Goal: Task Accomplishment & Management: Use online tool/utility

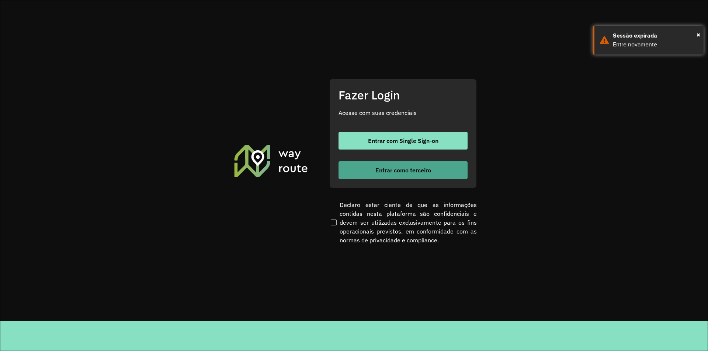
click at [398, 167] on span "Entrar como terceiro" at bounding box center [403, 170] width 56 height 6
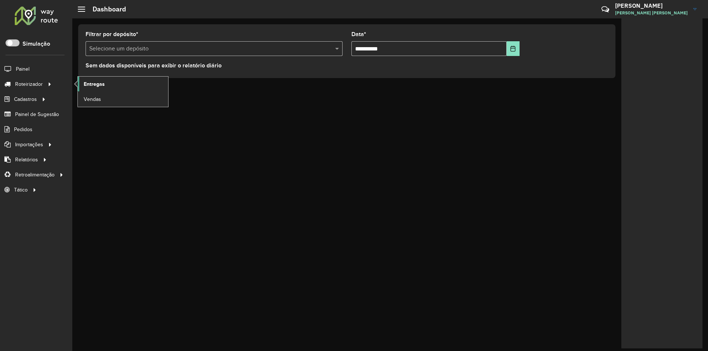
click at [87, 84] on span "Entregas" at bounding box center [94, 84] width 21 height 8
click at [93, 82] on span "Entregas" at bounding box center [94, 84] width 21 height 8
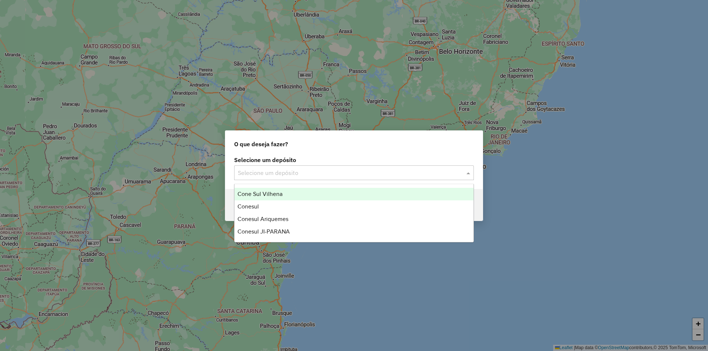
click at [279, 177] on input "text" at bounding box center [347, 173] width 218 height 9
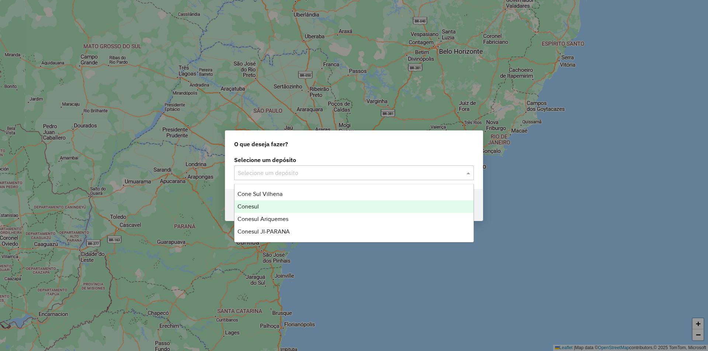
click at [266, 209] on div "Conesul" at bounding box center [354, 207] width 239 height 13
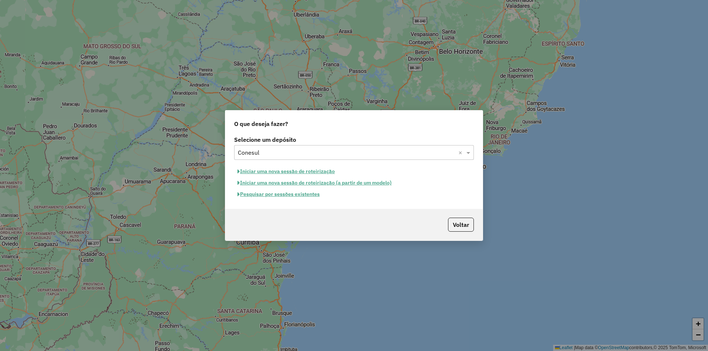
click at [285, 169] on button "Iniciar uma nova sessão de roteirização" at bounding box center [286, 171] width 104 height 11
select select "*"
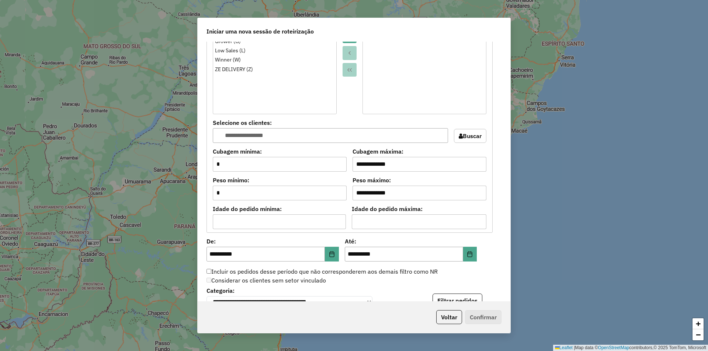
scroll to position [675, 0]
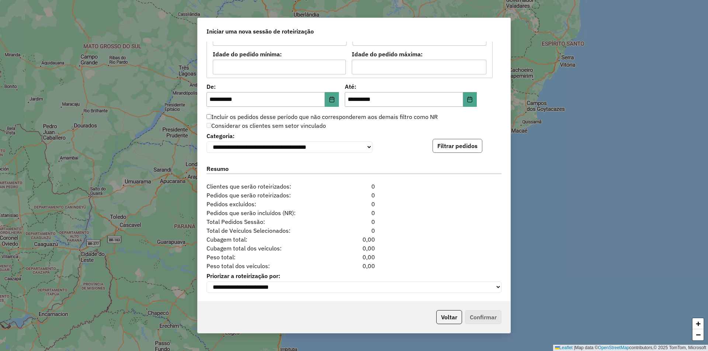
click at [451, 143] on button "Filtrar pedidos" at bounding box center [458, 146] width 50 height 14
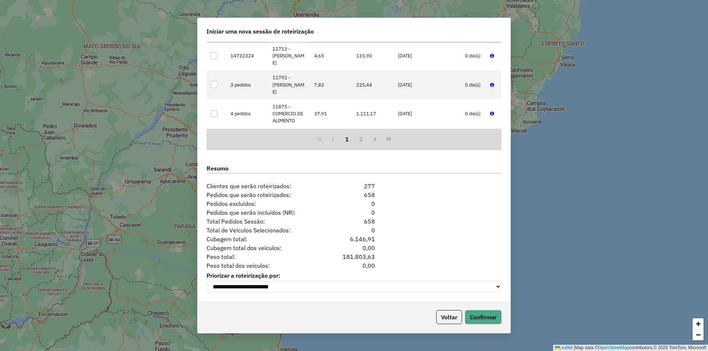
scroll to position [443, 0]
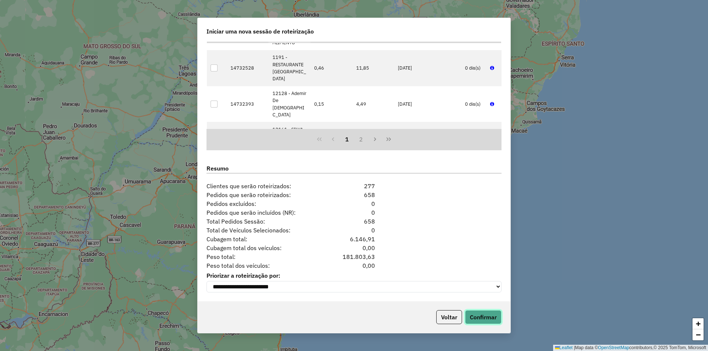
click at [478, 317] on button "Confirmar" at bounding box center [483, 318] width 37 height 14
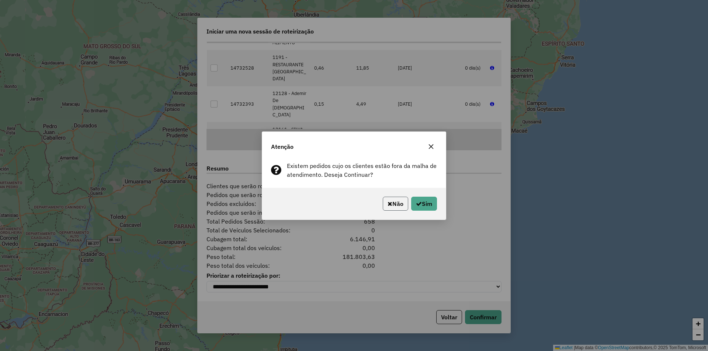
click at [396, 208] on button "Não" at bounding box center [395, 204] width 25 height 14
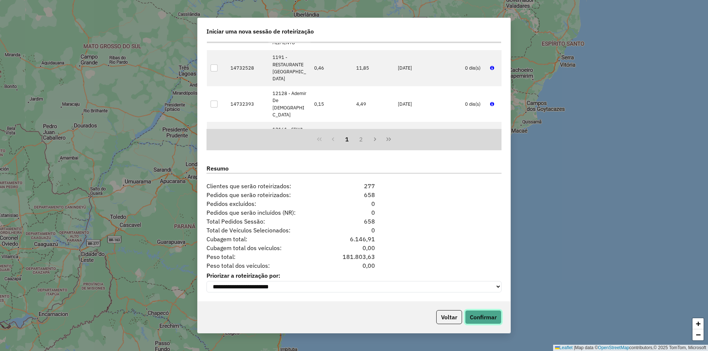
click at [489, 321] on button "Confirmar" at bounding box center [483, 318] width 37 height 14
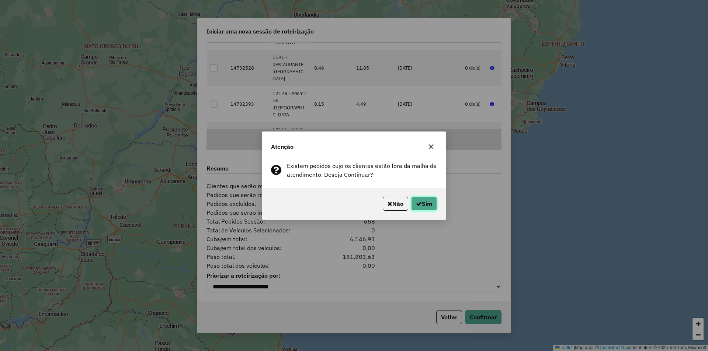
click at [426, 201] on button "Sim" at bounding box center [424, 204] width 26 height 14
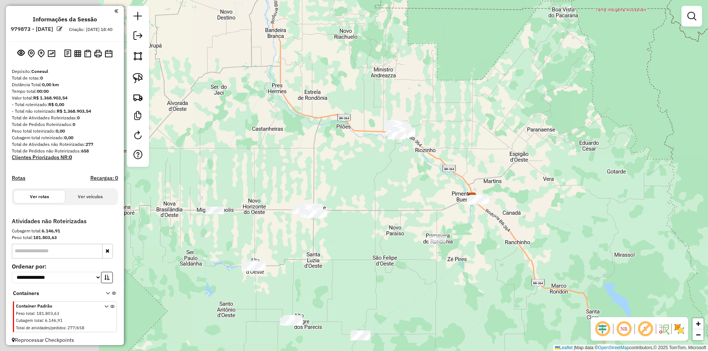
drag, startPoint x: 266, startPoint y: 150, endPoint x: 395, endPoint y: 177, distance: 131.1
click at [400, 171] on div "Janela de atendimento Grade de atendimento Capacidade Transportadoras Veículos …" at bounding box center [354, 175] width 708 height 351
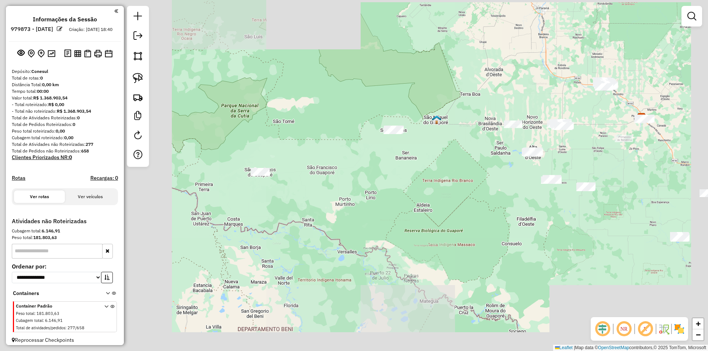
drag, startPoint x: 423, startPoint y: 179, endPoint x: 416, endPoint y: 188, distance: 11.6
click at [416, 188] on div "Janela de atendimento Grade de atendimento Capacidade Transportadoras Veículos …" at bounding box center [354, 175] width 708 height 351
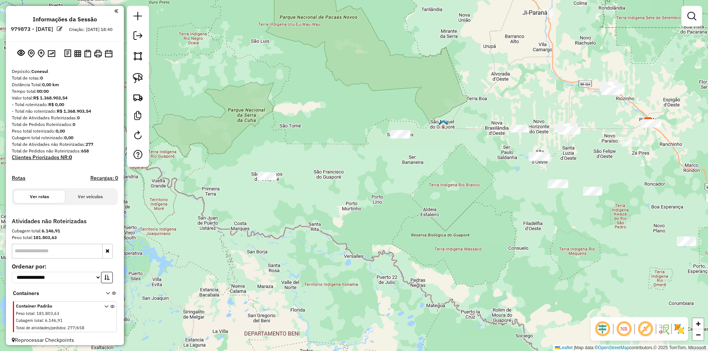
drag, startPoint x: 347, startPoint y: 204, endPoint x: 369, endPoint y: 191, distance: 25.8
click at [369, 191] on div "Janela de atendimento Grade de atendimento Capacidade Transportadoras Veículos …" at bounding box center [354, 175] width 708 height 351
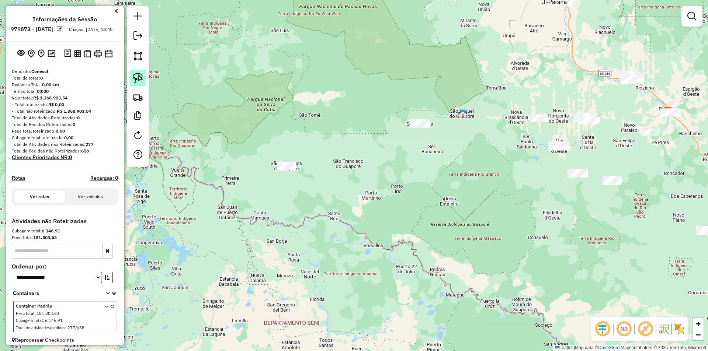
click at [137, 75] on img at bounding box center [138, 78] width 10 height 10
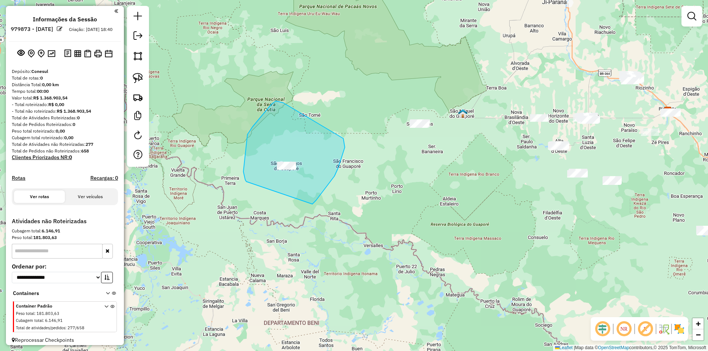
drag, startPoint x: 253, startPoint y: 127, endPoint x: 280, endPoint y: 223, distance: 99.7
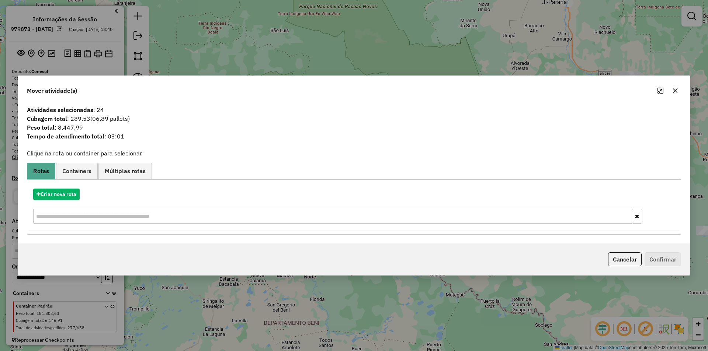
click at [234, 61] on div "Mover atividade(s) Atividades selecionadas : 24 Cubagem total : 289,53 (06,89 p…" at bounding box center [354, 175] width 708 height 351
click at [674, 90] on icon "button" at bounding box center [675, 90] width 5 height 5
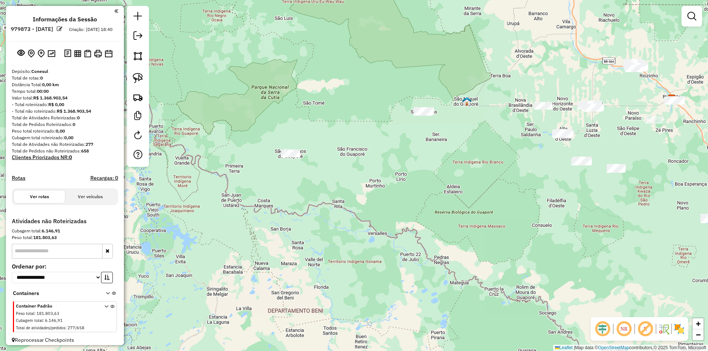
drag, startPoint x: 332, startPoint y: 194, endPoint x: 346, endPoint y: 155, distance: 40.9
click at [345, 155] on div "Janela de atendimento Grade de atendimento Capacidade Transportadoras Veículos …" at bounding box center [354, 175] width 708 height 351
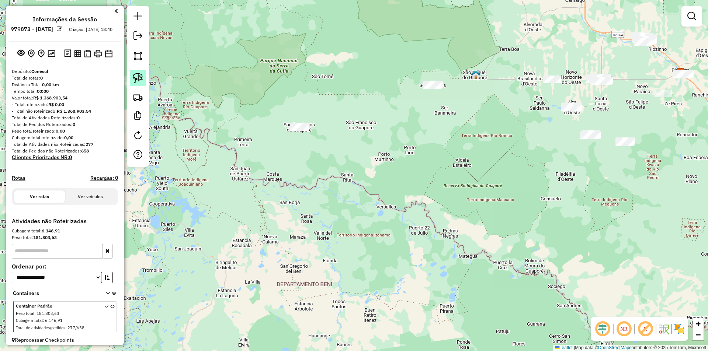
click at [137, 81] on img at bounding box center [138, 78] width 10 height 10
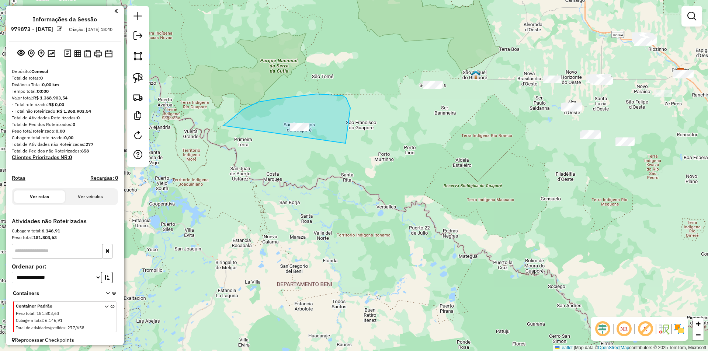
drag, startPoint x: 226, startPoint y: 124, endPoint x: 320, endPoint y: 164, distance: 102.5
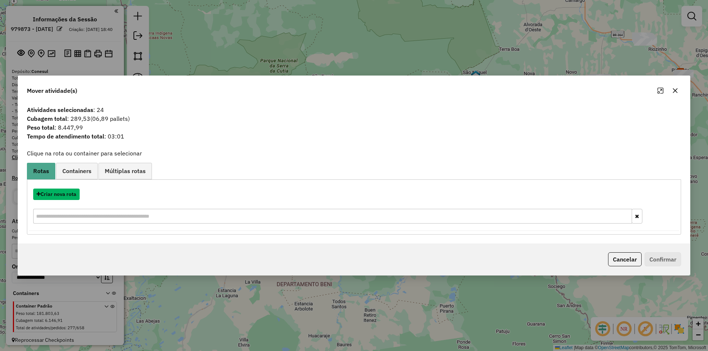
click at [69, 193] on button "Criar nova rota" at bounding box center [56, 194] width 46 height 11
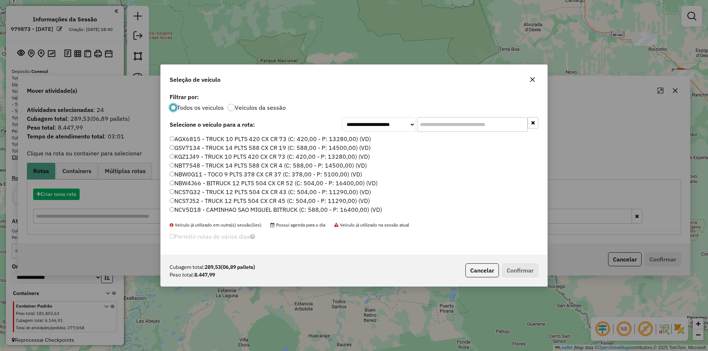
scroll to position [4, 2]
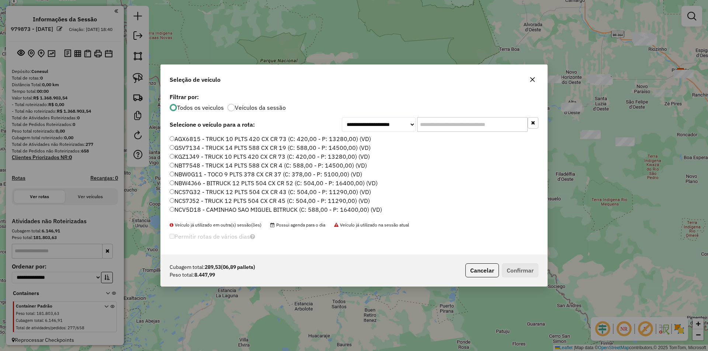
click at [434, 123] on input "text" at bounding box center [472, 124] width 111 height 15
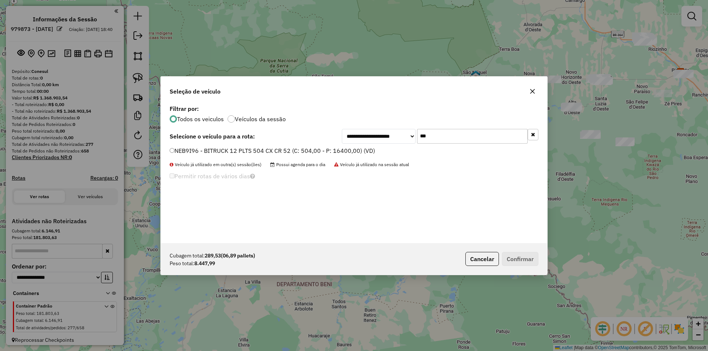
type input "***"
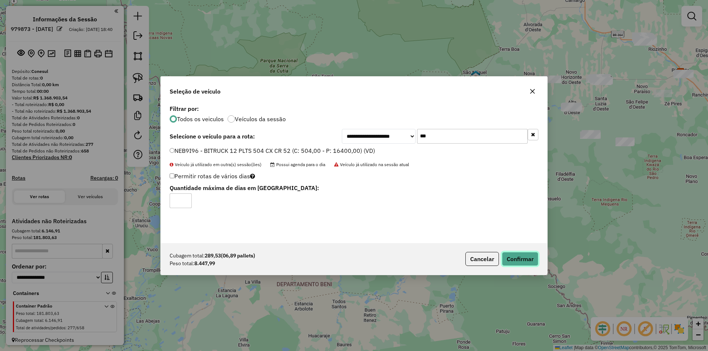
click at [521, 259] on button "Confirmar" at bounding box center [520, 259] width 37 height 14
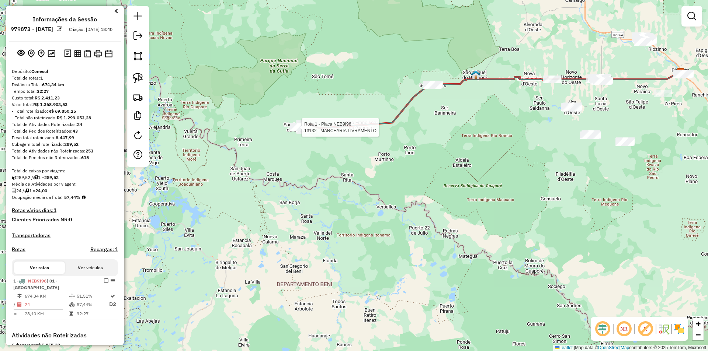
select select "**********"
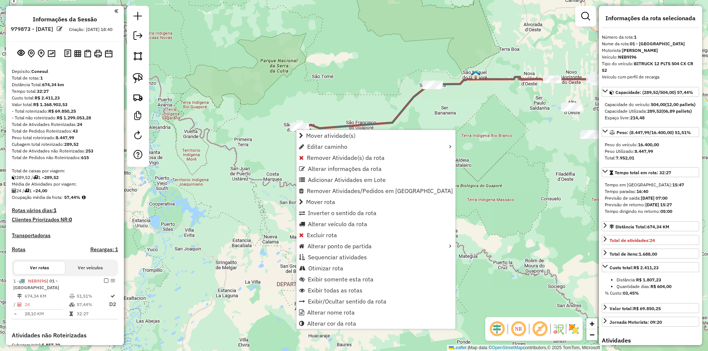
scroll to position [126, 0]
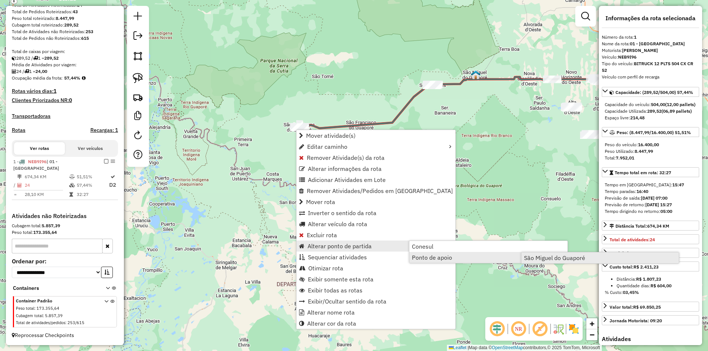
click at [539, 256] on span "São Miguel do Guaporé" at bounding box center [554, 258] width 61 height 6
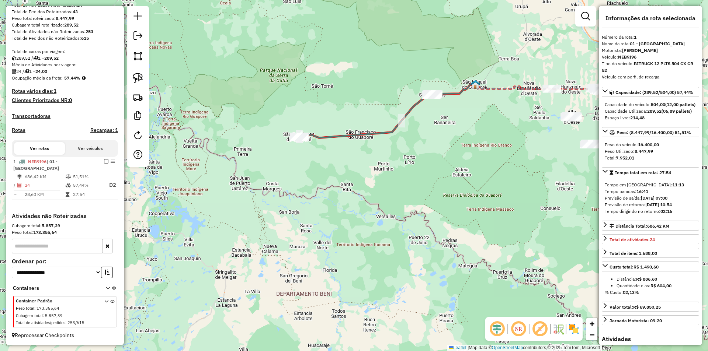
drag, startPoint x: 469, startPoint y: 185, endPoint x: 444, endPoint y: 214, distance: 38.2
click at [444, 214] on div "Janela de atendimento Grade de atendimento Capacidade Transportadoras Veículos …" at bounding box center [354, 175] width 708 height 351
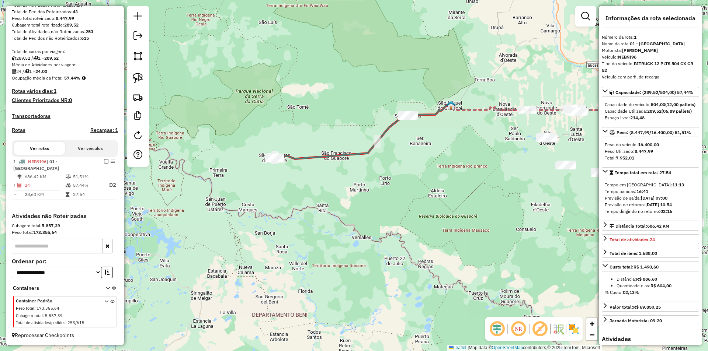
click at [444, 212] on div "Janela de atendimento Grade de atendimento Capacidade Transportadoras Veículos …" at bounding box center [354, 175] width 708 height 351
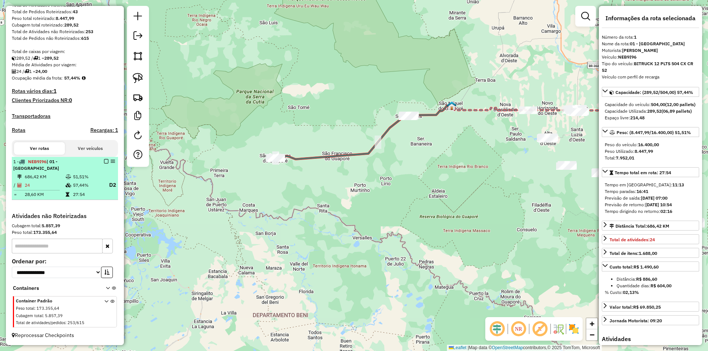
click at [104, 162] on em at bounding box center [106, 161] width 4 height 4
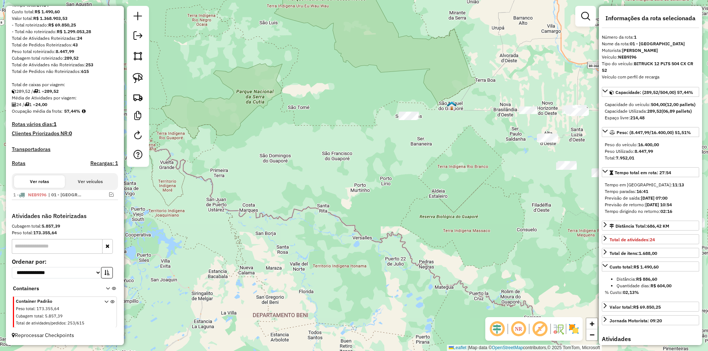
scroll to position [93, 0]
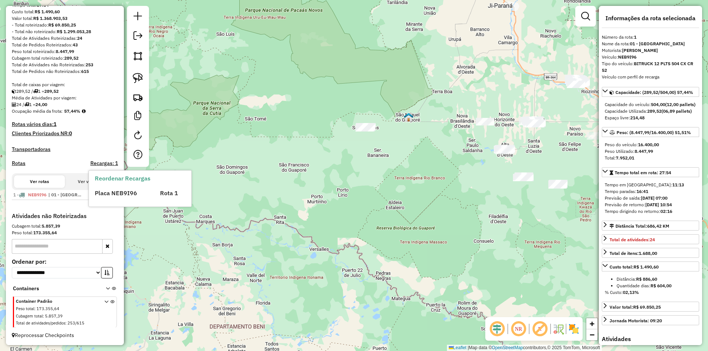
drag, startPoint x: 391, startPoint y: 164, endPoint x: 379, endPoint y: 167, distance: 11.8
click at [384, 166] on div "Janela de atendimento Grade de atendimento Capacidade Transportadoras Veículos …" at bounding box center [354, 175] width 708 height 351
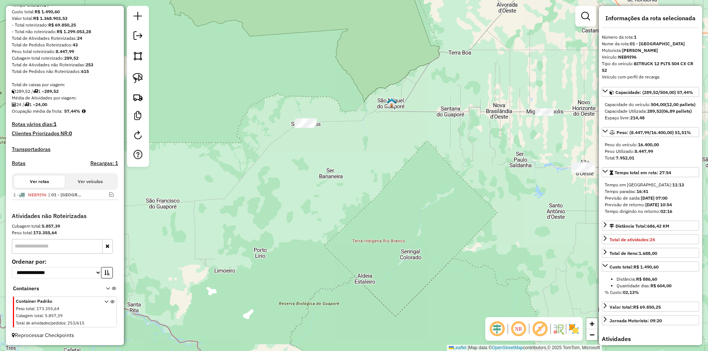
drag, startPoint x: 329, startPoint y: 158, endPoint x: 313, endPoint y: 163, distance: 16.6
click at [313, 163] on div "Janela de atendimento Grade de atendimento Capacidade Transportadoras Veículos …" at bounding box center [354, 175] width 708 height 351
drag, startPoint x: 312, startPoint y: 162, endPoint x: 308, endPoint y: 157, distance: 6.1
click at [312, 162] on div "Janela de atendimento Grade de atendimento Capacidade Transportadoras Veículos …" at bounding box center [354, 175] width 708 height 351
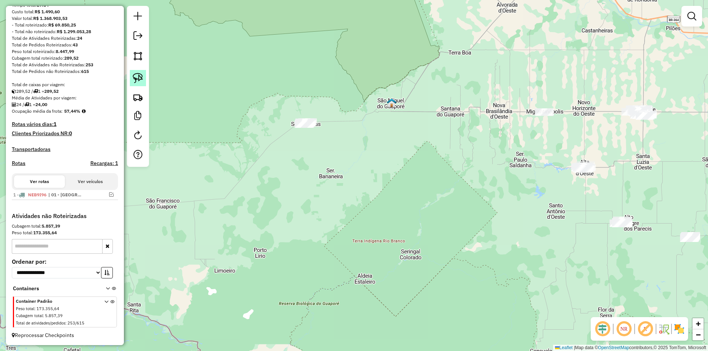
click at [141, 81] on img at bounding box center [138, 78] width 10 height 10
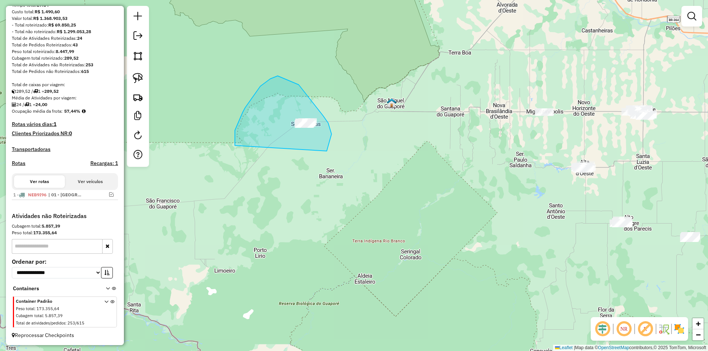
drag, startPoint x: 243, startPoint y: 112, endPoint x: 311, endPoint y: 182, distance: 97.3
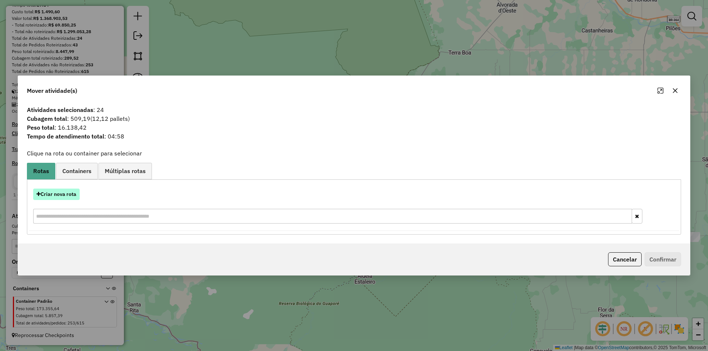
click at [62, 194] on button "Criar nova rota" at bounding box center [56, 194] width 46 height 11
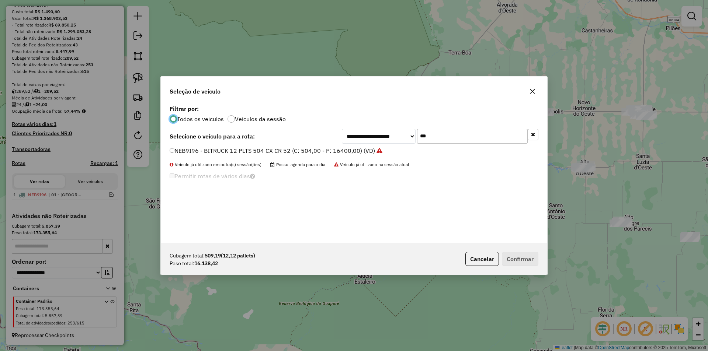
scroll to position [4, 2]
click at [450, 138] on input "***" at bounding box center [472, 136] width 111 height 15
type input "*"
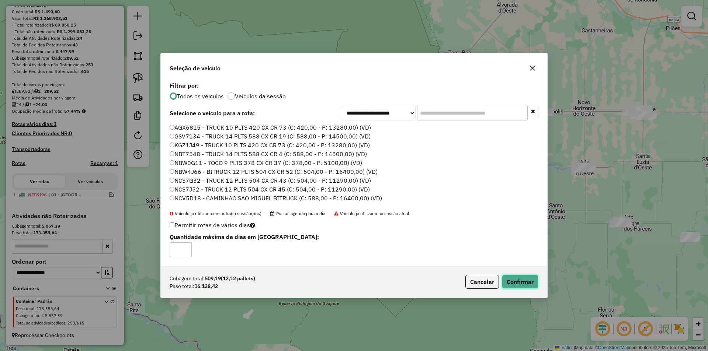
click at [513, 278] on button "Confirmar" at bounding box center [520, 282] width 37 height 14
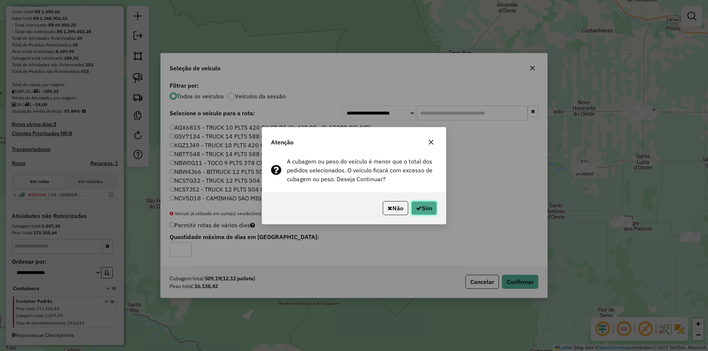
click at [426, 208] on button "Sim" at bounding box center [424, 208] width 26 height 14
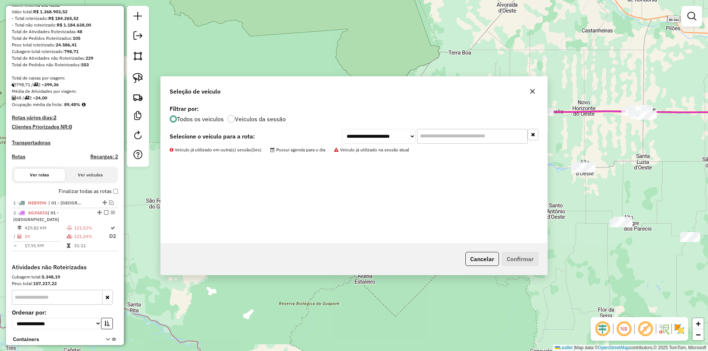
scroll to position [126, 0]
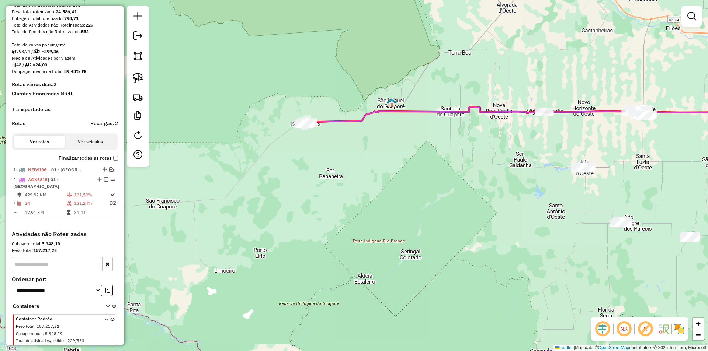
click at [294, 104] on div "Janela de atendimento Grade de atendimento Capacidade Transportadoras Veículos …" at bounding box center [354, 175] width 708 height 351
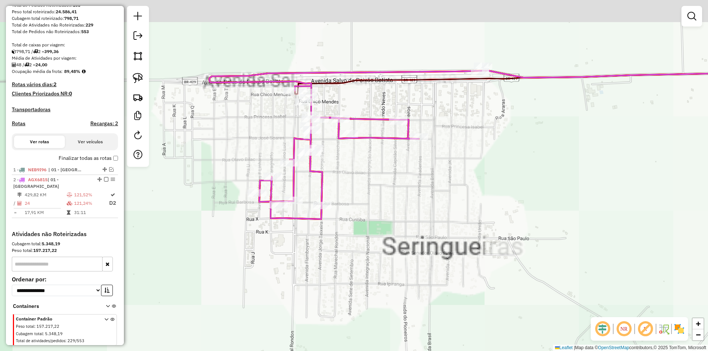
drag, startPoint x: 346, startPoint y: 134, endPoint x: 378, endPoint y: 195, distance: 69.3
click at [378, 195] on div "Janela de atendimento Grade de atendimento Capacidade Transportadoras Veículos …" at bounding box center [354, 175] width 708 height 351
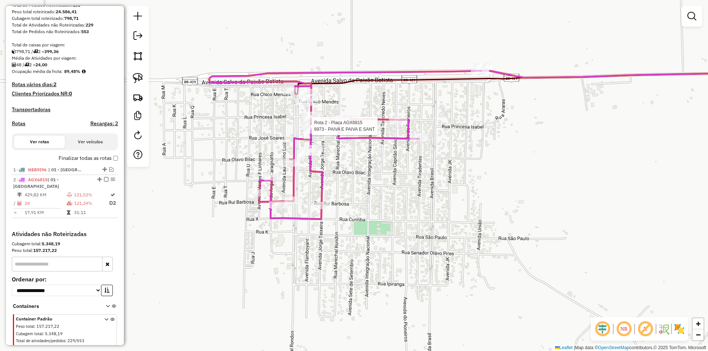
scroll to position [151, 0]
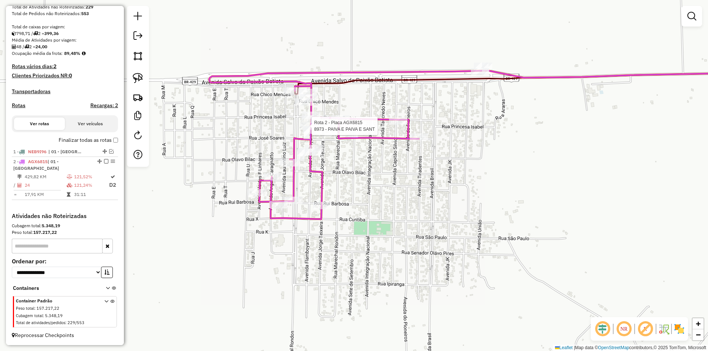
select select "**********"
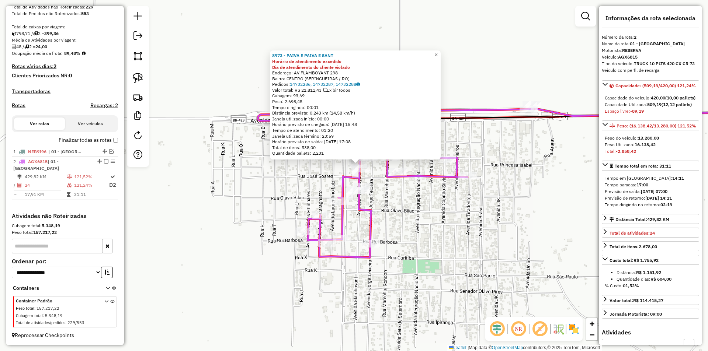
drag, startPoint x: 397, startPoint y: 203, endPoint x: 401, endPoint y: 192, distance: 11.8
click at [401, 192] on div "8973 - PAIVA E PAIVA E SANT Horário de atendimento excedido Dia de atendimento …" at bounding box center [354, 175] width 708 height 351
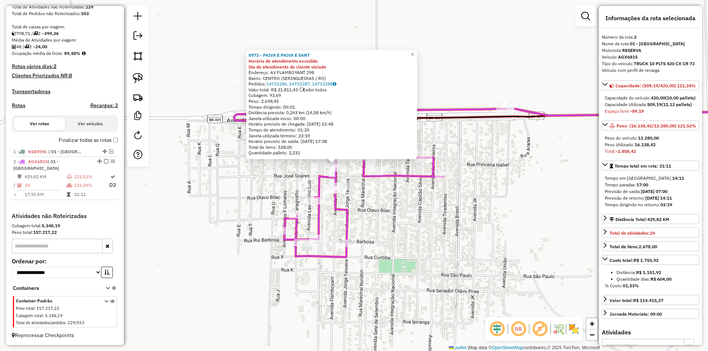
drag, startPoint x: 440, startPoint y: 201, endPoint x: 417, endPoint y: 201, distance: 23.6
click at [417, 201] on div "8973 - PAIVA E PAIVA E SANT Horário de atendimento excedido Dia de atendimento …" at bounding box center [354, 175] width 708 height 351
click at [207, 176] on div "8973 - PAIVA E PAIVA E SANT Horário de atendimento excedido Dia de atendimento …" at bounding box center [354, 175] width 708 height 351
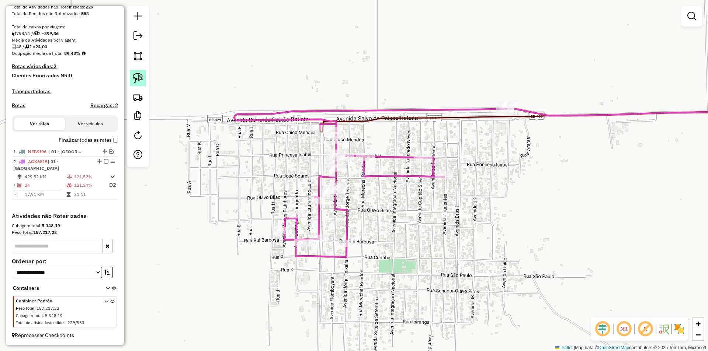
click at [138, 76] on img at bounding box center [138, 78] width 10 height 10
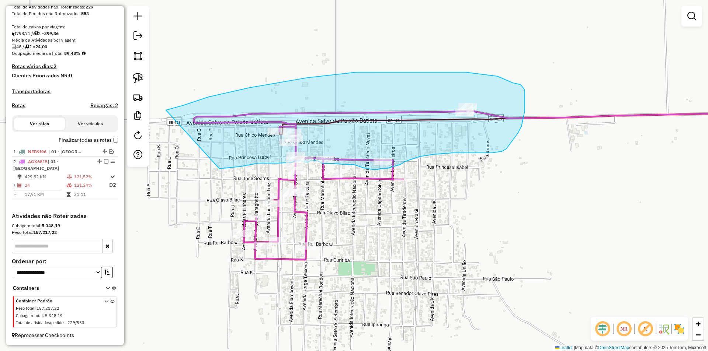
drag, startPoint x: 211, startPoint y: 106, endPoint x: 214, endPoint y: 169, distance: 62.8
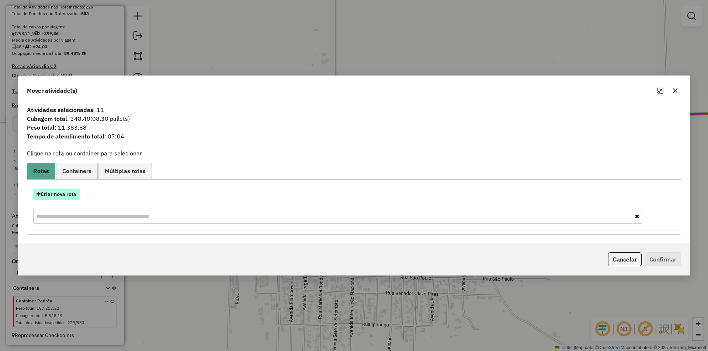
click at [59, 194] on button "Criar nova rota" at bounding box center [56, 194] width 46 height 11
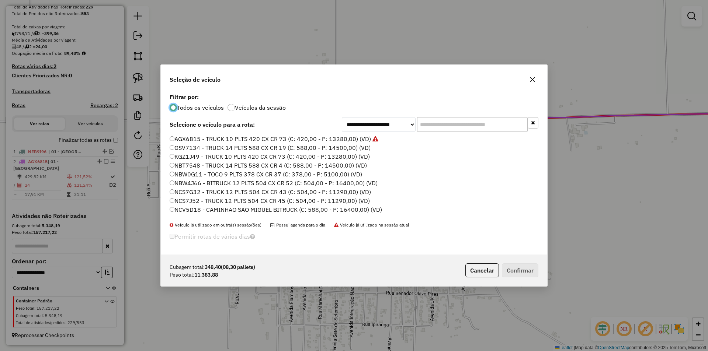
scroll to position [4, 2]
click at [428, 126] on input "text" at bounding box center [472, 124] width 111 height 15
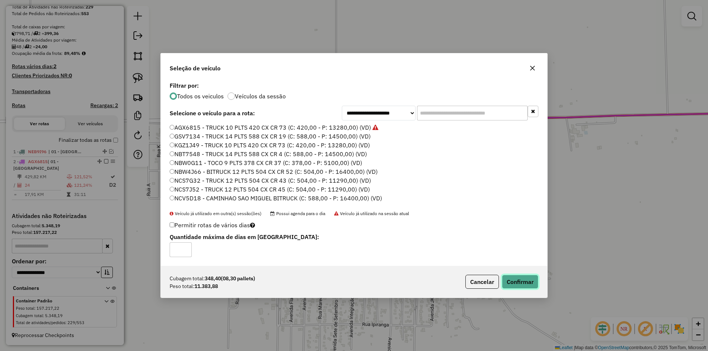
drag, startPoint x: 517, startPoint y: 280, endPoint x: 499, endPoint y: 260, distance: 27.2
click at [518, 281] on button "Confirmar" at bounding box center [520, 282] width 37 height 14
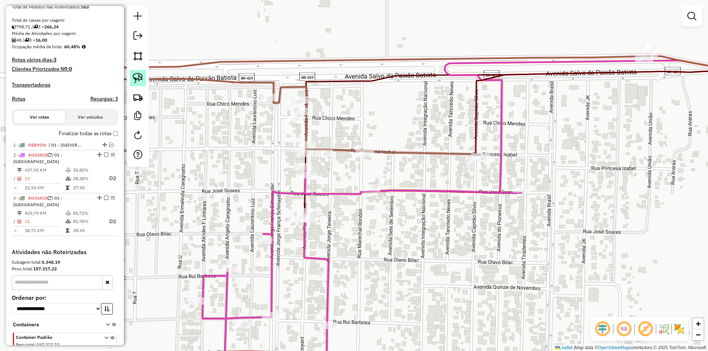
click at [139, 73] on link at bounding box center [138, 78] width 16 height 16
drag, startPoint x: 279, startPoint y: 184, endPoint x: 319, endPoint y: 178, distance: 41.0
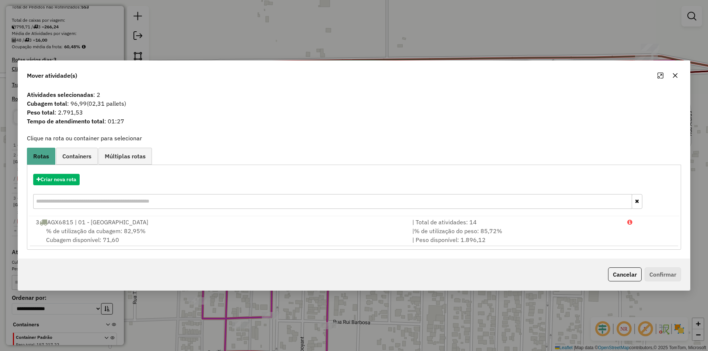
click at [674, 75] on icon "button" at bounding box center [675, 76] width 6 height 6
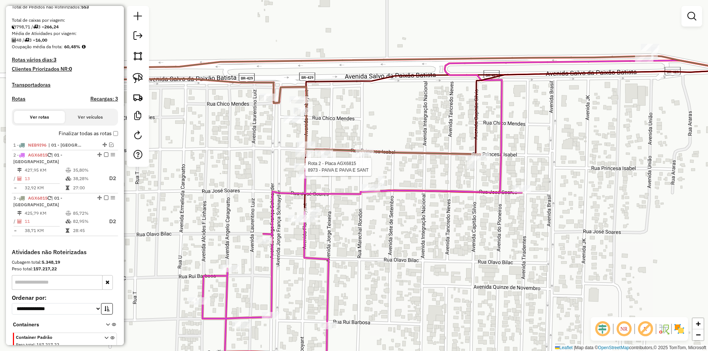
scroll to position [194, 0]
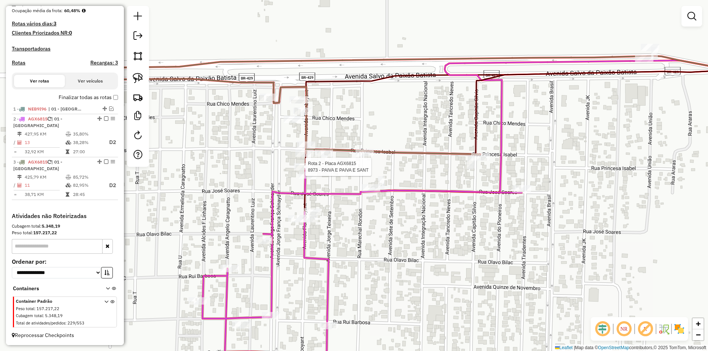
select select "**********"
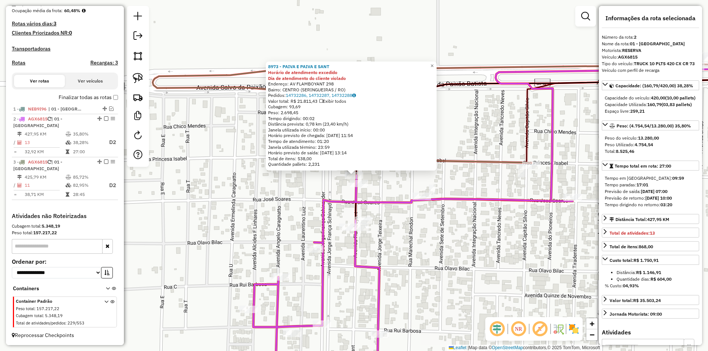
click at [291, 187] on div "8973 - PAIVA E PAIVA E SANT Horário de atendimento excedido Dia de atendimento …" at bounding box center [354, 175] width 708 height 351
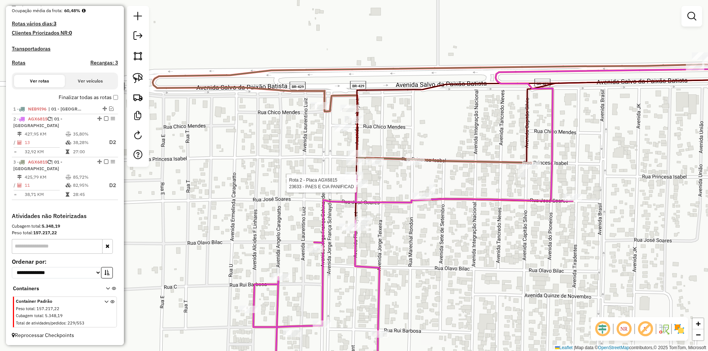
select select "**********"
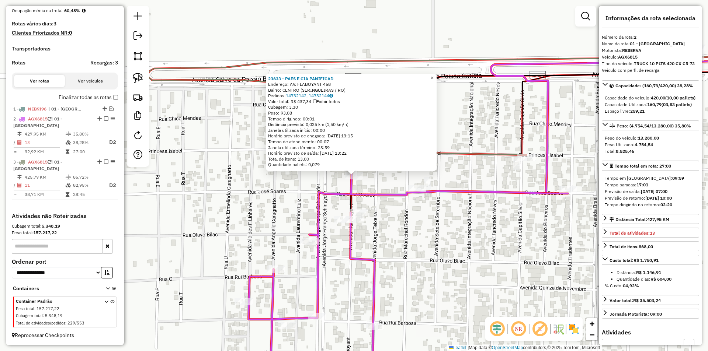
click at [323, 177] on div "23633 - PAES E CIA PANIFICAD Endereço: AV. FLABOYANT 458 Bairro: CENTRO (SERING…" at bounding box center [354, 175] width 708 height 351
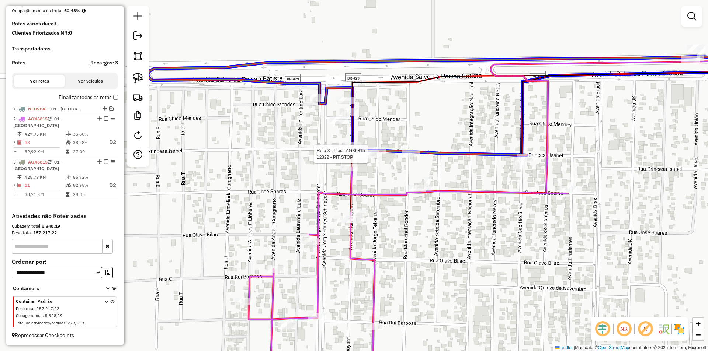
click at [583, 16] on div at bounding box center [583, 16] width 0 height 0
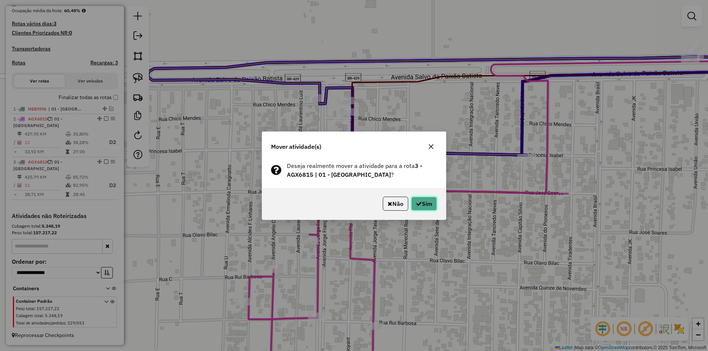
click at [426, 204] on button "Sim" at bounding box center [424, 204] width 26 height 14
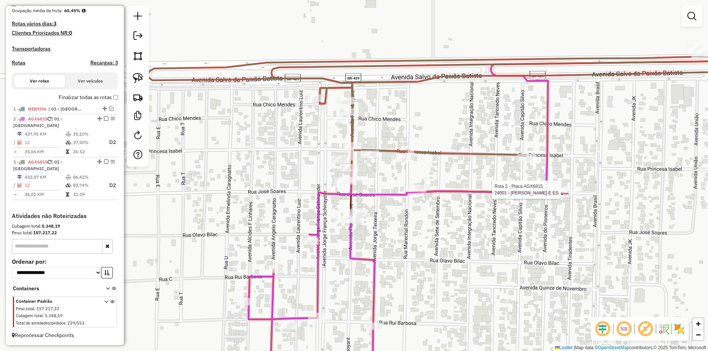
select select "**********"
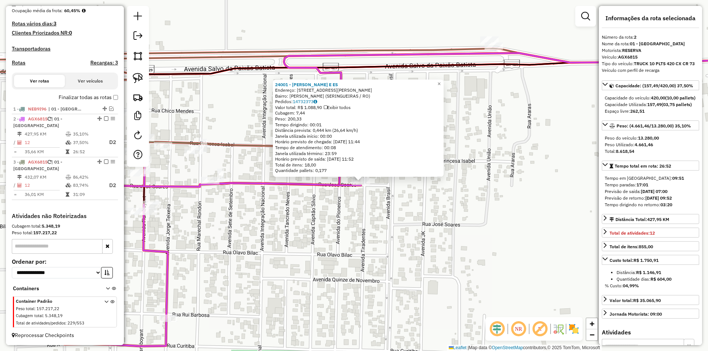
drag, startPoint x: 326, startPoint y: 198, endPoint x: 413, endPoint y: 218, distance: 88.5
click at [412, 218] on div "24001 - ANGELICA LANCHE E ES Endereço: RUA JOSE SOARES 106 Bairro: CRISTO REI (…" at bounding box center [354, 175] width 708 height 351
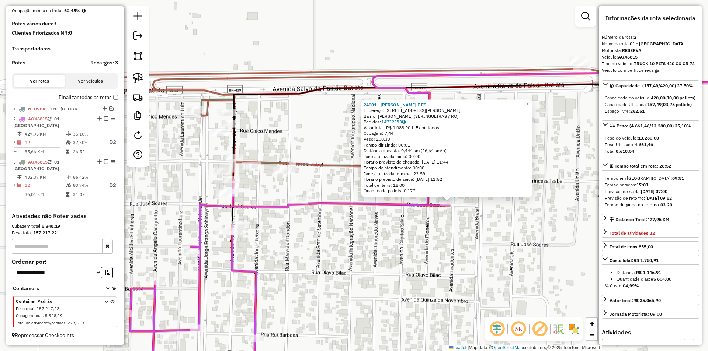
click at [413, 218] on div "24001 - ANGELICA LANCHE E ES Endereço: RUA JOSE SOARES 106 Bairro: CRISTO REI (…" at bounding box center [354, 175] width 708 height 351
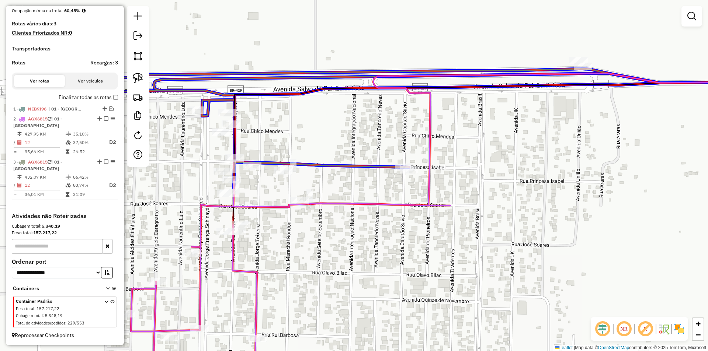
click at [465, 28] on div at bounding box center [465, 28] width 0 height 0
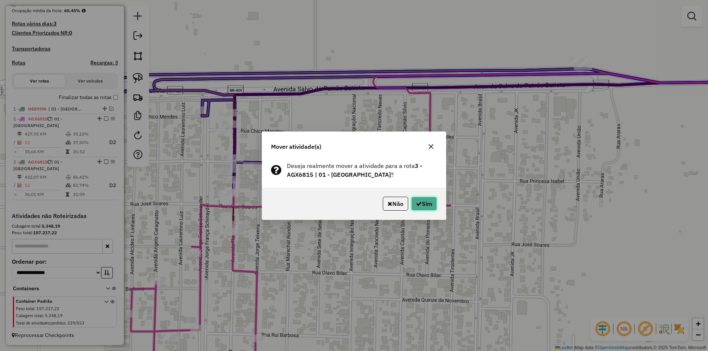
click at [423, 205] on button "Sim" at bounding box center [424, 204] width 26 height 14
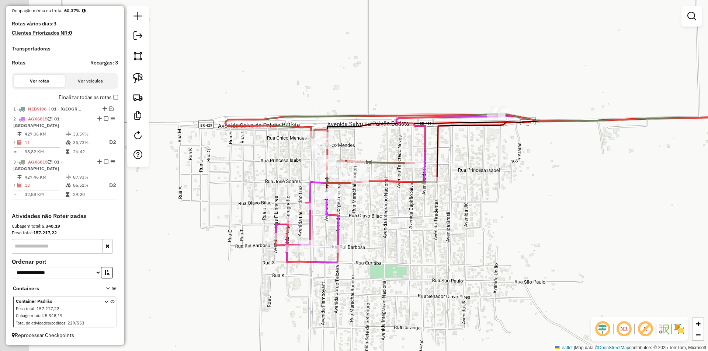
drag, startPoint x: 316, startPoint y: 131, endPoint x: 406, endPoint y: 147, distance: 90.9
click at [406, 147] on div "Janela de atendimento Grade de atendimento Capacidade Transportadoras Veículos …" at bounding box center [354, 175] width 708 height 351
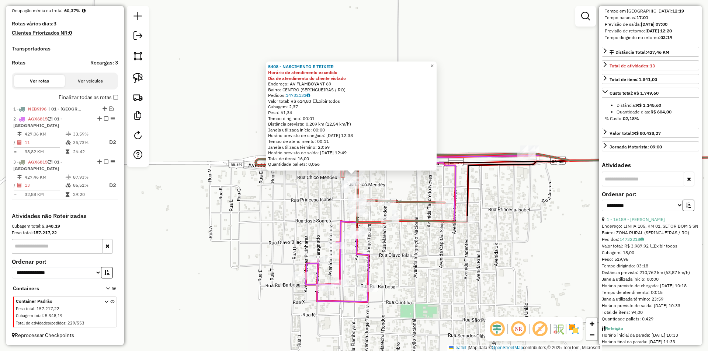
scroll to position [184, 0]
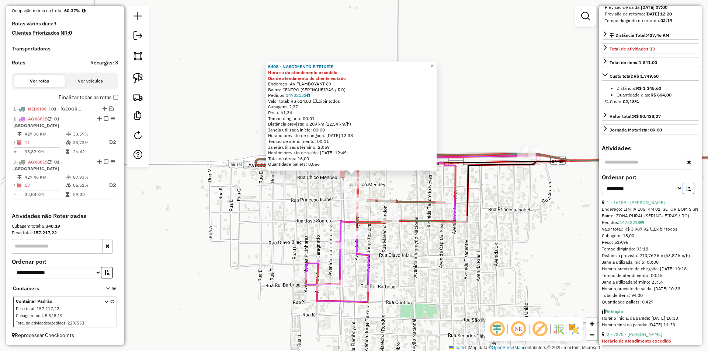
click at [623, 194] on select "**********" at bounding box center [642, 188] width 81 height 11
select select "*********"
click at [602, 190] on select "**********" at bounding box center [642, 188] width 81 height 11
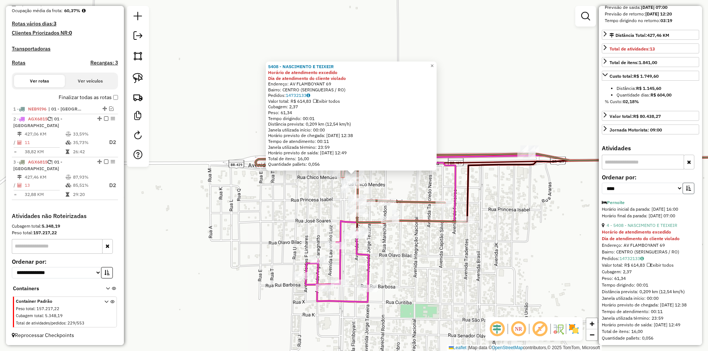
click at [688, 191] on icon "button" at bounding box center [688, 188] width 5 height 5
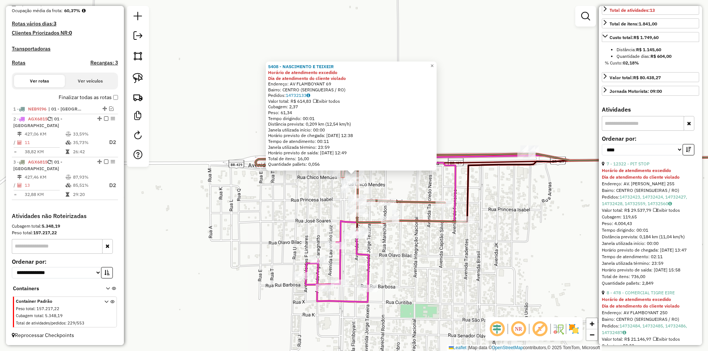
scroll to position [221, 0]
click at [644, 169] on link "7 - 12322 - PIT STOP" at bounding box center [628, 166] width 43 height 6
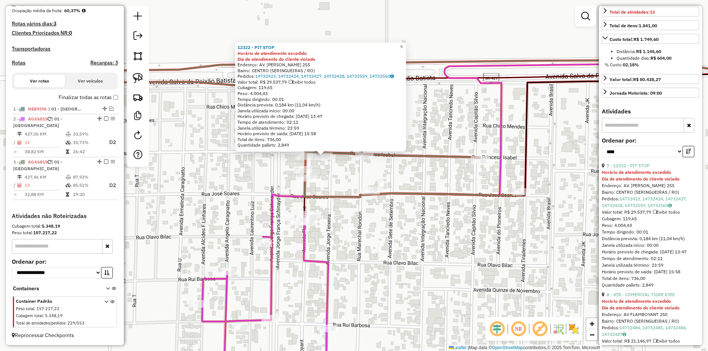
click at [339, 183] on div "12322 - PIT STOP Horário de atendimento excedido Dia de atendimento do cliente …" at bounding box center [354, 175] width 708 height 351
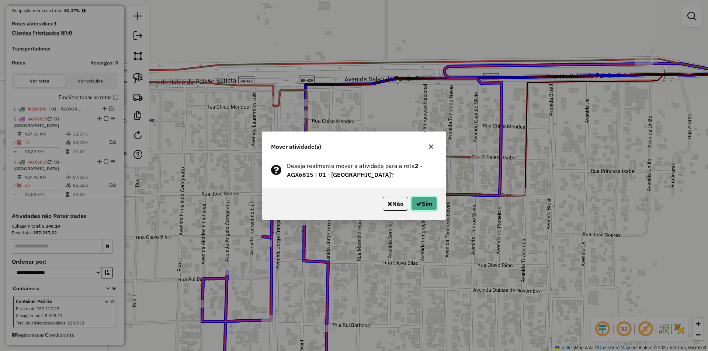
click at [424, 205] on button "Sim" at bounding box center [424, 204] width 26 height 14
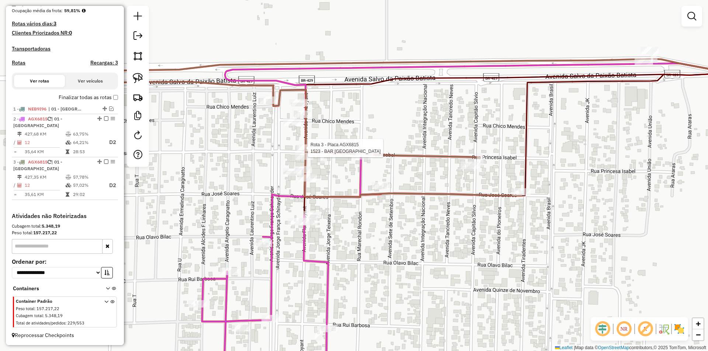
select select "*********"
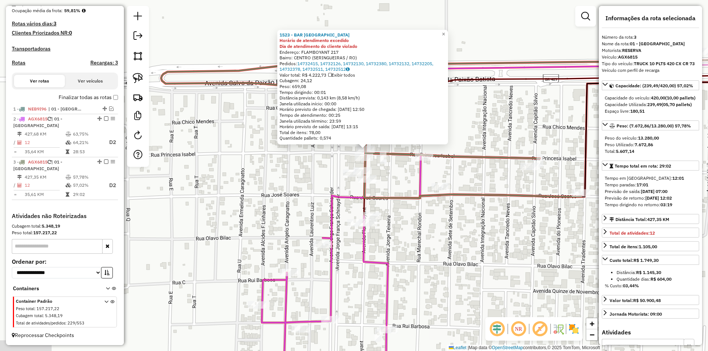
click at [442, 212] on div "1523 - BAR DO PAULO Horário de atendimento excedido Dia de atendimento do clien…" at bounding box center [354, 175] width 708 height 351
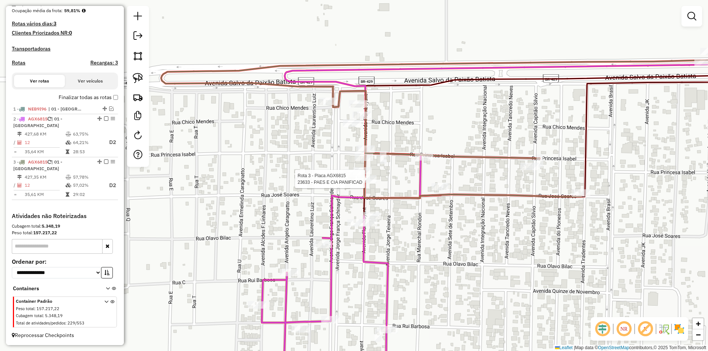
select select "*********"
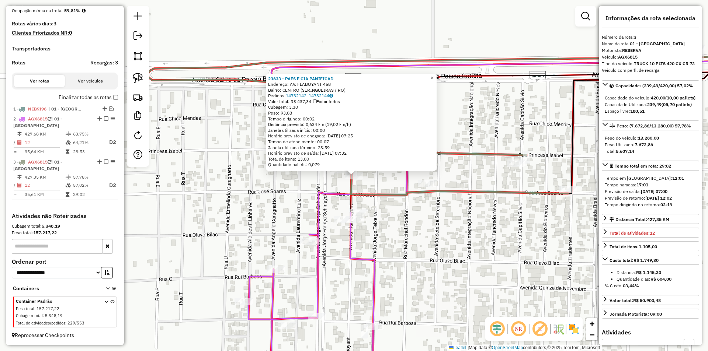
click at [315, 184] on div "23633 - PAES E CIA PANIFICAD Endereço: AV. FLABOYANT 458 Bairro: CENTRO (SERING…" at bounding box center [354, 175] width 708 height 351
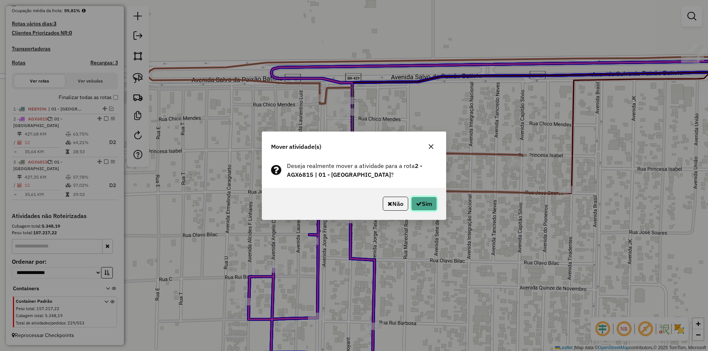
click at [430, 209] on button "Sim" at bounding box center [424, 204] width 26 height 14
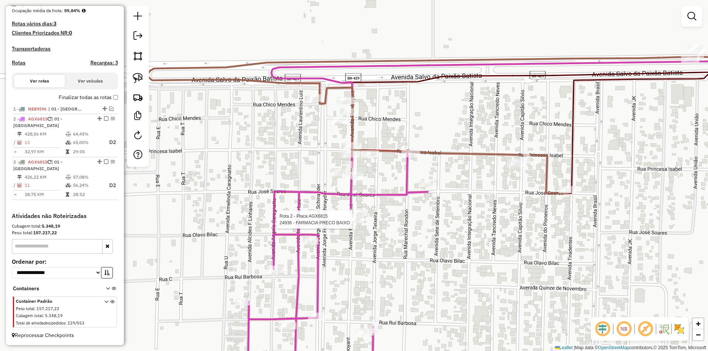
select select "*********"
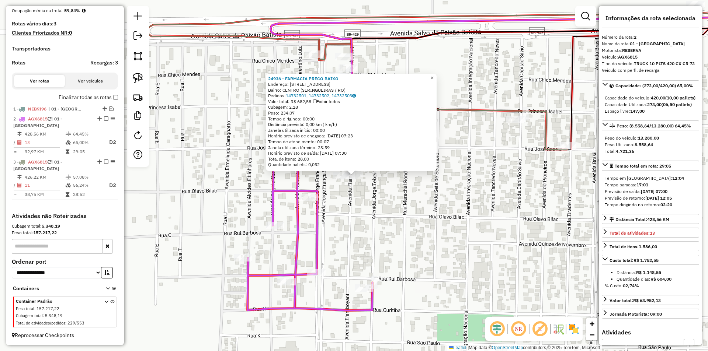
click at [456, 209] on div "24936 - FARMACIA PRECO BAIXO Endereço: Avenida Flamboyant 361 Bairro: CENTRO (S…" at bounding box center [354, 175] width 708 height 351
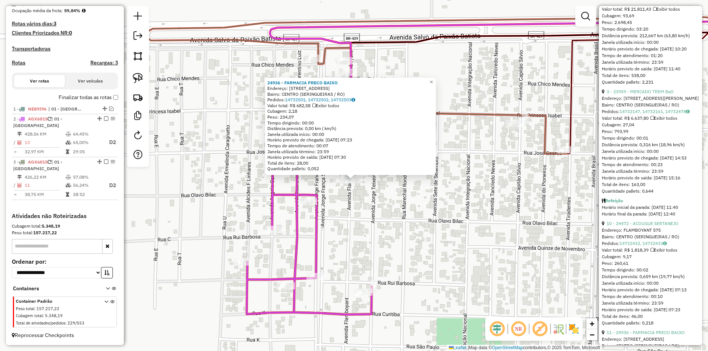
scroll to position [516, 0]
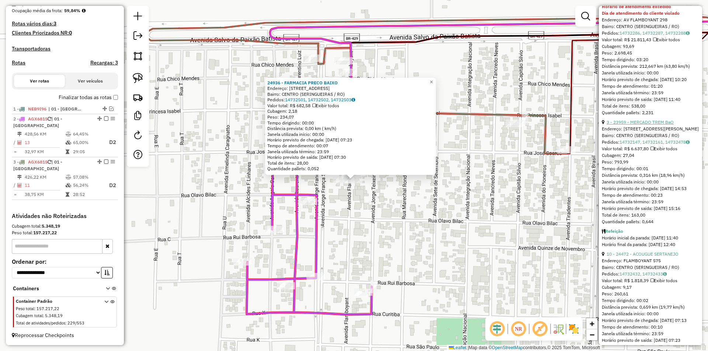
click at [630, 125] on link "3 - 23959 - MERCADO TREM BaO" at bounding box center [640, 122] width 67 height 6
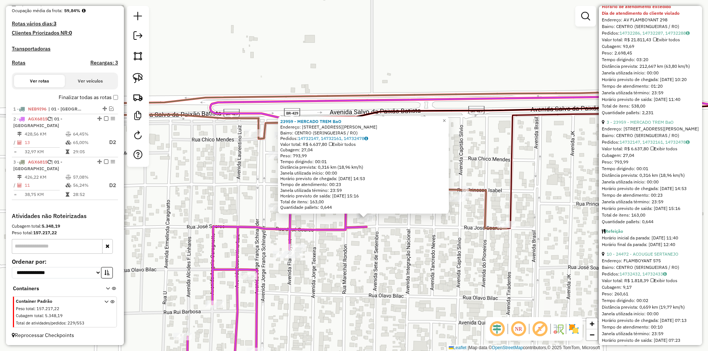
drag, startPoint x: 374, startPoint y: 210, endPoint x: 379, endPoint y: 232, distance: 22.7
click at [379, 232] on div "23959 - MERCADO TREM BaO Endereço: RUA JOSE SOARES 538 Bairro: CENTRO (SERINGUE…" at bounding box center [354, 175] width 708 height 351
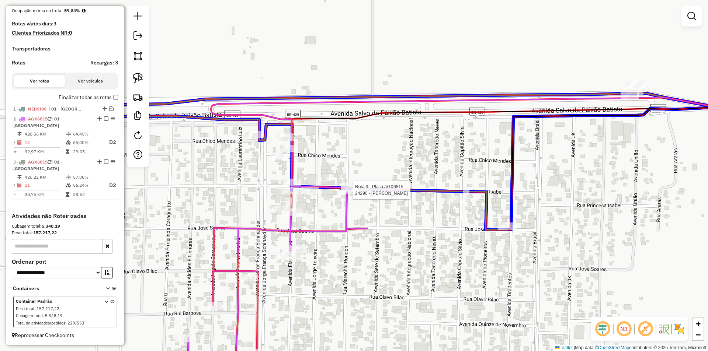
click at [526, 87] on div at bounding box center [526, 87] width 0 height 0
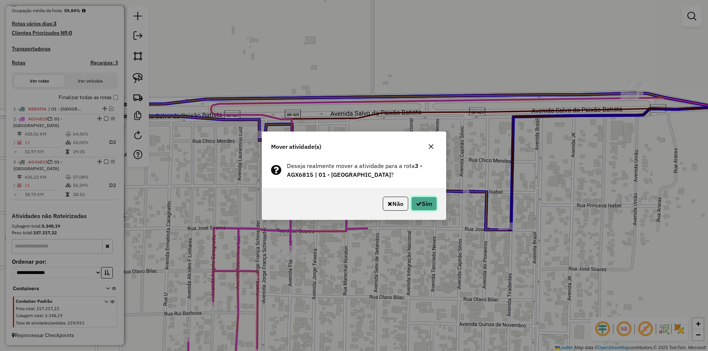
click at [417, 206] on icon "button" at bounding box center [419, 204] width 6 height 6
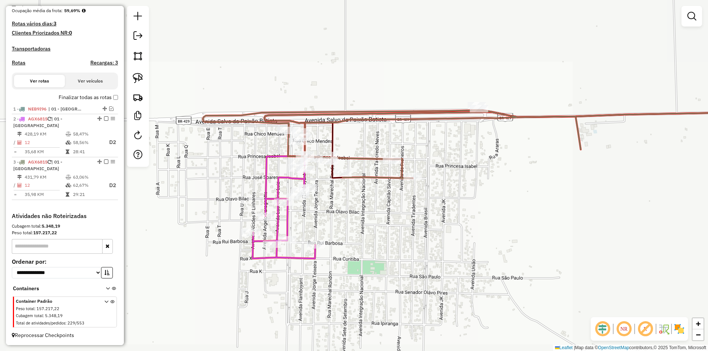
click at [353, 119] on icon at bounding box center [392, 144] width 378 height 68
select select "*********"
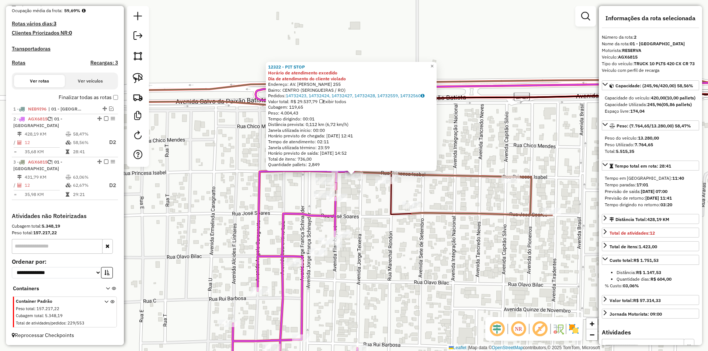
click at [278, 192] on div "12322 - PIT STOP Horário de atendimento excedido Dia de atendimento do cliente …" at bounding box center [354, 175] width 708 height 351
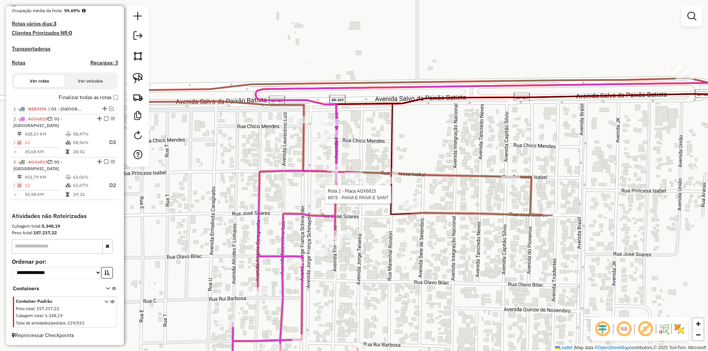
select select "*********"
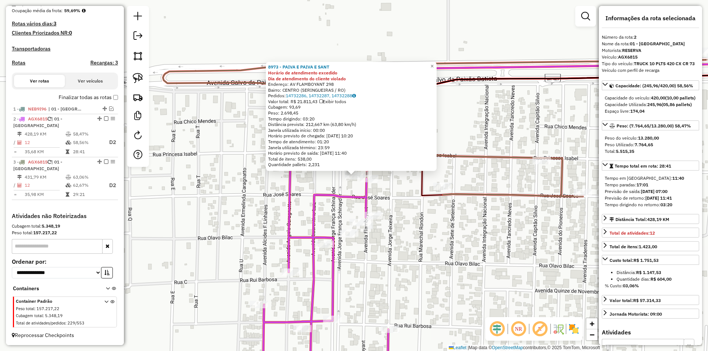
click at [319, 183] on div "8973 - PAIVA E PAIVA E SANT Horário de atendimento excedido Dia de atendimento …" at bounding box center [354, 175] width 708 height 351
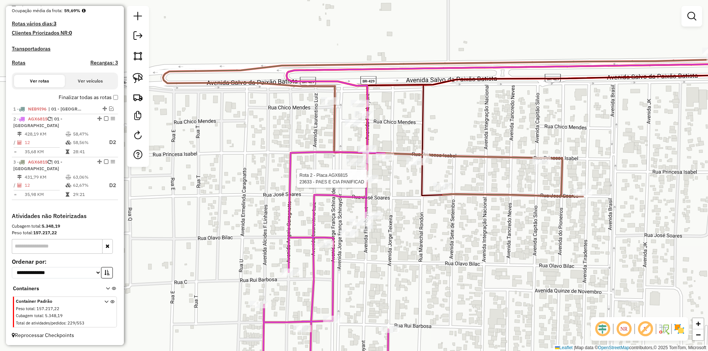
select select "*********"
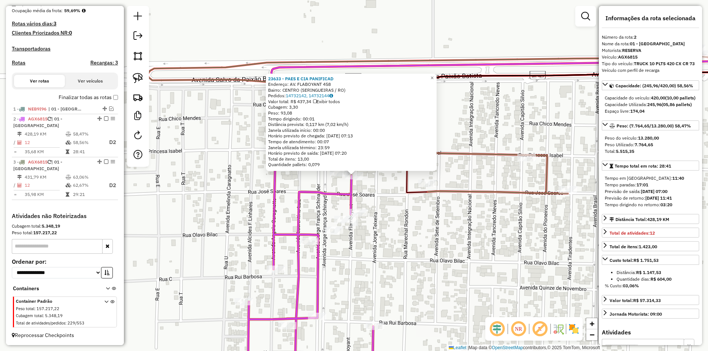
click at [378, 184] on div "23633 - PAES E CIA PANIFICAD Endereço: AV. FLABOYANT 458 Bairro: CENTRO (SERING…" at bounding box center [354, 175] width 708 height 351
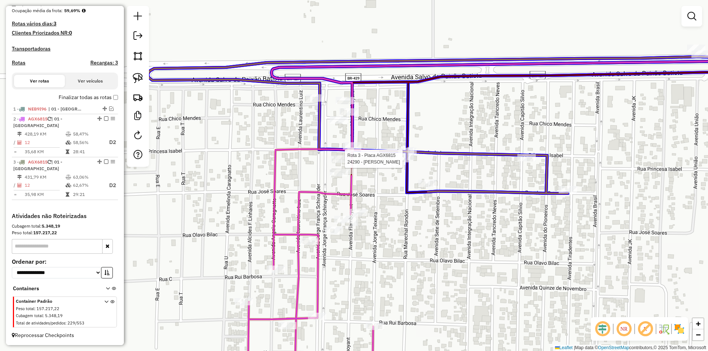
click at [570, 84] on div at bounding box center [570, 84] width 0 height 0
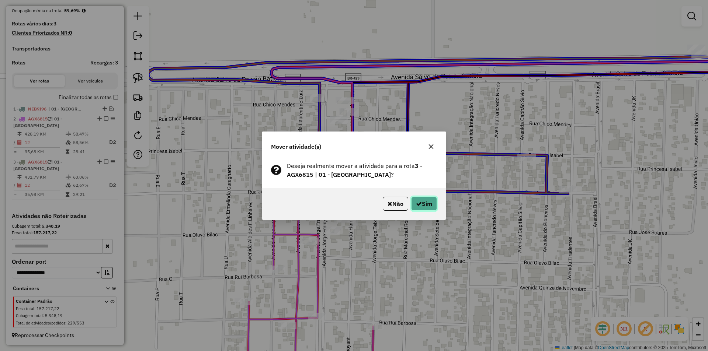
click at [418, 198] on button "Sim" at bounding box center [424, 204] width 26 height 14
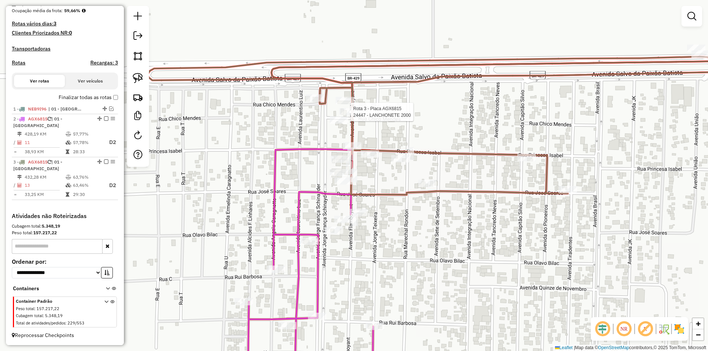
select select "*********"
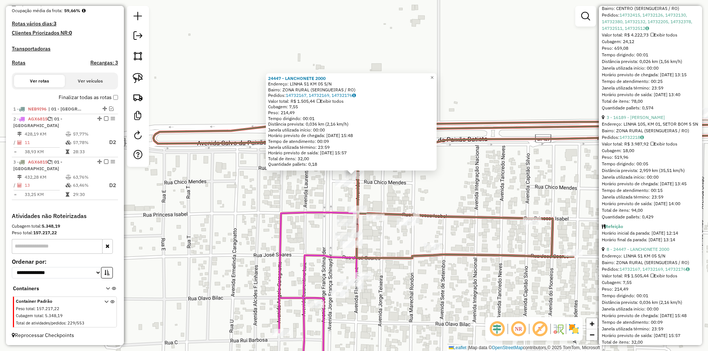
scroll to position [848, 0]
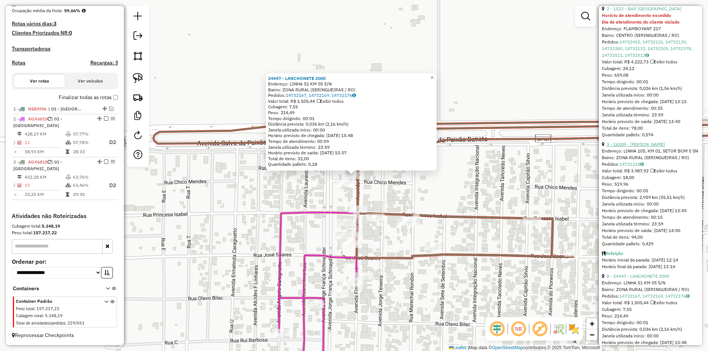
click at [643, 147] on link "3 - 16189 - MERCEARIA SILVA" at bounding box center [636, 145] width 58 height 6
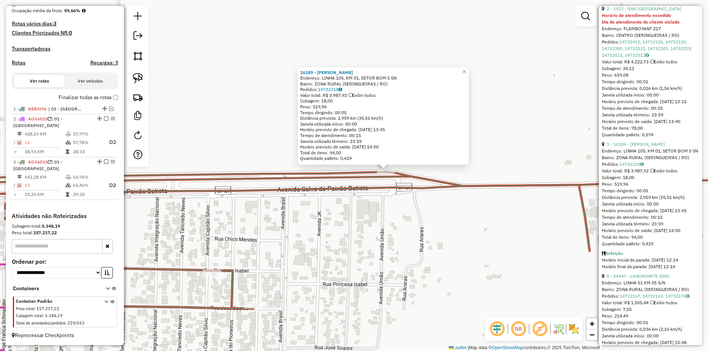
drag, startPoint x: 365, startPoint y: 199, endPoint x: 448, endPoint y: 173, distance: 87.2
click at [422, 177] on div "16189 - MERCEARIA SILVA Endereço: LINHA 105, KM 01, SETOR BOM S SN Bairro: ZONA…" at bounding box center [354, 175] width 708 height 351
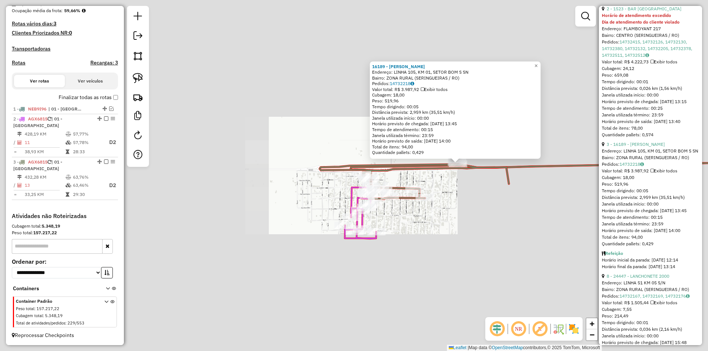
click at [456, 194] on div "16189 - MERCEARIA SILVA Endereço: LINHA 105, KM 01, SETOR BOM S SN Bairro: ZONA…" at bounding box center [354, 175] width 708 height 351
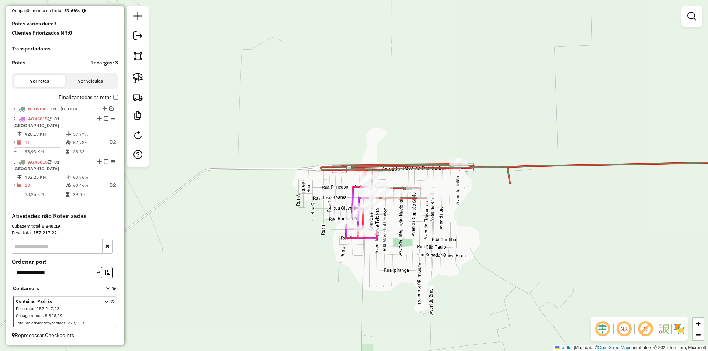
click at [464, 156] on div "Janela de atendimento Grade de atendimento Capacidade Transportadoras Veículos …" at bounding box center [354, 175] width 708 height 351
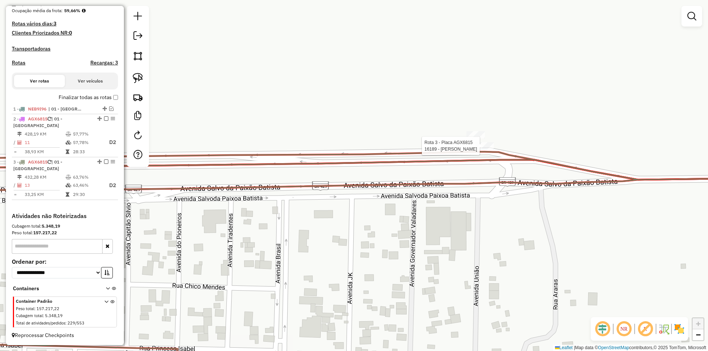
select select "*********"
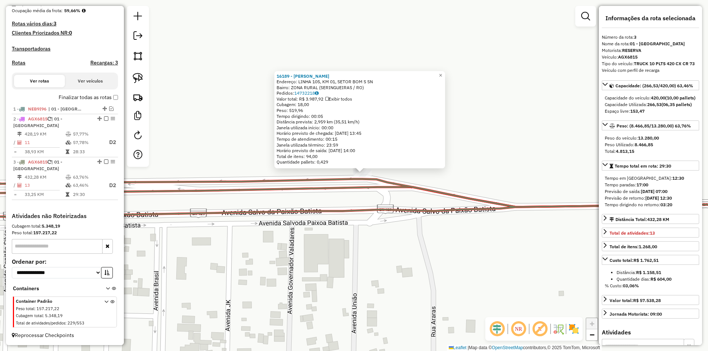
drag, startPoint x: 346, startPoint y: 225, endPoint x: 437, endPoint y: 200, distance: 94.7
click at [437, 200] on div "16189 - MERCEARIA SILVA Endereço: LINHA 105, KM 01, SETOR BOM S SN Bairro: ZONA…" at bounding box center [354, 175] width 708 height 351
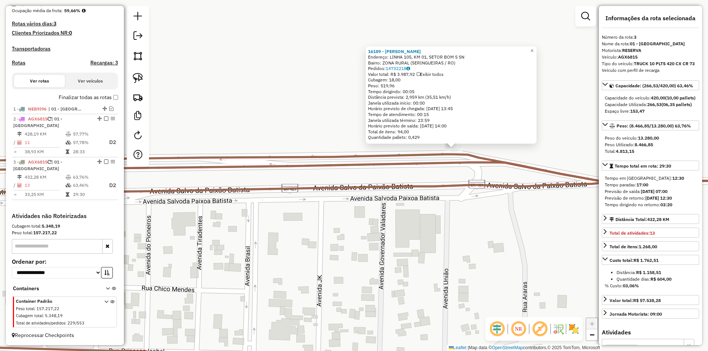
click at [437, 200] on div "16189 - MERCEARIA SILVA Endereço: LINHA 105, KM 01, SETOR BOM S SN Bairro: ZONA…" at bounding box center [354, 175] width 708 height 351
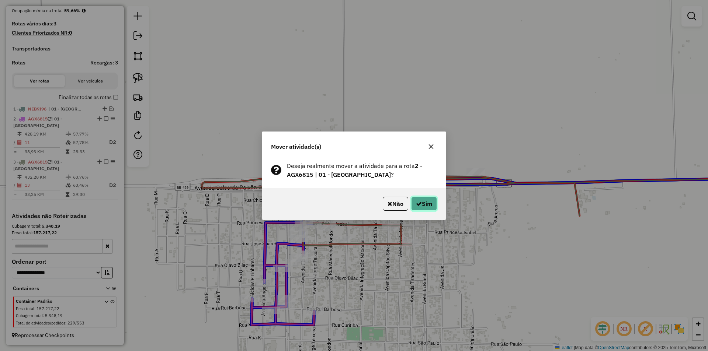
drag, startPoint x: 418, startPoint y: 207, endPoint x: 412, endPoint y: 207, distance: 5.5
click at [418, 207] on button "Sim" at bounding box center [424, 204] width 26 height 14
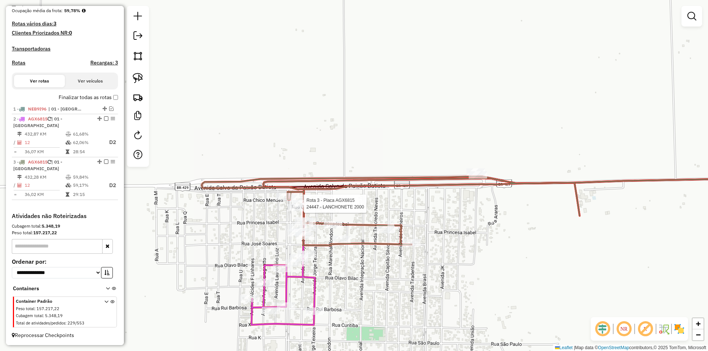
select select "*********"
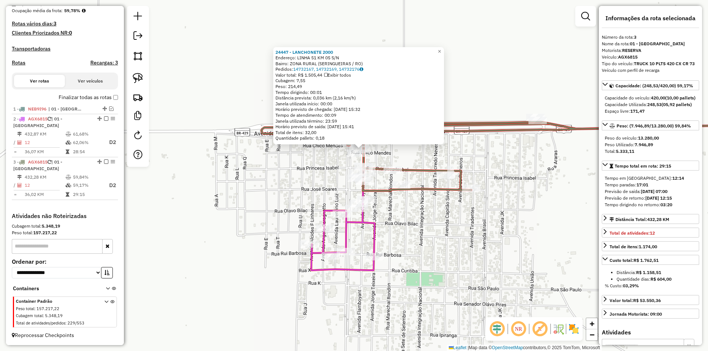
drag, startPoint x: 466, startPoint y: 113, endPoint x: 478, endPoint y: 69, distance: 45.8
click at [478, 69] on div "24447 - LANCHONETE 2000 Endereço: LINHA 51 KM 05 S/N Bairro: ZONA RURAL (SERING…" at bounding box center [354, 175] width 708 height 351
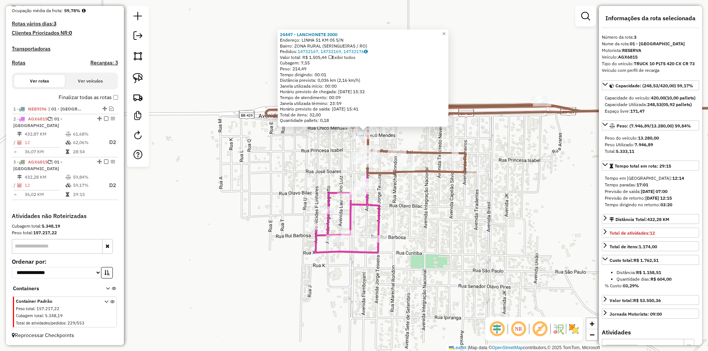
click at [539, 168] on div "24447 - LANCHONETE 2000 Endereço: LINHA 51 KM 05 S/N Bairro: ZONA RURAL (SERING…" at bounding box center [354, 175] width 708 height 351
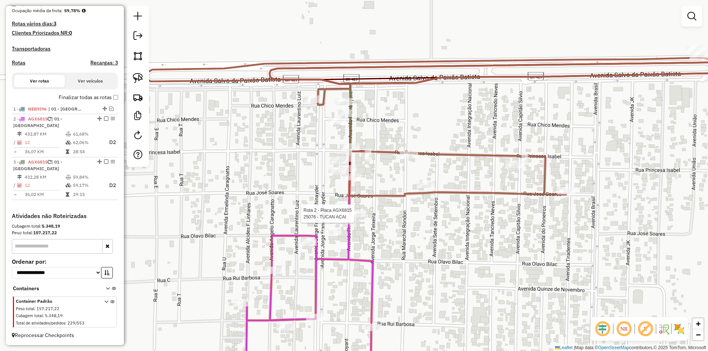
select select "*********"
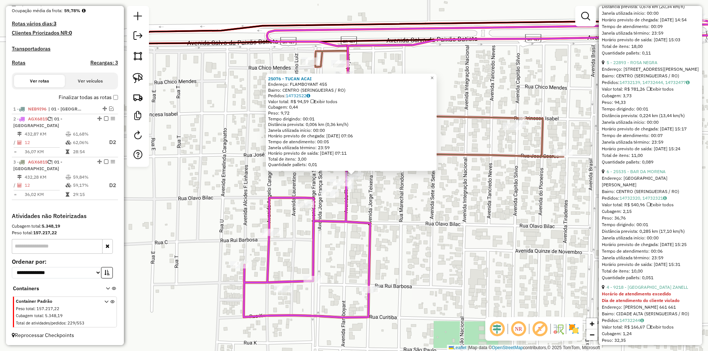
scroll to position [1180, 0]
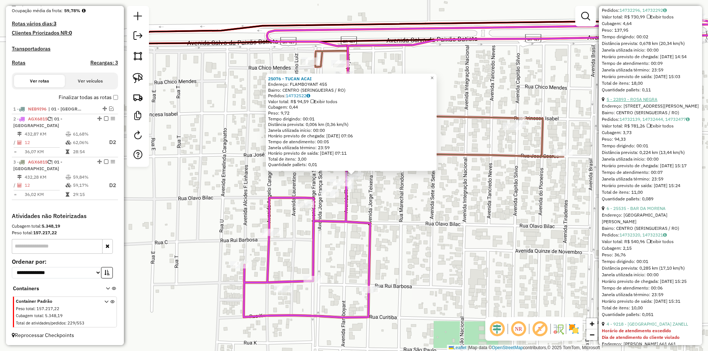
click at [636, 102] on link "5 - 22893 - ROSA NEGRA" at bounding box center [632, 100] width 51 height 6
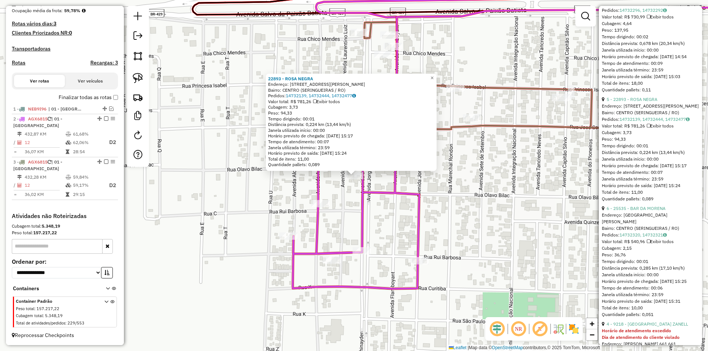
click at [339, 196] on div "22893 - ROSA NEGRA Endereço: AV JORGE FRANCA SCHNEIDER 575 Bairro: CENTRO (SERI…" at bounding box center [354, 175] width 708 height 351
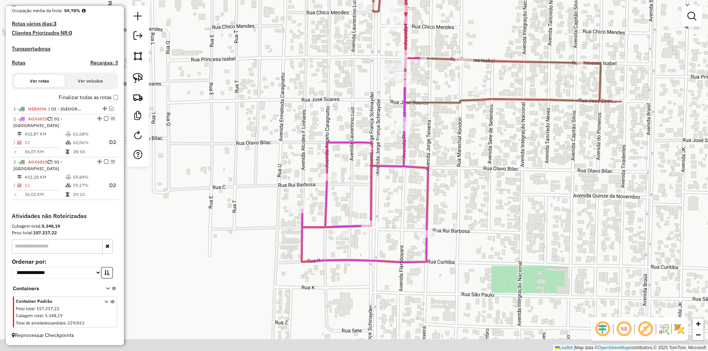
drag, startPoint x: 348, startPoint y: 180, endPoint x: 356, endPoint y: 155, distance: 25.7
click at [356, 155] on div "Rota 2 - Placa AGX6815 22893 - ROSA NEGRA Janela de atendimento Grade de atendi…" at bounding box center [354, 175] width 708 height 351
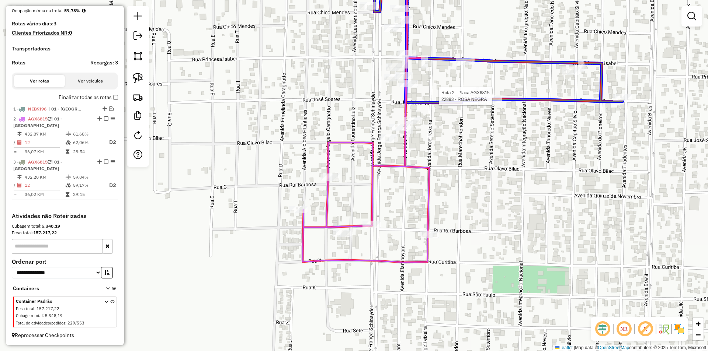
drag, startPoint x: 360, startPoint y: 153, endPoint x: 491, endPoint y: 104, distance: 139.9
click at [491, 103] on div at bounding box center [492, 99] width 18 height 7
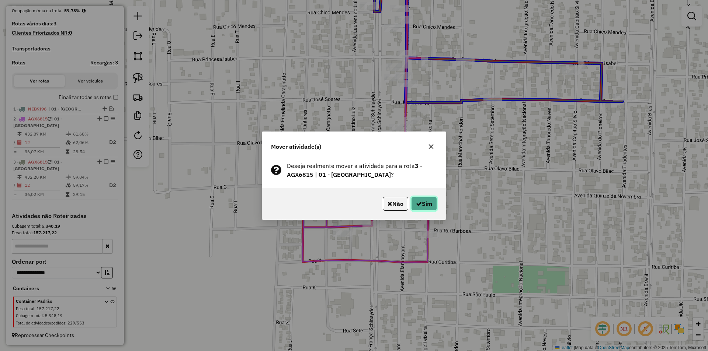
click at [428, 199] on button "Sim" at bounding box center [424, 204] width 26 height 14
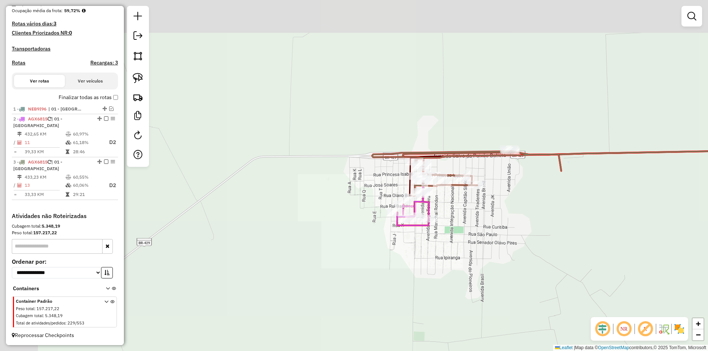
drag, startPoint x: 457, startPoint y: 158, endPoint x: 458, endPoint y: 218, distance: 60.1
click at [459, 218] on div "Janela de atendimento Grade de atendimento Capacidade Transportadoras Veículos …" at bounding box center [354, 175] width 708 height 351
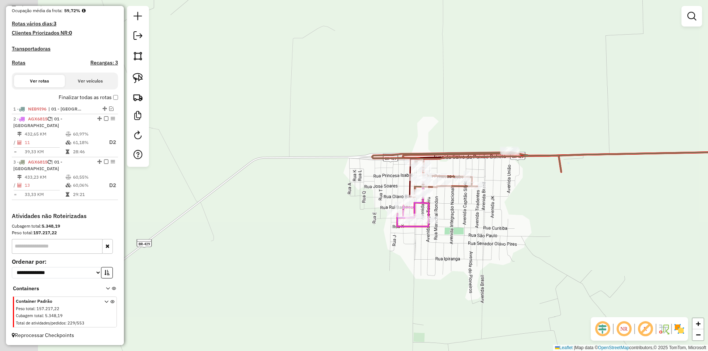
click at [458, 217] on div "Janela de atendimento Grade de atendimento Capacidade Transportadoras Veículos …" at bounding box center [354, 175] width 708 height 351
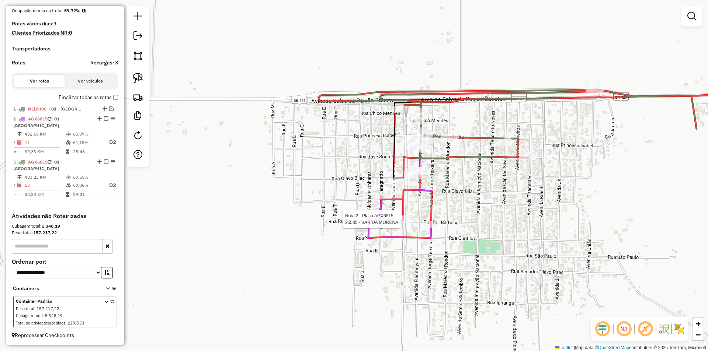
select select "*********"
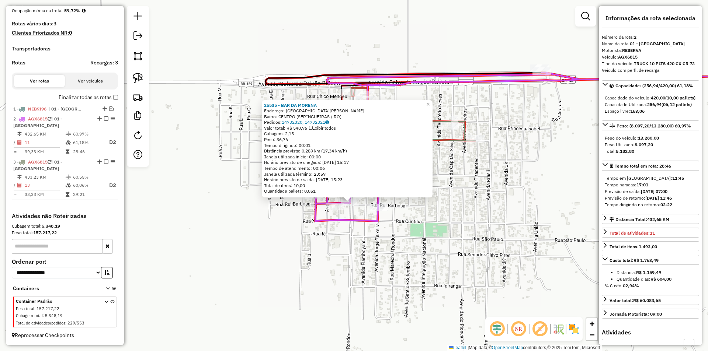
drag, startPoint x: 518, startPoint y: 187, endPoint x: 515, endPoint y: 212, distance: 25.7
click at [515, 212] on div "25535 - BAR DA MORENA Endereço: Avenida Jorge Franca Schneider SN Bairro: CENTR…" at bounding box center [354, 175] width 708 height 351
click at [502, 200] on div "25535 - BAR DA MORENA Endereço: Avenida Jorge Franca Schneider SN Bairro: CENTR…" at bounding box center [354, 175] width 708 height 351
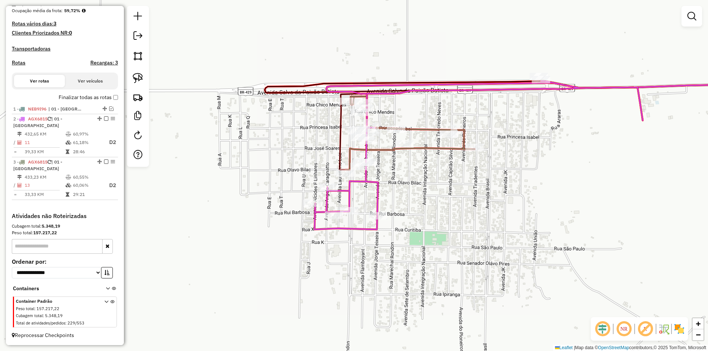
click at [439, 204] on div "Janela de atendimento Grade de atendimento Capacidade Transportadoras Veículos …" at bounding box center [354, 175] width 708 height 351
select select "*********"
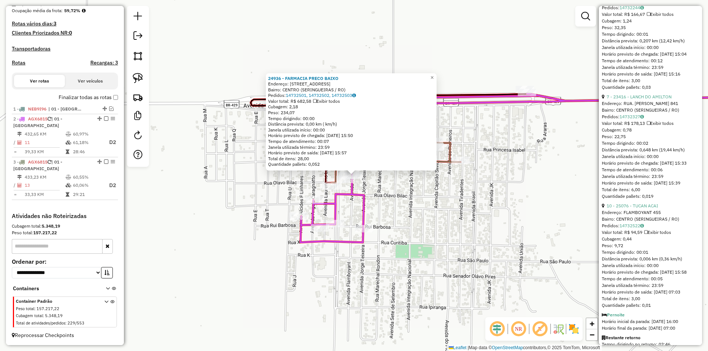
scroll to position [1486, 0]
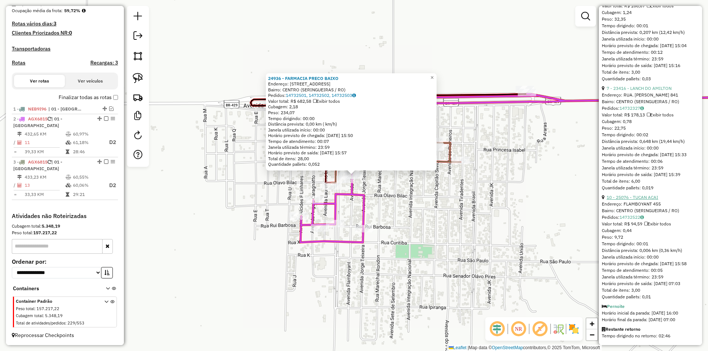
click at [641, 195] on link "10 - 25076 - TUCAN ACAI" at bounding box center [633, 198] width 52 height 6
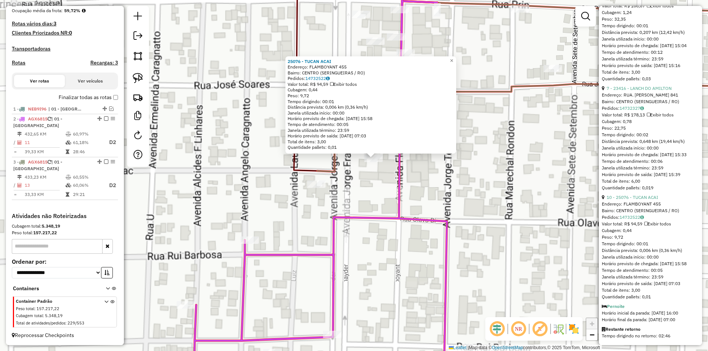
click at [363, 178] on div "25076 - TUCAN ACAI Endereço: FLAMBOYANT 455 Bairro: CENTRO (SERINGUEIRAS / RO) …" at bounding box center [354, 175] width 708 height 351
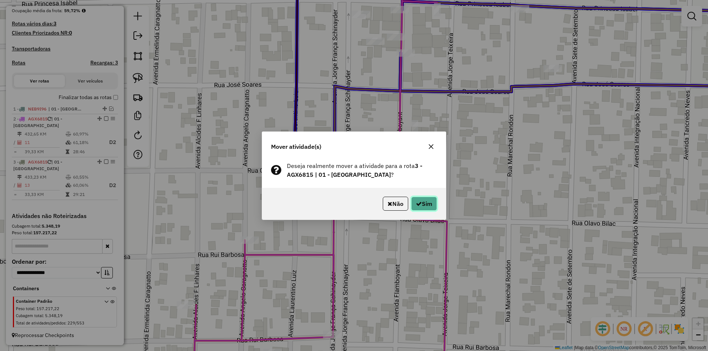
click at [414, 208] on button "Sim" at bounding box center [424, 204] width 26 height 14
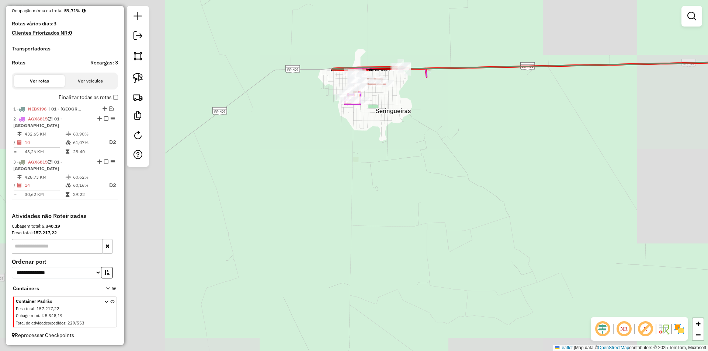
drag, startPoint x: 534, startPoint y: 104, endPoint x: 490, endPoint y: 163, distance: 73.1
click at [521, 69] on icon at bounding box center [590, 65] width 378 height 8
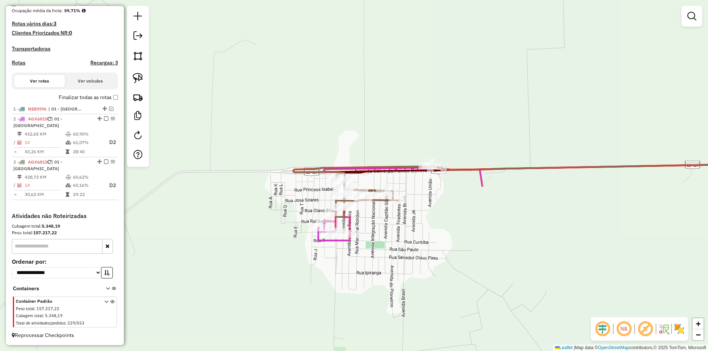
drag, startPoint x: 377, startPoint y: 148, endPoint x: 388, endPoint y: 137, distance: 15.4
click at [388, 137] on div "Rota 3 - Placa AGX6815 15941 - ELCIO MERLO CORREIA Janela de atendimento Grade …" at bounding box center [354, 175] width 708 height 351
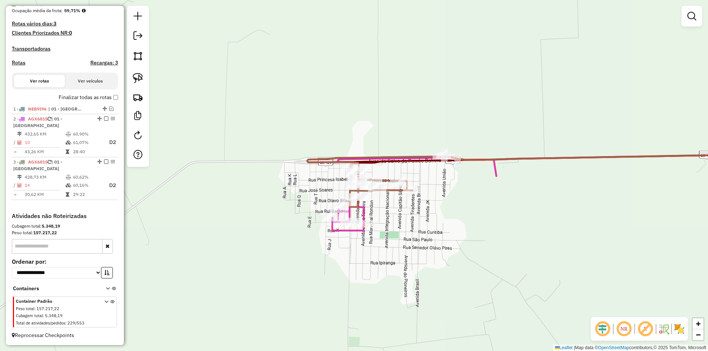
click at [226, 68] on div "Janela de atendimento Grade de atendimento Capacidade Transportadoras Veículos …" at bounding box center [354, 175] width 708 height 351
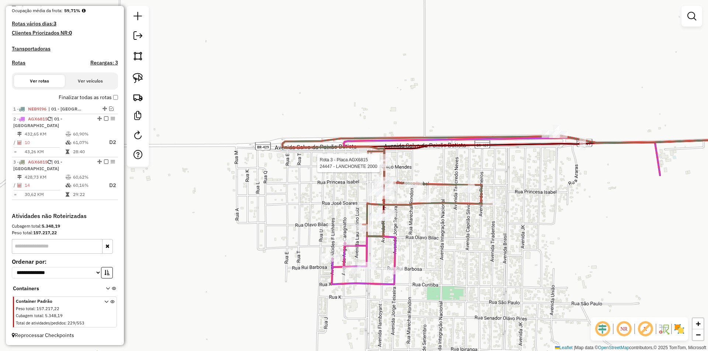
select select "*********"
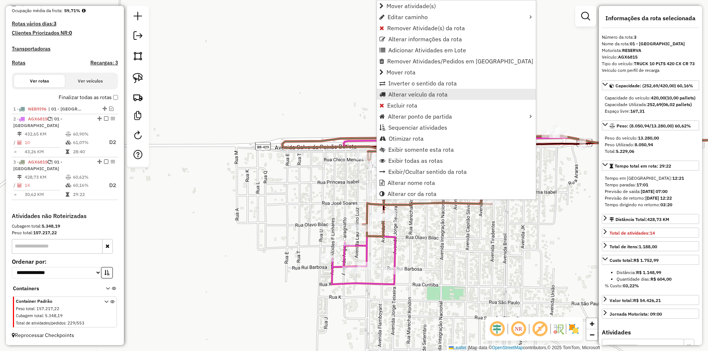
click at [401, 94] on span "Alterar veículo da rota" at bounding box center [417, 94] width 59 height 6
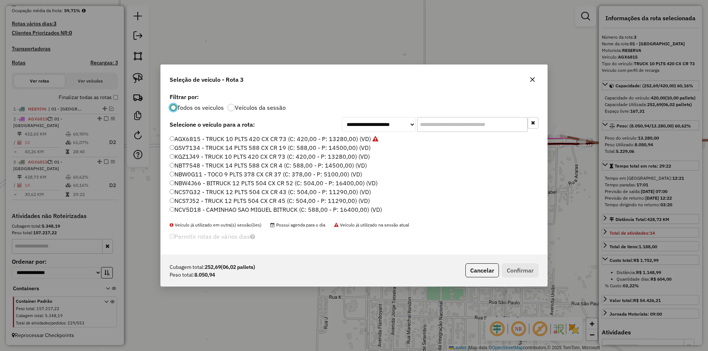
scroll to position [4, 2]
click at [447, 123] on input "text" at bounding box center [472, 124] width 111 height 15
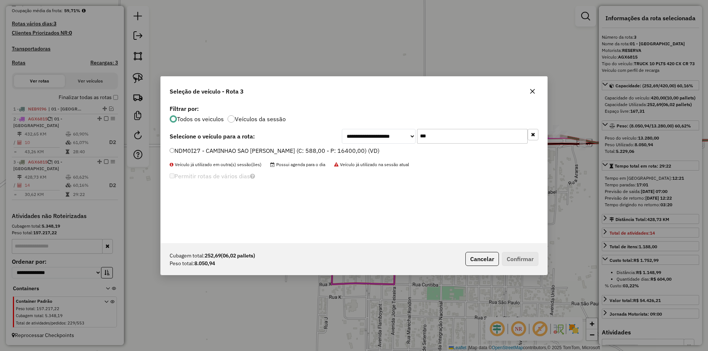
type input "***"
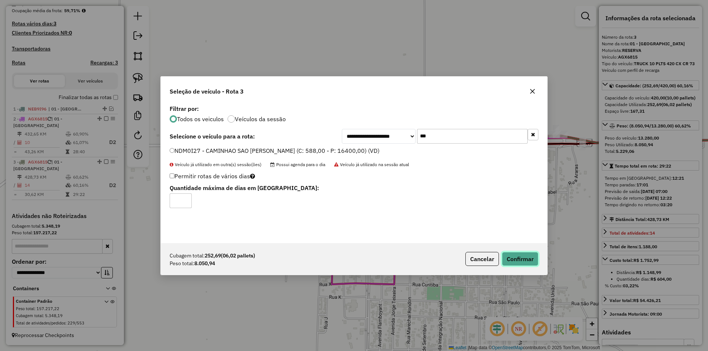
click at [514, 259] on button "Confirmar" at bounding box center [520, 259] width 37 height 14
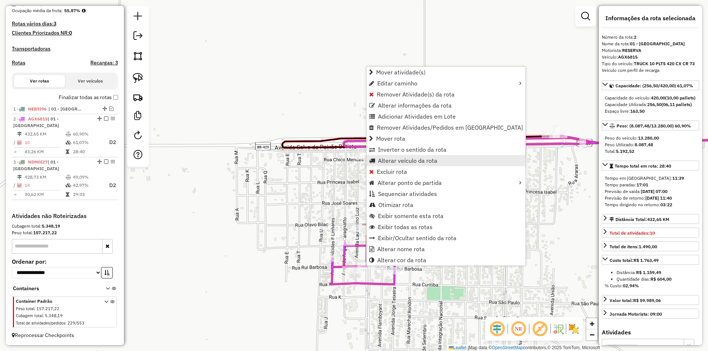
click at [400, 159] on span "Alterar veículo da rota" at bounding box center [407, 161] width 59 height 6
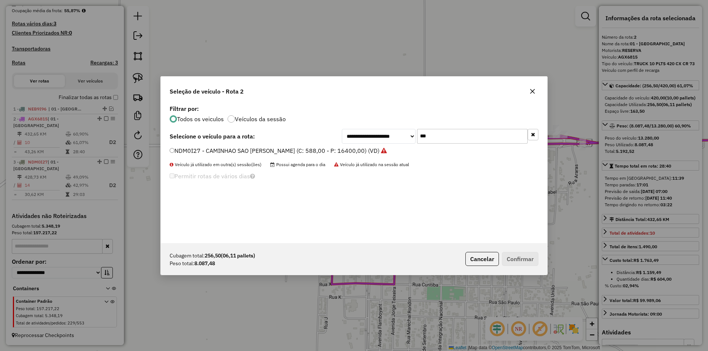
drag, startPoint x: 440, startPoint y: 133, endPoint x: 396, endPoint y: 143, distance: 45.4
click at [396, 144] on div "**********" at bounding box center [354, 173] width 386 height 140
type input "***"
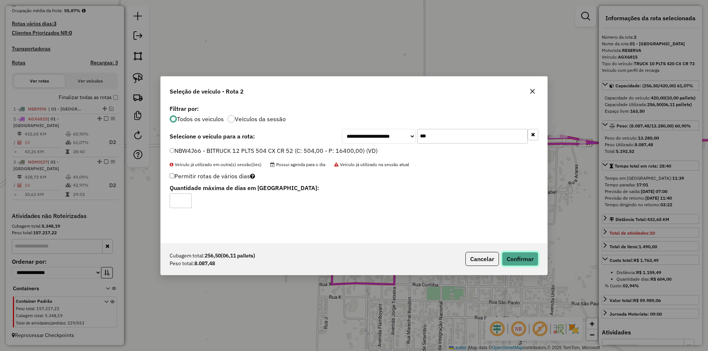
click at [506, 255] on button "Confirmar" at bounding box center [520, 259] width 37 height 14
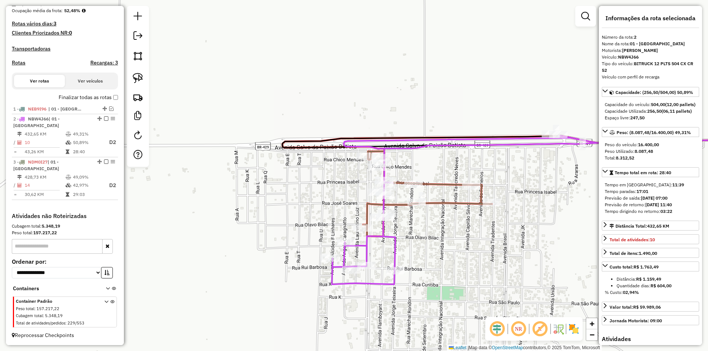
scroll to position [128, 0]
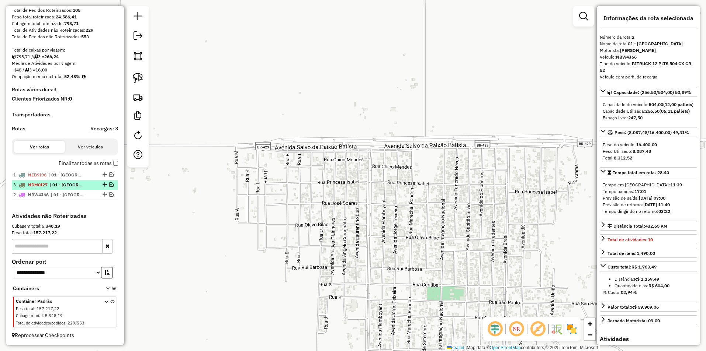
drag, startPoint x: 103, startPoint y: 195, endPoint x: 87, endPoint y: 186, distance: 18.0
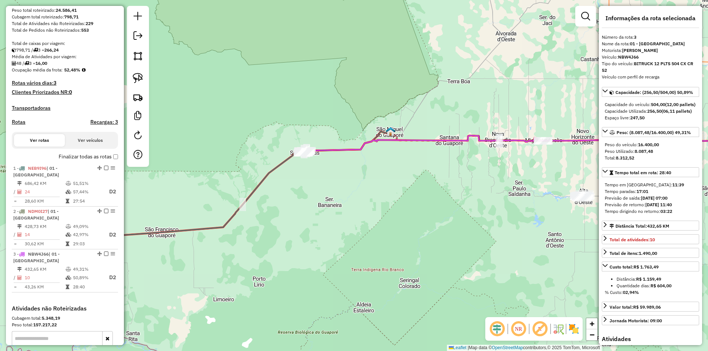
scroll to position [194, 0]
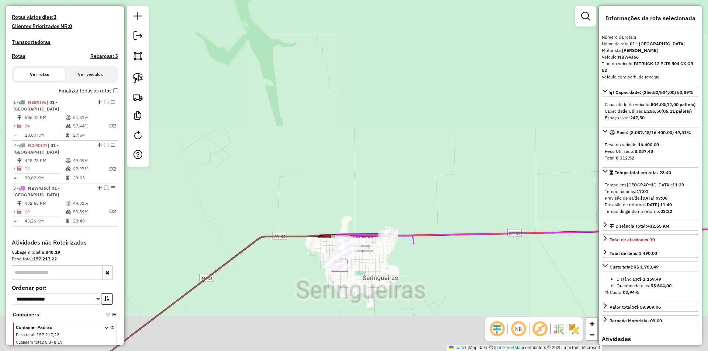
drag, startPoint x: 293, startPoint y: 182, endPoint x: 289, endPoint y: 150, distance: 32.3
click at [289, 152] on div "Janela de atendimento Grade de atendimento Capacidade Transportadoras Veículos …" at bounding box center [354, 175] width 708 height 351
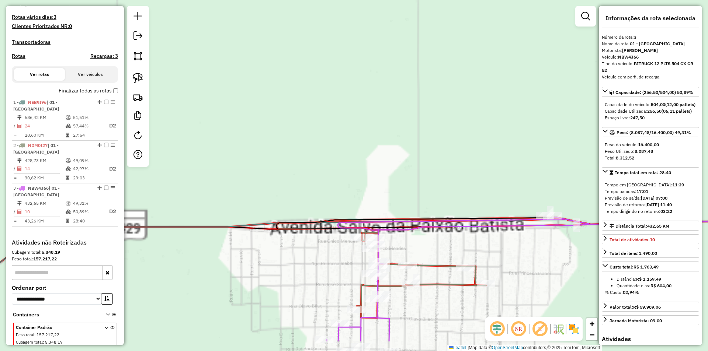
drag, startPoint x: 319, startPoint y: 145, endPoint x: 310, endPoint y: 89, distance: 57.1
click at [311, 92] on div "Janela de atendimento Grade de atendimento Capacidade Transportadoras Veículos …" at bounding box center [354, 175] width 708 height 351
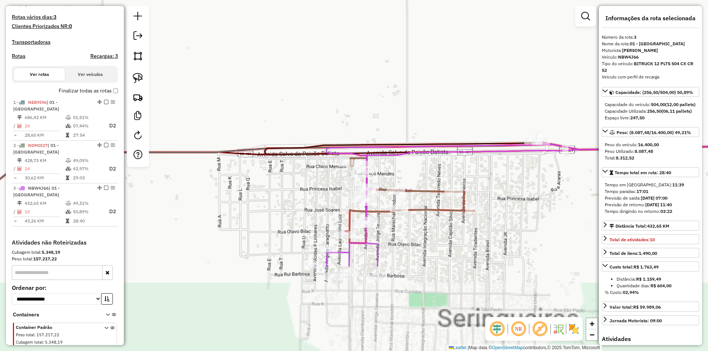
drag, startPoint x: 309, startPoint y: 77, endPoint x: 307, endPoint y: 71, distance: 6.8
click at [307, 72] on div "Janela de atendimento Grade de atendimento Capacidade Transportadoras Veículos …" at bounding box center [354, 175] width 708 height 351
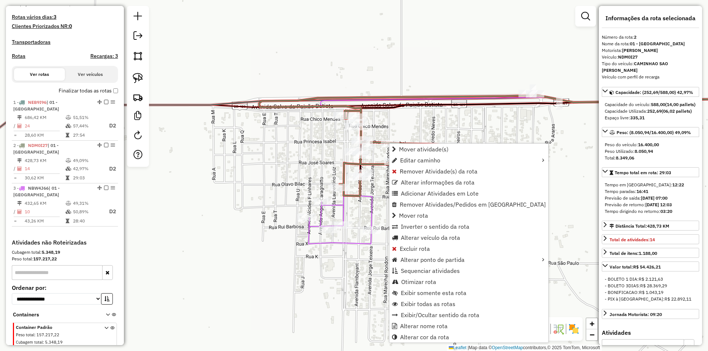
scroll to position [227, 0]
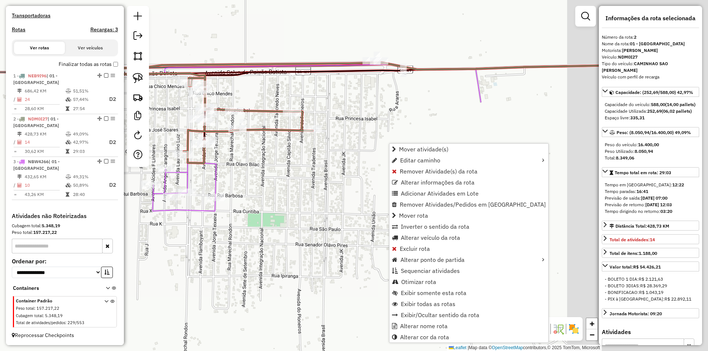
drag, startPoint x: 392, startPoint y: 91, endPoint x: 226, endPoint y: 52, distance: 170.2
click at [226, 52] on div "Janela de atendimento Grade de atendimento Capacidade Transportadoras Veículos …" at bounding box center [354, 175] width 708 height 351
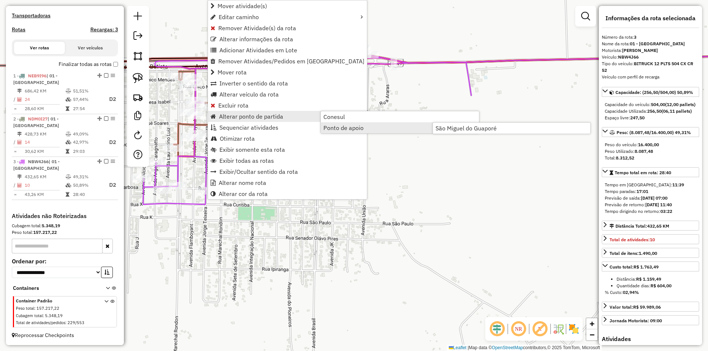
click at [464, 135] on div "Janela de atendimento Grade de atendimento Capacidade Transportadoras Veículos …" at bounding box center [354, 175] width 708 height 351
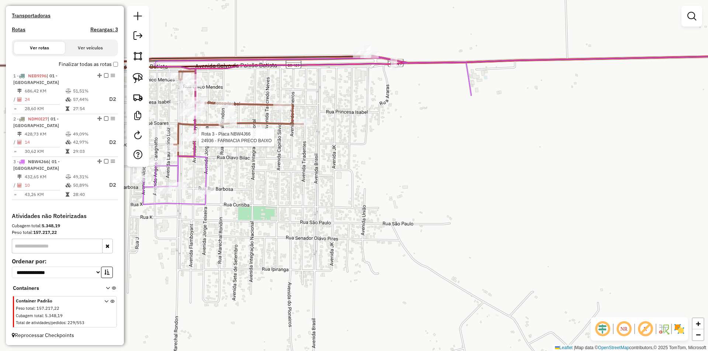
select select "*********"
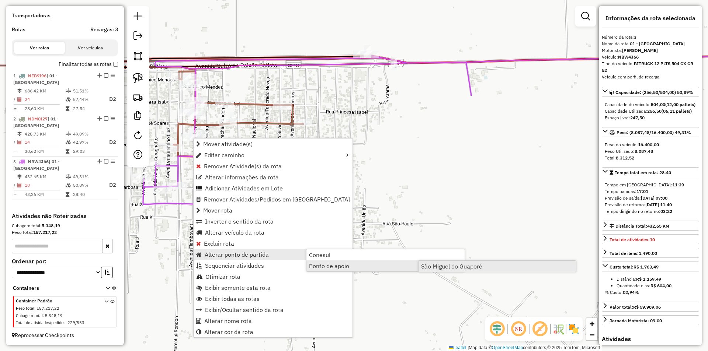
click at [438, 266] on span "São Miguel do Guaporé" at bounding box center [451, 267] width 61 height 6
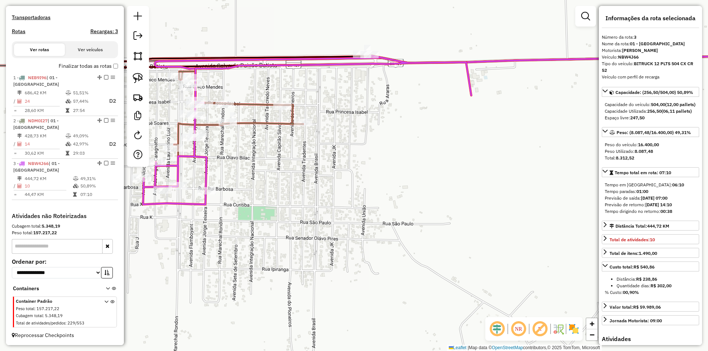
scroll to position [225, 0]
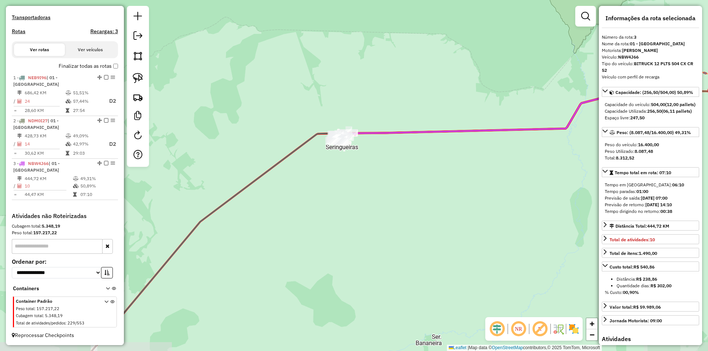
drag, startPoint x: 377, startPoint y: 164, endPoint x: 285, endPoint y: 189, distance: 95.8
click at [286, 189] on div "Janela de atendimento Grade de atendimento Capacidade Transportadoras Veículos …" at bounding box center [354, 175] width 708 height 351
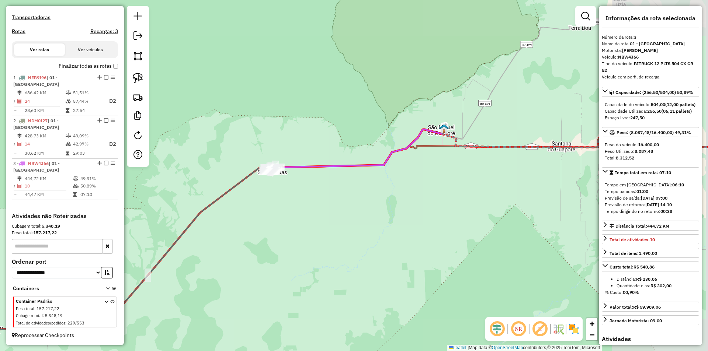
drag, startPoint x: 319, startPoint y: 181, endPoint x: 310, endPoint y: 178, distance: 9.1
click at [311, 178] on div "Janela de atendimento Grade de atendimento Capacidade Transportadoras Veículos …" at bounding box center [354, 175] width 708 height 351
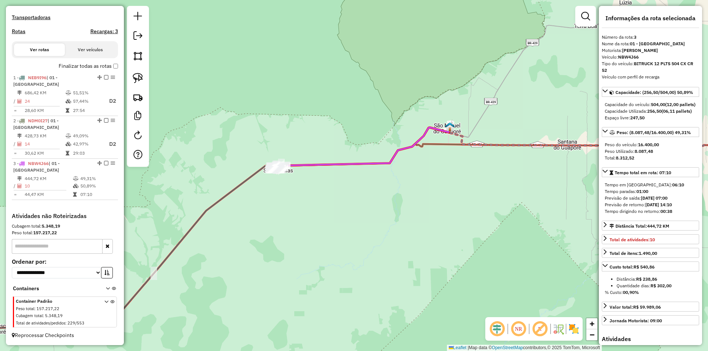
drag, startPoint x: 294, startPoint y: 181, endPoint x: 302, endPoint y: 183, distance: 8.6
click at [344, 181] on div "Janela de atendimento Grade de atendimento Capacidade Transportadoras Veículos …" at bounding box center [354, 175] width 708 height 351
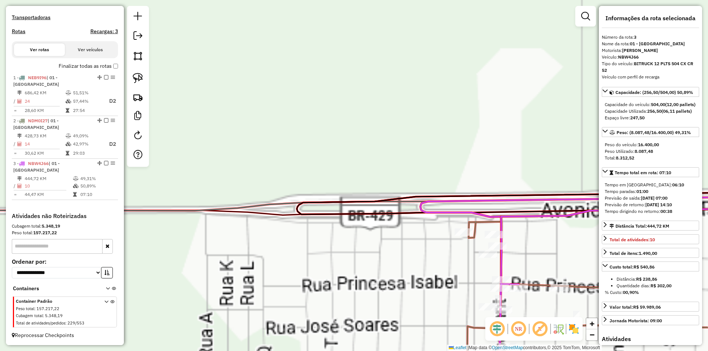
drag, startPoint x: 359, startPoint y: 190, endPoint x: 261, endPoint y: 94, distance: 137.4
click at [264, 99] on div "Janela de atendimento Grade de atendimento Capacidade Transportadoras Veículos …" at bounding box center [354, 175] width 708 height 351
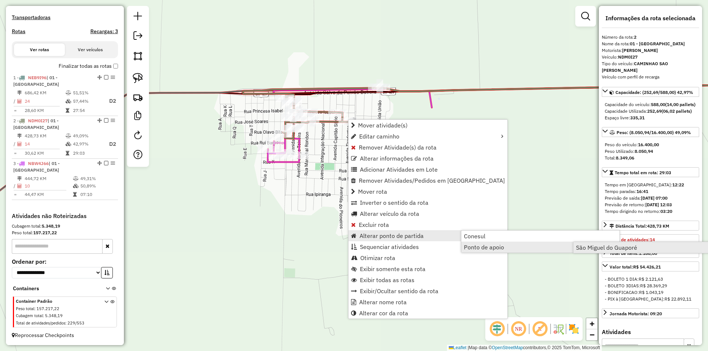
click at [581, 248] on span "São Miguel do Guaporé" at bounding box center [606, 248] width 61 height 6
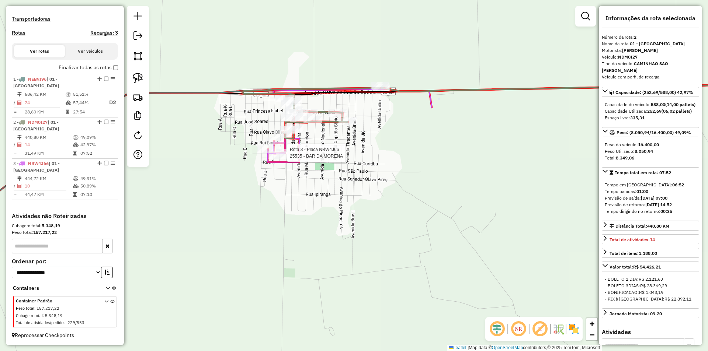
scroll to position [223, 0]
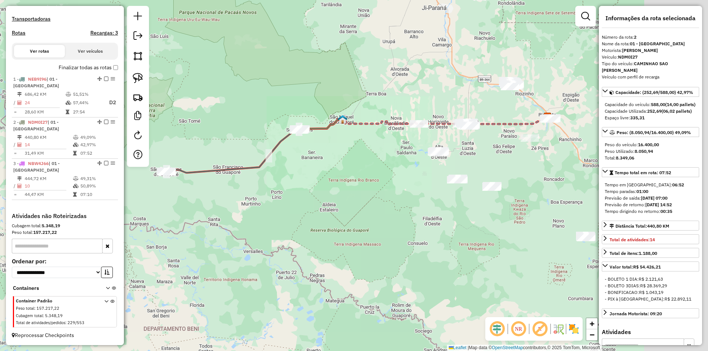
drag, startPoint x: 299, startPoint y: 192, endPoint x: 303, endPoint y: 183, distance: 9.9
click at [305, 183] on div "Janela de atendimento Grade de atendimento Capacidade Transportadoras Veículos …" at bounding box center [354, 175] width 708 height 351
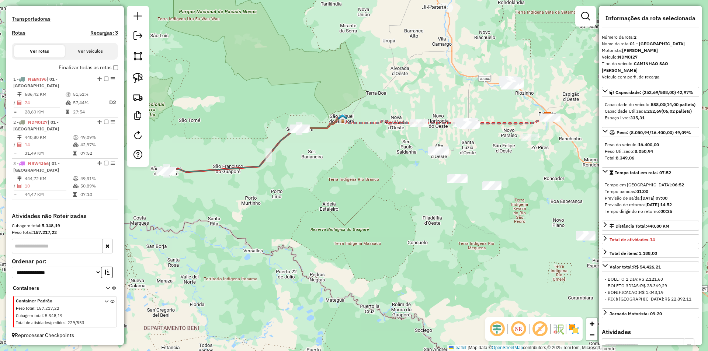
scroll to position [128, 0]
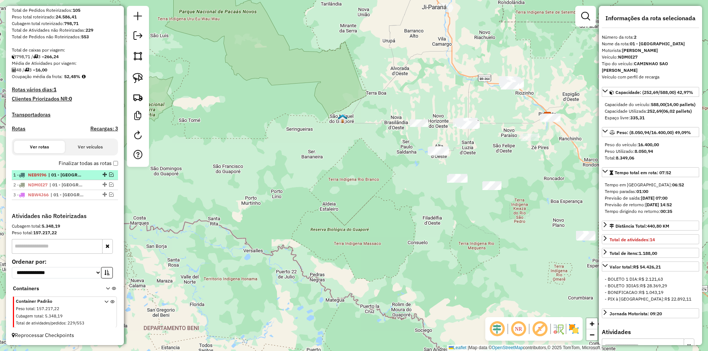
click at [42, 174] on span "NEB9I96" at bounding box center [37, 175] width 18 height 6
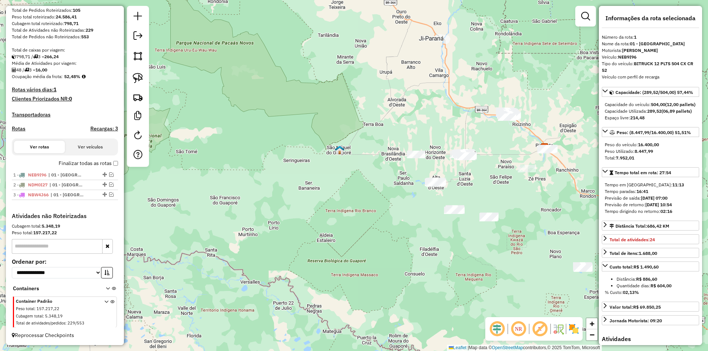
click at [255, 174] on div "Janela de atendimento Grade de atendimento Capacidade Transportadoras Veículos …" at bounding box center [354, 175] width 708 height 351
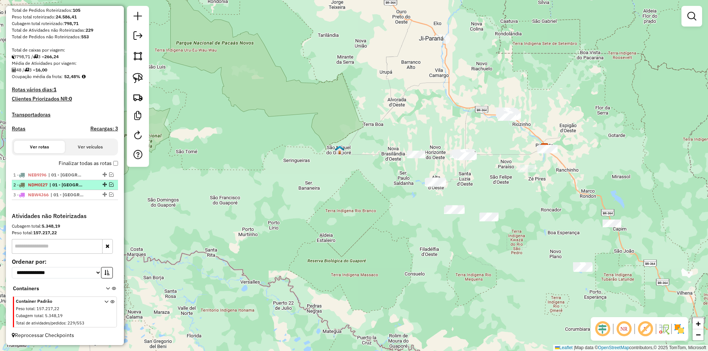
click at [46, 185] on span "NDM0I27" at bounding box center [38, 185] width 20 height 6
select select "*********"
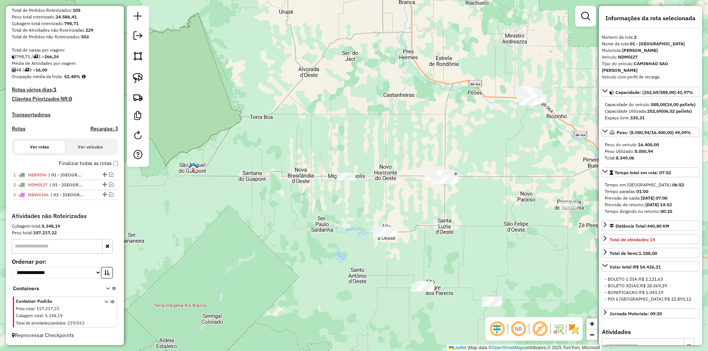
click at [324, 218] on div "Janela de atendimento Grade de atendimento Capacidade Transportadoras Veículos …" at bounding box center [354, 175] width 708 height 351
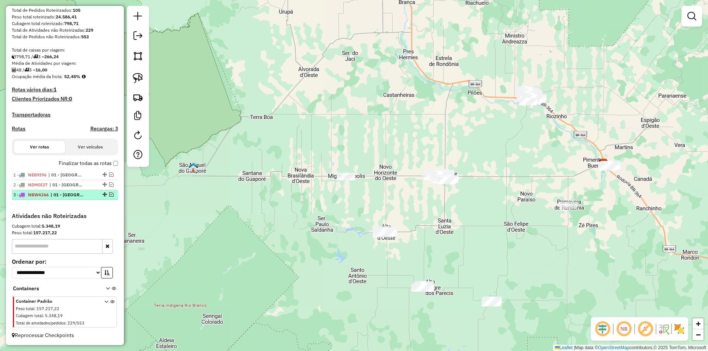
click at [44, 198] on div "3 - NBW4J66 | 01 - São Miguel do Guaporé" at bounding box center [52, 195] width 78 height 7
select select "*********"
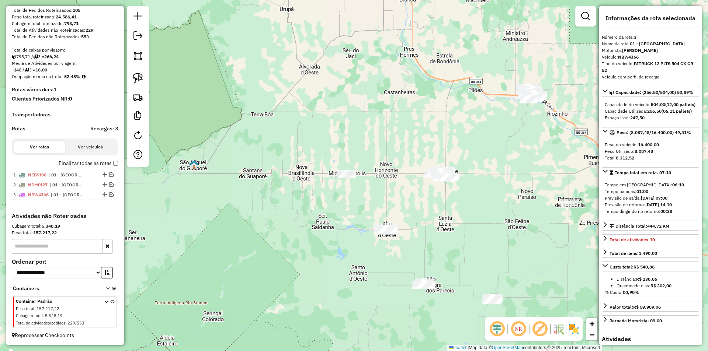
drag, startPoint x: 333, startPoint y: 202, endPoint x: 338, endPoint y: 182, distance: 20.1
click at [338, 182] on div "Janela de atendimento Grade de atendimento Capacidade Transportadoras Veículos …" at bounding box center [354, 175] width 708 height 351
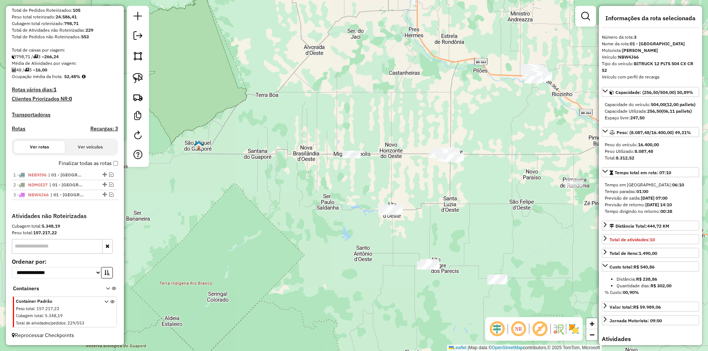
click at [338, 182] on div "Janela de atendimento Grade de atendimento Capacidade Transportadoras Veículos …" at bounding box center [354, 175] width 708 height 351
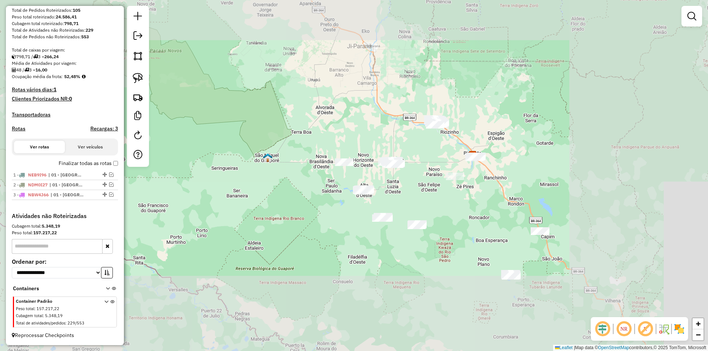
click at [305, 183] on div "Janela de atendimento Grade de atendimento Capacidade Transportadoras Veículos …" at bounding box center [354, 175] width 708 height 351
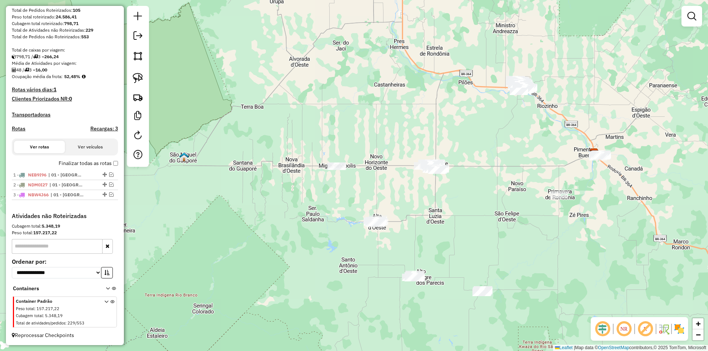
drag, startPoint x: 345, startPoint y: 181, endPoint x: 339, endPoint y: 176, distance: 7.8
click at [339, 171] on div "Janela de atendimento Grade de atendimento Capacidade Transportadoras Veículos …" at bounding box center [354, 175] width 708 height 351
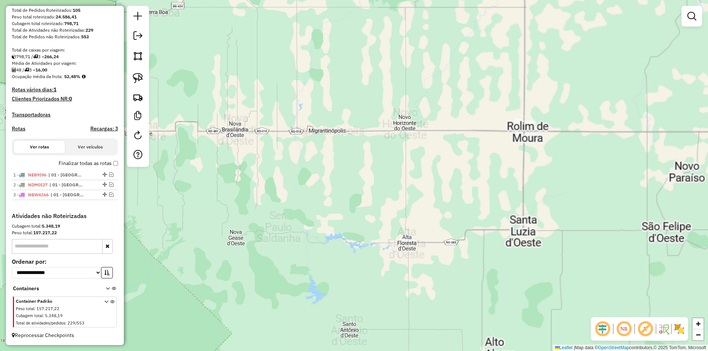
click at [317, 186] on div "Janela de atendimento Grade de atendimento Capacidade Transportadoras Veículos …" at bounding box center [354, 175] width 708 height 351
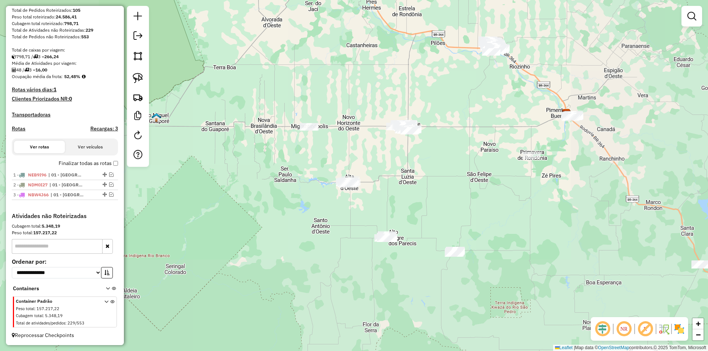
drag, startPoint x: 317, startPoint y: 173, endPoint x: 316, endPoint y: 163, distance: 10.0
click at [314, 164] on div "Janela de atendimento Grade de atendimento Capacidade Transportadoras Veículos …" at bounding box center [354, 175] width 708 height 351
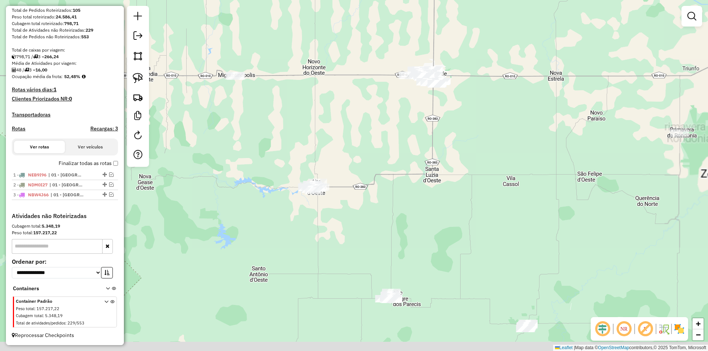
drag, startPoint x: 367, startPoint y: 149, endPoint x: 361, endPoint y: 146, distance: 6.8
click at [367, 138] on div "Janela de atendimento Grade de atendimento Capacidade Transportadoras Veículos …" at bounding box center [354, 175] width 708 height 351
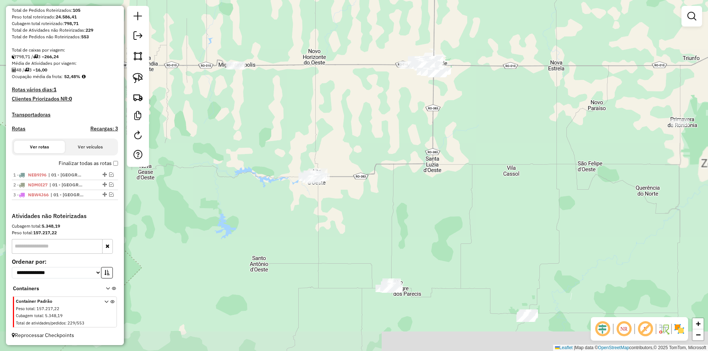
drag, startPoint x: 365, startPoint y: 141, endPoint x: 304, endPoint y: 130, distance: 62.2
click at [363, 139] on div "Janela de atendimento Grade de atendimento Capacidade Transportadoras Veículos …" at bounding box center [354, 175] width 708 height 351
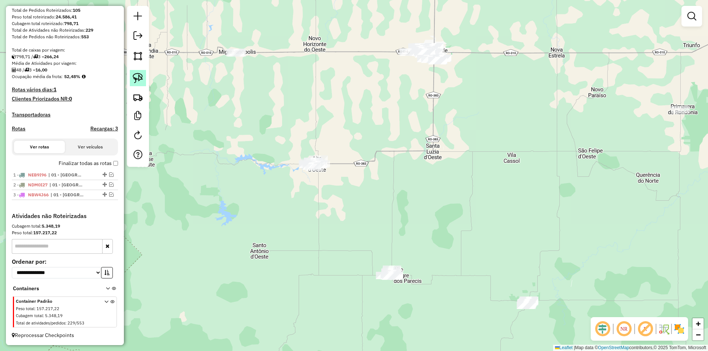
click at [137, 77] on img at bounding box center [138, 78] width 10 height 10
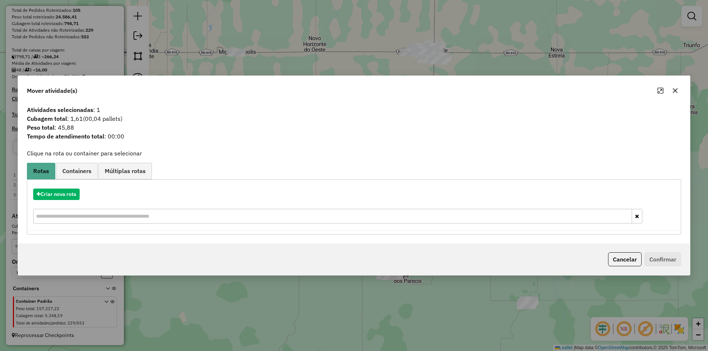
click at [674, 88] on icon "button" at bounding box center [675, 91] width 6 height 6
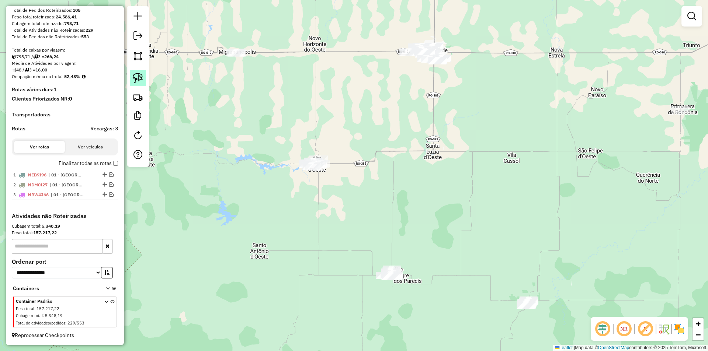
click at [138, 79] on img at bounding box center [138, 78] width 10 height 10
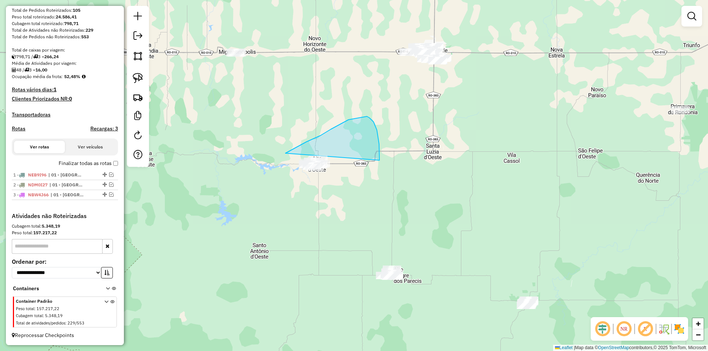
drag, startPoint x: 331, startPoint y: 129, endPoint x: 244, endPoint y: 200, distance: 111.4
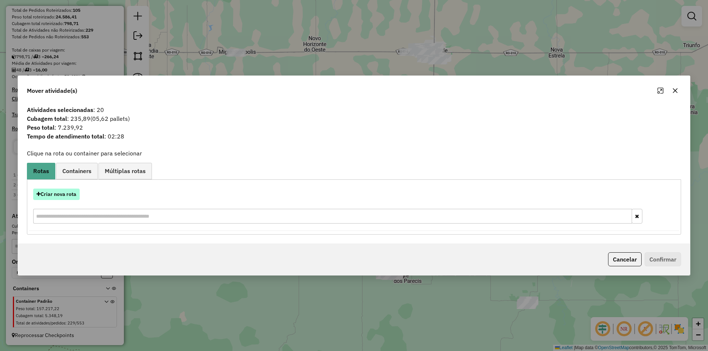
click at [51, 195] on button "Criar nova rota" at bounding box center [56, 194] width 46 height 11
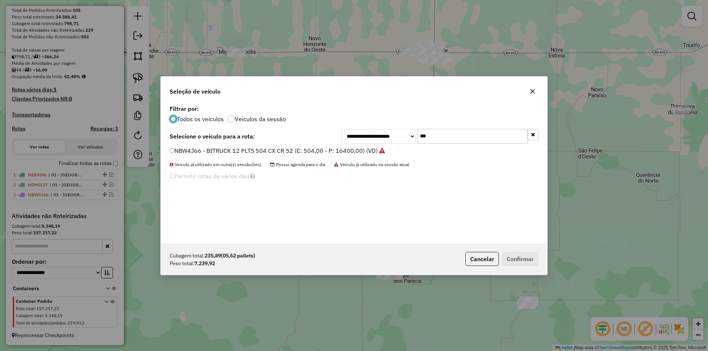
scroll to position [4, 2]
drag, startPoint x: 442, startPoint y: 138, endPoint x: 330, endPoint y: 161, distance: 114.1
click at [330, 161] on div "**********" at bounding box center [354, 173] width 386 height 140
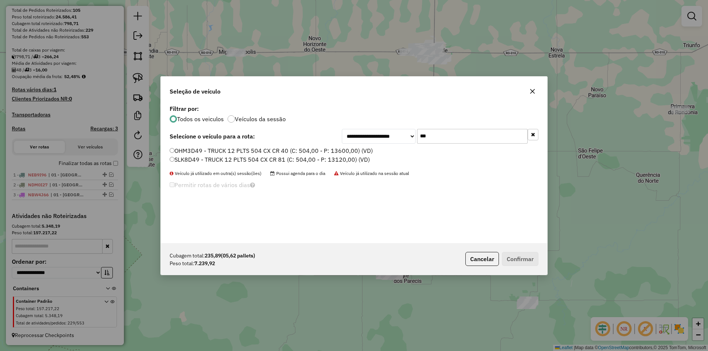
type input "***"
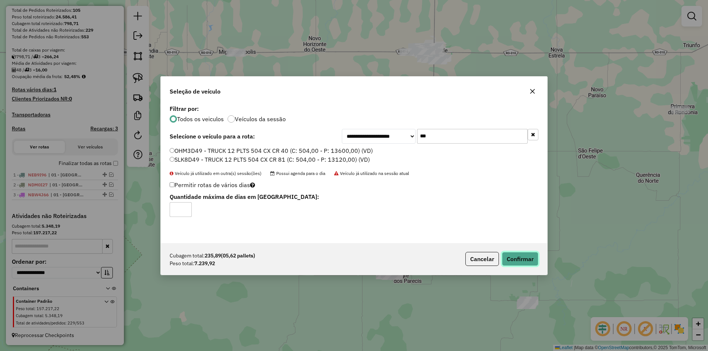
click at [517, 260] on button "Confirmar" at bounding box center [520, 259] width 37 height 14
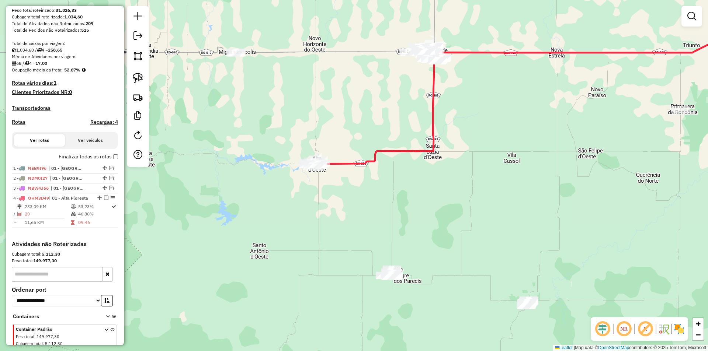
drag, startPoint x: 255, startPoint y: 156, endPoint x: 256, endPoint y: 160, distance: 3.9
click at [256, 160] on div "Janela de atendimento Grade de atendimento Capacidade Transportadoras Veículos …" at bounding box center [354, 175] width 708 height 351
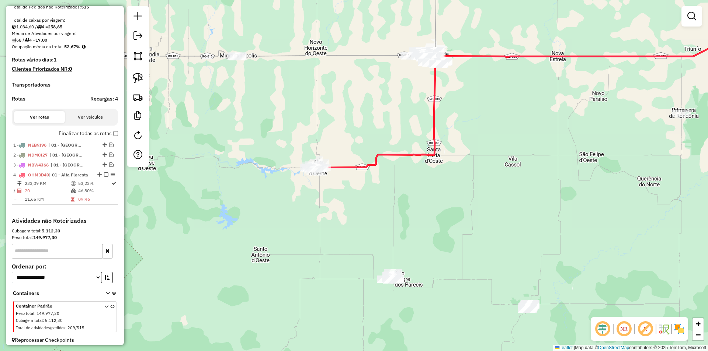
scroll to position [169, 0]
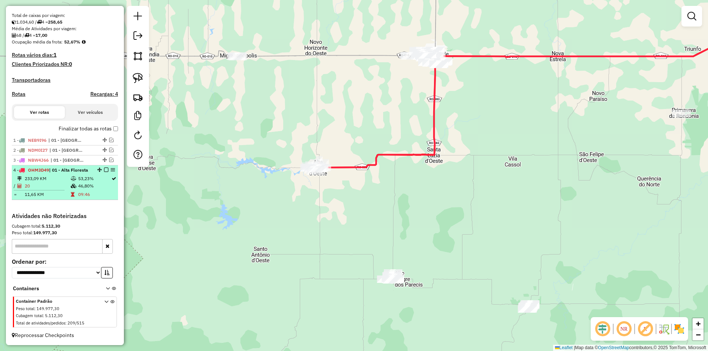
click at [104, 168] on em at bounding box center [106, 170] width 4 height 4
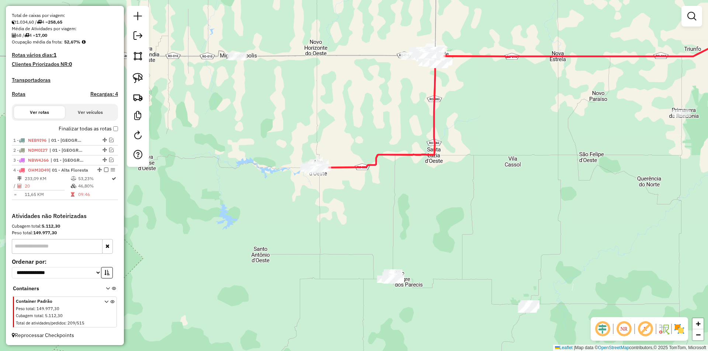
scroll to position [138, 0]
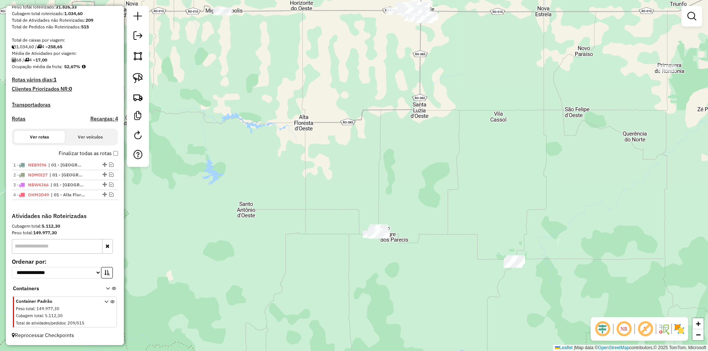
drag, startPoint x: 358, startPoint y: 195, endPoint x: 334, endPoint y: 139, distance: 61.3
click at [334, 139] on div "Janela de atendimento Grade de atendimento Capacidade Transportadoras Veículos …" at bounding box center [354, 175] width 708 height 351
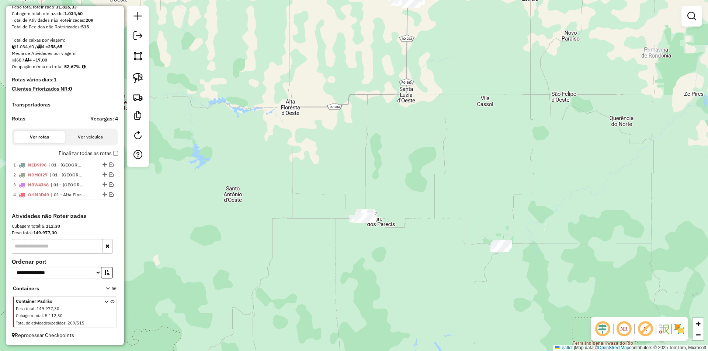
drag, startPoint x: 329, startPoint y: 178, endPoint x: 329, endPoint y: 147, distance: 31.3
click at [329, 147] on div "Janela de atendimento Grade de atendimento Capacidade Transportadoras Veículos …" at bounding box center [354, 175] width 708 height 351
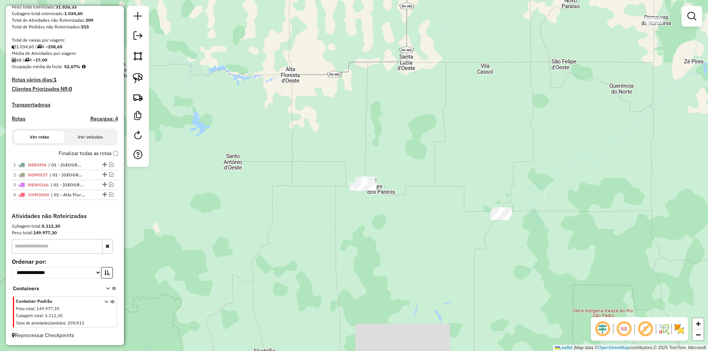
drag, startPoint x: 138, startPoint y: 71, endPoint x: 241, endPoint y: 141, distance: 124.8
click at [137, 71] on link at bounding box center [138, 78] width 16 height 16
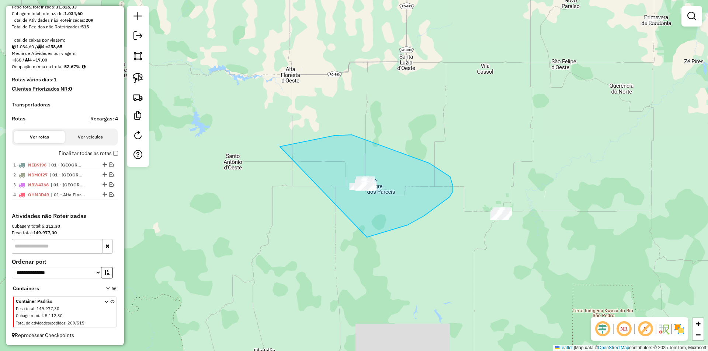
drag, startPoint x: 295, startPoint y: 144, endPoint x: 289, endPoint y: 235, distance: 90.9
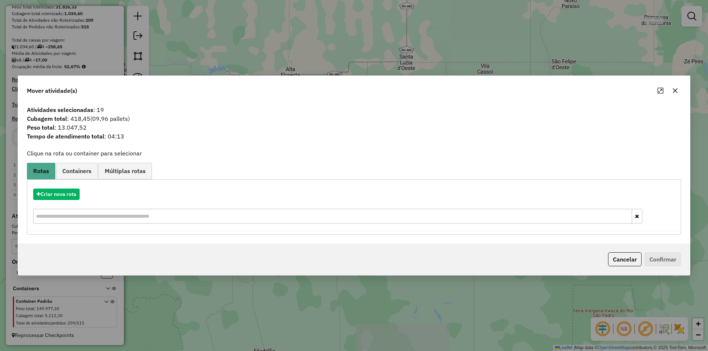
click at [673, 89] on icon "button" at bounding box center [675, 90] width 5 height 5
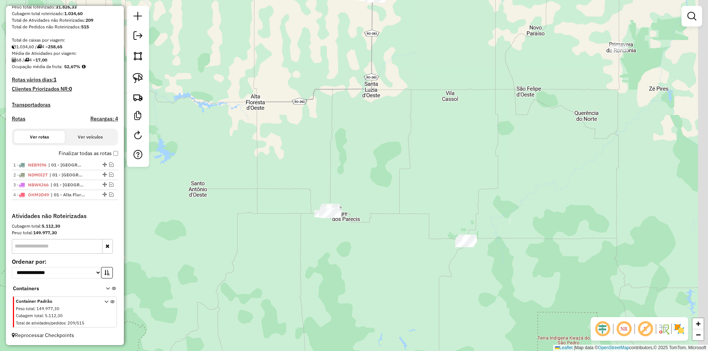
drag, startPoint x: 550, startPoint y: 95, endPoint x: 452, endPoint y: 243, distance: 177.1
click at [454, 236] on div "Janela de atendimento Grade de atendimento Capacidade Transportadoras Veículos …" at bounding box center [354, 175] width 708 height 351
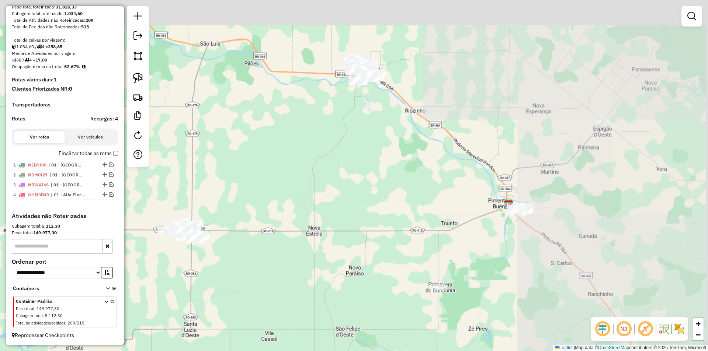
drag, startPoint x: 428, startPoint y: 206, endPoint x: 418, endPoint y: 195, distance: 14.9
click at [422, 209] on div "Janela de atendimento Grade de atendimento Capacidade Transportadoras Veículos …" at bounding box center [354, 175] width 708 height 351
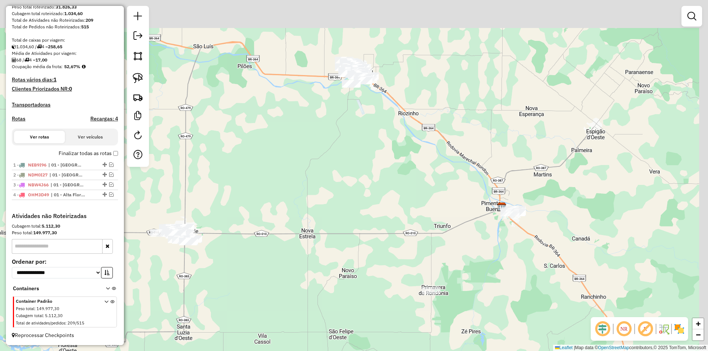
click at [367, 204] on div "Janela de atendimento Grade de atendimento Capacidade Transportadoras Veículos …" at bounding box center [354, 175] width 708 height 351
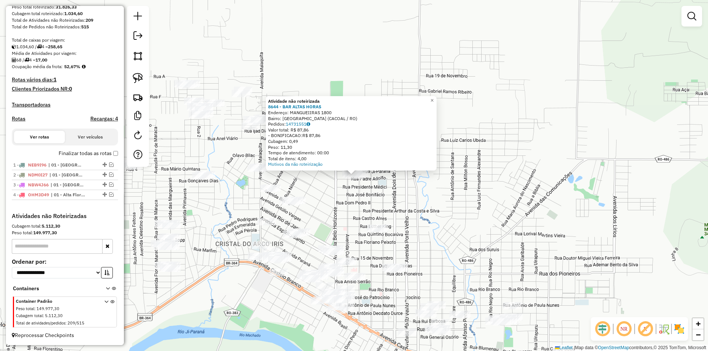
click at [364, 206] on div "Atividade não roteirizada 8644 - BAR ALTAS HORAS Endereço: MANGUEIIRAS 1800 Bai…" at bounding box center [354, 175] width 708 height 351
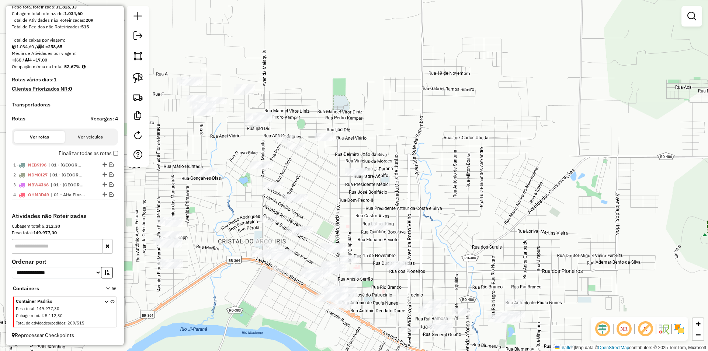
drag, startPoint x: 348, startPoint y: 212, endPoint x: 372, endPoint y: 186, distance: 35.0
click at [372, 187] on div "Janela de atendimento Grade de atendimento Capacidade Transportadoras Veículos …" at bounding box center [354, 175] width 708 height 351
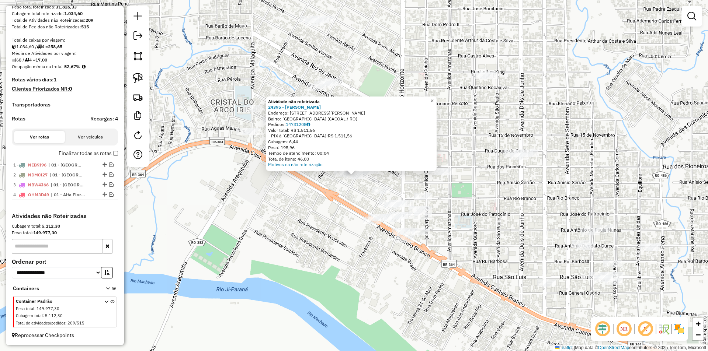
click at [297, 212] on div "Atividade não roteirizada 24395 - JONATHAN WENER Endereço: RUA PIONEIRO CLOVIS …" at bounding box center [354, 175] width 708 height 351
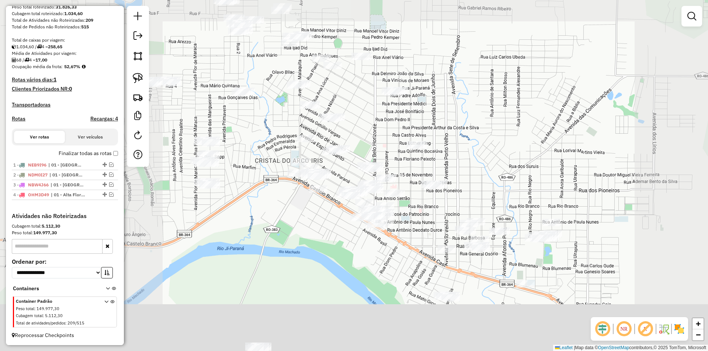
drag, startPoint x: 264, startPoint y: 220, endPoint x: 358, endPoint y: 238, distance: 96.2
click at [360, 239] on div "Janela de atendimento Grade de atendimento Capacidade Transportadoras Veículos …" at bounding box center [354, 175] width 708 height 351
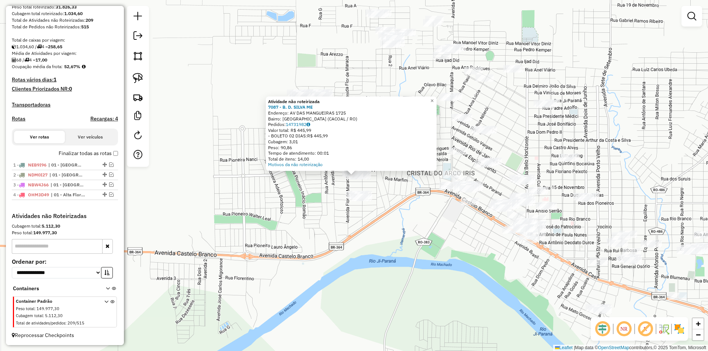
click at [289, 202] on div "Atividade não roteirizada 7087 - B. D. SILVA ME Endereço: AV DAS MANGUEIRAS 172…" at bounding box center [354, 175] width 708 height 351
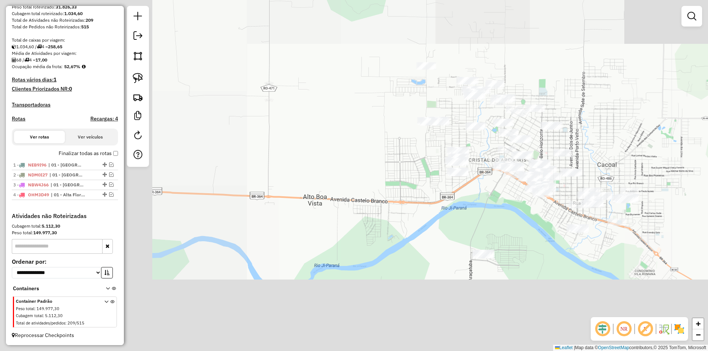
drag, startPoint x: 580, startPoint y: 151, endPoint x: 502, endPoint y: 145, distance: 77.7
click at [503, 145] on div "Janela de atendimento Grade de atendimento Capacidade Transportadoras Veículos …" at bounding box center [354, 175] width 708 height 351
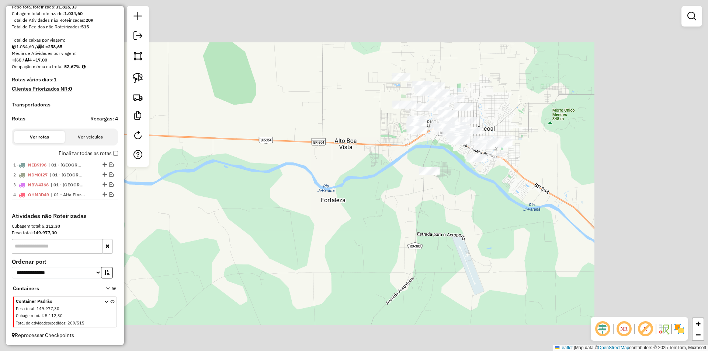
drag, startPoint x: 298, startPoint y: 175, endPoint x: 280, endPoint y: 160, distance: 23.8
click at [293, 169] on div "Janela de atendimento Grade de atendimento Capacidade Transportadoras Veículos …" at bounding box center [354, 175] width 708 height 351
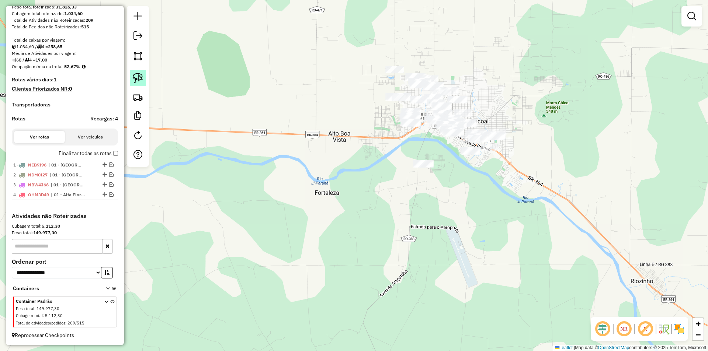
click at [137, 75] on img at bounding box center [138, 78] width 10 height 10
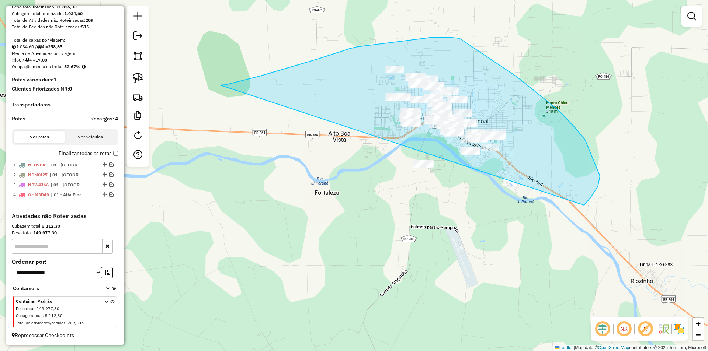
drag, startPoint x: 259, startPoint y: 76, endPoint x: 447, endPoint y: 261, distance: 263.9
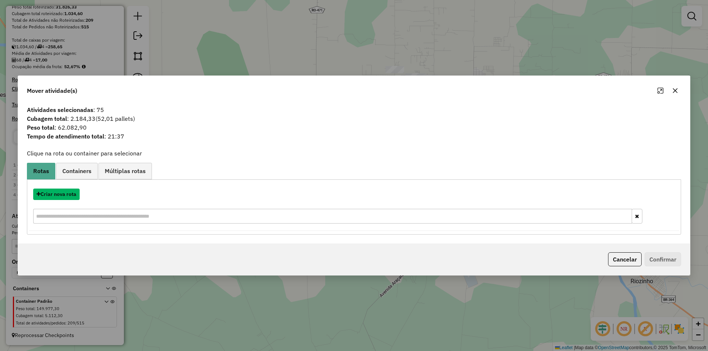
click at [67, 194] on button "Criar nova rota" at bounding box center [56, 194] width 46 height 11
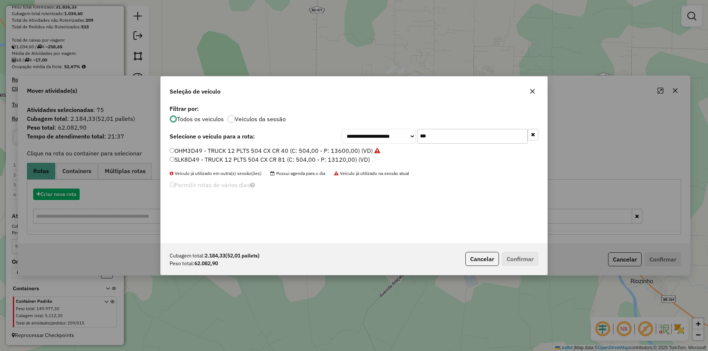
scroll to position [4, 2]
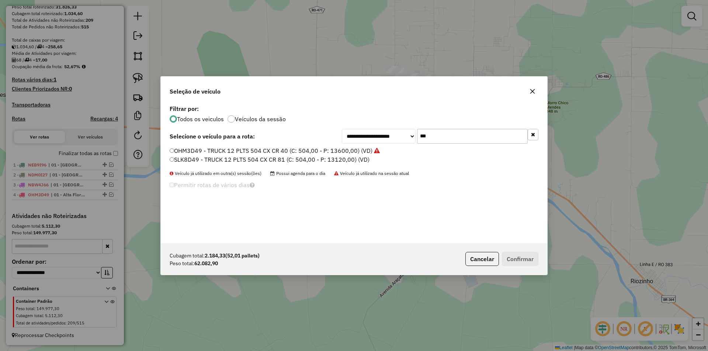
drag, startPoint x: 433, startPoint y: 141, endPoint x: 382, endPoint y: 149, distance: 51.8
click at [382, 149] on div "**********" at bounding box center [354, 173] width 386 height 140
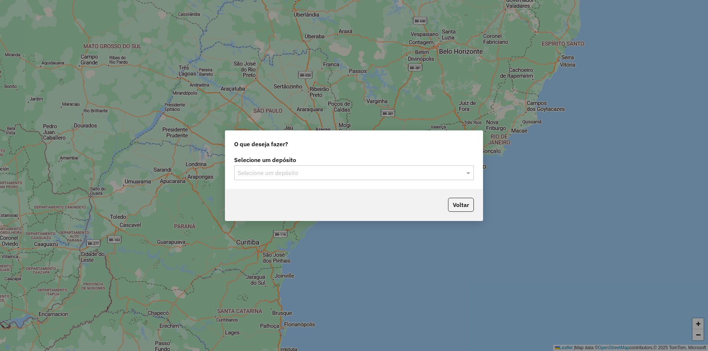
click at [261, 169] on input "text" at bounding box center [347, 173] width 218 height 9
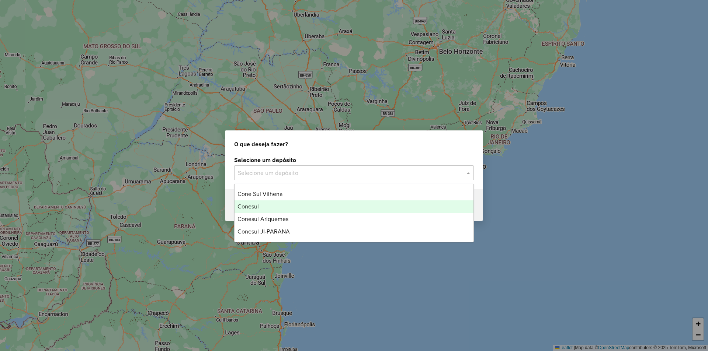
click at [250, 204] on span "Conesul" at bounding box center [247, 207] width 21 height 6
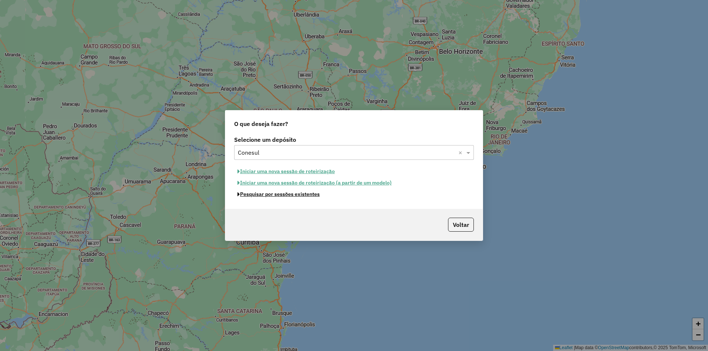
click at [279, 195] on button "Pesquisar por sessões existentes" at bounding box center [278, 194] width 89 height 11
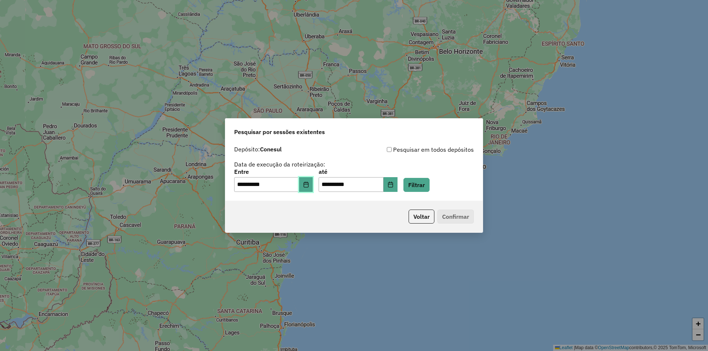
click at [313, 182] on button "Choose Date" at bounding box center [306, 184] width 14 height 15
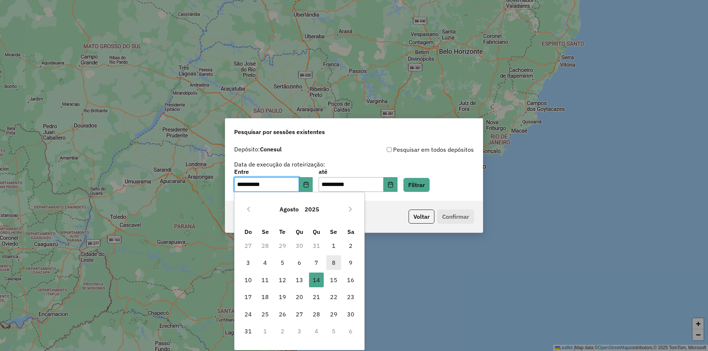
click at [336, 266] on span "8" at bounding box center [333, 263] width 15 height 15
type input "**********"
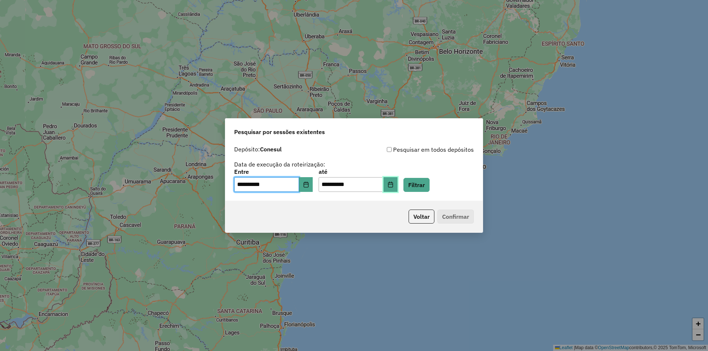
click at [398, 186] on button "Choose Date" at bounding box center [391, 184] width 14 height 15
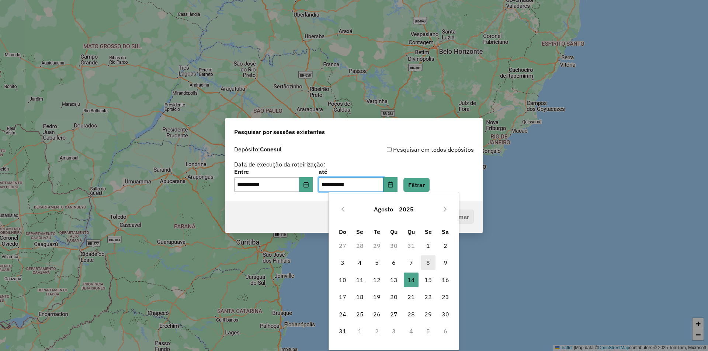
click at [427, 259] on span "8" at bounding box center [428, 263] width 15 height 15
type input "**********"
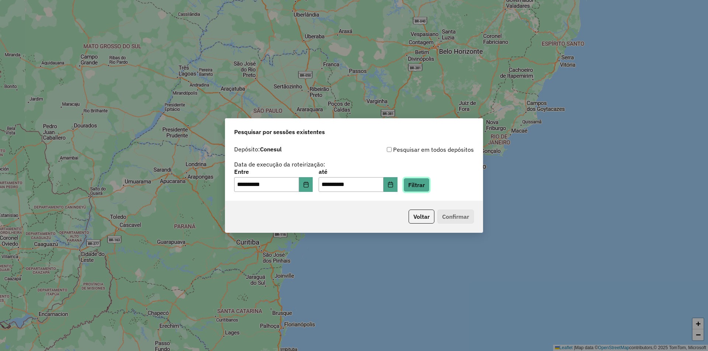
click at [430, 183] on button "Filtrar" at bounding box center [416, 185] width 26 height 14
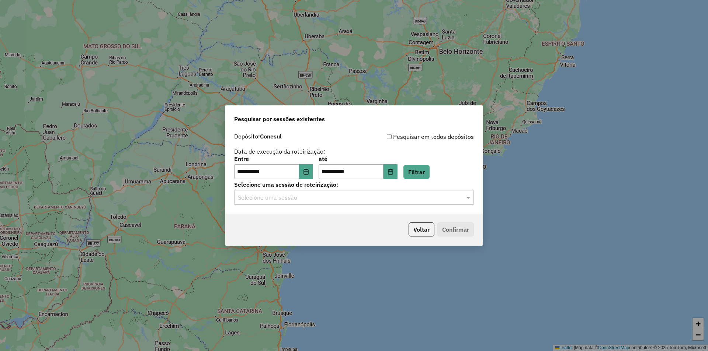
click at [260, 194] on input "text" at bounding box center [347, 198] width 218 height 9
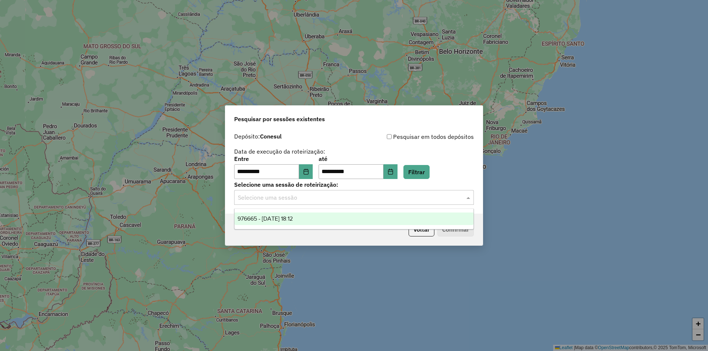
click at [293, 219] on span "976665 - 08/08/2025 18:12" at bounding box center [264, 219] width 55 height 6
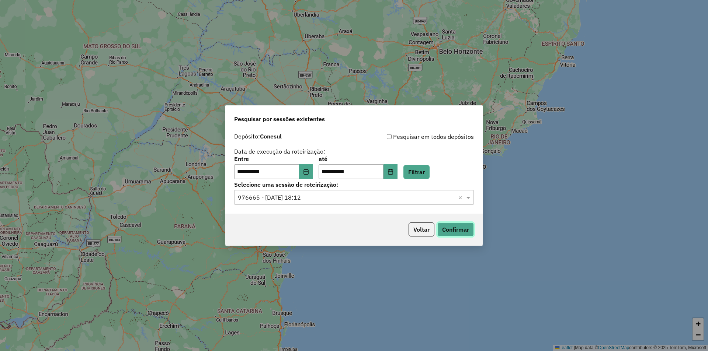
click at [460, 230] on button "Confirmar" at bounding box center [455, 230] width 37 height 14
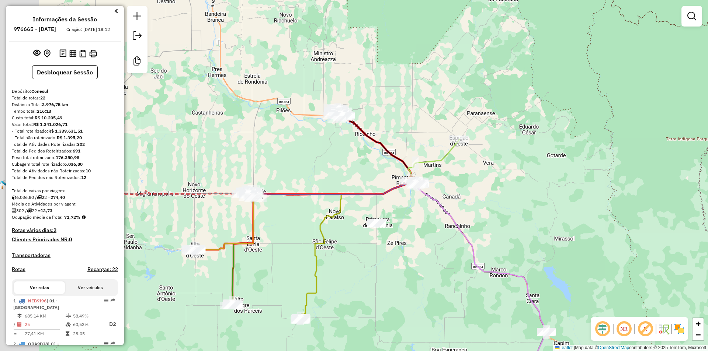
drag, startPoint x: 248, startPoint y: 165, endPoint x: 504, endPoint y: 171, distance: 256.4
click at [507, 170] on div "Janela de atendimento Grade de atendimento Capacidade Transportadoras Veículos …" at bounding box center [354, 175] width 708 height 351
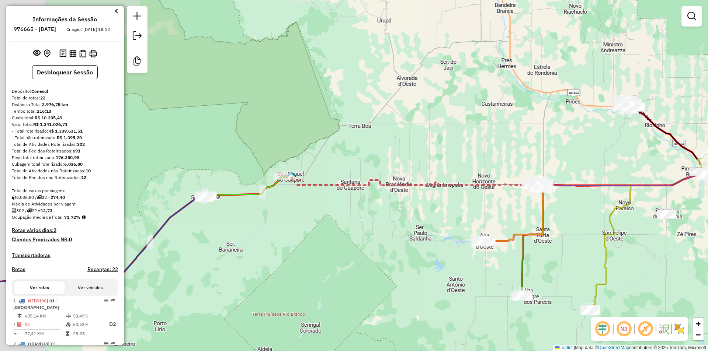
drag, startPoint x: 384, startPoint y: 189, endPoint x: 473, endPoint y: 168, distance: 92.4
click at [473, 172] on icon at bounding box center [496, 179] width 410 height 14
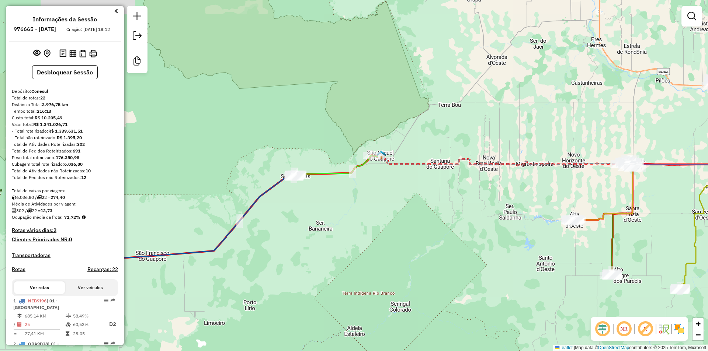
drag, startPoint x: 257, startPoint y: 192, endPoint x: 263, endPoint y: 190, distance: 6.1
click at [263, 190] on div "Janela de atendimento Grade de atendimento Capacidade Transportadoras Veículos …" at bounding box center [354, 175] width 708 height 351
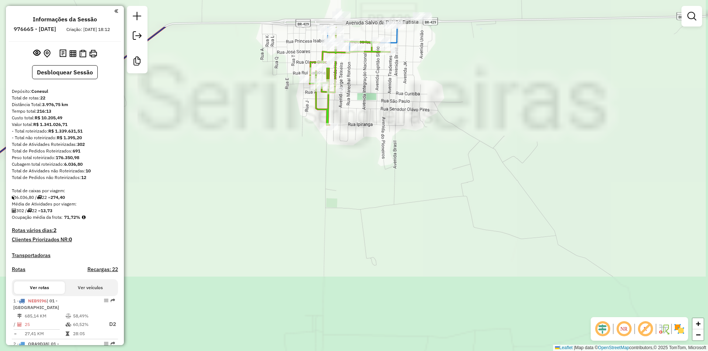
drag, startPoint x: 368, startPoint y: 177, endPoint x: 374, endPoint y: 266, distance: 89.0
click at [374, 266] on div "Janela de atendimento Grade de atendimento Capacidade Transportadoras Veículos …" at bounding box center [354, 175] width 708 height 351
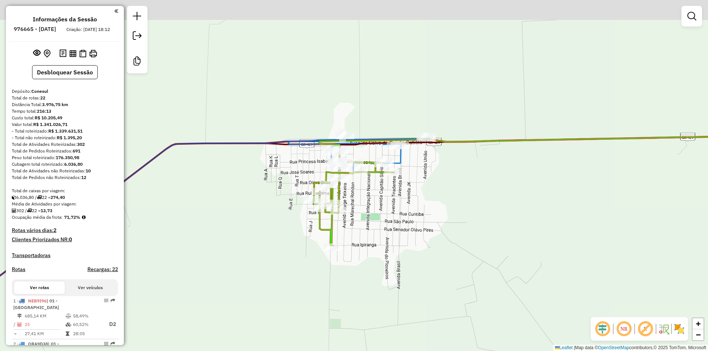
drag, startPoint x: 365, startPoint y: 239, endPoint x: 358, endPoint y: 233, distance: 9.9
click at [365, 248] on div "Janela de atendimento Grade de atendimento Capacidade Transportadoras Veículos …" at bounding box center [354, 175] width 708 height 351
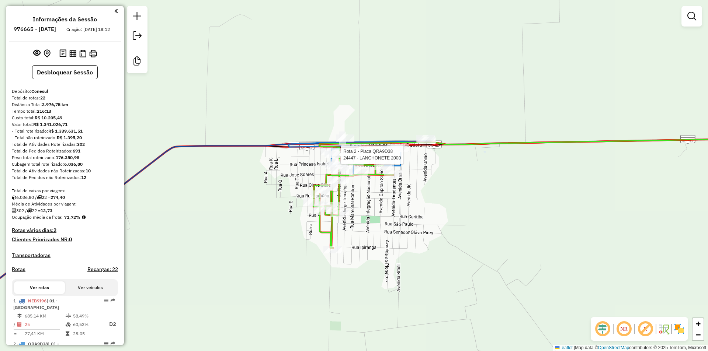
select select "**********"
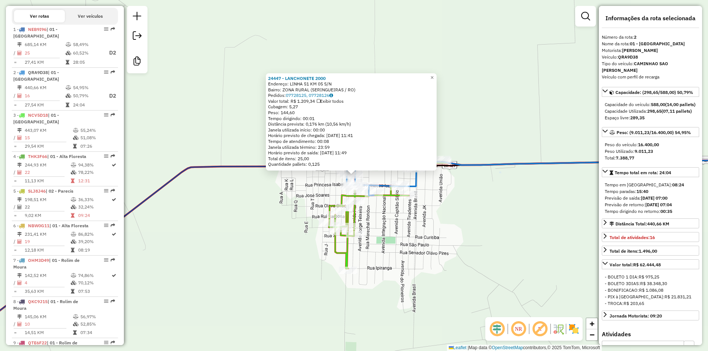
scroll to position [340, 0]
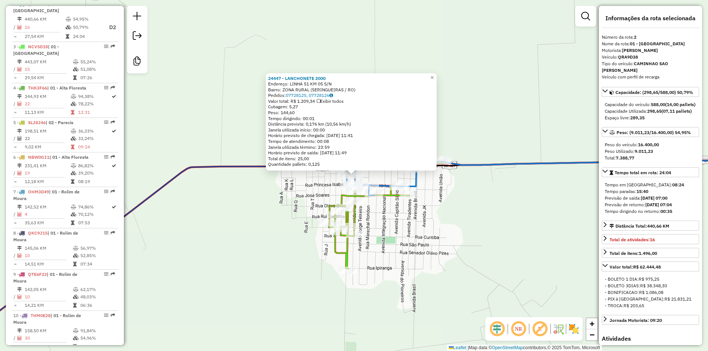
click at [398, 225] on div "Rota 3 - Placa NCV5D18 22297 - BLACK HOUSE TABACARI Rota 3 - Placa NCV5D18 2400…" at bounding box center [354, 175] width 708 height 351
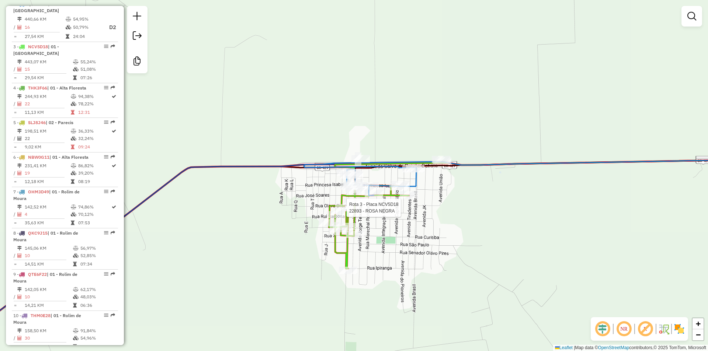
select select "**********"
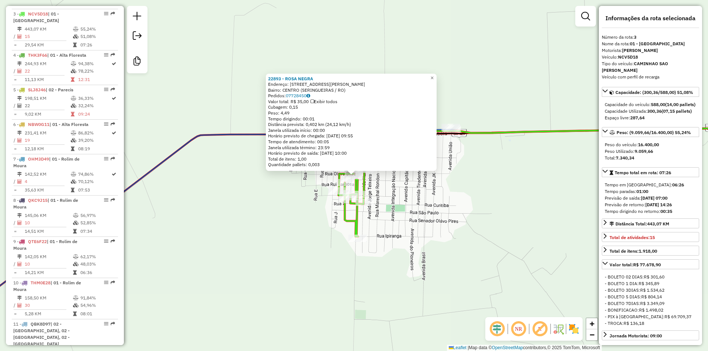
scroll to position [383, 0]
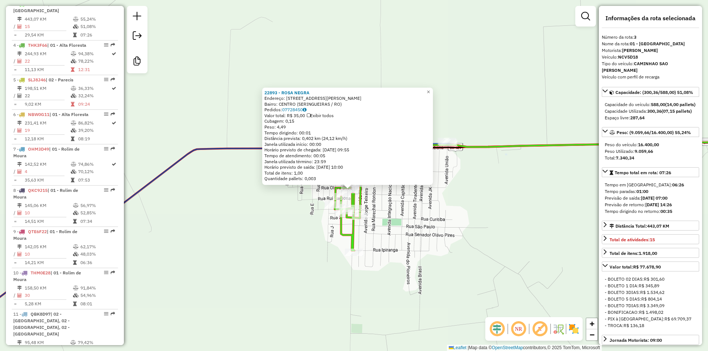
drag, startPoint x: 472, startPoint y: 196, endPoint x: 468, endPoint y: 210, distance: 14.5
click at [468, 210] on div "22893 - ROSA NEGRA Endereço: AV JORGE FRANCA SCHNEIDER 575 Bairro: CENTRO (SERI…" at bounding box center [354, 175] width 708 height 351
click at [315, 59] on div "22893 - ROSA NEGRA Endereço: AV JORGE FRANCA SCHNEIDER 575 Bairro: CENTRO (SERI…" at bounding box center [354, 175] width 708 height 351
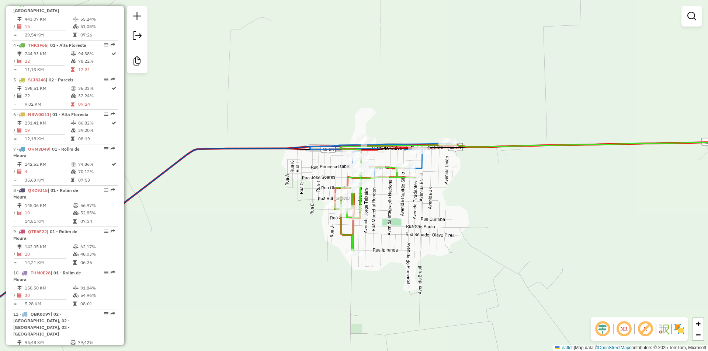
drag, startPoint x: 296, startPoint y: 72, endPoint x: 301, endPoint y: 85, distance: 13.8
click at [297, 78] on div "Janela de atendimento Grade de atendimento Capacidade Transportadoras Veículos …" at bounding box center [354, 175] width 708 height 351
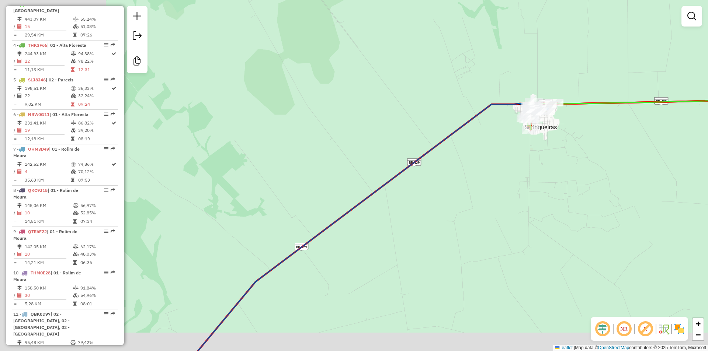
drag, startPoint x: 309, startPoint y: 170, endPoint x: 470, endPoint y: 138, distance: 164.2
click at [470, 137] on icon at bounding box center [565, 230] width 759 height 271
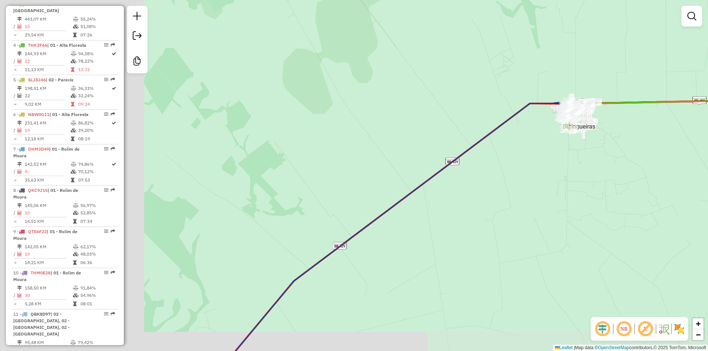
drag, startPoint x: 456, startPoint y: 158, endPoint x: 413, endPoint y: 154, distance: 43.0
click at [443, 156] on icon at bounding box center [603, 229] width 759 height 271
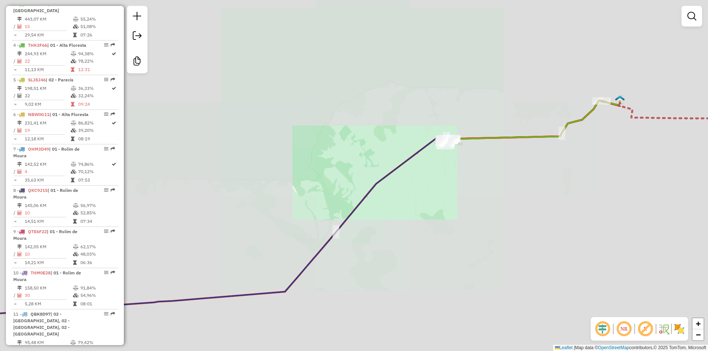
drag, startPoint x: 355, startPoint y: 179, endPoint x: 252, endPoint y: 84, distance: 139.4
click at [348, 199] on div "Janela de atendimento Grade de atendimento Capacidade Transportadoras Veículos …" at bounding box center [354, 175] width 708 height 351
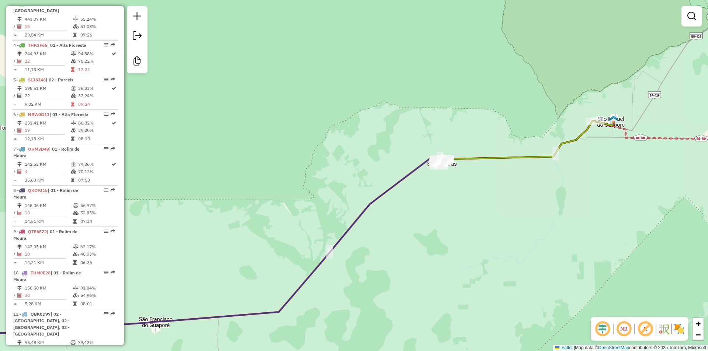
drag, startPoint x: 346, startPoint y: 124, endPoint x: 351, endPoint y: 122, distance: 5.4
click at [346, 124] on div "Janela de atendimento Grade de atendimento Capacidade Transportadoras Veículos …" at bounding box center [354, 175] width 708 height 351
drag, startPoint x: 355, startPoint y: 129, endPoint x: 344, endPoint y: 130, distance: 11.8
click at [347, 132] on div "Janela de atendimento Grade de atendimento Capacidade Transportadoras Veículos …" at bounding box center [354, 175] width 708 height 351
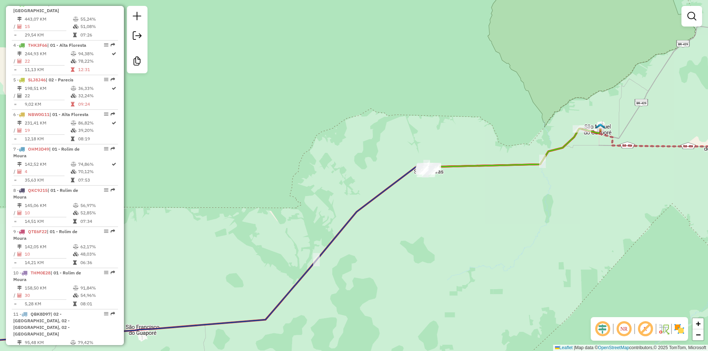
click at [346, 132] on div "Janela de atendimento Grade de atendimento Capacidade Transportadoras Veículos …" at bounding box center [354, 175] width 708 height 351
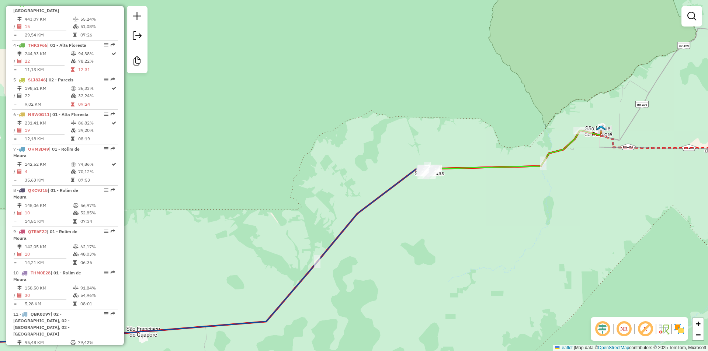
click at [321, 71] on div "Janela de atendimento Grade de atendimento Capacidade Transportadoras Veículos …" at bounding box center [354, 175] width 708 height 351
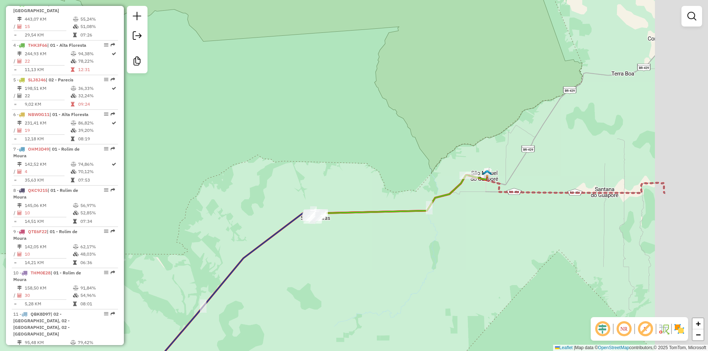
drag, startPoint x: 432, startPoint y: 101, endPoint x: 305, endPoint y: 118, distance: 128.0
click at [315, 139] on div "Janela de atendimento Grade de atendimento Capacidade Transportadoras Veículos …" at bounding box center [354, 175] width 708 height 351
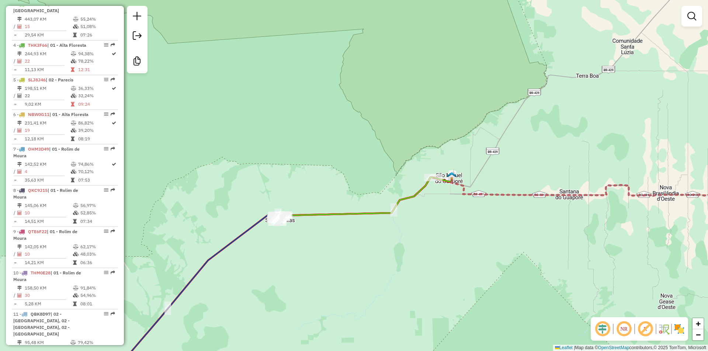
click at [394, 96] on div "Janela de atendimento Grade de atendimento Capacidade Transportadoras Veículos …" at bounding box center [354, 175] width 708 height 351
drag, startPoint x: 367, startPoint y: 111, endPoint x: 374, endPoint y: 98, distance: 15.2
click at [366, 111] on div "Janela de atendimento Grade de atendimento Capacidade Transportadoras Veículos …" at bounding box center [354, 175] width 708 height 351
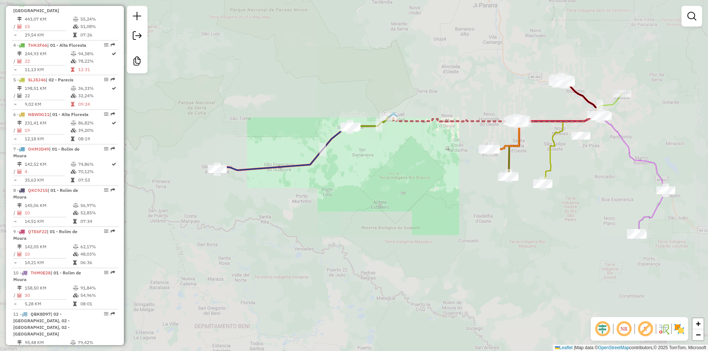
drag, startPoint x: 435, startPoint y: 99, endPoint x: 434, endPoint y: 106, distance: 7.5
click at [434, 106] on div "Janela de atendimento Grade de atendimento Capacidade Transportadoras Veículos …" at bounding box center [354, 175] width 708 height 351
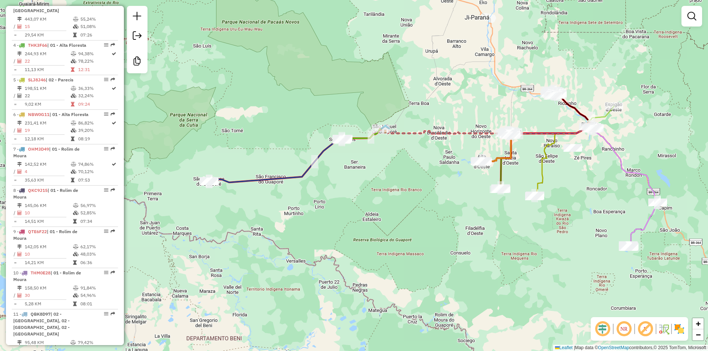
drag, startPoint x: 381, startPoint y: 74, endPoint x: 344, endPoint y: 97, distance: 43.3
click at [346, 97] on div "Janela de atendimento Grade de atendimento Capacidade Transportadoras Veículos …" at bounding box center [354, 175] width 708 height 351
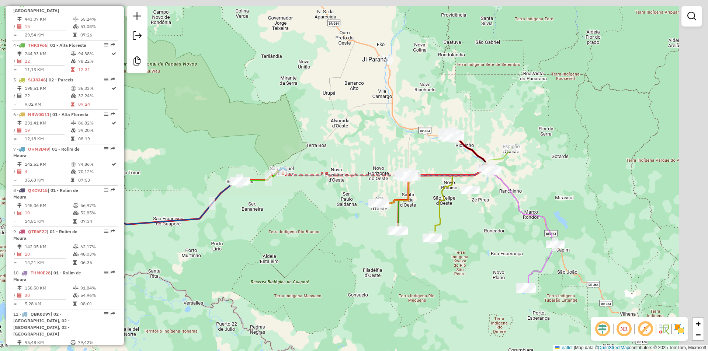
drag, startPoint x: 378, startPoint y: 109, endPoint x: 310, endPoint y: 128, distance: 70.4
click at [310, 128] on div "Janela de atendimento Grade de atendimento Capacidade Transportadoras Veículos …" at bounding box center [354, 175] width 708 height 351
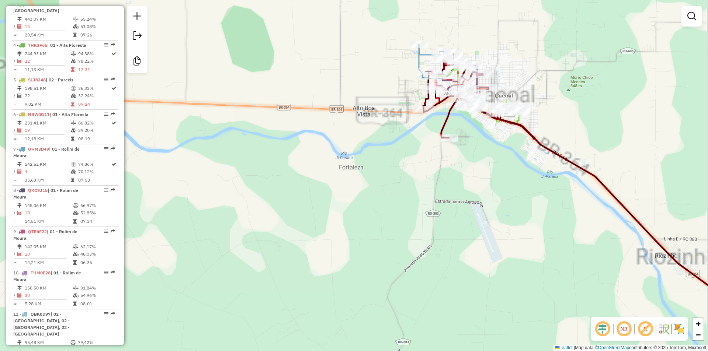
drag, startPoint x: 386, startPoint y: 154, endPoint x: 374, endPoint y: 179, distance: 28.4
click at [374, 179] on div "Janela de atendimento Grade de atendimento Capacidade Transportadoras Veículos …" at bounding box center [354, 175] width 708 height 351
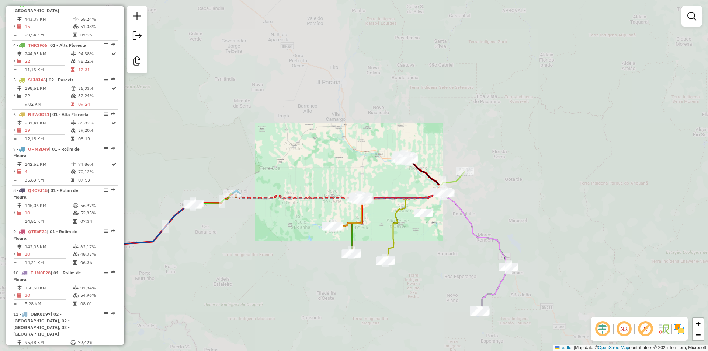
drag, startPoint x: 378, startPoint y: 206, endPoint x: 379, endPoint y: 195, distance: 11.5
click at [375, 200] on div "Janela de atendimento Grade de atendimento Capacidade Transportadoras Veículos …" at bounding box center [354, 175] width 708 height 351
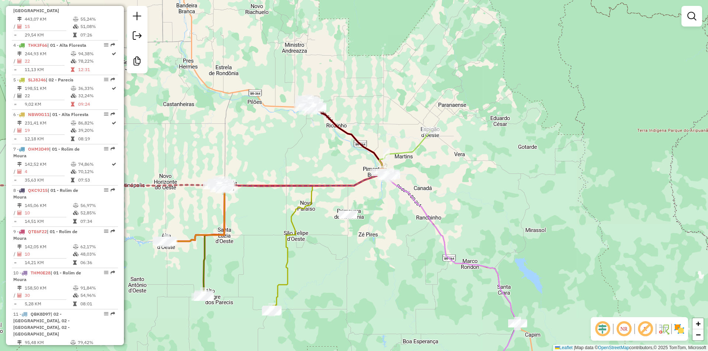
drag, startPoint x: 443, startPoint y: 248, endPoint x: 397, endPoint y: 228, distance: 50.2
click at [398, 229] on div "Janela de atendimento Grade de atendimento Capacidade Transportadoras Veículos …" at bounding box center [354, 175] width 708 height 351
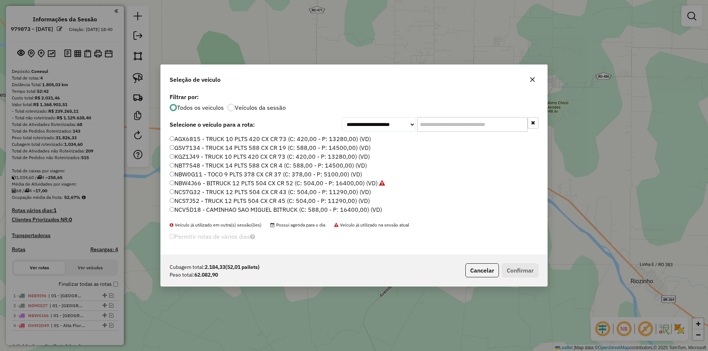
scroll to position [4, 2]
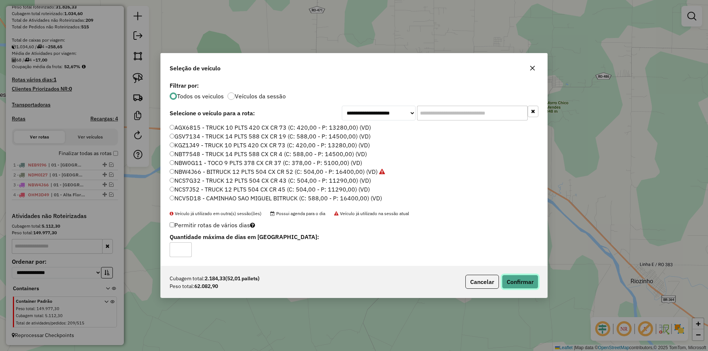
click at [527, 282] on button "Confirmar" at bounding box center [520, 282] width 37 height 14
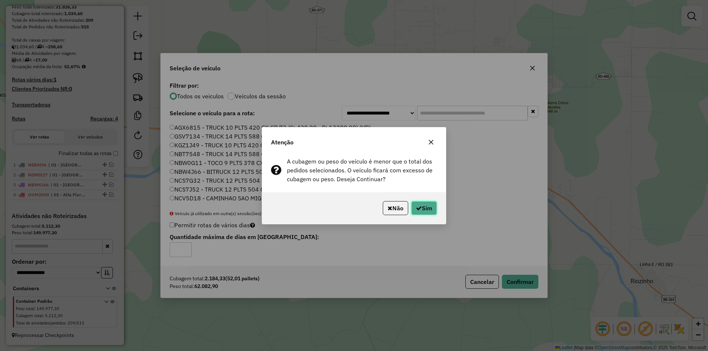
click at [427, 204] on button "Sim" at bounding box center [424, 208] width 26 height 14
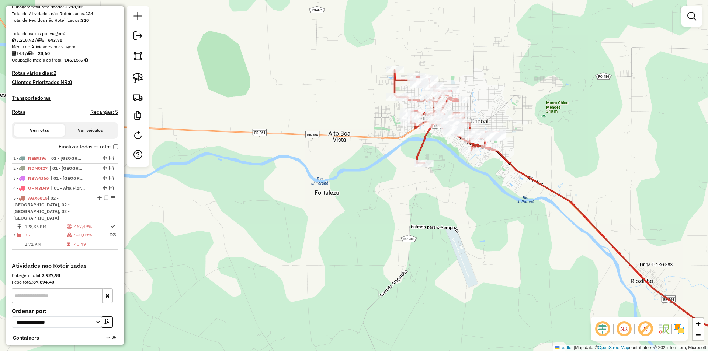
scroll to position [169, 0]
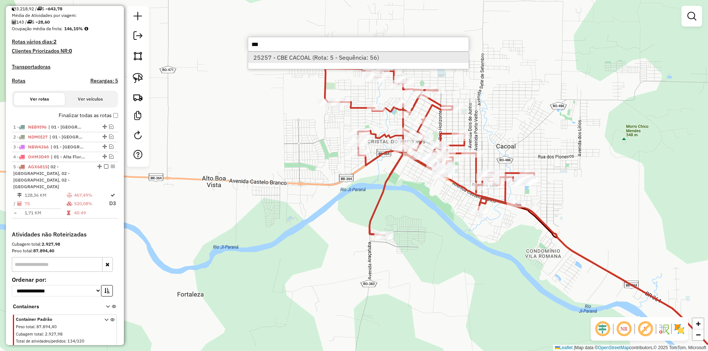
type input "***"
click at [308, 62] on li "25257 - CBE CACOAL (Rota: 5 - Sequência: 56)" at bounding box center [358, 57] width 221 height 11
select select "*********"
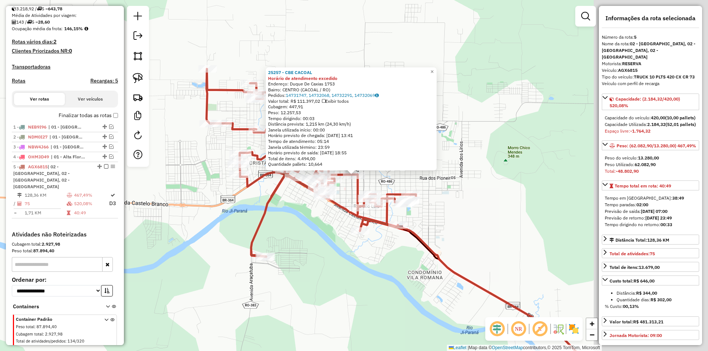
scroll to position [187, 0]
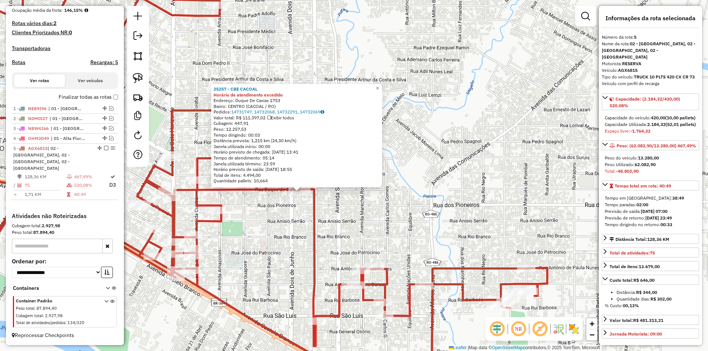
drag, startPoint x: 262, startPoint y: 225, endPoint x: 277, endPoint y: 249, distance: 27.3
click at [277, 249] on div "25257 - CBE CACOAL Horário de atendimento excedido Endereço: Duque De Caxias 17…" at bounding box center [354, 175] width 708 height 351
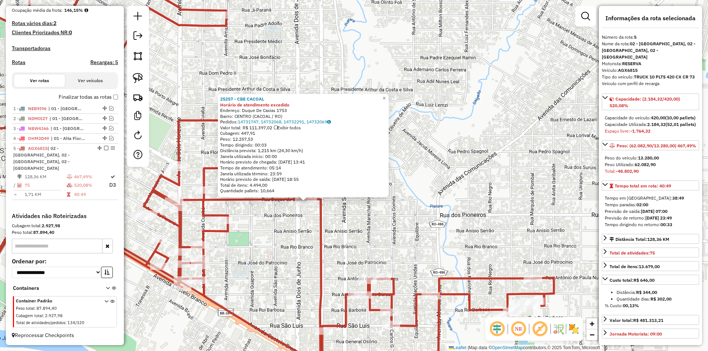
click at [277, 249] on div "25257 - CBE CACOAL Horário de atendimento excedido Endereço: Duque De Caxias 17…" at bounding box center [354, 175] width 708 height 351
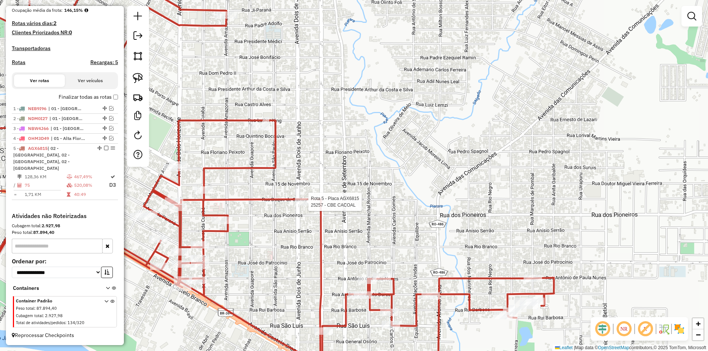
select select "*********"
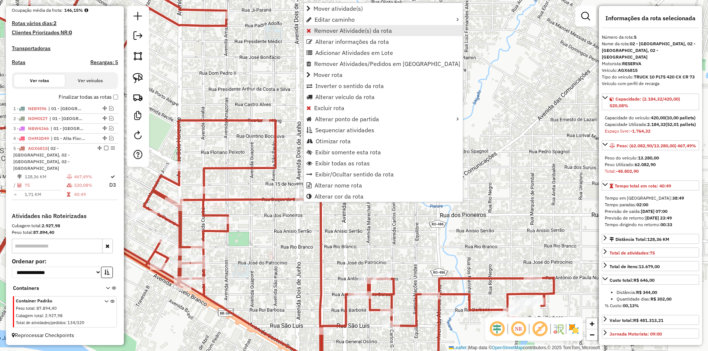
click at [317, 31] on span "Remover Atividade(s) da rota" at bounding box center [353, 31] width 78 height 6
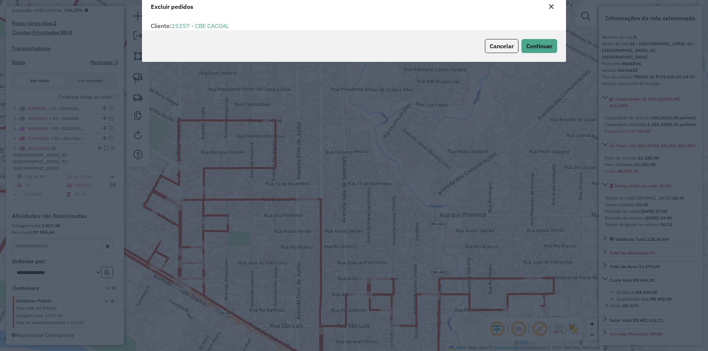
scroll to position [4, 2]
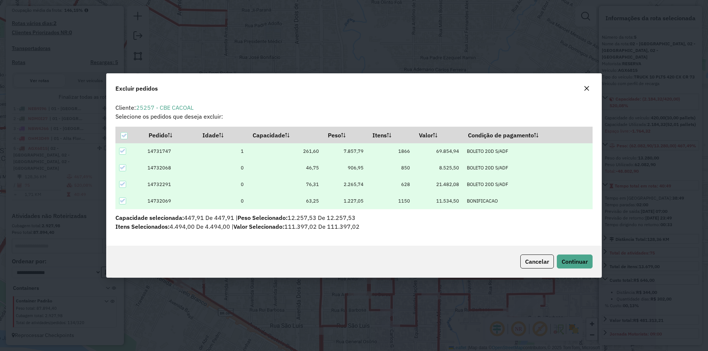
drag, startPoint x: 123, startPoint y: 137, endPoint x: 124, endPoint y: 151, distance: 14.0
click at [123, 137] on icon at bounding box center [123, 135] width 5 height 5
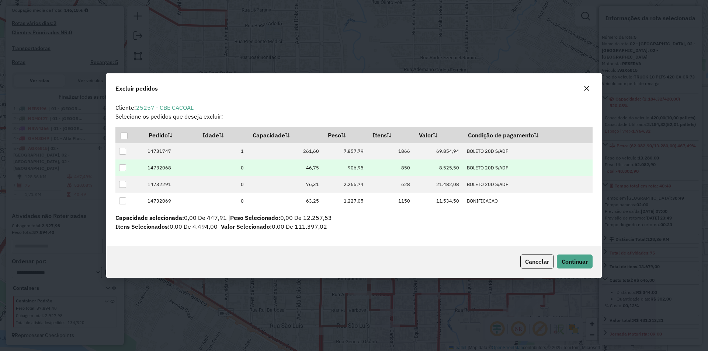
drag, startPoint x: 122, startPoint y: 150, endPoint x: 220, endPoint y: 170, distance: 99.7
click at [122, 150] on div at bounding box center [122, 151] width 7 height 7
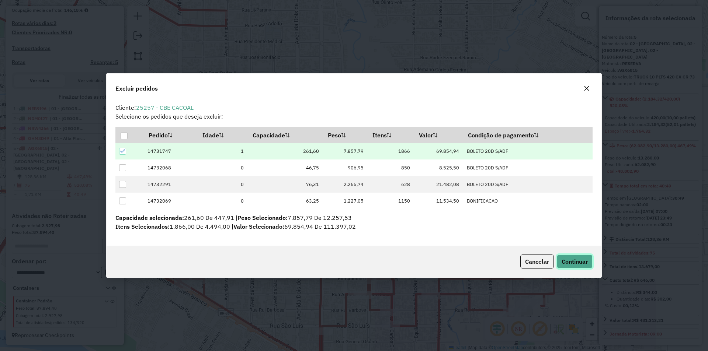
click at [586, 258] on span "Continuar" at bounding box center [575, 261] width 26 height 7
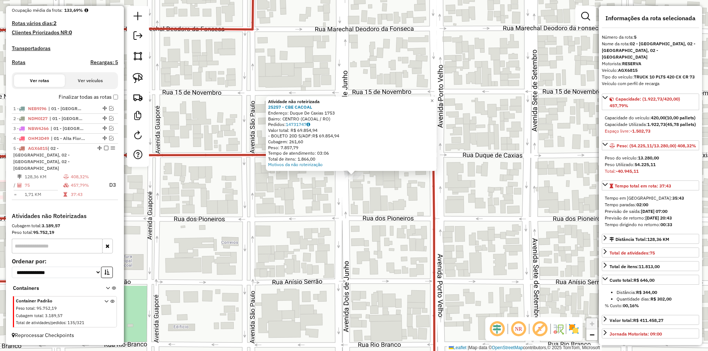
click at [298, 219] on div "Atividade não roteirizada 25257 - CBE CACOAL Endereço: Duque De Caxias 1753 Bai…" at bounding box center [354, 175] width 708 height 351
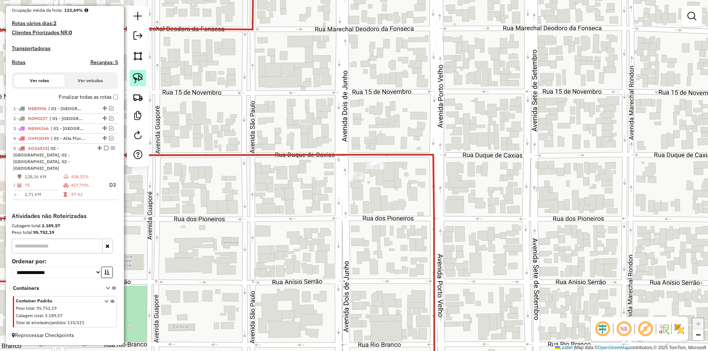
click at [136, 79] on img at bounding box center [138, 78] width 10 height 10
drag, startPoint x: 320, startPoint y: 170, endPoint x: 362, endPoint y: 195, distance: 48.6
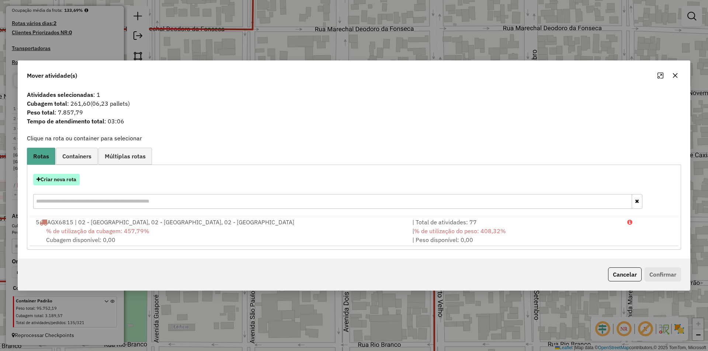
click at [59, 179] on button "Criar nova rota" at bounding box center [56, 179] width 46 height 11
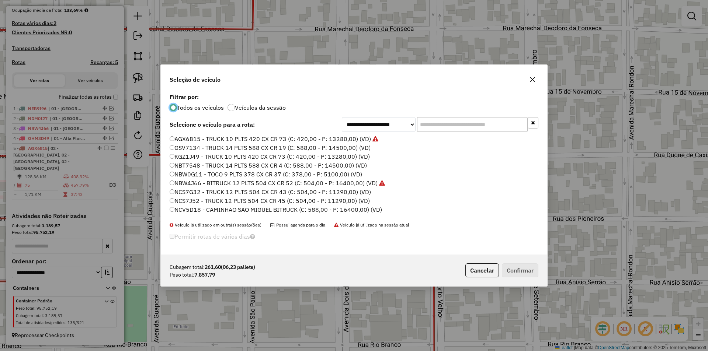
click at [432, 119] on input "text" at bounding box center [472, 124] width 111 height 15
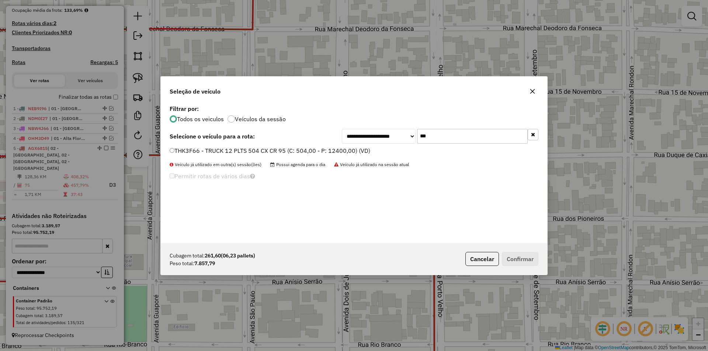
type input "***"
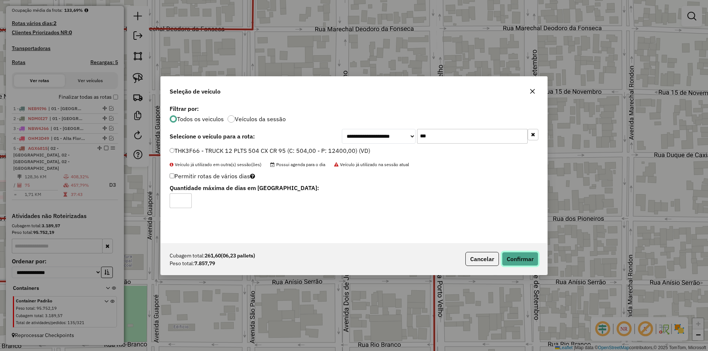
click at [521, 257] on button "Confirmar" at bounding box center [520, 259] width 37 height 14
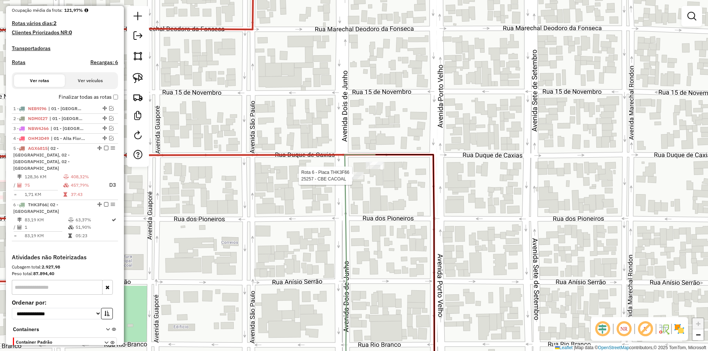
select select "*********"
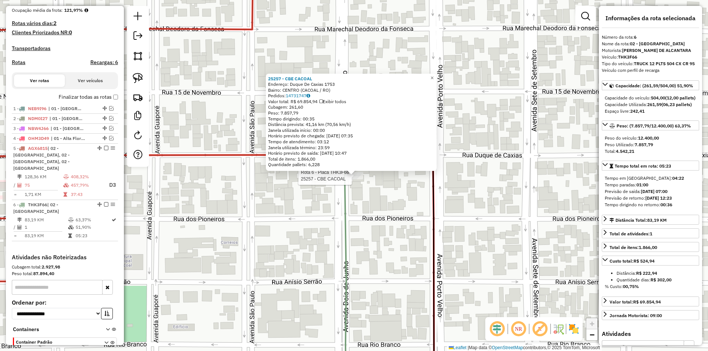
scroll to position [222, 0]
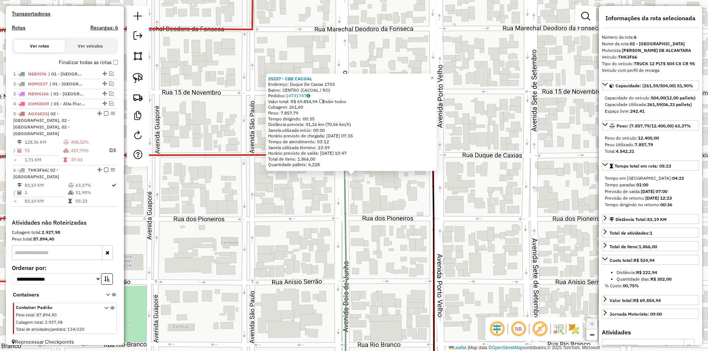
click at [478, 190] on div "25257 - CBE CACOAL Endereço: Duque De Caxias 1753 Bairro: [GEOGRAPHIC_DATA] (CA…" at bounding box center [354, 175] width 708 height 351
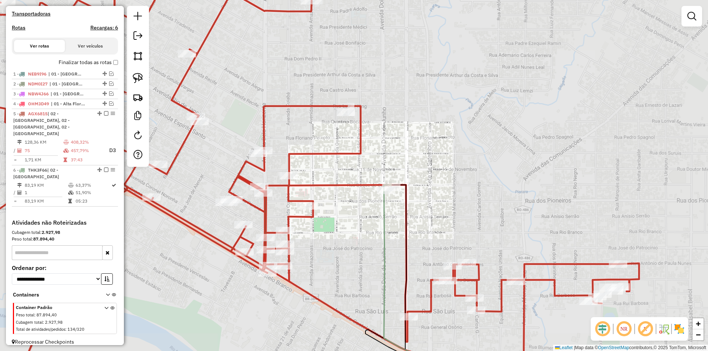
drag, startPoint x: 330, startPoint y: 216, endPoint x: 338, endPoint y: 202, distance: 15.8
click at [336, 204] on div "Janela de atendimento Grade de atendimento Capacidade Transportadoras Veículos …" at bounding box center [354, 175] width 708 height 351
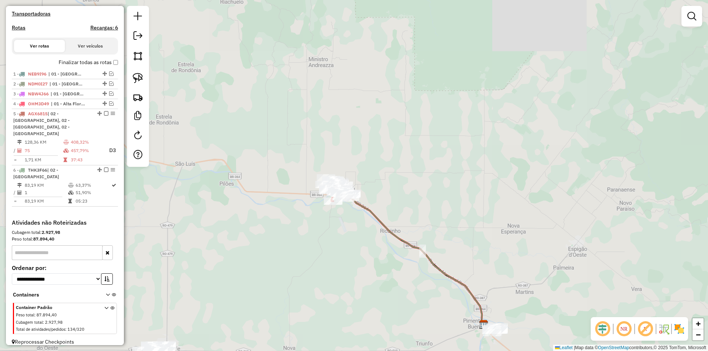
drag, startPoint x: 257, startPoint y: 246, endPoint x: 364, endPoint y: 132, distance: 156.3
click at [318, 163] on div "Janela de atendimento Grade de atendimento Capacidade Transportadoras Veículos …" at bounding box center [354, 175] width 708 height 351
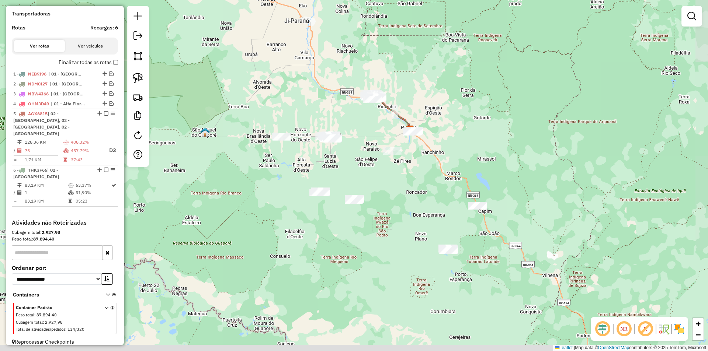
drag, startPoint x: 331, startPoint y: 182, endPoint x: 337, endPoint y: 158, distance: 25.1
click at [337, 158] on div "Janela de atendimento Grade de atendimento Capacidade Transportadoras Veículos …" at bounding box center [354, 175] width 708 height 351
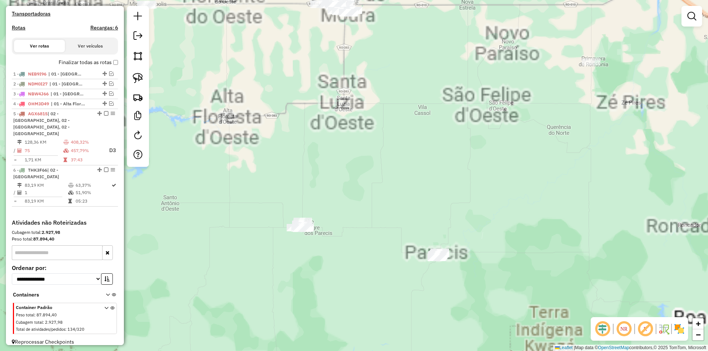
click at [324, 146] on div "Janela de atendimento Grade de atendimento Capacidade Transportadoras Veículos …" at bounding box center [354, 175] width 708 height 351
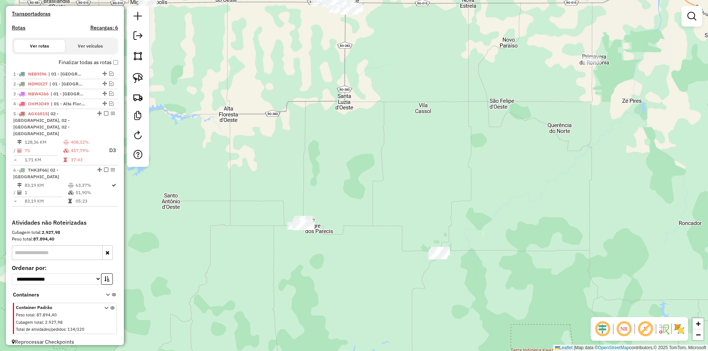
drag, startPoint x: 133, startPoint y: 74, endPoint x: 158, endPoint y: 117, distance: 48.6
click at [133, 74] on img at bounding box center [138, 78] width 10 height 10
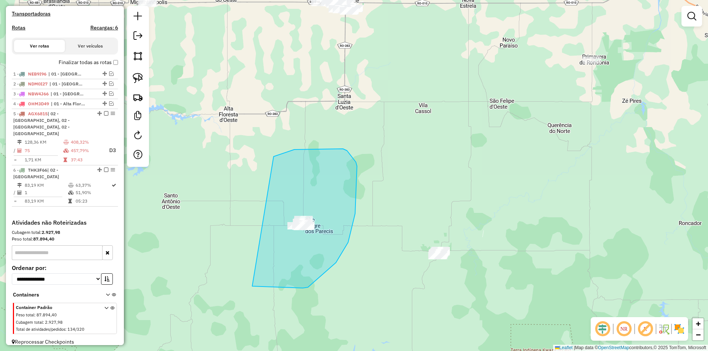
drag, startPoint x: 347, startPoint y: 151, endPoint x: 231, endPoint y: 273, distance: 168.8
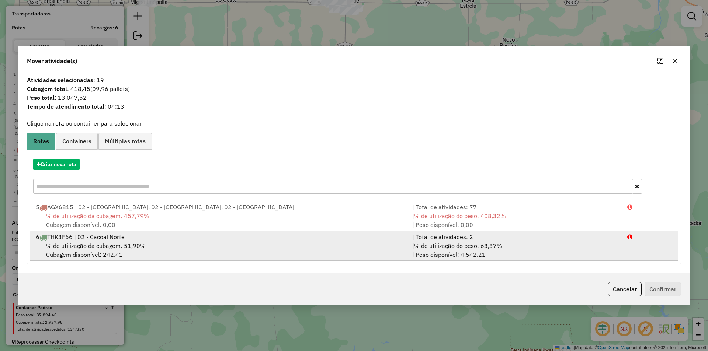
click at [76, 244] on span "% de utilização da cubagem: 51,90%" at bounding box center [96, 245] width 100 height 7
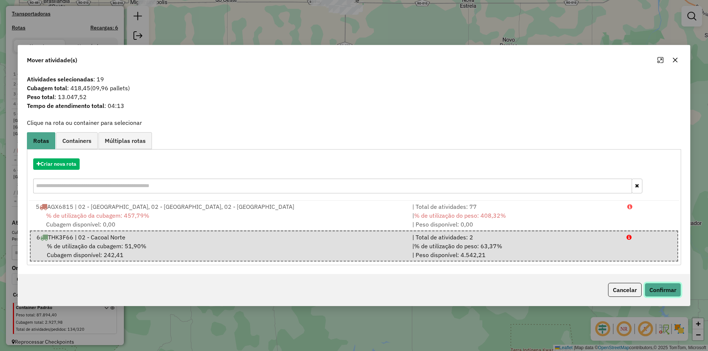
click at [670, 288] on button "Confirmar" at bounding box center [663, 290] width 37 height 14
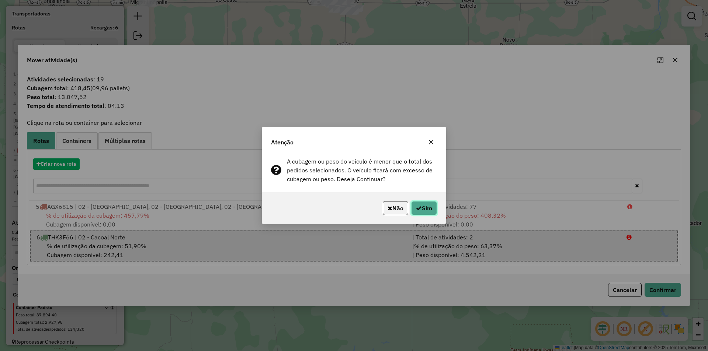
click at [422, 208] on button "Sim" at bounding box center [424, 208] width 26 height 14
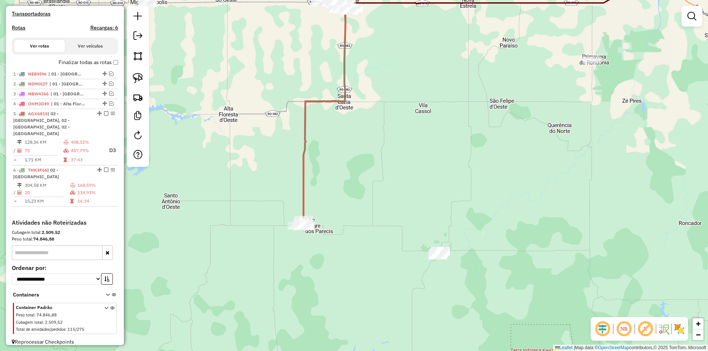
click at [308, 175] on icon at bounding box center [321, 96] width 49 height 262
select select "*********"
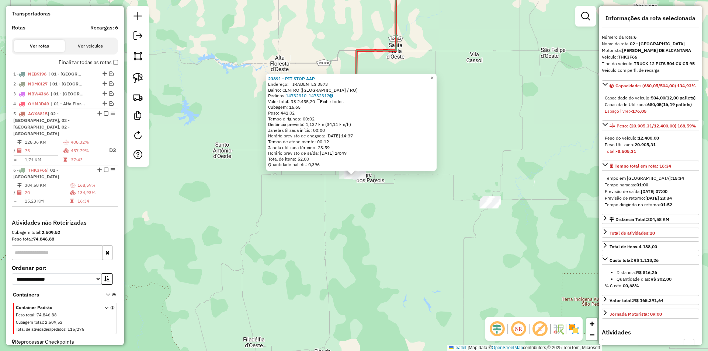
click at [398, 200] on div "23891 - PIT STOP AAP Endereço: TIRADENTES 3573 Bairro: CENTRO (ALTO ALEGRE DOS …" at bounding box center [354, 175] width 708 height 351
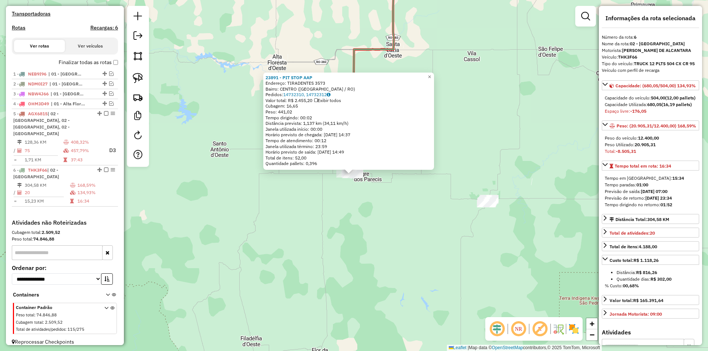
click at [364, 209] on div "23891 - PIT STOP AAP Endereço: TIRADENTES 3573 Bairro: CENTRO (ALTO ALEGRE DOS …" at bounding box center [354, 175] width 708 height 351
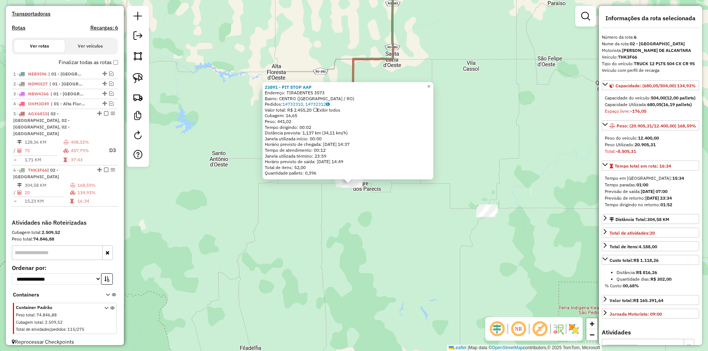
click at [364, 209] on div "23891 - PIT STOP AAP Endereço: TIRADENTES 3573 Bairro: CENTRO (ALTO ALEGRE DOS …" at bounding box center [354, 175] width 708 height 351
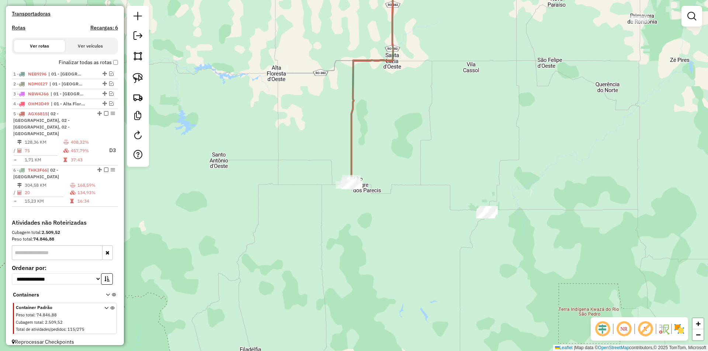
click at [363, 209] on div "Janela de atendimento Grade de atendimento Capacidade Transportadoras Veículos …" at bounding box center [354, 175] width 708 height 351
click at [387, 177] on div "Janela de atendimento Grade de atendimento Capacidade Transportadoras Veículos …" at bounding box center [354, 175] width 708 height 351
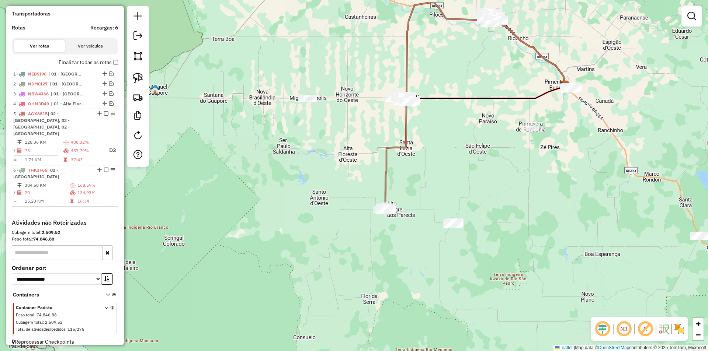
drag, startPoint x: 424, startPoint y: 181, endPoint x: 427, endPoint y: 191, distance: 10.6
click at [427, 191] on div "Janela de atendimento Grade de atendimento Capacidade Transportadoras Veículos …" at bounding box center [354, 175] width 708 height 351
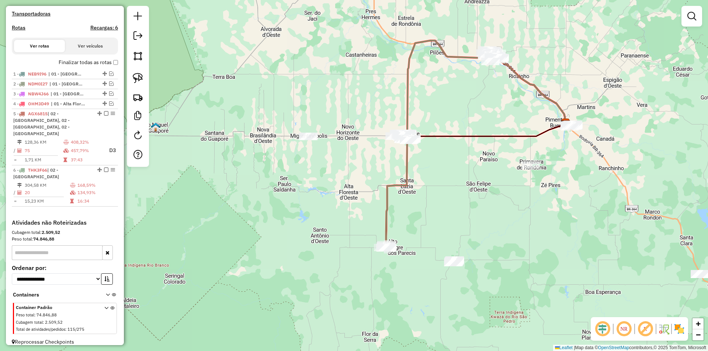
drag, startPoint x: 436, startPoint y: 182, endPoint x: 436, endPoint y: 208, distance: 25.8
click at [436, 208] on div "Janela de atendimento Grade de atendimento Capacidade Transportadoras Veículos …" at bounding box center [354, 175] width 708 height 351
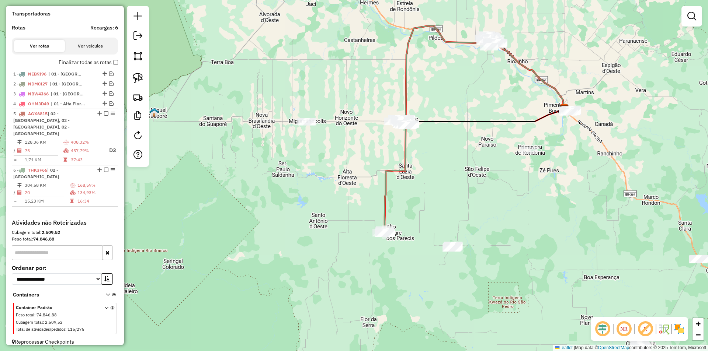
click at [401, 189] on div "Janela de atendimento Grade de atendimento Capacidade Transportadoras Veículos …" at bounding box center [354, 175] width 708 height 351
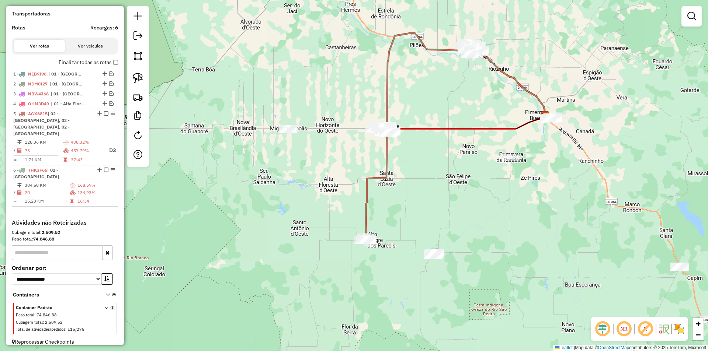
drag, startPoint x: 457, startPoint y: 170, endPoint x: 438, endPoint y: 178, distance: 20.2
click at [438, 178] on div "Janela de atendimento Grade de atendimento Capacidade Transportadoras Veículos …" at bounding box center [354, 175] width 708 height 351
drag, startPoint x: 444, startPoint y: 178, endPoint x: 429, endPoint y: 171, distance: 16.4
click at [435, 171] on div "Janela de atendimento Grade de atendimento Capacidade Transportadoras Veículos …" at bounding box center [354, 175] width 708 height 351
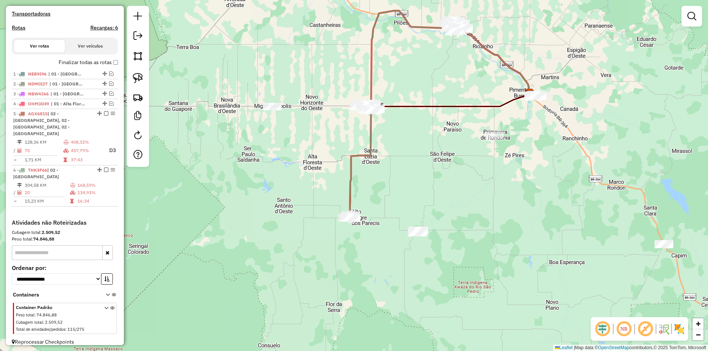
drag, startPoint x: 410, startPoint y: 184, endPoint x: 391, endPoint y: 160, distance: 29.7
click at [392, 161] on div "Janela de atendimento Grade de atendimento Capacidade Transportadoras Veículos …" at bounding box center [354, 175] width 708 height 351
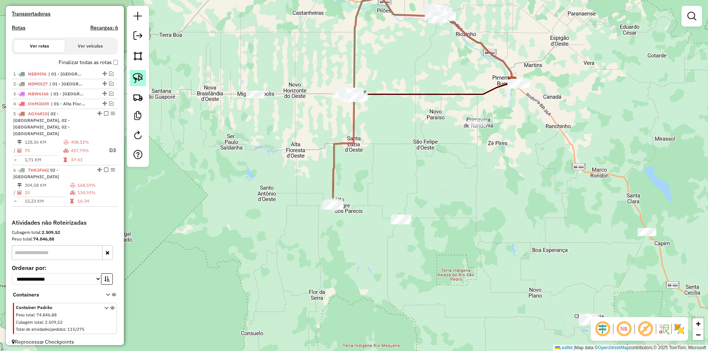
drag, startPoint x: 140, startPoint y: 79, endPoint x: 399, endPoint y: 117, distance: 262.1
click at [141, 79] on img at bounding box center [138, 78] width 10 height 10
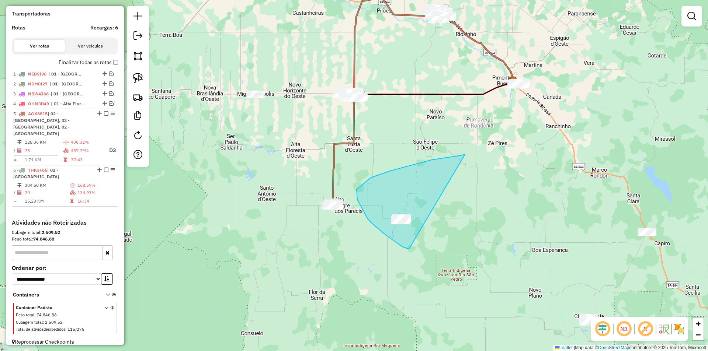
drag, startPoint x: 431, startPoint y: 160, endPoint x: 436, endPoint y: 246, distance: 86.0
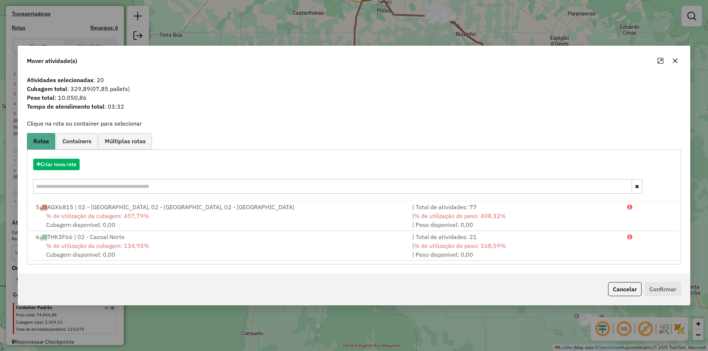
click at [664, 58] on button "Maximize" at bounding box center [661, 61] width 12 height 12
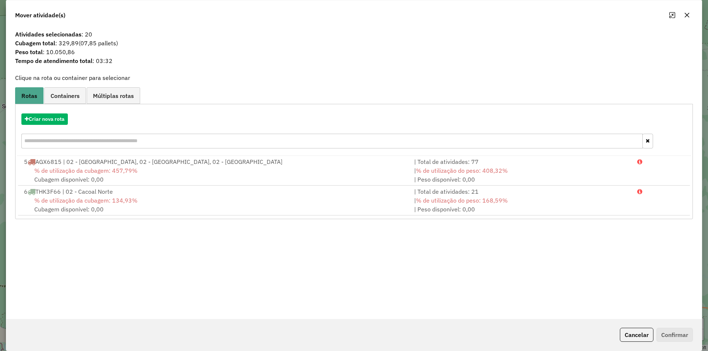
click at [686, 15] on icon "button" at bounding box center [687, 15] width 6 height 6
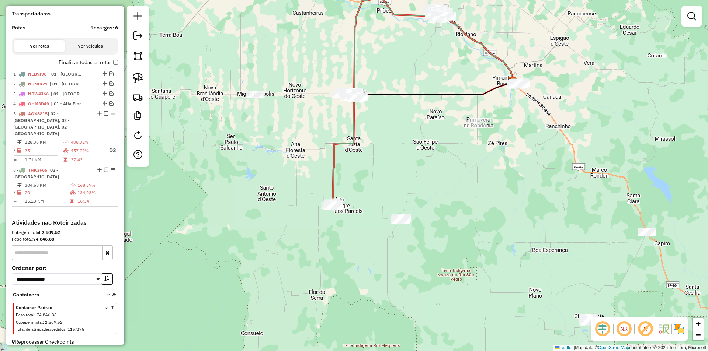
click at [384, 171] on div "Janela de atendimento Grade de atendimento Capacidade Transportadoras Veículos …" at bounding box center [354, 175] width 708 height 351
drag, startPoint x: 377, startPoint y: 190, endPoint x: 377, endPoint y: 185, distance: 5.5
click at [378, 185] on div "Janela de atendimento Grade de atendimento Capacidade Transportadoras Veículos …" at bounding box center [354, 175] width 708 height 351
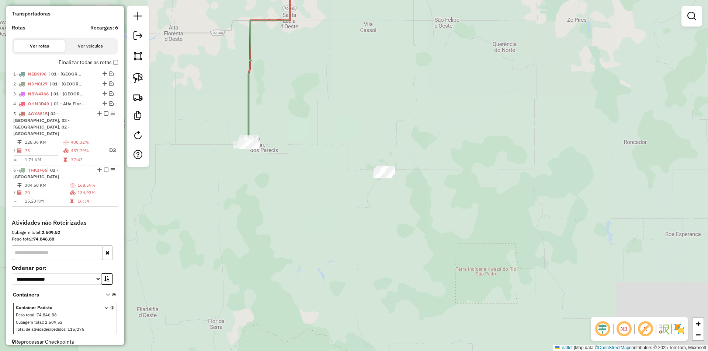
drag, startPoint x: 310, startPoint y: 175, endPoint x: 317, endPoint y: 189, distance: 15.7
click at [316, 189] on div "Janela de atendimento Grade de atendimento Capacidade Transportadoras Veículos …" at bounding box center [354, 175] width 708 height 351
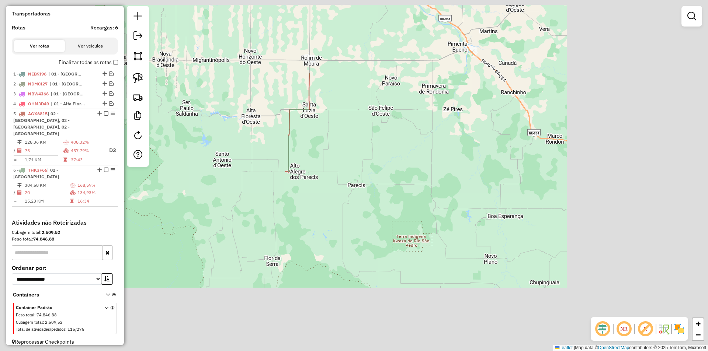
click at [312, 189] on div "Janela de atendimento Grade de atendimento Capacidade Transportadoras Veículos …" at bounding box center [354, 175] width 708 height 351
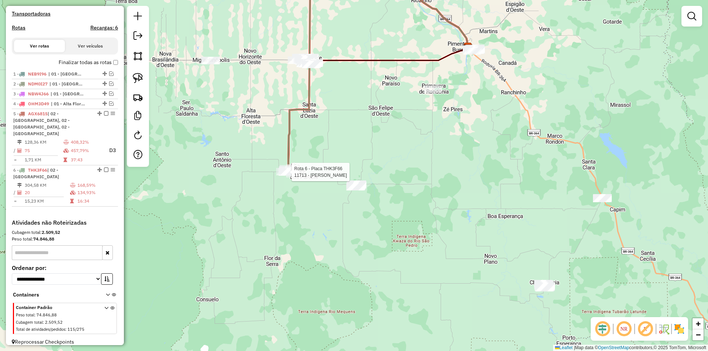
select select "*********"
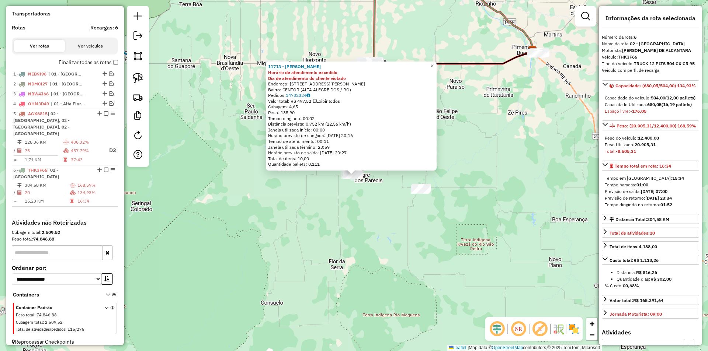
click at [422, 209] on div "11713 - JULIANDERSON RATUNDE Horário de atendimento excedido Dia de atendimento…" at bounding box center [354, 175] width 708 height 351
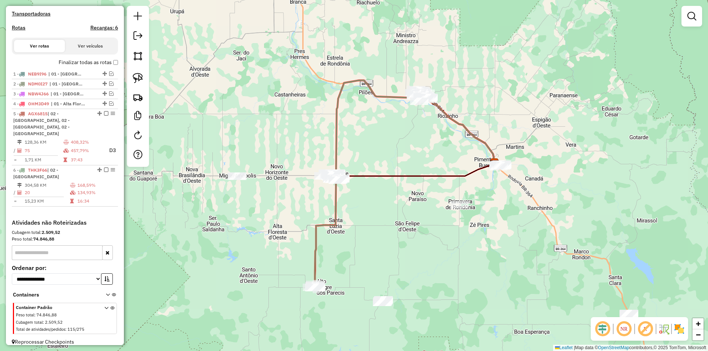
drag, startPoint x: 401, startPoint y: 168, endPoint x: 379, endPoint y: 255, distance: 90.2
click at [379, 255] on div "Janela de atendimento Grade de atendimento Capacidade Transportadoras Veículos …" at bounding box center [354, 175] width 708 height 351
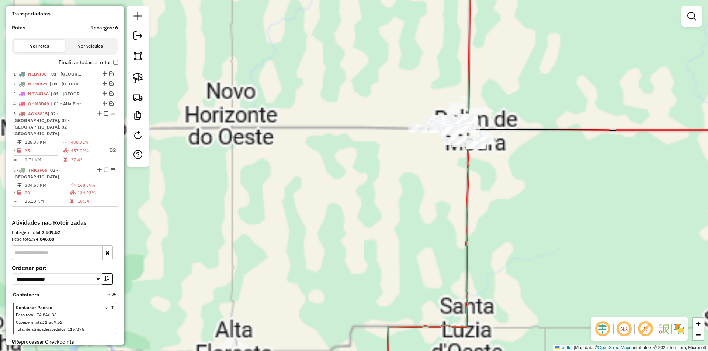
drag, startPoint x: 316, startPoint y: 173, endPoint x: 274, endPoint y: 180, distance: 42.6
click at [277, 180] on div "Janela de atendimento Grade de atendimento Capacidade Transportadoras Veículos …" at bounding box center [354, 175] width 708 height 351
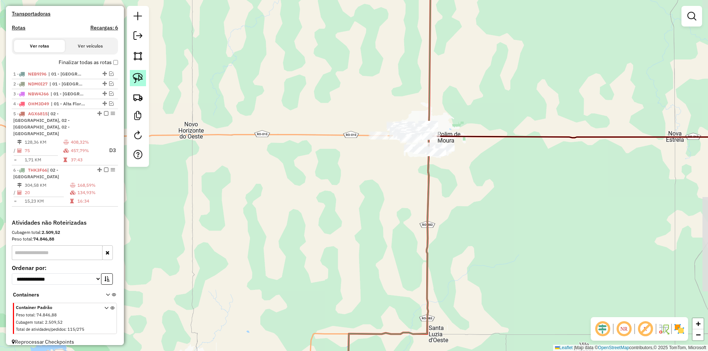
click at [137, 74] on img at bounding box center [138, 78] width 10 height 10
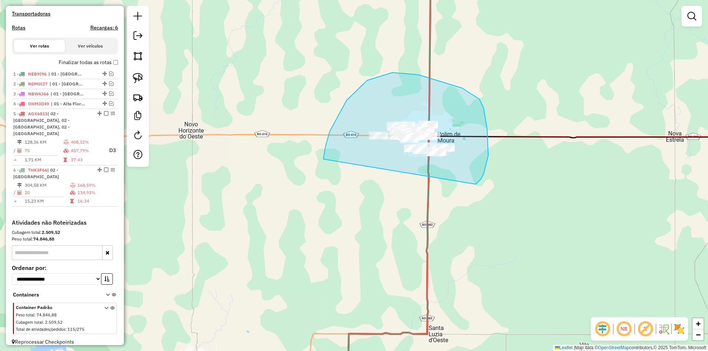
drag, startPoint x: 323, startPoint y: 158, endPoint x: 476, endPoint y: 184, distance: 154.6
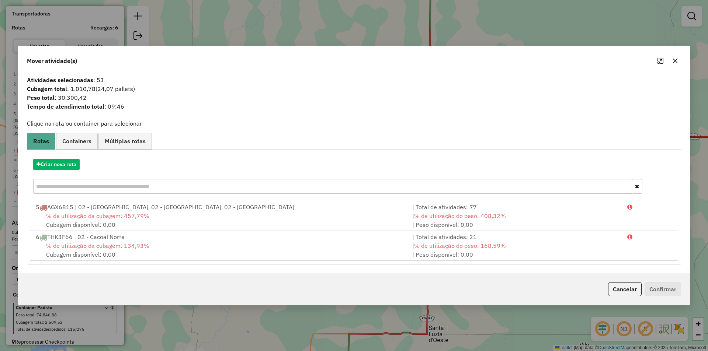
click at [675, 61] on icon "button" at bounding box center [675, 60] width 5 height 5
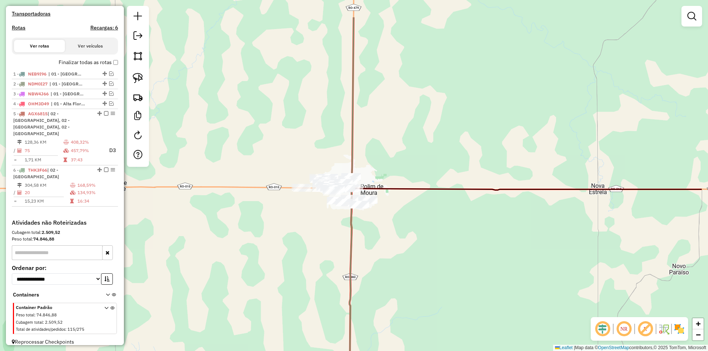
drag, startPoint x: 485, startPoint y: 122, endPoint x: 401, endPoint y: 176, distance: 99.8
click at [401, 176] on div "Janela de atendimento Grade de atendimento Capacidade Transportadoras Veículos …" at bounding box center [354, 175] width 708 height 351
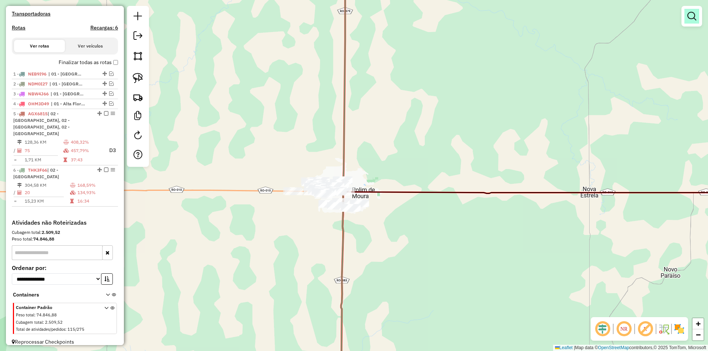
click at [687, 18] on link at bounding box center [691, 16] width 15 height 15
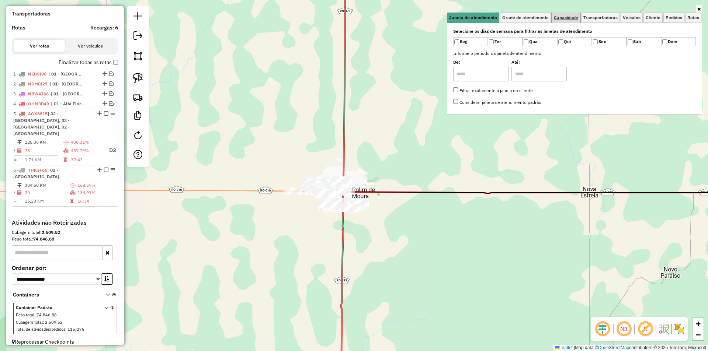
click at [578, 14] on link "Capacidade" at bounding box center [566, 18] width 29 height 10
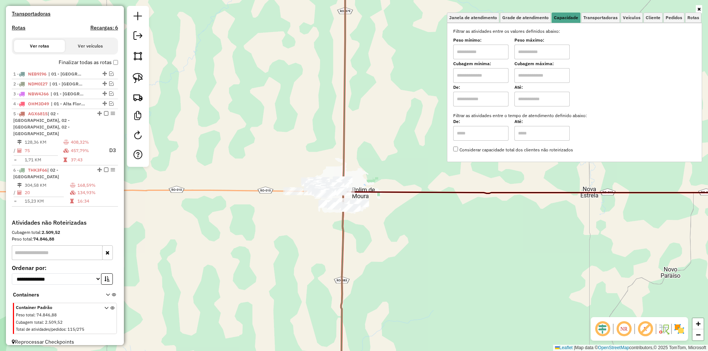
click at [479, 46] on input "text" at bounding box center [480, 52] width 55 height 15
type input "****"
click at [531, 52] on input "text" at bounding box center [541, 52] width 55 height 15
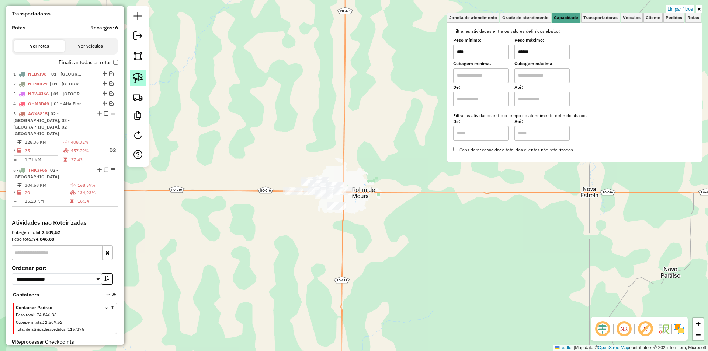
click at [142, 76] on img at bounding box center [138, 78] width 10 height 10
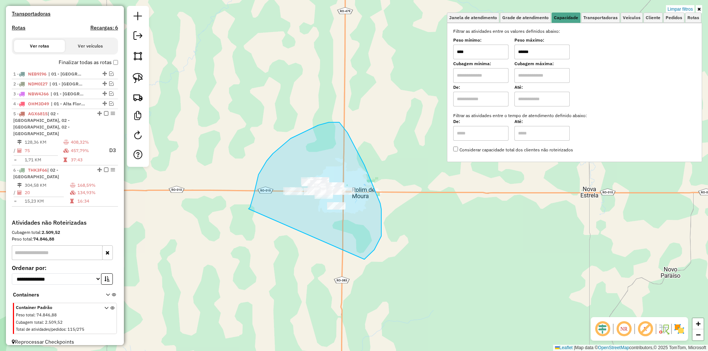
drag, startPoint x: 252, startPoint y: 200, endPoint x: 351, endPoint y: 251, distance: 111.2
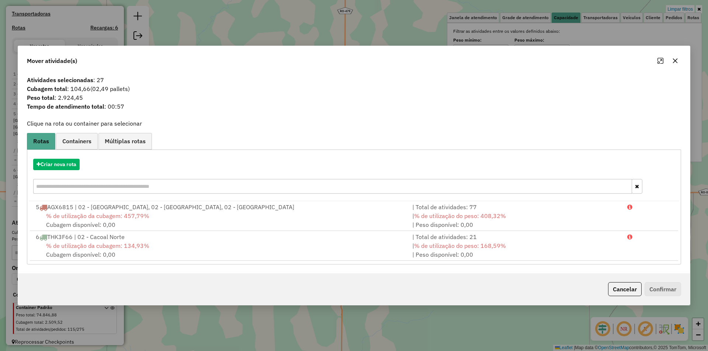
click at [674, 62] on icon "button" at bounding box center [675, 61] width 6 height 6
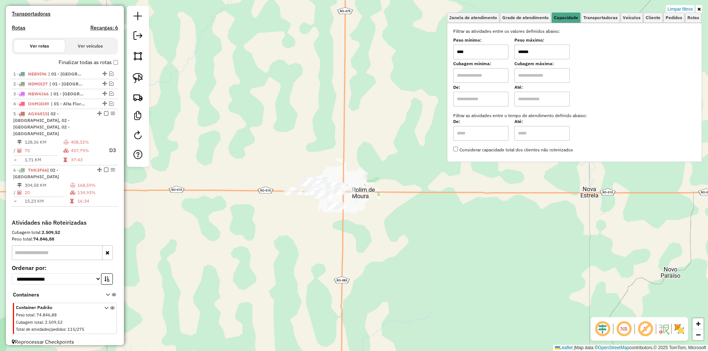
drag, startPoint x: 541, startPoint y: 51, endPoint x: 504, endPoint y: 62, distance: 38.1
click at [504, 62] on div "Filtrar as atividades entre os valores definidos abaixo: Peso mínimo: **** Peso…" at bounding box center [574, 90] width 243 height 125
click at [301, 146] on div "Limpar filtros Janela de atendimento Grade de atendimento Capacidade Transporta…" at bounding box center [354, 175] width 708 height 351
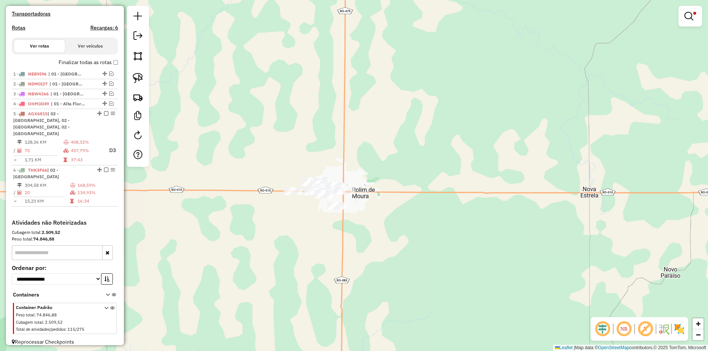
scroll to position [0, 0]
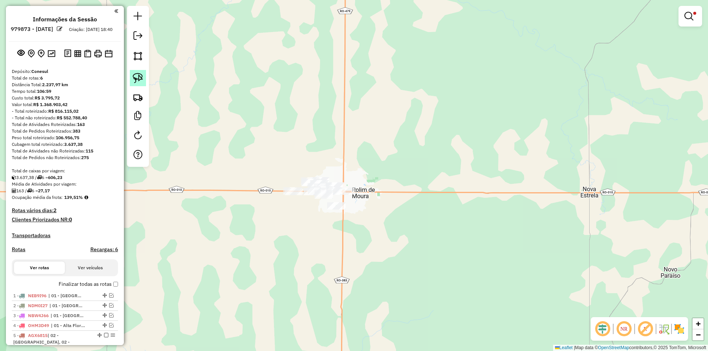
click at [133, 77] on img at bounding box center [138, 78] width 10 height 10
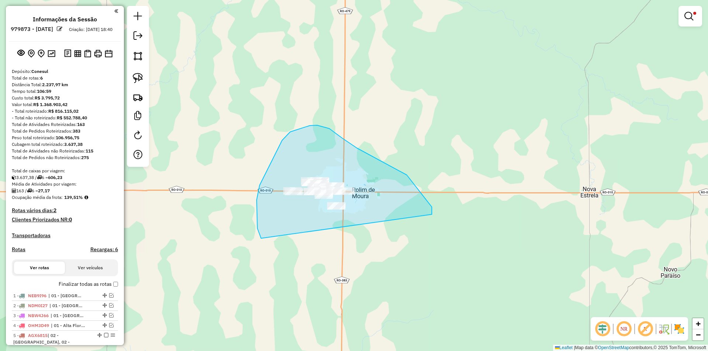
drag, startPoint x: 261, startPoint y: 239, endPoint x: 374, endPoint y: 264, distance: 116.0
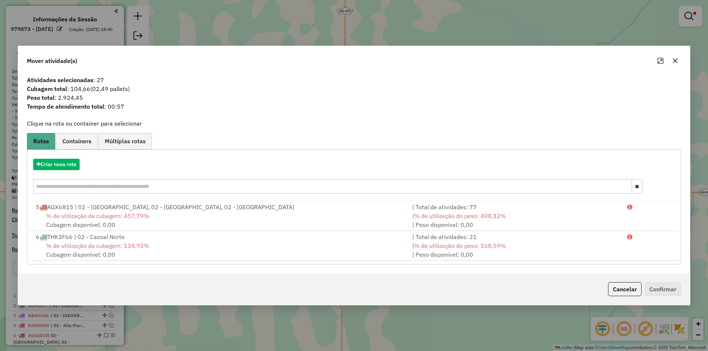
drag, startPoint x: 673, startPoint y: 63, endPoint x: 677, endPoint y: 38, distance: 25.8
click at [673, 62] on icon "button" at bounding box center [675, 61] width 6 height 6
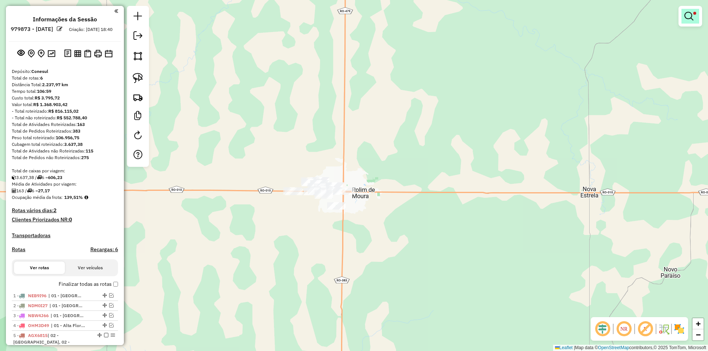
click at [683, 15] on link at bounding box center [690, 16] width 18 height 15
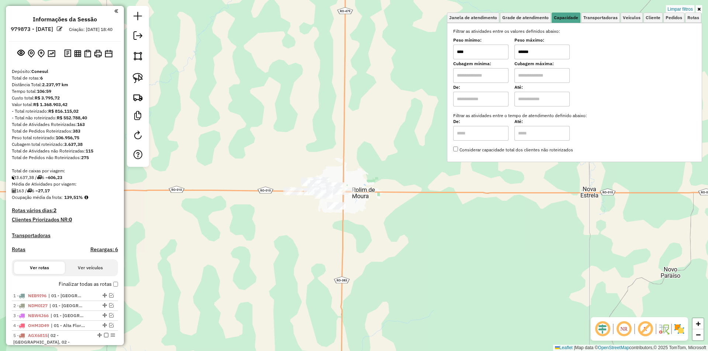
drag, startPoint x: 545, startPoint y: 56, endPoint x: 503, endPoint y: 58, distance: 41.8
click at [502, 57] on div "Peso mínimo: **** Peso máximo: ******" at bounding box center [574, 49] width 243 height 21
type input "******"
click at [200, 135] on div "Limpar filtros Janela de atendimento Grade de atendimento Capacidade Transporta…" at bounding box center [354, 175] width 708 height 351
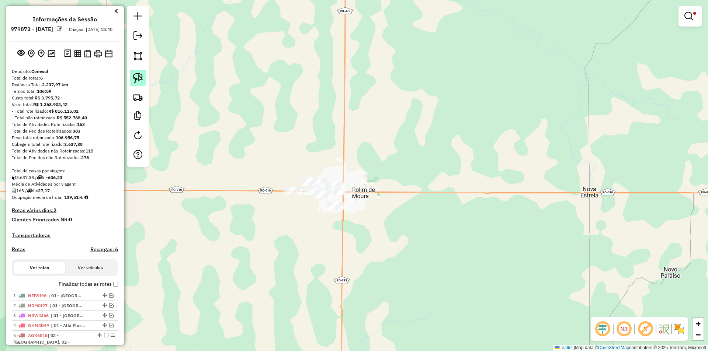
click at [136, 76] on img at bounding box center [138, 78] width 10 height 10
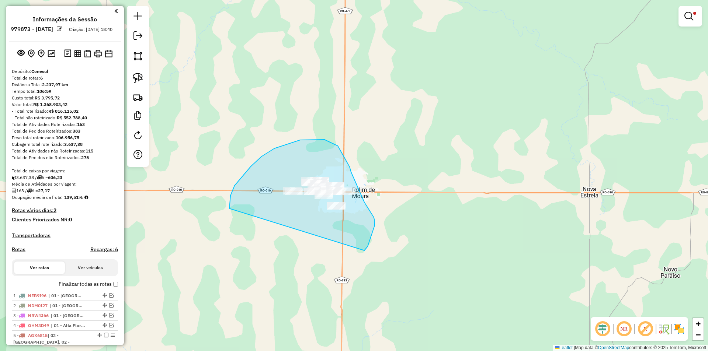
drag, startPoint x: 229, startPoint y: 209, endPoint x: 356, endPoint y: 257, distance: 135.4
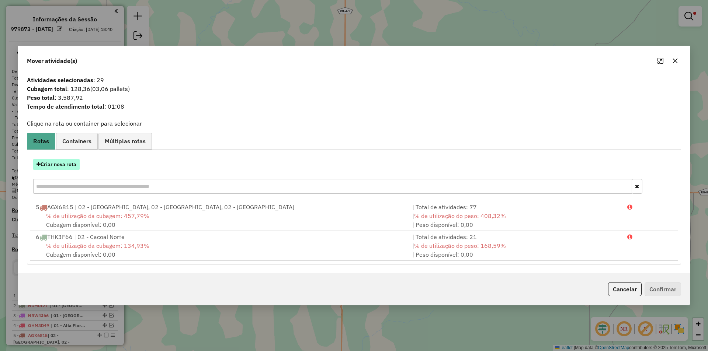
click at [49, 163] on button "Criar nova rota" at bounding box center [56, 164] width 46 height 11
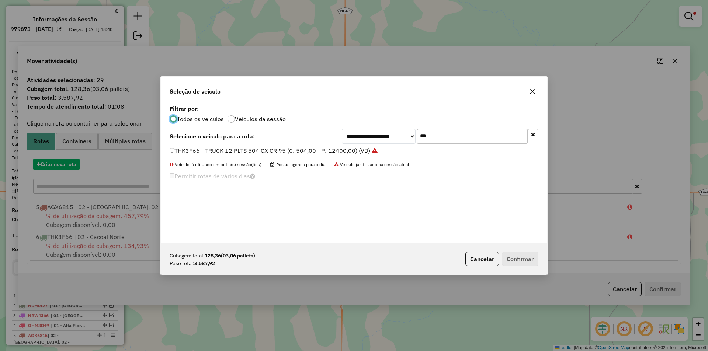
scroll to position [4, 2]
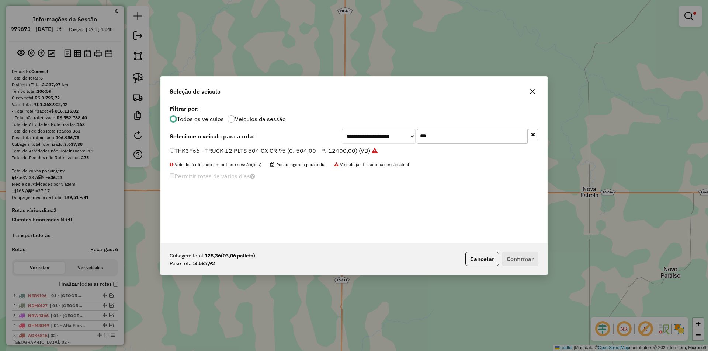
drag, startPoint x: 435, startPoint y: 137, endPoint x: 393, endPoint y: 132, distance: 42.0
click at [395, 136] on div "**********" at bounding box center [440, 136] width 197 height 15
type input "***"
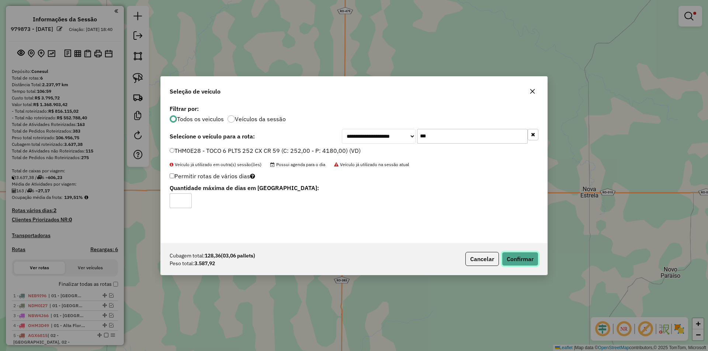
click at [516, 260] on button "Confirmar" at bounding box center [520, 259] width 37 height 14
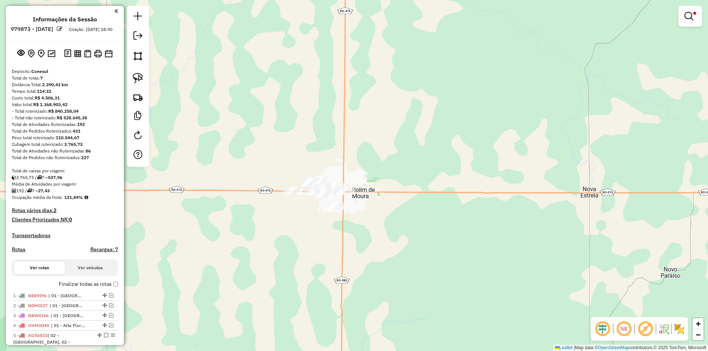
click at [377, 162] on div "Limpar filtros Janela de atendimento Grade de atendimento Capacidade Transporta…" at bounding box center [354, 175] width 708 height 351
click at [688, 22] on link at bounding box center [690, 16] width 18 height 15
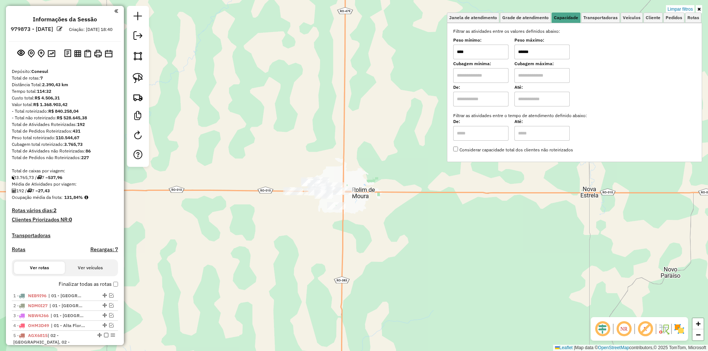
drag, startPoint x: 542, startPoint y: 51, endPoint x: 512, endPoint y: 59, distance: 31.0
click at [512, 59] on div "Peso mínimo: **** Peso máximo: ******" at bounding box center [574, 49] width 243 height 21
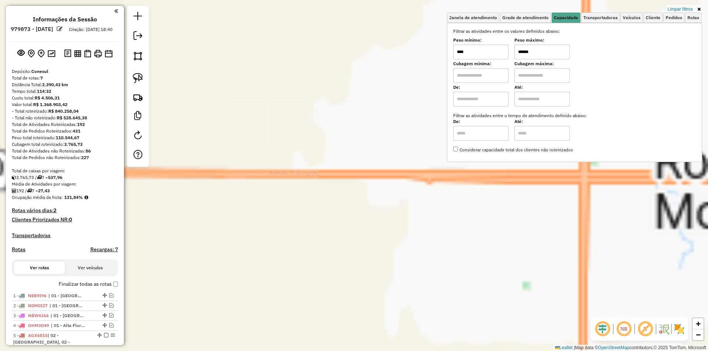
type input "******"
click at [339, 201] on div "Limpar filtros Janela de atendimento Grade de atendimento Capacidade Transporta…" at bounding box center [354, 175] width 708 height 351
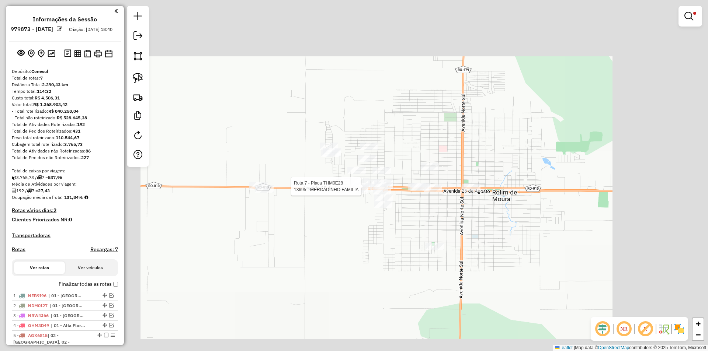
select select "*********"
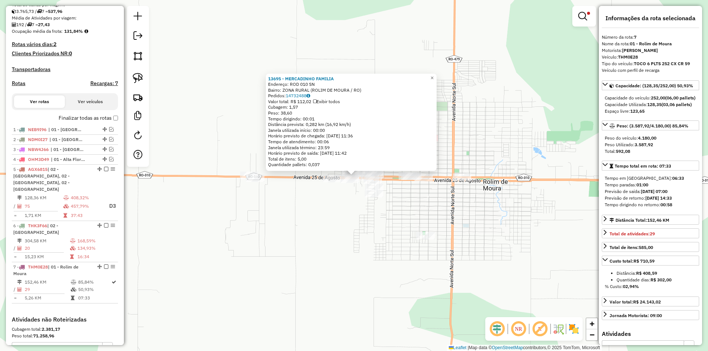
scroll to position [263, 0]
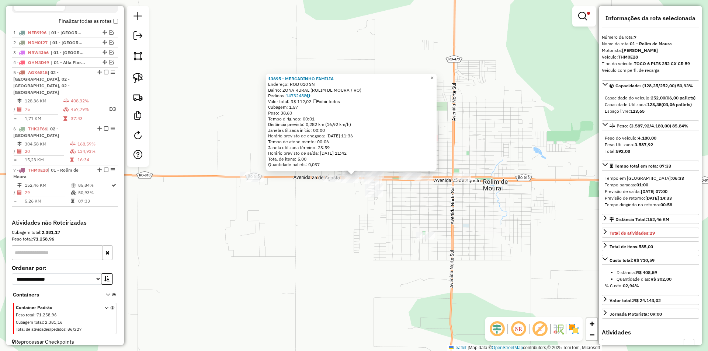
click at [519, 100] on div "13695 - MERCADINHO FAMILIA Endereço: ROD 010 SN Bairro: ZONA RURAL (ROLIM DE MO…" at bounding box center [354, 175] width 708 height 351
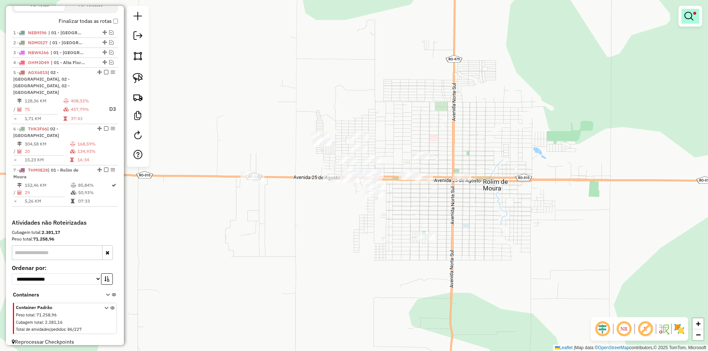
click at [688, 14] on em at bounding box center [688, 16] width 9 height 9
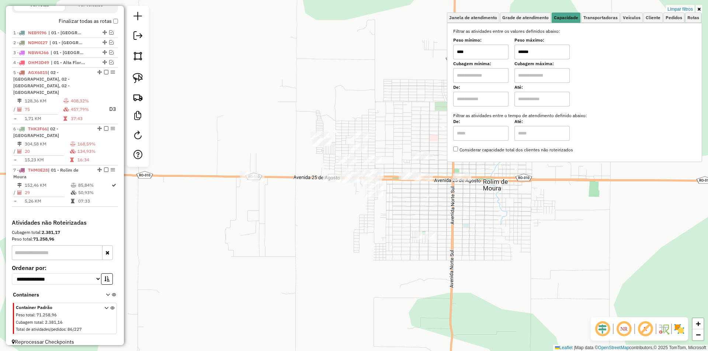
drag, startPoint x: 520, startPoint y: 55, endPoint x: 491, endPoint y: 65, distance: 30.3
click at [491, 65] on div "Filtrar as atividades entre os valores definidos abaixo: Peso mínimo: **** Peso…" at bounding box center [574, 90] width 243 height 125
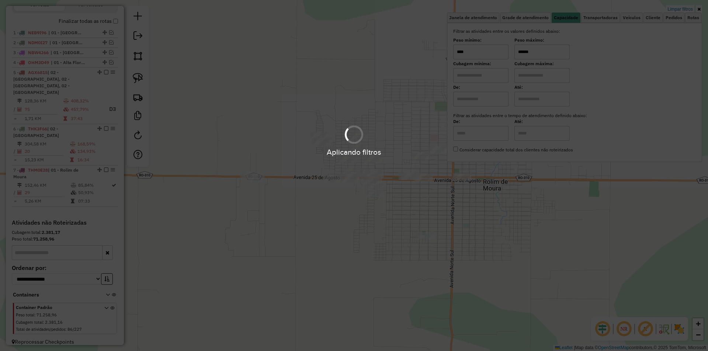
type input "******"
select select "*********"
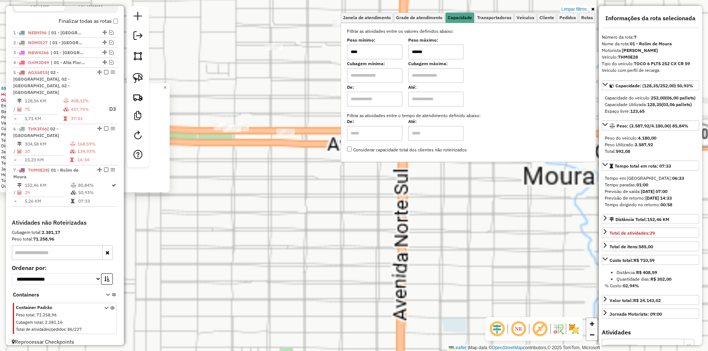
click at [407, 199] on div "8537 - MERCADINHO MILA Horário de atendimento excedido Dia de atendimento do cl…" at bounding box center [354, 175] width 708 height 351
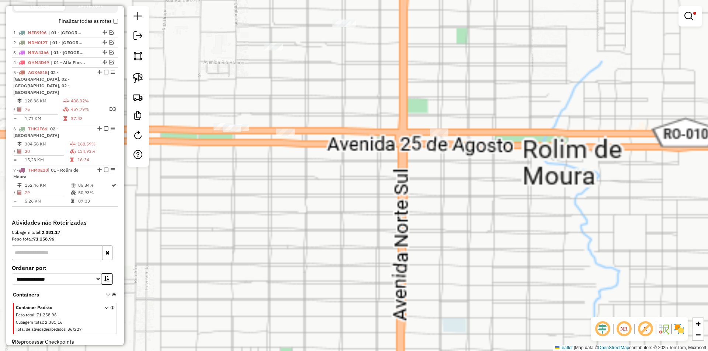
click at [336, 204] on div "8537 - MERCADINHO MILA Horário de atendimento excedido Dia de atendimento do cl…" at bounding box center [354, 175] width 708 height 351
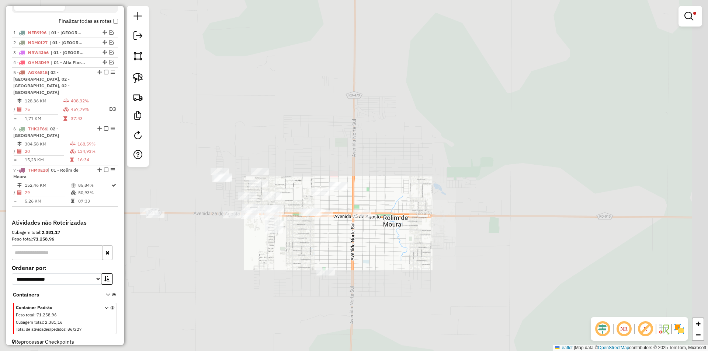
drag, startPoint x: 340, startPoint y: 198, endPoint x: 329, endPoint y: 247, distance: 49.9
click at [330, 247] on div "Limpar filtros Janela de atendimento Grade de atendimento Capacidade Transporta…" at bounding box center [354, 175] width 708 height 351
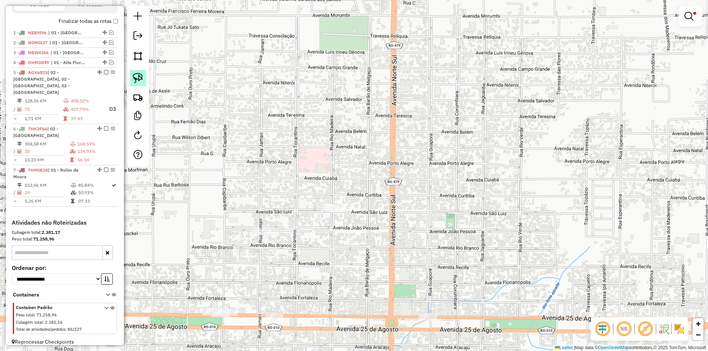
click at [141, 81] on img at bounding box center [138, 78] width 10 height 10
drag, startPoint x: 316, startPoint y: 239, endPoint x: 364, endPoint y: 239, distance: 47.9
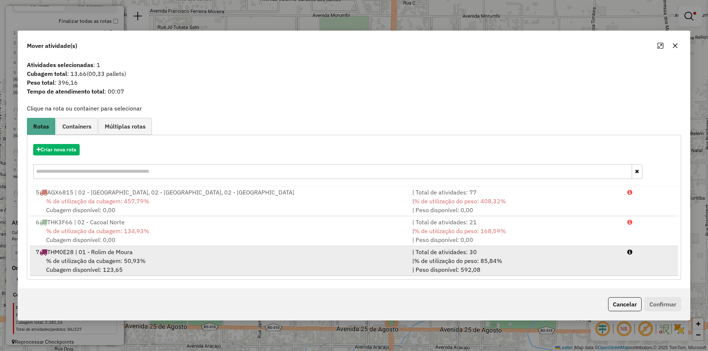
click at [89, 255] on div "7 THM0E28 | 01 - Rolim de Moura" at bounding box center [219, 252] width 377 height 9
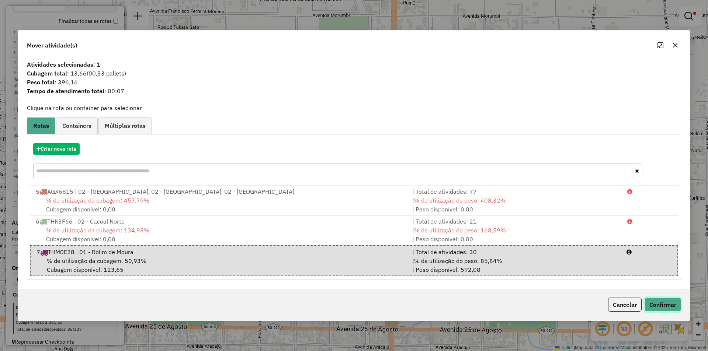
click at [660, 309] on button "Confirmar" at bounding box center [663, 305] width 37 height 14
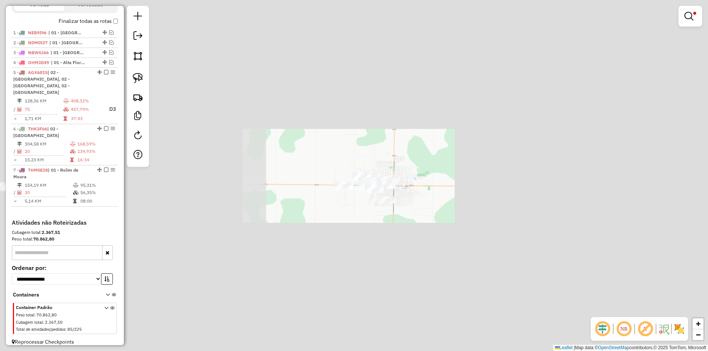
click at [411, 172] on div "Limpar filtros Janela de atendimento Grade de atendimento Capacidade Transporta…" at bounding box center [354, 175] width 708 height 351
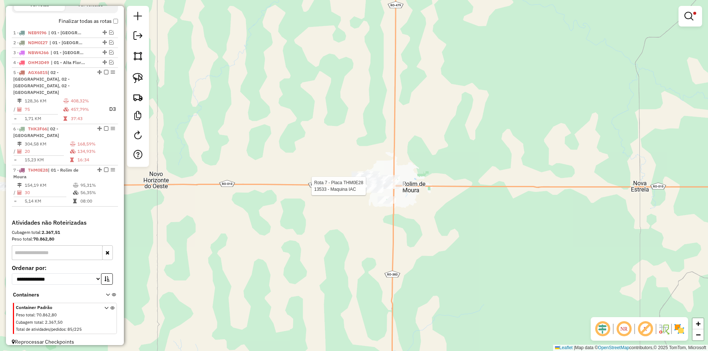
select select "*********"
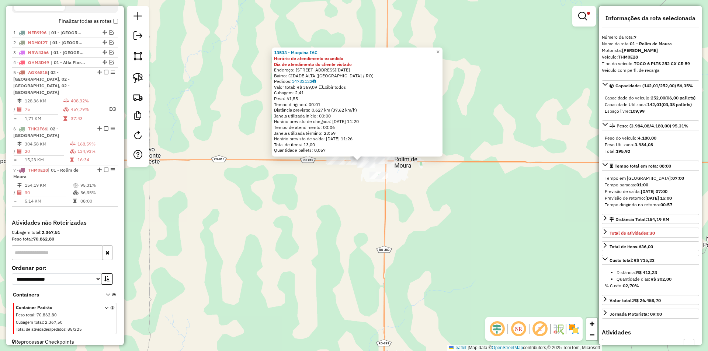
click at [445, 213] on div "13533 - Maquina IAC Horário de atendimento excedido Dia de atendimento do clien…" at bounding box center [354, 175] width 708 height 351
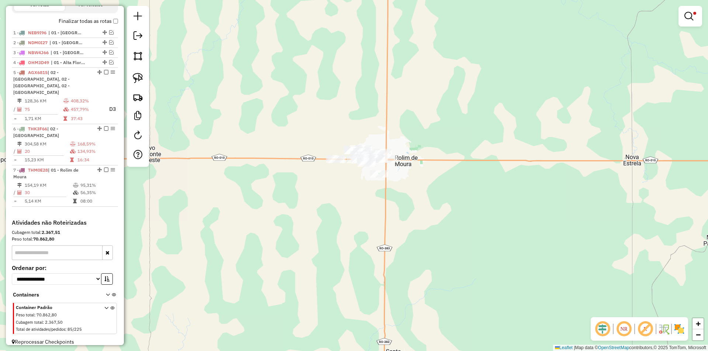
drag, startPoint x: 372, startPoint y: 227, endPoint x: 367, endPoint y: 227, distance: 5.2
click at [374, 227] on div "13533 - Maquina IAC Horário de atendimento excedido Dia de atendimento do clien…" at bounding box center [354, 175] width 708 height 351
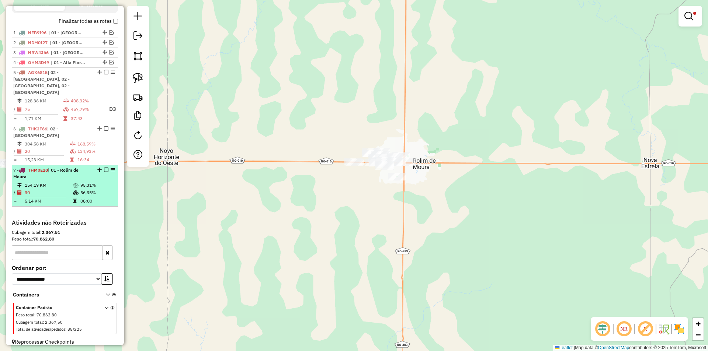
click at [104, 168] on em at bounding box center [106, 170] width 4 height 4
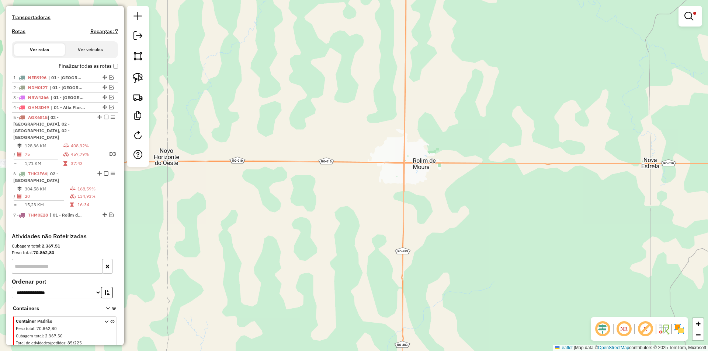
scroll to position [195, 0]
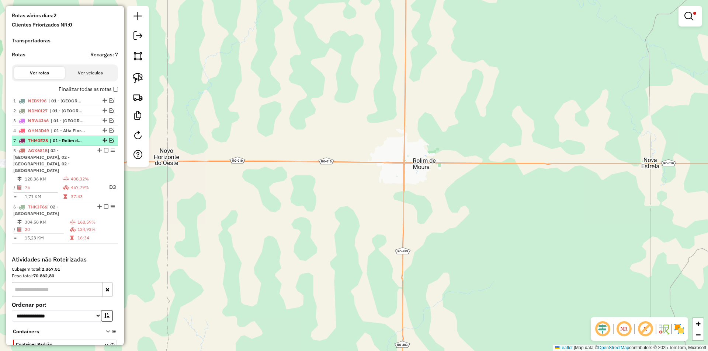
drag, startPoint x: 101, startPoint y: 231, endPoint x: 73, endPoint y: 146, distance: 90.0
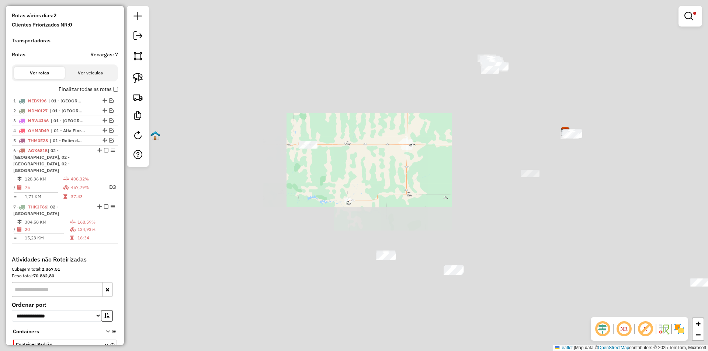
click at [445, 139] on div "Limpar filtros Janela de atendimento Grade de atendimento Capacidade Transporta…" at bounding box center [354, 175] width 708 height 351
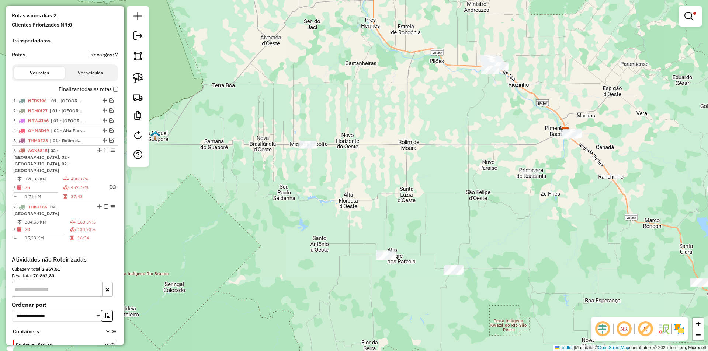
click at [436, 159] on div "Limpar filtros Janela de atendimento Grade de atendimento Capacidade Transporta…" at bounding box center [354, 175] width 708 height 351
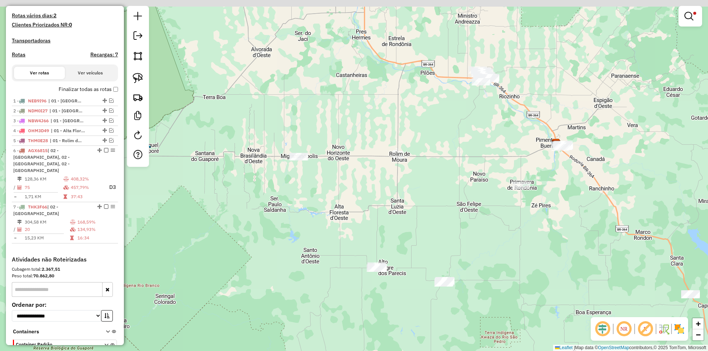
click at [418, 205] on div "Limpar filtros Janela de atendimento Grade de atendimento Capacidade Transporta…" at bounding box center [354, 175] width 708 height 351
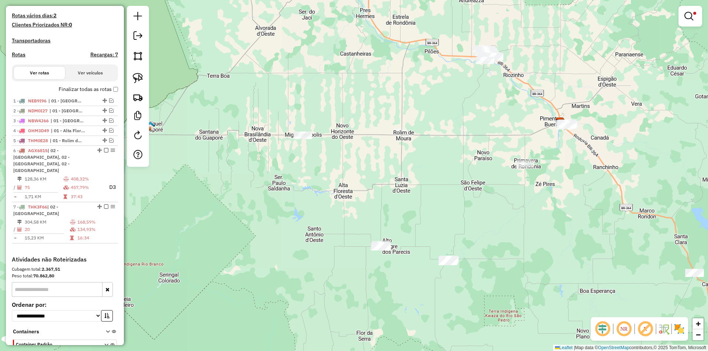
drag, startPoint x: 413, startPoint y: 221, endPoint x: 412, endPoint y: 207, distance: 14.5
click at [416, 202] on div "Limpar filtros Janela de atendimento Grade de atendimento Capacidade Transporta…" at bounding box center [354, 175] width 708 height 351
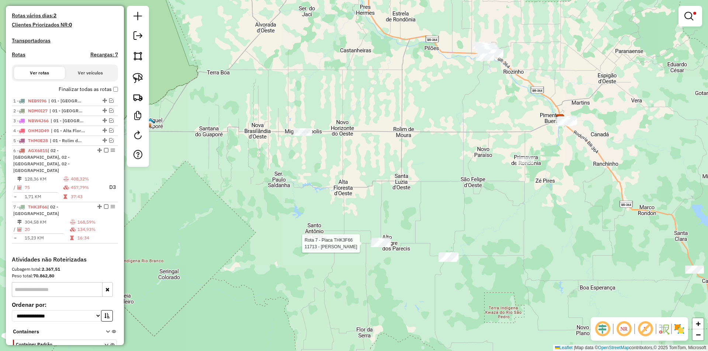
scroll to position [232, 0]
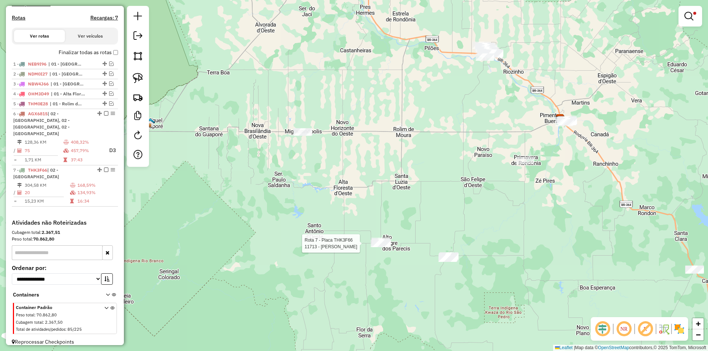
select select "*********"
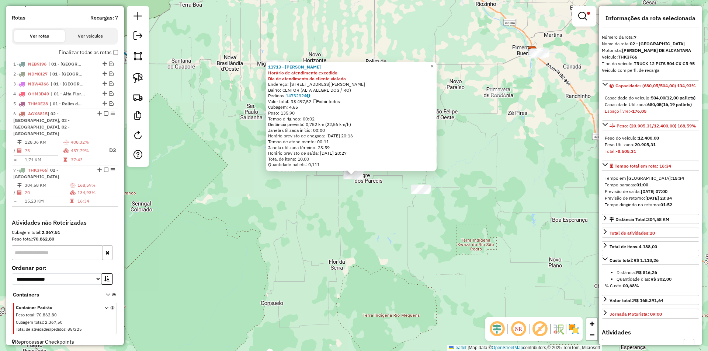
drag, startPoint x: 324, startPoint y: 252, endPoint x: 326, endPoint y: 243, distance: 8.3
click at [324, 251] on div "11713 - JULIANDERSON RATUNDE Horário de atendimento excedido Dia de atendimento…" at bounding box center [354, 175] width 708 height 351
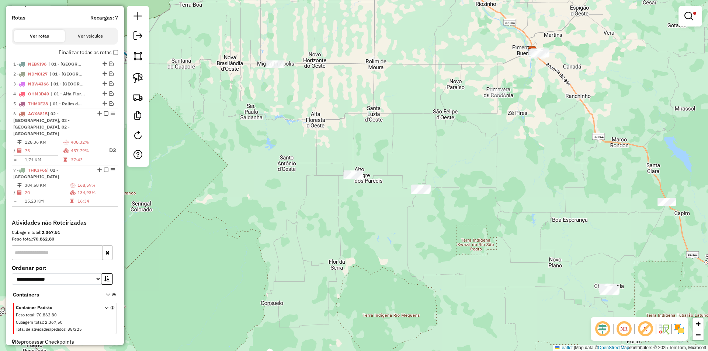
click at [332, 231] on div "Limpar filtros Janela de atendimento Grade de atendimento Capacidade Transporta…" at bounding box center [354, 175] width 708 height 351
click at [348, 216] on div "Limpar filtros Janela de atendimento Grade de atendimento Capacidade Transporta…" at bounding box center [354, 175] width 708 height 351
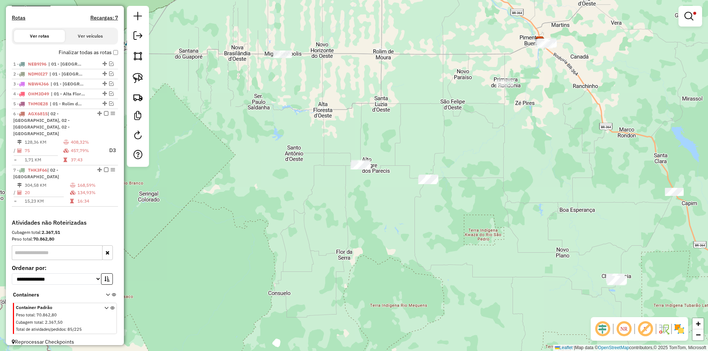
drag, startPoint x: 333, startPoint y: 243, endPoint x: 337, endPoint y: 219, distance: 25.0
click at [337, 219] on div "Limpar filtros Janela de atendimento Grade de atendimento Capacidade Transporta…" at bounding box center [354, 175] width 708 height 351
click at [133, 80] on img at bounding box center [138, 78] width 10 height 10
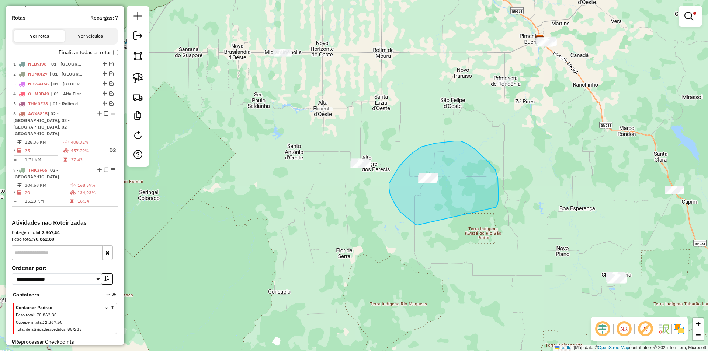
drag, startPoint x: 417, startPoint y: 225, endPoint x: 496, endPoint y: 208, distance: 80.2
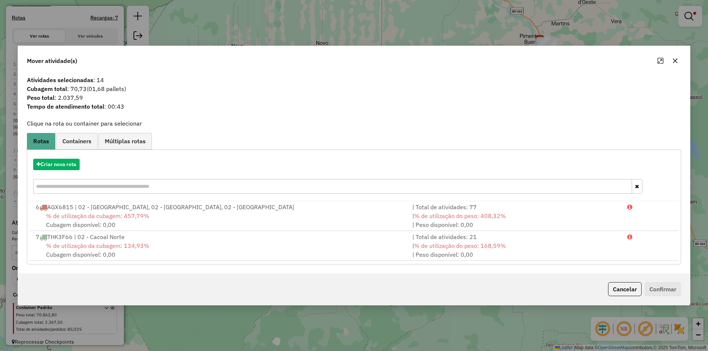
click at [676, 61] on icon "button" at bounding box center [675, 61] width 6 height 6
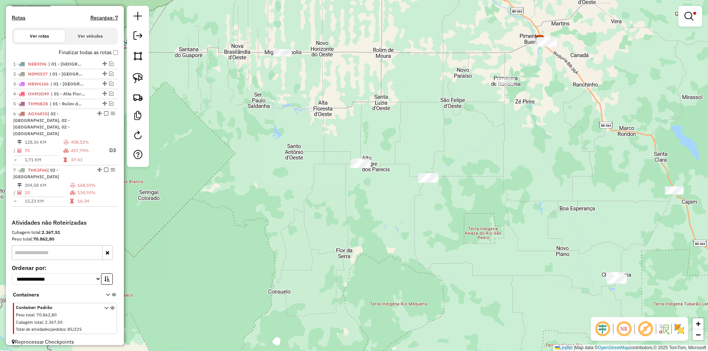
click at [686, 7] on div at bounding box center [691, 16] width 24 height 21
click at [686, 15] on em at bounding box center [688, 16] width 9 height 9
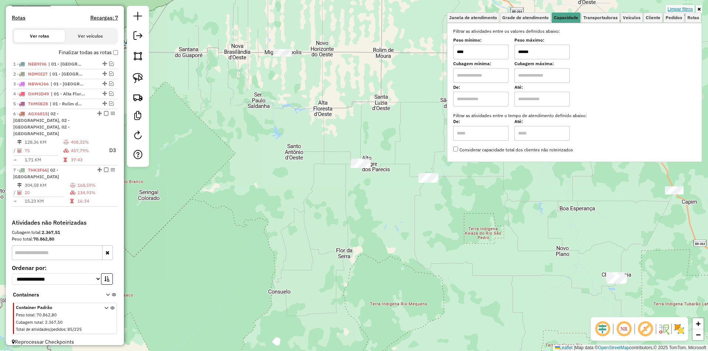
click at [680, 11] on link "Limpar filtros" at bounding box center [680, 9] width 28 height 8
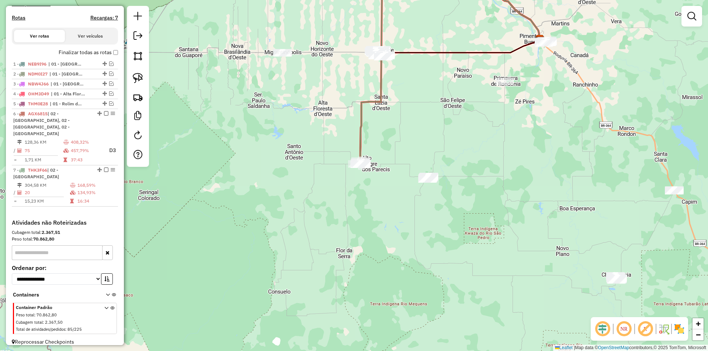
drag, startPoint x: 379, startPoint y: 201, endPoint x: 377, endPoint y: 196, distance: 5.6
click at [378, 197] on div "Janela de atendimento Grade de atendimento Capacidade Transportadoras Veículos …" at bounding box center [354, 175] width 708 height 351
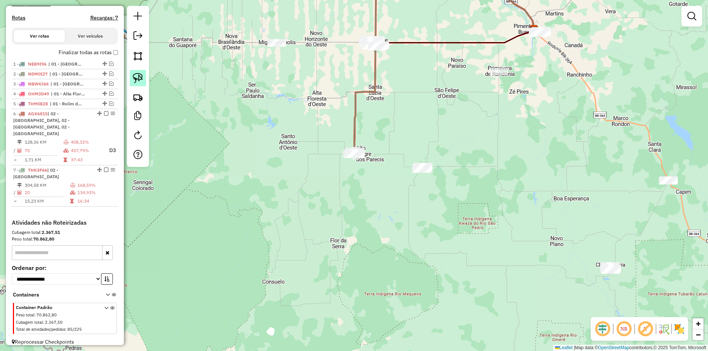
click at [141, 79] on img at bounding box center [138, 78] width 10 height 10
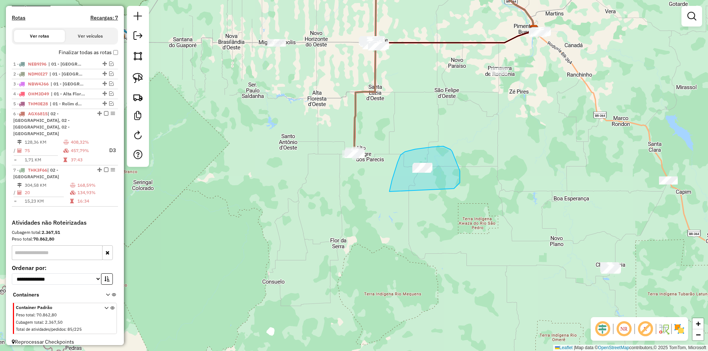
drag, startPoint x: 389, startPoint y: 190, endPoint x: 441, endPoint y: 196, distance: 51.6
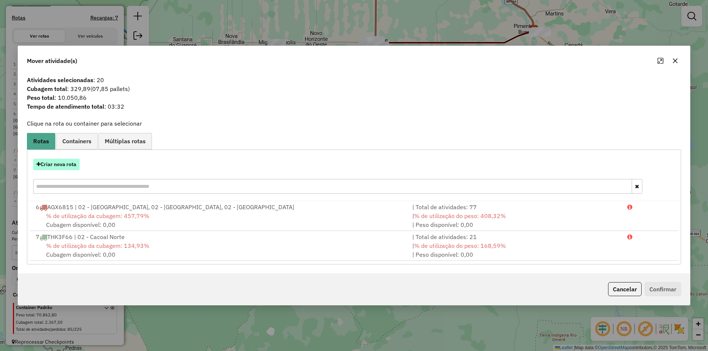
click at [54, 162] on button "Criar nova rota" at bounding box center [56, 164] width 46 height 11
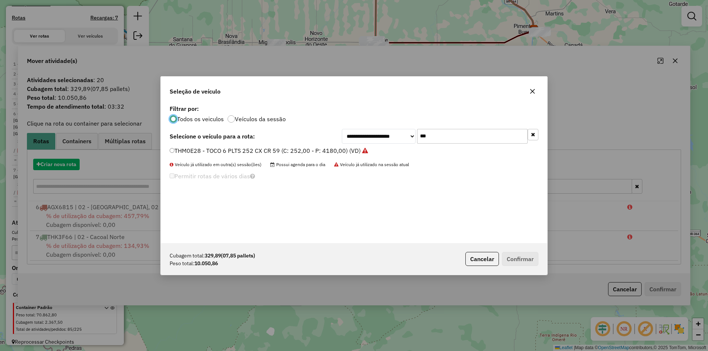
scroll to position [4, 2]
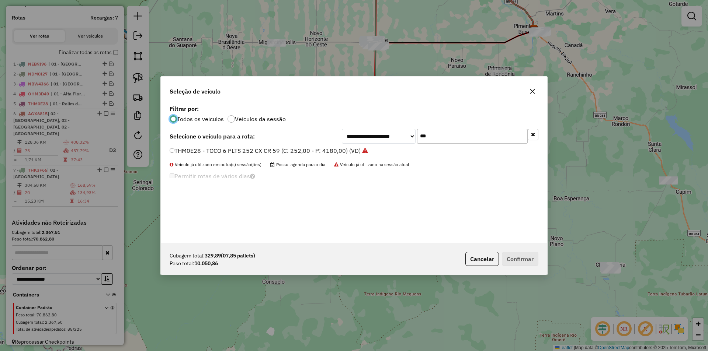
drag, startPoint x: 442, startPoint y: 138, endPoint x: 393, endPoint y: 139, distance: 49.1
click at [393, 139] on div "**********" at bounding box center [440, 136] width 197 height 15
type input "***"
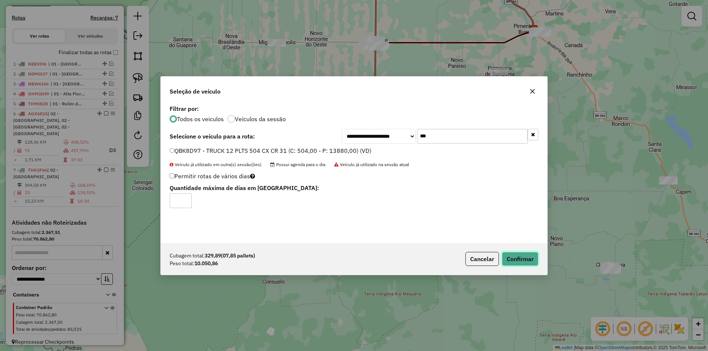
click at [515, 254] on button "Confirmar" at bounding box center [520, 259] width 37 height 14
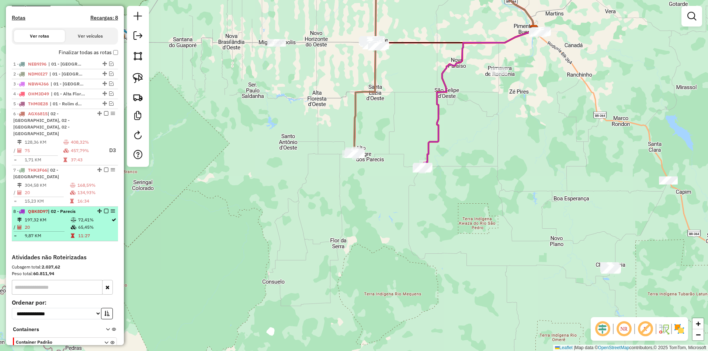
click at [104, 209] on em at bounding box center [106, 211] width 4 height 4
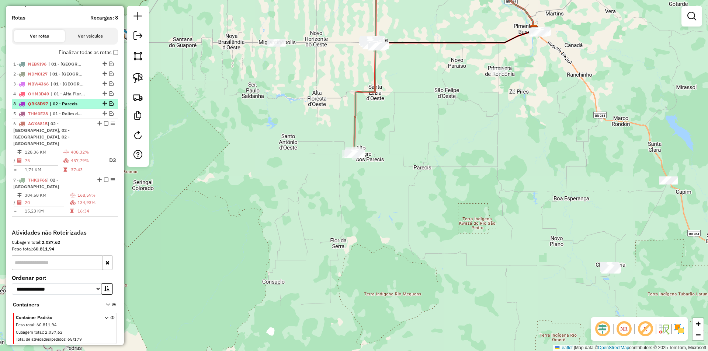
drag, startPoint x: 101, startPoint y: 205, endPoint x: 83, endPoint y: 108, distance: 98.7
click at [267, 136] on div "Janela de atendimento Grade de atendimento Capacidade Transportadoras Veículos …" at bounding box center [354, 175] width 708 height 351
click at [304, 149] on div "Janela de atendimento Grade de atendimento Capacidade Transportadoras Veículos …" at bounding box center [354, 175] width 708 height 351
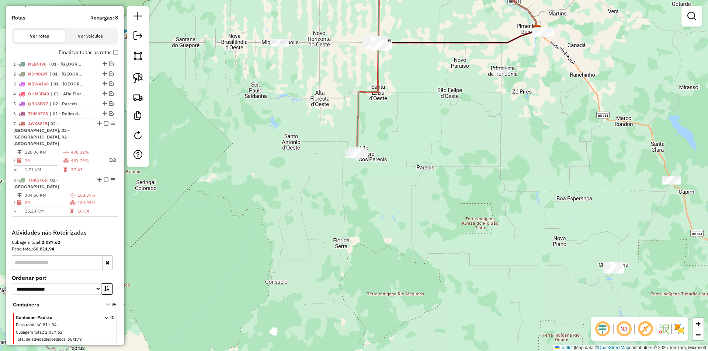
click at [268, 129] on div "Janela de atendimento Grade de atendimento Capacidade Transportadoras Veículos …" at bounding box center [354, 175] width 708 height 351
select select "*********"
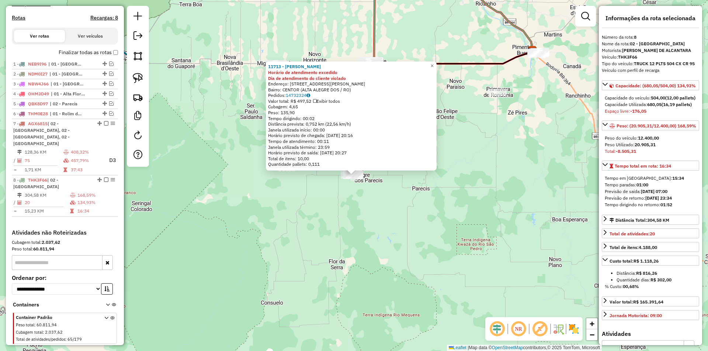
scroll to position [242, 0]
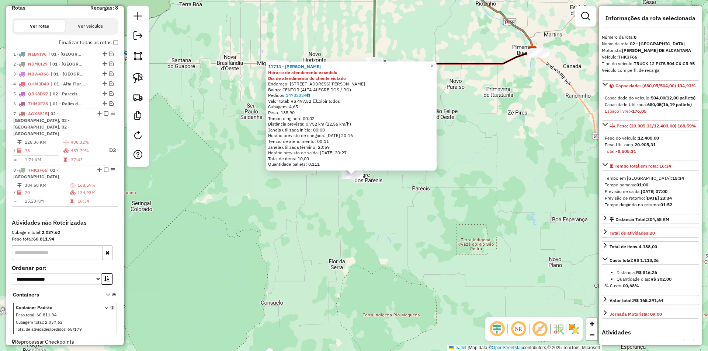
drag, startPoint x: 523, startPoint y: 160, endPoint x: 497, endPoint y: 159, distance: 26.2
click at [523, 160] on div "11713 - JULIANDERSON RATUNDE Horário de atendimento excedido Dia de atendimento…" at bounding box center [354, 175] width 708 height 351
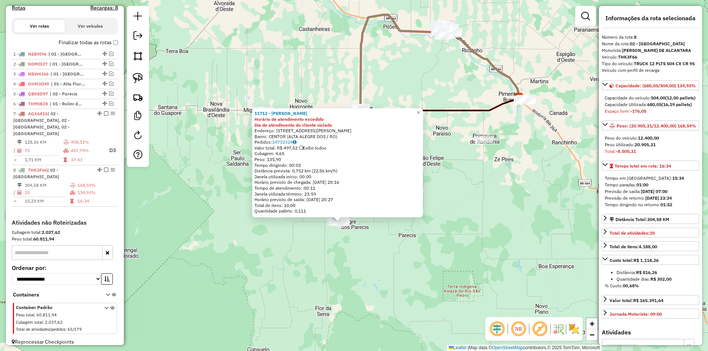
drag, startPoint x: 477, startPoint y: 177, endPoint x: 471, endPoint y: 205, distance: 28.3
click at [471, 205] on div "11713 - JULIANDERSON RATUNDE Horário de atendimento excedido Dia de atendimento…" at bounding box center [354, 175] width 708 height 351
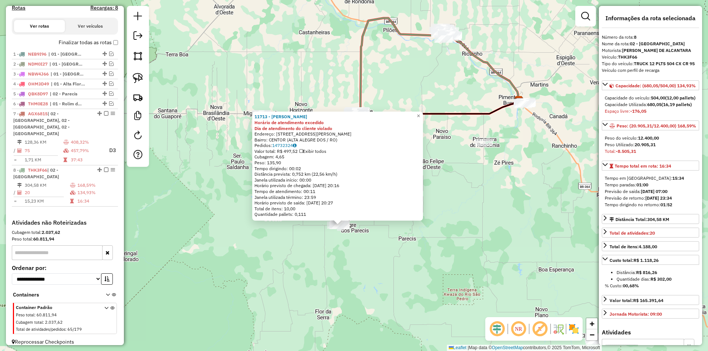
click at [471, 205] on div "11713 - JULIANDERSON RATUNDE Horário de atendimento excedido Dia de atendimento…" at bounding box center [354, 175] width 708 height 351
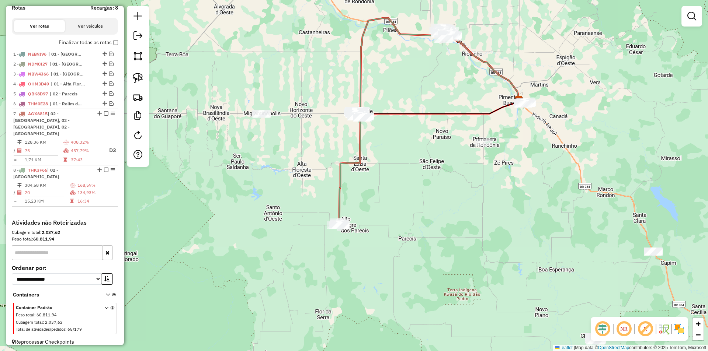
click at [465, 208] on div "Janela de atendimento Grade de atendimento Capacidade Transportadoras Veículos …" at bounding box center [354, 175] width 708 height 351
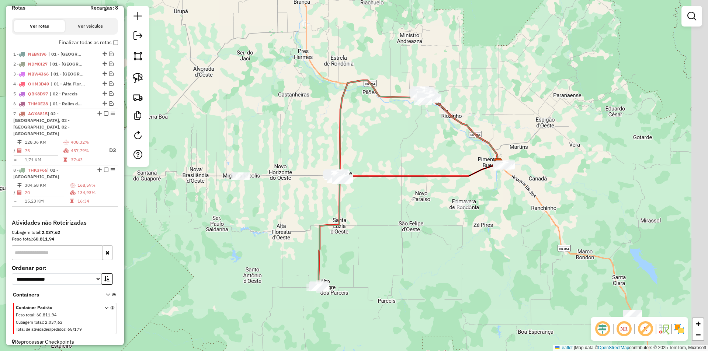
drag, startPoint x: 360, startPoint y: 143, endPoint x: 340, endPoint y: 216, distance: 75.9
click at [340, 214] on icon at bounding box center [371, 184] width 113 height 208
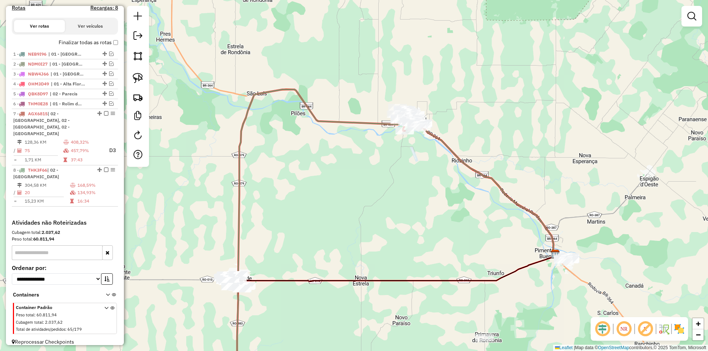
drag, startPoint x: 382, startPoint y: 149, endPoint x: 378, endPoint y: 155, distance: 6.8
click at [378, 155] on div "Janela de atendimento Grade de atendimento Capacidade Transportadoras Veículos …" at bounding box center [354, 175] width 708 height 351
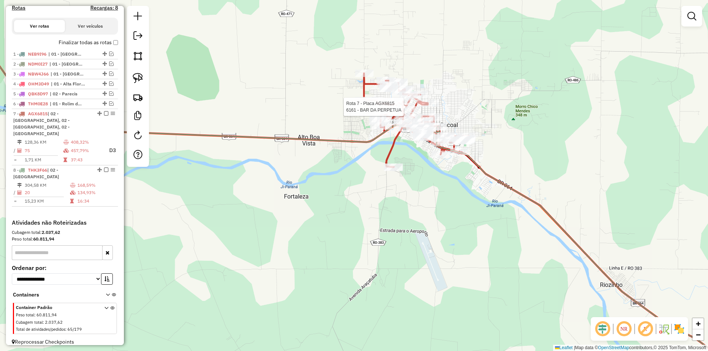
select select "*********"
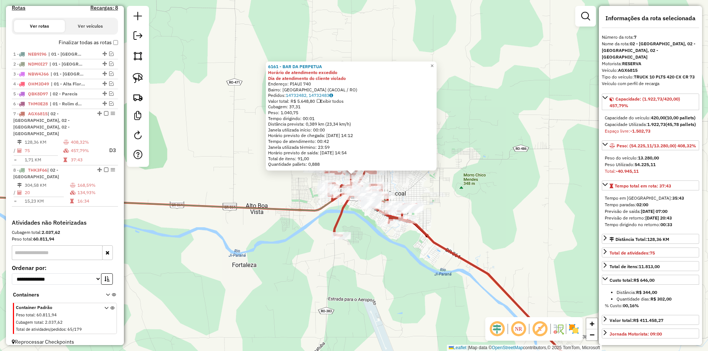
click at [530, 150] on div "6161 - BAR DA PERPETUA Horário de atendimento excedido Dia de atendimento do cl…" at bounding box center [354, 175] width 708 height 351
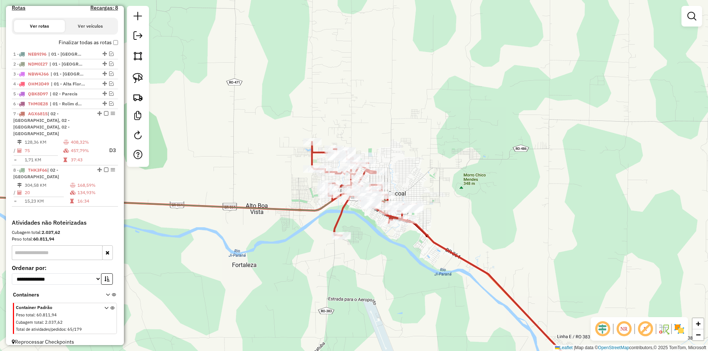
drag, startPoint x: 388, startPoint y: 280, endPoint x: 380, endPoint y: 185, distance: 95.5
click at [379, 187] on div "Janela de atendimento Grade de atendimento Capacidade Transportadoras Veículos …" at bounding box center [354, 175] width 708 height 351
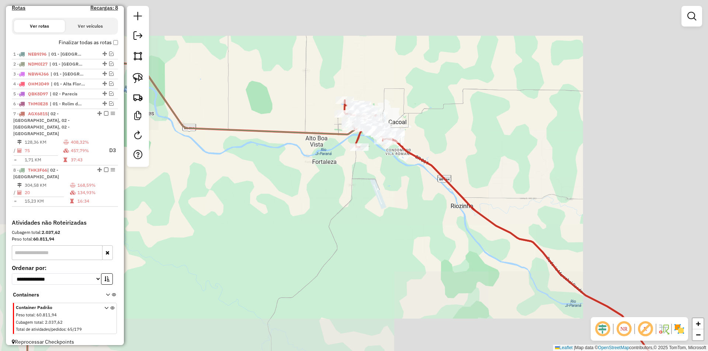
drag, startPoint x: 387, startPoint y: 191, endPoint x: 391, endPoint y: 181, distance: 10.6
click at [391, 182] on div "Janela de atendimento Grade de atendimento Capacidade Transportadoras Veículos …" at bounding box center [354, 175] width 708 height 351
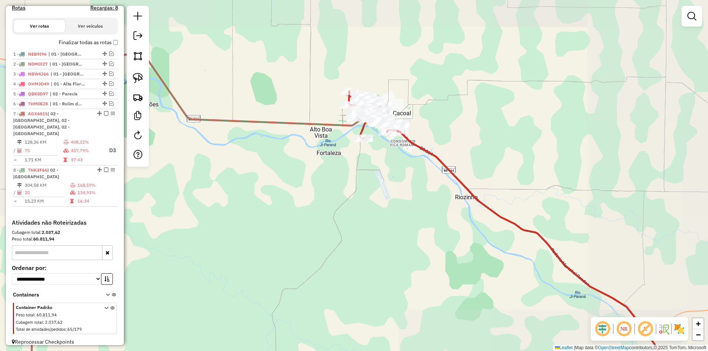
drag, startPoint x: 353, startPoint y: 207, endPoint x: 398, endPoint y: 135, distance: 84.8
click at [392, 140] on div "Janela de atendimento Grade de atendimento Capacidade Transportadoras Veículos …" at bounding box center [354, 175] width 708 height 351
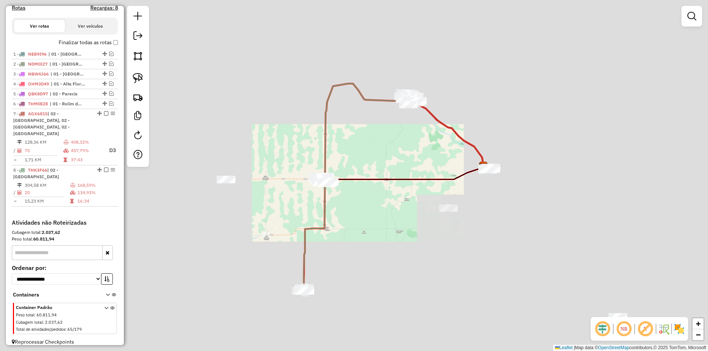
click at [368, 166] on icon at bounding box center [393, 227] width 180 height 123
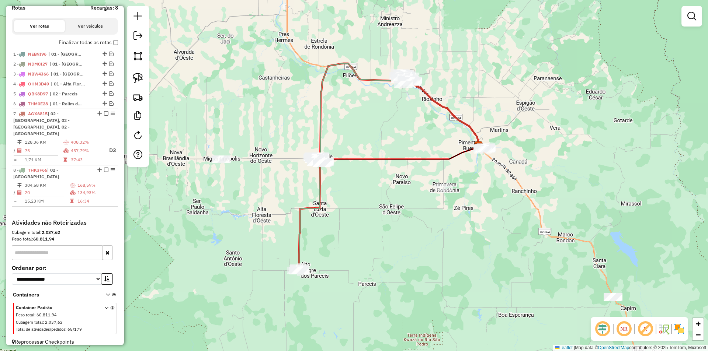
click at [355, 189] on div "Janela de atendimento Grade de atendimento Capacidade Transportadoras Veículos …" at bounding box center [354, 175] width 708 height 351
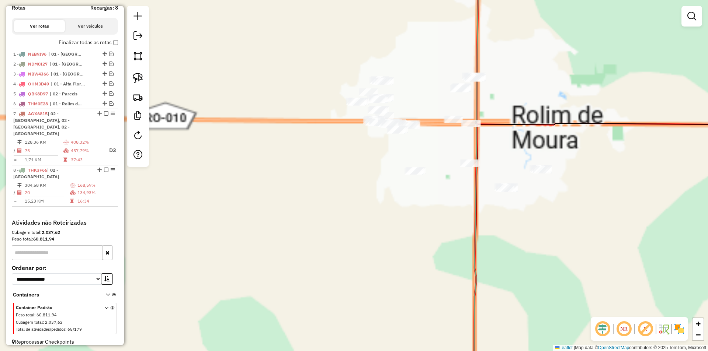
drag, startPoint x: 372, startPoint y: 196, endPoint x: 294, endPoint y: 187, distance: 79.1
click at [294, 190] on div "Janela de atendimento Grade de atendimento Capacidade Transportadoras Veículos …" at bounding box center [354, 175] width 708 height 351
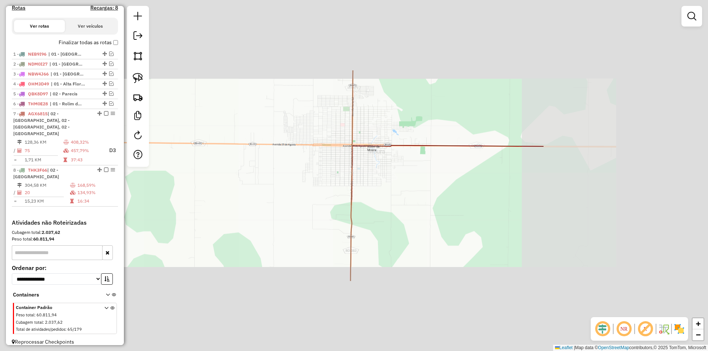
click at [285, 192] on div "Janela de atendimento Grade de atendimento Capacidade Transportadoras Veículos …" at bounding box center [354, 175] width 708 height 351
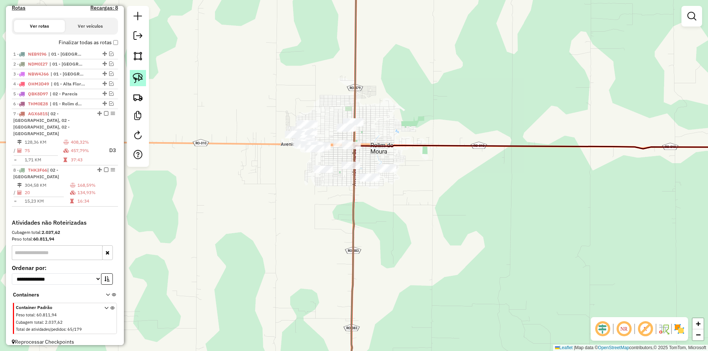
click at [141, 74] on img at bounding box center [138, 78] width 10 height 10
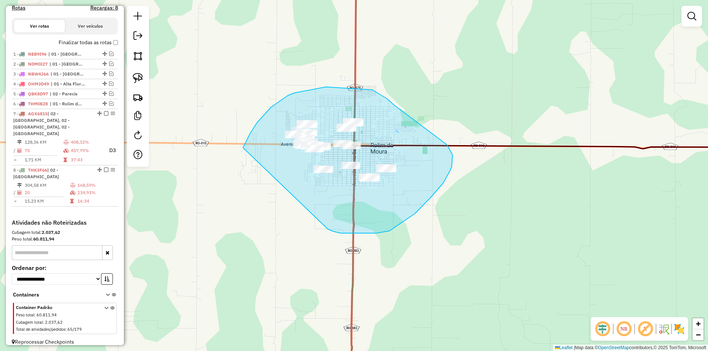
drag, startPoint x: 257, startPoint y: 123, endPoint x: 328, endPoint y: 225, distance: 124.8
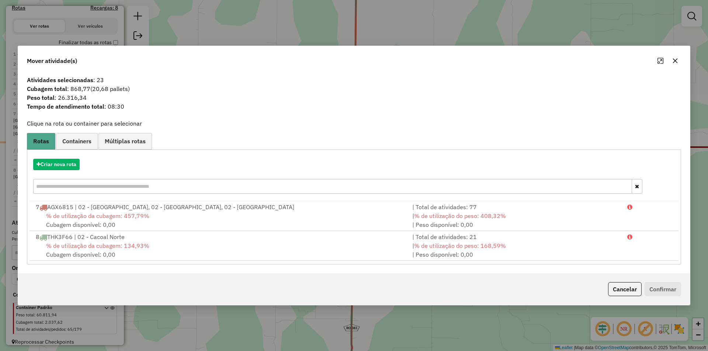
click at [658, 63] on icon "Maximize" at bounding box center [661, 61] width 6 height 6
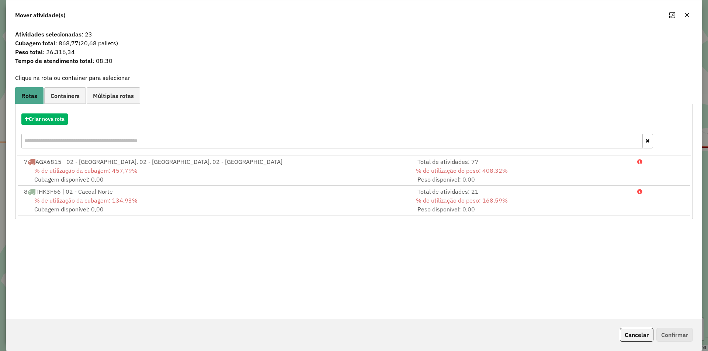
click at [686, 13] on icon "button" at bounding box center [687, 15] width 6 height 6
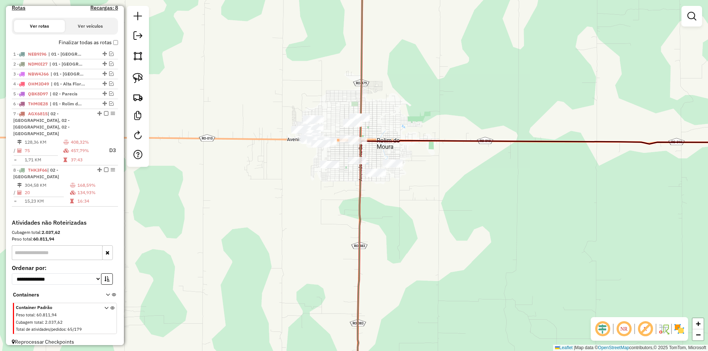
drag, startPoint x: 310, startPoint y: 215, endPoint x: 321, endPoint y: 204, distance: 15.4
click at [321, 204] on div "Janela de atendimento Grade de atendimento Capacidade Transportadoras Veículos …" at bounding box center [354, 175] width 708 height 351
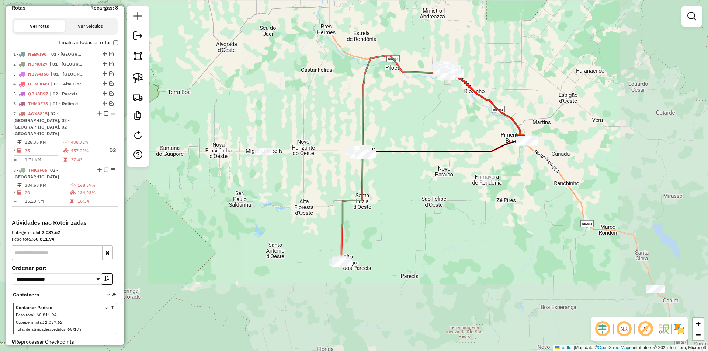
drag, startPoint x: 327, startPoint y: 232, endPoint x: 327, endPoint y: 194, distance: 37.6
click at [333, 166] on div "Janela de atendimento Grade de atendimento Capacidade Transportadoras Veículos …" at bounding box center [354, 175] width 708 height 351
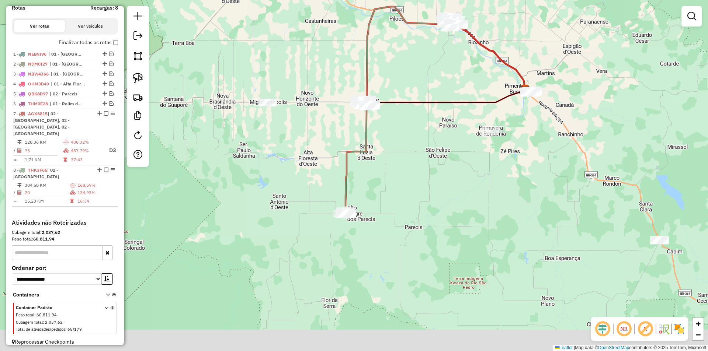
click at [327, 197] on div "Janela de atendimento Grade de atendimento Capacidade Transportadoras Veículos …" at bounding box center [354, 175] width 708 height 351
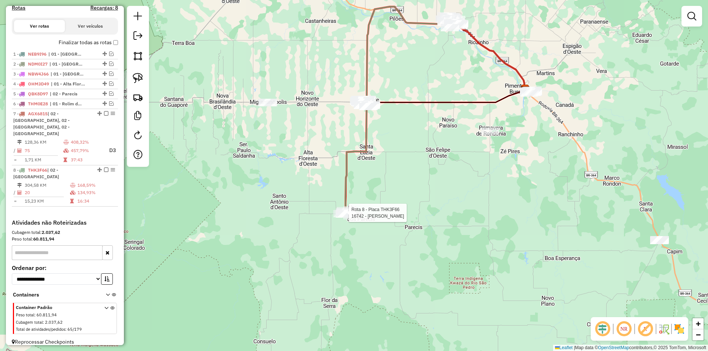
select select "*********"
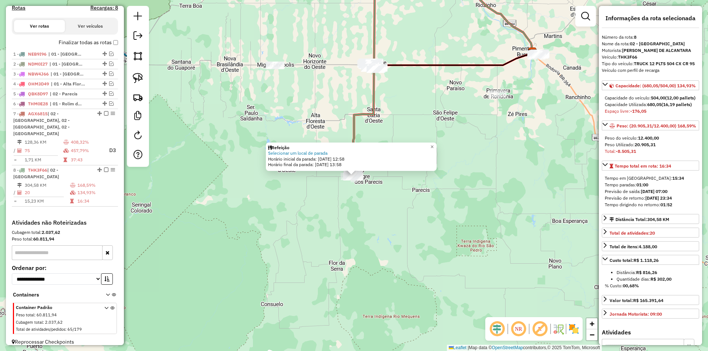
click at [475, 231] on div "Refeição Selecionar um local de parada Horário inicial da parada: 15/08/2025 12…" at bounding box center [354, 175] width 708 height 351
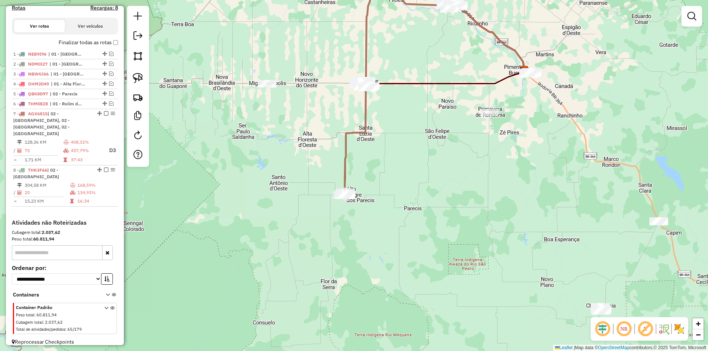
click at [487, 189] on div "Janela de atendimento Grade de atendimento Capacidade Transportadoras Veículos …" at bounding box center [354, 175] width 708 height 351
click at [429, 174] on div "Janela de atendimento Grade de atendimento Capacidade Transportadoras Veículos …" at bounding box center [354, 175] width 708 height 351
click at [414, 184] on div "Janela de atendimento Grade de atendimento Capacidade Transportadoras Veículos …" at bounding box center [354, 175] width 708 height 351
drag, startPoint x: 410, startPoint y: 139, endPoint x: 395, endPoint y: 146, distance: 16.8
click at [410, 139] on div "Janela de atendimento Grade de atendimento Capacidade Transportadoras Veículos …" at bounding box center [354, 175] width 708 height 351
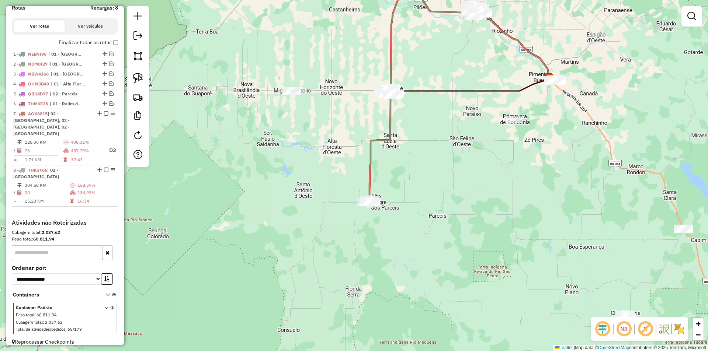
drag, startPoint x: 407, startPoint y: 160, endPoint x: 413, endPoint y: 161, distance: 6.7
click at [413, 161] on div "Janela de atendimento Grade de atendimento Capacidade Transportadoras Veículos …" at bounding box center [354, 175] width 708 height 351
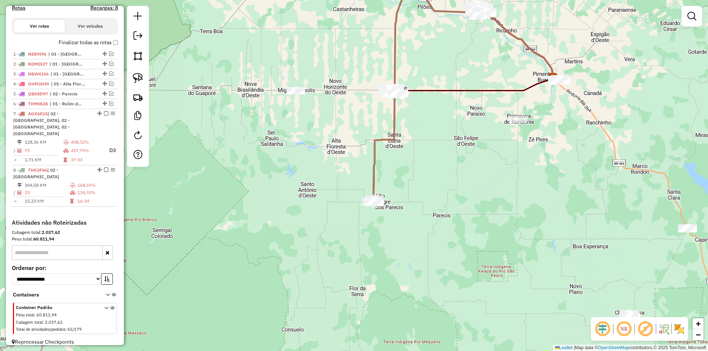
drag, startPoint x: 402, startPoint y: 170, endPoint x: 406, endPoint y: 170, distance: 4.1
click at [406, 170] on div "Janela de atendimento Grade de atendimento Capacidade Transportadoras Veículos …" at bounding box center [354, 175] width 708 height 351
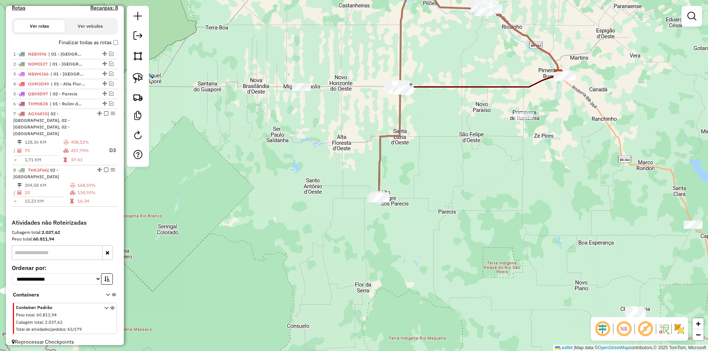
click at [417, 162] on div "Janela de atendimento Grade de atendimento Capacidade Transportadoras Veículos …" at bounding box center [354, 175] width 708 height 351
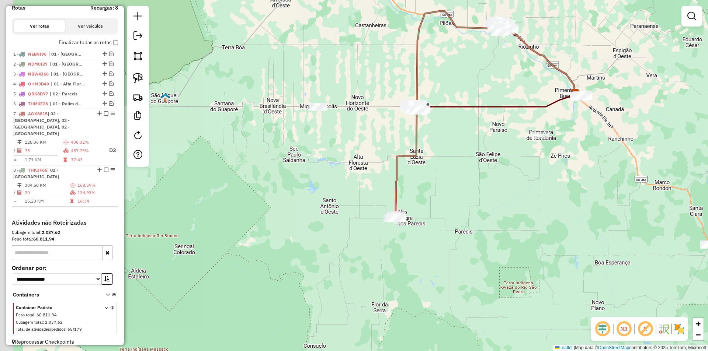
drag, startPoint x: 417, startPoint y: 162, endPoint x: 436, endPoint y: 187, distance: 31.4
click at [436, 187] on div "Janela de atendimento Grade de atendimento Capacidade Transportadoras Veículos …" at bounding box center [354, 175] width 708 height 351
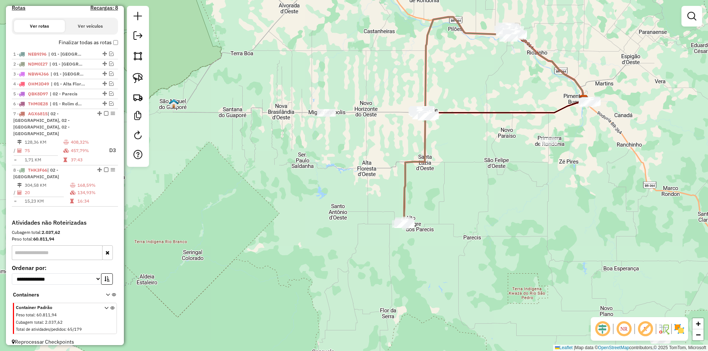
drag, startPoint x: 391, startPoint y: 175, endPoint x: 396, endPoint y: 177, distance: 5.5
click at [396, 177] on div "Janela de atendimento Grade de atendimento Capacidade Transportadoras Veículos …" at bounding box center [354, 175] width 708 height 351
drag, startPoint x: 476, startPoint y: 225, endPoint x: 471, endPoint y: 222, distance: 6.5
click at [474, 223] on div "Janela de atendimento Grade de atendimento Capacidade Transportadoras Veículos …" at bounding box center [354, 175] width 708 height 351
drag, startPoint x: 336, startPoint y: 162, endPoint x: 342, endPoint y: 176, distance: 15.5
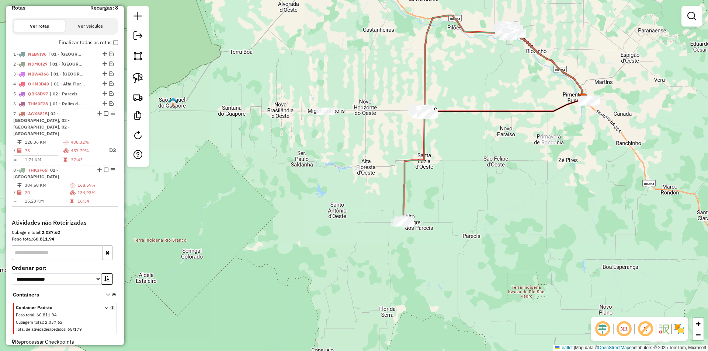
click at [336, 162] on div "Janela de atendimento Grade de atendimento Capacidade Transportadoras Veículos …" at bounding box center [354, 175] width 708 height 351
click at [342, 188] on div "Janela de atendimento Grade de atendimento Capacidade Transportadoras Veículos …" at bounding box center [354, 175] width 708 height 351
click at [344, 188] on div "Janela de atendimento Grade de atendimento Capacidade Transportadoras Veículos …" at bounding box center [354, 175] width 708 height 351
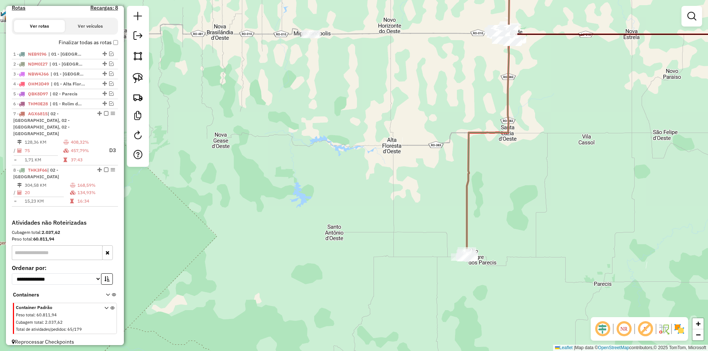
drag, startPoint x: 388, startPoint y: 185, endPoint x: 393, endPoint y: 185, distance: 5.9
click at [388, 185] on div "Janela de atendimento Grade de atendimento Capacidade Transportadoras Veículos …" at bounding box center [354, 175] width 708 height 351
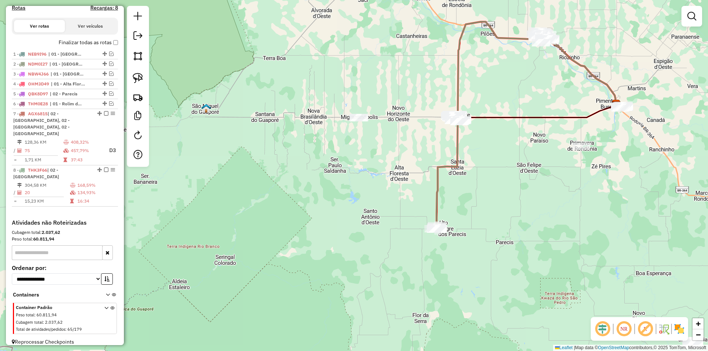
drag, startPoint x: 406, startPoint y: 199, endPoint x: 399, endPoint y: 203, distance: 8.3
click at [398, 204] on div "Janela de atendimento Grade de atendimento Capacidade Transportadoras Veículos …" at bounding box center [354, 175] width 708 height 351
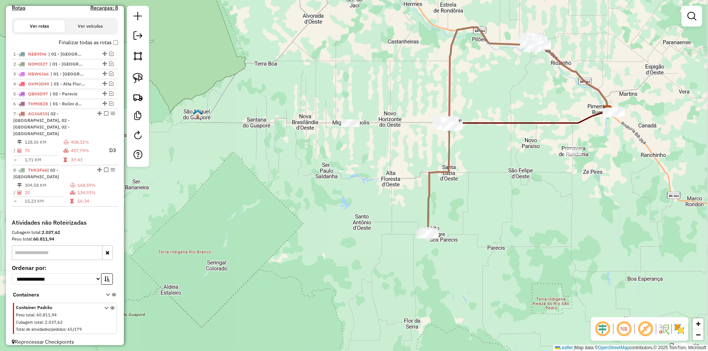
drag, startPoint x: 512, startPoint y: 150, endPoint x: 447, endPoint y: 193, distance: 78.2
click at [447, 193] on div "Janela de atendimento Grade de atendimento Capacidade Transportadoras Veículos …" at bounding box center [354, 175] width 708 height 351
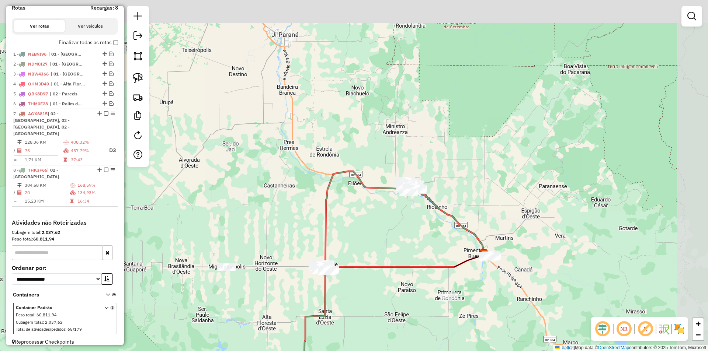
drag, startPoint x: 459, startPoint y: 125, endPoint x: 405, endPoint y: 233, distance: 120.4
click at [404, 233] on div "Janela de atendimento Grade de atendimento Capacidade Transportadoras Veículos …" at bounding box center [354, 175] width 708 height 351
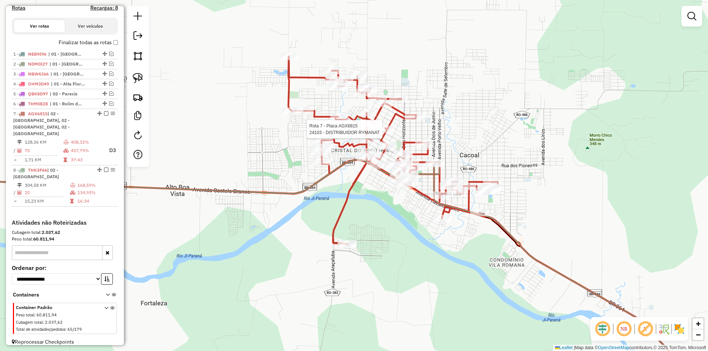
select select "*********"
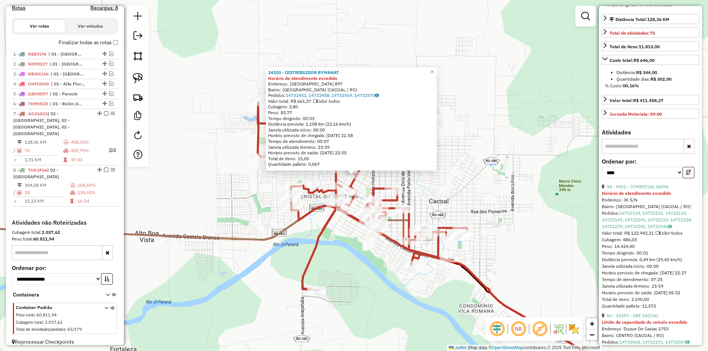
scroll to position [221, 0]
click at [513, 199] on div "24103 - DISTRIBUIDOR RYMANAT Horário de atendimento excedido Endereço: RIO DE J…" at bounding box center [354, 175] width 708 height 351
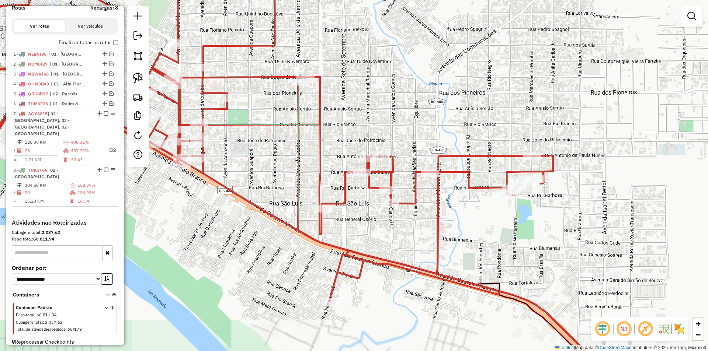
drag, startPoint x: 506, startPoint y: 211, endPoint x: 470, endPoint y: 223, distance: 38.0
click at [471, 223] on div "Janela de atendimento Grade de atendimento Capacidade Transportadoras Veículos …" at bounding box center [354, 175] width 708 height 351
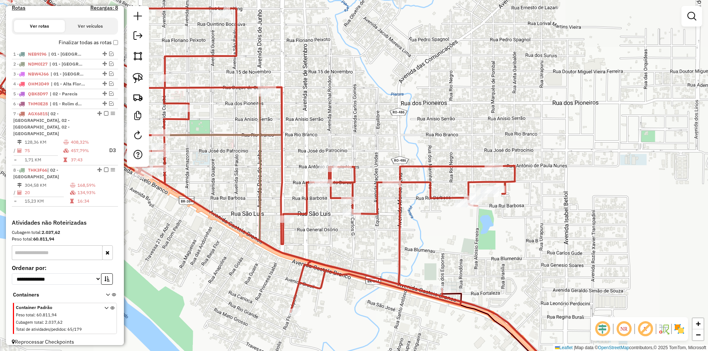
click at [472, 230] on div "Janela de atendimento Grade de atendimento Capacidade Transportadoras Veículos …" at bounding box center [354, 175] width 708 height 351
click at [141, 77] on img at bounding box center [138, 78] width 10 height 10
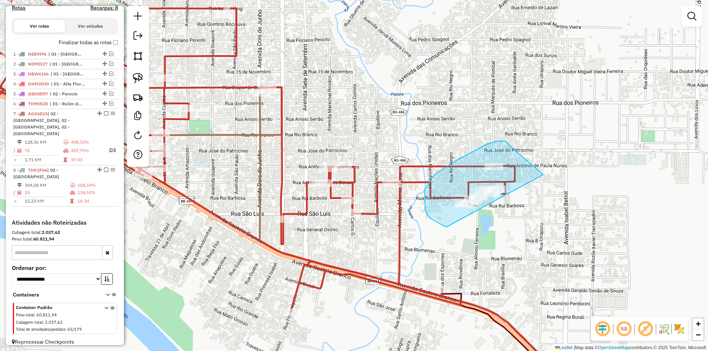
drag, startPoint x: 443, startPoint y: 226, endPoint x: 540, endPoint y: 219, distance: 96.8
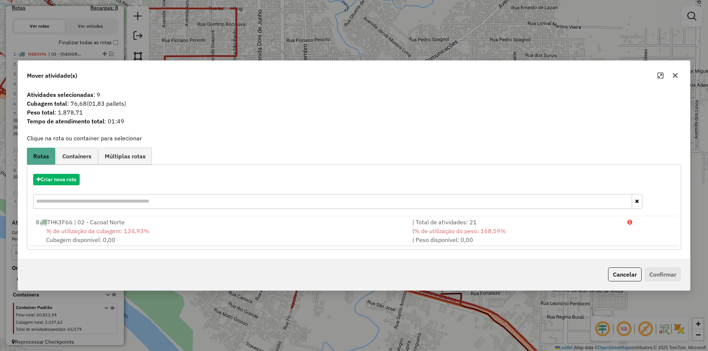
click at [676, 73] on icon "button" at bounding box center [675, 76] width 6 height 6
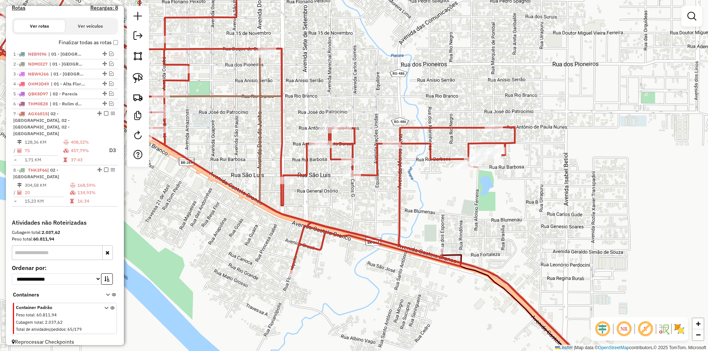
drag, startPoint x: 513, startPoint y: 214, endPoint x: 513, endPoint y: 174, distance: 40.2
click at [513, 174] on div "Janela de atendimento Grade de atendimento Capacidade Transportadoras Veículos …" at bounding box center [354, 175] width 708 height 351
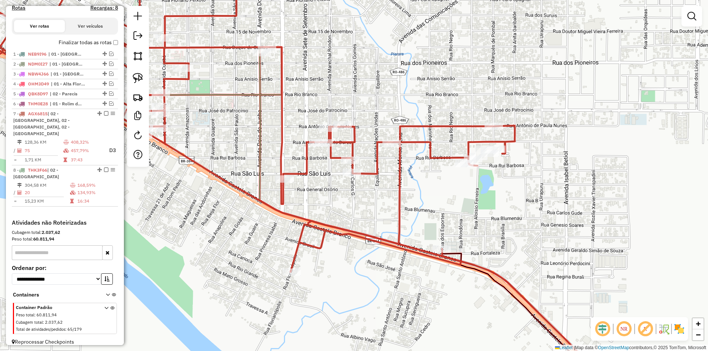
click at [429, 209] on div "Janela de atendimento Grade de atendimento Capacidade Transportadoras Veículos …" at bounding box center [354, 175] width 708 height 351
click at [430, 202] on div "Janela de atendimento Grade de atendimento Capacidade Transportadoras Veículos …" at bounding box center [354, 175] width 708 height 351
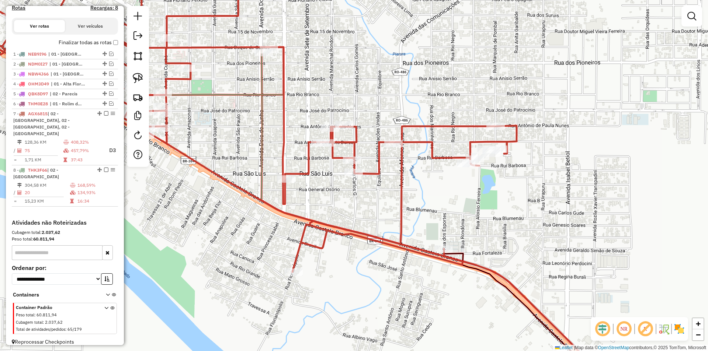
click at [434, 204] on div "Janela de atendimento Grade de atendimento Capacidade Transportadoras Veículos …" at bounding box center [354, 175] width 708 height 351
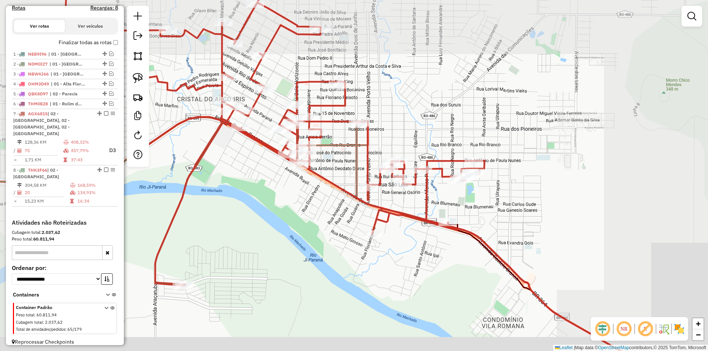
click at [422, 218] on icon at bounding box center [275, 125] width 419 height 321
select select "*********"
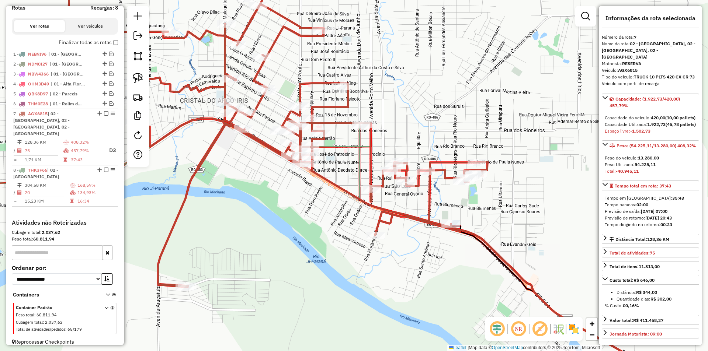
drag, startPoint x: 407, startPoint y: 198, endPoint x: 417, endPoint y: 199, distance: 9.7
click at [409, 198] on div "Janela de atendimento Grade de atendimento Capacidade Transportadoras Veículos …" at bounding box center [354, 175] width 708 height 351
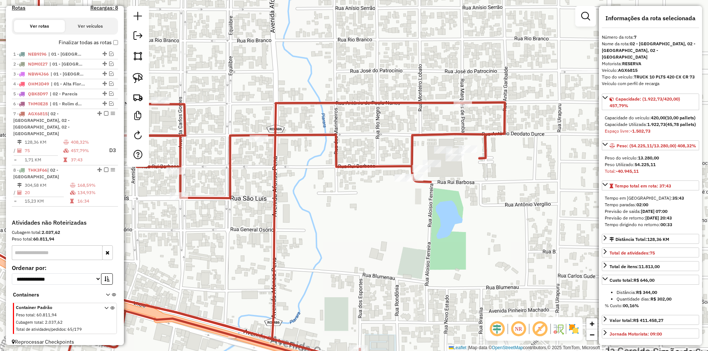
drag, startPoint x: 437, startPoint y: 212, endPoint x: 432, endPoint y: 211, distance: 5.2
click at [435, 215] on div "Janela de atendimento Grade de atendimento Capacidade Transportadoras Veículos …" at bounding box center [354, 175] width 708 height 351
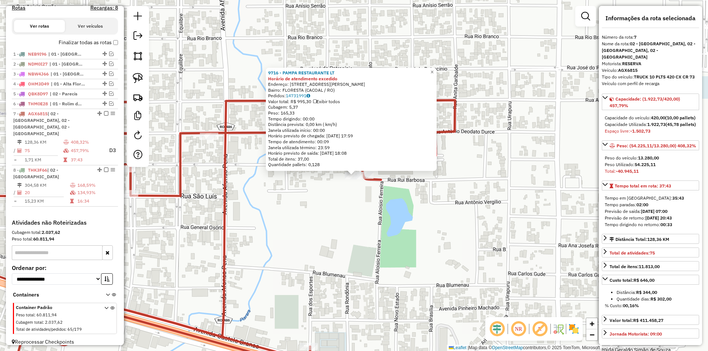
click at [350, 200] on div "9716 - PAMPA RESTAURANTE LT Horário de atendimento excedido Endereço: R ANTONIO…" at bounding box center [354, 175] width 708 height 351
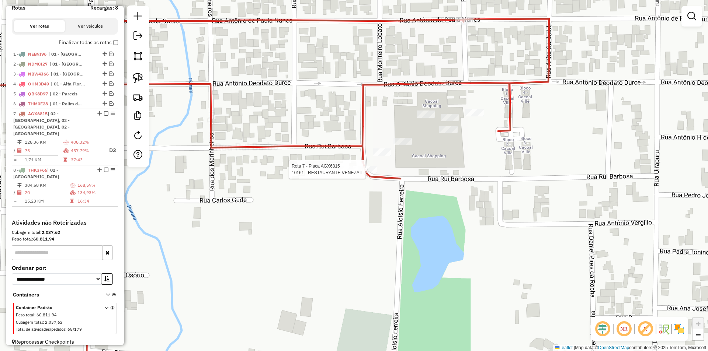
select select "*********"
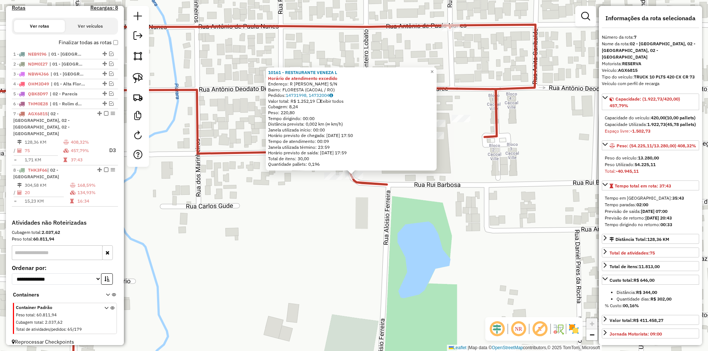
click at [365, 187] on icon at bounding box center [232, 206] width 606 height 362
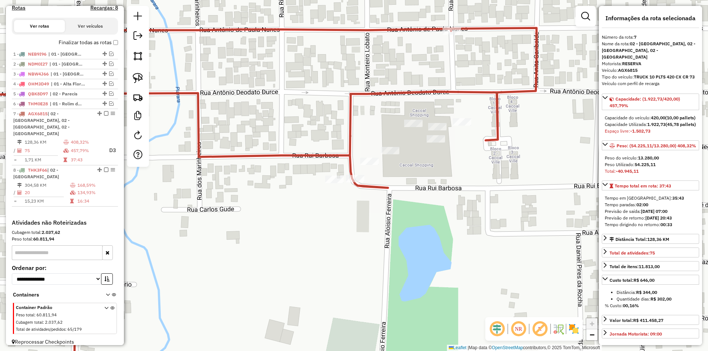
drag, startPoint x: 375, startPoint y: 192, endPoint x: 376, endPoint y: 208, distance: 15.5
click at [376, 208] on div "Janela de atendimento Grade de atendimento Capacidade Transportadoras Veículos …" at bounding box center [354, 175] width 708 height 351
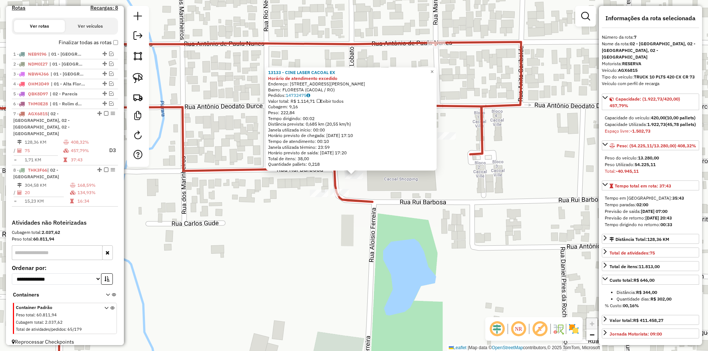
drag, startPoint x: 385, startPoint y: 264, endPoint x: 397, endPoint y: 249, distance: 19.7
click at [385, 264] on div "13133 - CINE LASER CACOAL EX Horário de atendimento excedido Endereço: R RUA AN…" at bounding box center [354, 175] width 708 height 351
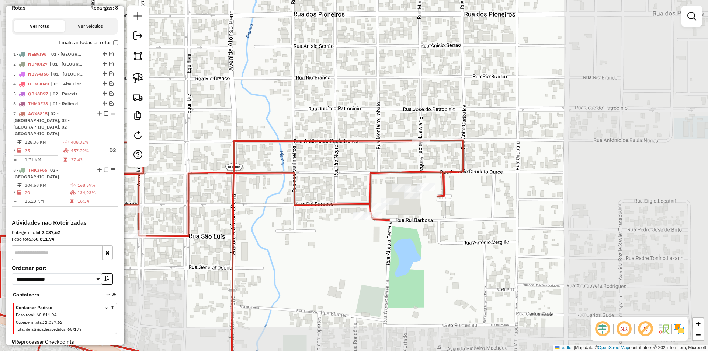
drag, startPoint x: 384, startPoint y: 258, endPoint x: 381, endPoint y: 252, distance: 6.8
click at [382, 253] on div "Janela de atendimento Grade de atendimento Capacidade Transportadoras Veículos …" at bounding box center [354, 175] width 708 height 351
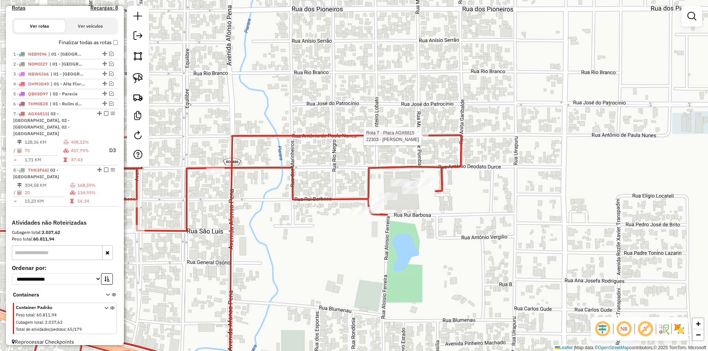
select select "*********"
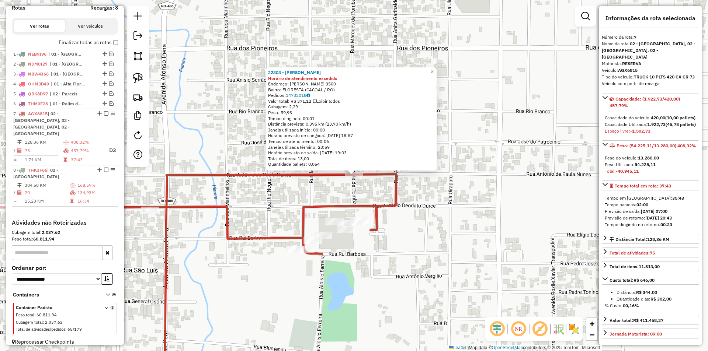
click at [488, 153] on div "22303 - FRANGO LOVE Horário de atendimento excedido Endereço: ANTONIO DE PAULA …" at bounding box center [354, 175] width 708 height 351
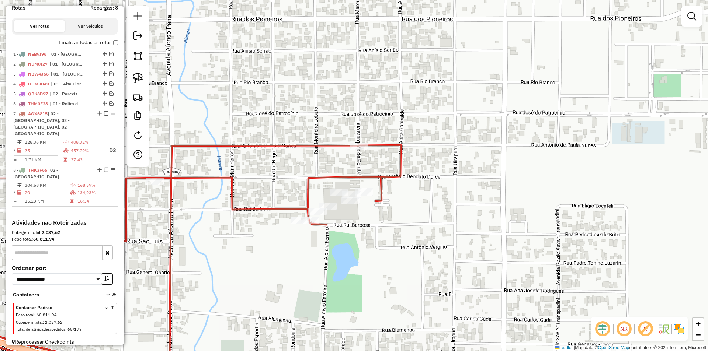
drag, startPoint x: 444, startPoint y: 207, endPoint x: 429, endPoint y: 161, distance: 48.6
click at [448, 157] on div "Janela de atendimento Grade de atendimento Capacidade Transportadoras Veículos …" at bounding box center [354, 175] width 708 height 351
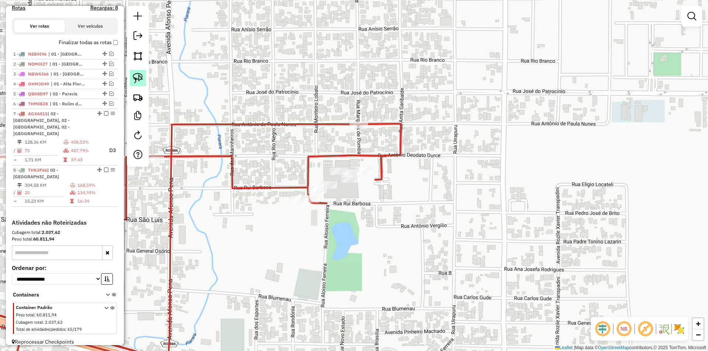
click at [143, 76] on link at bounding box center [138, 78] width 16 height 16
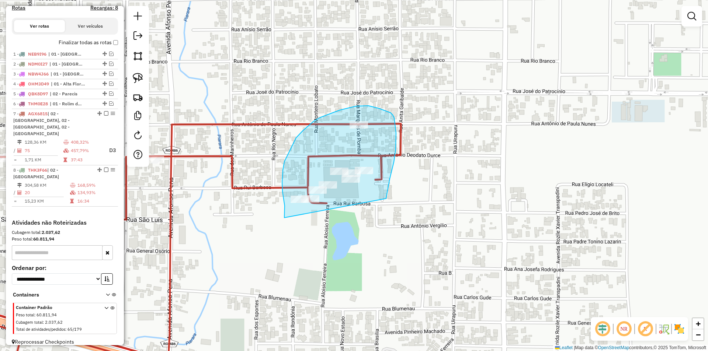
drag, startPoint x: 284, startPoint y: 218, endPoint x: 386, endPoint y: 200, distance: 103.4
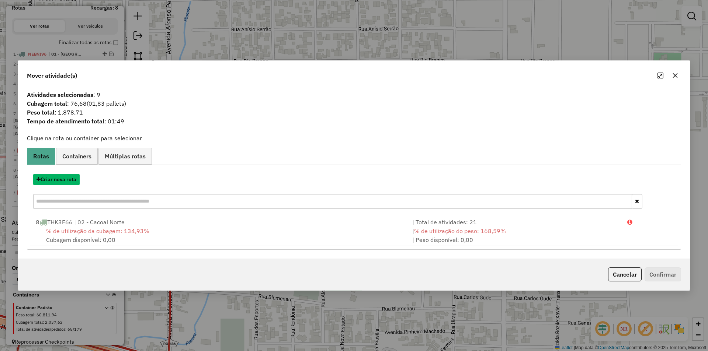
click at [44, 181] on button "Criar nova rota" at bounding box center [56, 179] width 46 height 11
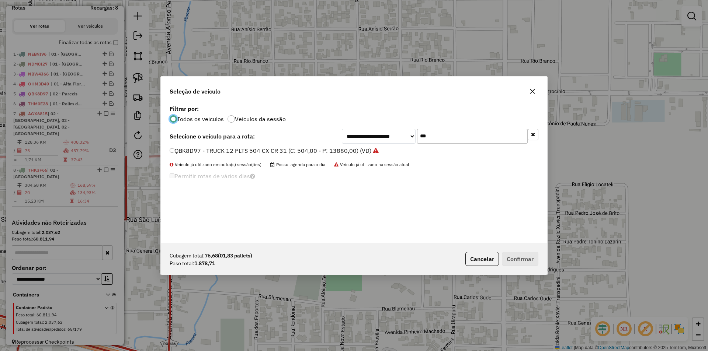
scroll to position [4, 2]
drag, startPoint x: 437, startPoint y: 136, endPoint x: 377, endPoint y: 148, distance: 60.5
click at [377, 148] on div "**********" at bounding box center [354, 173] width 386 height 140
type input "***"
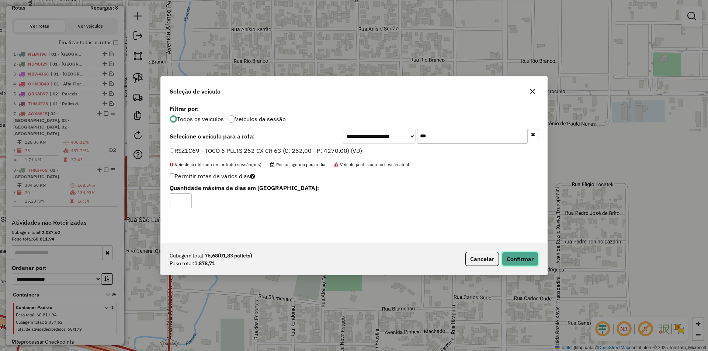
click at [524, 256] on button "Confirmar" at bounding box center [520, 259] width 37 height 14
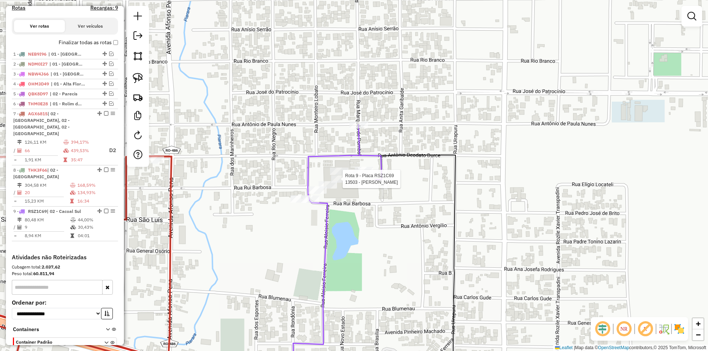
scroll to position [277, 0]
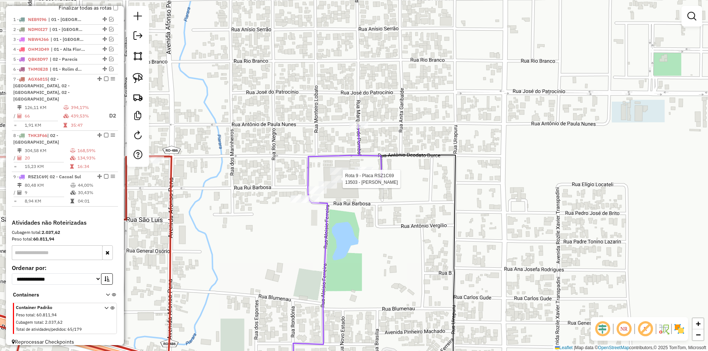
select select "*********"
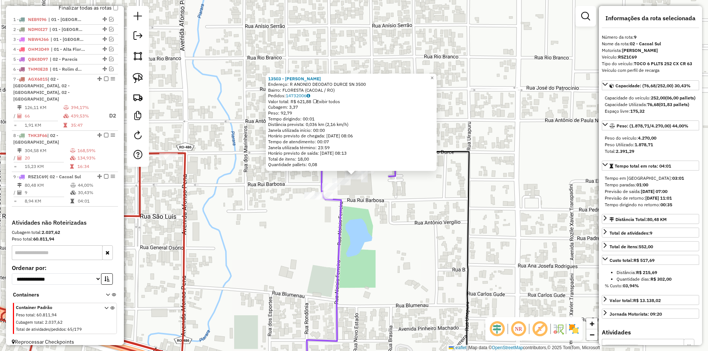
click at [412, 228] on div "13503 - SASAKI SUSHI EIRELI Endereço: R ANONIO DEODATO DURCE SN 3500 Bairro: FL…" at bounding box center [354, 175] width 708 height 351
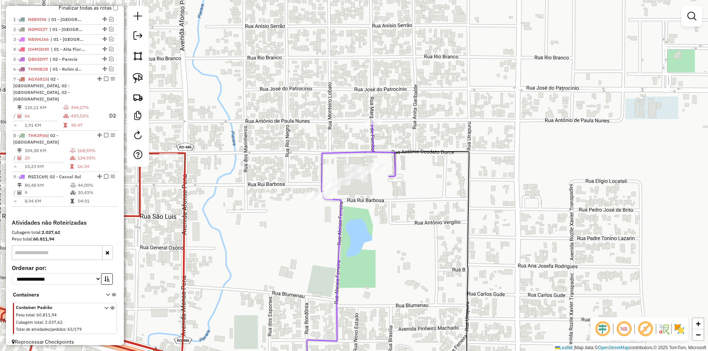
drag, startPoint x: 391, startPoint y: 264, endPoint x: 441, endPoint y: 205, distance: 77.7
click at [434, 216] on div "Janela de atendimento Grade de atendimento Capacidade Transportadoras Veículos …" at bounding box center [354, 175] width 708 height 351
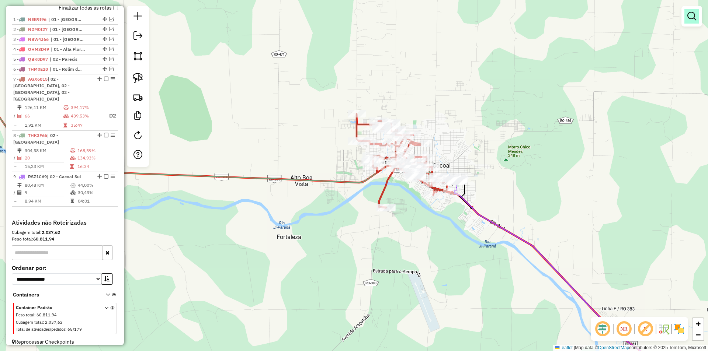
click at [690, 12] on em at bounding box center [691, 16] width 9 height 9
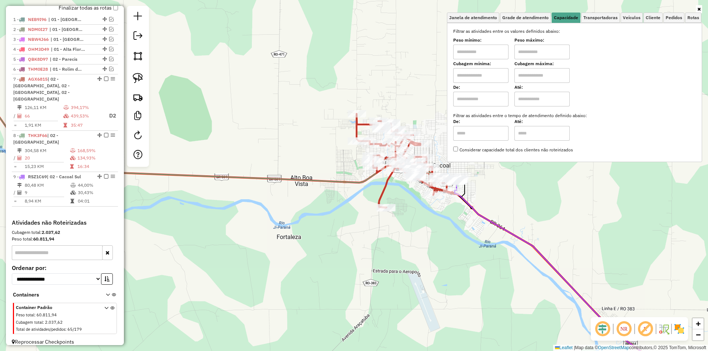
drag, startPoint x: 486, startPoint y: 52, endPoint x: 482, endPoint y: 60, distance: 8.4
click at [485, 52] on input "text" at bounding box center [480, 52] width 55 height 15
type input "****"
click at [530, 55] on input "text" at bounding box center [541, 52] width 55 height 15
type input "******"
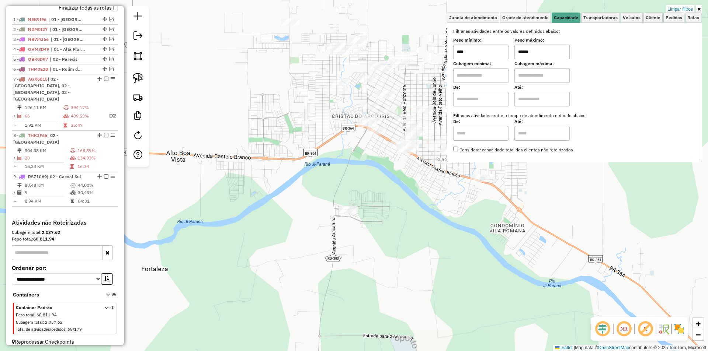
click at [423, 207] on div "Limpar filtros Janela de atendimento Grade de atendimento Capacidade Transporta…" at bounding box center [354, 175] width 708 height 351
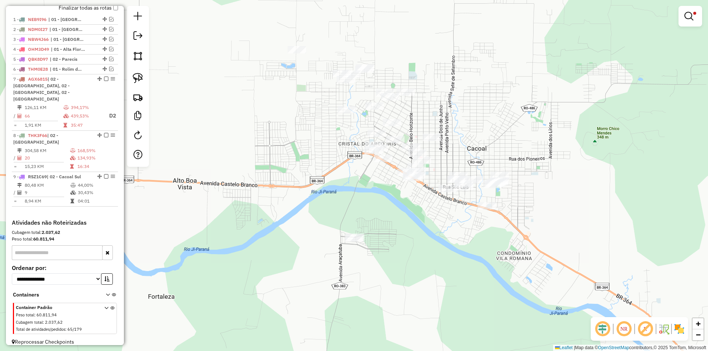
drag, startPoint x: 412, startPoint y: 209, endPoint x: 351, endPoint y: 205, distance: 61.0
click at [419, 236] on div "Limpar filtros Janela de atendimento Grade de atendimento Capacidade Transporta…" at bounding box center [354, 175] width 708 height 351
click at [136, 74] on img at bounding box center [138, 78] width 10 height 10
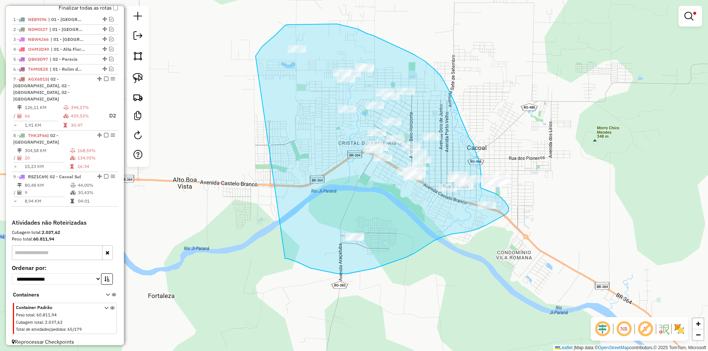
drag, startPoint x: 275, startPoint y: 35, endPoint x: 275, endPoint y: 249, distance: 213.9
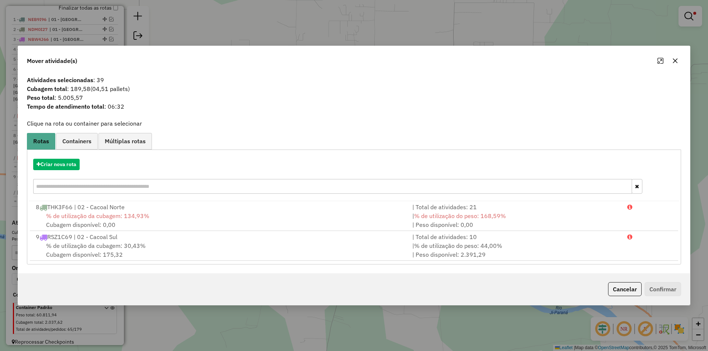
click at [679, 58] on button "button" at bounding box center [675, 61] width 12 height 12
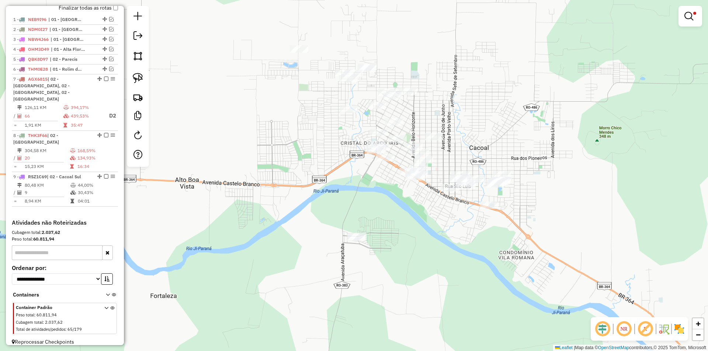
click at [419, 211] on div "Limpar filtros Janela de atendimento Grade de atendimento Capacidade Transporta…" at bounding box center [354, 175] width 708 height 351
click at [691, 18] on em at bounding box center [688, 16] width 9 height 9
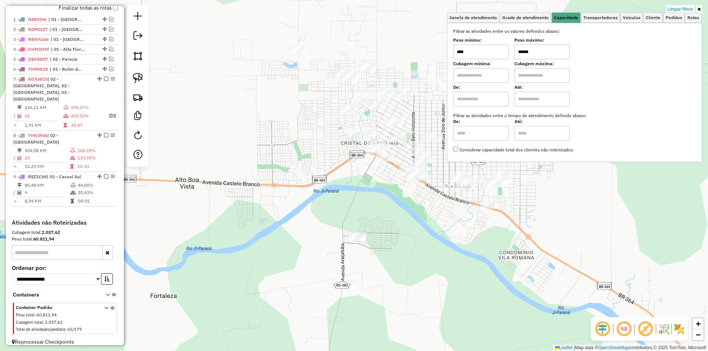
drag, startPoint x: 545, startPoint y: 51, endPoint x: 476, endPoint y: 63, distance: 70.6
click at [476, 63] on div "Filtrar as atividades entre os valores definidos abaixo: Peso mínimo: **** Peso…" at bounding box center [574, 90] width 243 height 125
select select "*********"
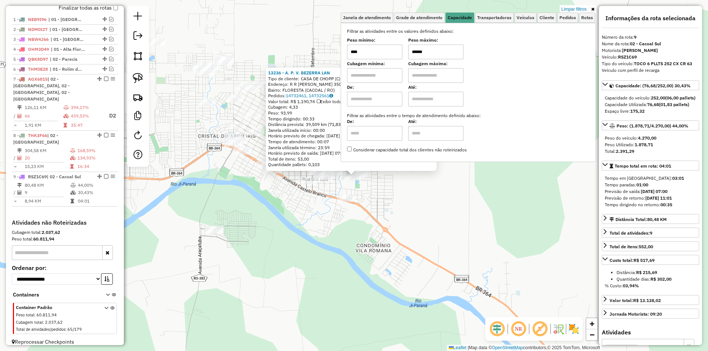
click at [528, 197] on div "13236 - A. P. V. BEZERRA LAN Tipo de cliente: CASA DE CHOPP (C) Endereço: R R A…" at bounding box center [354, 175] width 708 height 351
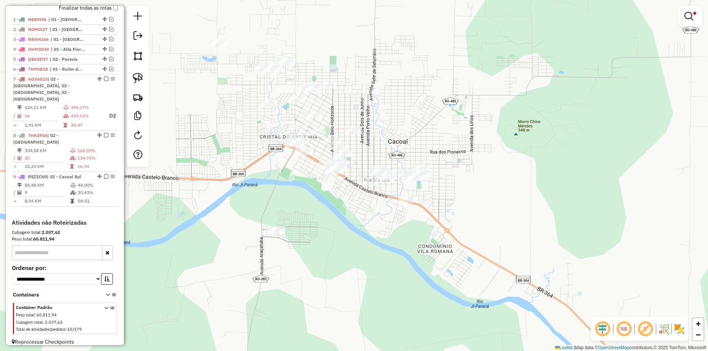
drag, startPoint x: 395, startPoint y: 252, endPoint x: 457, endPoint y: 252, distance: 61.6
click at [457, 252] on div "Limpar filtros Janela de atendimento Grade de atendimento Capacidade Transporta…" at bounding box center [354, 175] width 708 height 351
click at [136, 80] on img at bounding box center [138, 78] width 10 height 10
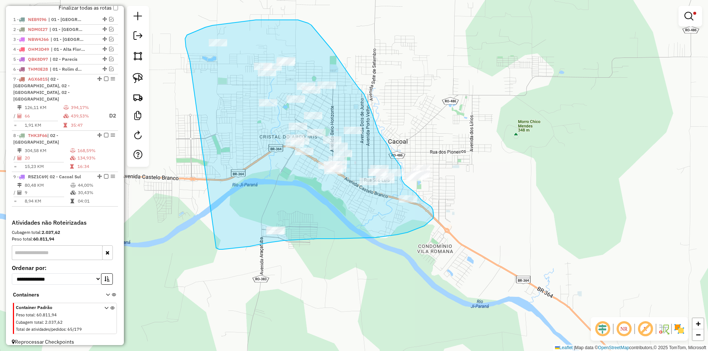
drag, startPoint x: 188, startPoint y: 53, endPoint x: 217, endPoint y: 233, distance: 181.9
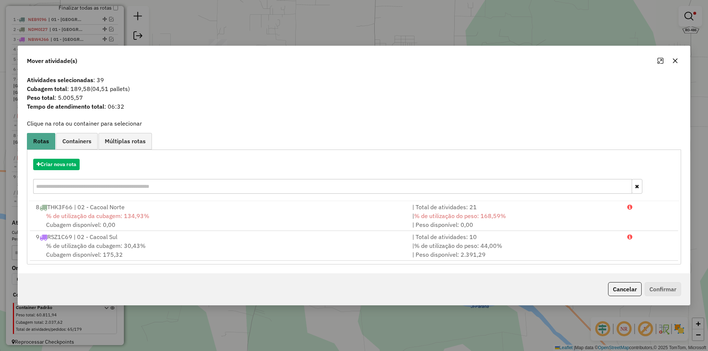
drag, startPoint x: 677, startPoint y: 63, endPoint x: 679, endPoint y: 44, distance: 19.3
click at [676, 63] on icon "button" at bounding box center [675, 61] width 6 height 6
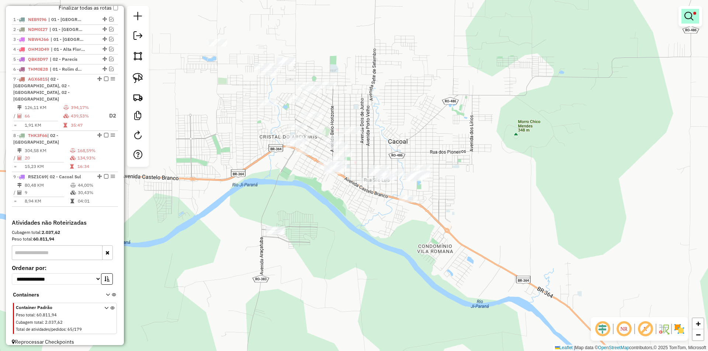
click at [694, 11] on link at bounding box center [690, 16] width 18 height 15
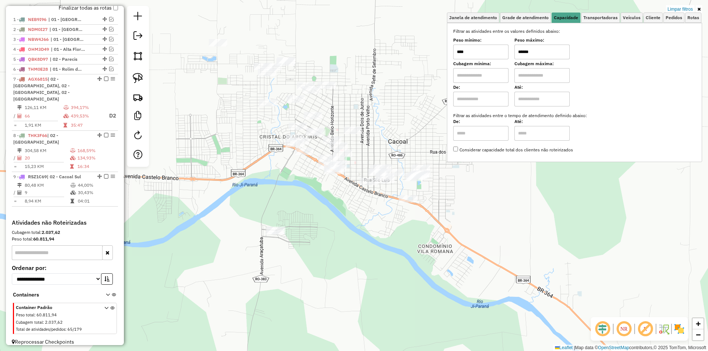
type input "******"
click at [369, 213] on div "Limpar filtros Janela de atendimento Grade de atendimento Capacidade Transporta…" at bounding box center [354, 175] width 708 height 351
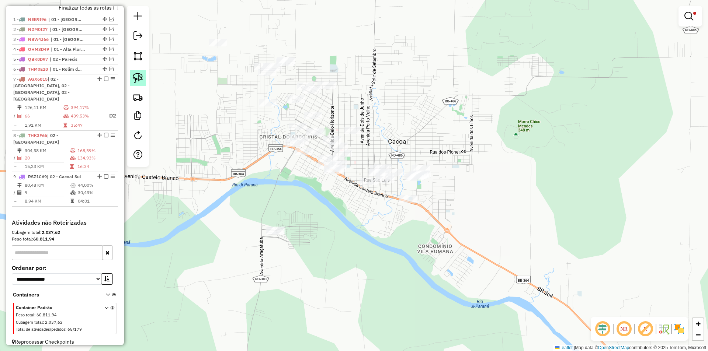
click at [133, 78] on img at bounding box center [138, 78] width 10 height 10
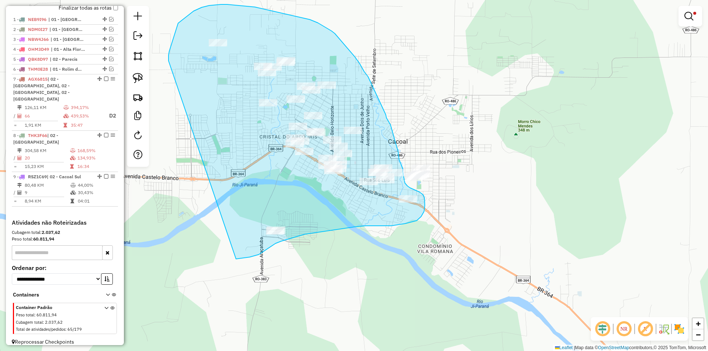
drag, startPoint x: 169, startPoint y: 51, endPoint x: 236, endPoint y: 259, distance: 218.4
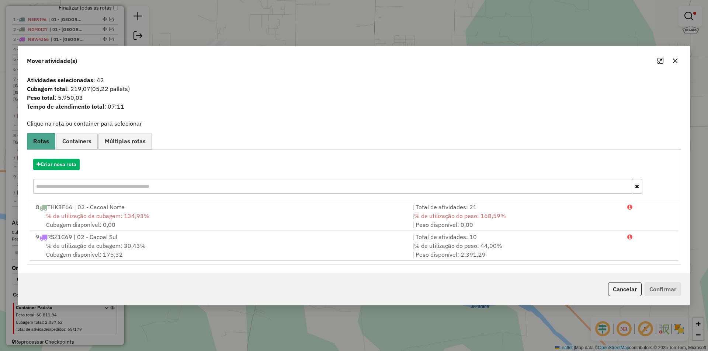
click at [675, 62] on icon "button" at bounding box center [675, 61] width 6 height 6
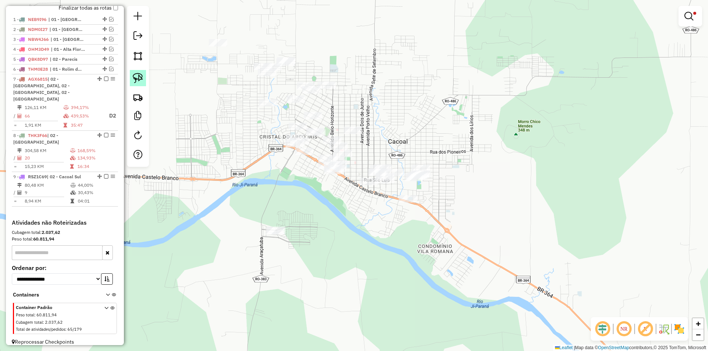
click at [139, 77] on img at bounding box center [138, 78] width 10 height 10
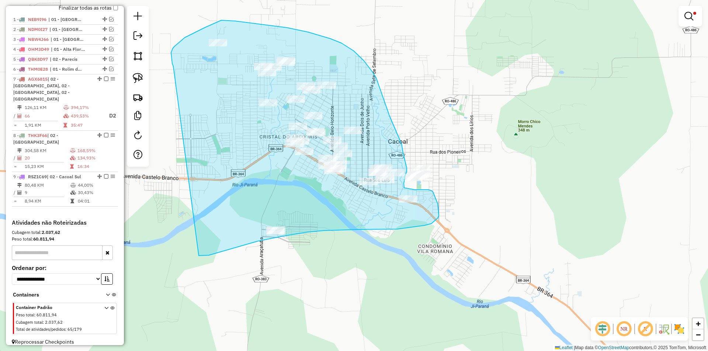
drag, startPoint x: 171, startPoint y: 56, endPoint x: 199, endPoint y: 256, distance: 201.8
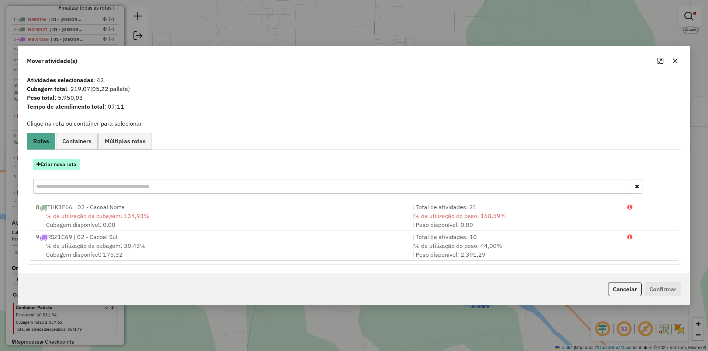
click at [59, 166] on button "Criar nova rota" at bounding box center [56, 164] width 46 height 11
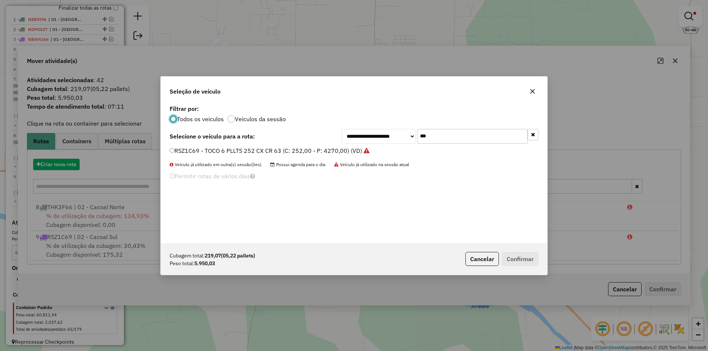
scroll to position [4, 2]
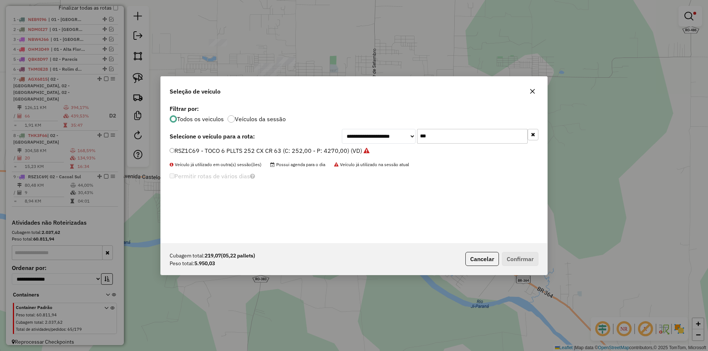
drag, startPoint x: 429, startPoint y: 136, endPoint x: 319, endPoint y: 165, distance: 114.0
click at [325, 164] on div "**********" at bounding box center [354, 173] width 386 height 140
click at [450, 137] on input "***" at bounding box center [472, 136] width 111 height 15
type input "*"
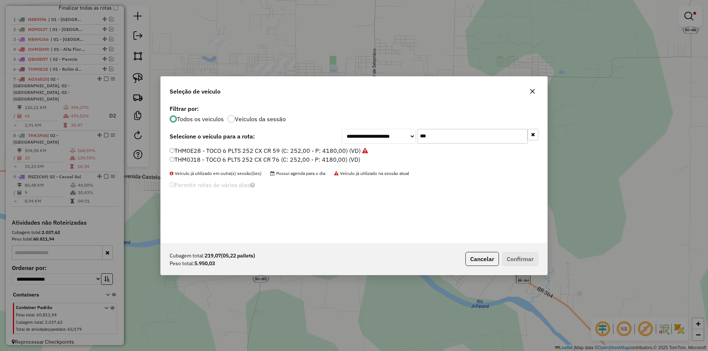
type input "***"
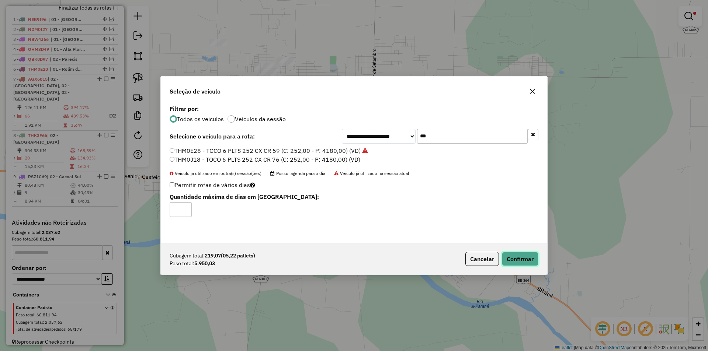
click at [532, 257] on button "Confirmar" at bounding box center [520, 259] width 37 height 14
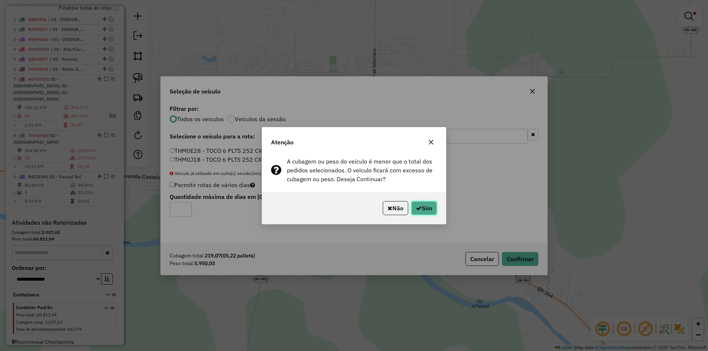
click at [429, 206] on button "Sim" at bounding box center [424, 208] width 26 height 14
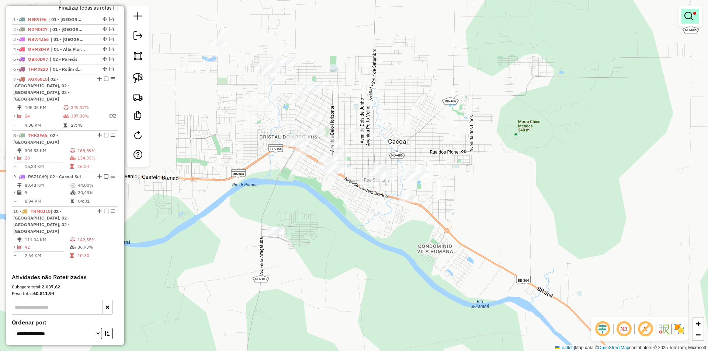
click at [691, 18] on em at bounding box center [688, 16] width 9 height 9
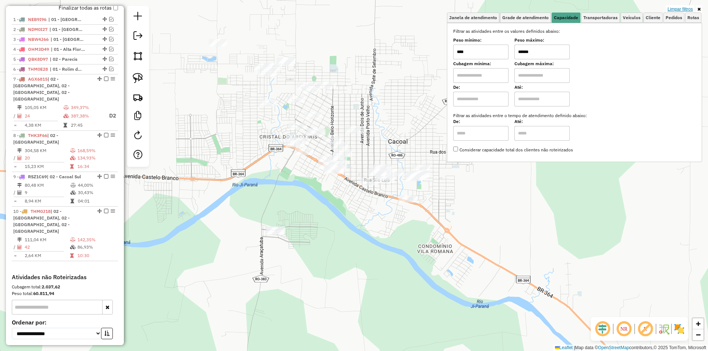
click at [678, 9] on link "Limpar filtros" at bounding box center [680, 9] width 28 height 8
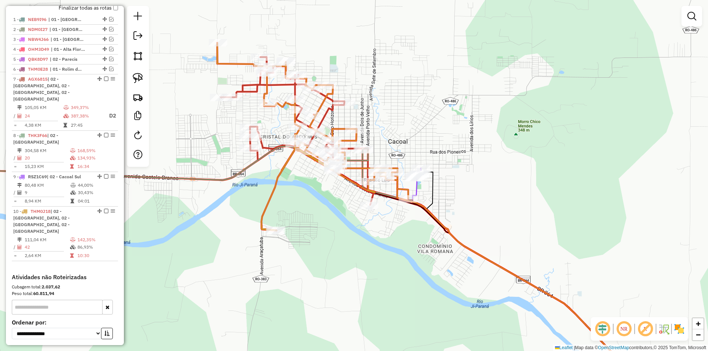
click at [510, 156] on div "Janela de atendimento Grade de atendimento Capacidade Transportadoras Veículos …" at bounding box center [354, 175] width 708 height 351
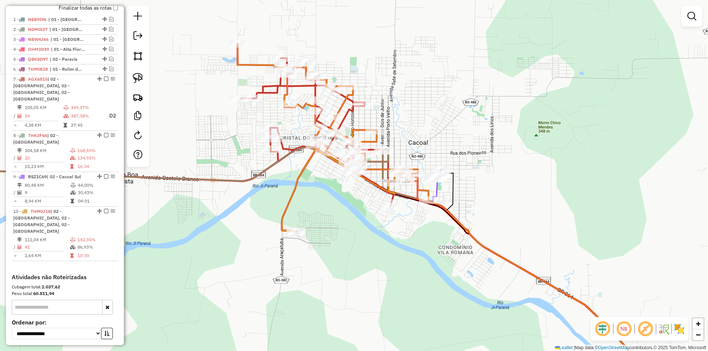
drag, startPoint x: 480, startPoint y: 191, endPoint x: 497, endPoint y: 191, distance: 17.3
click at [497, 191] on div "Janela de atendimento Grade de atendimento Capacidade Transportadoras Veículos …" at bounding box center [354, 175] width 708 height 351
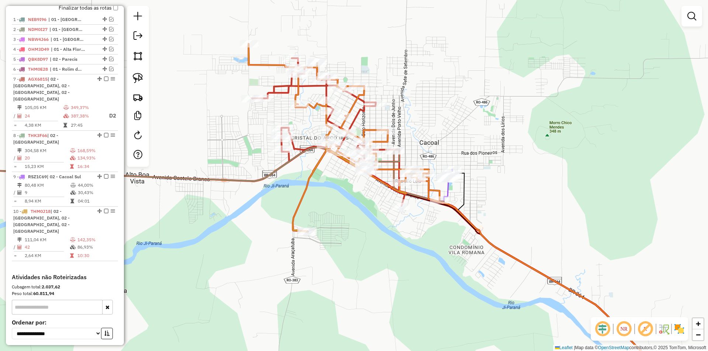
click at [484, 195] on div "Janela de atendimento Grade de atendimento Capacidade Transportadoras Veículos …" at bounding box center [354, 175] width 708 height 351
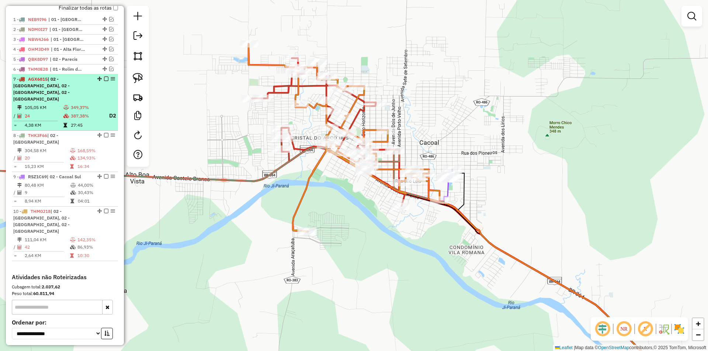
click at [104, 81] on em at bounding box center [106, 79] width 4 height 4
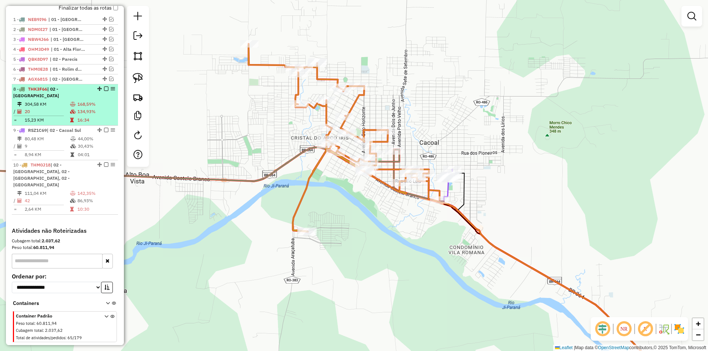
drag, startPoint x: 104, startPoint y: 94, endPoint x: 134, endPoint y: 99, distance: 30.3
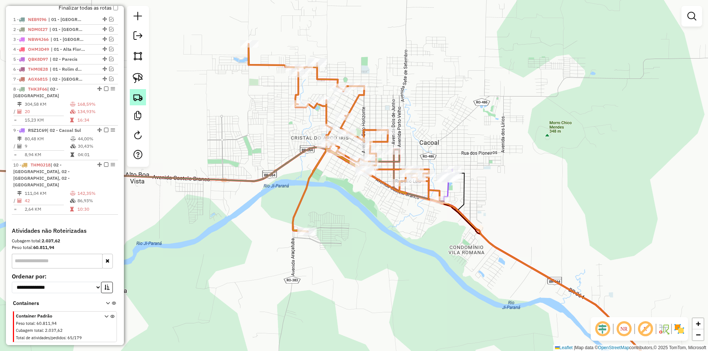
click at [104, 91] on em at bounding box center [106, 89] width 4 height 4
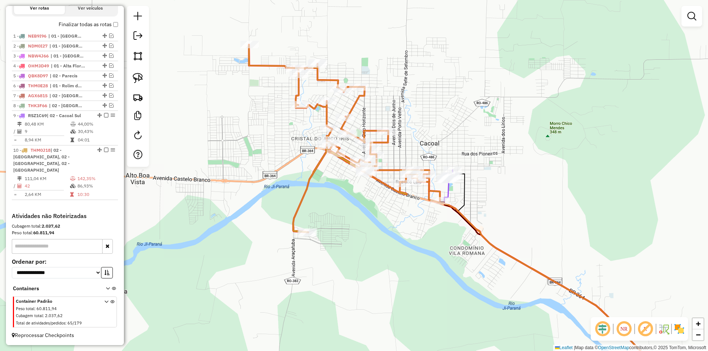
drag, startPoint x: 237, startPoint y: 150, endPoint x: 243, endPoint y: 163, distance: 13.2
click at [243, 163] on div "Janela de atendimento Grade de atendimento Capacidade Transportadoras Veículos …" at bounding box center [354, 175] width 708 height 351
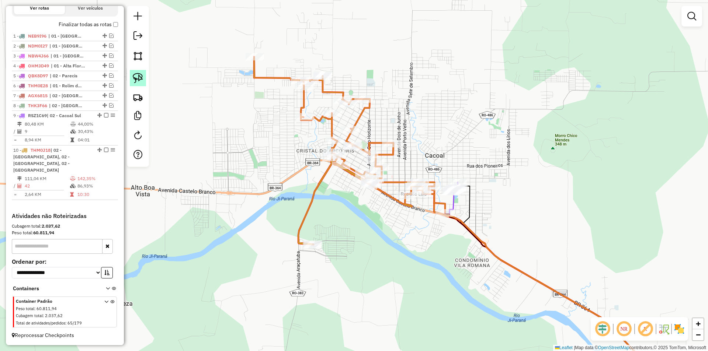
click at [136, 76] on img at bounding box center [138, 78] width 10 height 10
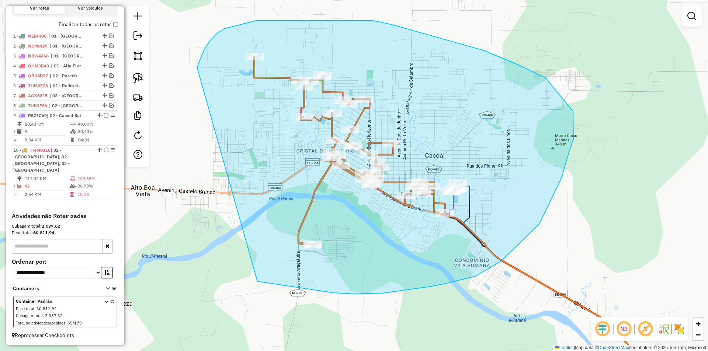
drag, startPoint x: 221, startPoint y: 31, endPoint x: 199, endPoint y: 270, distance: 240.3
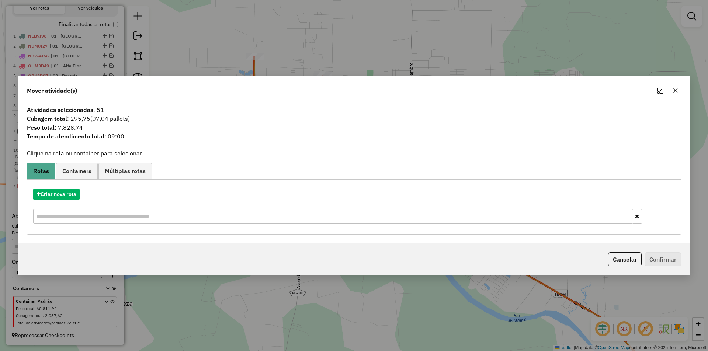
click at [672, 88] on button "button" at bounding box center [675, 91] width 12 height 12
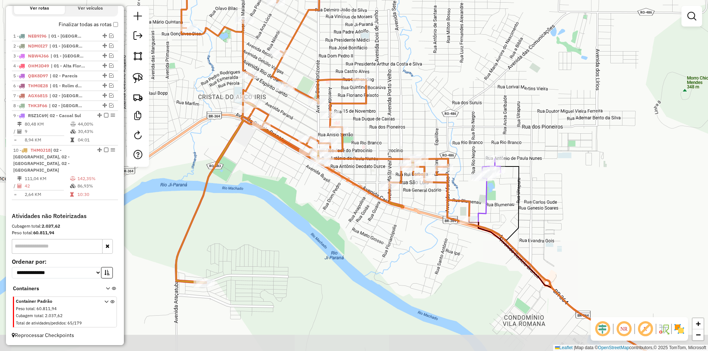
drag, startPoint x: 404, startPoint y: 219, endPoint x: 378, endPoint y: 205, distance: 29.2
click at [378, 205] on div "Janela de atendimento Grade de atendimento Capacidade Transportadoras Veículos …" at bounding box center [354, 175] width 708 height 351
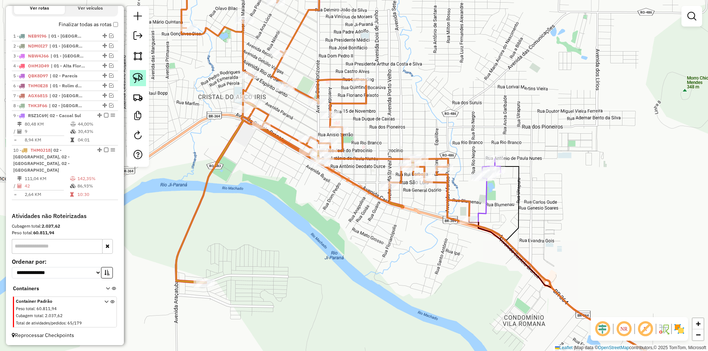
click at [140, 77] on img at bounding box center [138, 78] width 10 height 10
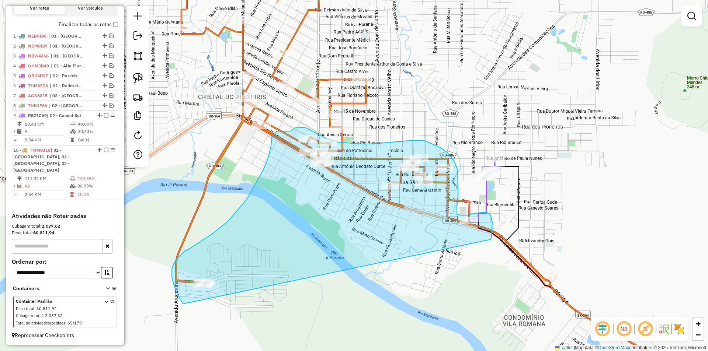
drag, startPoint x: 183, startPoint y: 304, endPoint x: 490, endPoint y: 241, distance: 314.0
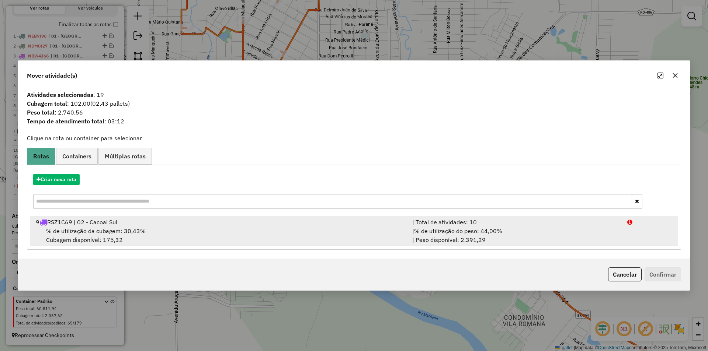
click at [85, 233] on span "% de utilização da cubagem: 30,43%" at bounding box center [96, 231] width 100 height 7
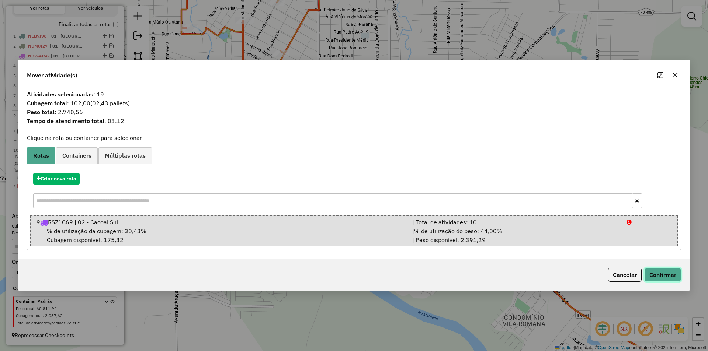
click at [663, 273] on button "Confirmar" at bounding box center [663, 275] width 37 height 14
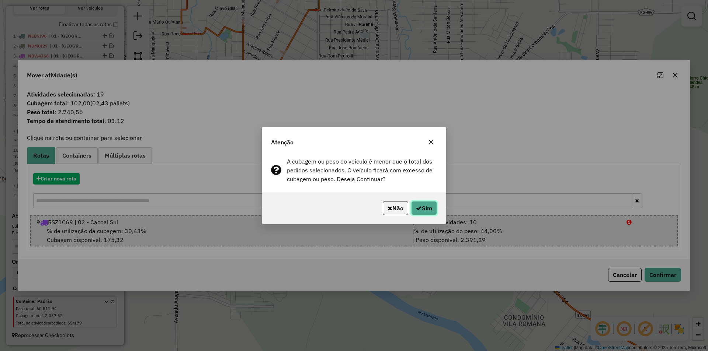
click at [429, 205] on button "Sim" at bounding box center [424, 208] width 26 height 14
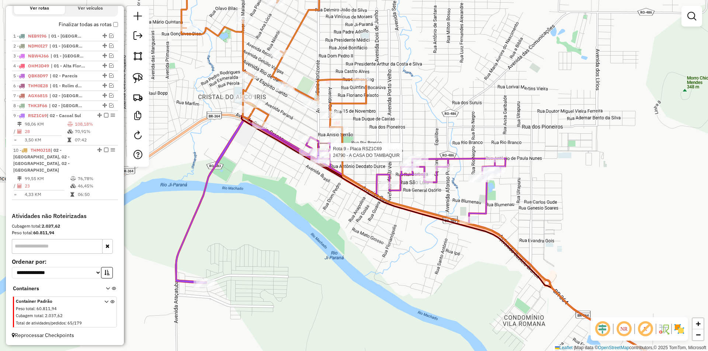
select select "*********"
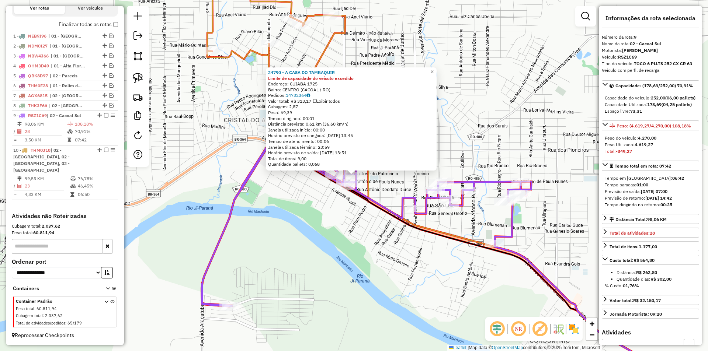
click at [506, 126] on div "24790 - A CASA DO TAMBAQUIR Limite de capacidade do veículo excedido Endereço: …" at bounding box center [354, 175] width 708 height 351
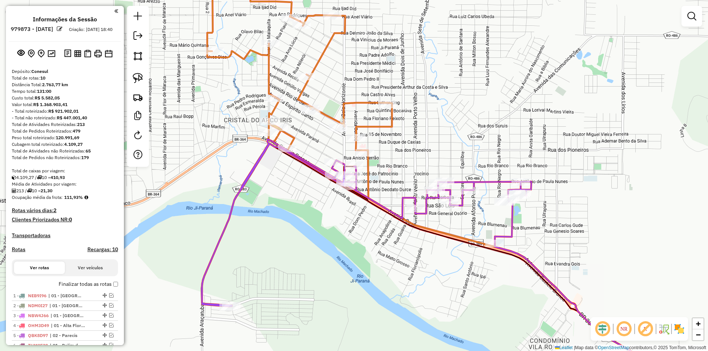
scroll to position [260, 0]
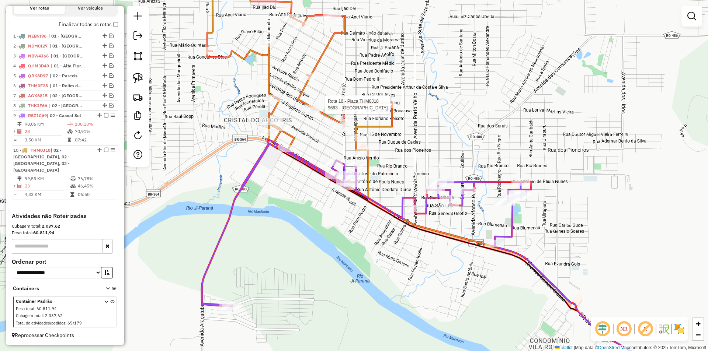
click at [391, 108] on div at bounding box center [387, 104] width 18 height 7
select select "*********"
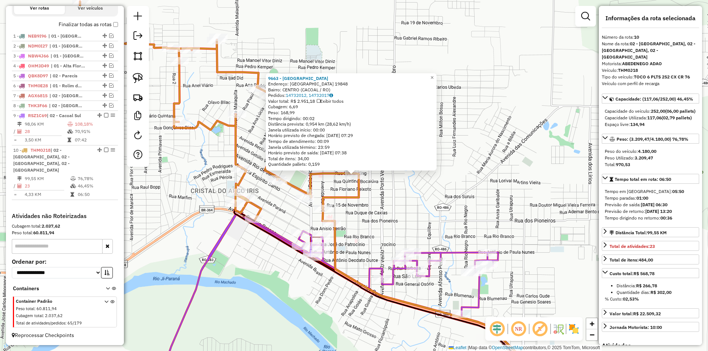
click at [520, 146] on div "9663 - [GEOGRAPHIC_DATA] [GEOGRAPHIC_DATA]: [GEOGRAPHIC_DATA] 19848 [GEOGRAPHIC…" at bounding box center [354, 175] width 708 height 351
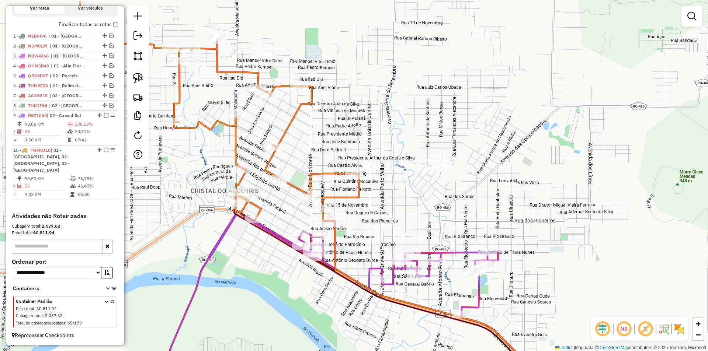
drag, startPoint x: 380, startPoint y: 194, endPoint x: 428, endPoint y: 176, distance: 50.8
click at [428, 176] on div "Janela de atendimento Grade de atendimento Capacidade Transportadoras Veículos …" at bounding box center [354, 175] width 708 height 351
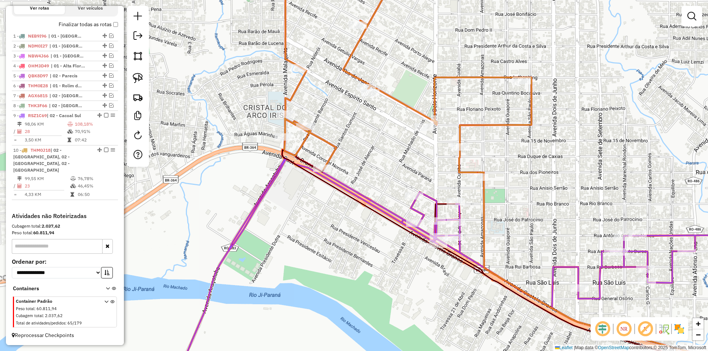
drag, startPoint x: 387, startPoint y: 235, endPoint x: 384, endPoint y: 220, distance: 15.1
click at [385, 222] on div "Janela de atendimento Grade de atendimento Capacidade Transportadoras Veículos …" at bounding box center [354, 175] width 708 height 351
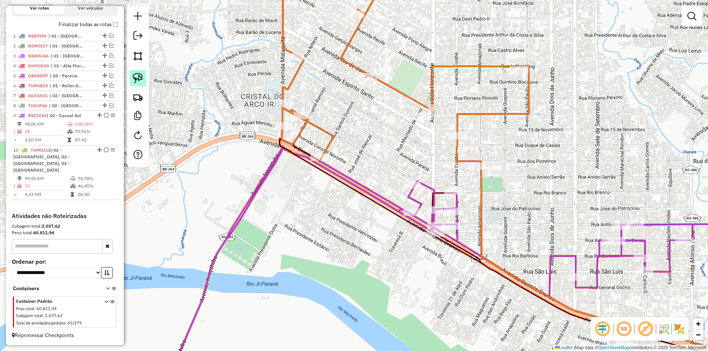
click at [141, 75] on img at bounding box center [138, 78] width 10 height 10
select select "*********"
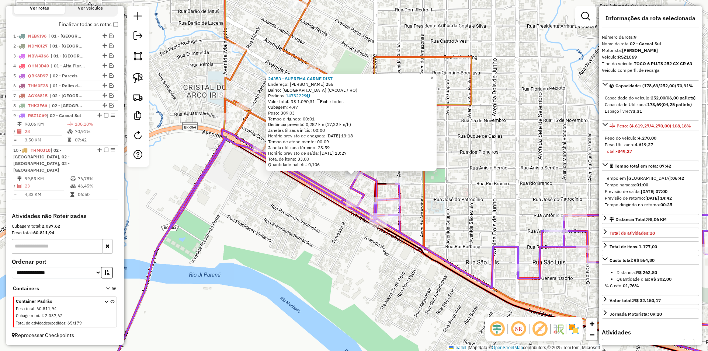
click at [299, 205] on div "24353 - SUPREMA CARNE DIST Endereço: [PERSON_NAME] 255 Bairro: [GEOGRAPHIC_DATA…" at bounding box center [354, 175] width 708 height 351
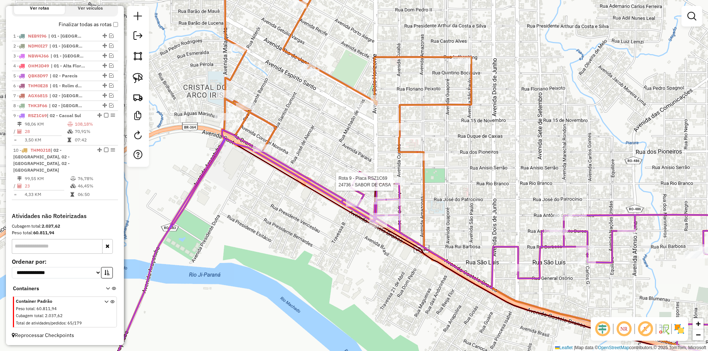
select select "*********"
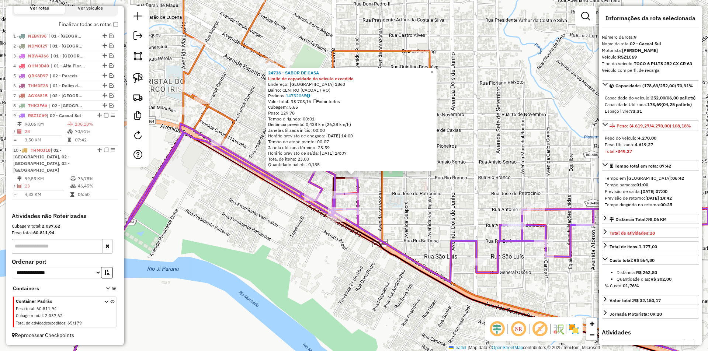
click at [261, 214] on div "24736 - SABOR DE CASA Limite de capacidade do veículo excedido Endereço: [GEOGR…" at bounding box center [354, 175] width 708 height 351
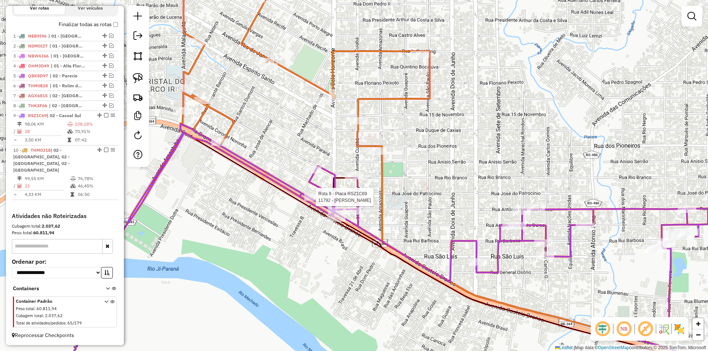
select select "*********"
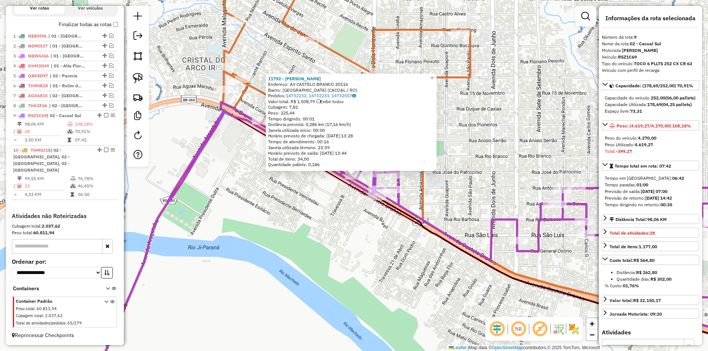
click at [300, 198] on div "11792 - [PERSON_NAME]: AV CASTELO BRANCO 20116 Bairro: [GEOGRAPHIC_DATA] (CACOA…" at bounding box center [354, 175] width 708 height 351
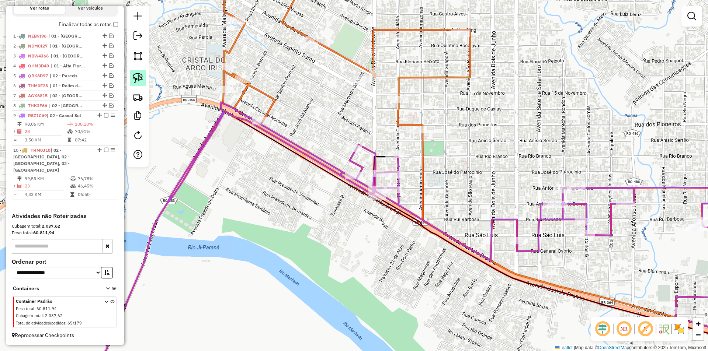
click at [137, 75] on img at bounding box center [138, 78] width 10 height 10
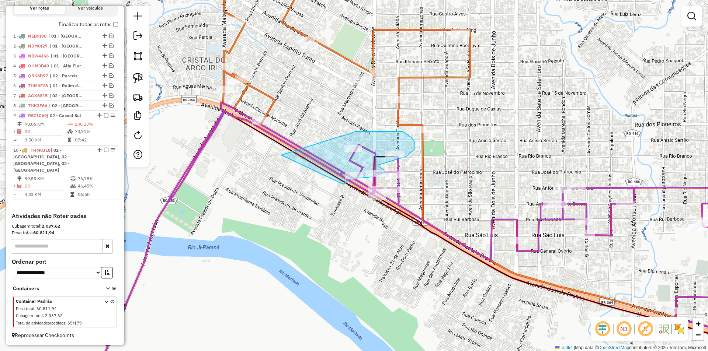
drag, startPoint x: 355, startPoint y: 132, endPoint x: 341, endPoint y: 186, distance: 56.4
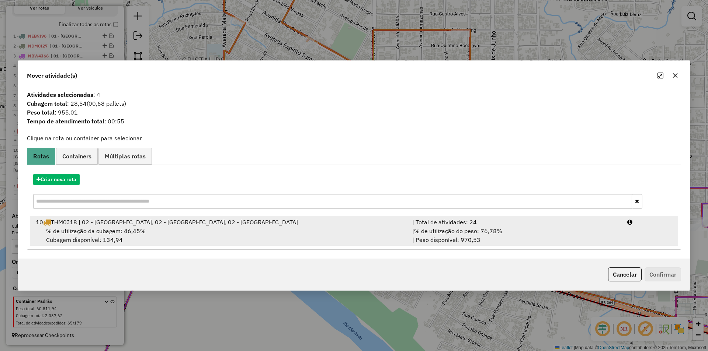
click at [81, 235] on div "% de utilização da cubagem: 46,45% Cubagem disponível: 134,94" at bounding box center [219, 236] width 377 height 18
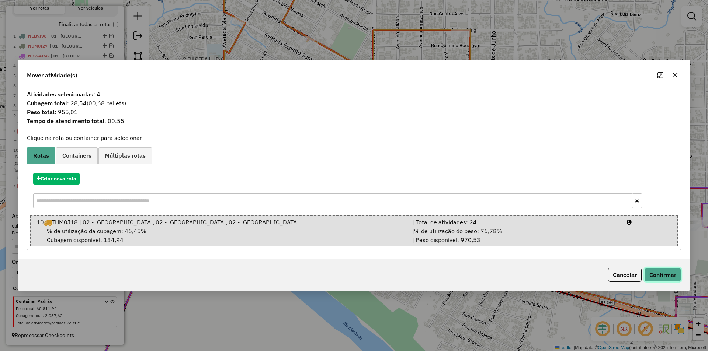
click at [664, 271] on button "Confirmar" at bounding box center [663, 275] width 37 height 14
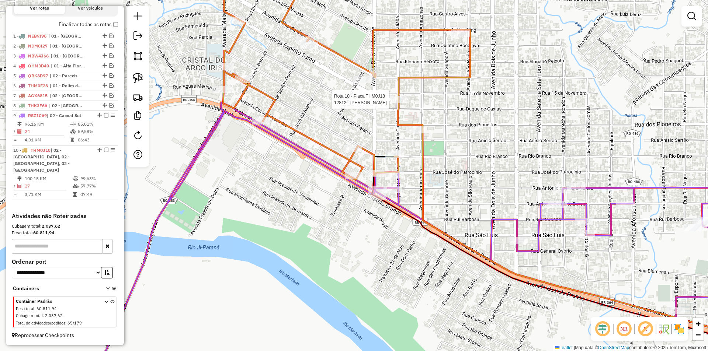
select select "*********"
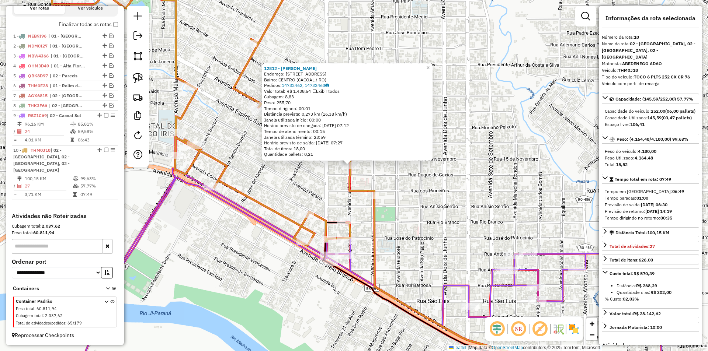
drag, startPoint x: 511, startPoint y: 157, endPoint x: 503, endPoint y: 139, distance: 19.5
click at [504, 142] on div "12812 - [PERSON_NAME]: [STREET_ADDRESS] Pedidos: 14732462, 14732463 Valor total…" at bounding box center [354, 175] width 708 height 351
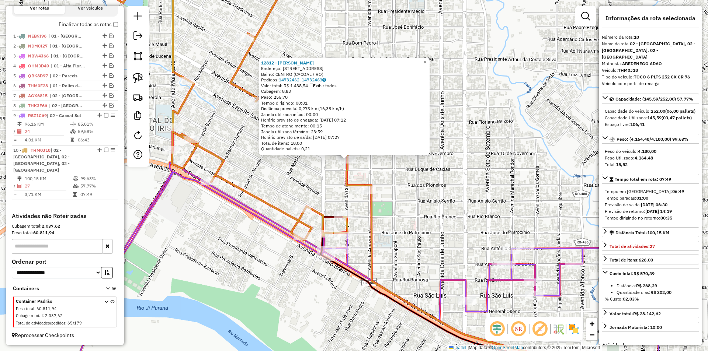
click at [382, 237] on div "12812 - [PERSON_NAME]: [STREET_ADDRESS] Pedidos: 14732462, 14732463 Valor total…" at bounding box center [354, 175] width 708 height 351
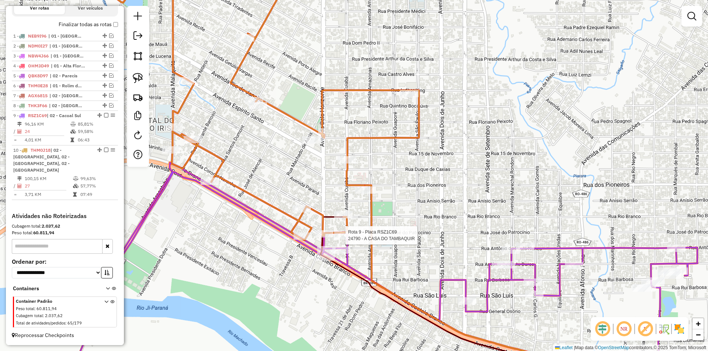
select select "*********"
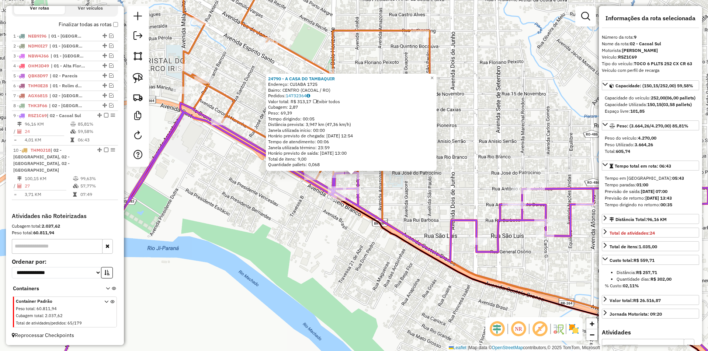
click at [492, 166] on div "24790 - A CASA DO TAMBAQUIR Endereço: CUIABA 1725 Bairro: [GEOGRAPHIC_DATA] (CA…" at bounding box center [354, 175] width 708 height 351
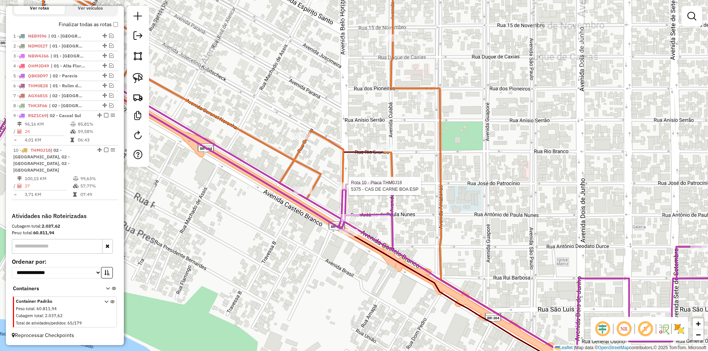
select select "*********"
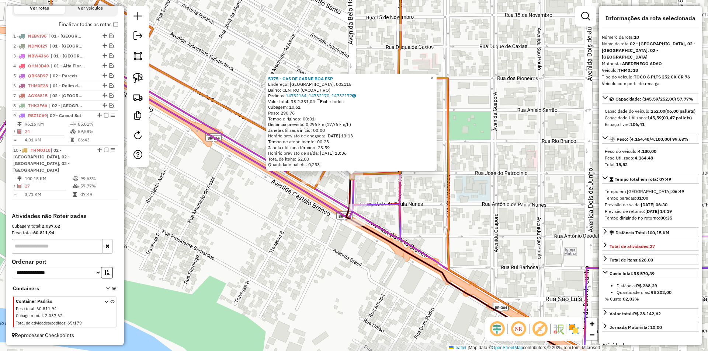
click at [330, 209] on icon at bounding box center [354, 192] width 850 height 317
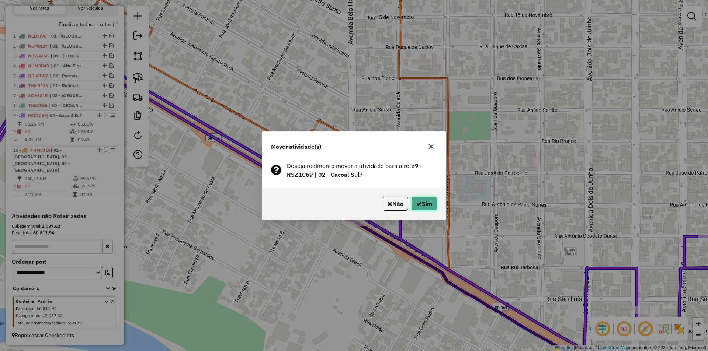
click at [420, 201] on icon "button" at bounding box center [419, 204] width 6 height 6
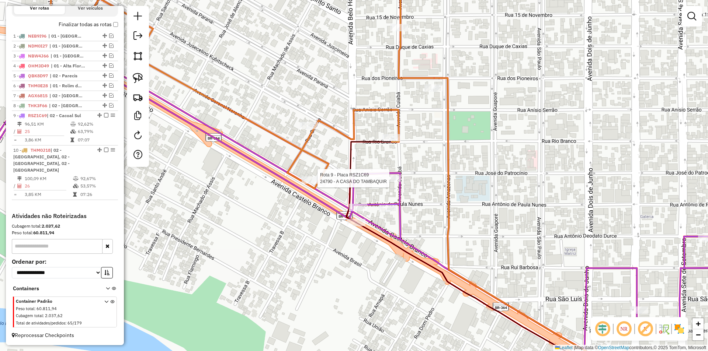
select select "*********"
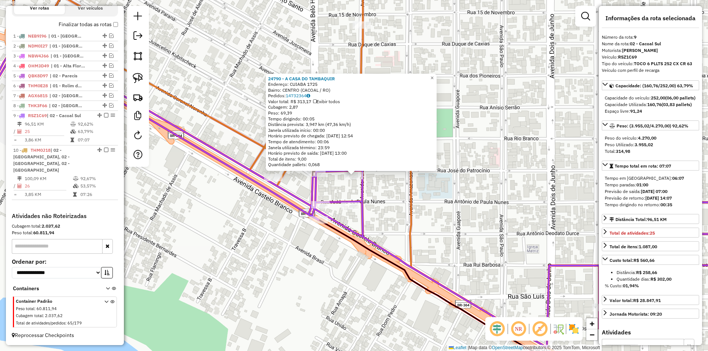
click at [460, 196] on div "24790 - A CASA DO TAMBAQUIR Endereço: CUIABA 1725 Bairro: [GEOGRAPHIC_DATA] (CA…" at bounding box center [354, 175] width 708 height 351
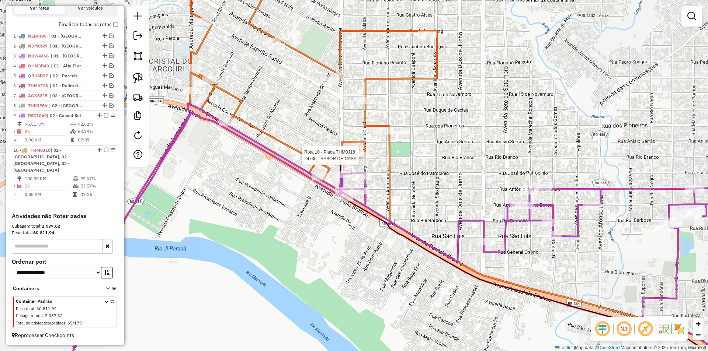
select select "*********"
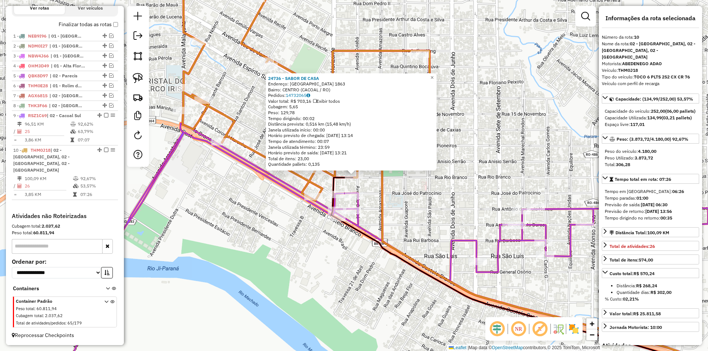
click at [500, 157] on div "24736 - SABOR DE CASA Endereço: AVENIDA CUIABA 1863 Bairro: [GEOGRAPHIC_DATA] (…" at bounding box center [354, 175] width 708 height 351
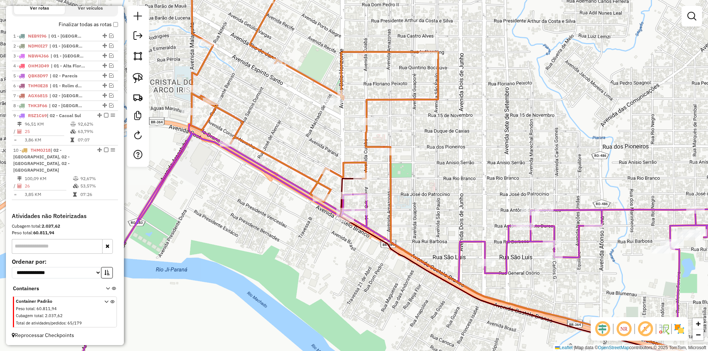
click at [458, 174] on div "Janela de atendimento Grade de atendimento Capacidade Transportadoras Veículos …" at bounding box center [354, 175] width 708 height 351
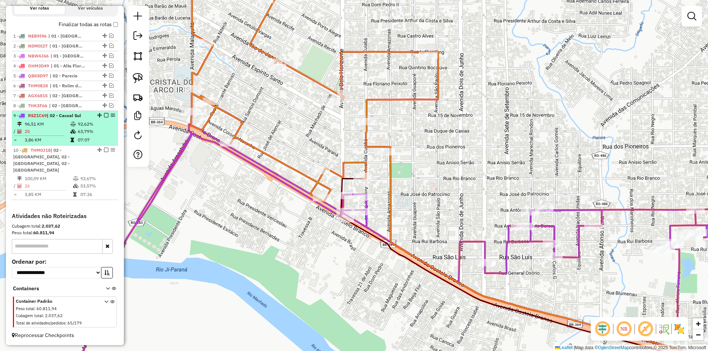
click at [104, 118] on em at bounding box center [106, 115] width 4 height 4
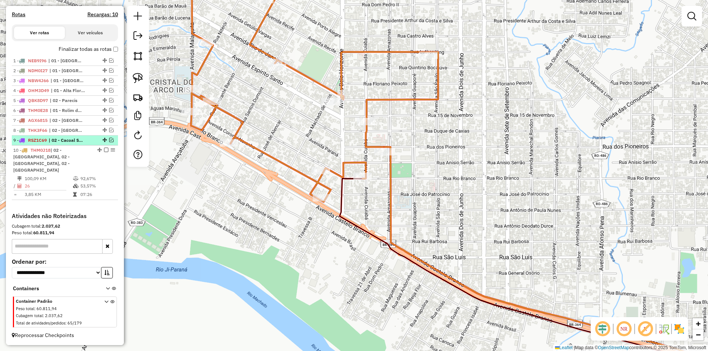
scroll to position [235, 0]
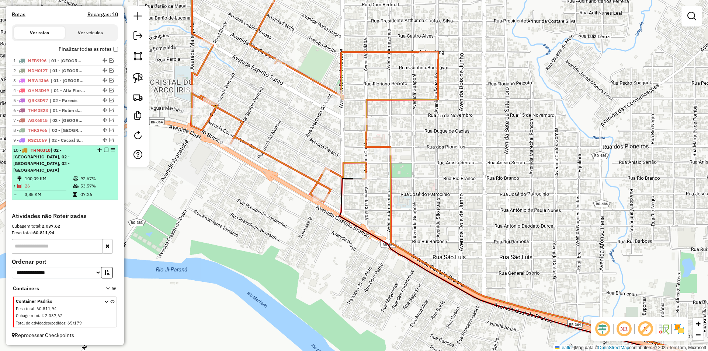
click at [104, 152] on em at bounding box center [106, 150] width 4 height 4
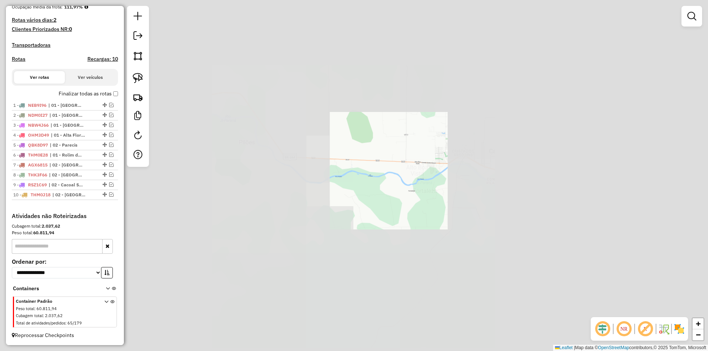
click at [472, 168] on div "Janela de atendimento Grade de atendimento Capacidade Transportadoras Veículos …" at bounding box center [354, 175] width 708 height 351
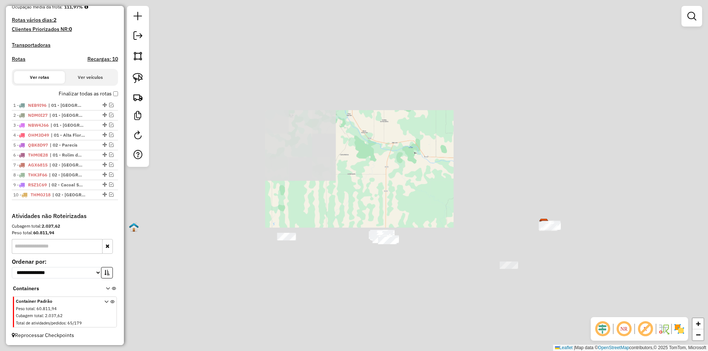
click at [479, 186] on div "Janela de atendimento Grade de atendimento Capacidade Transportadoras Veículos …" at bounding box center [354, 175] width 708 height 351
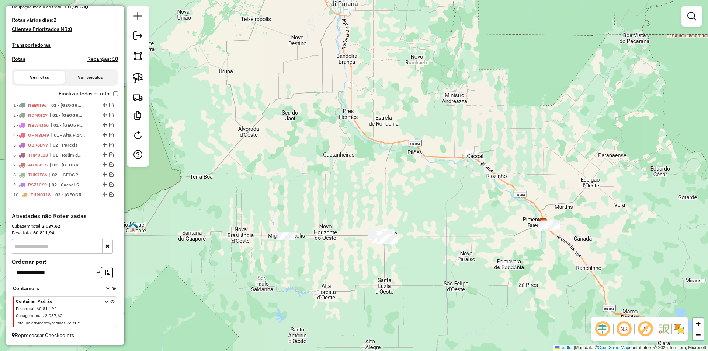
drag, startPoint x: 472, startPoint y: 181, endPoint x: 469, endPoint y: 167, distance: 13.5
click at [471, 170] on div "Janela de atendimento Grade de atendimento Capacidade Transportadoras Veículos …" at bounding box center [354, 175] width 708 height 351
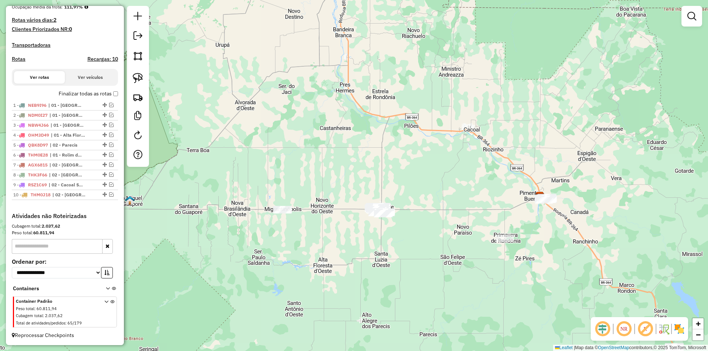
click at [476, 150] on div "Janela de atendimento Grade de atendimento Capacidade Transportadoras Veículos …" at bounding box center [354, 175] width 708 height 351
click at [109, 166] on em at bounding box center [111, 165] width 4 height 4
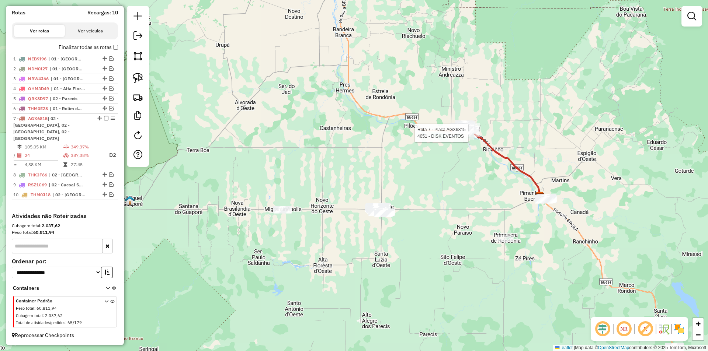
select select "*********"
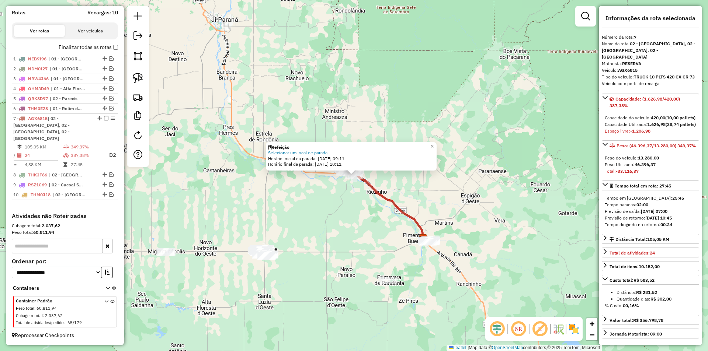
click at [492, 179] on div "Refeição Selecionar um local de parada Horário inicial da parada: [DATE] 09:11 …" at bounding box center [354, 175] width 708 height 351
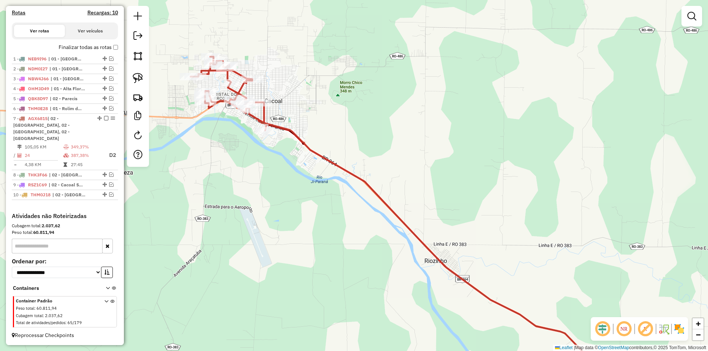
drag, startPoint x: 255, startPoint y: 147, endPoint x: 278, endPoint y: 177, distance: 37.6
click at [278, 177] on div "Janela de atendimento Grade de atendimento Capacidade Transportadoras Veículos …" at bounding box center [354, 175] width 708 height 351
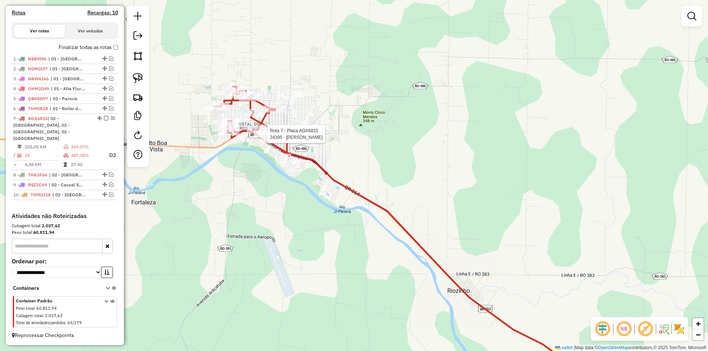
select select "*********"
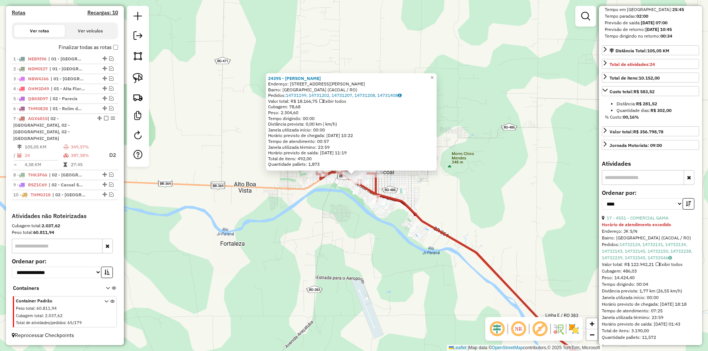
scroll to position [221, 0]
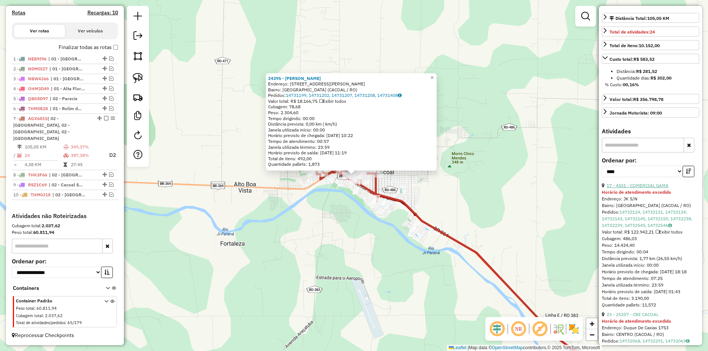
click at [642, 188] on link "17 - 4551 - COMERCIAL GAMA" at bounding box center [638, 186] width 62 height 6
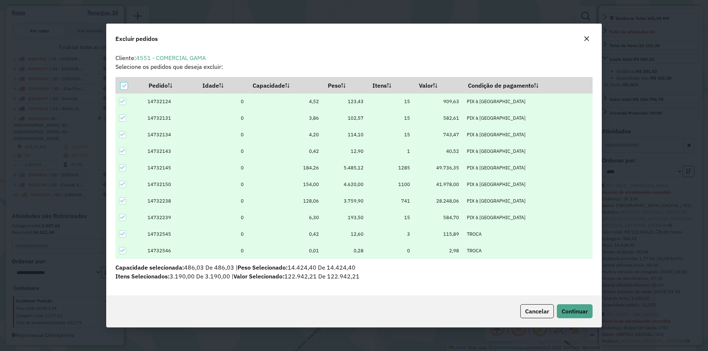
scroll to position [0, 0]
click at [569, 313] on span "Continuar" at bounding box center [575, 311] width 26 height 7
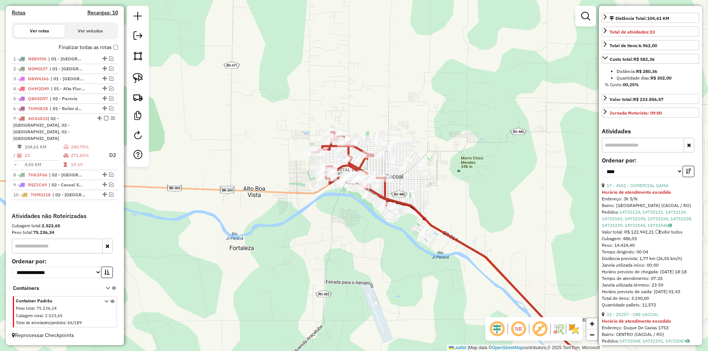
click at [295, 198] on div "Janela de atendimento Grade de atendimento Capacidade Transportadoras Veículos …" at bounding box center [354, 175] width 708 height 351
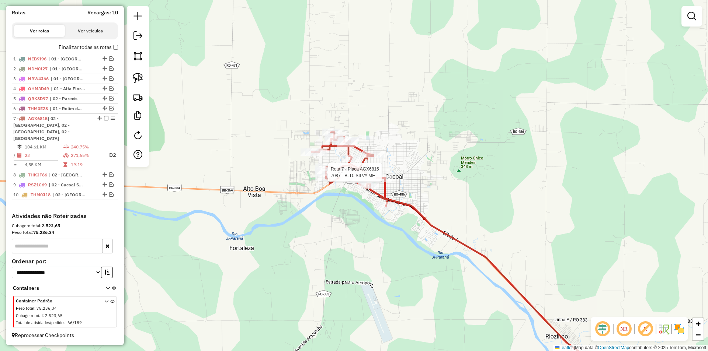
select select "*********"
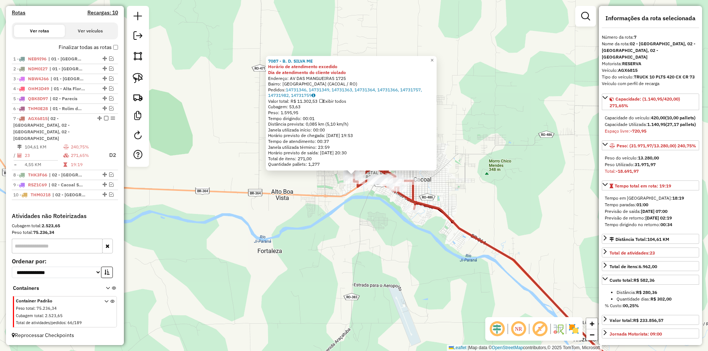
click at [363, 231] on div "7087 - B. D. [PERSON_NAME] ME Horário de atendimento excedido Dia de atendiment…" at bounding box center [354, 175] width 708 height 351
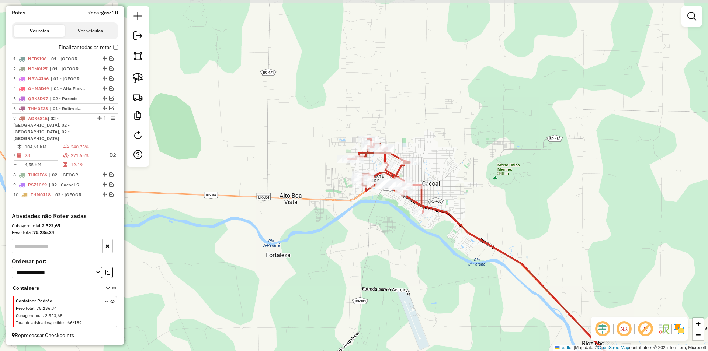
drag, startPoint x: 366, startPoint y: 218, endPoint x: 370, endPoint y: 220, distance: 4.0
click at [370, 220] on div "Janela de atendimento Grade de atendimento Capacidade Transportadoras Veículos …" at bounding box center [354, 175] width 708 height 351
drag, startPoint x: 368, startPoint y: 225, endPoint x: 308, endPoint y: 191, distance: 69.3
click at [370, 225] on div "Janela de atendimento Grade de atendimento Capacidade Transportadoras Veículos …" at bounding box center [354, 175] width 708 height 351
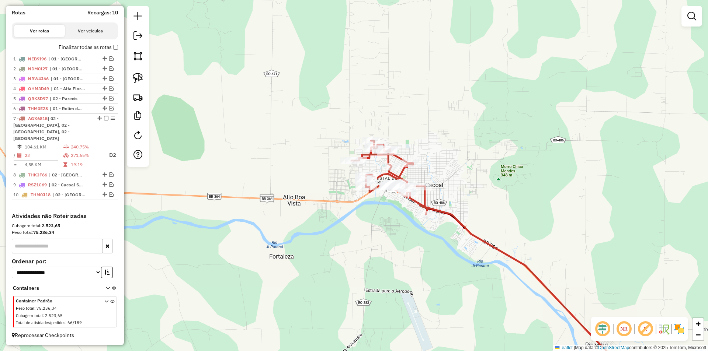
click at [250, 103] on div "Janela de atendimento Grade de atendimento Capacidade Transportadoras Veículos …" at bounding box center [354, 175] width 708 height 351
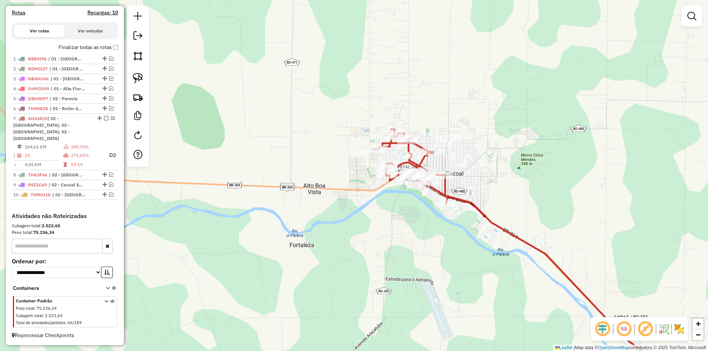
drag, startPoint x: 254, startPoint y: 174, endPoint x: 280, endPoint y: 164, distance: 28.4
click at [273, 166] on div "Janela de atendimento Grade de atendimento Capacidade Transportadoras Veículos …" at bounding box center [354, 175] width 708 height 351
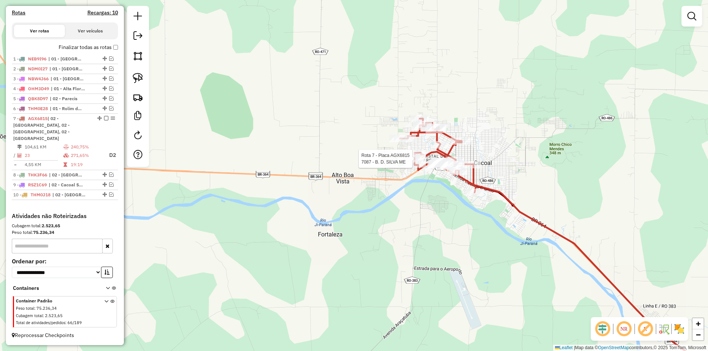
select select "*********"
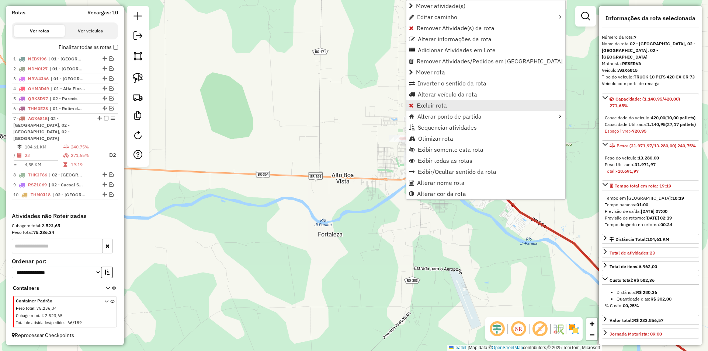
click at [438, 106] on span "Excluir rota" at bounding box center [432, 106] width 30 height 6
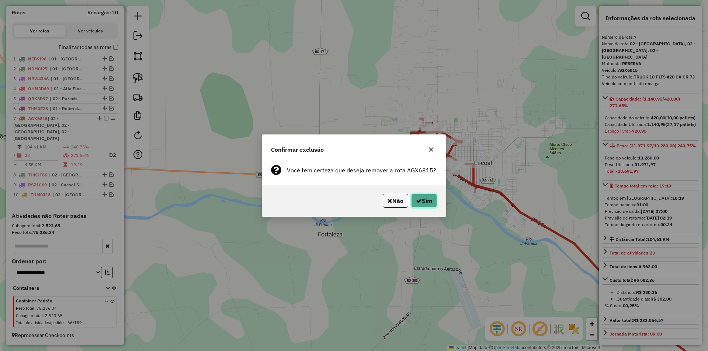
click at [419, 206] on button "Sim" at bounding box center [424, 201] width 26 height 14
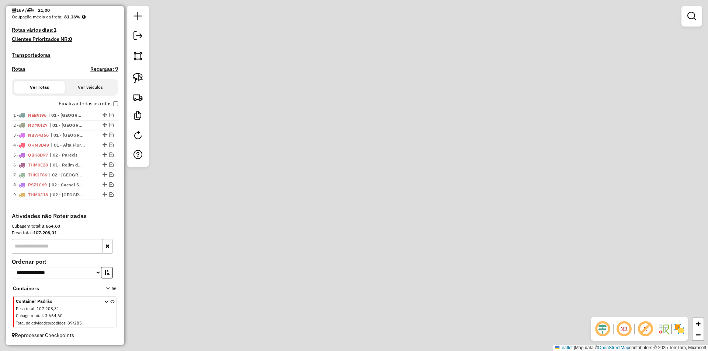
scroll to position [187, 0]
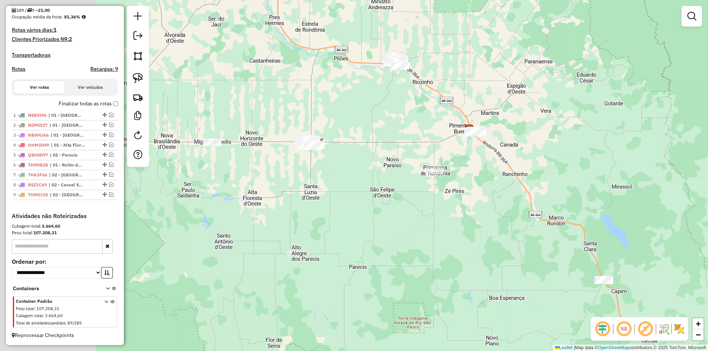
drag, startPoint x: 280, startPoint y: 191, endPoint x: 396, endPoint y: 144, distance: 124.8
click at [396, 144] on div "Janela de atendimento Grade de atendimento Capacidade Transportadoras Veículos …" at bounding box center [354, 175] width 708 height 351
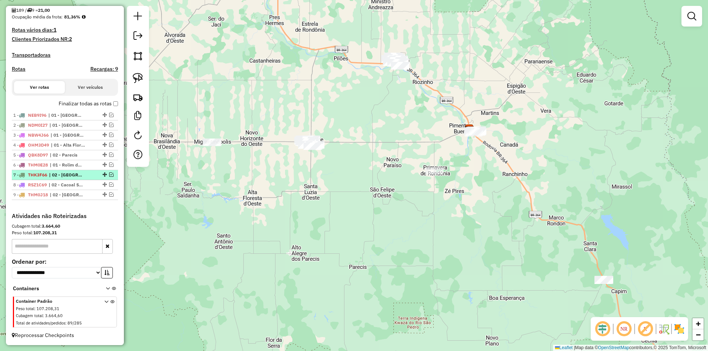
click at [109, 174] on em at bounding box center [111, 175] width 4 height 4
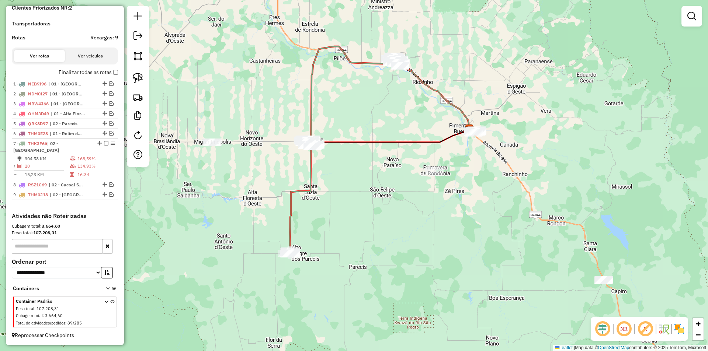
drag, startPoint x: 234, startPoint y: 231, endPoint x: 240, endPoint y: 221, distance: 11.3
click at [239, 222] on div "Janela de atendimento Grade de atendimento Capacidade Transportadoras Veículos …" at bounding box center [354, 175] width 708 height 351
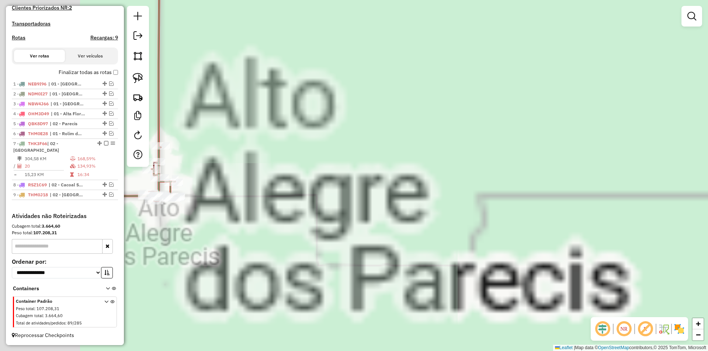
drag, startPoint x: 352, startPoint y: 242, endPoint x: 345, endPoint y: 240, distance: 7.2
click at [370, 240] on div "Janela de atendimento Grade de atendimento Capacidade Transportadoras Veículos …" at bounding box center [354, 175] width 708 height 351
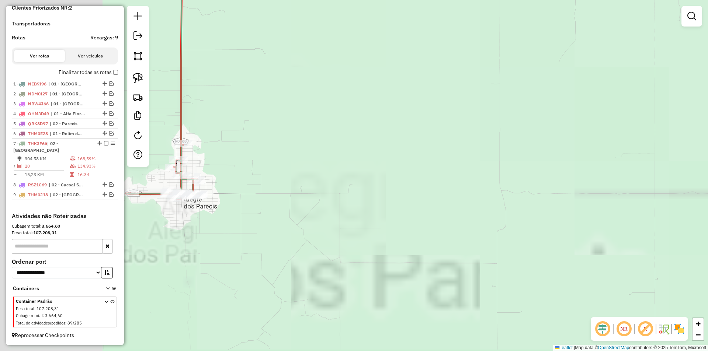
drag, startPoint x: 318, startPoint y: 241, endPoint x: 394, endPoint y: 248, distance: 76.7
click at [394, 248] on div "Janela de atendimento Grade de atendimento Capacidade Transportadoras Veículos …" at bounding box center [354, 175] width 708 height 351
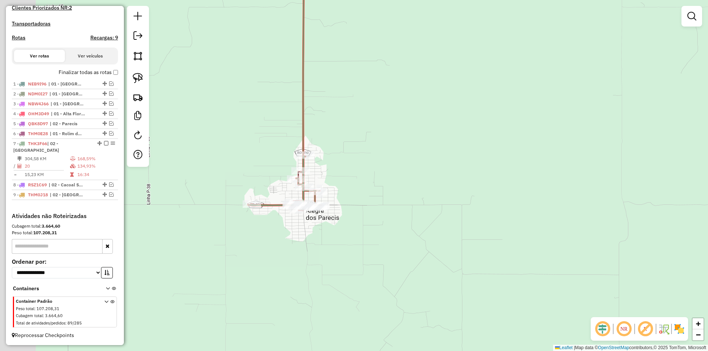
drag, startPoint x: 343, startPoint y: 244, endPoint x: 389, endPoint y: 248, distance: 46.6
click at [389, 248] on div "Janela de atendimento Grade de atendimento Capacidade Transportadoras Veículos …" at bounding box center [354, 175] width 708 height 351
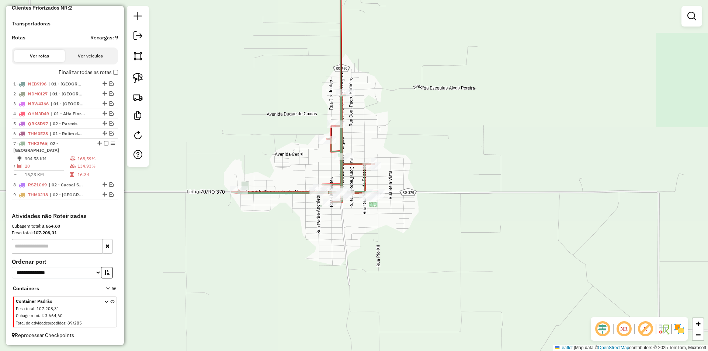
click at [304, 212] on div "Janela de atendimento Grade de atendimento Capacidade Transportadoras Veículos …" at bounding box center [354, 175] width 708 height 351
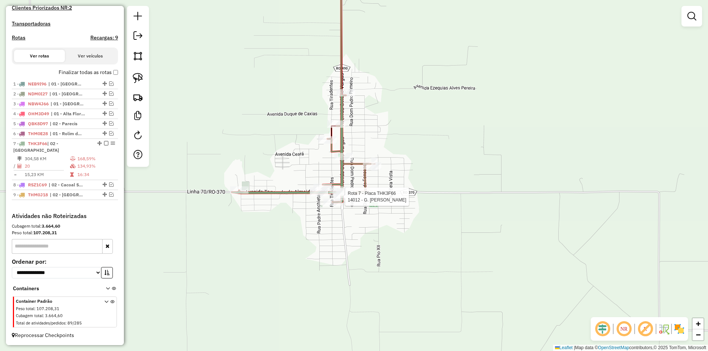
select select "*********"
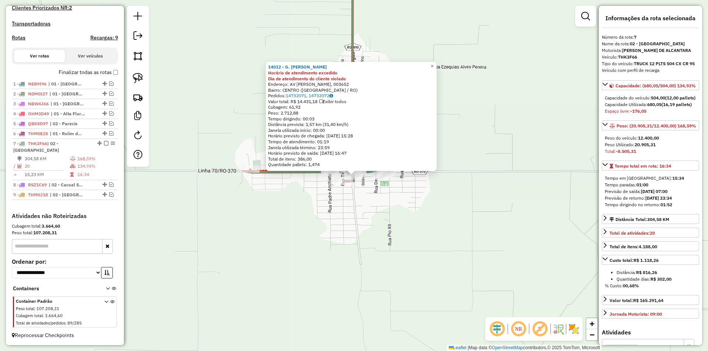
click at [332, 230] on div "14012 - G. TREVISAN PEREIRA Horário de atendimento excedido Dia de atendimento …" at bounding box center [354, 175] width 708 height 351
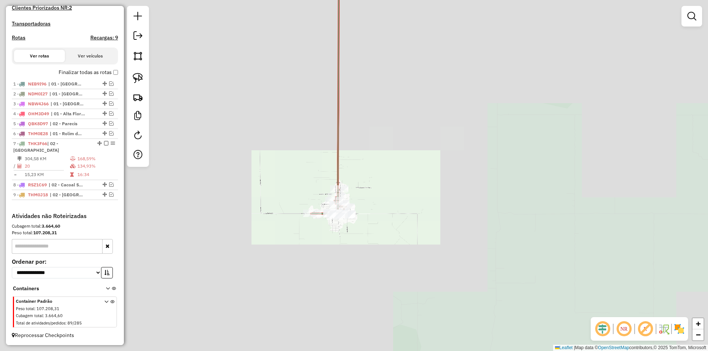
drag, startPoint x: 425, startPoint y: 182, endPoint x: 354, endPoint y: 221, distance: 81.2
click at [378, 214] on div "Janela de atendimento Grade de atendimento Capacidade Transportadoras Veículos …" at bounding box center [354, 175] width 708 height 351
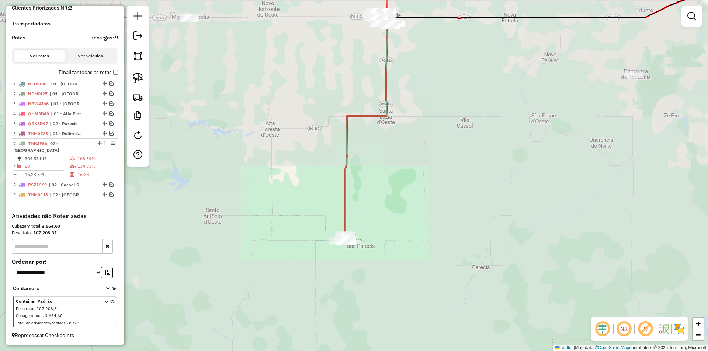
drag, startPoint x: 474, startPoint y: 167, endPoint x: 444, endPoint y: 199, distance: 43.6
click at [445, 198] on div "Janela de atendimento Grade de atendimento Capacidade Transportadoras Veículos …" at bounding box center [354, 175] width 708 height 351
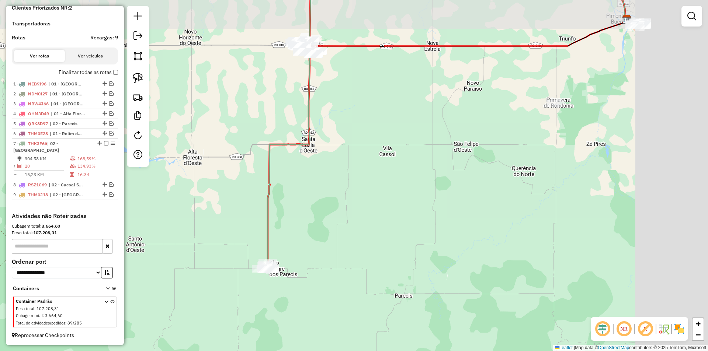
drag, startPoint x: 338, startPoint y: 240, endPoint x: 411, endPoint y: 209, distance: 79.8
click at [324, 245] on div "Janela de atendimento Grade de atendimento Capacidade Transportadoras Veículos …" at bounding box center [354, 175] width 708 height 351
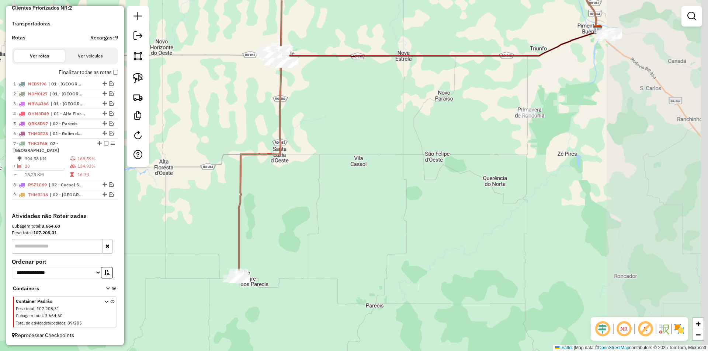
drag, startPoint x: 433, startPoint y: 207, endPoint x: 371, endPoint y: 261, distance: 82.8
click at [371, 261] on div "Janela de atendimento Grade de atendimento Capacidade Transportadoras Veículos …" at bounding box center [354, 175] width 708 height 351
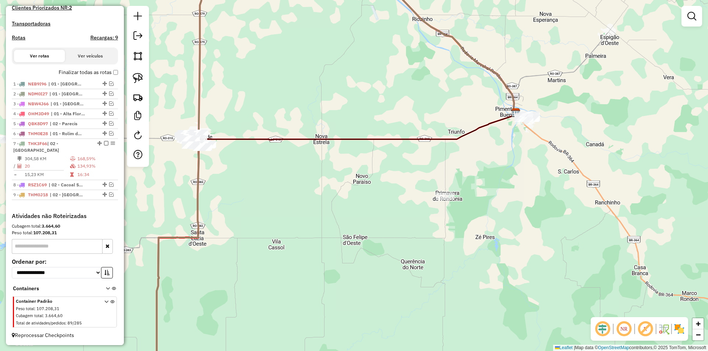
drag, startPoint x: 472, startPoint y: 200, endPoint x: 388, endPoint y: 243, distance: 94.5
click at [388, 243] on div "Janela de atendimento Grade de atendimento Capacidade Transportadoras Veículos …" at bounding box center [354, 175] width 708 height 351
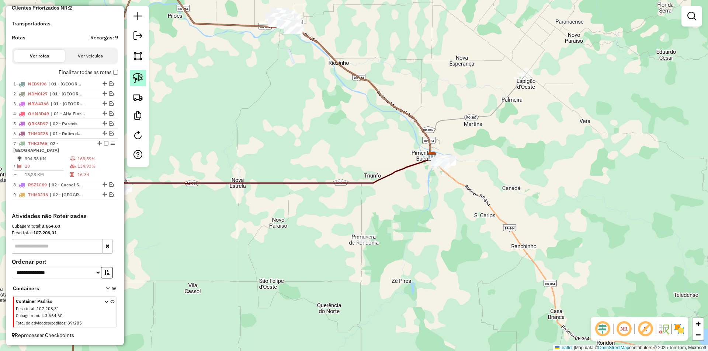
click at [136, 78] on img at bounding box center [138, 78] width 10 height 10
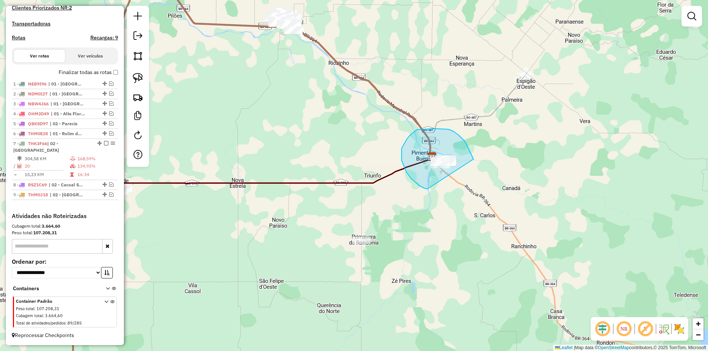
drag, startPoint x: 402, startPoint y: 160, endPoint x: 484, endPoint y: 197, distance: 90.0
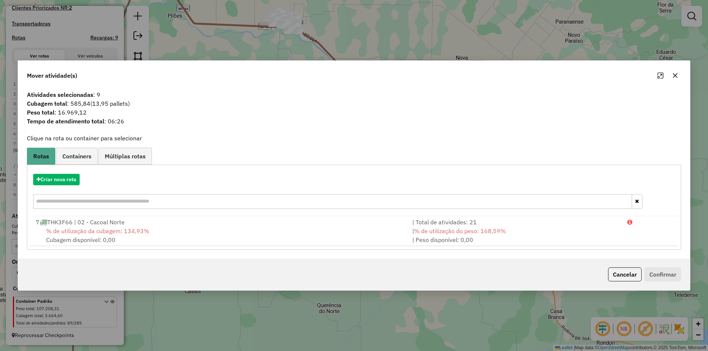
click at [675, 74] on icon "button" at bounding box center [675, 76] width 6 height 6
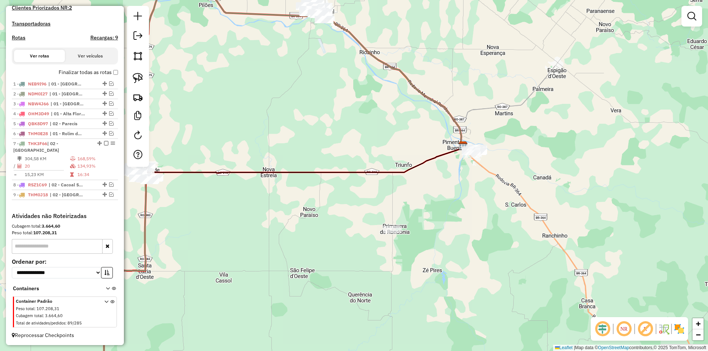
drag, startPoint x: 423, startPoint y: 157, endPoint x: 454, endPoint y: 146, distance: 32.8
click at [454, 146] on div "Janela de atendimento Grade de atendimento Capacidade Transportadoras Veículos …" at bounding box center [354, 175] width 708 height 351
click at [371, 160] on div "Janela de atendimento Grade de atendimento Capacidade Transportadoras Veículos …" at bounding box center [354, 175] width 708 height 351
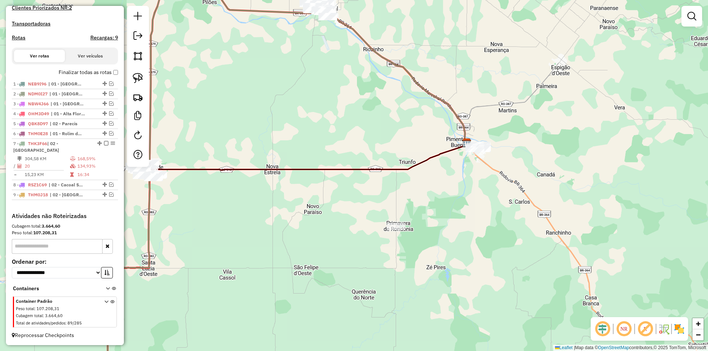
drag, startPoint x: 302, startPoint y: 142, endPoint x: 331, endPoint y: 202, distance: 67.3
click at [331, 202] on div "Janela de atendimento Grade de atendimento Capacidade Transportadoras Veículos …" at bounding box center [354, 175] width 708 height 351
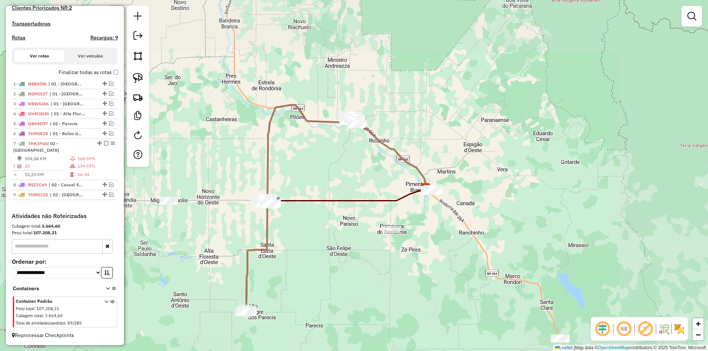
drag, startPoint x: 320, startPoint y: 158, endPoint x: 335, endPoint y: 167, distance: 17.4
click at [335, 167] on div "Janela de atendimento Grade de atendimento Capacidade Transportadoras Veículos …" at bounding box center [354, 175] width 708 height 351
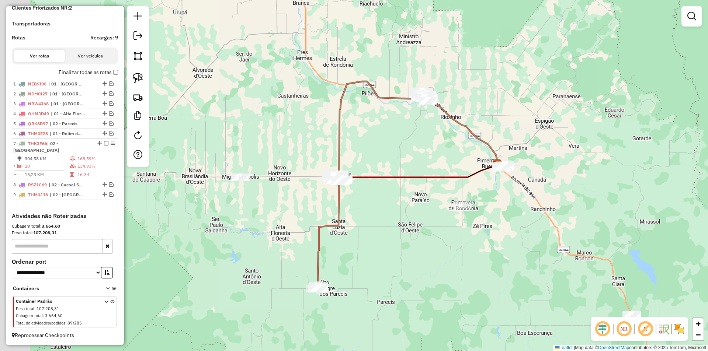
drag, startPoint x: 375, startPoint y: 143, endPoint x: 377, endPoint y: 139, distance: 4.8
click at [377, 140] on div "Janela de atendimento Grade de atendimento Capacidade Transportadoras Veículos …" at bounding box center [354, 175] width 708 height 351
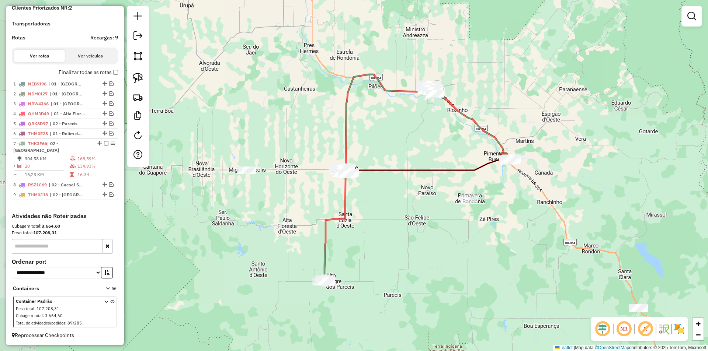
drag, startPoint x: 301, startPoint y: 207, endPoint x: 302, endPoint y: 143, distance: 63.1
click at [302, 145] on div "Janela de atendimento Grade de atendimento Capacidade Transportadoras Veículos …" at bounding box center [354, 175] width 708 height 351
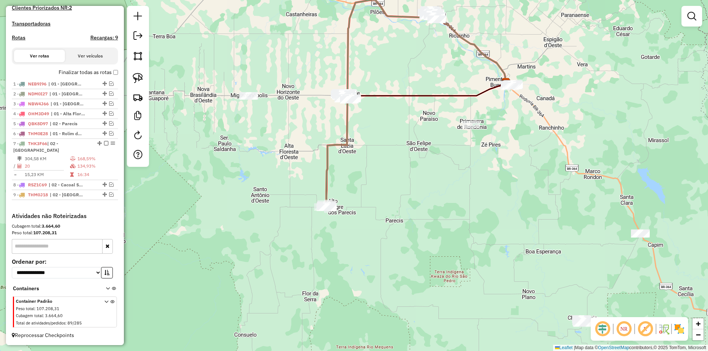
click at [263, 94] on div "Janela de atendimento Grade de atendimento Capacidade Transportadoras Veículos …" at bounding box center [354, 175] width 708 height 351
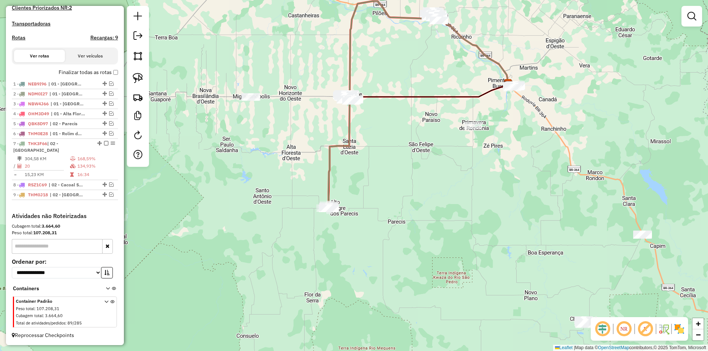
click at [370, 213] on div "Janela de atendimento Grade de atendimento Capacidade Transportadoras Veículos …" at bounding box center [354, 175] width 708 height 351
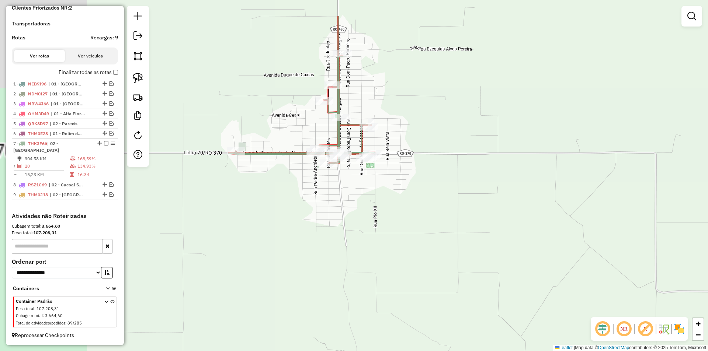
drag, startPoint x: 265, startPoint y: 164, endPoint x: 416, endPoint y: 222, distance: 161.2
click at [420, 222] on div "Janela de atendimento Grade de atendimento Capacidade Transportadoras Veículos …" at bounding box center [354, 175] width 708 height 351
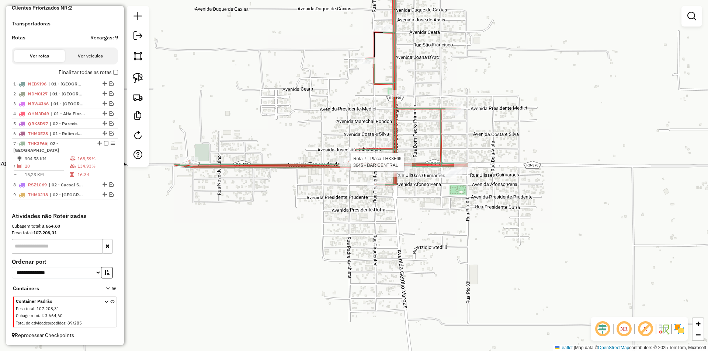
select select "*********"
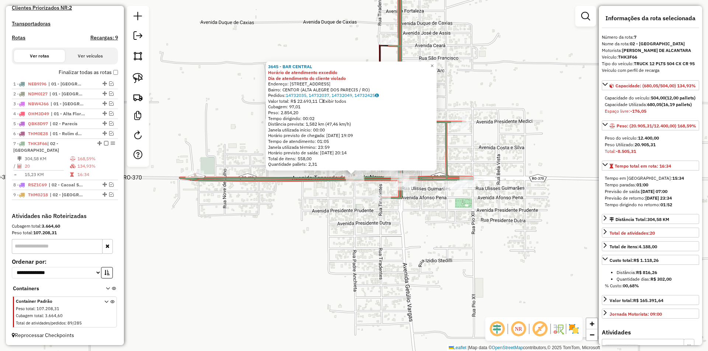
click at [417, 217] on div "3645 - BAR CENTRAL Horário de atendimento excedido Dia de atendimento do client…" at bounding box center [354, 175] width 708 height 351
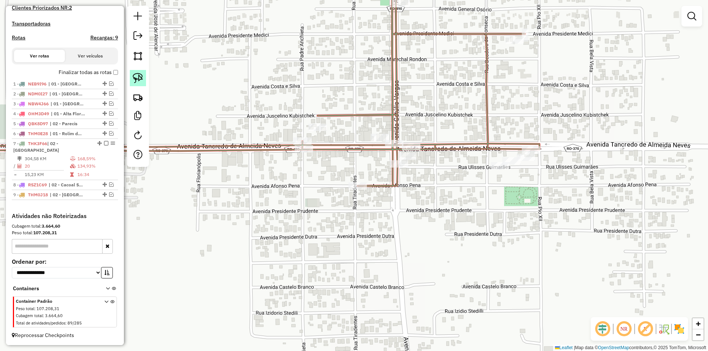
drag, startPoint x: 139, startPoint y: 81, endPoint x: 263, endPoint y: 135, distance: 134.4
click at [140, 81] on img at bounding box center [138, 78] width 10 height 10
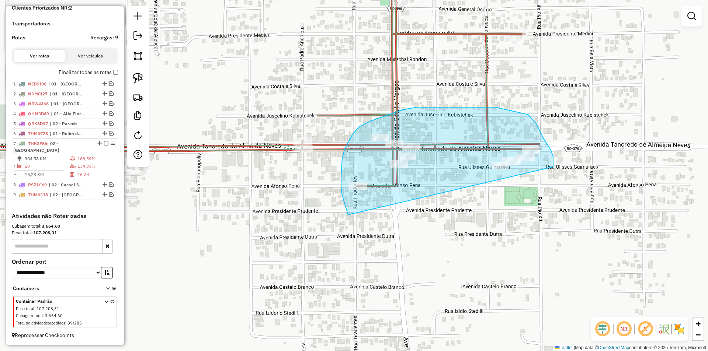
drag, startPoint x: 344, startPoint y: 202, endPoint x: 558, endPoint y: 178, distance: 215.3
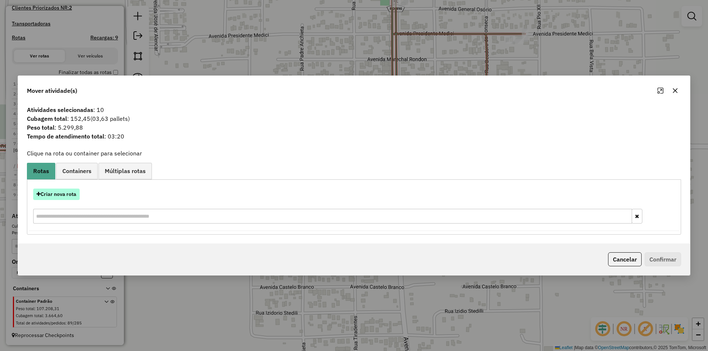
click at [60, 191] on button "Criar nova rota" at bounding box center [56, 194] width 46 height 11
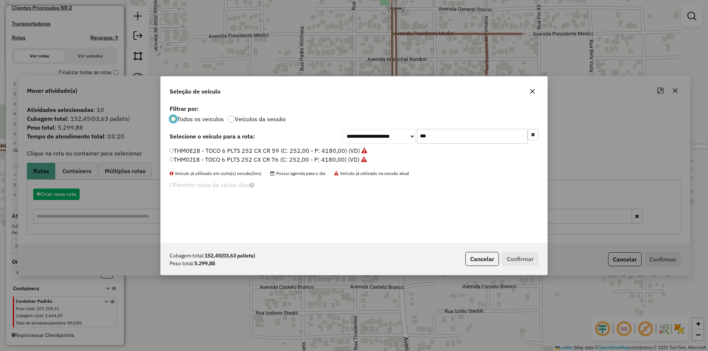
scroll to position [4, 2]
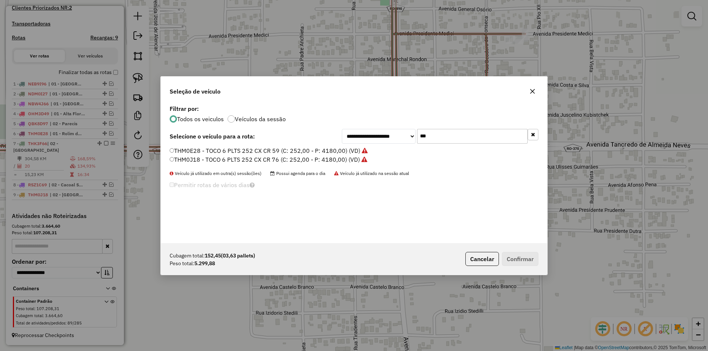
drag, startPoint x: 444, startPoint y: 133, endPoint x: 394, endPoint y: 148, distance: 52.3
click at [395, 147] on div "**********" at bounding box center [354, 173] width 386 height 140
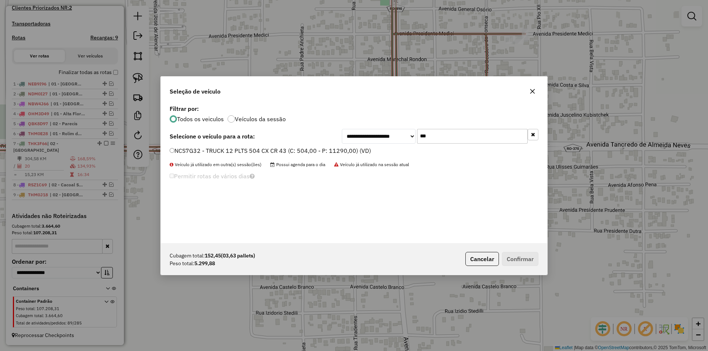
type input "***"
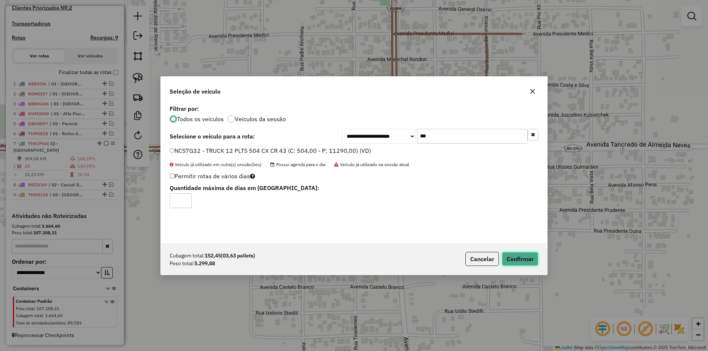
click at [515, 259] on button "Confirmar" at bounding box center [520, 259] width 37 height 14
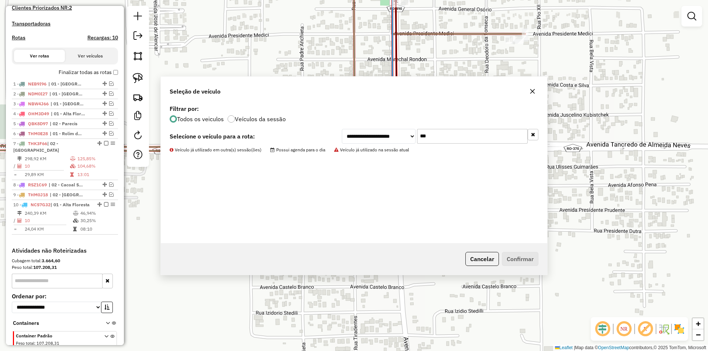
scroll to position [253, 0]
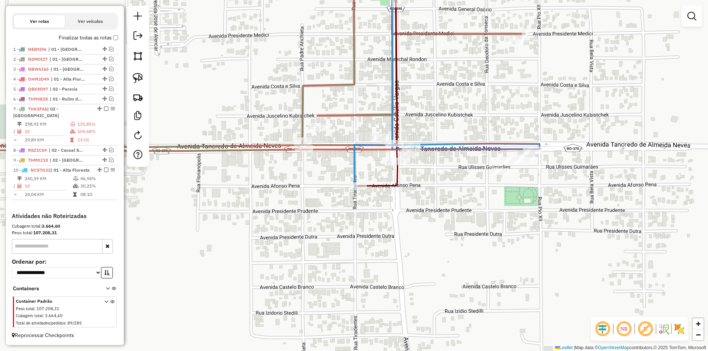
click at [411, 199] on div "Janela de atendimento Grade de atendimento Capacidade Transportadoras Veículos …" at bounding box center [354, 175] width 708 height 351
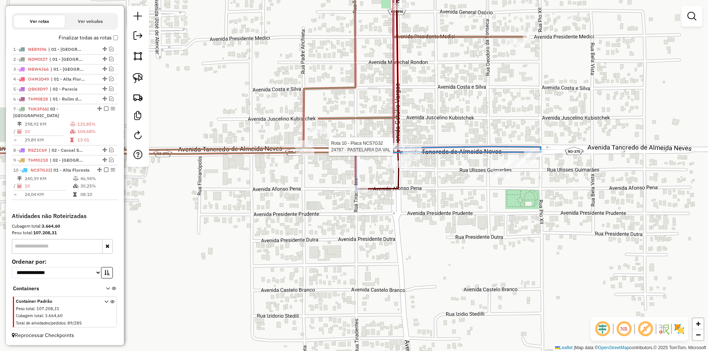
select select "*********"
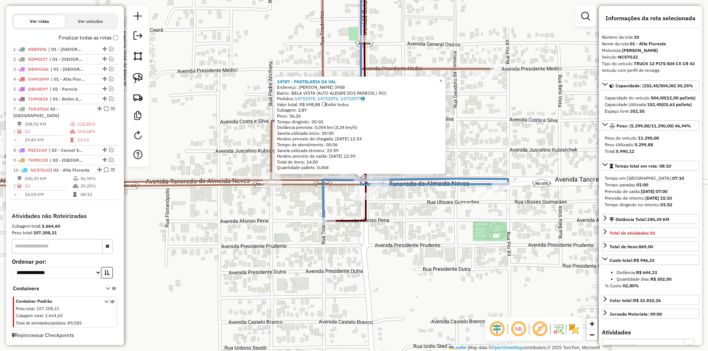
drag, startPoint x: 292, startPoint y: 210, endPoint x: 340, endPoint y: 209, distance: 48.0
click at [340, 209] on div "24787 - PASTELARIA DA VAL Endereço: COSTA E SILVA 3958 Bairro: [GEOGRAPHIC_DATA…" at bounding box center [354, 175] width 708 height 351
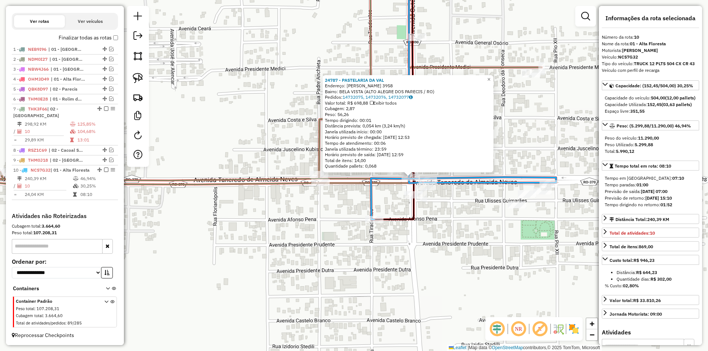
click at [340, 209] on div "24787 - PASTELARIA DA VAL Endereço: COSTA E SILVA 3958 Bairro: [GEOGRAPHIC_DATA…" at bounding box center [354, 175] width 708 height 351
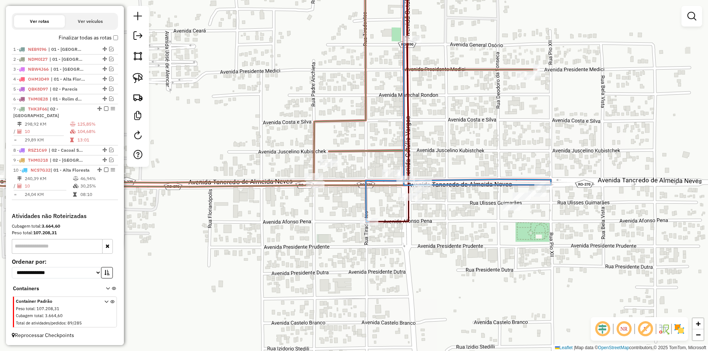
drag, startPoint x: 403, startPoint y: 165, endPoint x: 395, endPoint y: 169, distance: 8.6
click at [397, 168] on div "Janela de atendimento Grade de atendimento Capacidade Transportadoras Veículos …" at bounding box center [354, 175] width 708 height 351
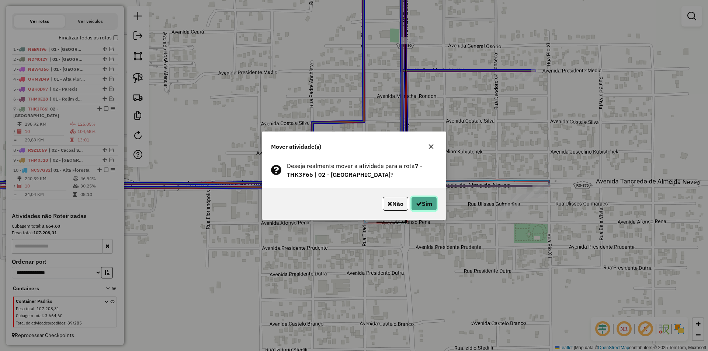
click at [426, 204] on button "Sim" at bounding box center [424, 204] width 26 height 14
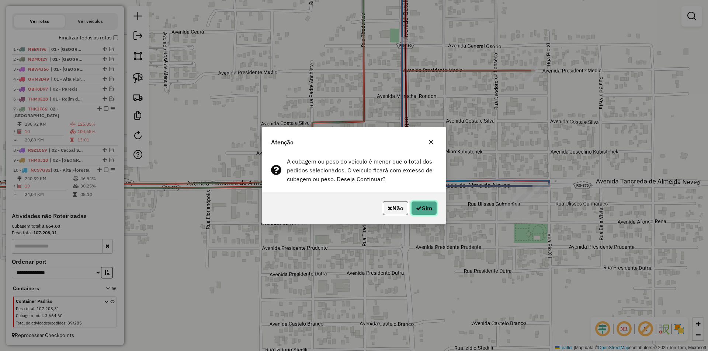
click at [428, 205] on button "Sim" at bounding box center [424, 208] width 26 height 14
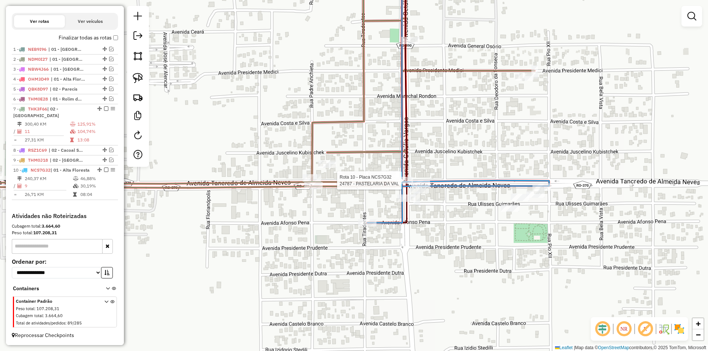
select select "*********"
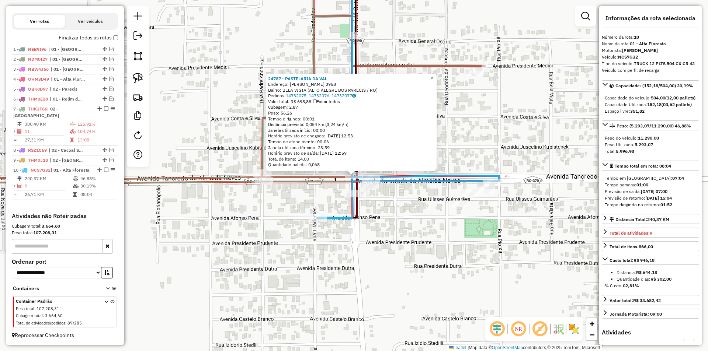
click at [540, 137] on div "24787 - PASTELARIA DA VAL Endereço: COSTA E SILVA 3958 Bairro: [GEOGRAPHIC_DATA…" at bounding box center [354, 175] width 708 height 351
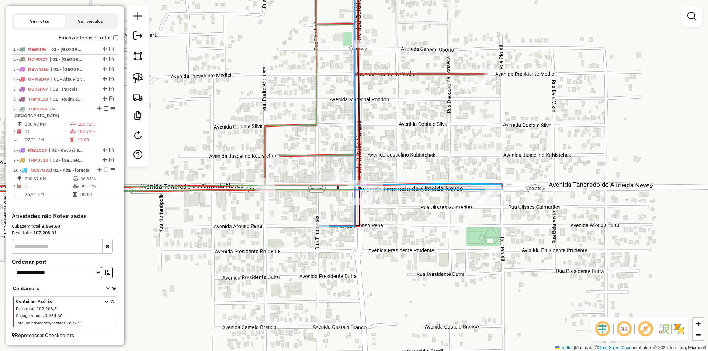
drag, startPoint x: 500, startPoint y: 136, endPoint x: 503, endPoint y: 148, distance: 11.3
click at [503, 148] on div "Janela de atendimento Grade de atendimento Capacidade Transportadoras Veículos …" at bounding box center [354, 175] width 708 height 351
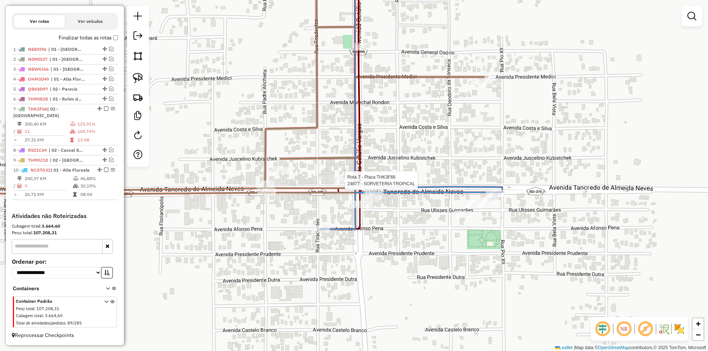
select select "*********"
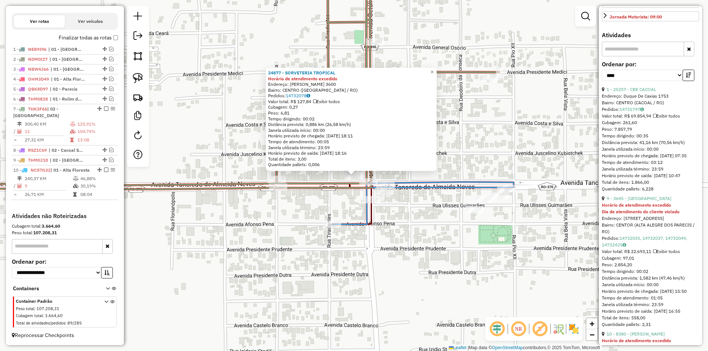
scroll to position [258, 0]
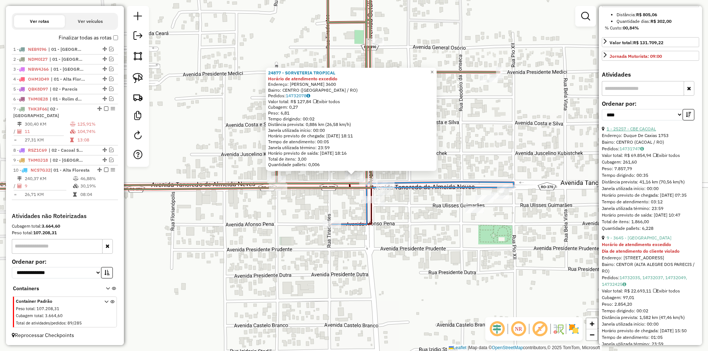
click at [642, 132] on link "1 - 25257 - CBE CACOAL" at bounding box center [631, 129] width 49 height 6
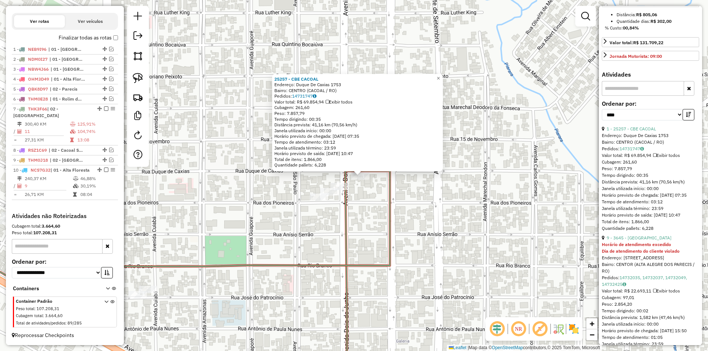
drag, startPoint x: 353, startPoint y: 214, endPoint x: 391, endPoint y: 190, distance: 44.2
click at [391, 190] on div "25257 - CBE CACOAL Endereço: Duque De Caxias 1753 Bairro: [GEOGRAPHIC_DATA] (CA…" at bounding box center [354, 175] width 708 height 351
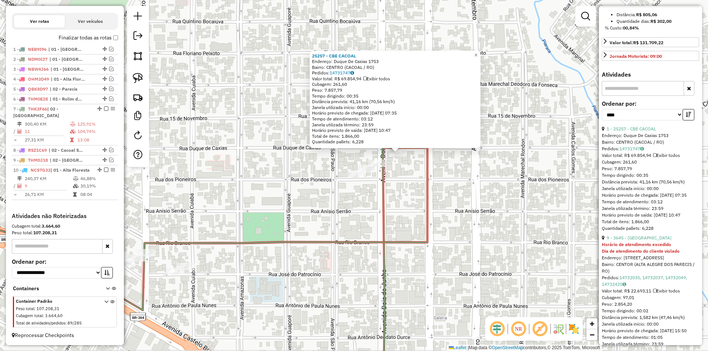
click at [392, 190] on div "25257 - CBE CACOAL Endereço: Duque De Caxias 1753 Bairro: [GEOGRAPHIC_DATA] (CA…" at bounding box center [354, 175] width 708 height 351
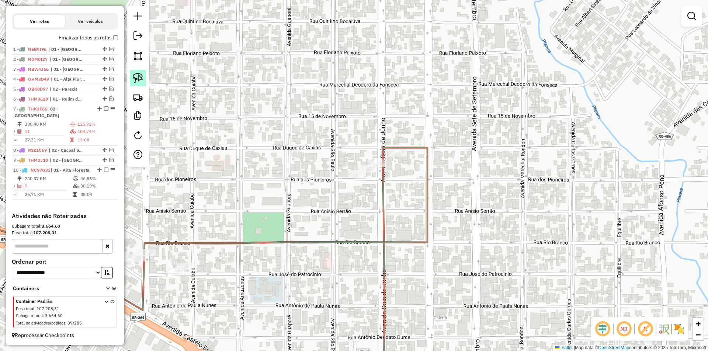
click at [138, 79] on img at bounding box center [138, 78] width 10 height 10
drag, startPoint x: 410, startPoint y: 174, endPoint x: 423, endPoint y: 157, distance: 20.9
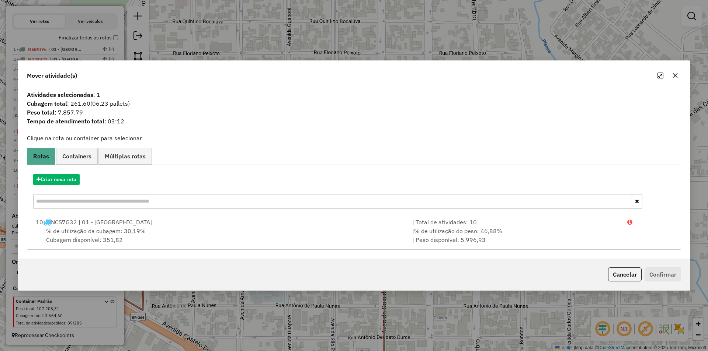
click at [59, 229] on span "% de utilização da cubagem: 30,19%" at bounding box center [96, 231] width 100 height 7
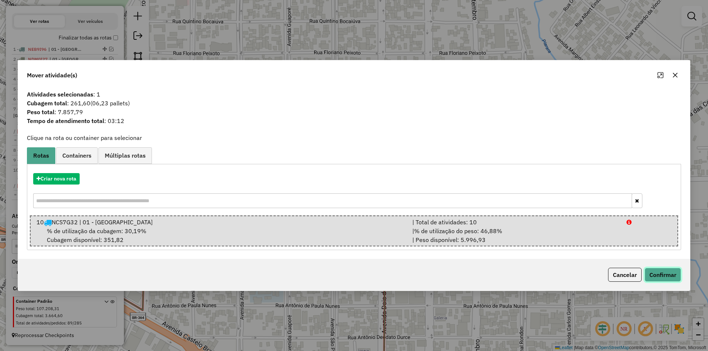
click at [655, 276] on button "Confirmar" at bounding box center [663, 275] width 37 height 14
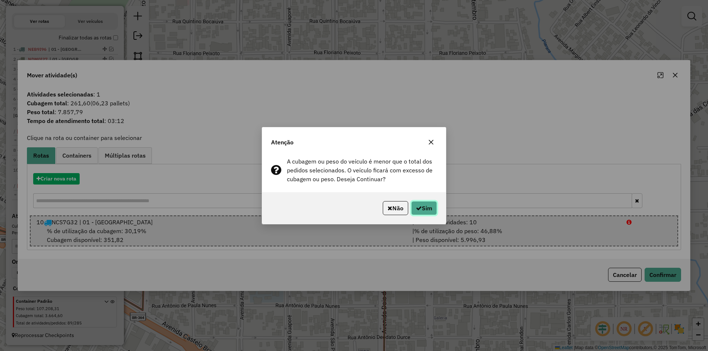
click at [434, 205] on button "Sim" at bounding box center [424, 208] width 26 height 14
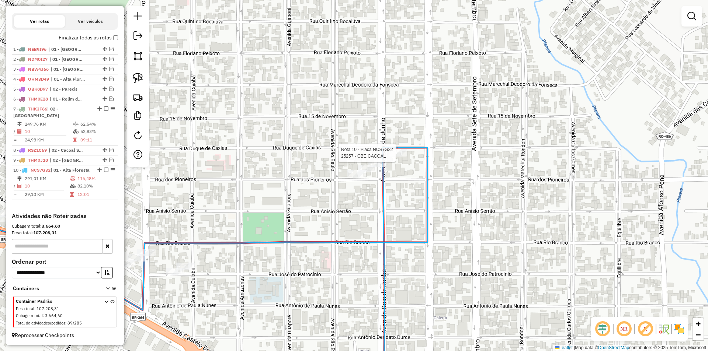
select select "*********"
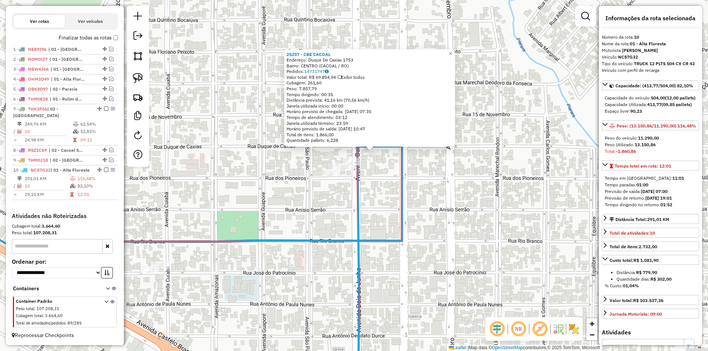
drag, startPoint x: 485, startPoint y: 199, endPoint x: 490, endPoint y: 194, distance: 7.0
click at [493, 190] on div "25257 - CBE CACOAL Endereço: Duque De Caxias 1753 Bairro: CENTRO (CACOAL / RO) …" at bounding box center [354, 175] width 708 height 351
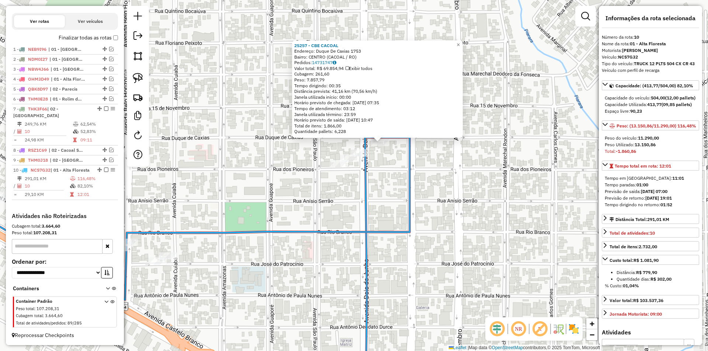
drag, startPoint x: 464, startPoint y: 208, endPoint x: 408, endPoint y: 242, distance: 65.1
click at [464, 209] on div "25257 - CBE CACOAL Endereço: Duque De Caxias 1753 Bairro: CENTRO (CACOAL / RO) …" at bounding box center [354, 175] width 708 height 351
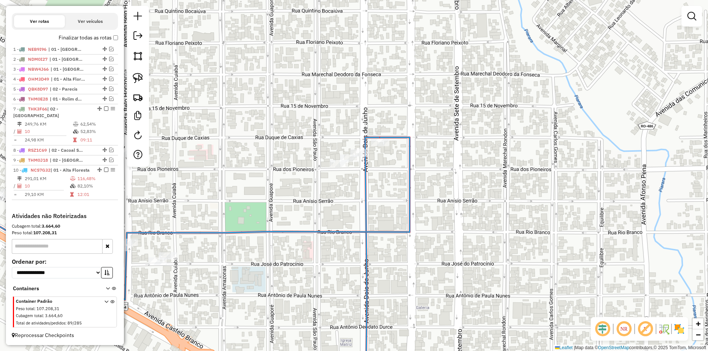
drag, startPoint x: 342, startPoint y: 277, endPoint x: 407, endPoint y: 240, distance: 74.1
click at [406, 240] on div "25257 - CBE CACOAL Endereço: Duque De Caxias 1753 Bairro: CENTRO (CACOAL / RO) …" at bounding box center [354, 175] width 708 height 351
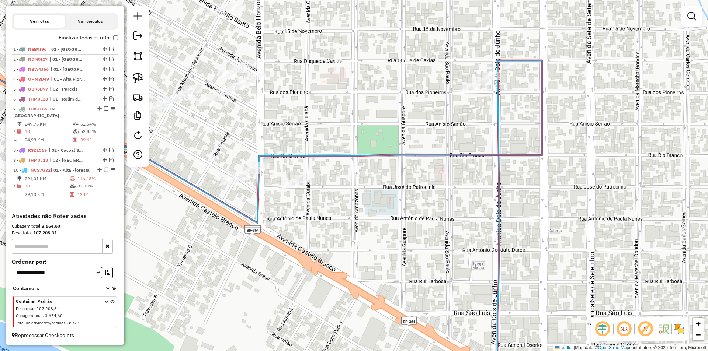
drag, startPoint x: 273, startPoint y: 276, endPoint x: 344, endPoint y: 221, distance: 89.6
click at [336, 226] on div "Janela de atendimento Grade de atendimento Capacidade Transportadoras Veículos …" at bounding box center [354, 175] width 708 height 351
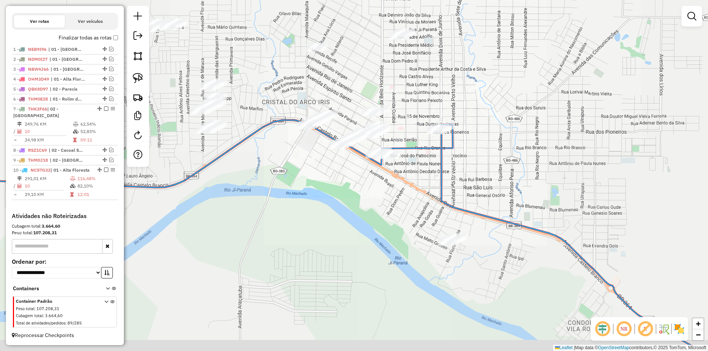
drag, startPoint x: 324, startPoint y: 277, endPoint x: 380, endPoint y: 212, distance: 86.3
click at [375, 219] on div "Janela de atendimento Grade de atendimento Capacidade Transportadoras Veículos …" at bounding box center [354, 175] width 708 height 351
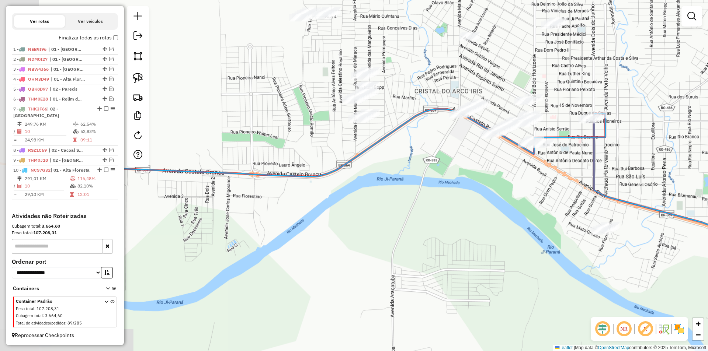
drag, startPoint x: 431, startPoint y: 250, endPoint x: 484, endPoint y: 253, distance: 53.1
click at [492, 263] on div "Janela de atendimento Grade de atendimento Capacidade Transportadoras Veículos …" at bounding box center [354, 175] width 708 height 351
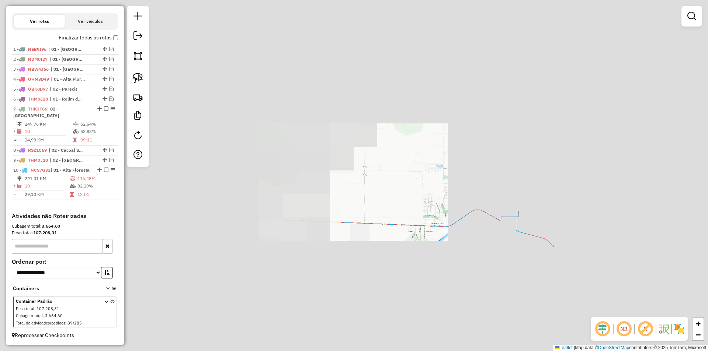
drag, startPoint x: 315, startPoint y: 317, endPoint x: 452, endPoint y: 134, distance: 228.9
click at [450, 136] on div "Janela de atendimento Grade de atendimento Capacidade Transportadoras Veículos …" at bounding box center [354, 175] width 708 height 351
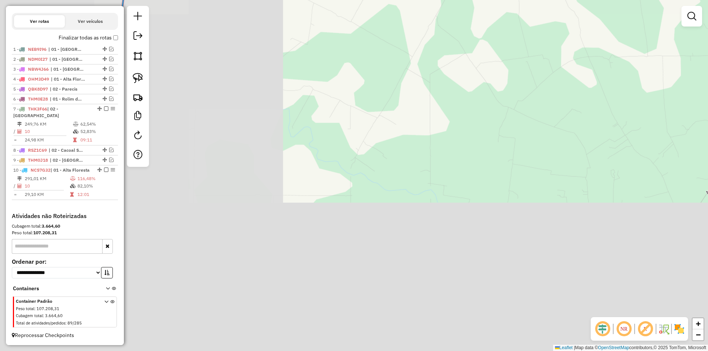
drag, startPoint x: 492, startPoint y: 151, endPoint x: 422, endPoint y: 192, distance: 81.7
click at [597, 101] on div "Janela de atendimento Grade de atendimento Capacidade Transportadoras Veículos …" at bounding box center [354, 175] width 708 height 351
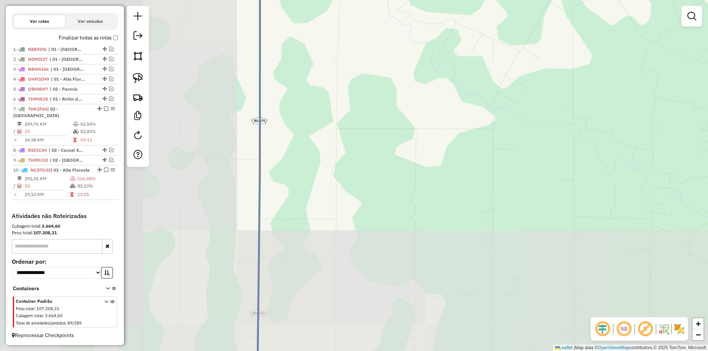
drag, startPoint x: 419, startPoint y: 201, endPoint x: 476, endPoint y: 151, distance: 75.5
click at [471, 156] on div "Janela de atendimento Grade de atendimento Capacidade Transportadoras Veículos …" at bounding box center [354, 175] width 708 height 351
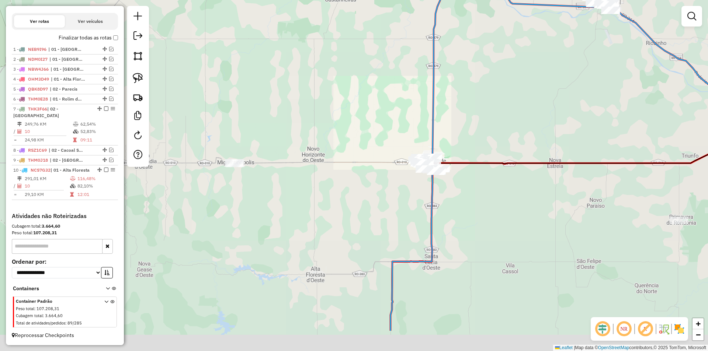
drag, startPoint x: 422, startPoint y: 233, endPoint x: 410, endPoint y: 187, distance: 47.8
click at [416, 170] on div "Janela de atendimento Grade de atendimento Capacidade Transportadoras Veículos …" at bounding box center [354, 175] width 708 height 351
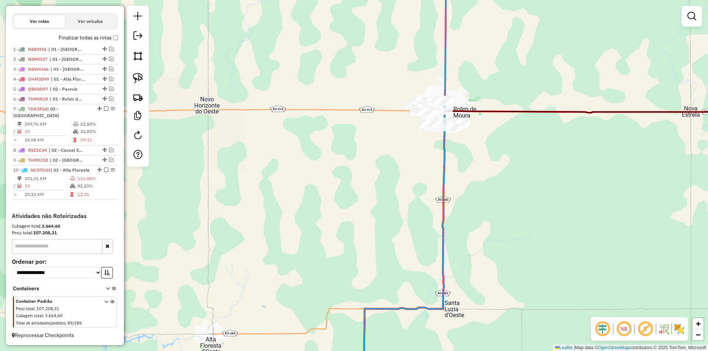
drag, startPoint x: 363, startPoint y: 230, endPoint x: 373, endPoint y: 110, distance: 120.3
click at [371, 121] on div "Janela de atendimento Grade de atendimento Capacidade Transportadoras Veículos …" at bounding box center [354, 175] width 708 height 351
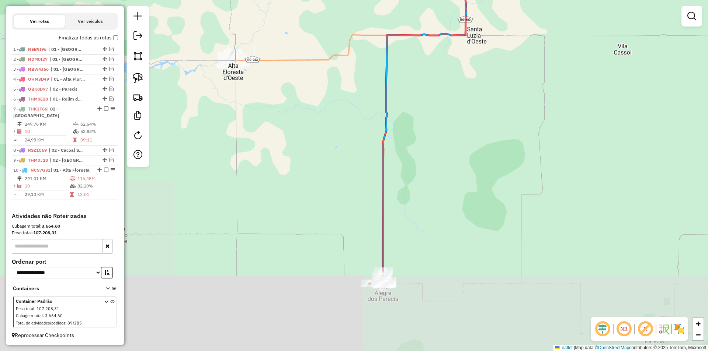
drag, startPoint x: 343, startPoint y: 178, endPoint x: 347, endPoint y: 176, distance: 5.1
click at [344, 157] on div "Janela de atendimento Grade de atendimento Capacidade Transportadoras Veículos …" at bounding box center [354, 175] width 708 height 351
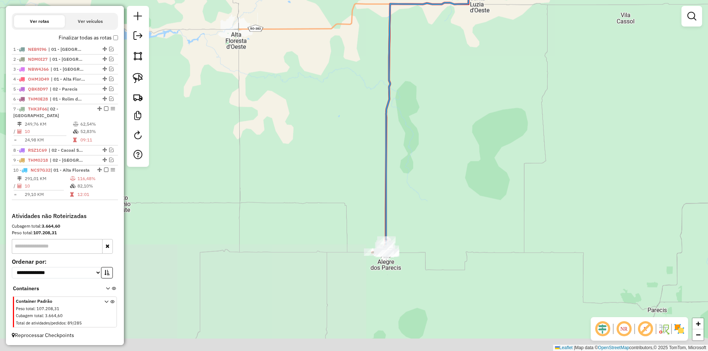
drag, startPoint x: 341, startPoint y: 233, endPoint x: 332, endPoint y: 166, distance: 67.4
click at [331, 162] on div "Janela de atendimento Grade de atendimento Capacidade Transportadoras Veículos …" at bounding box center [354, 175] width 708 height 351
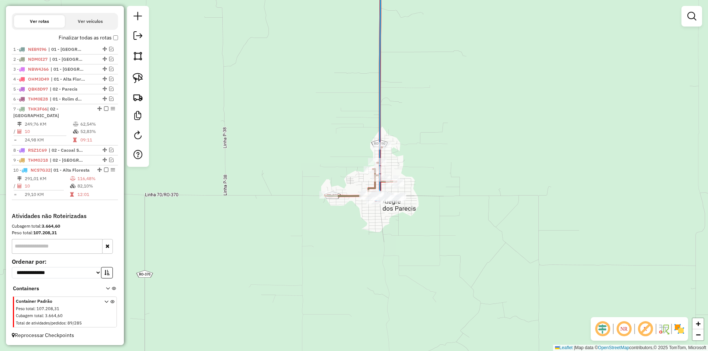
drag, startPoint x: 370, startPoint y: 233, endPoint x: 371, endPoint y: 242, distance: 9.7
click at [371, 243] on div "Janela de atendimento Grade de atendimento Capacidade Transportadoras Veículos …" at bounding box center [354, 175] width 708 height 351
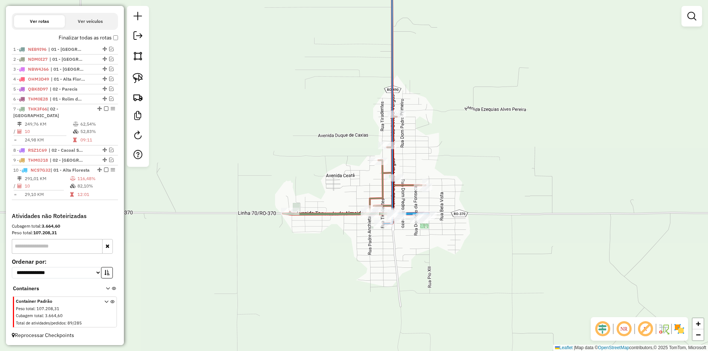
drag, startPoint x: 373, startPoint y: 239, endPoint x: 381, endPoint y: 256, distance: 18.5
click at [381, 256] on div "Janela de atendimento Grade de atendimento Capacidade Transportadoras Veículos …" at bounding box center [354, 175] width 708 height 351
select select "*********"
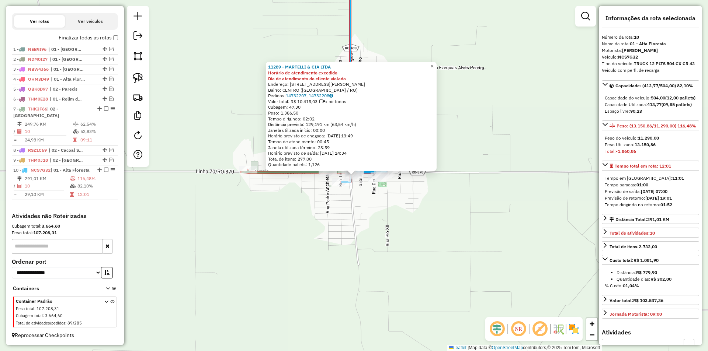
click at [400, 215] on div "11289 - MARTELLI & CIA LTDA Horário de atendimento excedido Dia de atendimento …" at bounding box center [354, 175] width 708 height 351
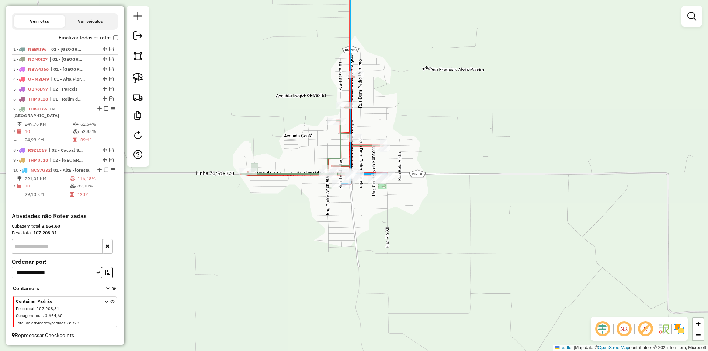
drag, startPoint x: 352, startPoint y: 226, endPoint x: 361, endPoint y: 268, distance: 43.0
click at [361, 268] on div "Janela de atendimento Grade de atendimento Capacidade Transportadoras Veículos …" at bounding box center [354, 175] width 708 height 351
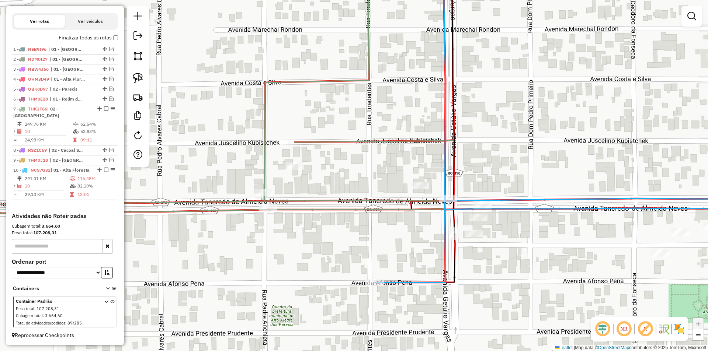
drag, startPoint x: 388, startPoint y: 183, endPoint x: 417, endPoint y: 187, distance: 29.0
click at [416, 187] on div "Rota 7 - Placa THK3F66 24877 - SORVETERIA TROPICAL Janela de atendimento Grade …" at bounding box center [354, 175] width 708 height 351
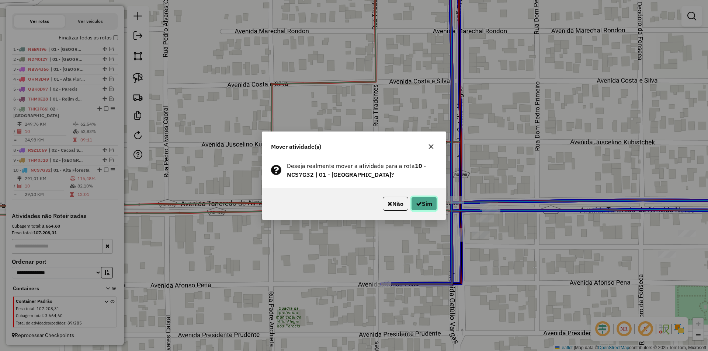
click at [423, 208] on button "Sim" at bounding box center [424, 204] width 26 height 14
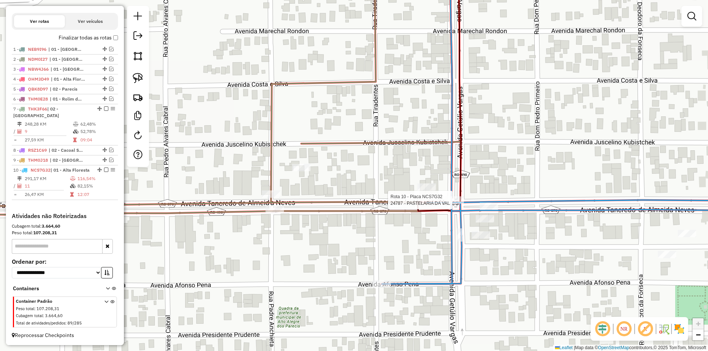
select select "*********"
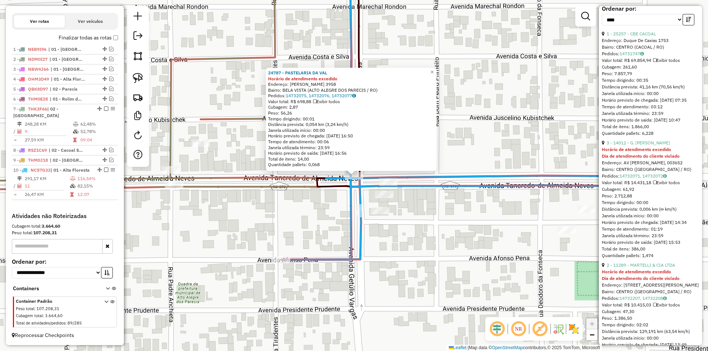
scroll to position [369, 0]
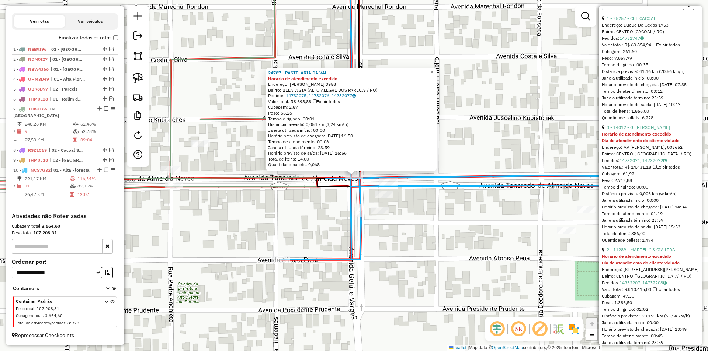
drag, startPoint x: 646, startPoint y: 147, endPoint x: 604, endPoint y: 157, distance: 42.9
click at [645, 130] on link "3 - 14012 - G. TREVISAN PEREIRA" at bounding box center [638, 128] width 63 height 6
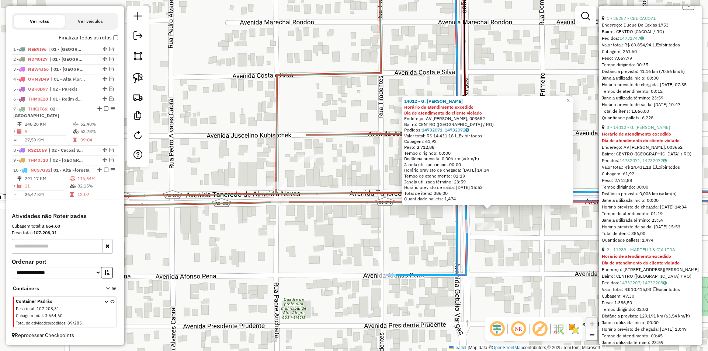
drag, startPoint x: 364, startPoint y: 211, endPoint x: 492, endPoint y: 239, distance: 131.4
click at [492, 239] on div "14012 - G. TREVISAN PEREIRA Horário de atendimento excedido Dia de atendimento …" at bounding box center [354, 175] width 708 height 351
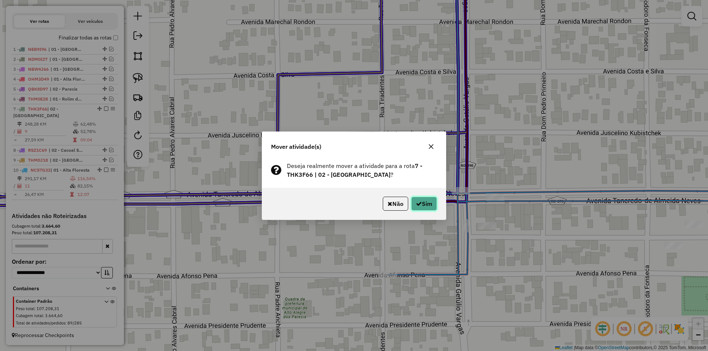
click at [425, 201] on button "Sim" at bounding box center [424, 204] width 26 height 14
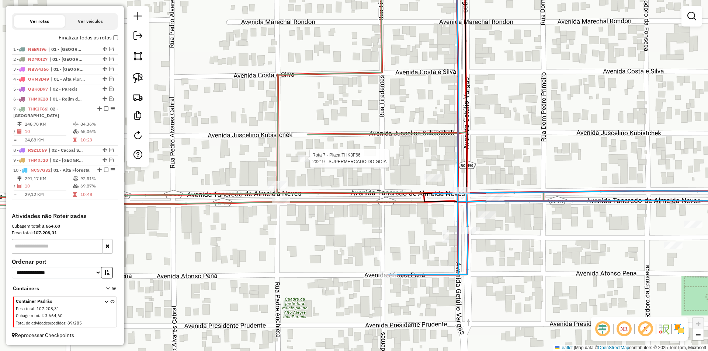
select select "*********"
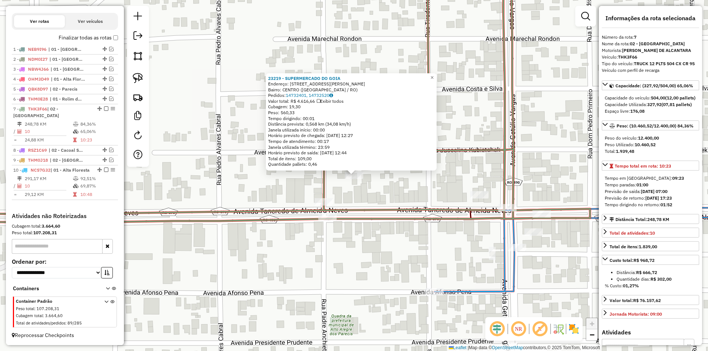
drag, startPoint x: 566, startPoint y: 149, endPoint x: 487, endPoint y: 152, distance: 79.0
click at [487, 152] on div "23219 - SUPERMERCADO DO GOIA Endereço: AVENIDA TANCREDO DE ALMEIDA NE 3466 Bair…" at bounding box center [354, 175] width 708 height 351
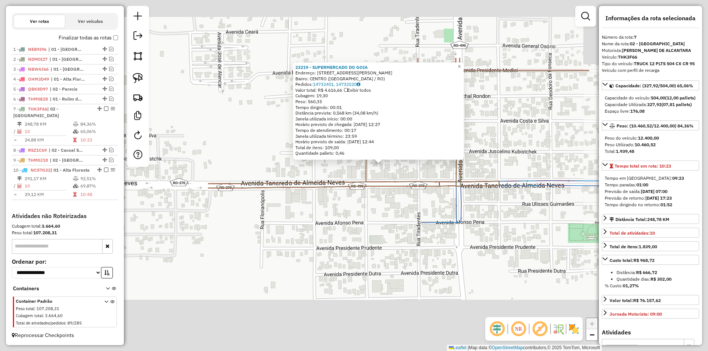
click at [488, 151] on div "23219 - SUPERMERCADO DO GOIA Endereço: AVENIDA TANCREDO DE ALMEIDA NE 3466 Bair…" at bounding box center [354, 175] width 708 height 351
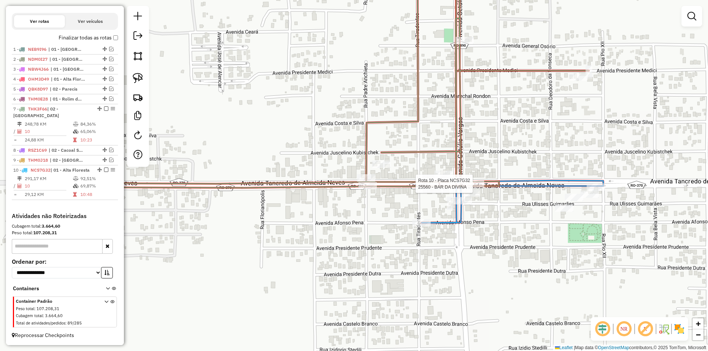
select select "*********"
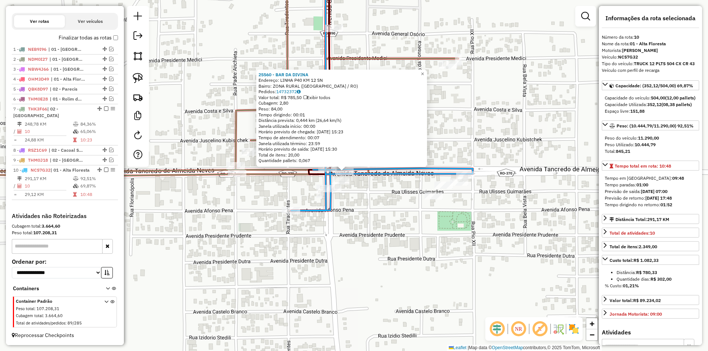
drag, startPoint x: 535, startPoint y: 157, endPoint x: 492, endPoint y: 149, distance: 44.0
click at [493, 150] on div "25560 - BAR DA DIVINA Endereço: LINHA P40 KM 12 SN Bairro: ZONA RURAL (ALTO ALE…" at bounding box center [354, 175] width 708 height 351
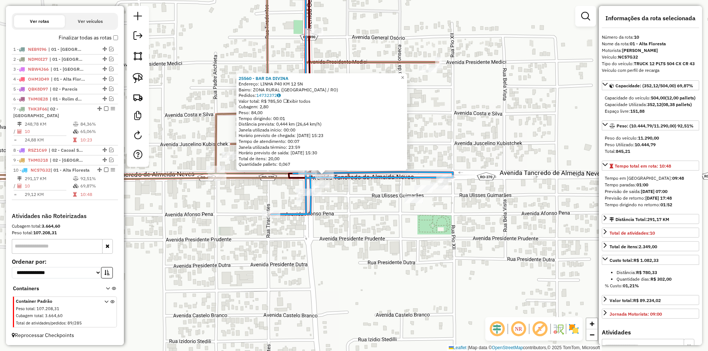
drag, startPoint x: 346, startPoint y: 274, endPoint x: 317, endPoint y: 255, distance: 34.8
click at [401, 280] on div "25560 - BAR DA DIVINA Endereço: LINHA P40 KM 12 SN Bairro: ZONA RURAL (ALTO ALE…" at bounding box center [354, 175] width 708 height 351
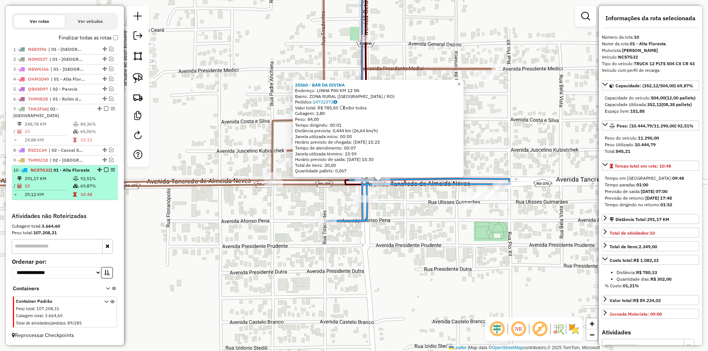
click at [104, 168] on em at bounding box center [106, 170] width 4 height 4
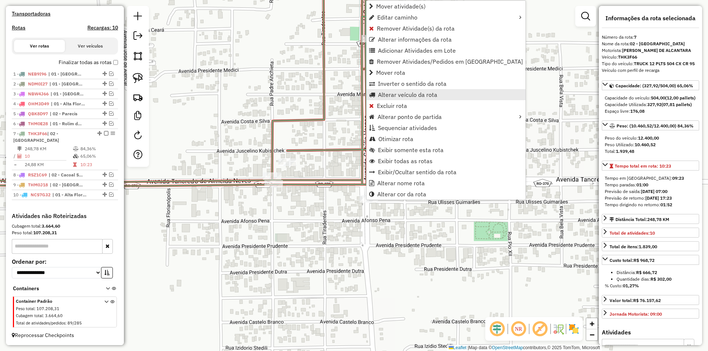
click at [392, 99] on link "Alterar veículo da rota" at bounding box center [446, 94] width 159 height 11
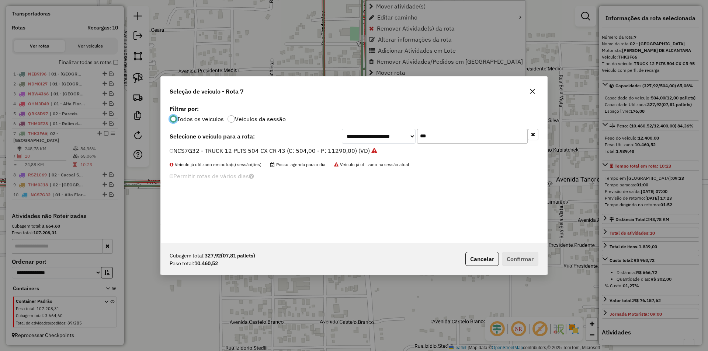
scroll to position [4, 2]
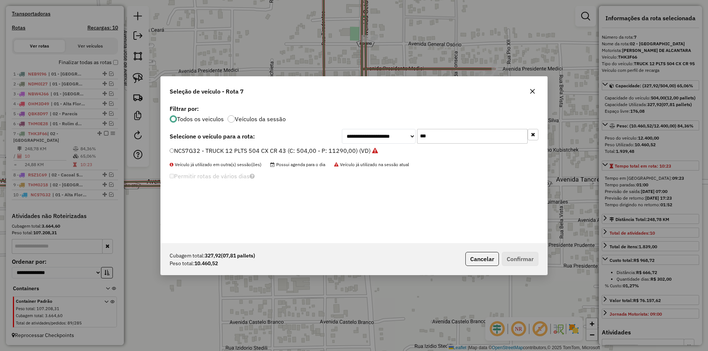
drag, startPoint x: 432, startPoint y: 138, endPoint x: 394, endPoint y: 143, distance: 38.4
click at [394, 143] on div "**********" at bounding box center [440, 136] width 197 height 15
type input "***"
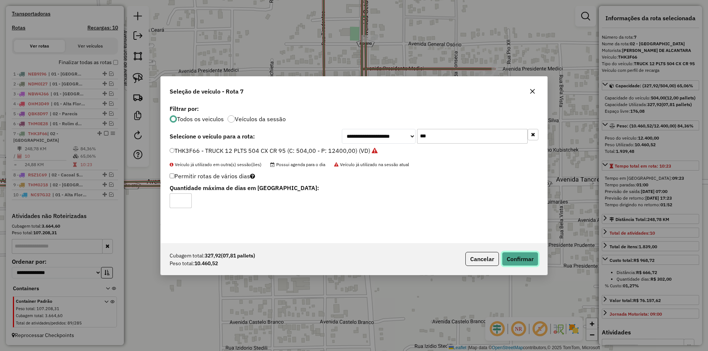
drag, startPoint x: 518, startPoint y: 255, endPoint x: 515, endPoint y: 252, distance: 4.5
click at [519, 255] on button "Confirmar" at bounding box center [520, 259] width 37 height 14
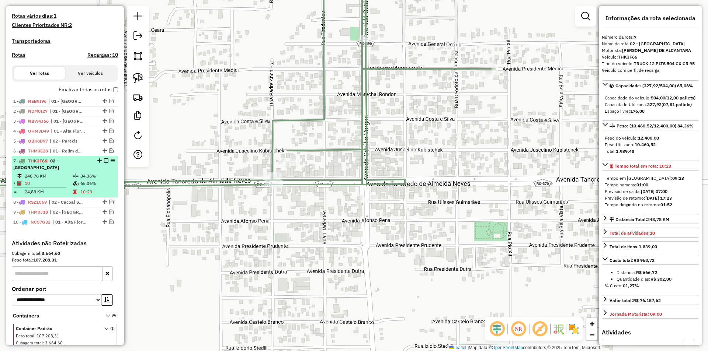
scroll to position [185, 0]
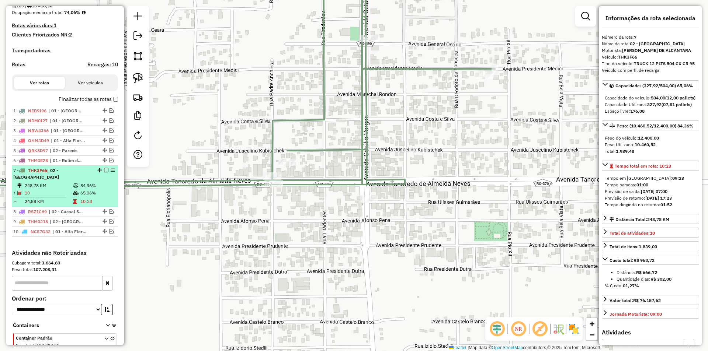
click at [104, 173] on em at bounding box center [106, 170] width 4 height 4
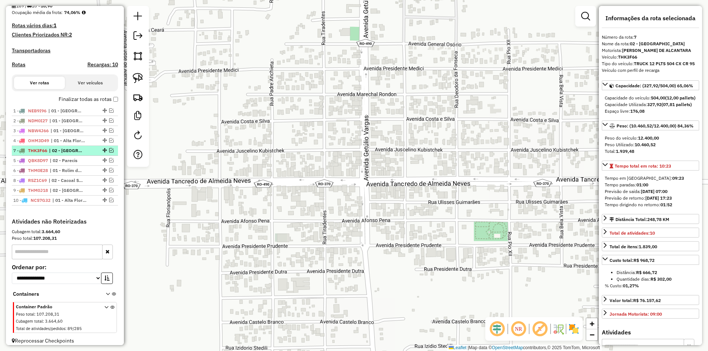
drag, startPoint x: 102, startPoint y: 177, endPoint x: 96, endPoint y: 157, distance: 21.2
drag, startPoint x: 101, startPoint y: 207, endPoint x: 80, endPoint y: 167, distance: 45.4
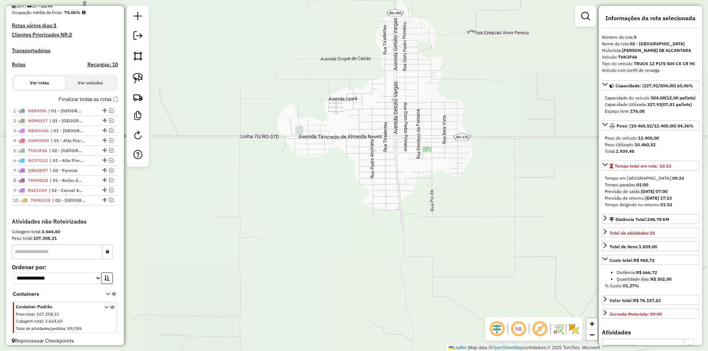
drag, startPoint x: 348, startPoint y: 175, endPoint x: 303, endPoint y: 203, distance: 52.8
click at [346, 182] on div "Janela de atendimento Grade de atendimento Capacidade Transportadoras Veículos …" at bounding box center [354, 175] width 708 height 351
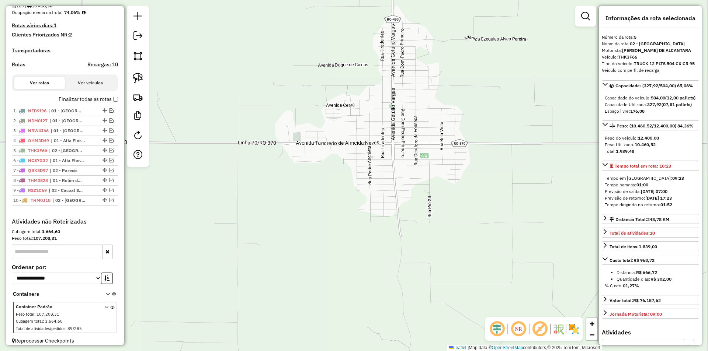
click at [295, 212] on div "Janela de atendimento Grade de atendimento Capacidade Transportadoras Veículos …" at bounding box center [354, 175] width 708 height 351
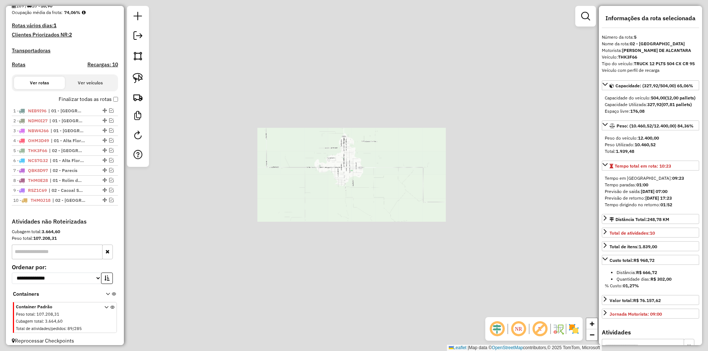
click at [306, 202] on div "Janela de atendimento Grade de atendimento Capacidade Transportadoras Veículos …" at bounding box center [354, 175] width 708 height 351
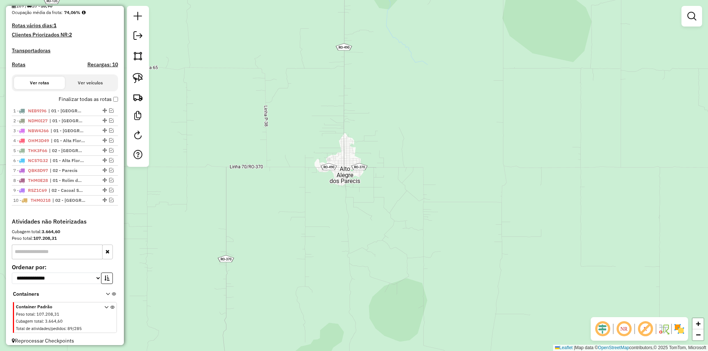
click at [293, 211] on div "Janela de atendimento Grade de atendimento Capacidade Transportadoras Veículos …" at bounding box center [354, 175] width 708 height 351
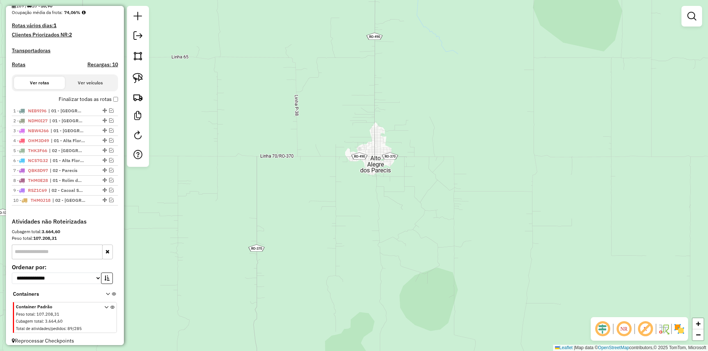
drag, startPoint x: 285, startPoint y: 217, endPoint x: 313, endPoint y: 207, distance: 29.4
click at [313, 207] on div "Janela de atendimento Grade de atendimento Capacidade Transportadoras Veículos …" at bounding box center [354, 175] width 708 height 351
drag, startPoint x: 313, startPoint y: 207, endPoint x: 346, endPoint y: 190, distance: 37.8
click at [323, 203] on div "Janela de atendimento Grade de atendimento Capacidade Transportadoras Veículos …" at bounding box center [354, 175] width 708 height 351
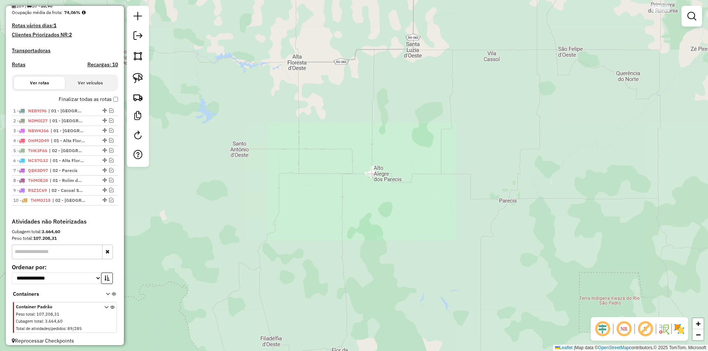
drag, startPoint x: 330, startPoint y: 195, endPoint x: 336, endPoint y: 195, distance: 5.9
click at [335, 195] on div "Janela de atendimento Grade de atendimento Capacidade Transportadoras Veículos …" at bounding box center [354, 175] width 708 height 351
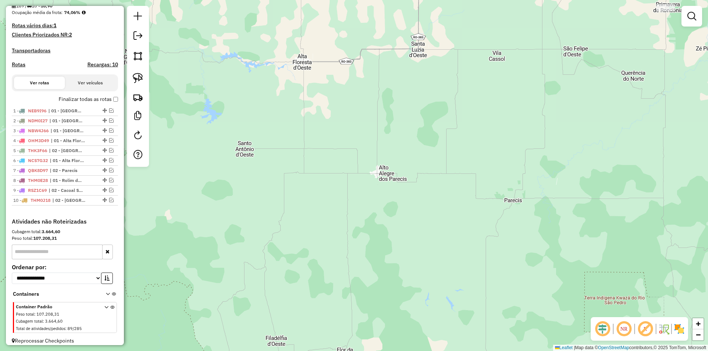
click at [349, 166] on div "Janela de atendimento Grade de atendimento Capacidade Transportadoras Veículos …" at bounding box center [354, 175] width 708 height 351
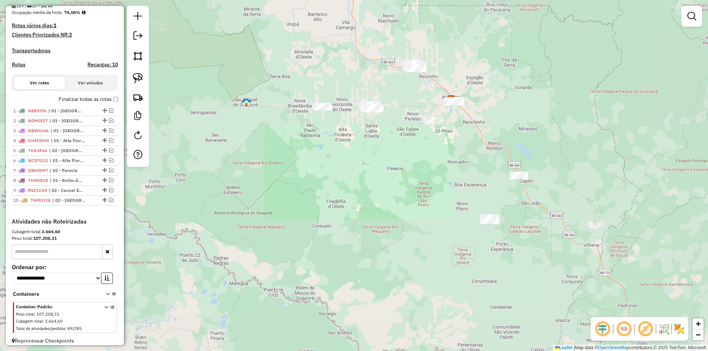
drag, startPoint x: 332, startPoint y: 165, endPoint x: 331, endPoint y: 169, distance: 4.7
click at [333, 165] on div "Janela de atendimento Grade de atendimento Capacidade Transportadoras Veículos …" at bounding box center [354, 175] width 708 height 351
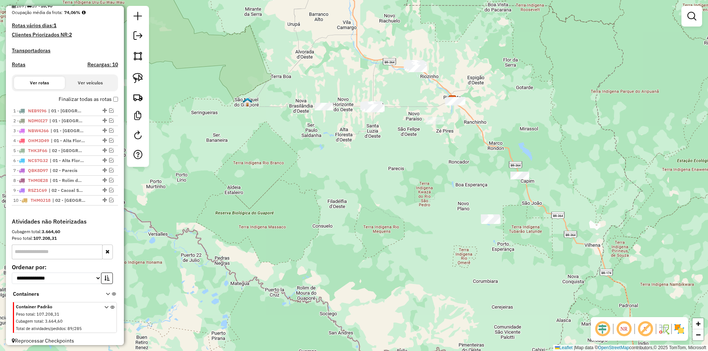
click at [331, 170] on div "Janela de atendimento Grade de atendimento Capacidade Transportadoras Veículos …" at bounding box center [354, 175] width 708 height 351
click at [109, 163] on em at bounding box center [111, 160] width 4 height 4
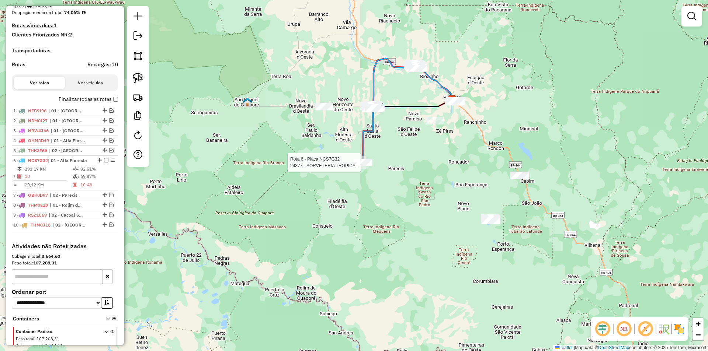
scroll to position [222, 0]
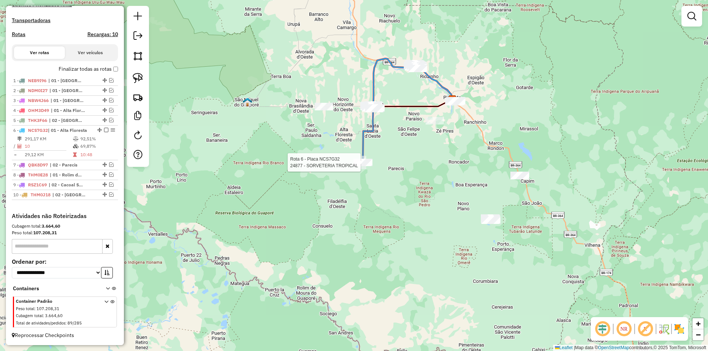
select select "*********"
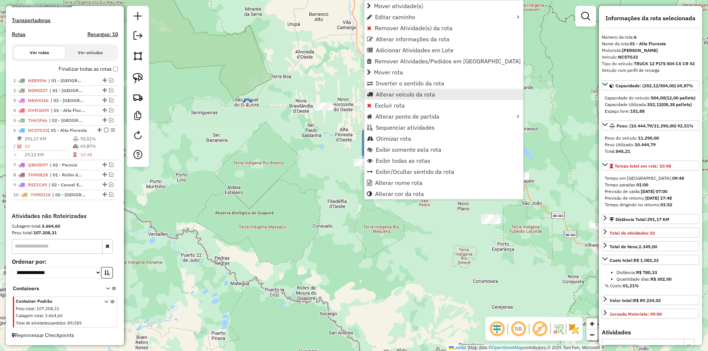
click at [389, 97] on span "Alterar veículo da rota" at bounding box center [405, 94] width 59 height 6
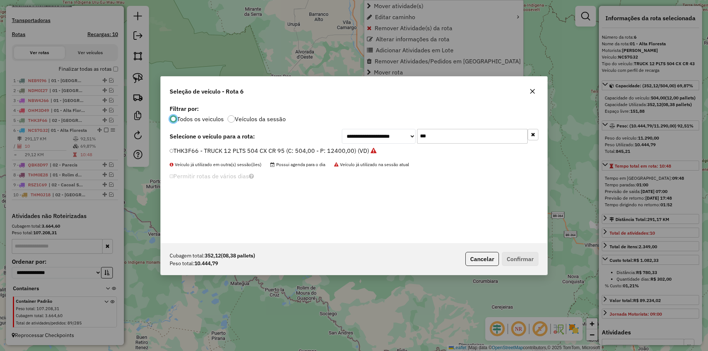
scroll to position [4, 2]
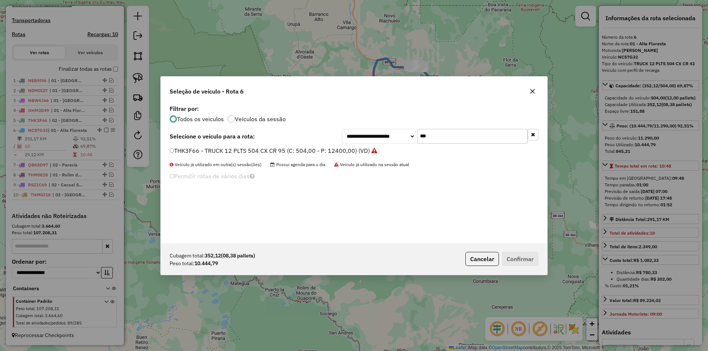
drag, startPoint x: 440, startPoint y: 135, endPoint x: 380, endPoint y: 143, distance: 60.3
click at [385, 147] on div "**********" at bounding box center [354, 173] width 386 height 140
type input "***"
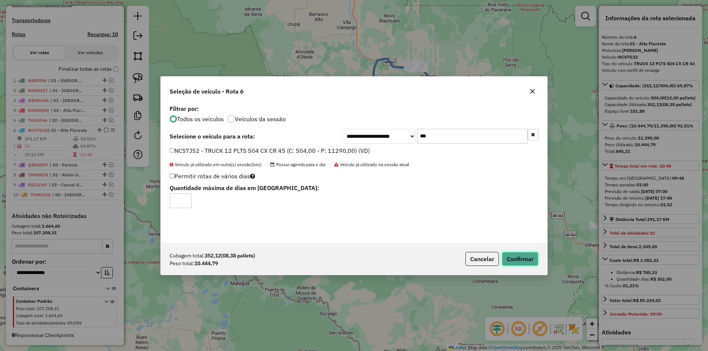
click at [519, 260] on button "Confirmar" at bounding box center [520, 259] width 37 height 14
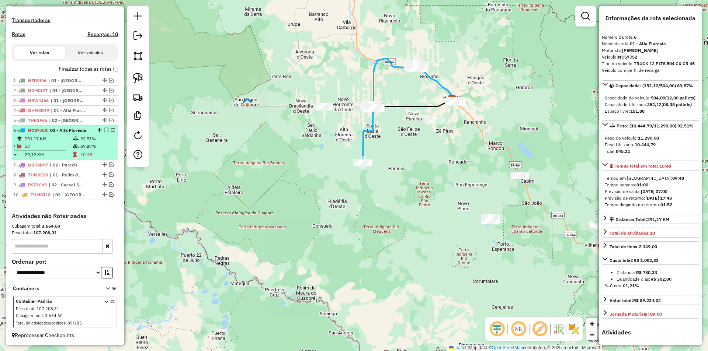
click at [101, 129] on div at bounding box center [104, 130] width 22 height 4
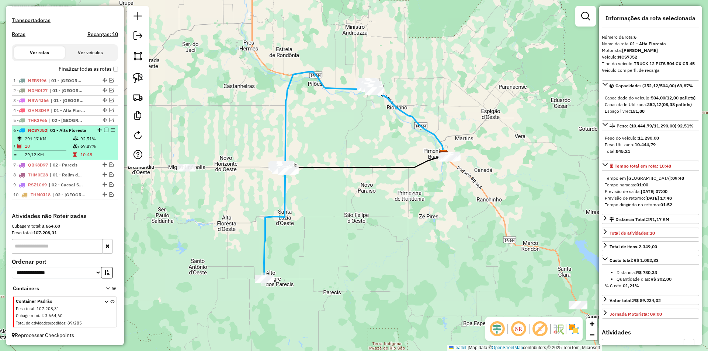
click at [106, 129] on em at bounding box center [106, 130] width 4 height 4
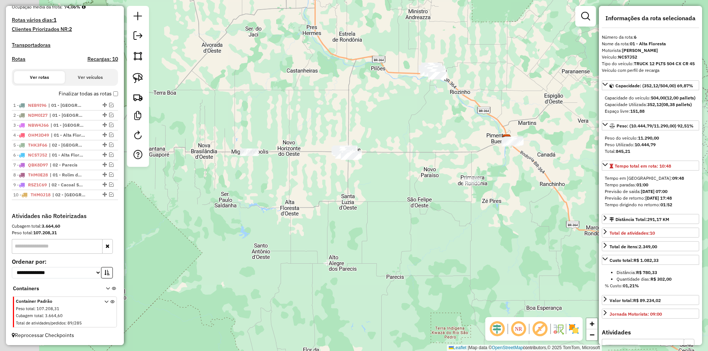
drag, startPoint x: 268, startPoint y: 131, endPoint x: 331, endPoint y: 116, distance: 64.9
click at [331, 116] on div "Janela de atendimento Grade de atendimento Capacidade Transportadoras Veículos …" at bounding box center [354, 175] width 708 height 351
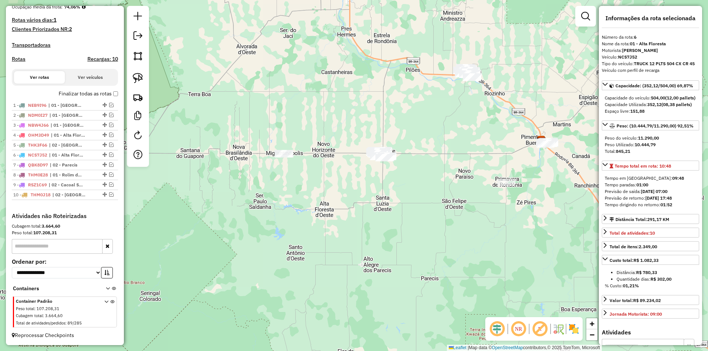
drag, startPoint x: 292, startPoint y: 110, endPoint x: 322, endPoint y: 114, distance: 29.7
click at [322, 114] on div "Janela de atendimento Grade de atendimento Capacidade Transportadoras Veículos …" at bounding box center [354, 175] width 708 height 351
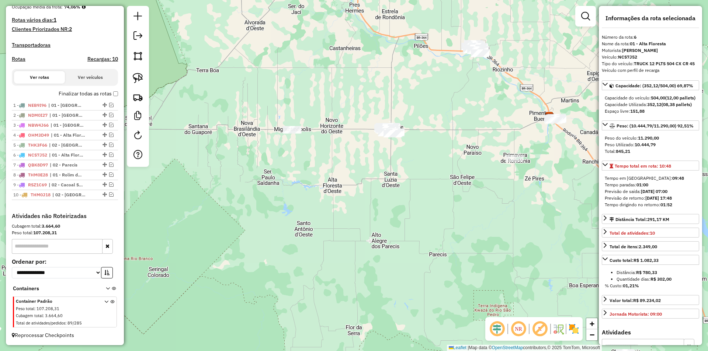
drag, startPoint x: 374, startPoint y: 171, endPoint x: 377, endPoint y: 153, distance: 17.9
click at [377, 153] on div "Janela de atendimento Grade de atendimento Capacidade Transportadoras Veículos …" at bounding box center [354, 175] width 708 height 351
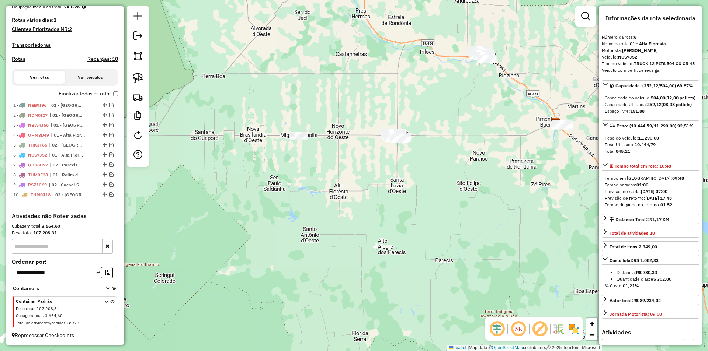
drag, startPoint x: 377, startPoint y: 153, endPoint x: 380, endPoint y: 174, distance: 21.2
click at [382, 183] on div "Janela de atendimento Grade de atendimento Capacidade Transportadoras Veículos …" at bounding box center [354, 175] width 708 height 351
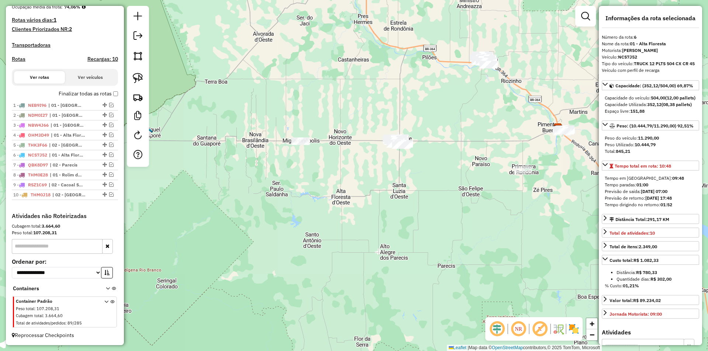
drag, startPoint x: 385, startPoint y: 172, endPoint x: 386, endPoint y: 176, distance: 4.1
click at [386, 176] on div "Janela de atendimento Grade de atendimento Capacidade Transportadoras Veículos …" at bounding box center [354, 175] width 708 height 351
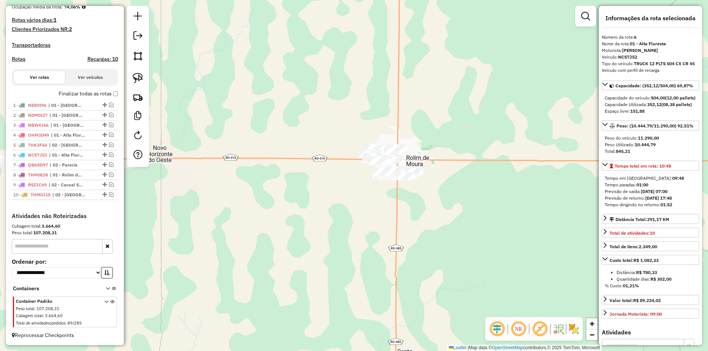
drag, startPoint x: 319, startPoint y: 197, endPoint x: 339, endPoint y: 208, distance: 22.1
click at [317, 213] on div "Janela de atendimento Grade de atendimento Capacidade Transportadoras Veículos …" at bounding box center [354, 175] width 708 height 351
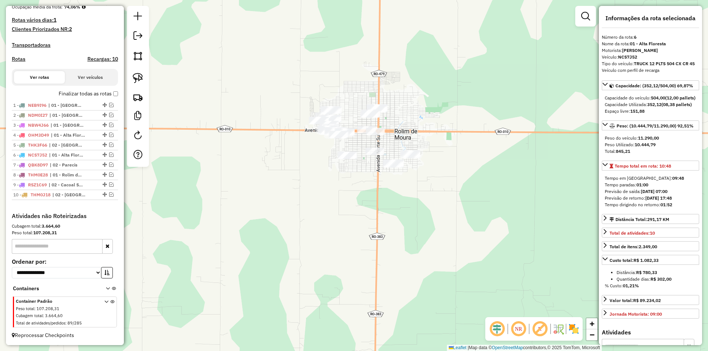
drag, startPoint x: 400, startPoint y: 188, endPoint x: 361, endPoint y: 195, distance: 39.3
click at [361, 195] on div "Janela de atendimento Grade de atendimento Capacidade Transportadoras Veículos …" at bounding box center [354, 175] width 708 height 351
click at [132, 73] on link at bounding box center [138, 78] width 16 height 16
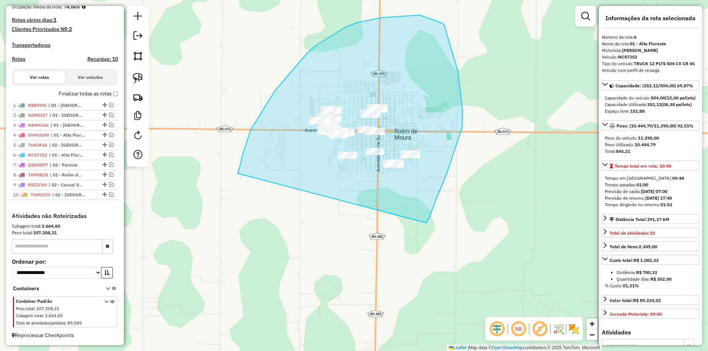
drag, startPoint x: 241, startPoint y: 162, endPoint x: 418, endPoint y: 223, distance: 187.4
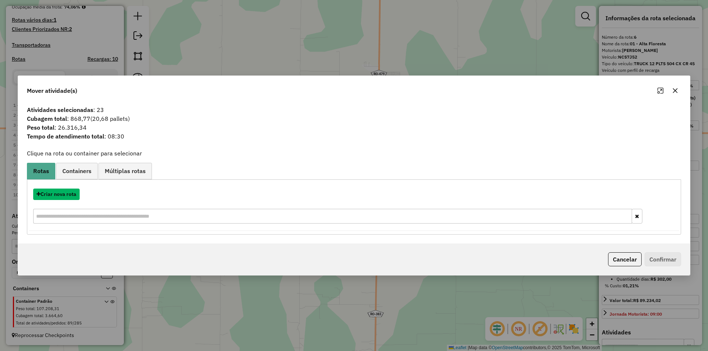
click at [68, 192] on button "Criar nova rota" at bounding box center [56, 194] width 46 height 11
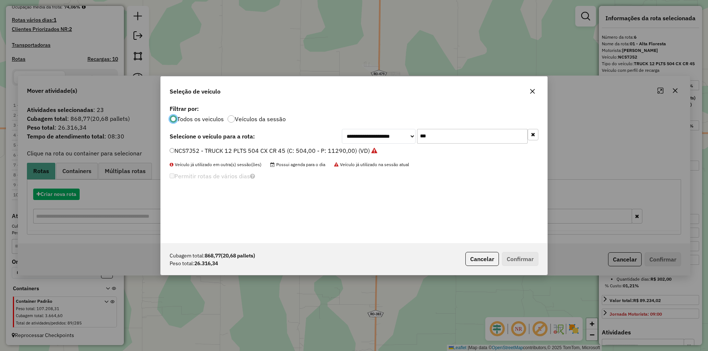
scroll to position [4, 2]
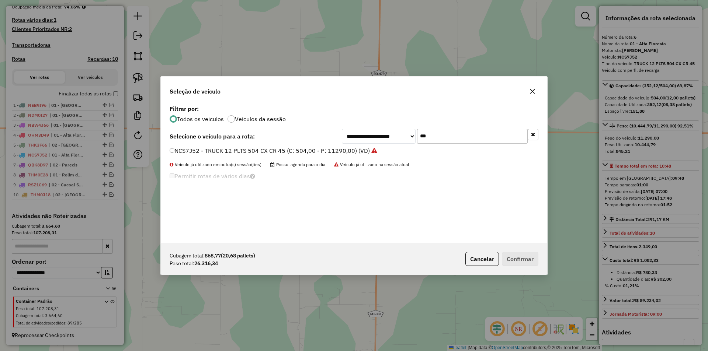
drag, startPoint x: 432, startPoint y: 133, endPoint x: 409, endPoint y: 145, distance: 26.2
click at [410, 145] on div "**********" at bounding box center [354, 173] width 386 height 140
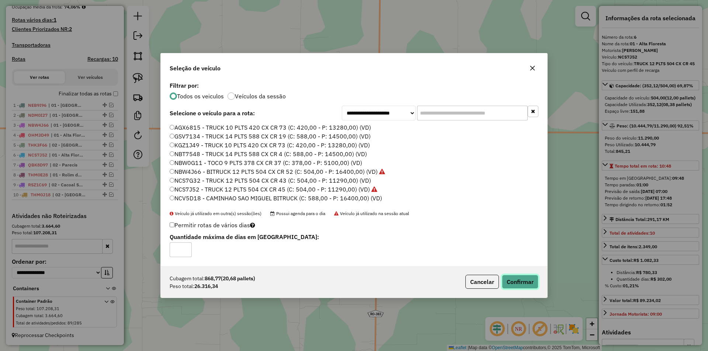
click at [531, 278] on button "Confirmar" at bounding box center [520, 282] width 37 height 14
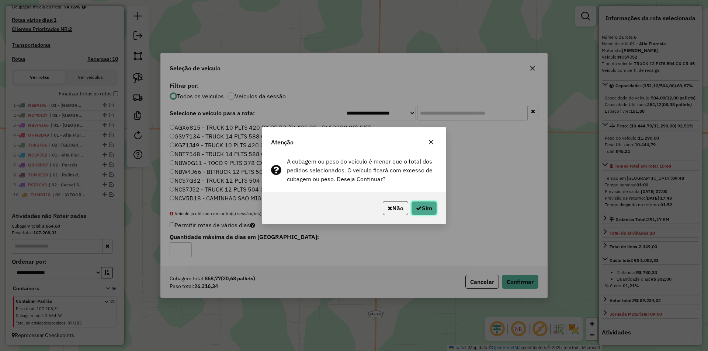
click at [420, 211] on icon "button" at bounding box center [419, 208] width 6 height 6
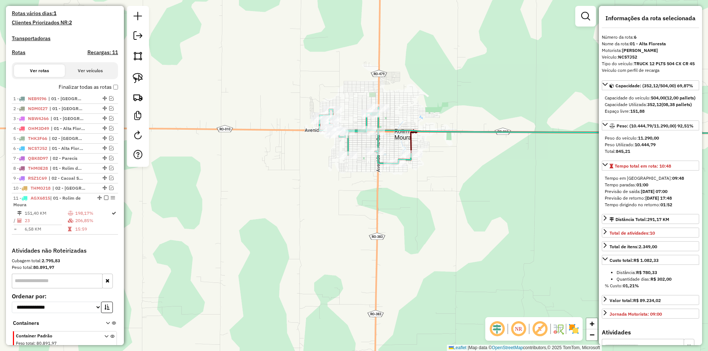
scroll to position [239, 0]
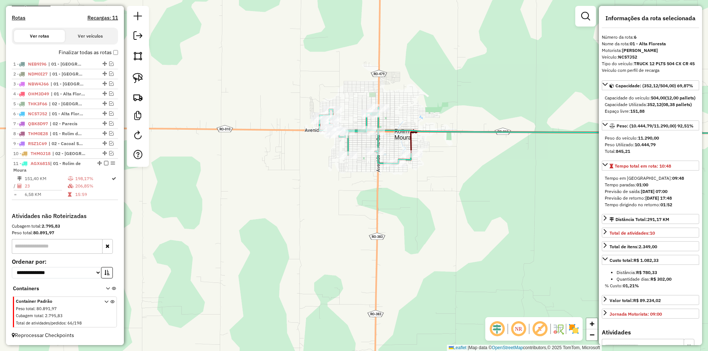
click at [288, 219] on div "Janela de atendimento Grade de atendimento Capacidade Transportadoras Veículos …" at bounding box center [354, 175] width 708 height 351
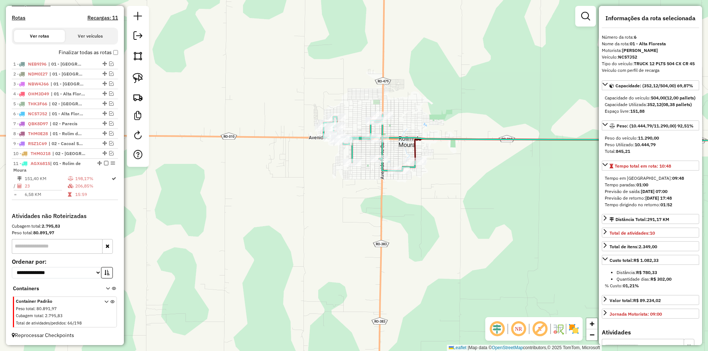
click at [295, 201] on div "Janela de atendimento Grade de atendimento Capacidade Transportadoras Veículos …" at bounding box center [354, 175] width 708 height 351
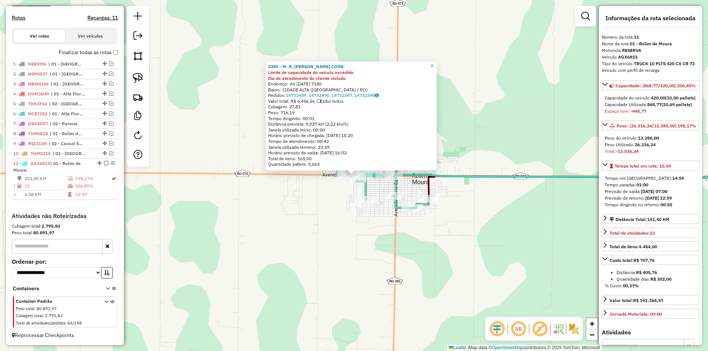
click at [435, 276] on div "5389 - M. R. GONÇALVES COME Limite de capacidade do veículo excedido Dia de ate…" at bounding box center [354, 175] width 708 height 351
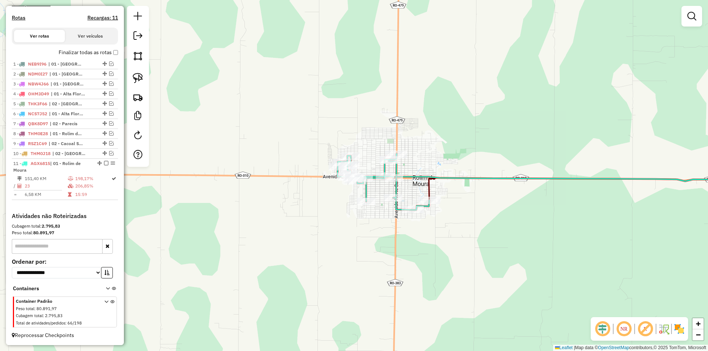
click at [394, 249] on div "Janela de atendimento Grade de atendimento Capacidade Transportadoras Veículos …" at bounding box center [354, 175] width 708 height 351
select select "*********"
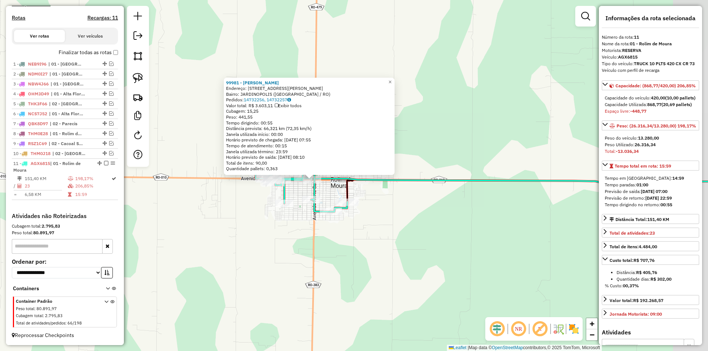
drag, startPoint x: 462, startPoint y: 243, endPoint x: 417, endPoint y: 247, distance: 45.2
click at [418, 247] on div "99981 - COMERCIAL SOUZA Endereço: AV JUSCELINO KUBITSCHEK 2141 Bairro: JARDINOP…" at bounding box center [354, 175] width 708 height 351
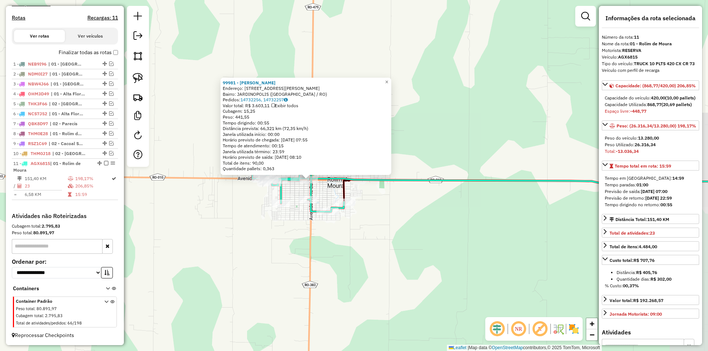
click at [417, 247] on div "99981 - COMERCIAL SOUZA Endereço: AV JUSCELINO KUBITSCHEK 2141 Bairro: JARDINOP…" at bounding box center [354, 175] width 708 height 351
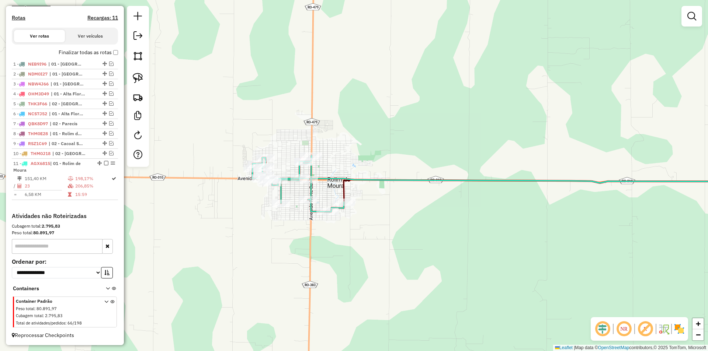
drag, startPoint x: 406, startPoint y: 254, endPoint x: 395, endPoint y: 248, distance: 12.9
click at [406, 254] on div "99981 - COMERCIAL SOUZA Endereço: AV JUSCELINO KUBITSCHEK 2141 Bairro: JARDINOP…" at bounding box center [354, 175] width 708 height 351
select select "*********"
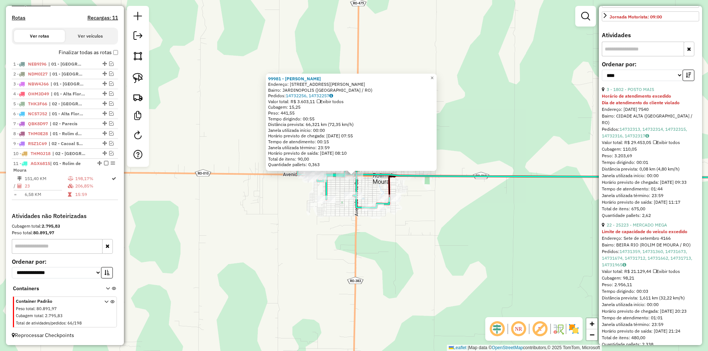
scroll to position [258, 0]
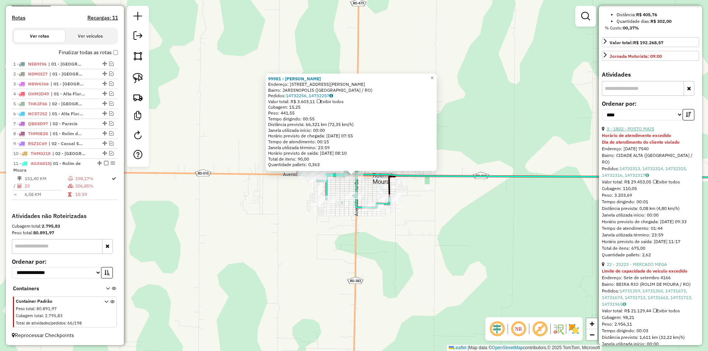
click at [629, 132] on link "3 - 1802 - POSTO MAIS" at bounding box center [631, 129] width 48 height 6
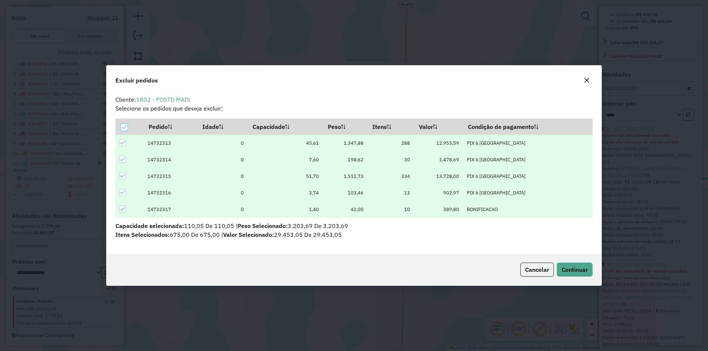
scroll to position [0, 0]
click at [576, 270] on span "Continuar" at bounding box center [575, 269] width 26 height 7
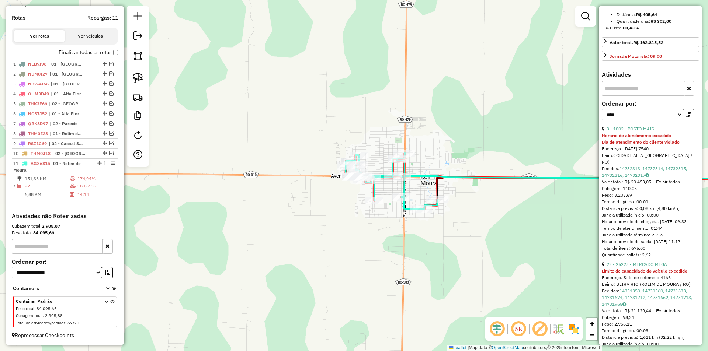
click at [687, 117] on icon "button" at bounding box center [688, 114] width 5 height 5
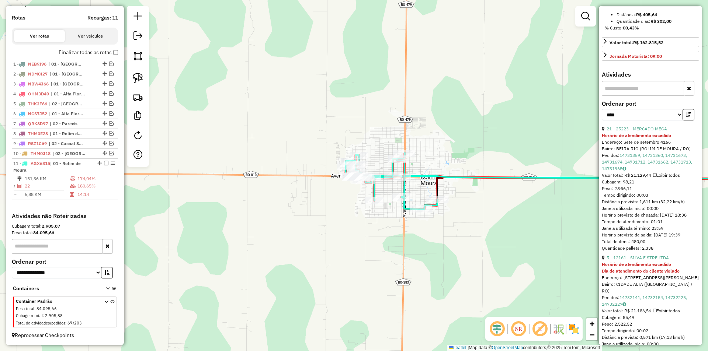
click at [648, 132] on link "21 - 25223 - MERCADO MEGA" at bounding box center [637, 129] width 60 height 6
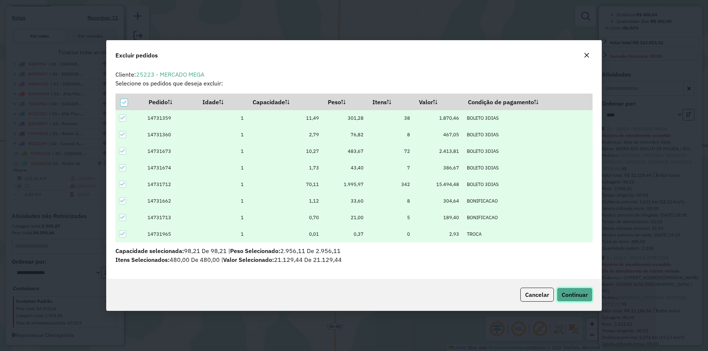
click at [569, 298] on span "Continuar" at bounding box center [575, 294] width 26 height 7
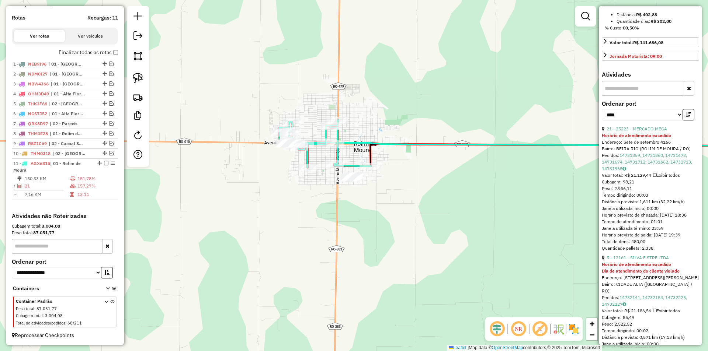
click at [408, 221] on div "Janela de atendimento Grade de atendimento Capacidade Transportadoras Veículos …" at bounding box center [354, 175] width 708 height 351
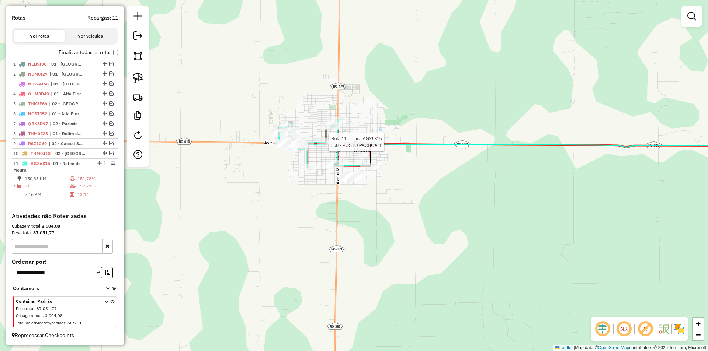
select select "*********"
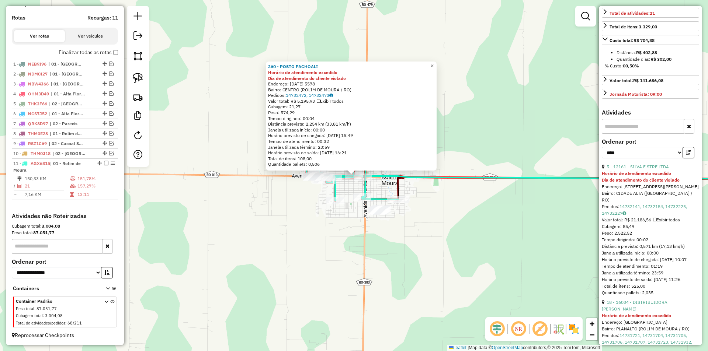
scroll to position [221, 0]
click at [642, 169] on link "5 - 12161 - SILVA E STRE LTDA" at bounding box center [638, 166] width 62 height 6
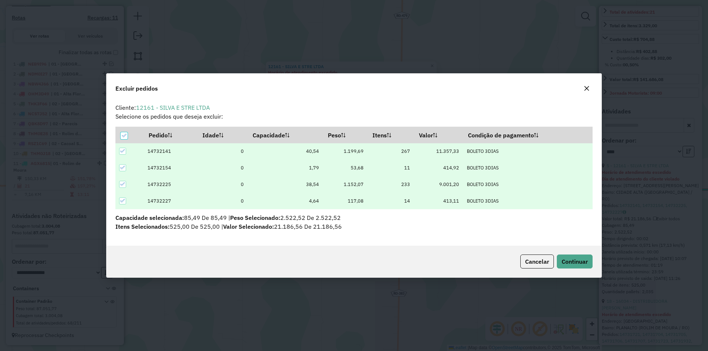
scroll to position [0, 0]
click at [569, 263] on span "Continuar" at bounding box center [575, 261] width 26 height 7
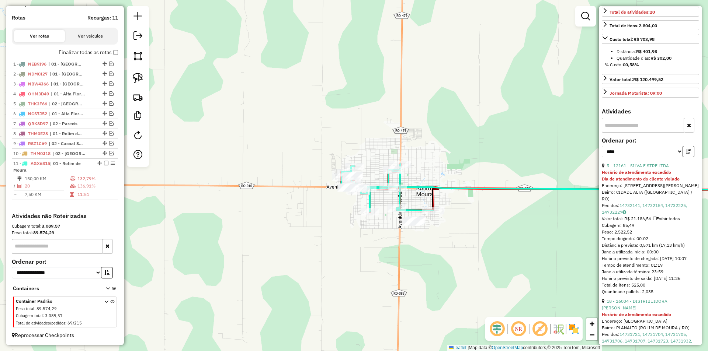
click at [306, 231] on div "Janela de atendimento Grade de atendimento Capacidade Transportadoras Veículos …" at bounding box center [354, 175] width 708 height 351
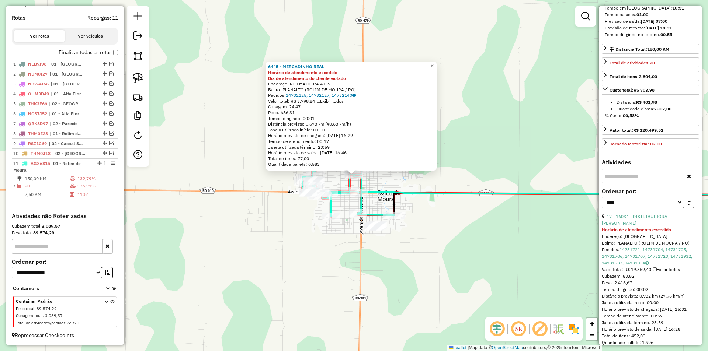
scroll to position [258, 0]
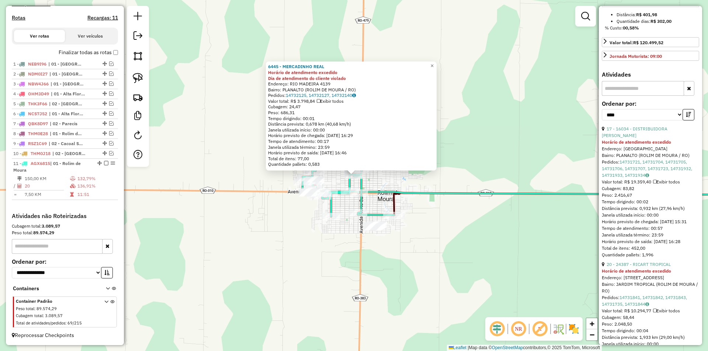
click at [533, 220] on div "6445 - MERCADINHO REAL Horário de atendimento excedido Dia de atendimento do cl…" at bounding box center [354, 175] width 708 height 351
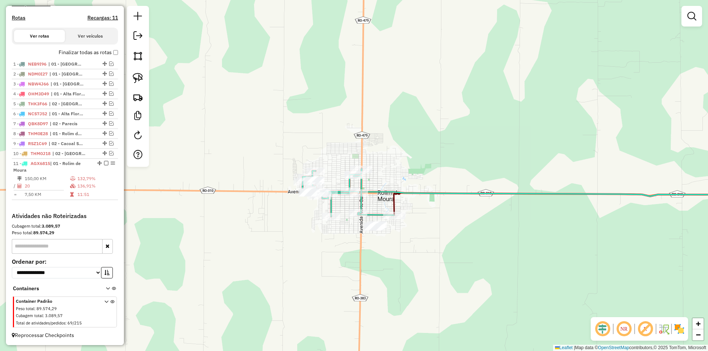
drag, startPoint x: 360, startPoint y: 293, endPoint x: 339, endPoint y: 276, distance: 26.7
click at [370, 285] on div "Janela de atendimento Grade de atendimento Capacidade Transportadoras Veículos …" at bounding box center [354, 175] width 708 height 351
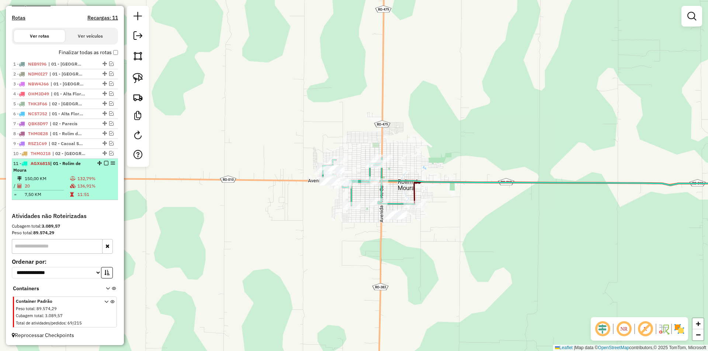
click at [104, 164] on em at bounding box center [106, 163] width 4 height 4
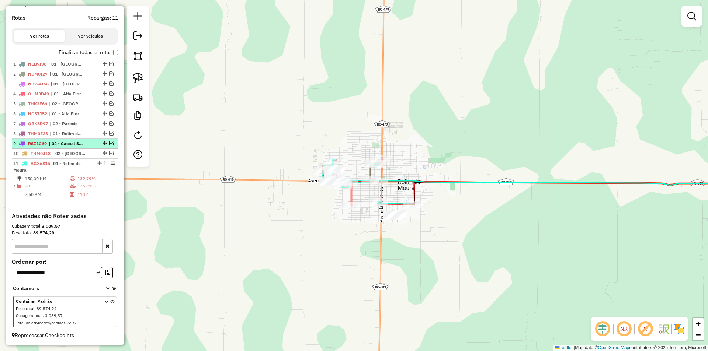
scroll to position [207, 0]
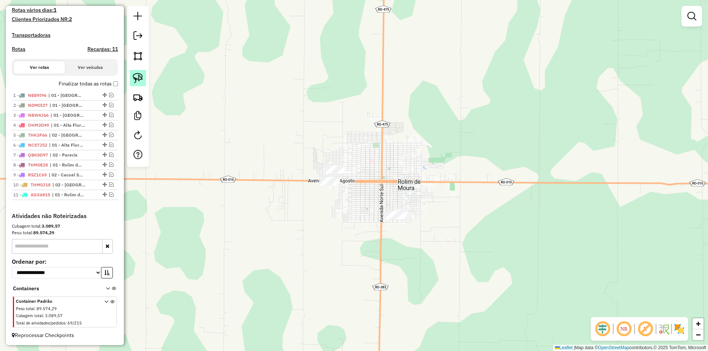
click at [135, 76] on img at bounding box center [138, 78] width 10 height 10
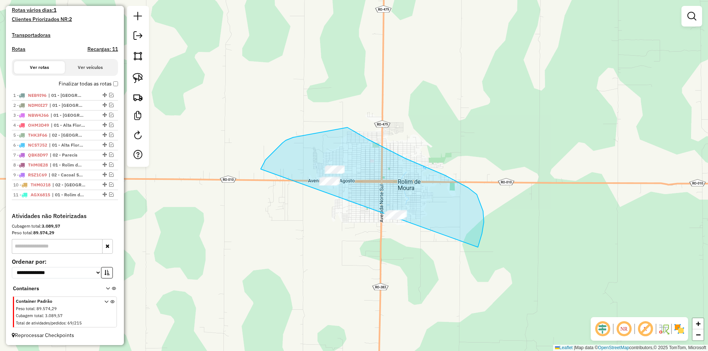
drag, startPoint x: 293, startPoint y: 138, endPoint x: 447, endPoint y: 275, distance: 206.8
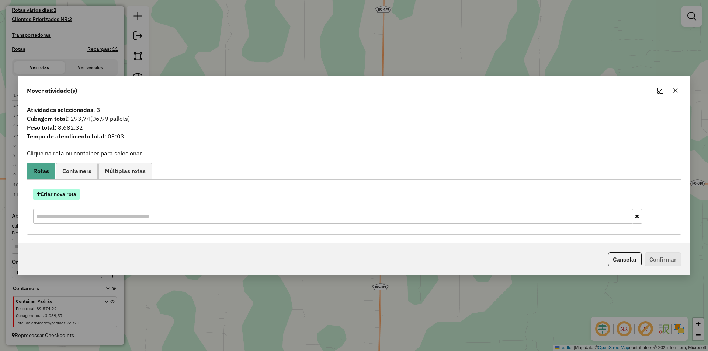
click at [66, 192] on button "Criar nova rota" at bounding box center [56, 194] width 46 height 11
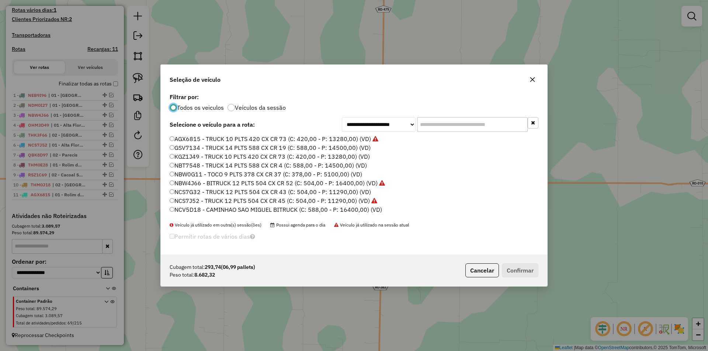
scroll to position [4, 2]
click at [449, 127] on input "text" at bounding box center [472, 124] width 111 height 15
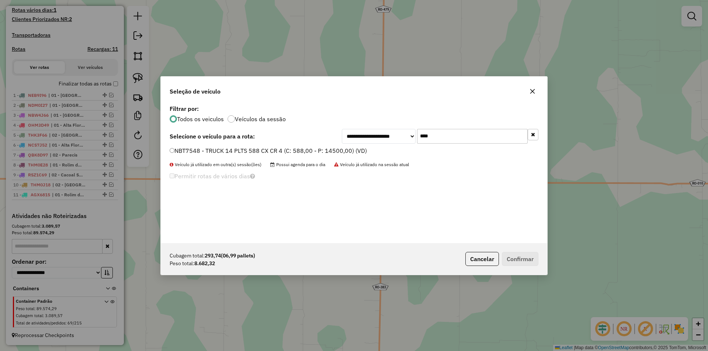
type input "****"
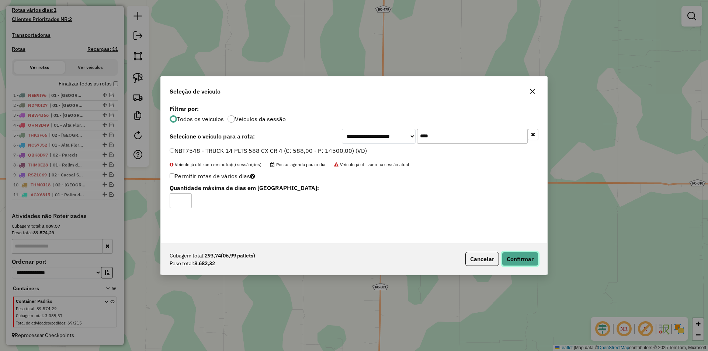
click at [531, 261] on button "Confirmar" at bounding box center [520, 259] width 37 height 14
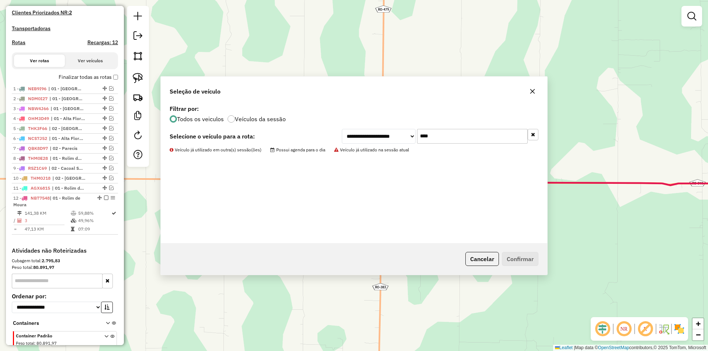
scroll to position [239, 0]
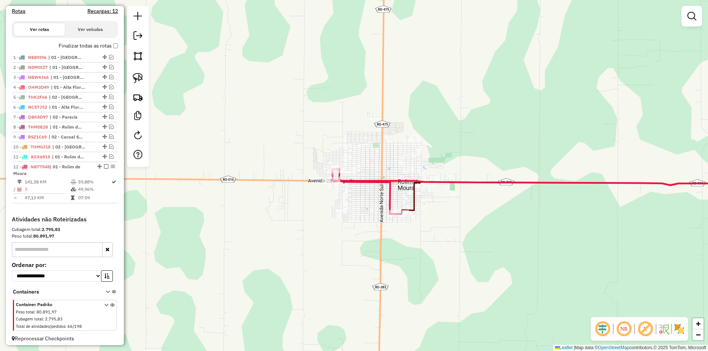
drag, startPoint x: 340, startPoint y: 303, endPoint x: 339, endPoint y: 275, distance: 27.3
click at [341, 305] on div "Janela de atendimento Grade de atendimento Capacidade Transportadoras Veículos …" at bounding box center [354, 175] width 708 height 351
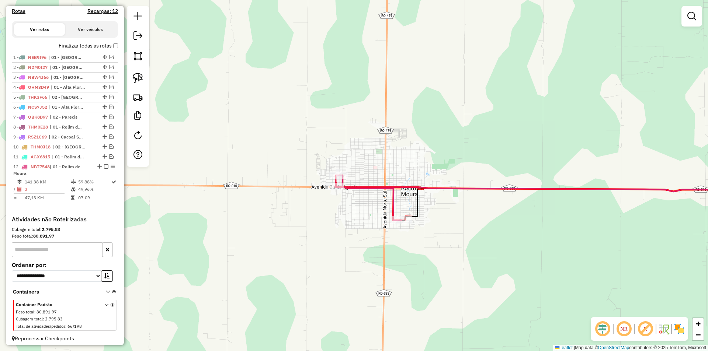
drag, startPoint x: 339, startPoint y: 261, endPoint x: 334, endPoint y: 241, distance: 20.8
click at [339, 263] on div "Janela de atendimento Grade de atendimento Capacidade Transportadoras Veículos …" at bounding box center [354, 175] width 708 height 351
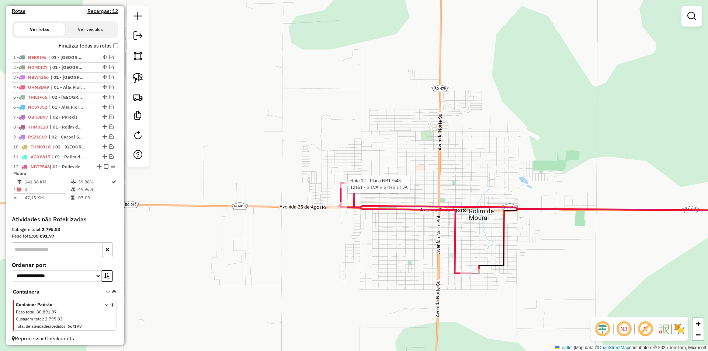
scroll to position [249, 0]
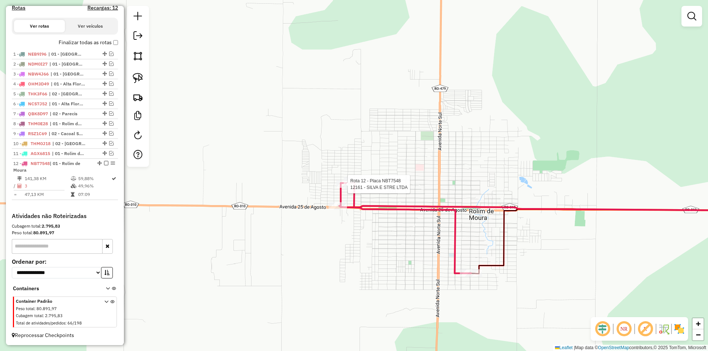
select select "*********"
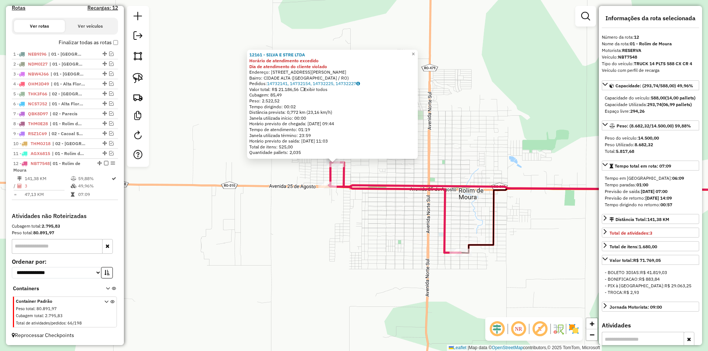
drag, startPoint x: 465, startPoint y: 149, endPoint x: 462, endPoint y: 147, distance: 4.0
click at [462, 147] on div "12161 - SILVA E STRE LTDA Horário de atendimento excedido Dia de atendimento do…" at bounding box center [354, 175] width 708 height 351
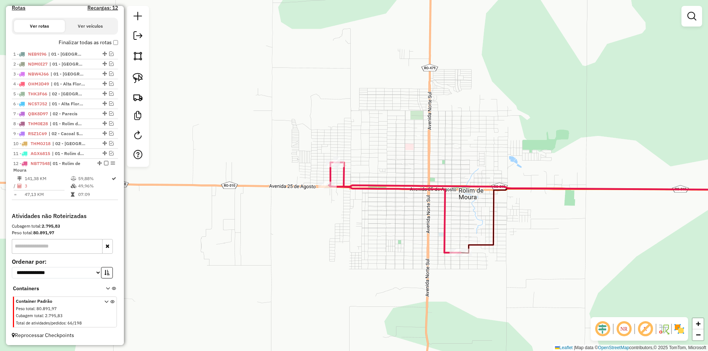
drag, startPoint x: 427, startPoint y: 203, endPoint x: 427, endPoint y: 192, distance: 11.1
click at [427, 196] on div "Janela de atendimento Grade de atendimento Capacidade Transportadoras Veículos …" at bounding box center [354, 175] width 708 height 351
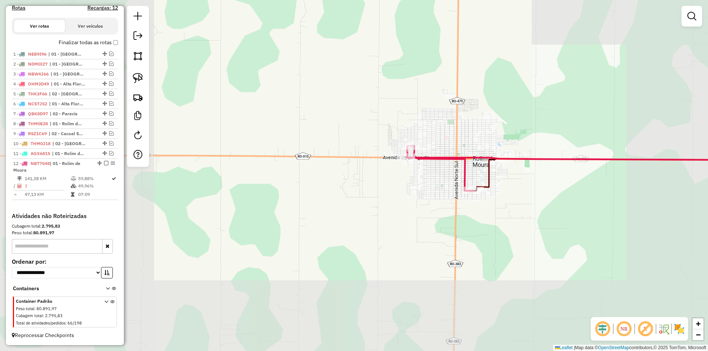
drag, startPoint x: 444, startPoint y: 204, endPoint x: 440, endPoint y: 200, distance: 6.3
click at [445, 200] on div "Janela de atendimento Grade de atendimento Capacidade Transportadoras Veículos …" at bounding box center [354, 175] width 708 height 351
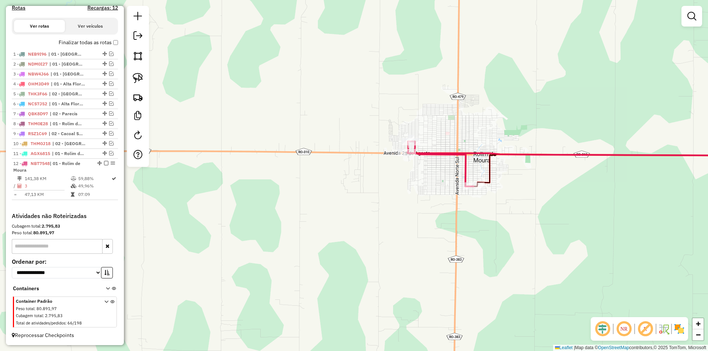
drag, startPoint x: 108, startPoint y: 154, endPoint x: 118, endPoint y: 154, distance: 10.0
click at [110, 153] on em at bounding box center [111, 153] width 4 height 4
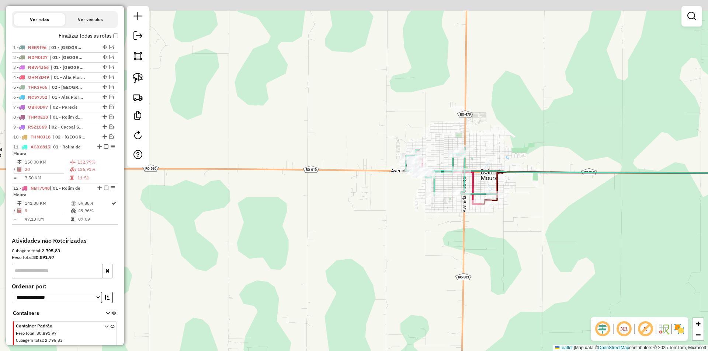
drag, startPoint x: 313, startPoint y: 170, endPoint x: 351, endPoint y: 171, distance: 37.3
click at [316, 175] on div "Janela de atendimento Grade de atendimento Capacidade Transportadoras Veículos …" at bounding box center [354, 175] width 708 height 351
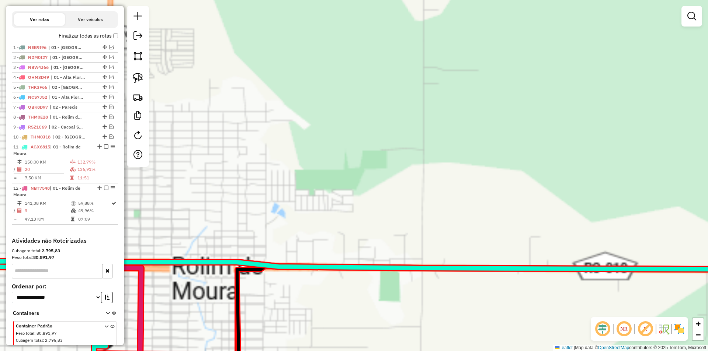
click at [458, 147] on div "Janela de atendimento Grade de atendimento Capacidade Transportadoras Veículos …" at bounding box center [354, 175] width 708 height 351
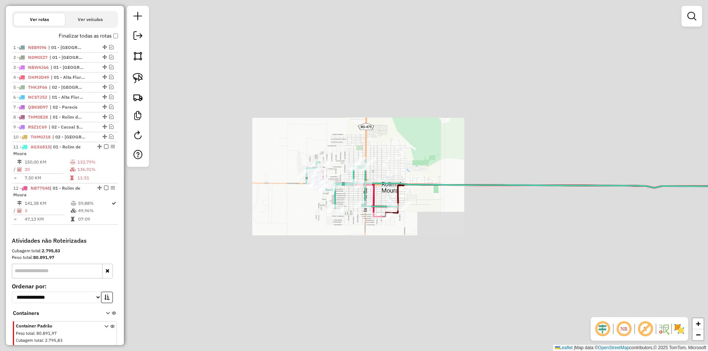
click at [389, 176] on div "Janela de atendimento Grade de atendimento Capacidade Transportadoras Veículos …" at bounding box center [354, 175] width 708 height 351
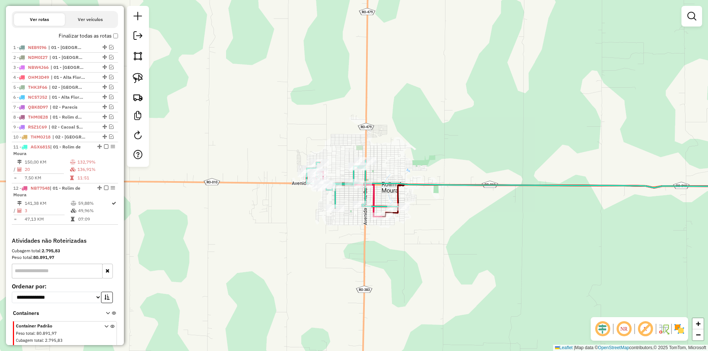
click at [395, 160] on div "Janela de atendimento Grade de atendimento Capacidade Transportadoras Veículos …" at bounding box center [354, 175] width 708 height 351
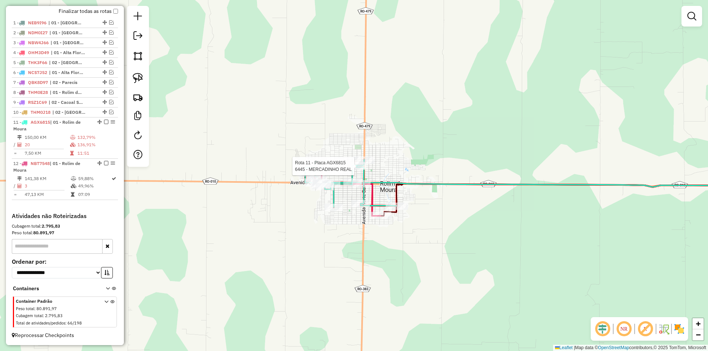
select select "*********"
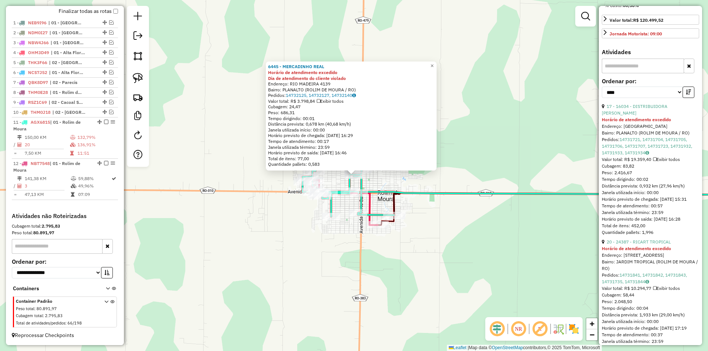
scroll to position [295, 0]
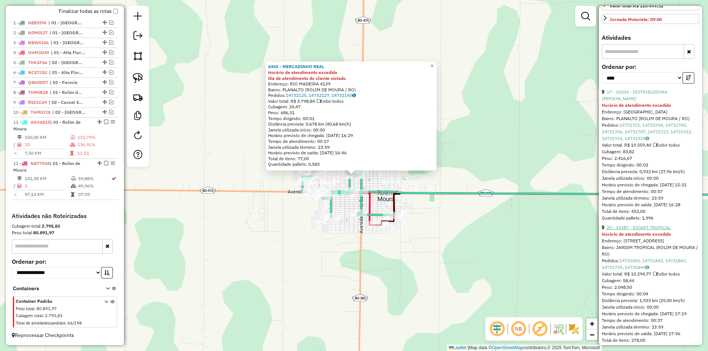
click at [645, 230] on link "20 - 24387 - RICART TROPICAL" at bounding box center [639, 228] width 64 height 6
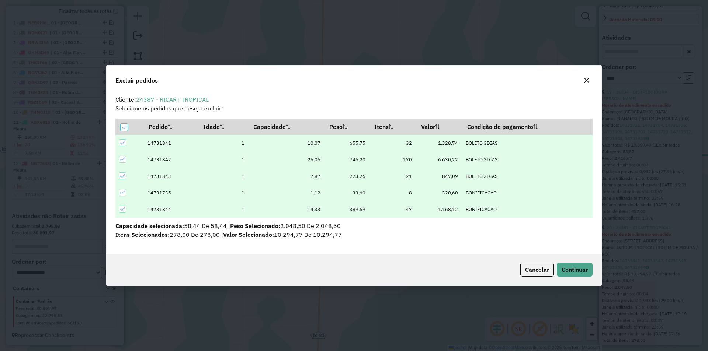
scroll to position [0, 0]
click at [566, 267] on span "Continuar" at bounding box center [575, 269] width 26 height 7
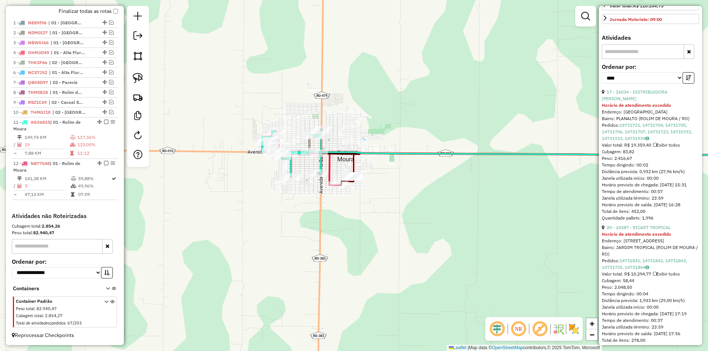
click at [301, 212] on div "Janela de atendimento Grade de atendimento Capacidade Transportadoras Veículos …" at bounding box center [354, 175] width 708 height 351
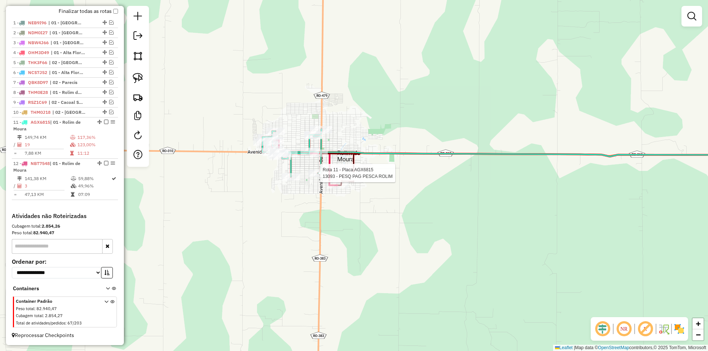
select select "*********"
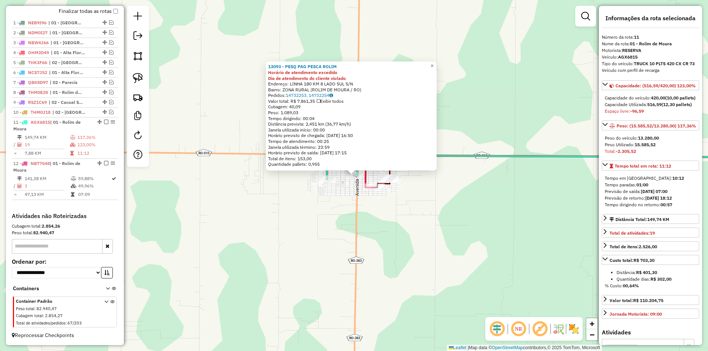
click at [455, 229] on div "13093 - PESQ PAG PESCA ROLIM Horário de atendimento excedido Dia de atendimento…" at bounding box center [354, 175] width 708 height 351
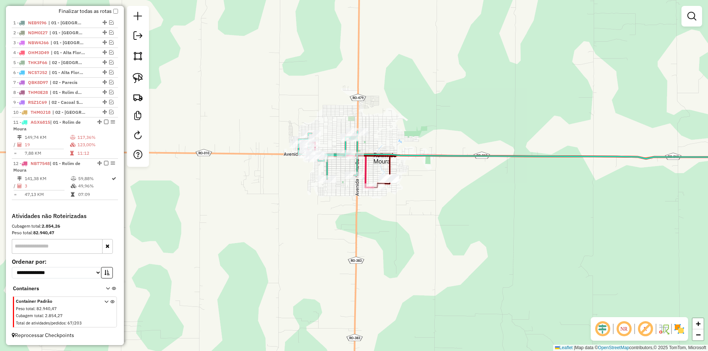
click at [341, 237] on div "Janela de atendimento Grade de atendimento Capacidade Transportadoras Veículos …" at bounding box center [354, 175] width 708 height 351
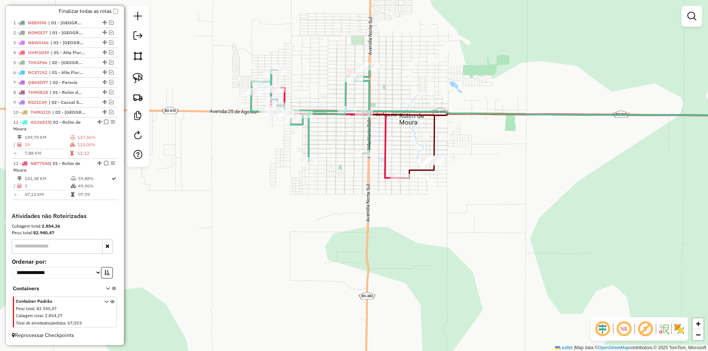
click at [350, 221] on div "Janela de atendimento Grade de atendimento Capacidade Transportadoras Veículos …" at bounding box center [354, 175] width 708 height 351
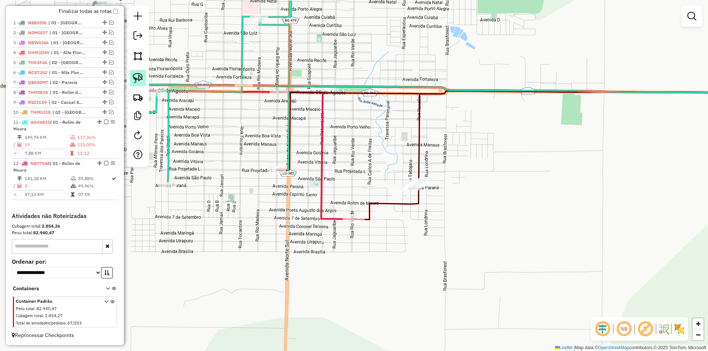
drag, startPoint x: 149, startPoint y: 75, endPoint x: 139, endPoint y: 76, distance: 10.0
click at [149, 76] on div "Janela de atendimento Grade de atendimento Capacidade Transportadoras Veículos …" at bounding box center [354, 175] width 708 height 351
click at [139, 77] on img at bounding box center [138, 78] width 10 height 10
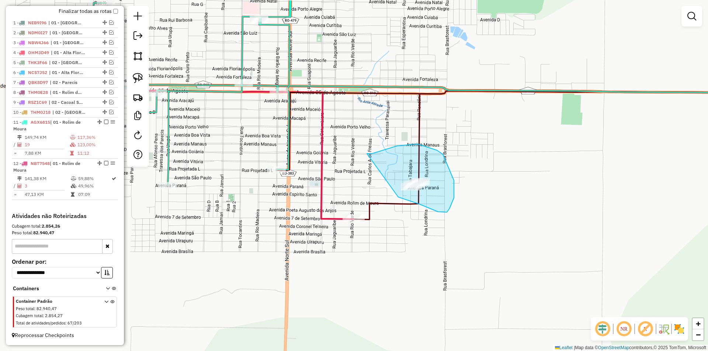
drag, startPoint x: 368, startPoint y: 154, endPoint x: 397, endPoint y: 197, distance: 51.5
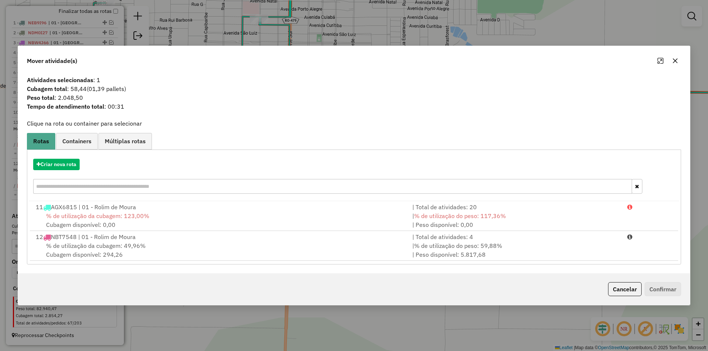
click at [91, 243] on span "% de utilização da cubagem: 49,96%" at bounding box center [96, 245] width 100 height 7
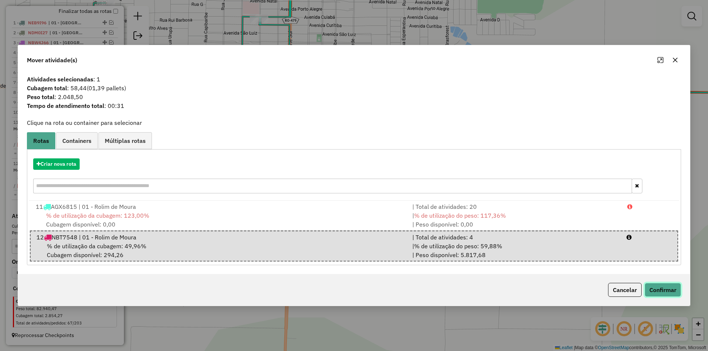
click at [656, 288] on button "Confirmar" at bounding box center [663, 290] width 37 height 14
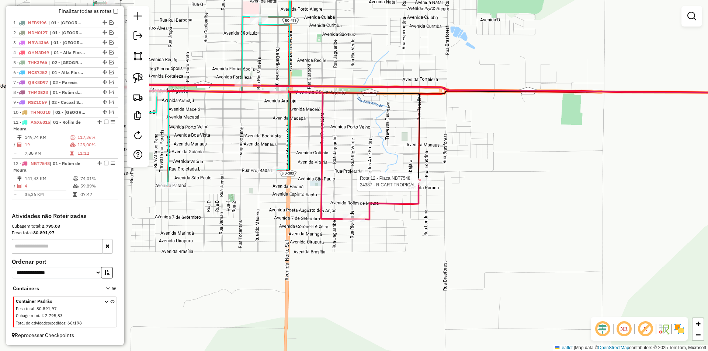
select select "*********"
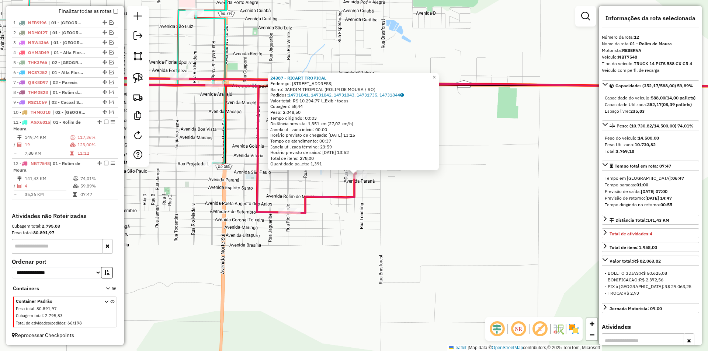
drag, startPoint x: 434, startPoint y: 225, endPoint x: 452, endPoint y: 212, distance: 22.8
click at [452, 212] on div "24387 - RICART TROPICAL Endereço: AVENIDA SaO PAULO 3447 Bairro: JARDIM TROPICA…" at bounding box center [354, 175] width 708 height 351
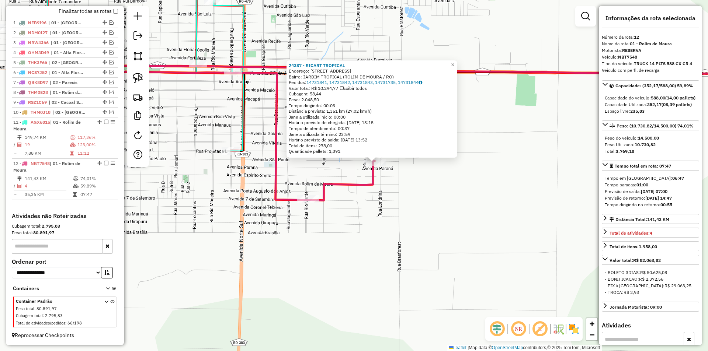
click at [452, 212] on div "24387 - RICART TROPICAL Endereço: AVENIDA SaO PAULO 3447 Bairro: JARDIM TROPICA…" at bounding box center [354, 175] width 708 height 351
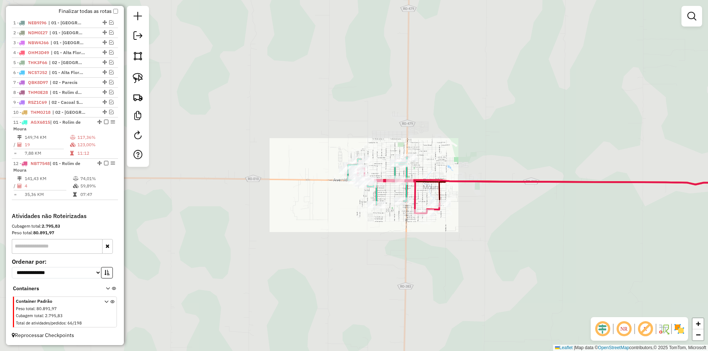
drag, startPoint x: 434, startPoint y: 261, endPoint x: 428, endPoint y: 244, distance: 18.7
click at [435, 264] on div "Janela de atendimento Grade de atendimento Capacidade Transportadoras Veículos …" at bounding box center [354, 175] width 708 height 351
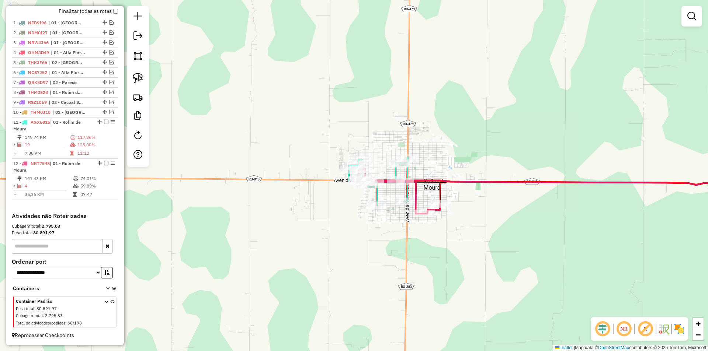
click at [425, 238] on div "Janela de atendimento Grade de atendimento Capacidade Transportadoras Veículos …" at bounding box center [354, 175] width 708 height 351
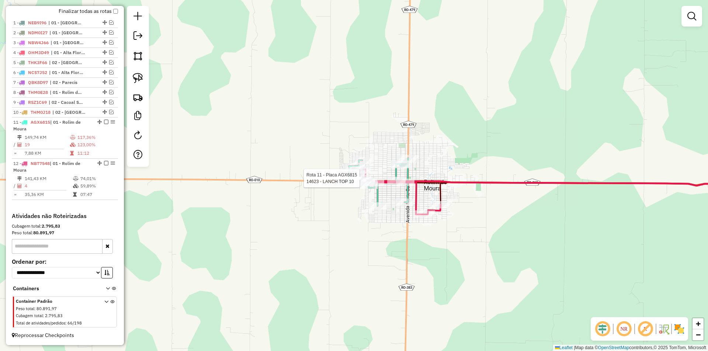
select select "*********"
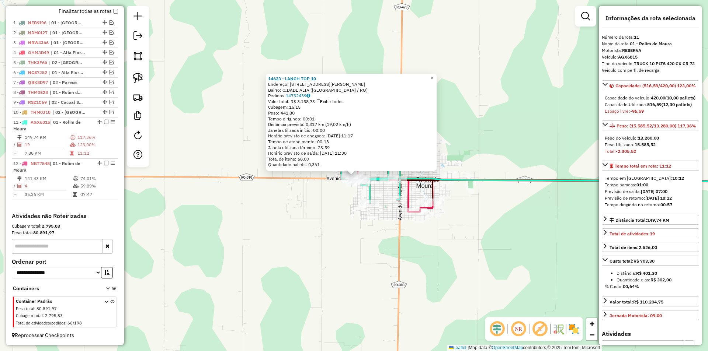
click at [351, 218] on div "Rota 11 - Placa AGX6815 13284 - J C MATTE 14623 - LANCH TOP 10 Endereço: RUA CE…" at bounding box center [354, 175] width 708 height 351
click at [351, 217] on div "14623 - LANCH TOP 10 Endereço: RUA CECILIA MEIRELES 360 Bairro: CIDADE ALTA (RO…" at bounding box center [354, 175] width 708 height 351
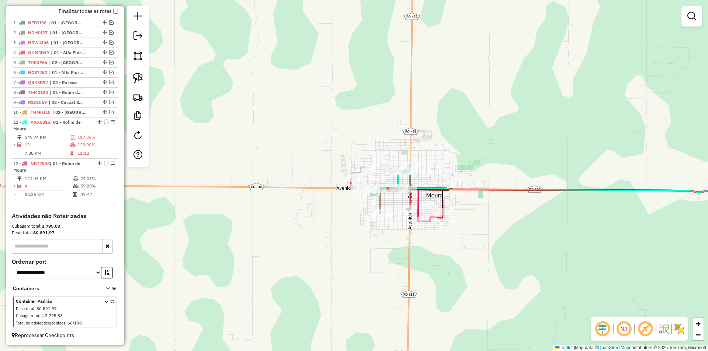
drag, startPoint x: 281, startPoint y: 242, endPoint x: 254, endPoint y: 231, distance: 29.0
click at [288, 251] on div "Janela de atendimento Grade de atendimento Capacidade Transportadoras Veículos …" at bounding box center [354, 175] width 708 height 351
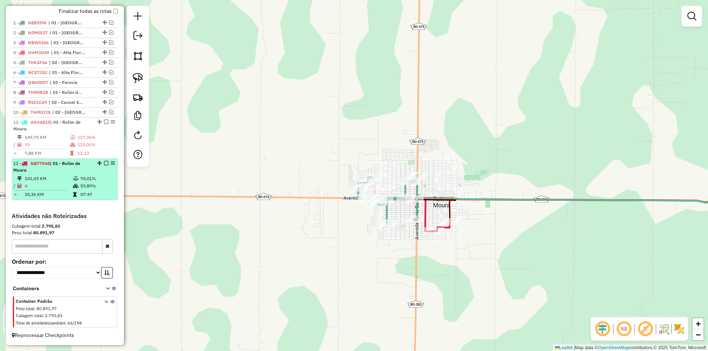
click at [106, 162] on div at bounding box center [104, 163] width 22 height 4
select select "*********"
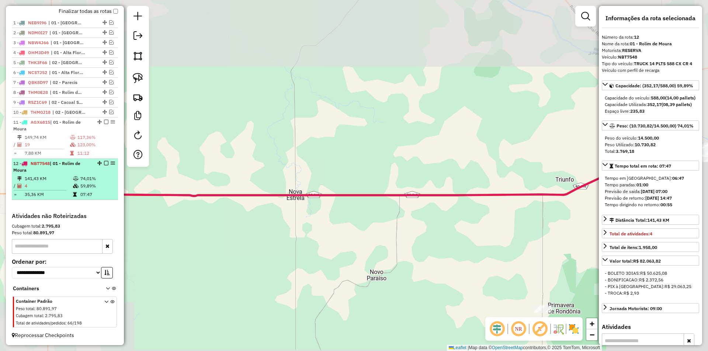
scroll to position [243, 0]
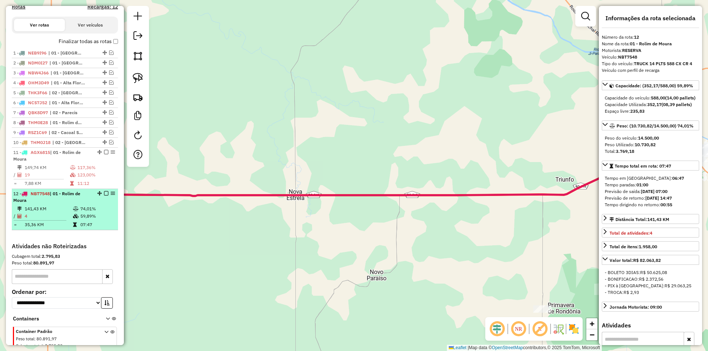
click at [104, 196] on em at bounding box center [106, 193] width 4 height 4
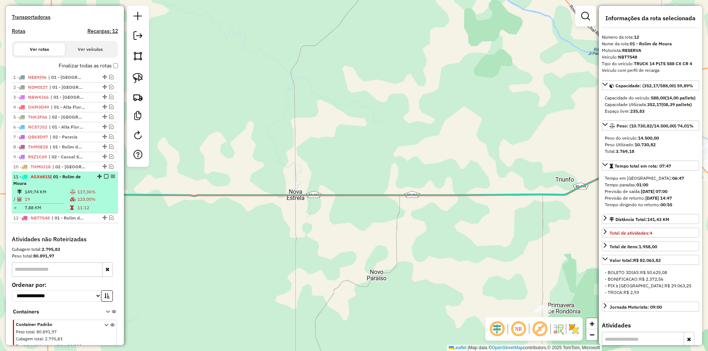
scroll to position [206, 0]
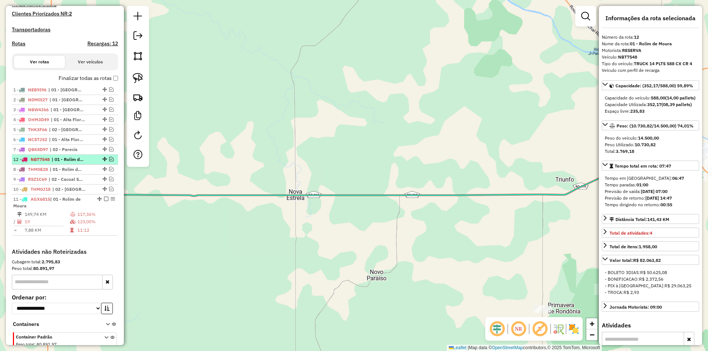
drag, startPoint x: 103, startPoint y: 236, endPoint x: 89, endPoint y: 164, distance: 73.6
drag, startPoint x: 377, startPoint y: 201, endPoint x: 457, endPoint y: 161, distance: 89.7
click at [436, 180] on div "Janela de atendimento Grade de atendimento Capacidade Transportadoras Veículos …" at bounding box center [354, 175] width 708 height 351
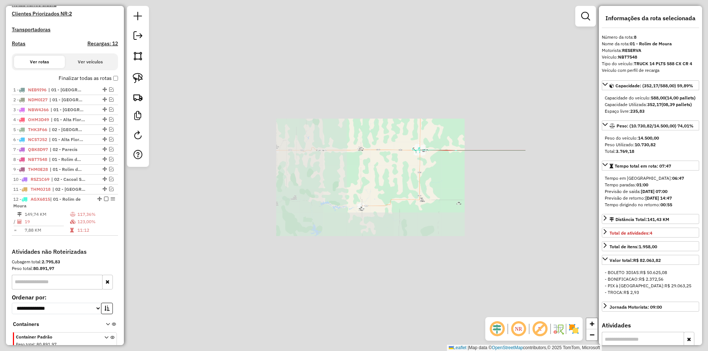
drag, startPoint x: 401, startPoint y: 188, endPoint x: 398, endPoint y: 192, distance: 5.1
click at [399, 191] on div "Janela de atendimento Grade de atendimento Capacidade Transportadoras Veículos …" at bounding box center [354, 175] width 708 height 351
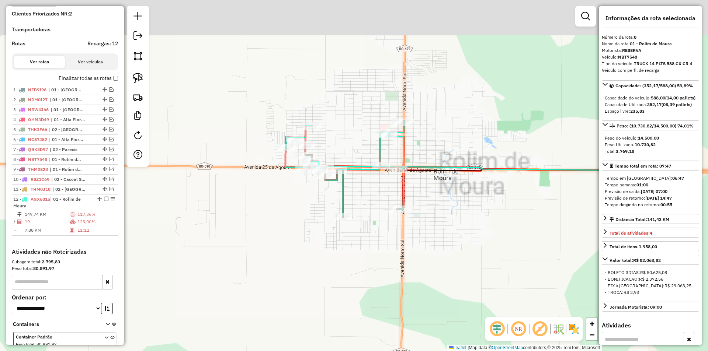
drag, startPoint x: 411, startPoint y: 196, endPoint x: 299, endPoint y: 246, distance: 121.8
click at [300, 246] on div "Janela de atendimento Grade de atendimento Capacidade Transportadoras Veículos …" at bounding box center [354, 175] width 708 height 351
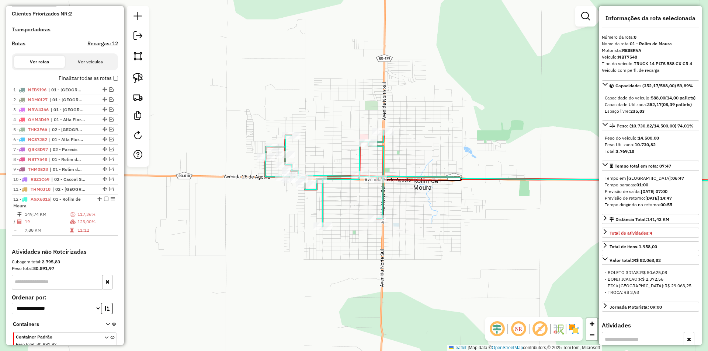
drag, startPoint x: 299, startPoint y: 246, endPoint x: 298, endPoint y: 195, distance: 50.5
click at [302, 242] on div "Janela de atendimento Grade de atendimento Capacidade Transportadoras Veículos …" at bounding box center [354, 175] width 708 height 351
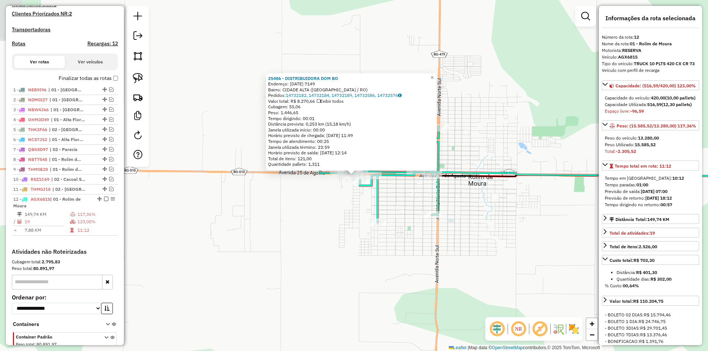
scroll to position [249, 0]
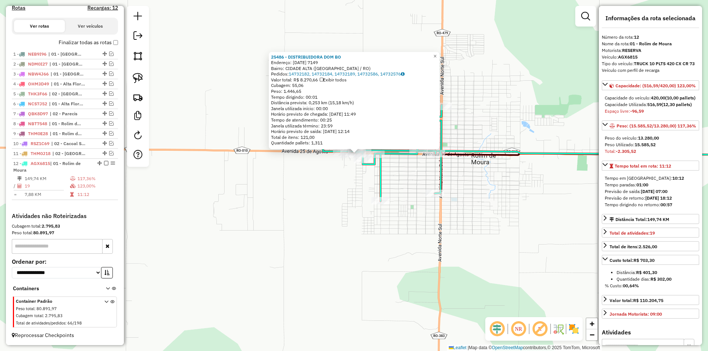
click at [400, 211] on div "25486 - DISTRIBUIDORA DOM BO Endereço: 25 DE AGOSTO 7149 Bairro: CIDADE ALTA (R…" at bounding box center [354, 175] width 708 height 351
click at [399, 212] on div "25486 - DISTRIBUIDORA DOM BO Endereço: 25 DE AGOSTO 7149 Bairro: CIDADE ALTA (R…" at bounding box center [354, 175] width 708 height 351
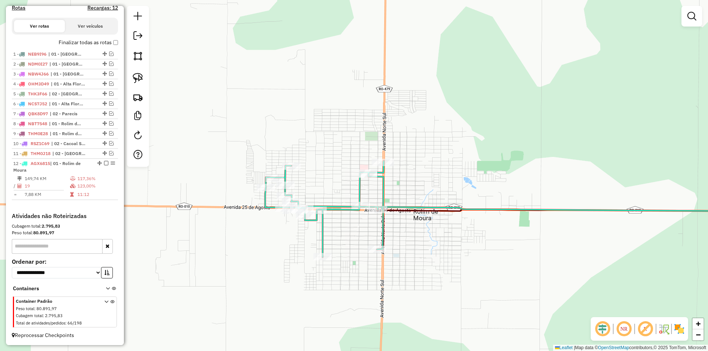
drag, startPoint x: 401, startPoint y: 228, endPoint x: 341, endPoint y: 261, distance: 68.4
click at [342, 262] on div "Janela de atendimento Grade de atendimento Capacidade Transportadoras Veículos …" at bounding box center [354, 175] width 708 height 351
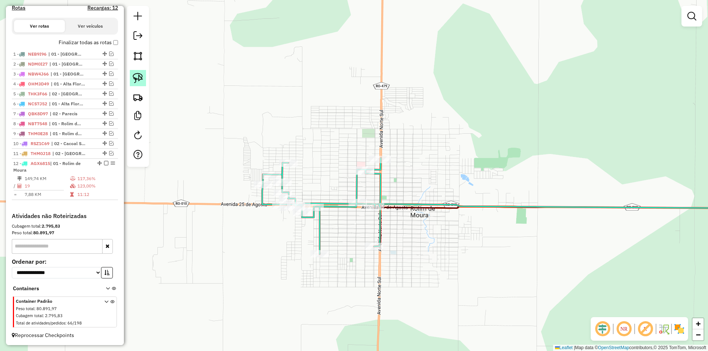
drag, startPoint x: 135, startPoint y: 80, endPoint x: 142, endPoint y: 90, distance: 12.3
click at [136, 80] on img at bounding box center [138, 78] width 10 height 10
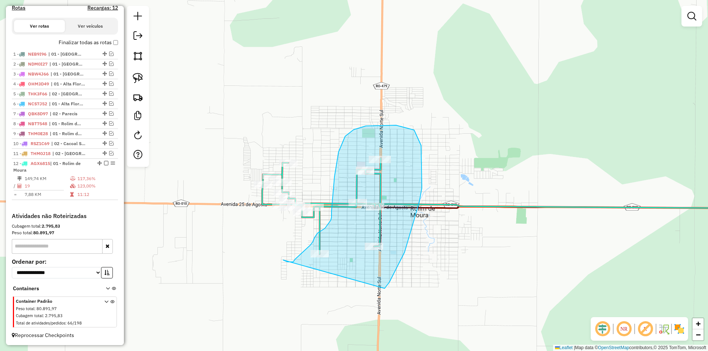
drag, startPoint x: 283, startPoint y: 260, endPoint x: 378, endPoint y: 284, distance: 97.6
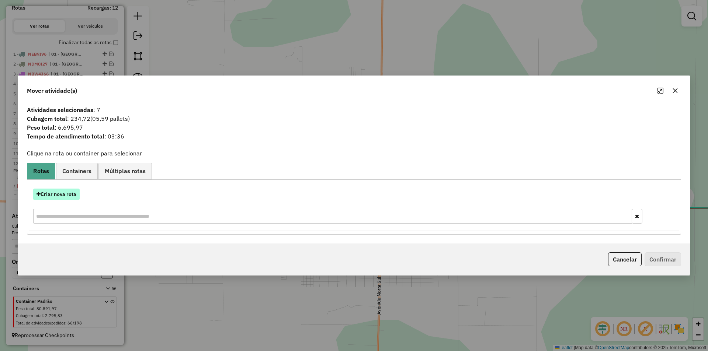
click at [64, 192] on button "Criar nova rota" at bounding box center [56, 194] width 46 height 11
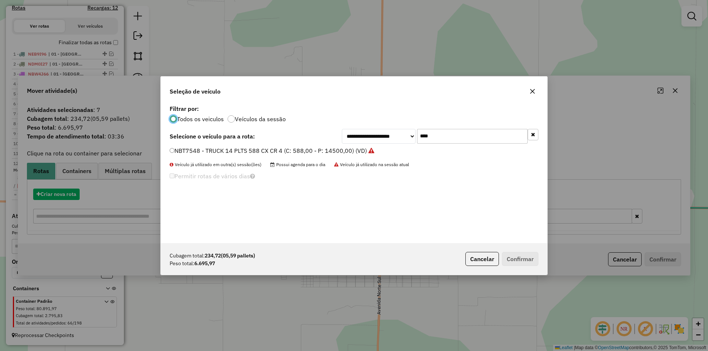
scroll to position [4, 2]
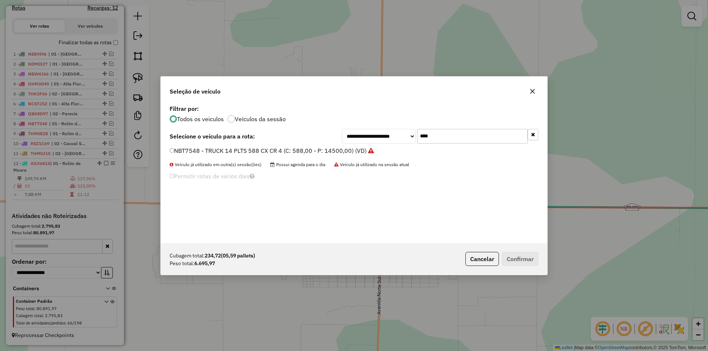
drag, startPoint x: 438, startPoint y: 139, endPoint x: 420, endPoint y: 144, distance: 19.5
click at [423, 143] on input "****" at bounding box center [472, 136] width 111 height 15
type input "*"
type input "***"
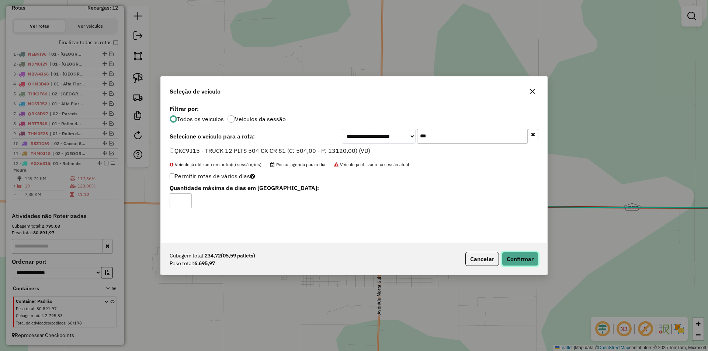
click at [518, 261] on button "Confirmar" at bounding box center [520, 259] width 37 height 14
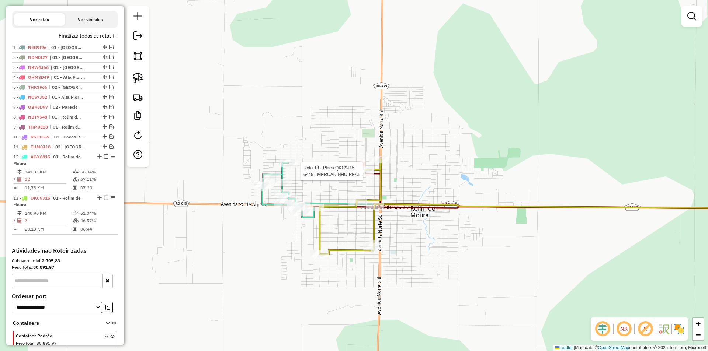
select select "*********"
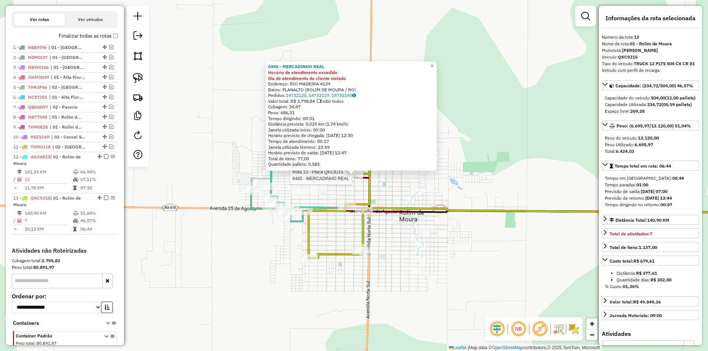
scroll to position [290, 0]
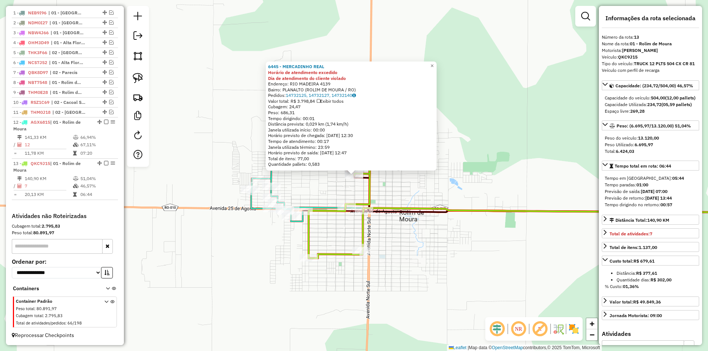
click at [455, 181] on div "6445 - MERCADINHO REAL Horário de atendimento excedido Dia de atendimento do cl…" at bounding box center [354, 175] width 708 height 351
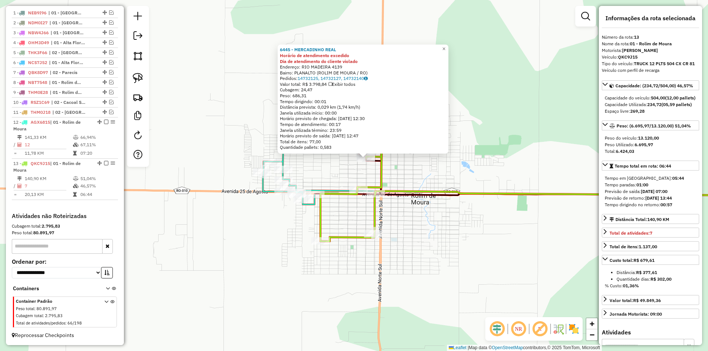
click at [455, 181] on div "6445 - MERCADINHO REAL Horário de atendimento excedido Dia de atendimento do cl…" at bounding box center [354, 175] width 708 height 351
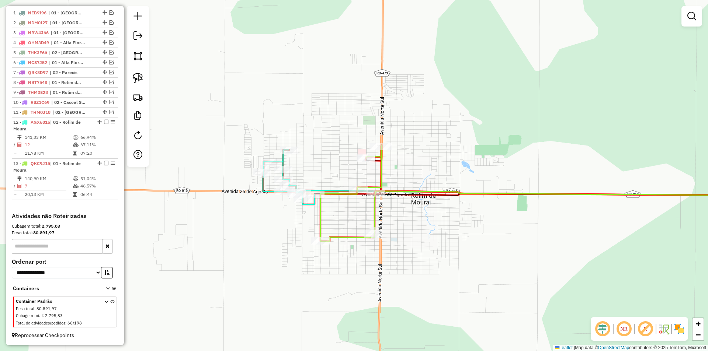
click at [459, 220] on div "Janela de atendimento Grade de atendimento Capacidade Transportadoras Veículos …" at bounding box center [354, 175] width 708 height 351
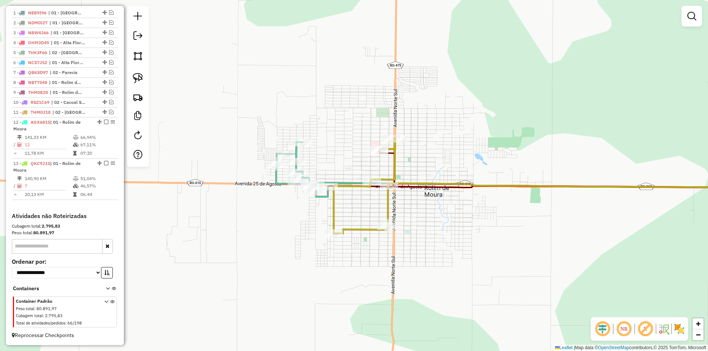
drag, startPoint x: 458, startPoint y: 221, endPoint x: 419, endPoint y: 216, distance: 39.0
click at [457, 221] on div "Janela de atendimento Grade de atendimento Capacidade Transportadoras Veículos …" at bounding box center [354, 175] width 708 height 351
select select "*********"
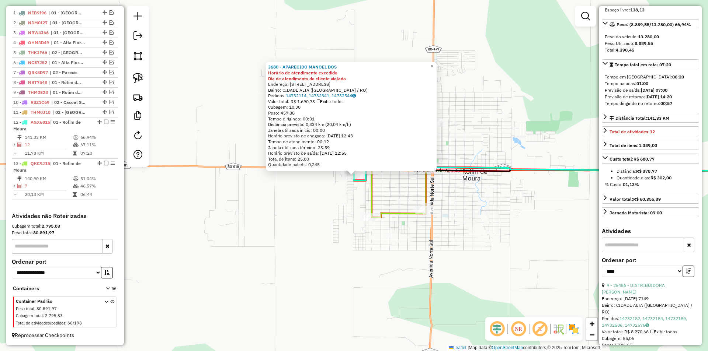
scroll to position [111, 0]
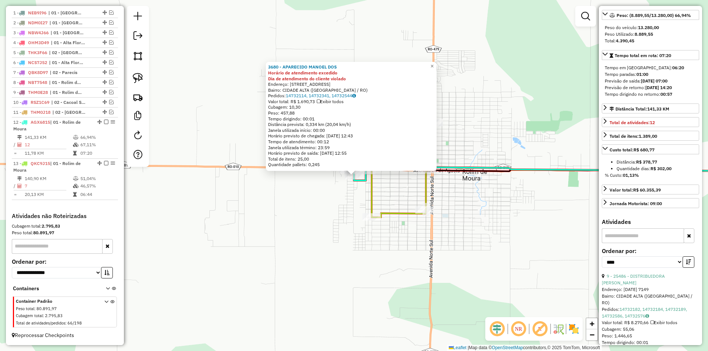
click at [383, 249] on div "3680 - APARECIDO MANOEL DOS Horário de atendimento excedido Dia de atendimento …" at bounding box center [354, 175] width 708 height 351
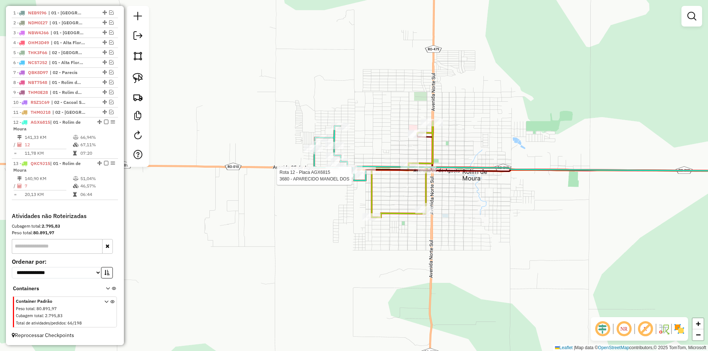
click at [352, 165] on icon at bounding box center [340, 153] width 52 height 55
select select "*********"
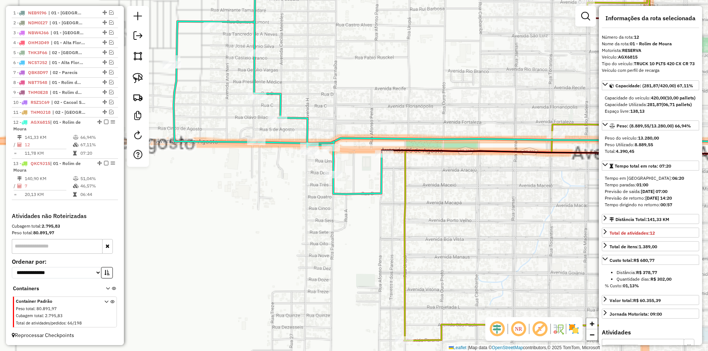
drag, startPoint x: 334, startPoint y: 200, endPoint x: 332, endPoint y: 219, distance: 19.0
click at [332, 219] on div "Janela de atendimento Grade de atendimento Capacidade Transportadoras Veículos …" at bounding box center [354, 175] width 708 height 351
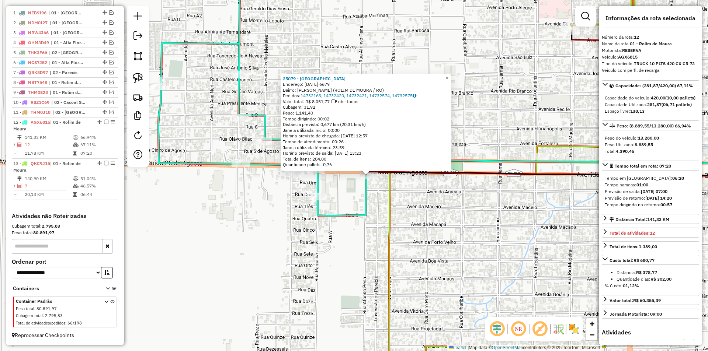
drag, startPoint x: 355, startPoint y: 211, endPoint x: 361, endPoint y: 211, distance: 5.5
click at [361, 211] on icon at bounding box center [262, 106] width 208 height 220
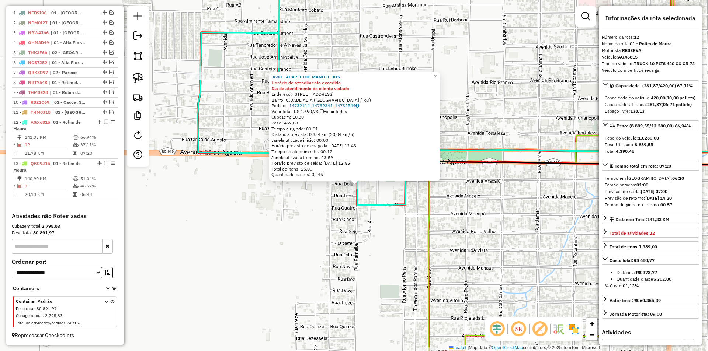
drag, startPoint x: 333, startPoint y: 201, endPoint x: 334, endPoint y: 207, distance: 5.8
click at [334, 207] on div "3680 - APARECIDO MANOEL DOS Horário de atendimento excedido Dia de atendimento …" at bounding box center [354, 175] width 708 height 351
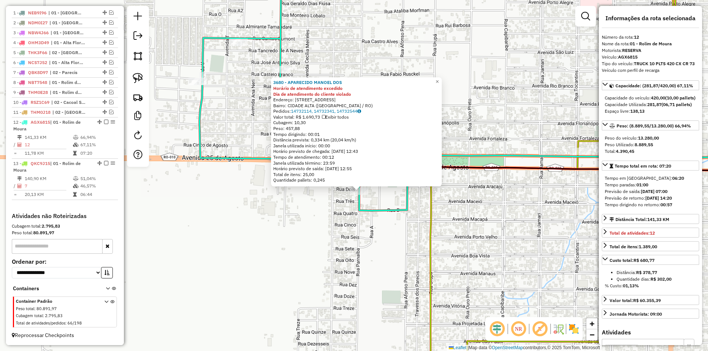
click at [334, 207] on div "3680 - APARECIDO MANOEL DOS Horário de atendimento excedido Dia de atendimento …" at bounding box center [354, 175] width 708 height 351
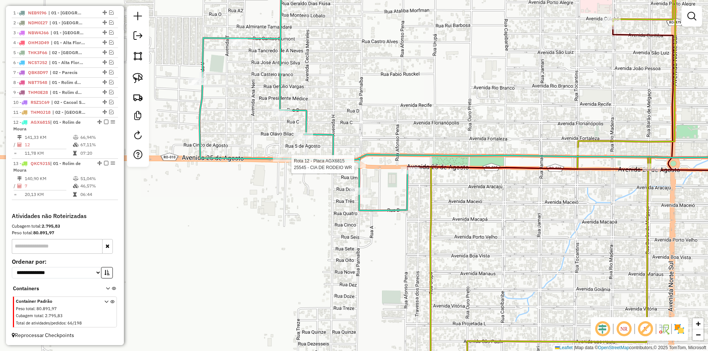
click at [353, 168] on div at bounding box center [356, 164] width 18 height 7
select select "*********"
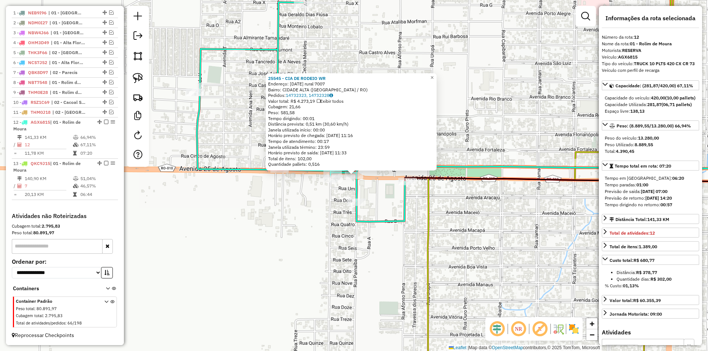
click at [326, 197] on div "25545 - CIA DE RODEIO WR Endereço: 25 de Agosto rural 7007 Bairro: CIDADE ALTA …" at bounding box center [354, 175] width 708 height 351
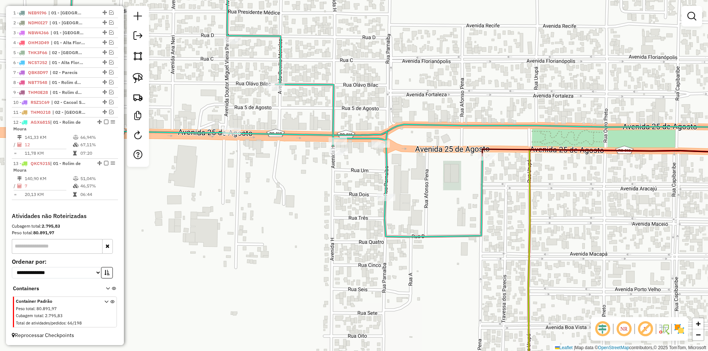
drag, startPoint x: 139, startPoint y: 79, endPoint x: 170, endPoint y: 98, distance: 36.4
click at [139, 79] on img at bounding box center [138, 78] width 10 height 10
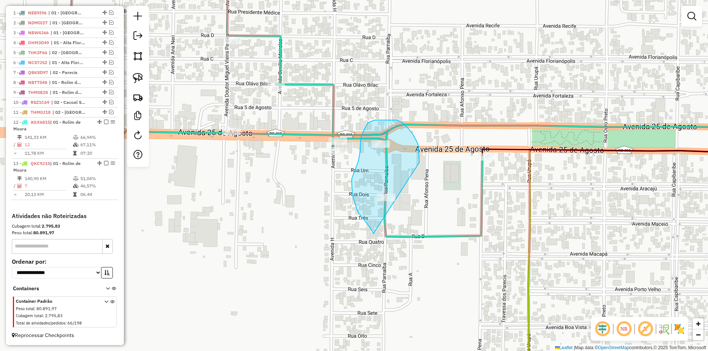
drag, startPoint x: 373, startPoint y: 233, endPoint x: 386, endPoint y: 237, distance: 14.3
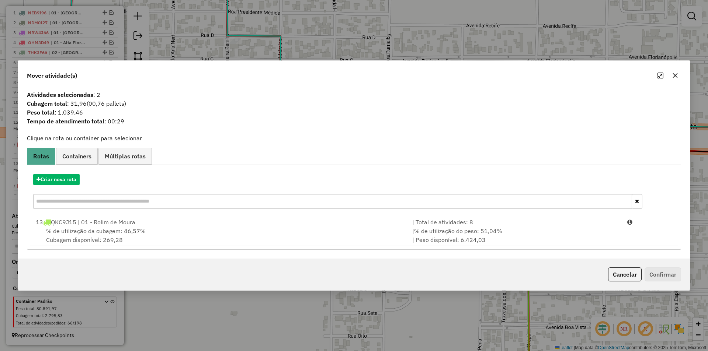
click at [96, 226] on div "13 QKC9J15 | 01 - Rolim de Moura" at bounding box center [219, 222] width 377 height 9
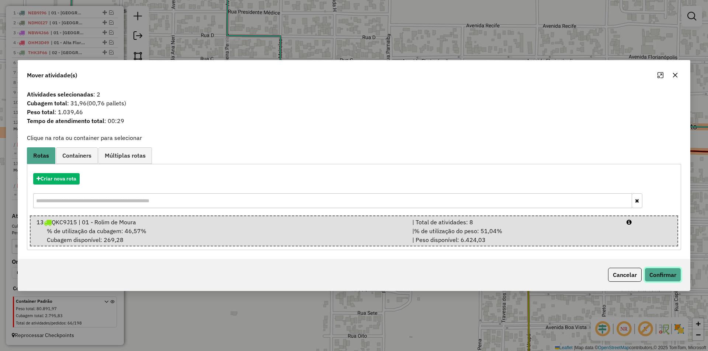
click at [661, 273] on button "Confirmar" at bounding box center [663, 275] width 37 height 14
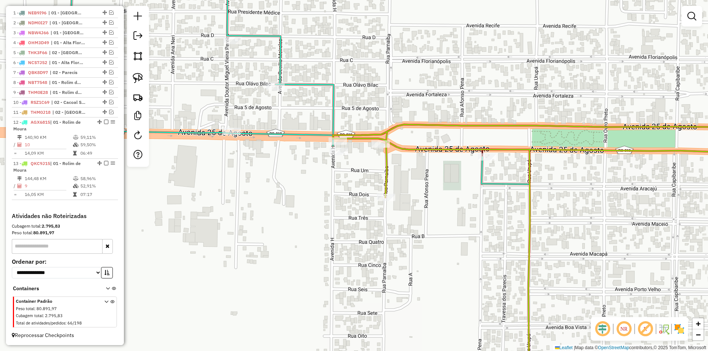
click at [429, 171] on div "Janela de atendimento Grade de atendimento Capacidade Transportadoras Veículos …" at bounding box center [354, 175] width 708 height 351
select select "*********"
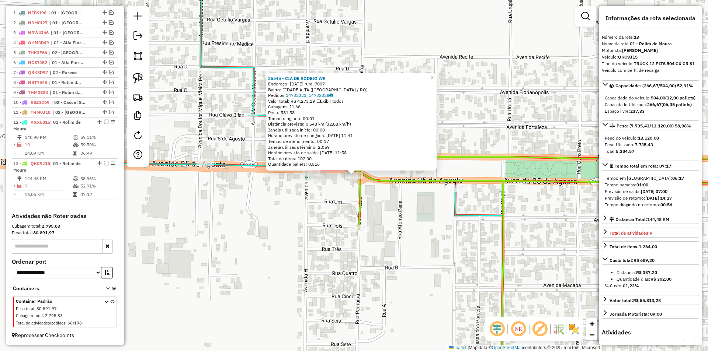
click at [475, 88] on div "25545 - CIA DE RODEIO WR Endereço: 25 de Agosto rural 7007 Bairro: CIDADE ALTA …" at bounding box center [354, 175] width 708 height 351
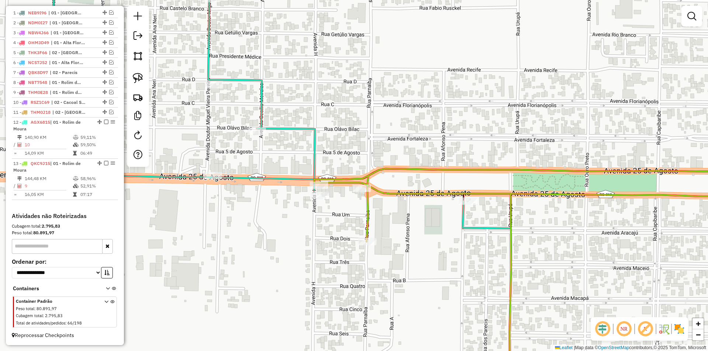
drag, startPoint x: 471, startPoint y: 162, endPoint x: 453, endPoint y: 191, distance: 33.8
click at [472, 180] on icon at bounding box center [550, 284] width 472 height 231
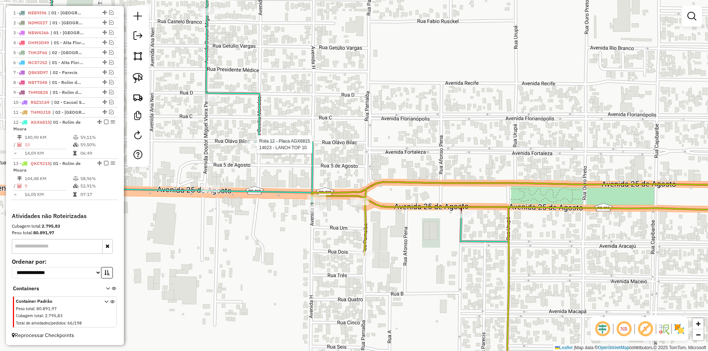
select select "*********"
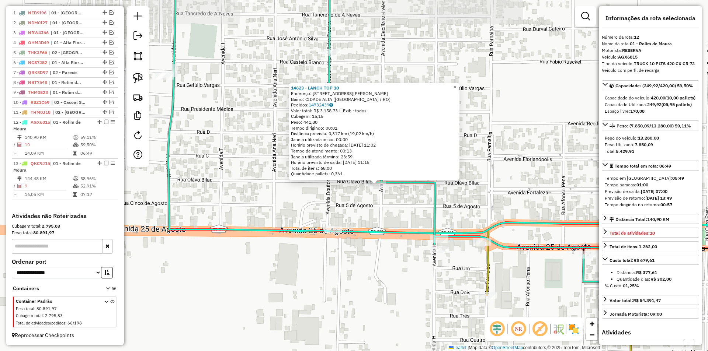
click at [476, 126] on div "14623 - LANCH TOP 10 Endereço: RUA CECILIA MEIRELES 360 Bairro: CIDADE ALTA (RO…" at bounding box center [354, 175] width 708 height 351
click at [513, 126] on div "14623 - LANCH TOP 10 Endereço: RUA CECILIA MEIRELES 360 Bairro: CIDADE ALTA (RO…" at bounding box center [354, 175] width 708 height 351
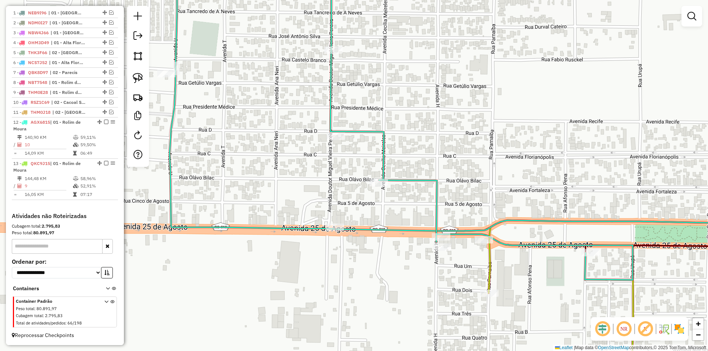
drag, startPoint x: 486, startPoint y: 172, endPoint x: 483, endPoint y: 153, distance: 19.5
click at [491, 155] on div "Janela de atendimento Grade de atendimento Capacidade Transportadoras Veículos …" at bounding box center [354, 175] width 708 height 351
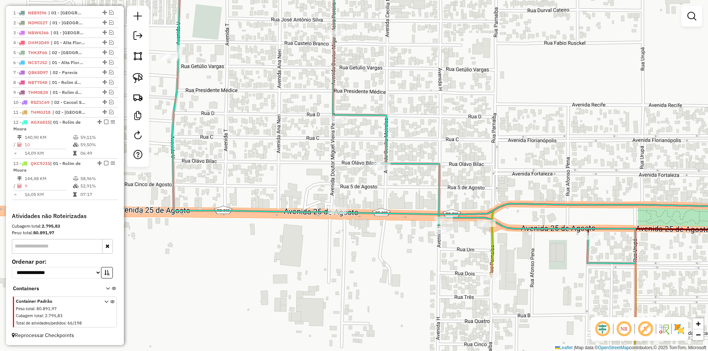
click at [312, 243] on div "Janela de atendimento Grade de atendimento Capacidade Transportadoras Veículos …" at bounding box center [354, 175] width 708 height 351
select select "*********"
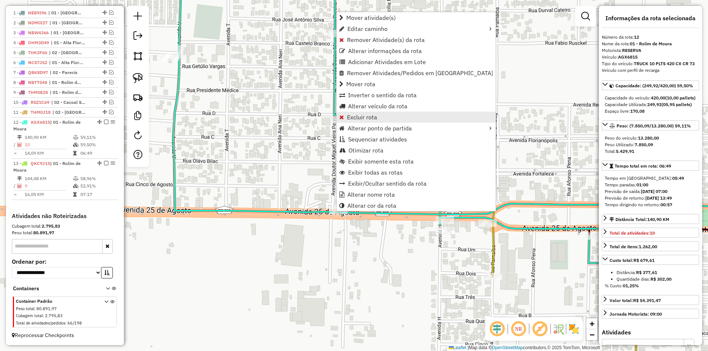
click at [363, 112] on link "Excluir rota" at bounding box center [416, 117] width 159 height 11
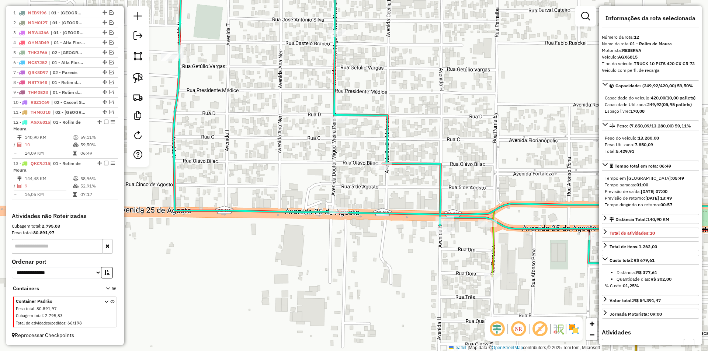
click at [396, 204] on div "Janela de atendimento Grade de atendimento Capacidade Transportadoras Veículos …" at bounding box center [354, 175] width 708 height 351
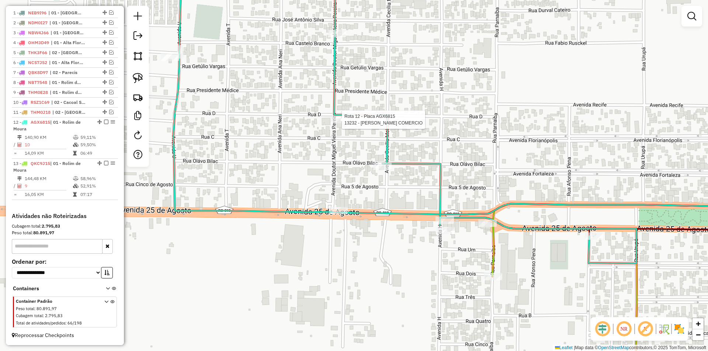
select select "*********"
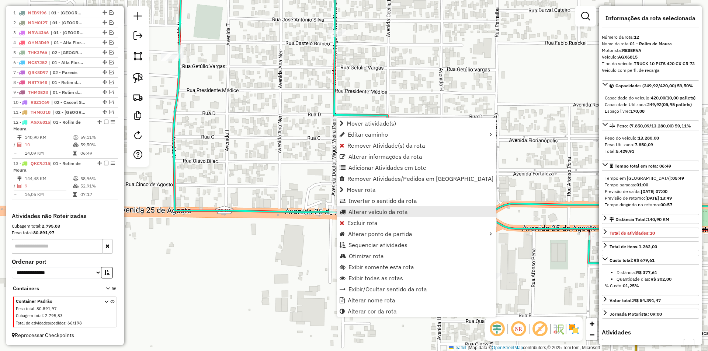
click at [371, 212] on span "Alterar veículo da rota" at bounding box center [377, 212] width 59 height 6
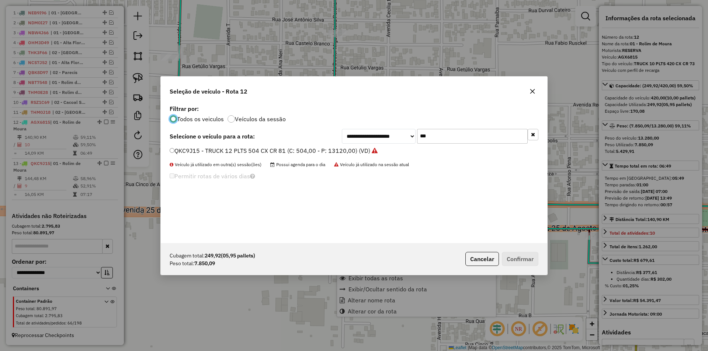
scroll to position [4, 2]
drag, startPoint x: 464, startPoint y: 139, endPoint x: 427, endPoint y: 142, distance: 36.7
click at [376, 148] on div "**********" at bounding box center [354, 173] width 386 height 140
type input "***"
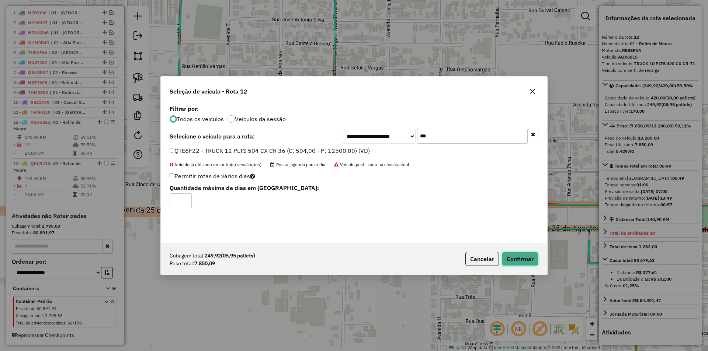
click at [509, 263] on button "Confirmar" at bounding box center [520, 259] width 37 height 14
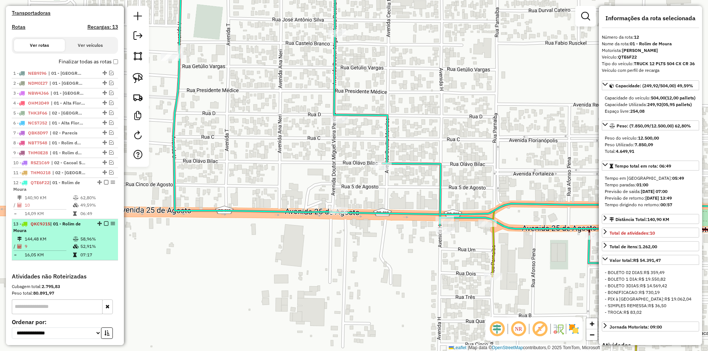
scroll to position [216, 0]
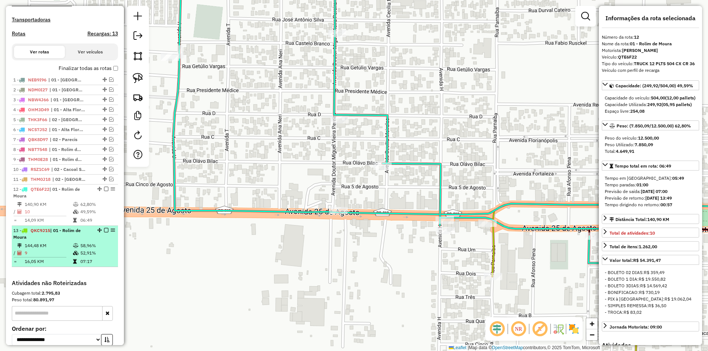
click at [105, 233] on em at bounding box center [106, 230] width 4 height 4
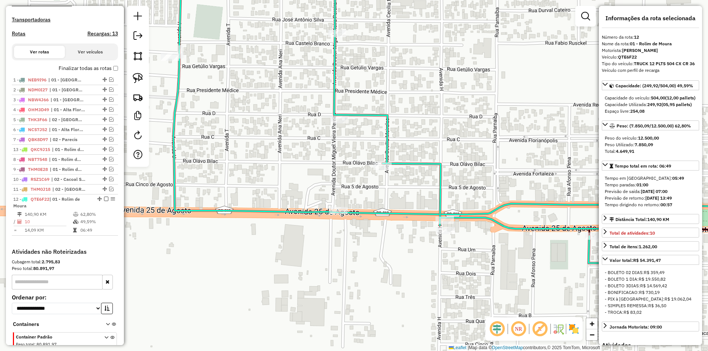
drag, startPoint x: 102, startPoint y: 236, endPoint x: 90, endPoint y: 153, distance: 84.2
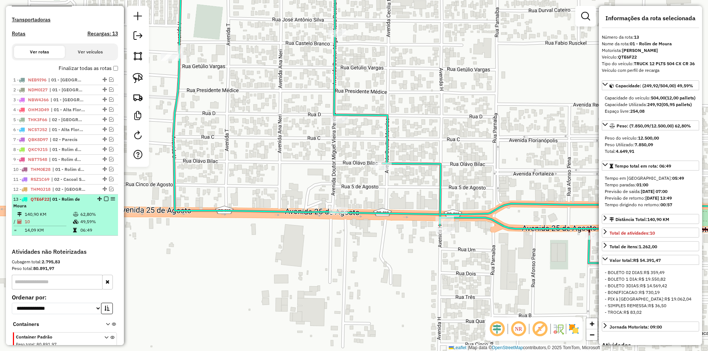
click at [104, 201] on em at bounding box center [106, 199] width 4 height 4
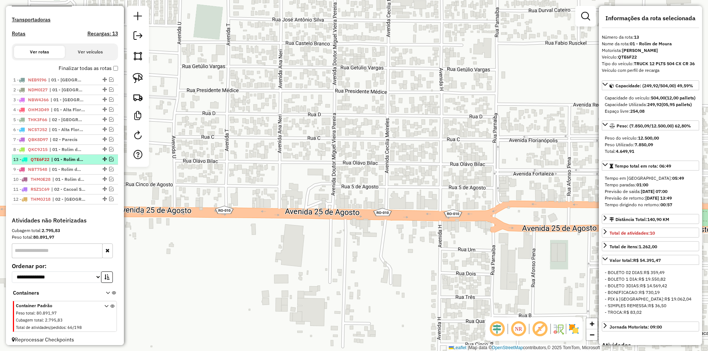
drag, startPoint x: 102, startPoint y: 206, endPoint x: 90, endPoint y: 165, distance: 42.6
drag, startPoint x: 102, startPoint y: 166, endPoint x: 93, endPoint y: 178, distance: 15.6
click at [367, 131] on div "Janela de atendimento Grade de atendimento Capacidade Transportadoras Veículos …" at bounding box center [354, 175] width 708 height 351
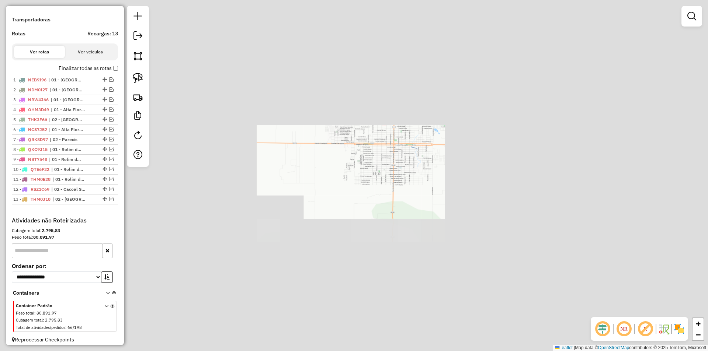
click at [350, 149] on div "Janela de atendimento Grade de atendimento Capacidade Transportadoras Veículos …" at bounding box center [354, 175] width 708 height 351
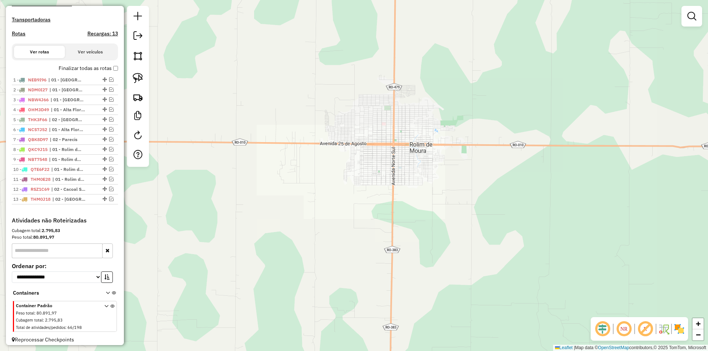
click at [348, 165] on div "Janela de atendimento Grade de atendimento Capacidade Transportadoras Veículos …" at bounding box center [354, 175] width 708 height 351
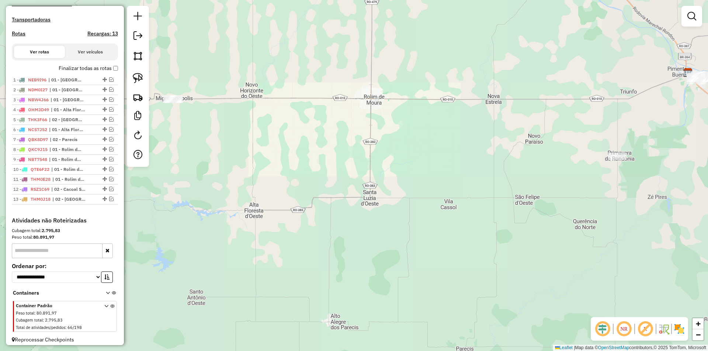
drag, startPoint x: 357, startPoint y: 157, endPoint x: 357, endPoint y: 139, distance: 18.1
click at [358, 140] on div "Janela de atendimento Grade de atendimento Capacidade Transportadoras Veículos …" at bounding box center [354, 175] width 708 height 351
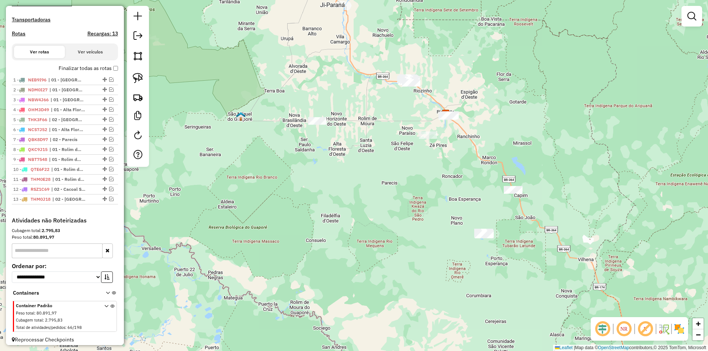
click at [360, 157] on div "Janela de atendimento Grade de atendimento Capacidade Transportadoras Veículos …" at bounding box center [354, 175] width 708 height 351
click at [396, 128] on div "Janela de atendimento Grade de atendimento Capacidade Transportadoras Veículos …" at bounding box center [354, 175] width 708 height 351
click at [391, 134] on div "Janela de atendimento Grade de atendimento Capacidade Transportadoras Veículos …" at bounding box center [354, 175] width 708 height 351
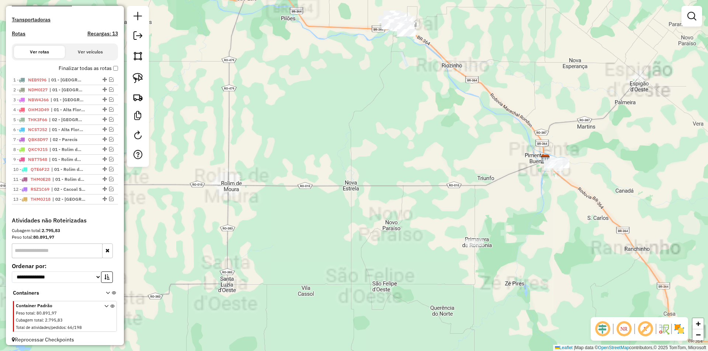
drag, startPoint x: 394, startPoint y: 118, endPoint x: 365, endPoint y: 160, distance: 50.3
click at [366, 159] on div "Janela de atendimento Grade de atendimento Capacidade Transportadoras Veículos …" at bounding box center [354, 175] width 708 height 351
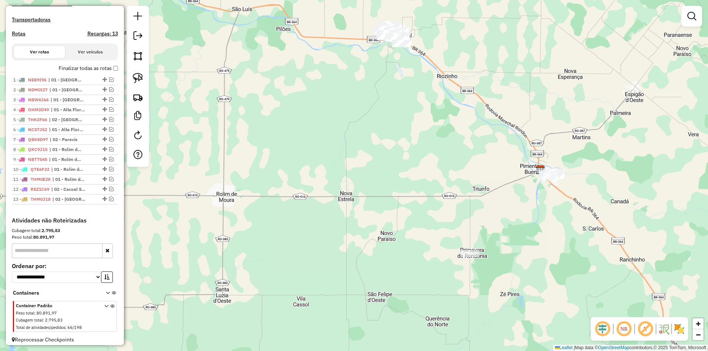
drag, startPoint x: 360, startPoint y: 144, endPoint x: 340, endPoint y: 214, distance: 73.2
click at [341, 248] on div "Janela de atendimento Grade de atendimento Capacidade Transportadoras Veículos …" at bounding box center [354, 175] width 708 height 351
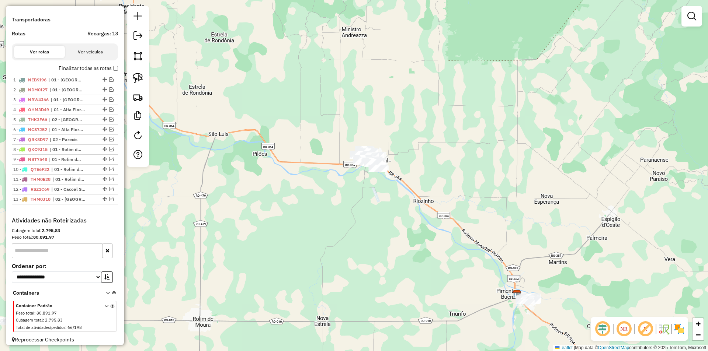
drag, startPoint x: 413, startPoint y: 278, endPoint x: 363, endPoint y: 162, distance: 126.5
click at [363, 163] on div "Janela de atendimento Grade de atendimento Capacidade Transportadoras Veículos …" at bounding box center [354, 175] width 708 height 351
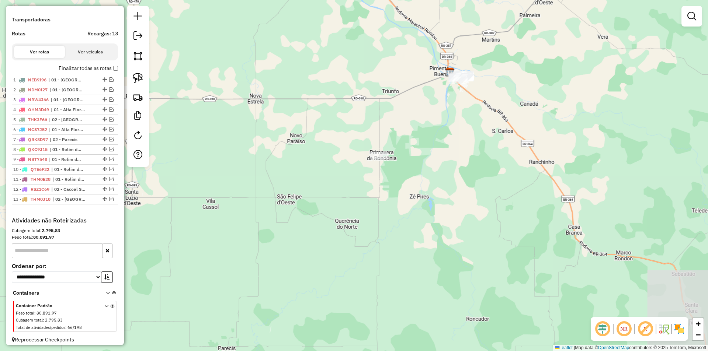
drag, startPoint x: 348, startPoint y: 115, endPoint x: 347, endPoint y: 104, distance: 10.8
click at [347, 97] on div "Janela de atendimento Grade de atendimento Capacidade Transportadoras Veículos …" at bounding box center [354, 175] width 708 height 351
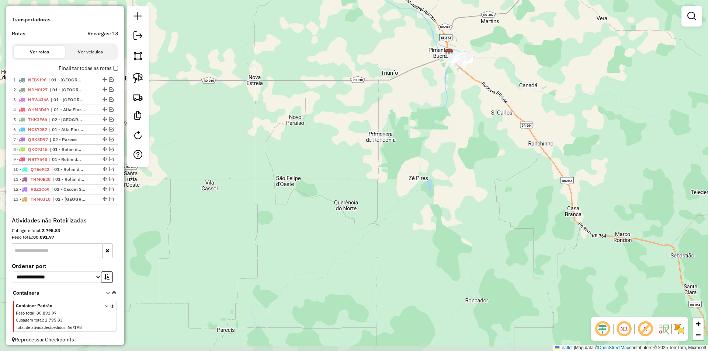
drag, startPoint x: 345, startPoint y: 131, endPoint x: 346, endPoint y: 126, distance: 4.6
click at [346, 126] on div "Janela de atendimento Grade de atendimento Capacidade Transportadoras Veículos …" at bounding box center [354, 175] width 708 height 351
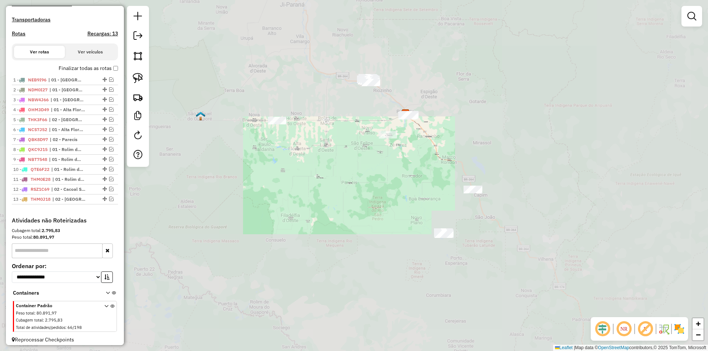
drag, startPoint x: 395, startPoint y: 207, endPoint x: 378, endPoint y: 144, distance: 64.7
click at [378, 144] on div "Janela de atendimento Grade de atendimento Capacidade Transportadoras Veículos …" at bounding box center [354, 175] width 708 height 351
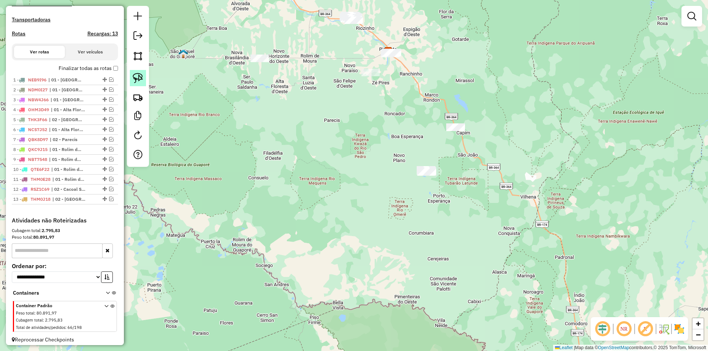
click at [142, 80] on img at bounding box center [138, 78] width 10 height 10
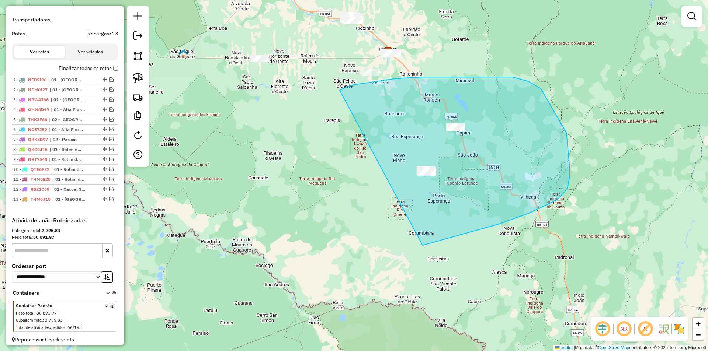
drag, startPoint x: 354, startPoint y: 85, endPoint x: 362, endPoint y: 231, distance: 146.2
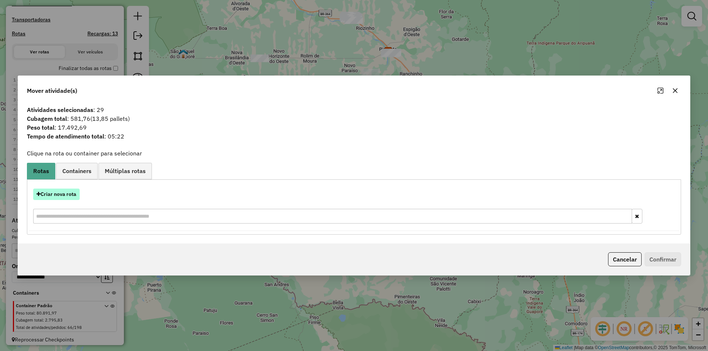
click at [56, 194] on button "Criar nova rota" at bounding box center [56, 194] width 46 height 11
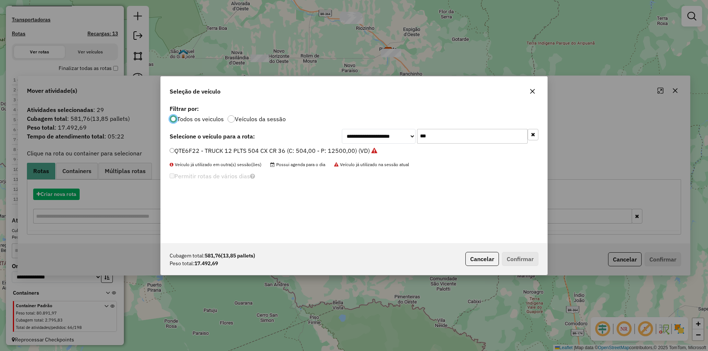
scroll to position [4, 2]
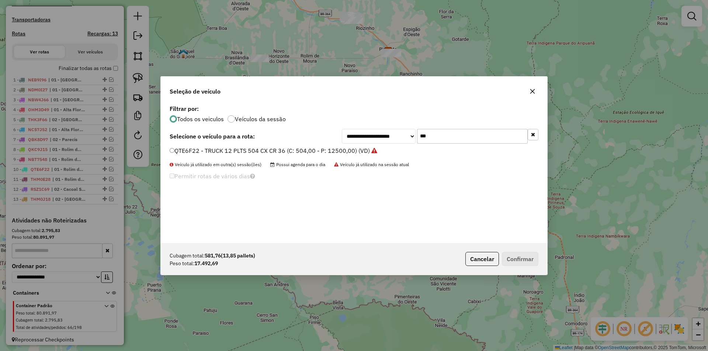
drag, startPoint x: 438, startPoint y: 136, endPoint x: 399, endPoint y: 145, distance: 40.1
click at [399, 145] on div "**********" at bounding box center [354, 173] width 386 height 140
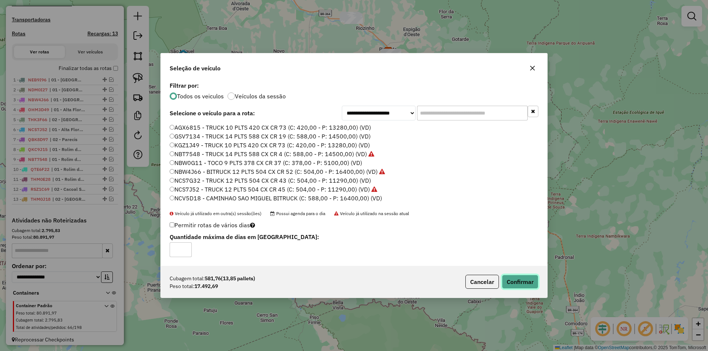
click at [521, 284] on button "Confirmar" at bounding box center [520, 282] width 37 height 14
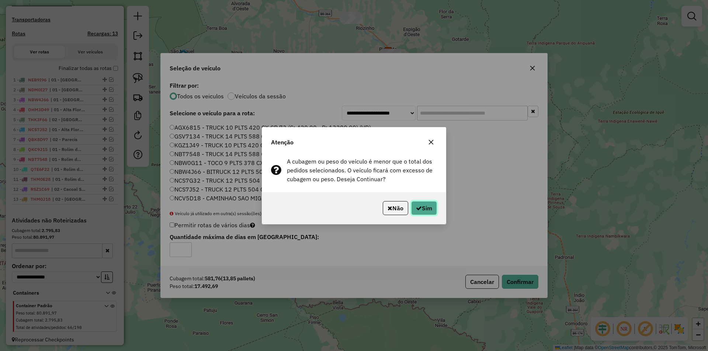
drag, startPoint x: 424, startPoint y: 209, endPoint x: 424, endPoint y: 202, distance: 7.0
click at [423, 209] on button "Sim" at bounding box center [424, 208] width 26 height 14
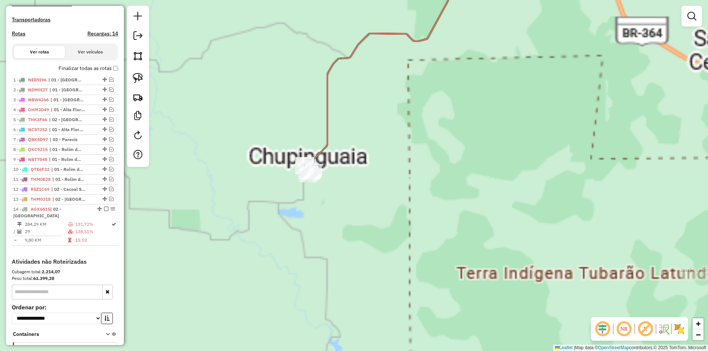
drag, startPoint x: 289, startPoint y: 227, endPoint x: 301, endPoint y: 219, distance: 14.2
click at [307, 246] on div "Janela de atendimento Grade de atendimento Capacidade Transportadoras Veículos …" at bounding box center [354, 175] width 708 height 351
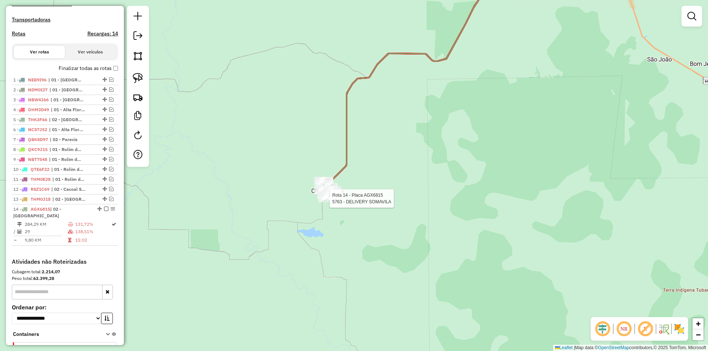
select select "*********"
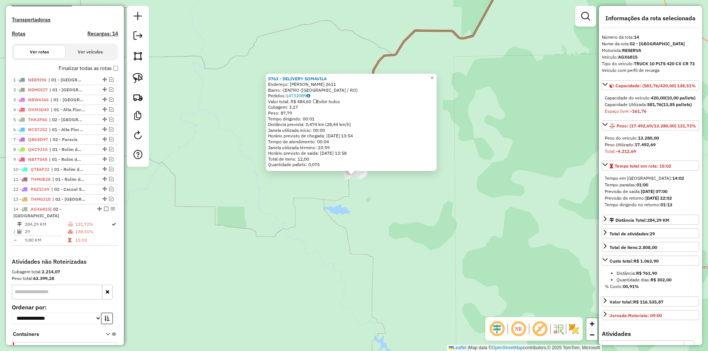
scroll to position [268, 0]
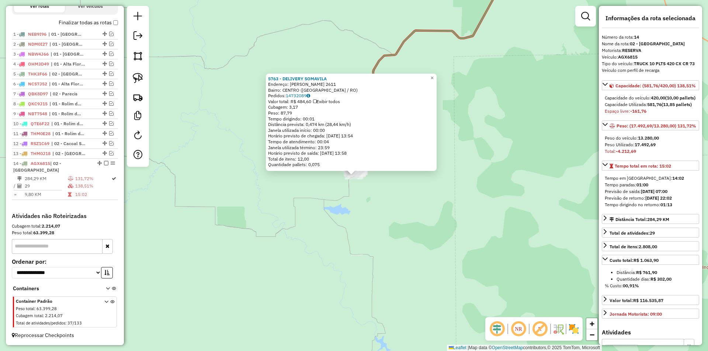
click at [370, 212] on div "5763 - DELIVERY SOMAVILA Endereço: OSVALDO BERTOZZI 2611 Bairro: CENTRO (CHUPIN…" at bounding box center [354, 175] width 708 height 351
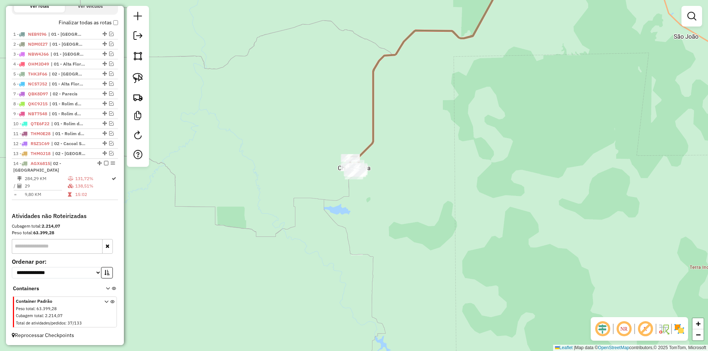
click at [357, 228] on div "5763 - DELIVERY SOMAVILA Endereço: OSVALDO BERTOZZI 2611 Bairro: CENTRO (CHUPIN…" at bounding box center [354, 175] width 708 height 351
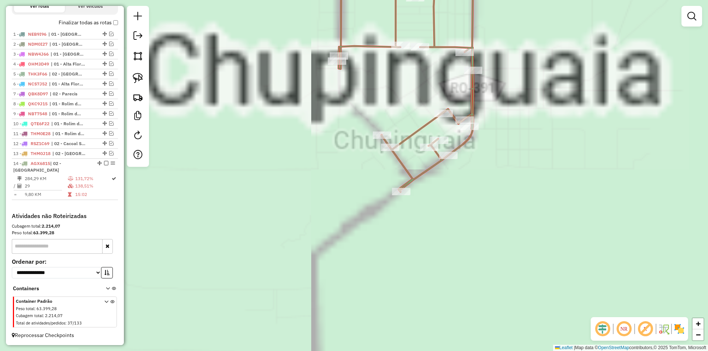
drag, startPoint x: 318, startPoint y: 227, endPoint x: 316, endPoint y: 236, distance: 9.1
click at [313, 237] on div "Janela de atendimento Grade de atendimento Capacidade Transportadoras Veículos …" at bounding box center [354, 175] width 708 height 351
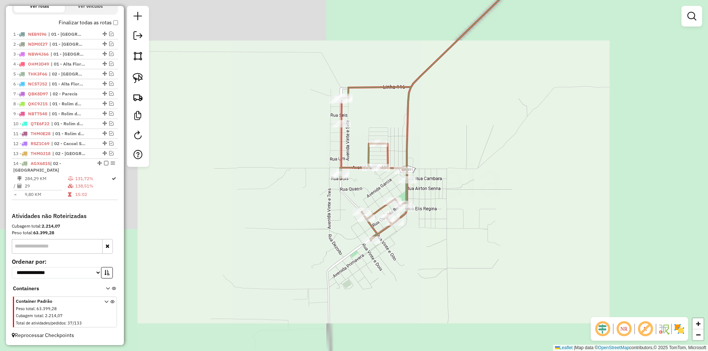
drag, startPoint x: 408, startPoint y: 260, endPoint x: 408, endPoint y: 276, distance: 16.2
click at [408, 276] on div "Janela de atendimento Grade de atendimento Capacidade Transportadoras Veículos …" at bounding box center [354, 175] width 708 height 351
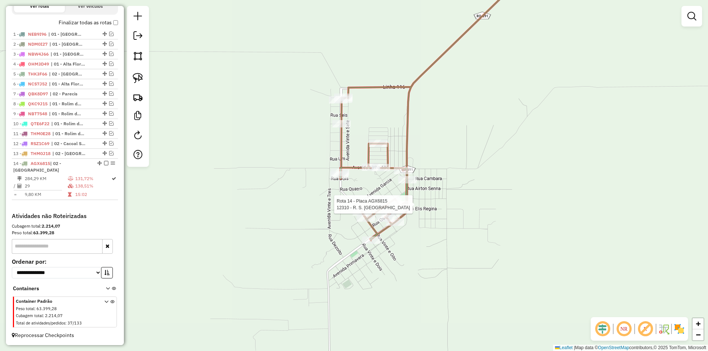
select select "*********"
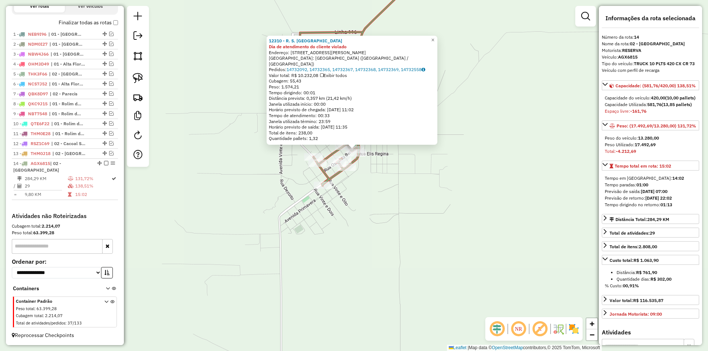
drag, startPoint x: 433, startPoint y: 253, endPoint x: 434, endPoint y: 229, distance: 24.0
click at [434, 229] on div "12310 - R. S. CAMPOS EIRELI Dia de atendimento do cliente violado Endereço: AV …" at bounding box center [354, 175] width 708 height 351
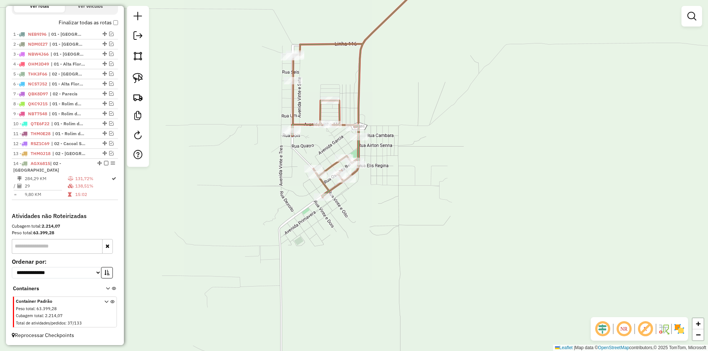
drag, startPoint x: 370, startPoint y: 236, endPoint x: 337, endPoint y: 222, distance: 36.5
click at [370, 246] on div "Janela de atendimento Grade de atendimento Capacidade Transportadoras Veículos …" at bounding box center [354, 175] width 708 height 351
click at [138, 77] on img at bounding box center [138, 78] width 10 height 10
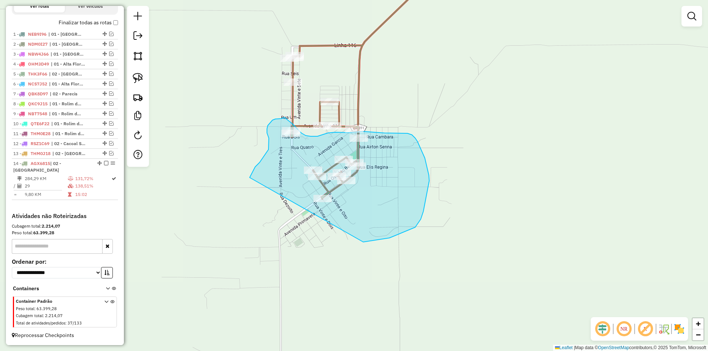
drag, startPoint x: 268, startPoint y: 150, endPoint x: 289, endPoint y: 242, distance: 94.4
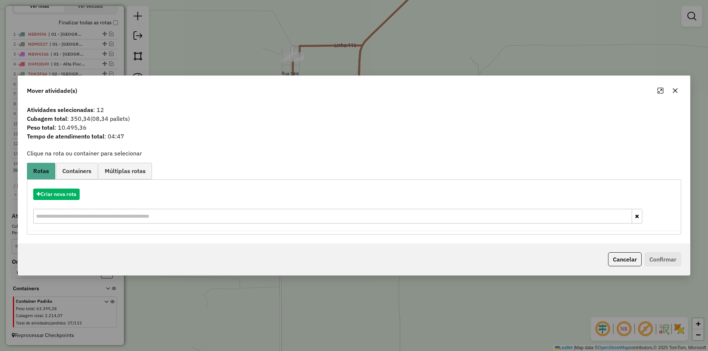
click at [676, 89] on icon "button" at bounding box center [675, 91] width 6 height 6
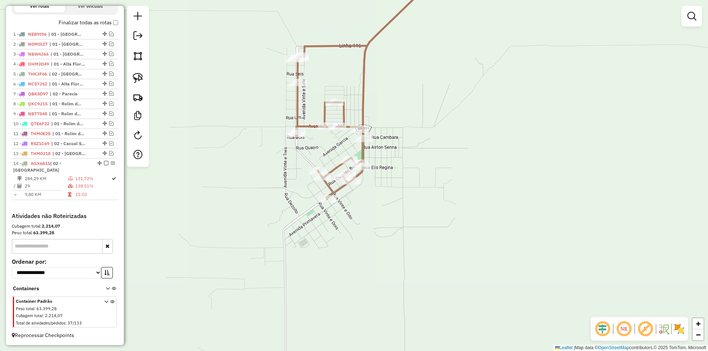
click at [210, 212] on div "Janela de atendimento Grade de atendimento Capacidade Transportadoras Veículos …" at bounding box center [354, 175] width 708 height 351
click at [133, 73] on img at bounding box center [138, 78] width 10 height 10
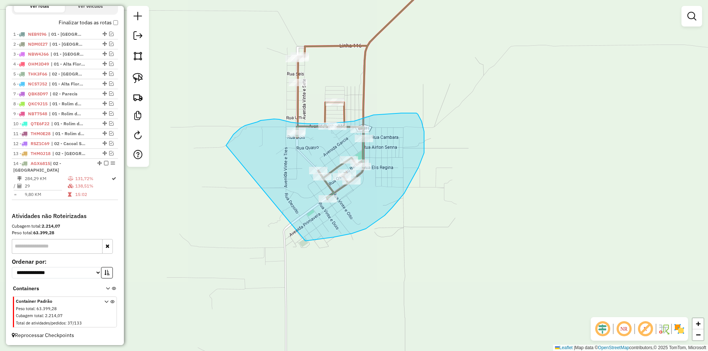
drag, startPoint x: 228, startPoint y: 143, endPoint x: 274, endPoint y: 238, distance: 105.4
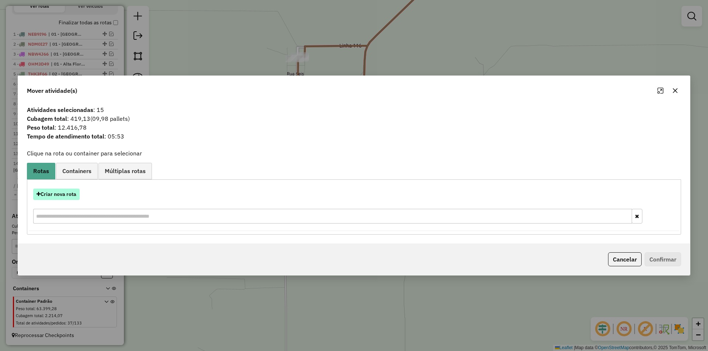
click at [65, 192] on button "Criar nova rota" at bounding box center [56, 194] width 46 height 11
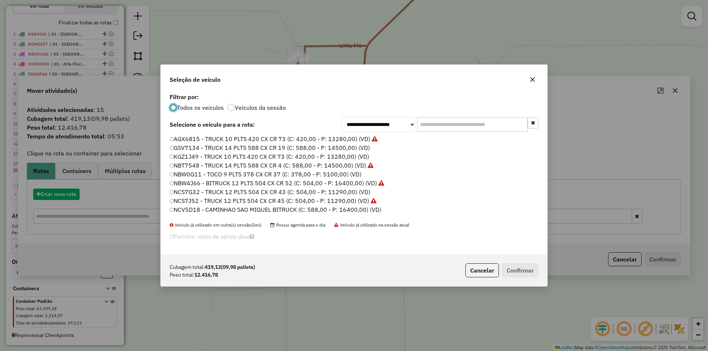
scroll to position [4, 2]
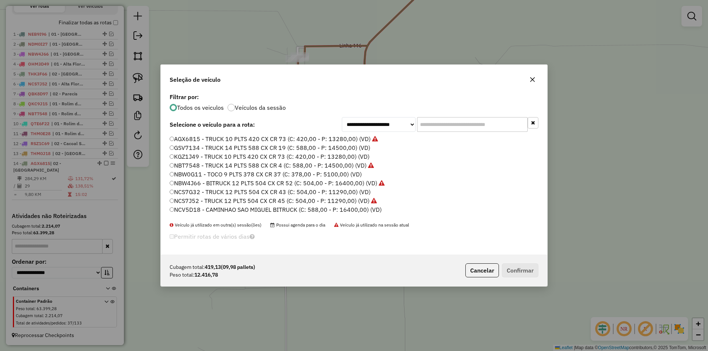
click at [424, 125] on input "text" at bounding box center [472, 124] width 111 height 15
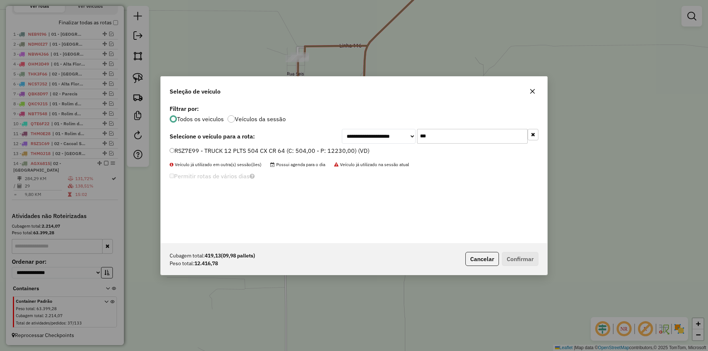
type input "***"
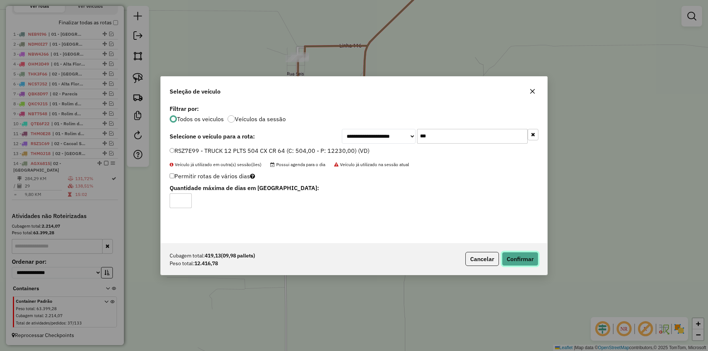
click at [508, 254] on button "Confirmar" at bounding box center [520, 259] width 37 height 14
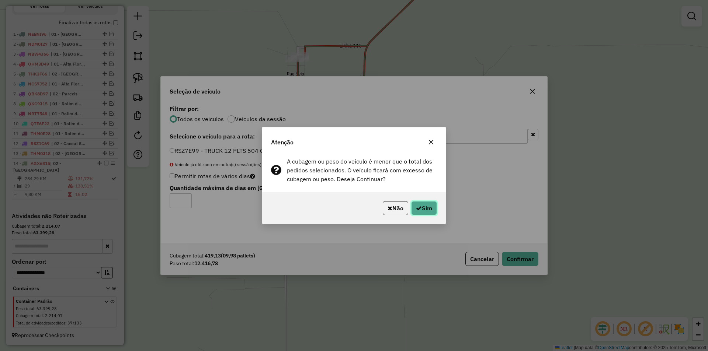
click at [419, 207] on icon "button" at bounding box center [419, 208] width 6 height 6
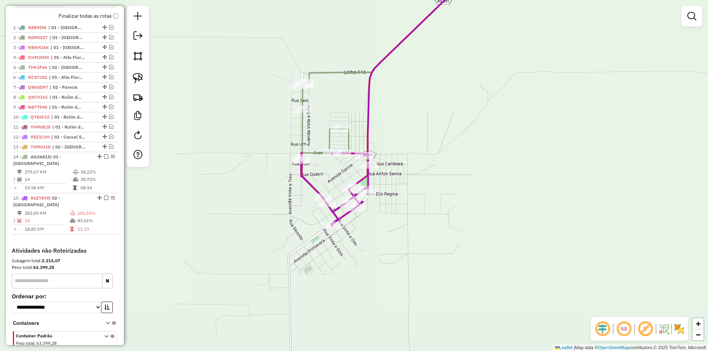
drag, startPoint x: 405, startPoint y: 214, endPoint x: 417, endPoint y: 259, distance: 46.8
click at [417, 260] on div "Janela de atendimento Grade de atendimento Capacidade Transportadoras Veículos …" at bounding box center [354, 175] width 708 height 351
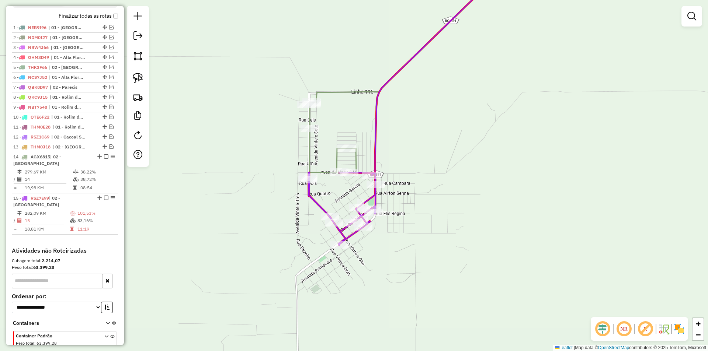
click at [417, 259] on div "Janela de atendimento Grade de atendimento Capacidade Transportadoras Veículos …" at bounding box center [354, 175] width 708 height 351
click at [378, 179] on div at bounding box center [371, 175] width 18 height 7
select select "*********"
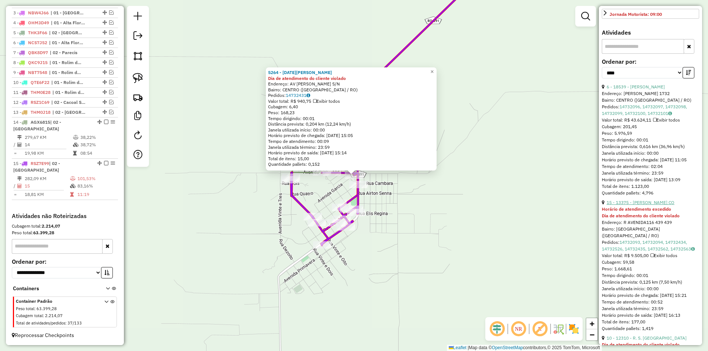
scroll to position [295, 0]
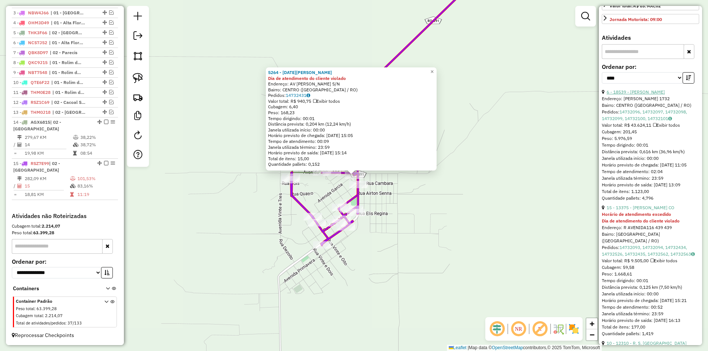
click at [635, 95] on link "6 - 18539 - SANTIAGO CHUPINGUAIA" at bounding box center [636, 92] width 58 height 6
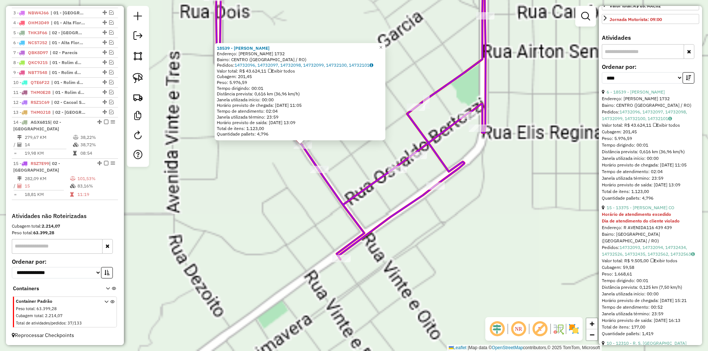
drag, startPoint x: 231, startPoint y: 229, endPoint x: 256, endPoint y: 306, distance: 80.8
click at [255, 306] on div "18539 - SANTIAGO CHUPINGUAIA Endereço: Gabriel Laudelino Simon 1732 Bairro: CEN…" at bounding box center [354, 175] width 708 height 351
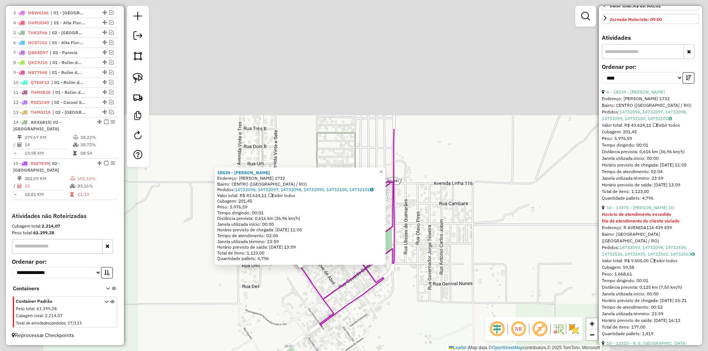
click at [264, 294] on div "18539 - SANTIAGO CHUPINGUAIA Endereço: Gabriel Laudelino Simon 1732 Bairro: CEN…" at bounding box center [354, 175] width 708 height 351
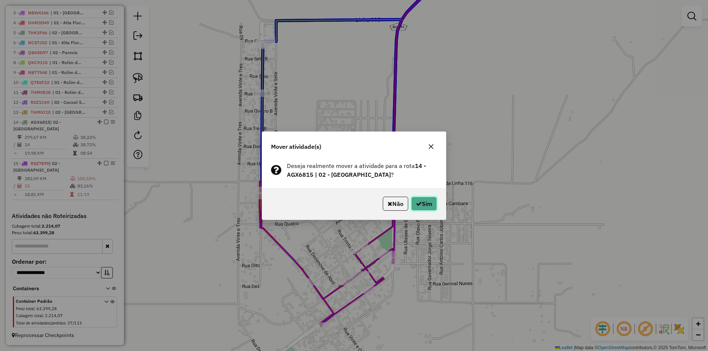
click at [421, 204] on button "Sim" at bounding box center [424, 204] width 26 height 14
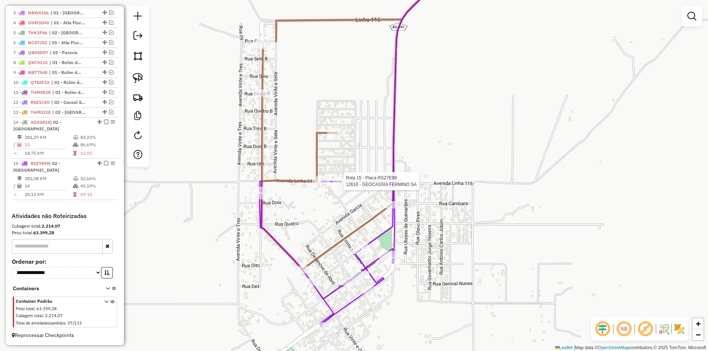
select select "*********"
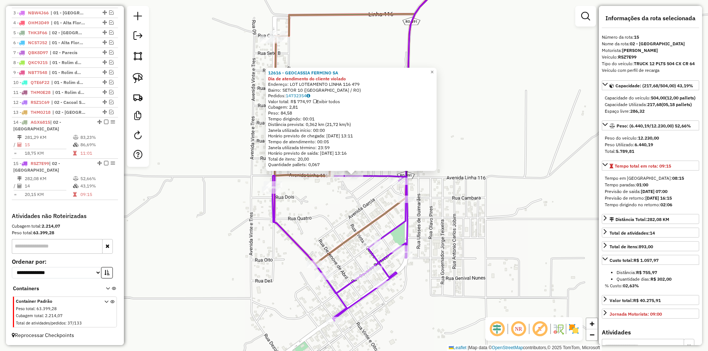
click at [537, 183] on div "12616 - GEOCASSIA FERMINO SA Dia de atendimento do cliente violado Endereço: LO…" at bounding box center [354, 175] width 708 height 351
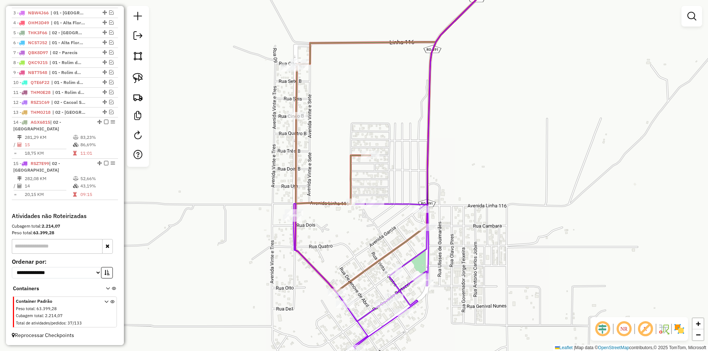
drag, startPoint x: 510, startPoint y: 221, endPoint x: 500, endPoint y: 215, distance: 11.6
click at [513, 223] on div "Janela de atendimento Grade de atendimento Capacidade Transportadoras Veículos …" at bounding box center [354, 175] width 708 height 351
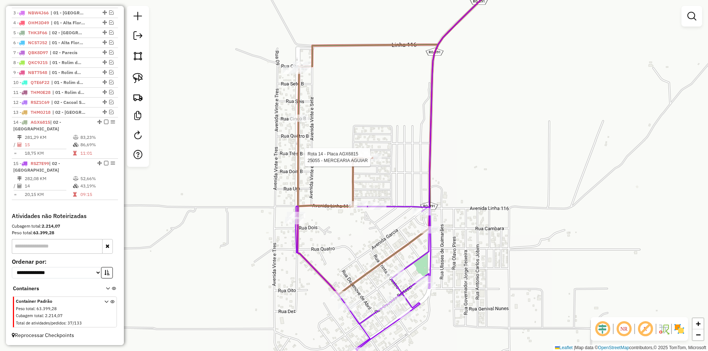
select select "*********"
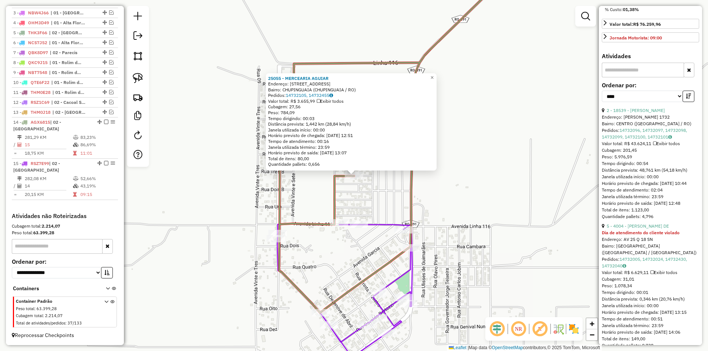
scroll to position [332, 0]
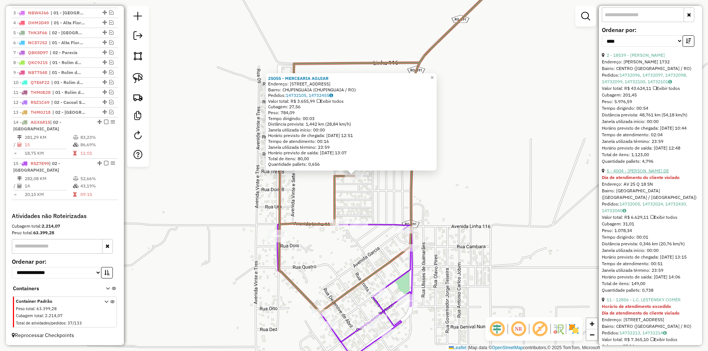
click at [637, 174] on link "5 - 4004 - MARCIA RODRIGUES DE" at bounding box center [638, 171] width 62 height 6
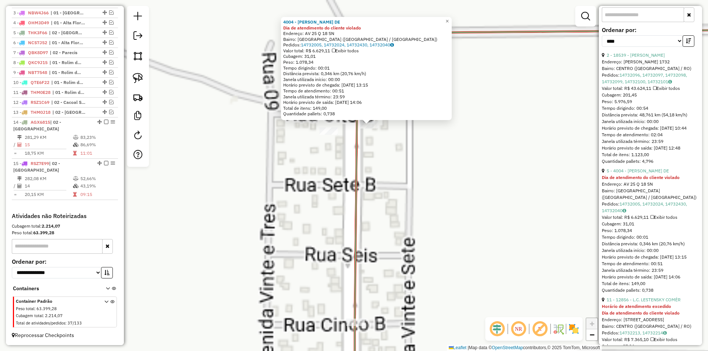
drag, startPoint x: 393, startPoint y: 206, endPoint x: 372, endPoint y: 190, distance: 26.0
click at [372, 190] on div "4004 - MARCIA RODRIGUES DE Dia de atendimento do cliente violado Endereço: AV 2…" at bounding box center [354, 175] width 708 height 351
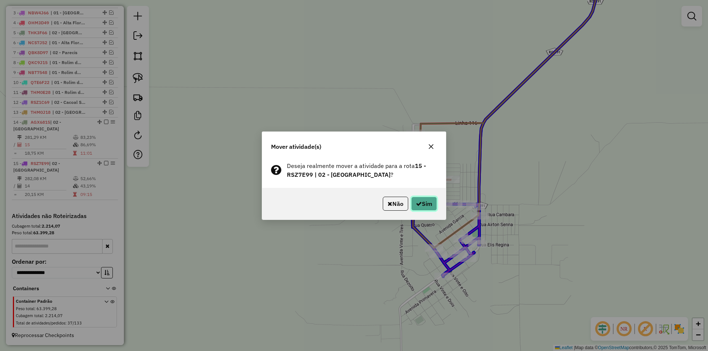
click at [426, 207] on button "Sim" at bounding box center [424, 204] width 26 height 14
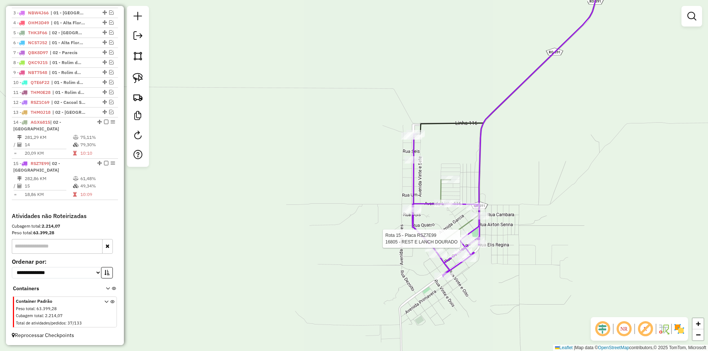
select select "*********"
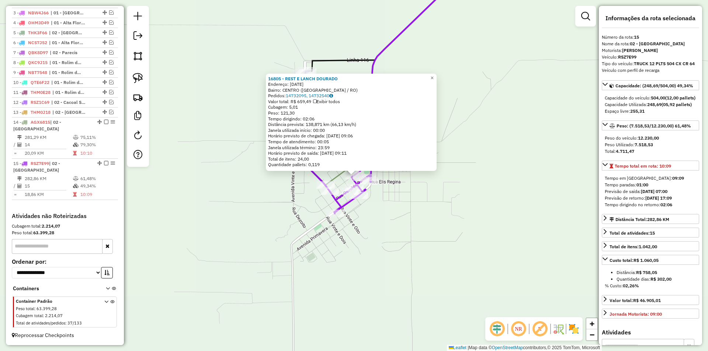
drag, startPoint x: 521, startPoint y: 251, endPoint x: 457, endPoint y: 246, distance: 64.0
click at [520, 251] on div "16805 - REST E LANCH DOURADO Endereço: 7 DE SETEMBRO 2792 Bairro: CENTRO (CHUPI…" at bounding box center [354, 175] width 708 height 351
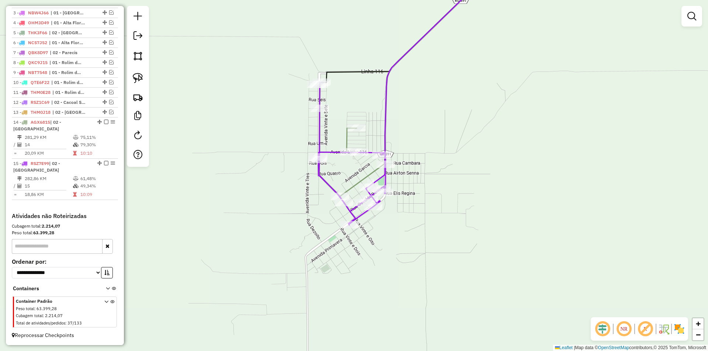
drag, startPoint x: 425, startPoint y: 258, endPoint x: 431, endPoint y: 265, distance: 9.4
click at [431, 265] on div "Janela de atendimento Grade de atendimento Capacidade Transportadoras Veículos …" at bounding box center [354, 175] width 708 height 351
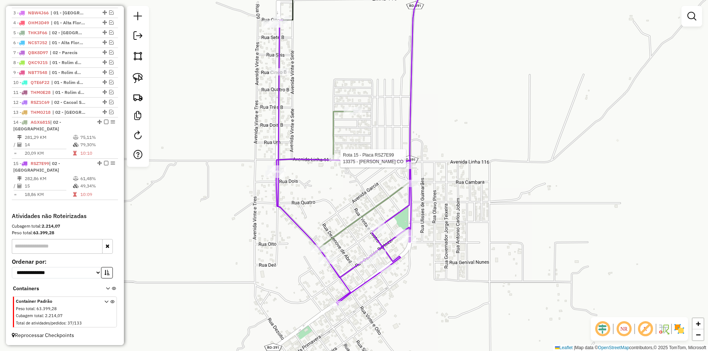
select select "*********"
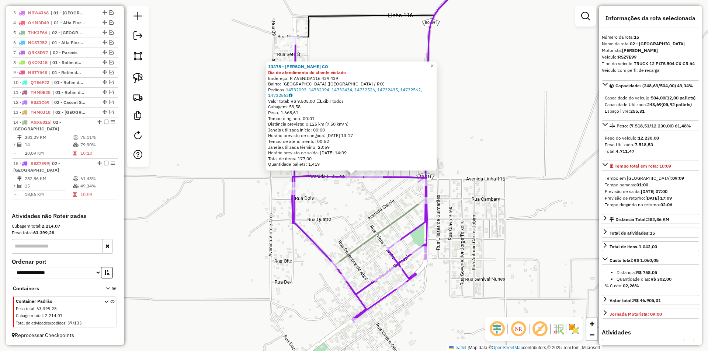
click at [346, 188] on div "Rota 15 - Placa RSZ7E99 13375 - ANTONIO MAGALHAES CO 13375 - ANTONIO MAGALHAES …" at bounding box center [354, 175] width 708 height 351
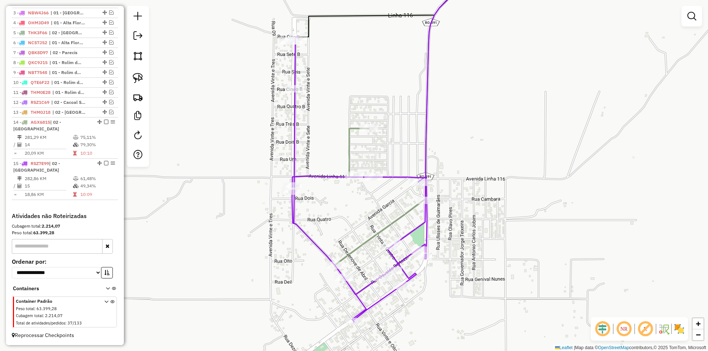
click at [376, 173] on icon at bounding box center [359, 179] width 135 height 285
select select "*********"
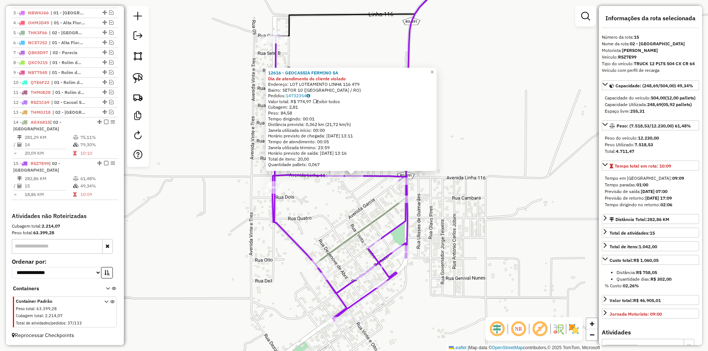
click at [321, 218] on div "12616 - GEOCASSIA FERMINO SA Dia de atendimento do cliente violado Endereço: LO…" at bounding box center [354, 175] width 708 height 351
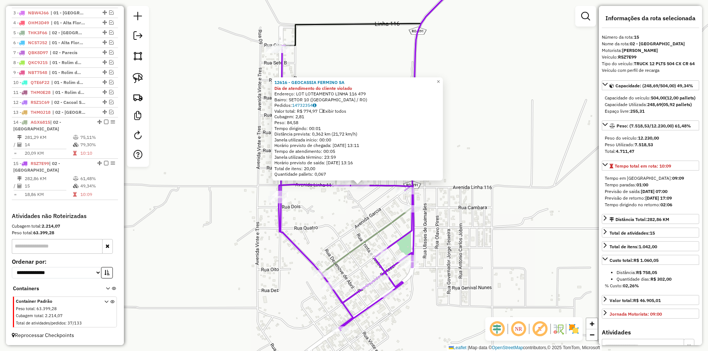
drag, startPoint x: 322, startPoint y: 218, endPoint x: 357, endPoint y: 195, distance: 42.0
click at [322, 218] on div "12616 - GEOCASSIA FERMINO SA Dia de atendimento do cliente violado Endereço: LO…" at bounding box center [354, 175] width 708 height 351
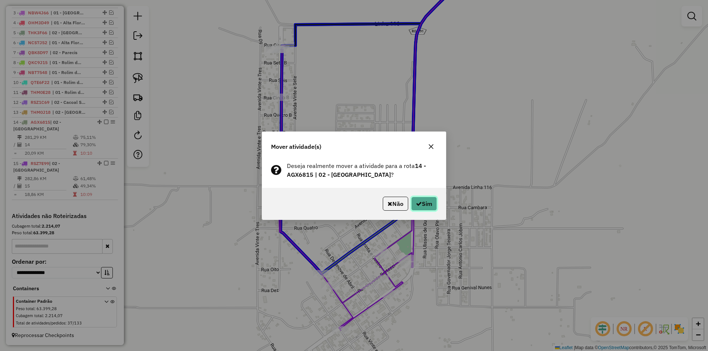
click at [417, 203] on icon "button" at bounding box center [419, 204] width 6 height 6
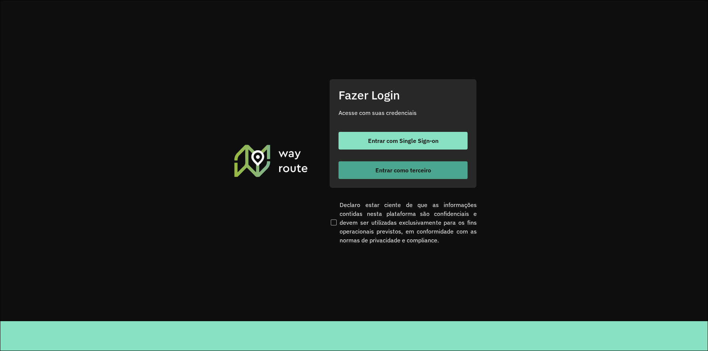
click at [382, 170] on span "Entrar como terceiro" at bounding box center [403, 170] width 56 height 6
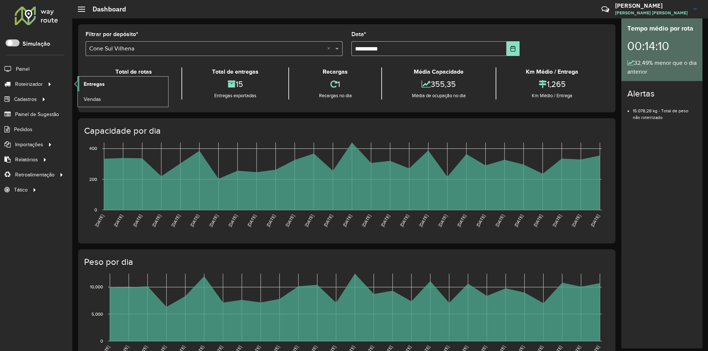
click at [89, 86] on span "Entregas" at bounding box center [94, 84] width 21 height 8
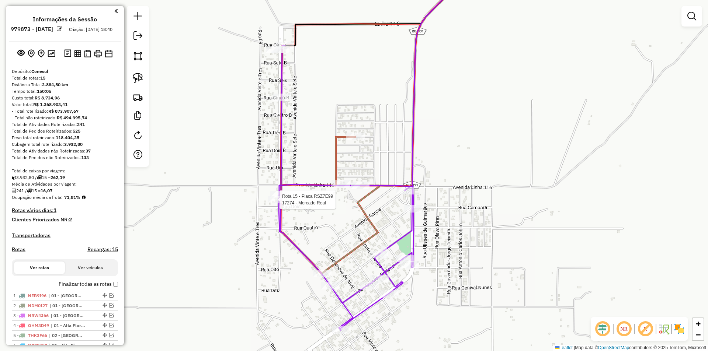
scroll to position [303, 0]
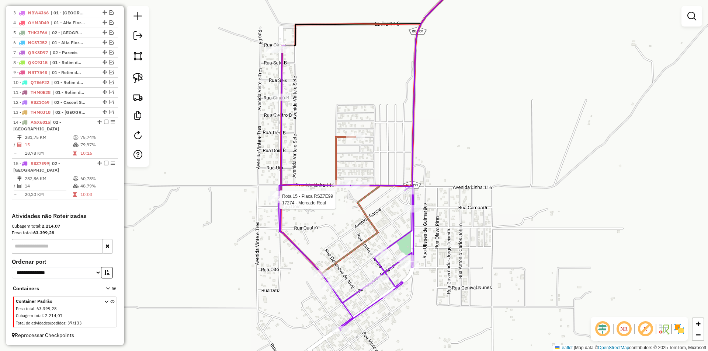
select select "*********"
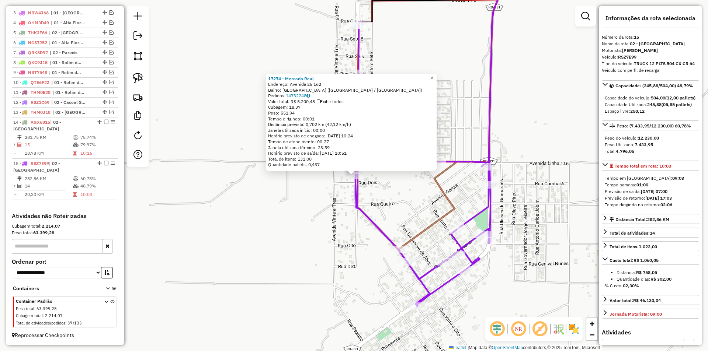
click at [551, 211] on div "17274 - Mercado Real Endereço: [GEOGRAPHIC_DATA]: [GEOGRAPHIC_DATA] ([GEOGRAPHI…" at bounding box center [354, 175] width 708 height 351
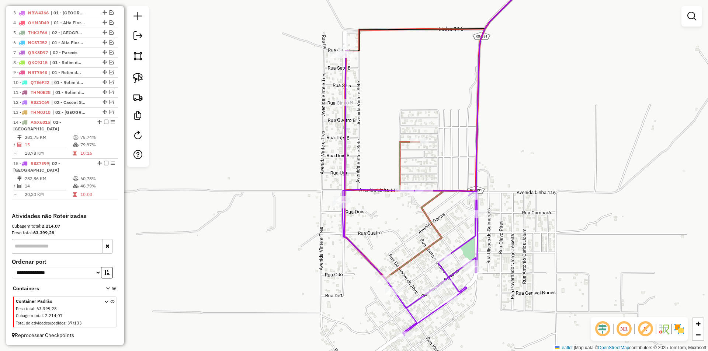
drag, startPoint x: 388, startPoint y: 181, endPoint x: 374, endPoint y: 212, distance: 34.0
click at [379, 222] on div "Janela de atendimento Grade de atendimento Capacidade Transportadoras Veículos …" at bounding box center [354, 175] width 708 height 351
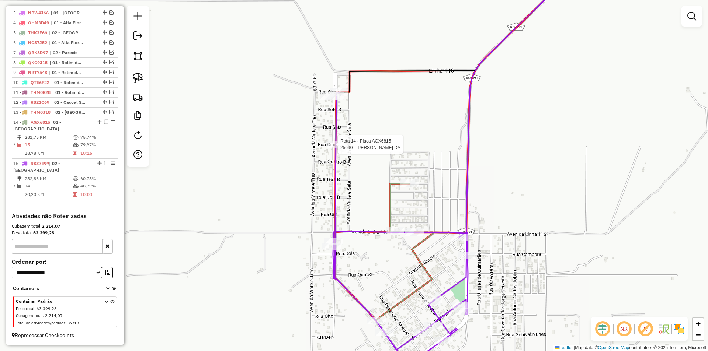
select select "*********"
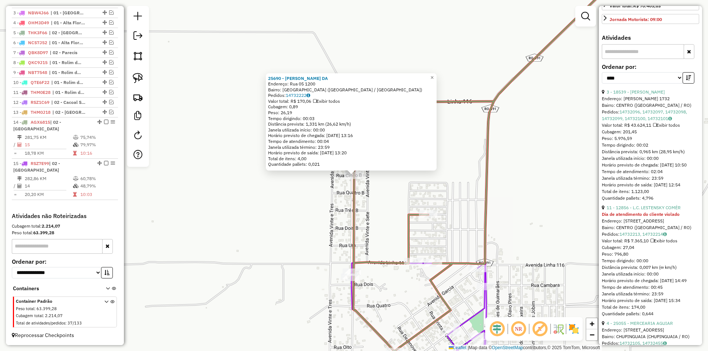
scroll to position [332, 0]
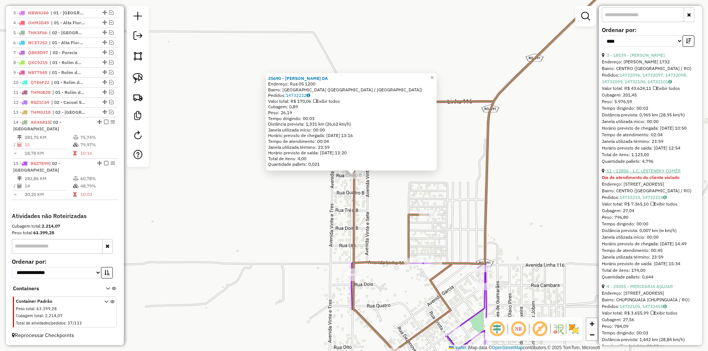
click at [635, 174] on link "11 - 12856 - L.C. LESTENSKY COMÉR" at bounding box center [644, 171] width 74 height 6
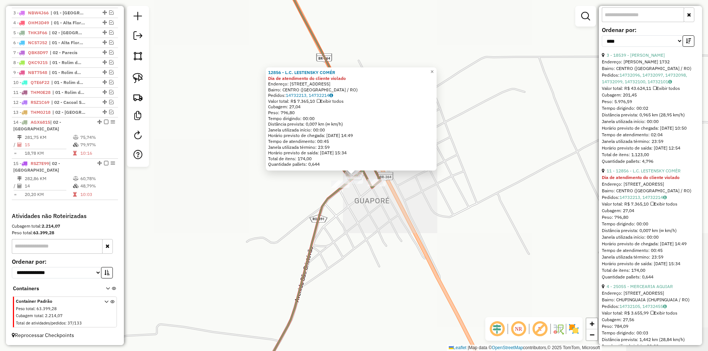
click at [343, 218] on div "12856 - L.C. LESTENSKY COMÉR Dia de atendimento do cliente violado Endereço: [S…" at bounding box center [354, 175] width 708 height 351
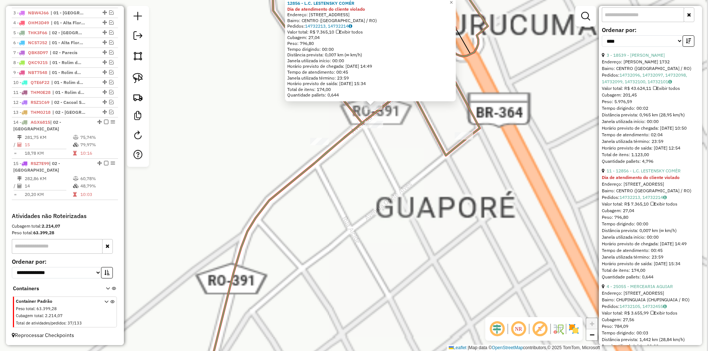
click at [338, 187] on div "12856 - L.C. LESTENSKY COMÉR Dia de atendimento do cliente violado Endereço: [S…" at bounding box center [354, 175] width 708 height 351
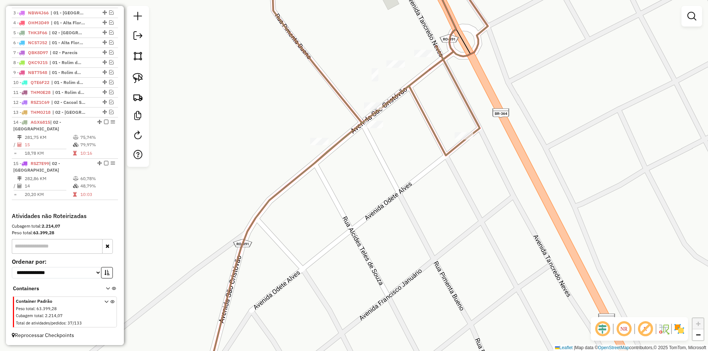
drag, startPoint x: 144, startPoint y: 76, endPoint x: 230, endPoint y: 77, distance: 85.6
click at [144, 76] on link at bounding box center [138, 78] width 16 height 16
drag, startPoint x: 336, startPoint y: 93, endPoint x: 368, endPoint y: 111, distance: 37.1
click at [371, 111] on div "Rota 14 - Placa AGX6815 12856 - L.C. [PERSON_NAME] COMÉR [PERSON_NAME] de atend…" at bounding box center [354, 175] width 708 height 351
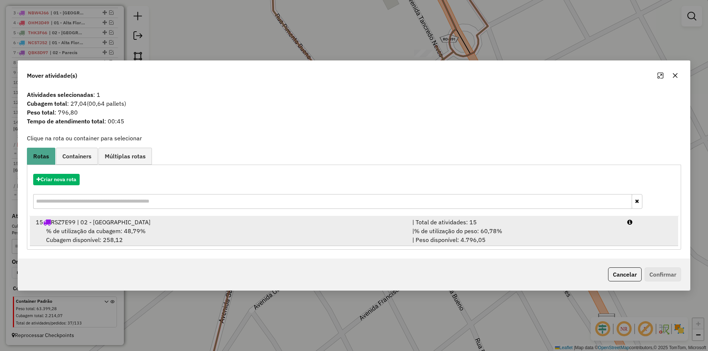
click at [65, 226] on div "15 RSZ7E99 | 02 - [GEOGRAPHIC_DATA]" at bounding box center [219, 222] width 377 height 9
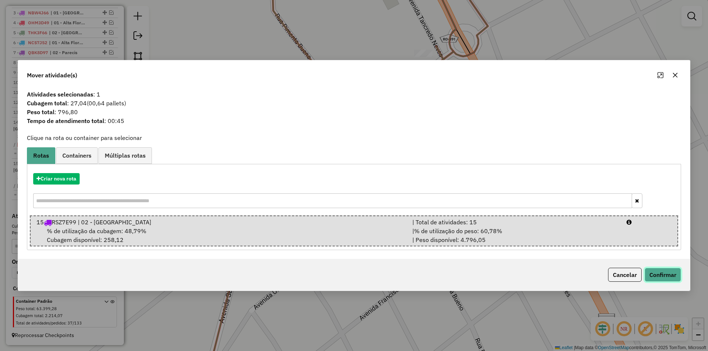
drag, startPoint x: 672, startPoint y: 272, endPoint x: 654, endPoint y: 266, distance: 19.3
click at [672, 272] on button "Confirmar" at bounding box center [663, 275] width 37 height 14
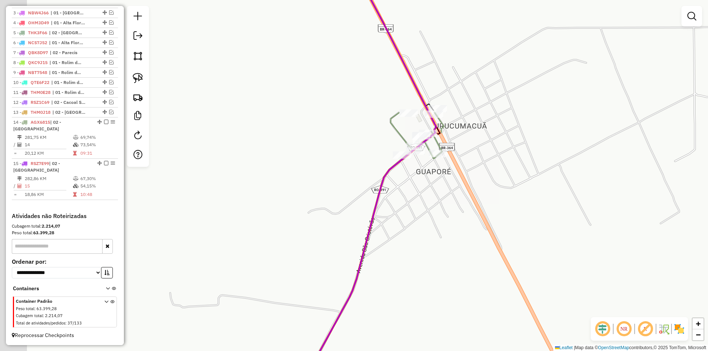
drag, startPoint x: 429, startPoint y: 188, endPoint x: 417, endPoint y: 215, distance: 28.9
click at [417, 215] on div "Janela de atendimento Grade de atendimento Capacidade Transportadoras Veículos …" at bounding box center [354, 175] width 708 height 351
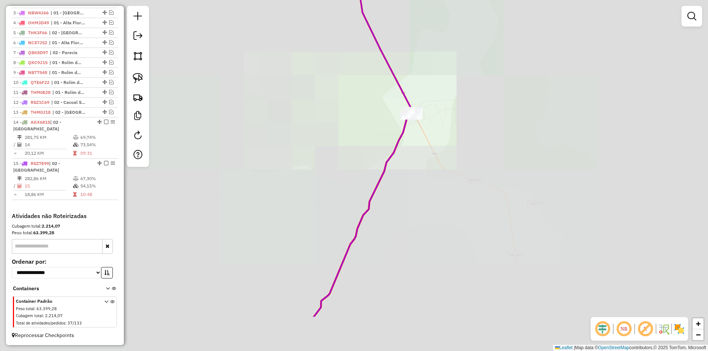
drag, startPoint x: 343, startPoint y: 208, endPoint x: 375, endPoint y: 163, distance: 55.6
click at [370, 166] on div "Janela de atendimento Grade de atendimento Capacidade Transportadoras Veículos …" at bounding box center [354, 175] width 708 height 351
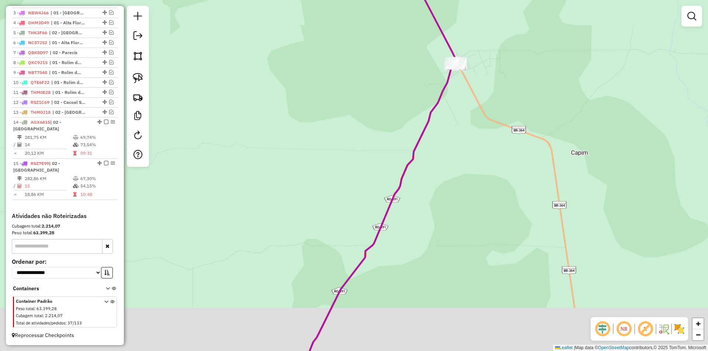
drag, startPoint x: 316, startPoint y: 214, endPoint x: 370, endPoint y: 148, distance: 85.8
click at [370, 148] on div "Janela de atendimento Grade de atendimento Capacidade Transportadoras Veículos …" at bounding box center [354, 175] width 708 height 351
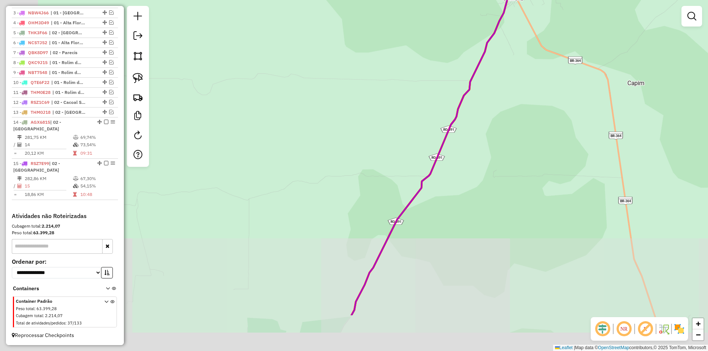
drag, startPoint x: 340, startPoint y: 183, endPoint x: 359, endPoint y: 75, distance: 109.6
click at [359, 69] on div "Janela de atendimento Grade de atendimento Capacidade Transportadoras Veículos …" at bounding box center [354, 175] width 708 height 351
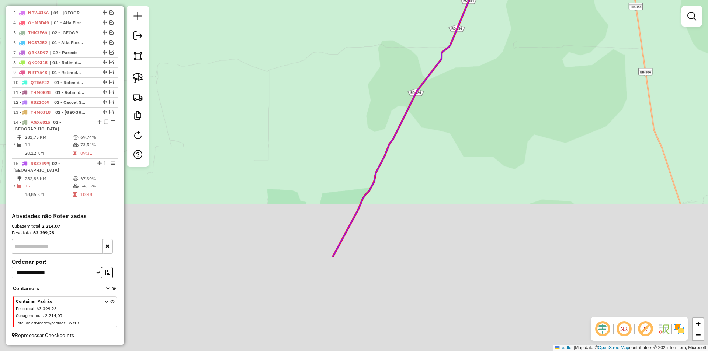
drag, startPoint x: 354, startPoint y: 197, endPoint x: 408, endPoint y: 107, distance: 104.9
click at [409, 107] on div "Janela de atendimento Grade de atendimento Capacidade Transportadoras Veículos …" at bounding box center [354, 175] width 708 height 351
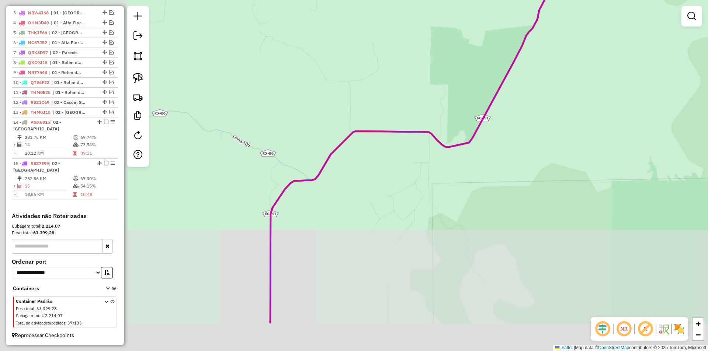
drag, startPoint x: 377, startPoint y: 145, endPoint x: 485, endPoint y: 94, distance: 119.8
click at [502, 82] on div "Janela de atendimento Grade de atendimento Capacidade Transportadoras Veículos …" at bounding box center [354, 175] width 708 height 351
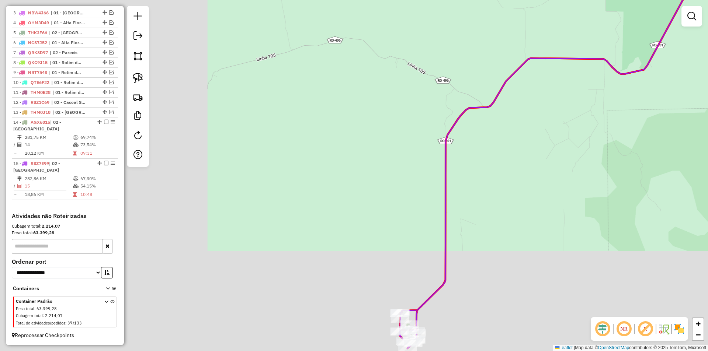
drag, startPoint x: 319, startPoint y: 229, endPoint x: 388, endPoint y: 54, distance: 188.3
click at [389, 20] on div "Janela de atendimento Grade de atendimento Capacidade Transportadoras Veículos …" at bounding box center [354, 175] width 708 height 351
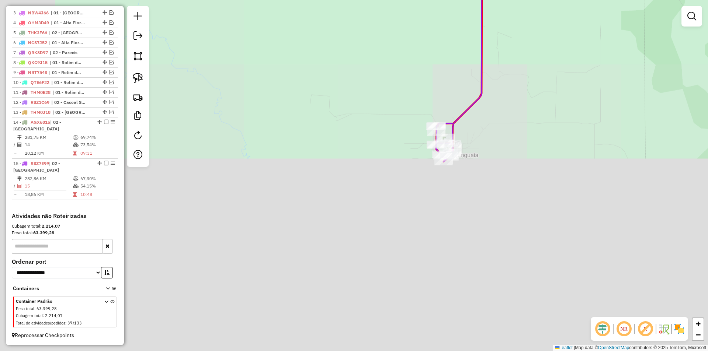
drag, startPoint x: 400, startPoint y: 109, endPoint x: 388, endPoint y: 117, distance: 14.6
click at [388, 117] on div "Janela de atendimento Grade de atendimento Capacidade Transportadoras Veículos …" at bounding box center [354, 175] width 708 height 351
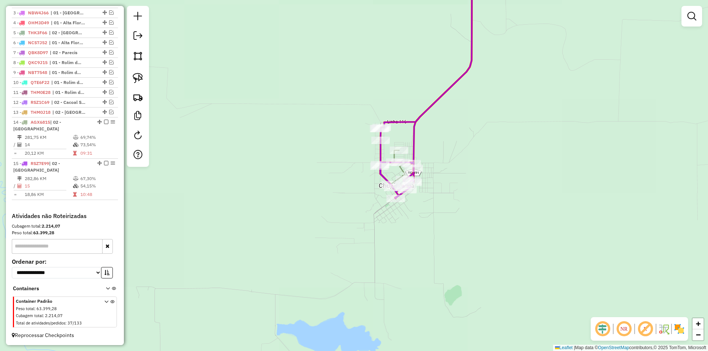
drag, startPoint x: 354, startPoint y: 150, endPoint x: 345, endPoint y: 144, distance: 11.1
click at [334, 148] on div "Janela de atendimento Grade de atendimento Capacidade Transportadoras Veículos …" at bounding box center [354, 175] width 708 height 351
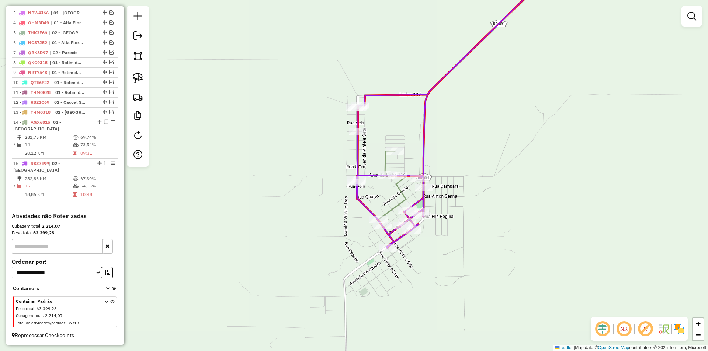
drag, startPoint x: 528, startPoint y: 192, endPoint x: 509, endPoint y: 170, distance: 29.0
click at [524, 168] on div "Janela de atendimento Grade de atendimento Capacidade Transportadoras Veículos …" at bounding box center [354, 175] width 708 height 351
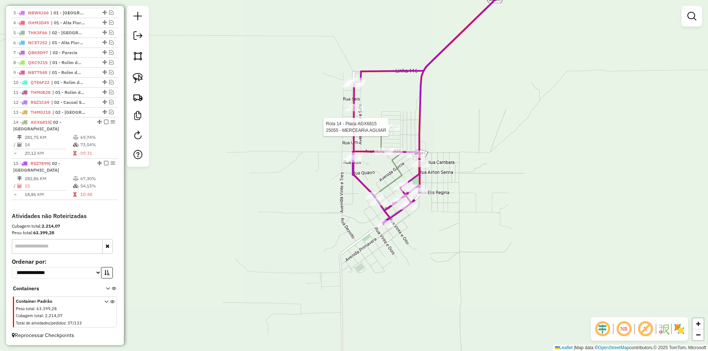
select select "*********"
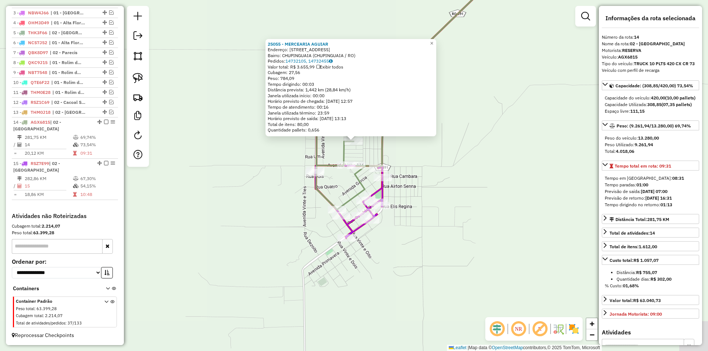
drag, startPoint x: 479, startPoint y: 157, endPoint x: 478, endPoint y: 148, distance: 8.9
click at [478, 148] on div "25055 - MERCEARIA AGUIAR Endereço: Rua 10-F 529 Bairro: [GEOGRAPHIC_DATA] ([GEO…" at bounding box center [354, 175] width 708 height 351
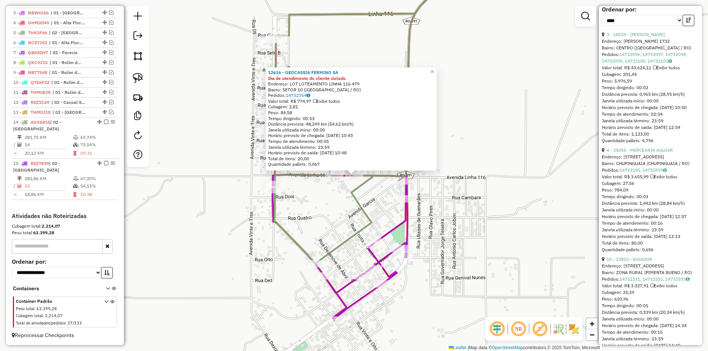
scroll to position [369, 0]
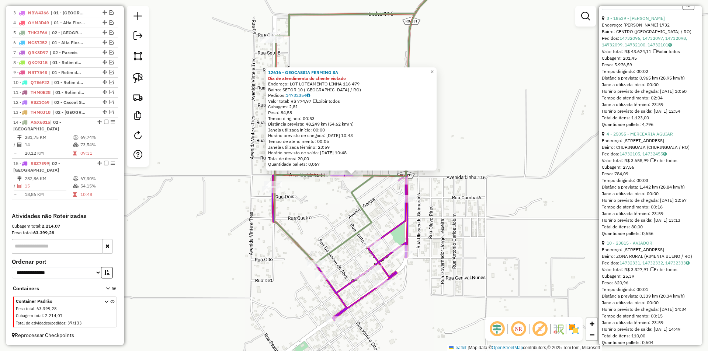
click at [638, 137] on link "4 - 25055 - MERCEARIA AGUIAR" at bounding box center [640, 134] width 66 height 6
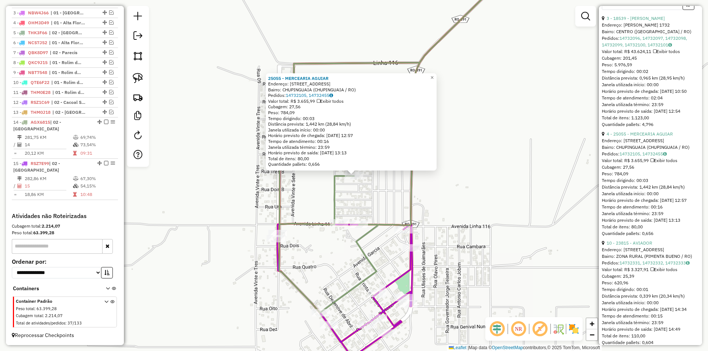
click at [374, 201] on div "25055 - MERCEARIA AGUIAR Endereço: Rua 10-F 529 Bairro: [GEOGRAPHIC_DATA] ([GEO…" at bounding box center [354, 175] width 708 height 351
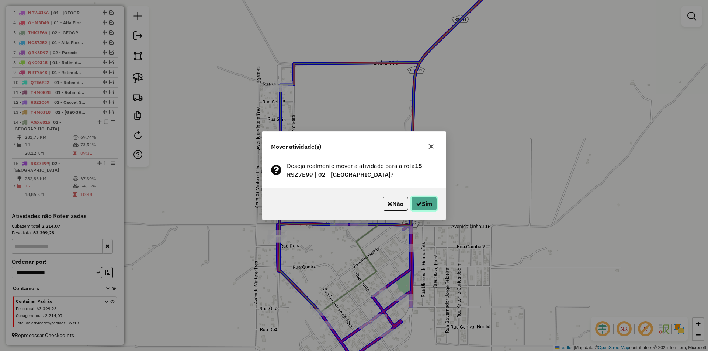
drag, startPoint x: 425, startPoint y: 202, endPoint x: 417, endPoint y: 205, distance: 8.2
click at [425, 202] on button "Sim" at bounding box center [424, 204] width 26 height 14
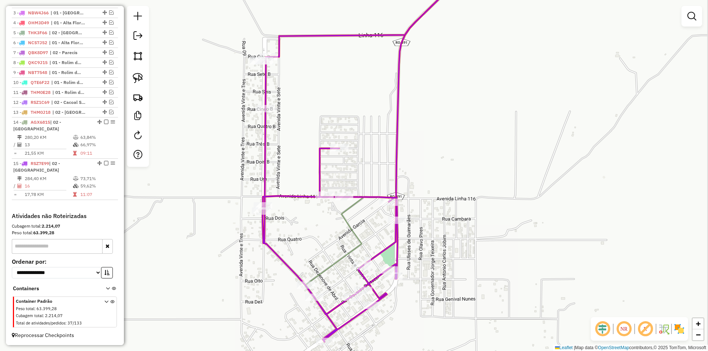
drag, startPoint x: 293, startPoint y: 179, endPoint x: 291, endPoint y: 174, distance: 5.5
click at [291, 174] on div "Janela de atendimento Grade de atendimento Capacidade Transportadoras Veículos …" at bounding box center [354, 175] width 708 height 351
click at [286, 180] on div "Janela de atendimento Grade de atendimento Capacidade Transportadoras Veículos …" at bounding box center [354, 175] width 708 height 351
select select "*********"
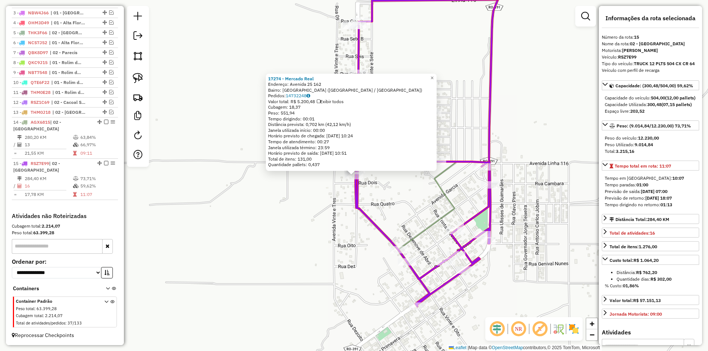
click at [528, 181] on div "17274 - Mercado Real Endereço: [GEOGRAPHIC_DATA]: [GEOGRAPHIC_DATA] ([GEOGRAPHI…" at bounding box center [354, 175] width 708 height 351
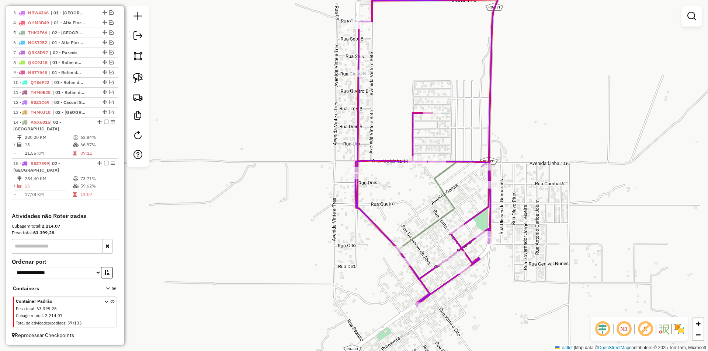
drag, startPoint x: 384, startPoint y: 180, endPoint x: 384, endPoint y: 189, distance: 8.5
click at [384, 189] on div "Janela de atendimento Grade de atendimento Capacidade Transportadoras Veículos …" at bounding box center [354, 175] width 708 height 351
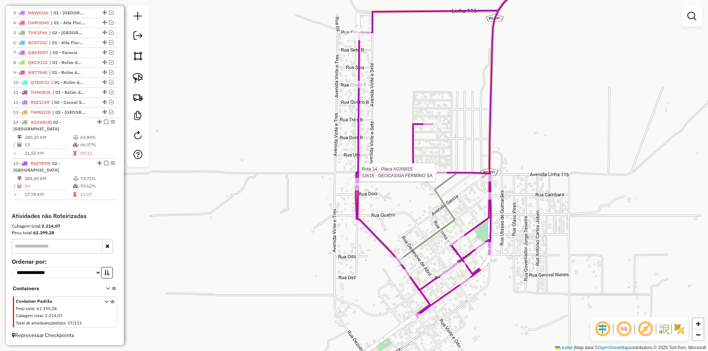
select select "*********"
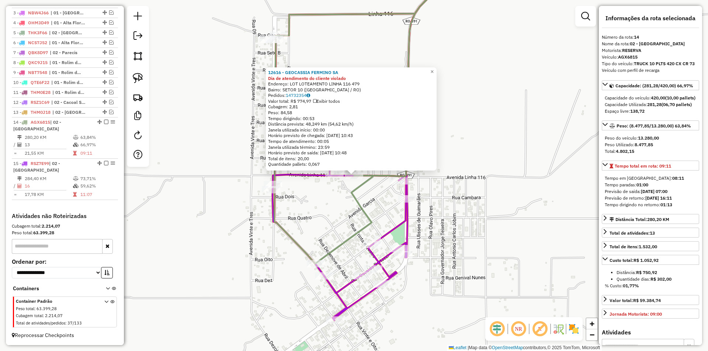
click at [370, 191] on div "12616 - GEOCASSIA FERMINO SA Dia de atendimento do cliente violado Endereço: LO…" at bounding box center [354, 175] width 708 height 351
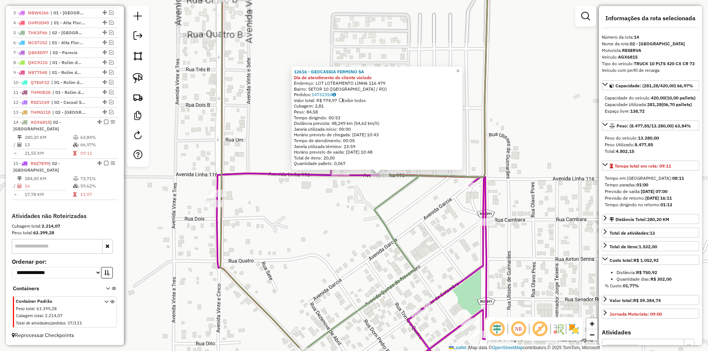
click at [311, 199] on div "12616 - GEOCASSIA FERMINO SA Dia de atendimento do cliente violado Endereço: LO…" at bounding box center [354, 175] width 708 height 351
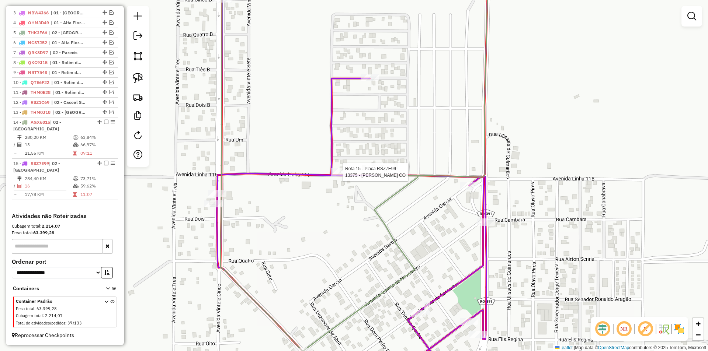
select select "*********"
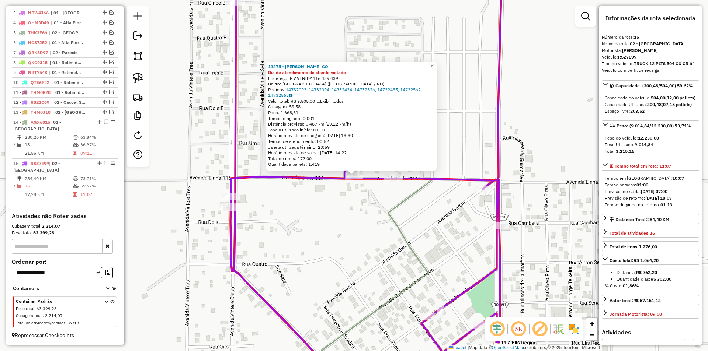
click at [359, 198] on div "13375 - [PERSON_NAME] CO Dia de atendimento do cliente violado Endereço: R AVEN…" at bounding box center [354, 175] width 708 height 351
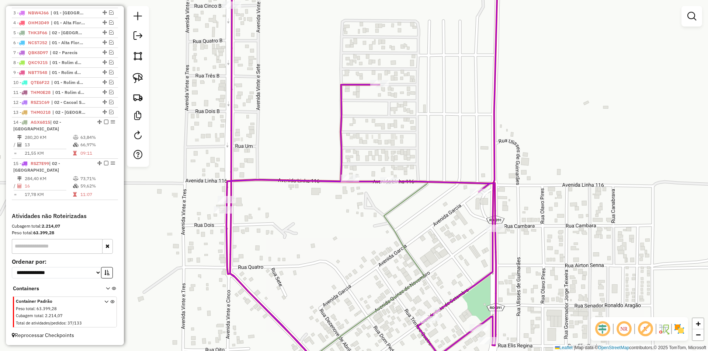
drag, startPoint x: 381, startPoint y: 201, endPoint x: 398, endPoint y: 196, distance: 17.2
click at [375, 205] on div "Janela de atendimento Grade de atendimento Capacidade Transportadoras Veículos …" at bounding box center [354, 175] width 708 height 351
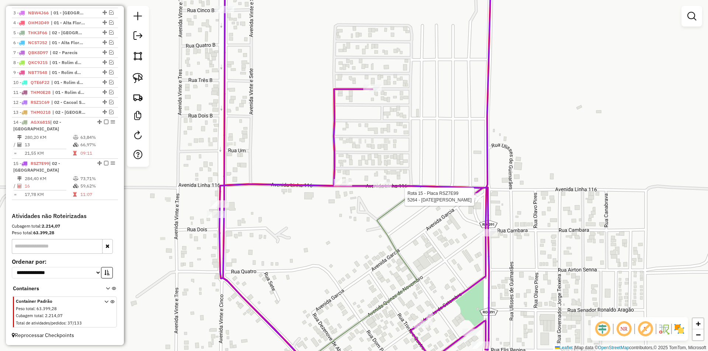
select select "*********"
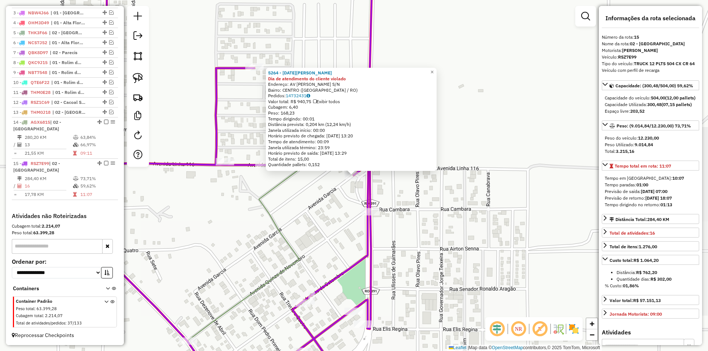
click at [301, 202] on div "5264 - [DATE][PERSON_NAME] C Dia de atendimento do cliente violado Endereço: AV…" at bounding box center [354, 175] width 708 height 351
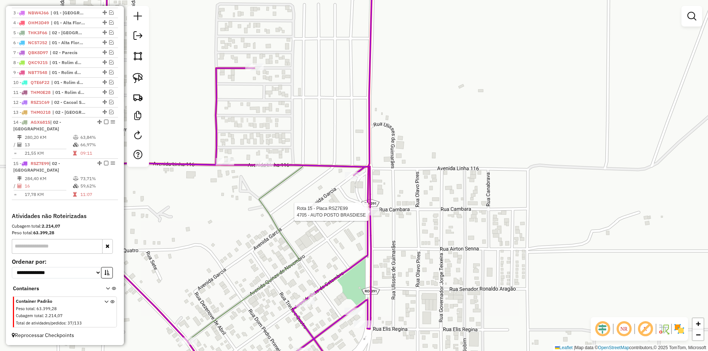
select select "*********"
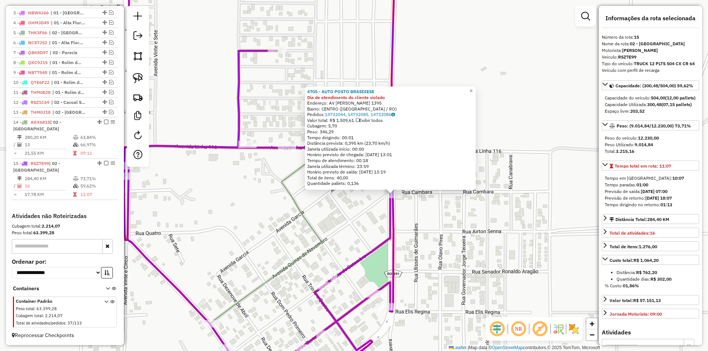
drag, startPoint x: 303, startPoint y: 212, endPoint x: 320, endPoint y: 221, distance: 19.1
click at [320, 221] on div "4705 - AUTO POSTO BRASDIESE Dia de atendimento do cliente violado Endereço: AV …" at bounding box center [354, 175] width 708 height 351
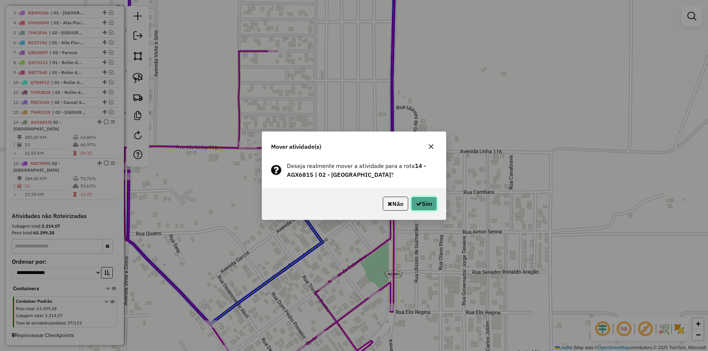
click at [414, 202] on button "Sim" at bounding box center [424, 204] width 26 height 14
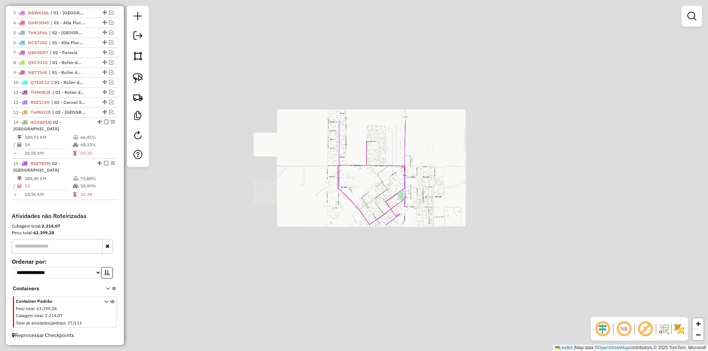
click at [467, 184] on div "Janela de atendimento Grade de atendimento Capacidade Transportadoras Veículos …" at bounding box center [354, 175] width 708 height 351
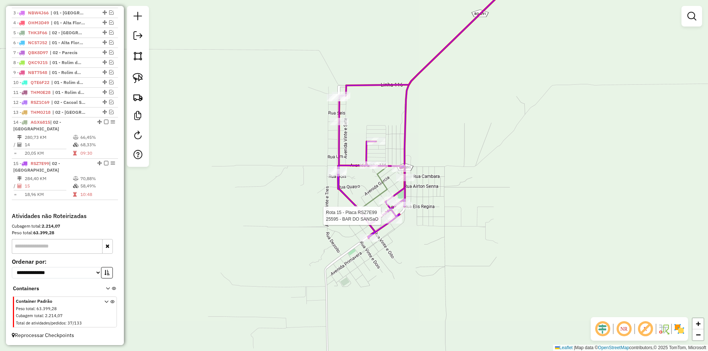
select select "*********"
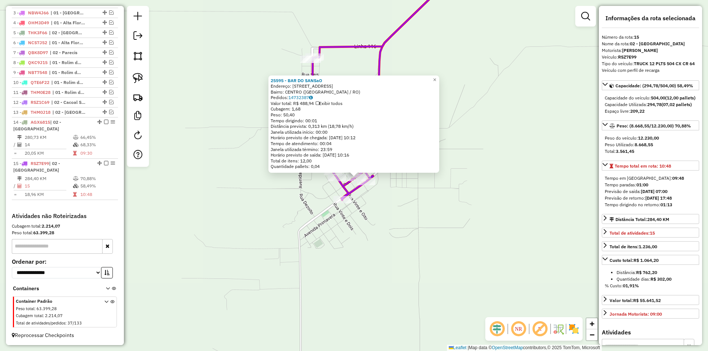
click at [467, 215] on div "25595 - BAR DO SANSaO Endereço: [STREET_ADDRESS][PERSON_NAME]: [GEOGRAPHIC_DATA…" at bounding box center [354, 175] width 708 height 351
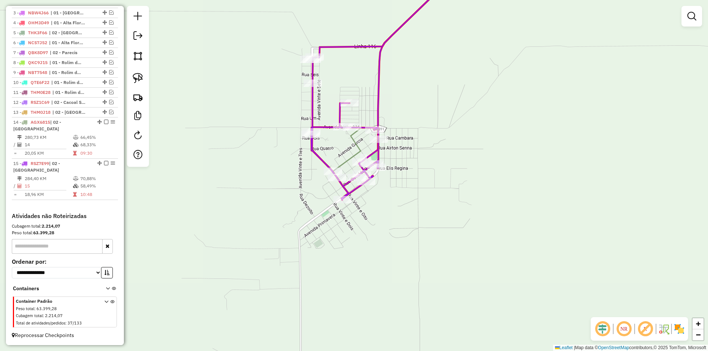
click at [432, 233] on div "Janela de atendimento Grade de atendimento Capacidade Transportadoras Veículos …" at bounding box center [354, 175] width 708 height 351
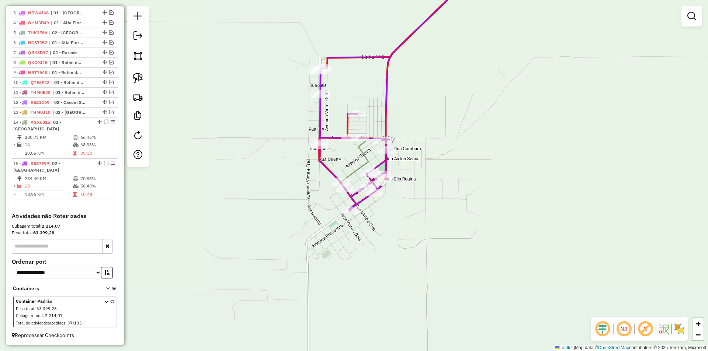
drag, startPoint x: 273, startPoint y: 198, endPoint x: 222, endPoint y: 191, distance: 51.6
click at [273, 201] on div "Janela de atendimento Grade de atendimento Capacidade Transportadoras Veículos …" at bounding box center [354, 175] width 708 height 351
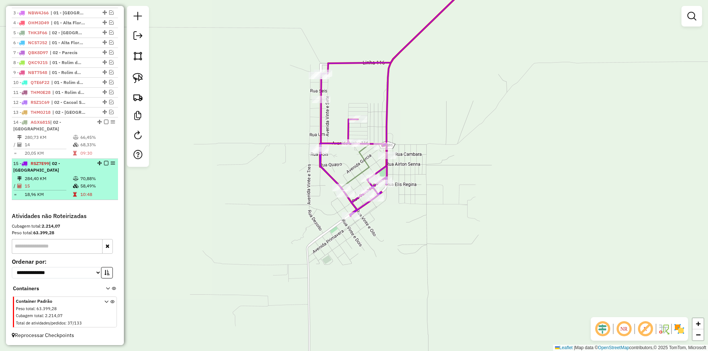
click at [105, 166] on em at bounding box center [106, 163] width 4 height 4
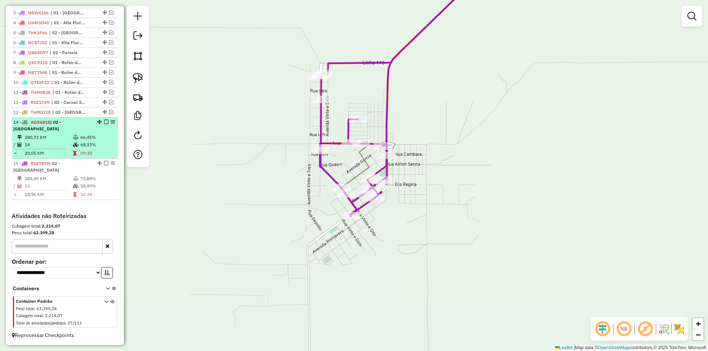
scroll to position [278, 0]
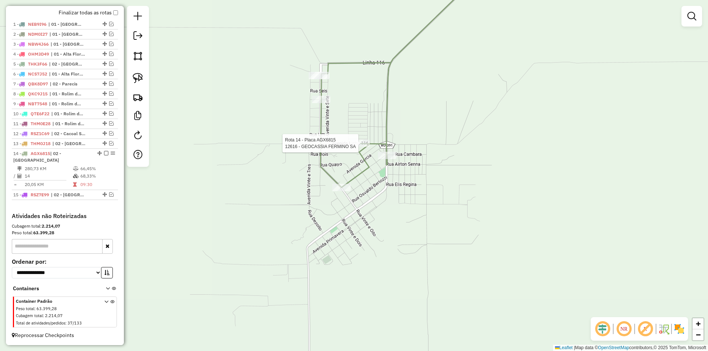
select select "*********"
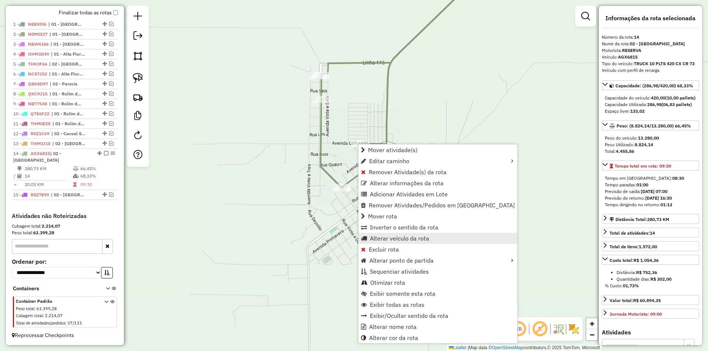
click at [396, 240] on span "Alterar veículo da rota" at bounding box center [399, 239] width 59 height 6
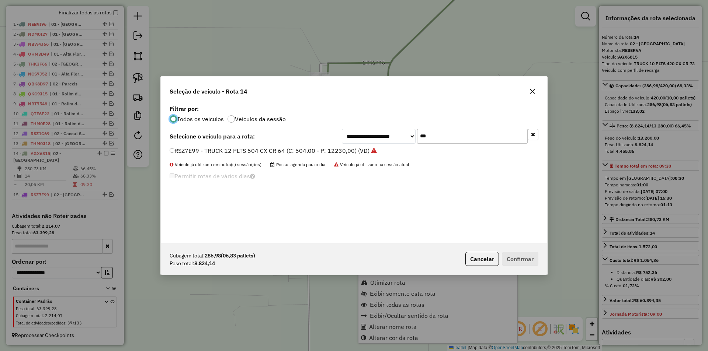
scroll to position [4, 2]
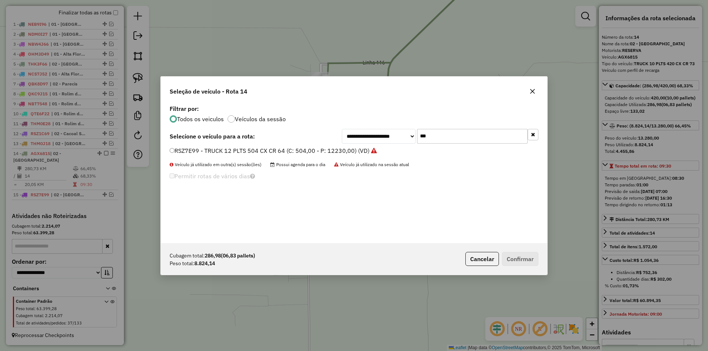
drag, startPoint x: 437, startPoint y: 137, endPoint x: 383, endPoint y: 159, distance: 58.6
click at [381, 159] on div "**********" at bounding box center [354, 173] width 386 height 140
type input "***"
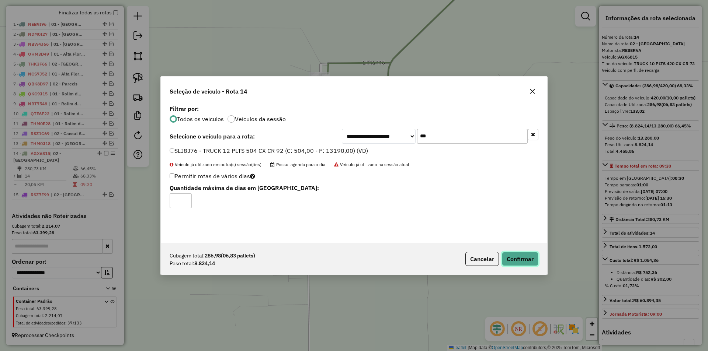
click at [515, 260] on button "Confirmar" at bounding box center [520, 259] width 37 height 14
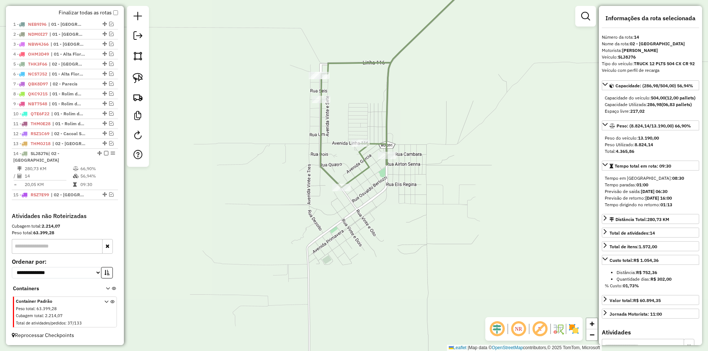
scroll to position [272, 0]
click at [104, 156] on em at bounding box center [106, 153] width 4 height 4
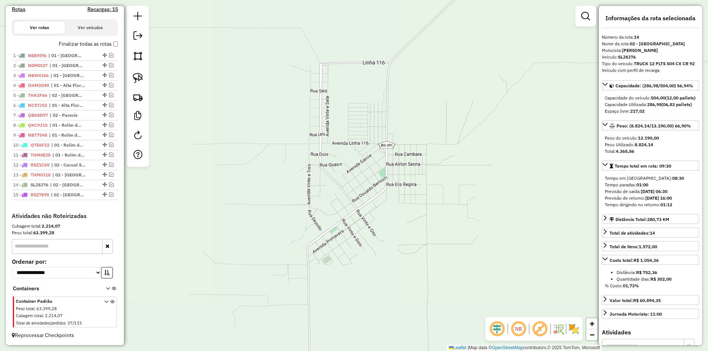
scroll to position [247, 0]
drag, startPoint x: 338, startPoint y: 185, endPoint x: 329, endPoint y: 189, distance: 9.6
click at [334, 191] on div "Janela de atendimento Grade de atendimento Capacidade Transportadoras Veículos …" at bounding box center [354, 175] width 708 height 351
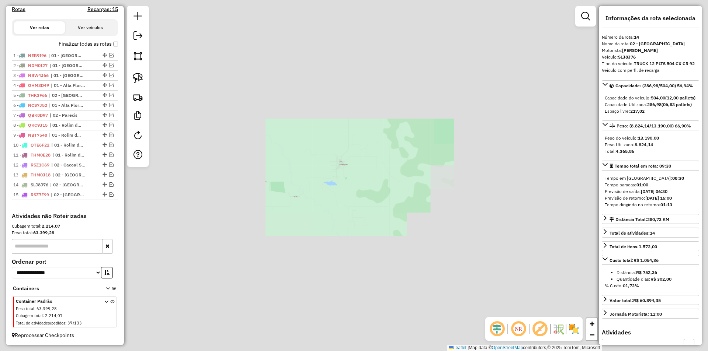
click at [357, 172] on div "Janela de atendimento Grade de atendimento Capacidade Transportadoras Veículos …" at bounding box center [354, 175] width 708 height 351
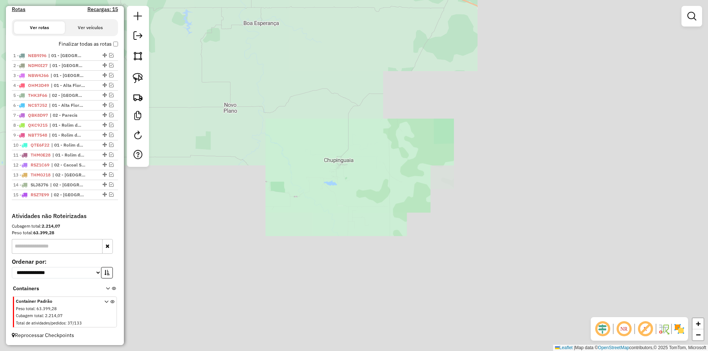
click at [364, 187] on div "Janela de atendimento Grade de atendimento Capacidade Transportadoras Veículos …" at bounding box center [354, 175] width 708 height 351
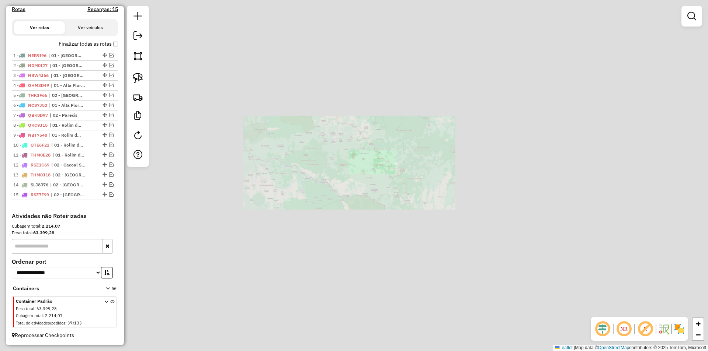
click at [405, 157] on div "Janela de atendimento Grade de atendimento Capacidade Transportadoras Veículos …" at bounding box center [354, 175] width 708 height 351
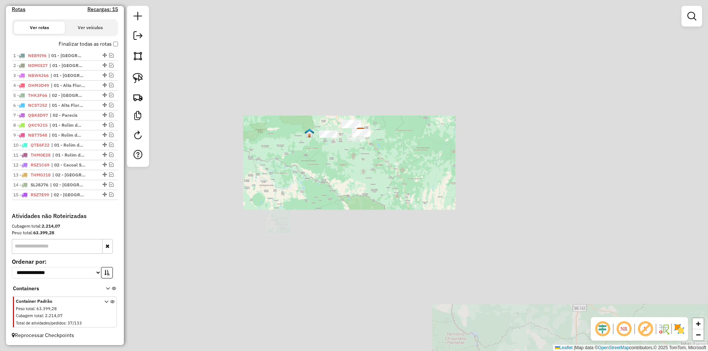
drag, startPoint x: 361, startPoint y: 166, endPoint x: 360, endPoint y: 171, distance: 5.5
click at [360, 171] on div "Janela de atendimento Grade de atendimento Capacidade Transportadoras Veículos …" at bounding box center [354, 175] width 708 height 351
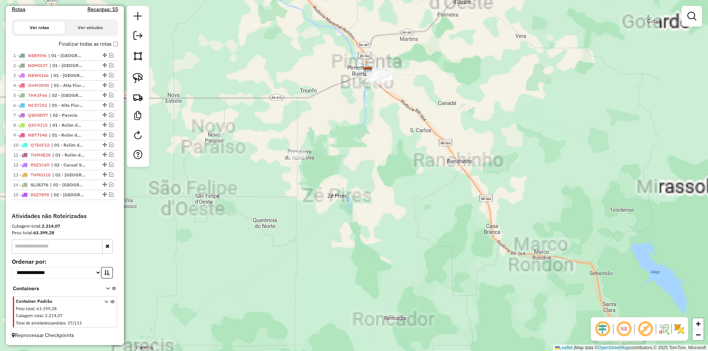
drag, startPoint x: 374, startPoint y: 148, endPoint x: 362, endPoint y: 181, distance: 35.3
click at [362, 181] on div "Janela de atendimento Grade de atendimento Capacidade Transportadoras Veículos …" at bounding box center [354, 175] width 708 height 351
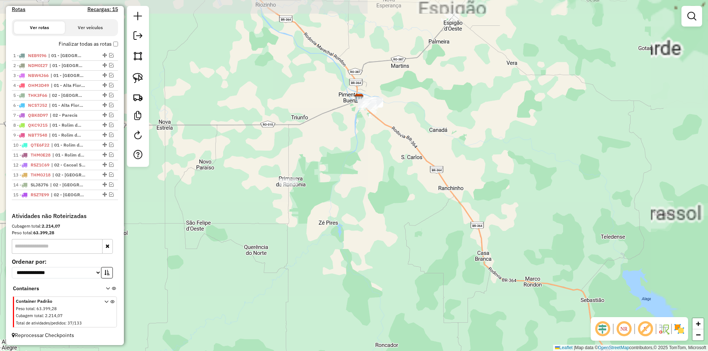
click at [355, 183] on div "Janela de atendimento Grade de atendimento Capacidade Transportadoras Veículos …" at bounding box center [354, 175] width 708 height 351
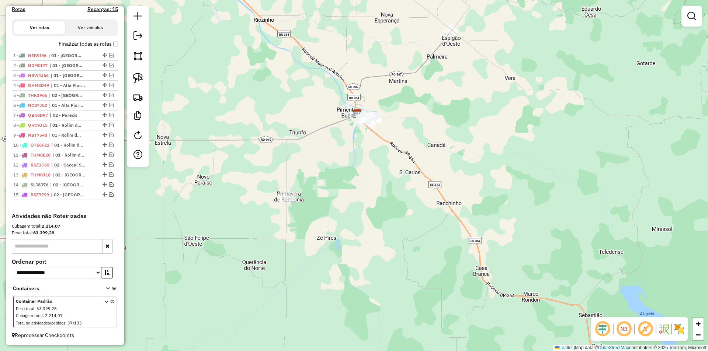
drag, startPoint x: 346, startPoint y: 164, endPoint x: 339, endPoint y: 176, distance: 13.8
click at [344, 177] on div "Janela de atendimento Grade de atendimento Capacidade Transportadoras Veículos …" at bounding box center [354, 175] width 708 height 351
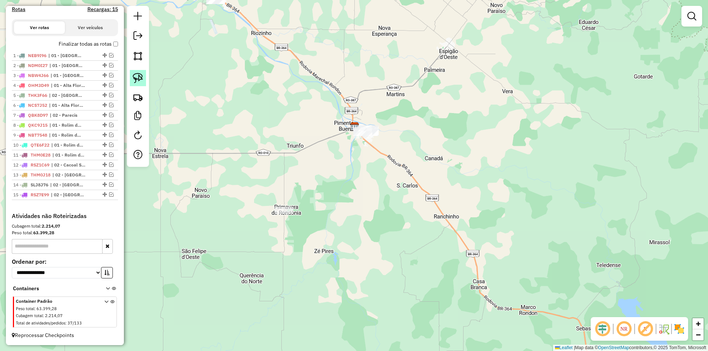
click at [136, 73] on img at bounding box center [138, 78] width 10 height 10
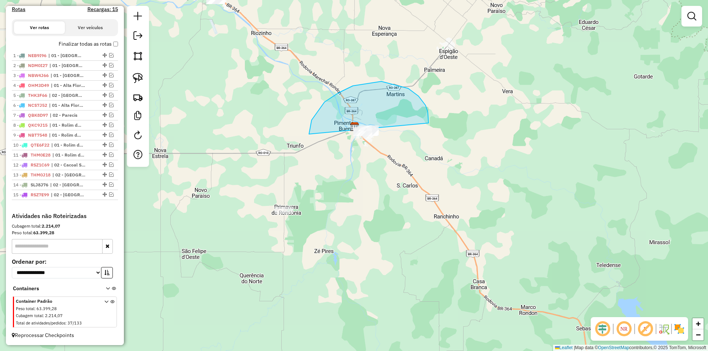
drag, startPoint x: 309, startPoint y: 134, endPoint x: 354, endPoint y: 216, distance: 93.7
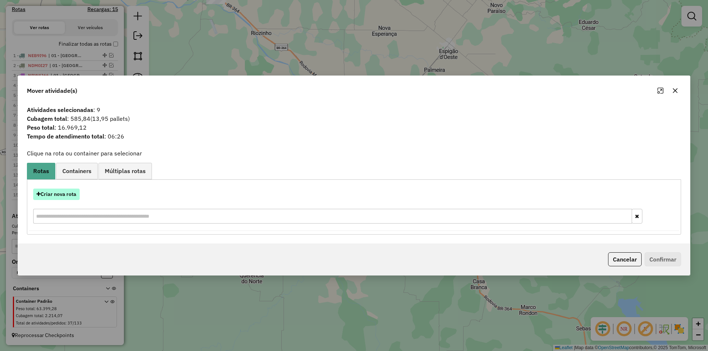
click at [54, 195] on button "Criar nova rota" at bounding box center [56, 194] width 46 height 11
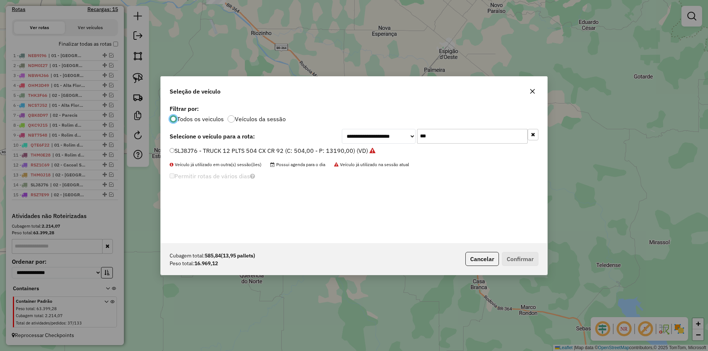
scroll to position [4, 2]
click at [526, 87] on div "Seleção de veículo" at bounding box center [354, 90] width 386 height 27
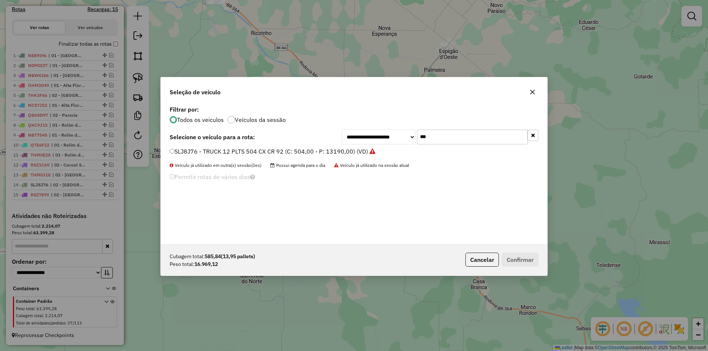
click at [536, 91] on button "button" at bounding box center [533, 92] width 12 height 12
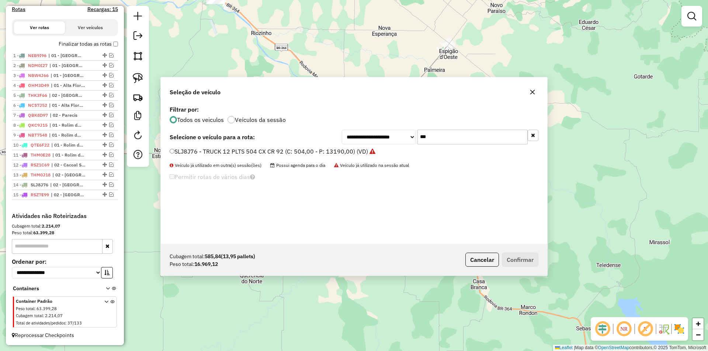
click at [443, 142] on div "Janela de atendimento Grade de atendimento Capacidade Transportadoras Veículos …" at bounding box center [354, 175] width 708 height 351
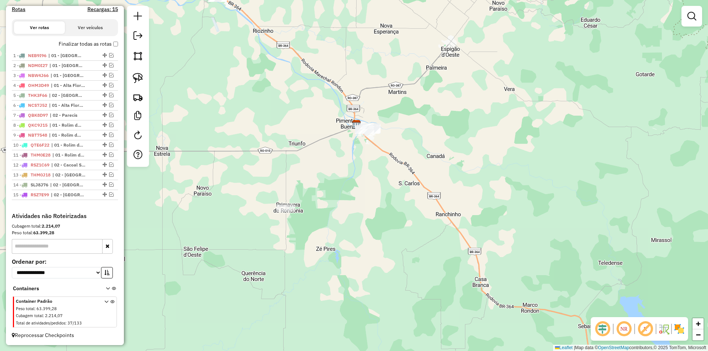
drag, startPoint x: 417, startPoint y: 150, endPoint x: 420, endPoint y: 146, distance: 5.3
click at [420, 146] on div "Janela de atendimento Grade de atendimento Capacidade Transportadoras Veículos …" at bounding box center [354, 175] width 708 height 351
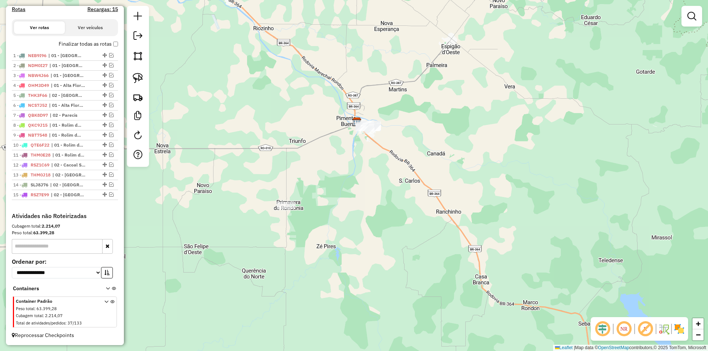
click at [423, 146] on div "Janela de atendimento Grade de atendimento Capacidade Transportadoras Veículos …" at bounding box center [354, 175] width 708 height 351
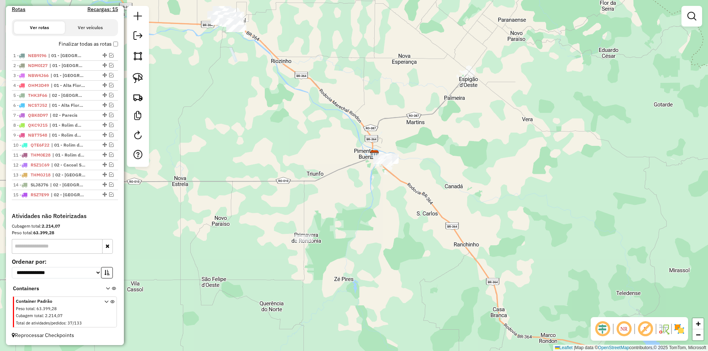
drag, startPoint x: 234, startPoint y: 166, endPoint x: 242, endPoint y: 185, distance: 21.2
click at [242, 185] on div "Janela de atendimento Grade de atendimento Capacidade Transportadoras Veículos …" at bounding box center [354, 175] width 708 height 351
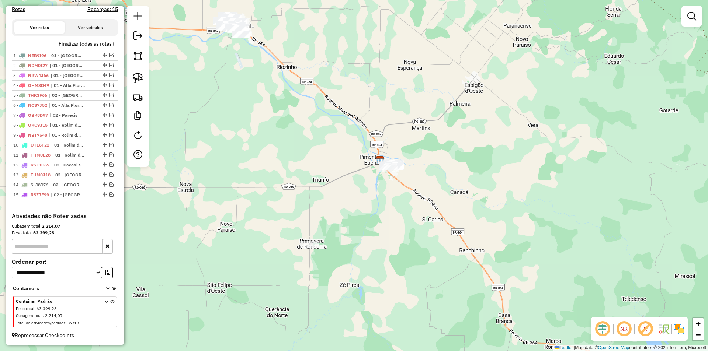
drag, startPoint x: 242, startPoint y: 180, endPoint x: 249, endPoint y: 189, distance: 11.1
click at [250, 191] on div "Janela de atendimento Grade de atendimento Capacidade Transportadoras Veículos …" at bounding box center [354, 175] width 708 height 351
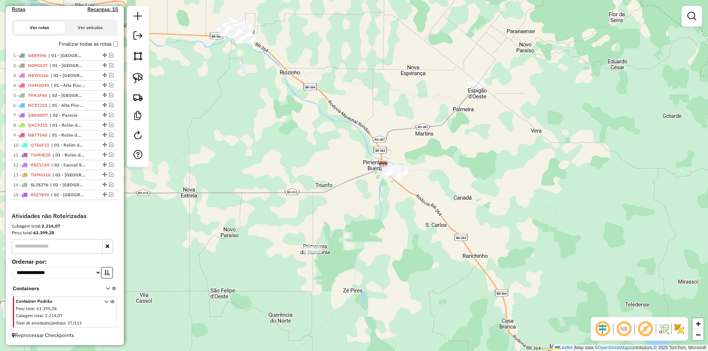
click at [311, 114] on div "Janela de atendimento Grade de atendimento Capacidade Transportadoras Veículos …" at bounding box center [354, 175] width 708 height 351
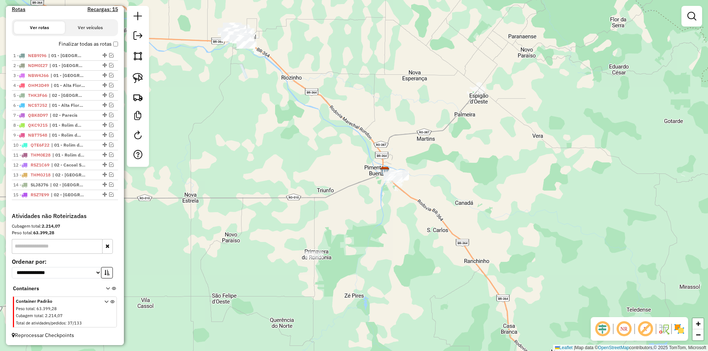
drag, startPoint x: 251, startPoint y: 169, endPoint x: 292, endPoint y: 216, distance: 62.4
click at [289, 217] on div "Janela de atendimento Grade de atendimento Capacidade Transportadoras Veículos …" at bounding box center [354, 175] width 708 height 351
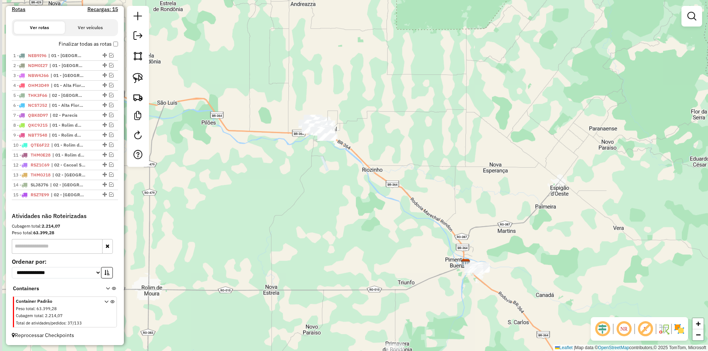
drag, startPoint x: 296, startPoint y: 203, endPoint x: 306, endPoint y: 127, distance: 76.9
click at [309, 151] on div "Janela de atendimento Grade de atendimento Capacidade Transportadoras Veículos …" at bounding box center [354, 175] width 708 height 351
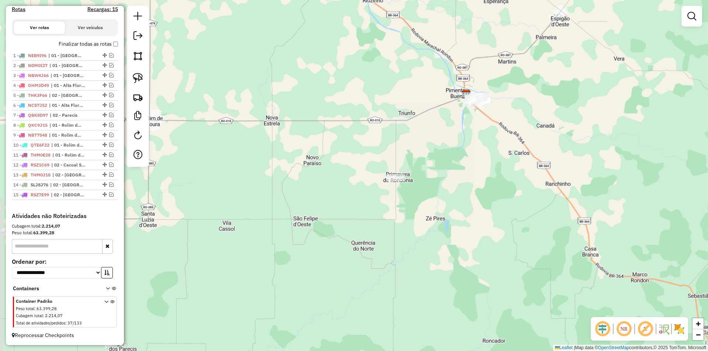
drag, startPoint x: 305, startPoint y: 175, endPoint x: 305, endPoint y: 159, distance: 16.2
click at [305, 159] on div "Janela de atendimento Grade de atendimento Capacidade Transportadoras Veículos …" at bounding box center [354, 175] width 708 height 351
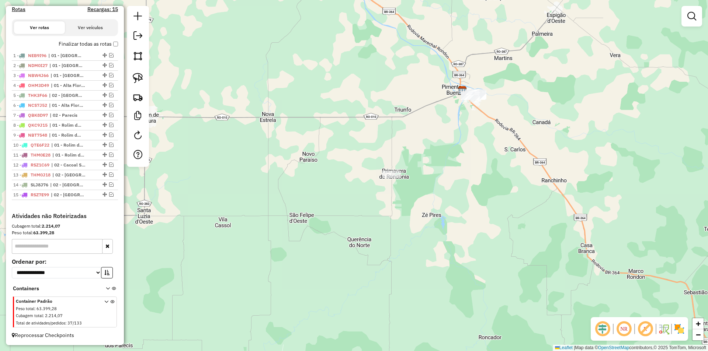
drag, startPoint x: 301, startPoint y: 177, endPoint x: 291, endPoint y: 199, distance: 24.3
click at [282, 202] on div "Janela de atendimento Grade de atendimento Capacidade Transportadoras Veículos …" at bounding box center [354, 175] width 708 height 351
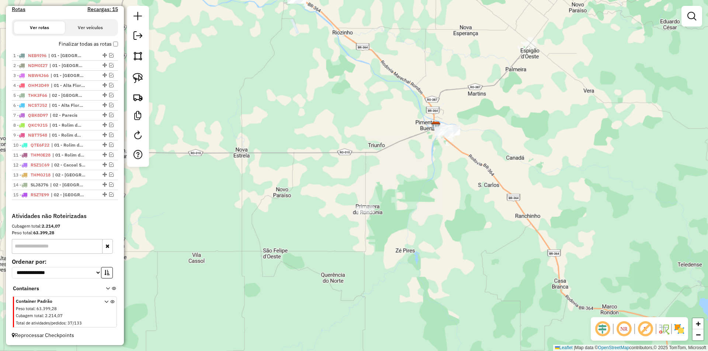
drag, startPoint x: 334, startPoint y: 180, endPoint x: 325, endPoint y: 190, distance: 14.1
click at [329, 191] on div "Janela de atendimento Grade de atendimento Capacidade Transportadoras Veículos …" at bounding box center [354, 175] width 708 height 351
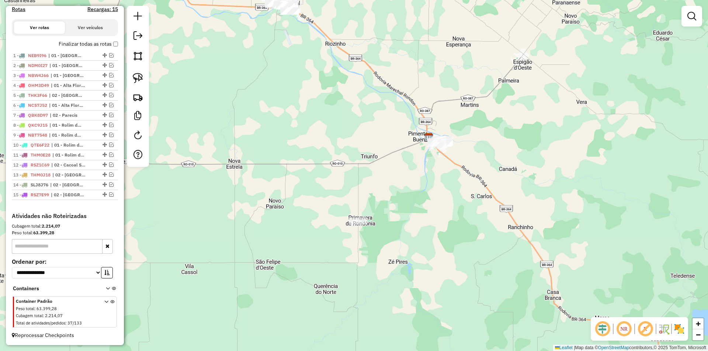
drag, startPoint x: 282, startPoint y: 172, endPoint x: 293, endPoint y: 200, distance: 30.6
click at [293, 201] on div "Janela de atendimento Grade de atendimento Capacidade Transportadoras Veículos …" at bounding box center [354, 175] width 708 height 351
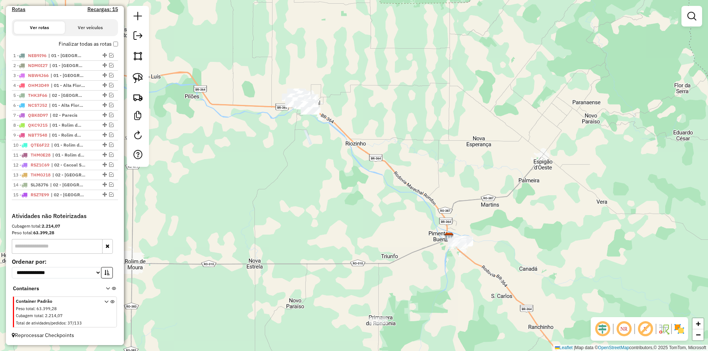
drag, startPoint x: 270, startPoint y: 152, endPoint x: 283, endPoint y: 170, distance: 22.0
click at [286, 178] on div "Janela de atendimento Grade de atendimento Capacidade Transportadoras Veículos …" at bounding box center [354, 175] width 708 height 351
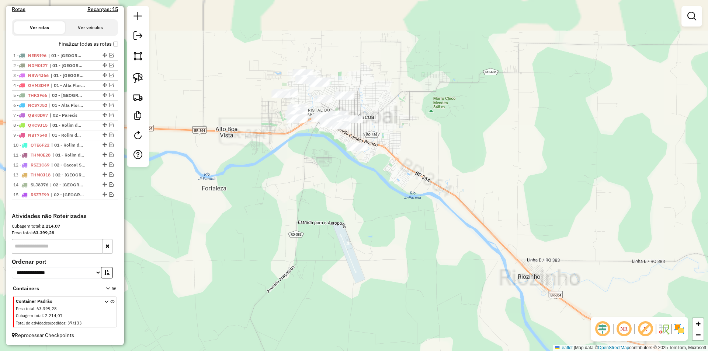
drag, startPoint x: 309, startPoint y: 187, endPoint x: 318, endPoint y: 213, distance: 27.3
click at [319, 217] on div "Janela de atendimento Grade de atendimento Capacidade Transportadoras Veículos …" at bounding box center [354, 175] width 708 height 351
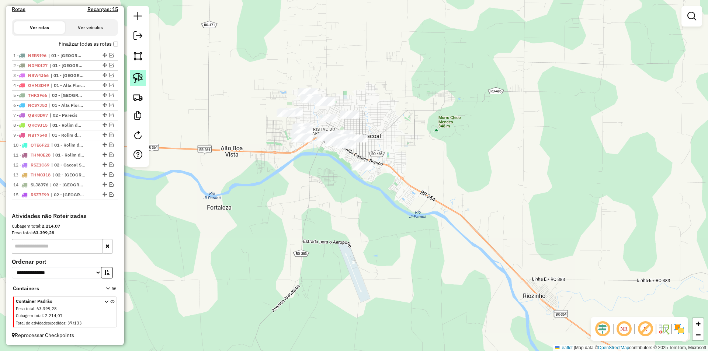
click at [139, 70] on link at bounding box center [138, 78] width 16 height 16
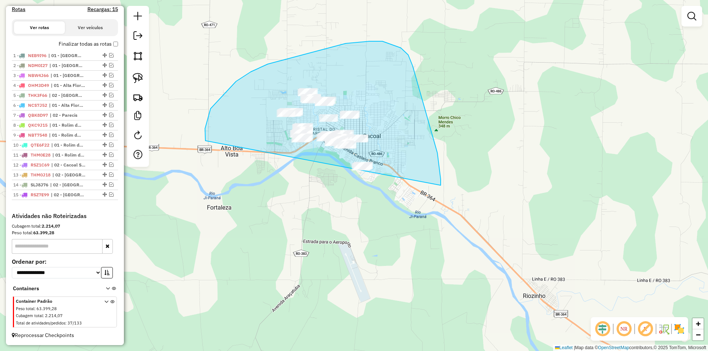
drag, startPoint x: 205, startPoint y: 129, endPoint x: 319, endPoint y: 269, distance: 180.9
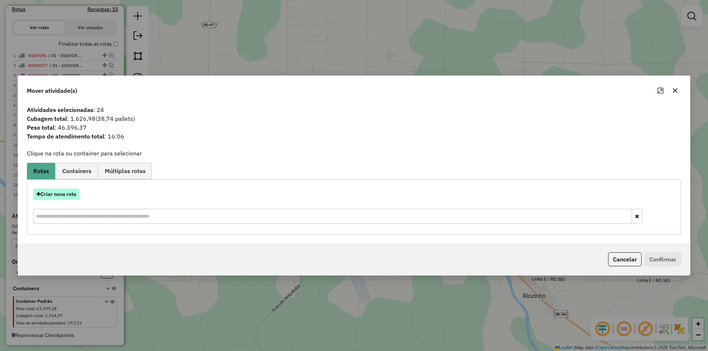
click at [59, 192] on button "Criar nova rota" at bounding box center [56, 194] width 46 height 11
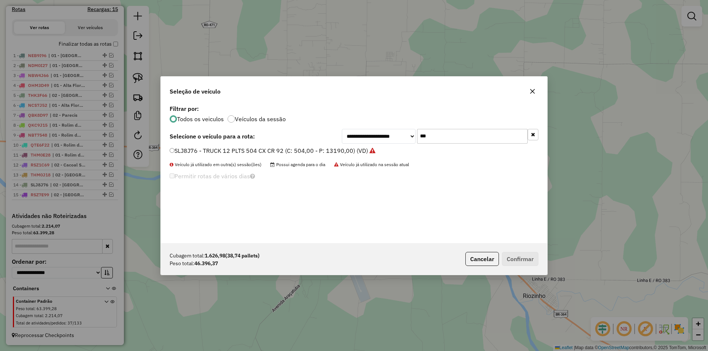
drag, startPoint x: 441, startPoint y: 138, endPoint x: 384, endPoint y: 155, distance: 58.9
click at [386, 155] on div "**********" at bounding box center [354, 173] width 386 height 140
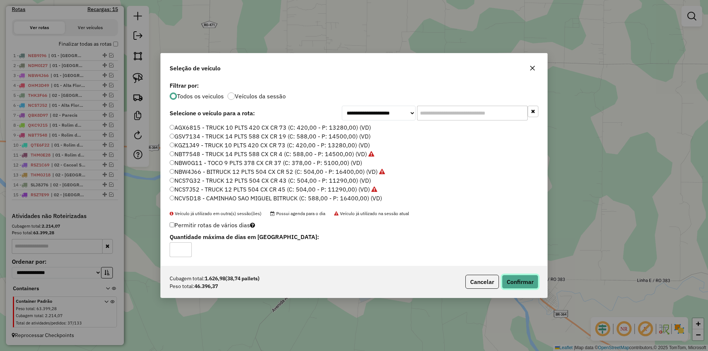
click at [516, 284] on button "Confirmar" at bounding box center [520, 282] width 37 height 14
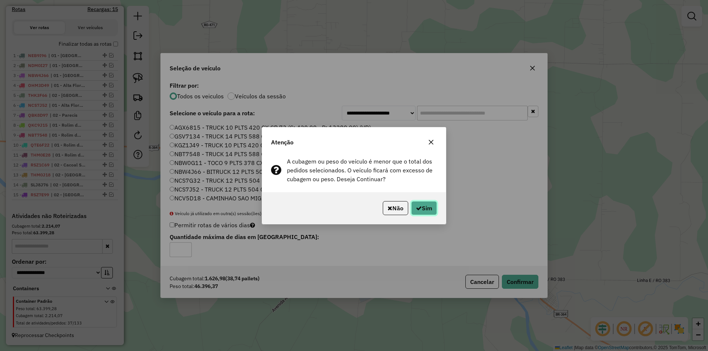
click at [426, 210] on button "Sim" at bounding box center [424, 208] width 26 height 14
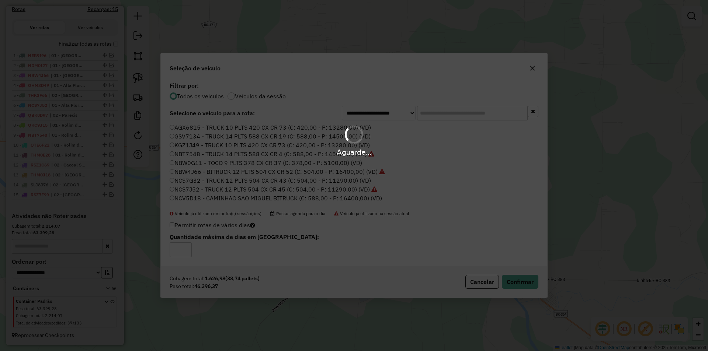
scroll to position [297, 0]
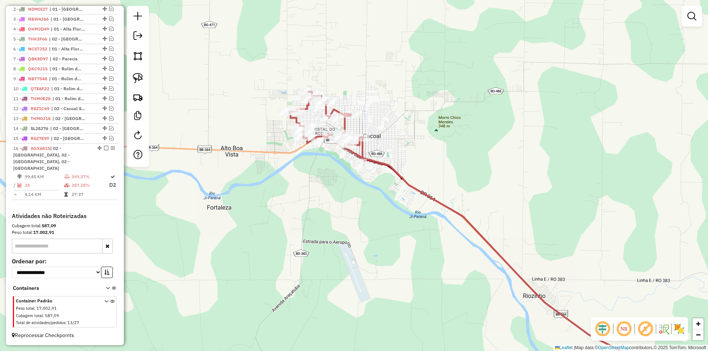
click at [326, 201] on div "Janela de atendimento Grade de atendimento Capacidade Transportadoras Veículos …" at bounding box center [354, 175] width 708 height 351
select select "*********"
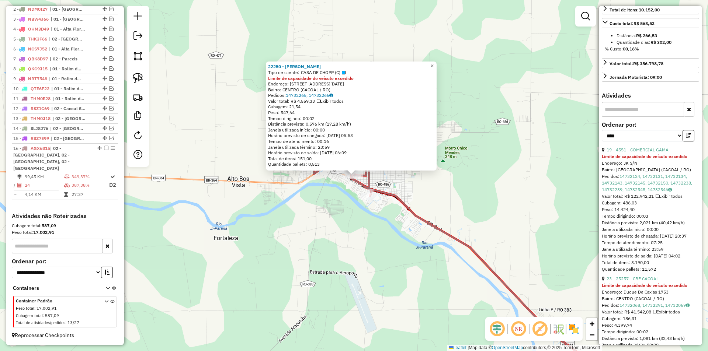
scroll to position [258, 0]
click at [642, 152] on link "19 - 4551 - COMERCIAL GAMA" at bounding box center [638, 149] width 62 height 6
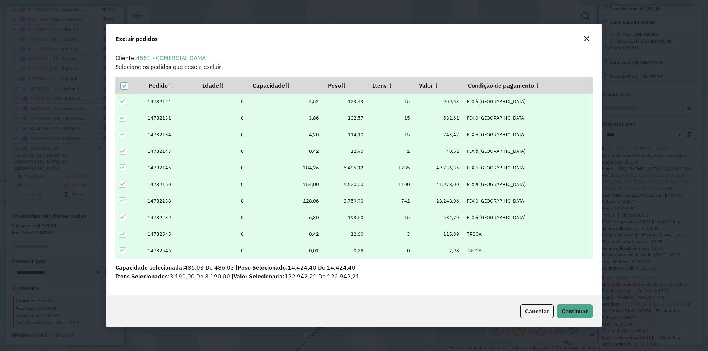
scroll to position [0, 0]
click at [573, 317] on button "Continuar" at bounding box center [575, 312] width 36 height 14
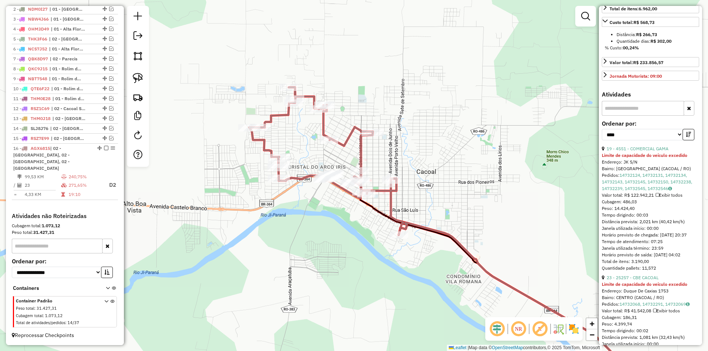
click at [346, 212] on div "Janela de atendimento Grade de atendimento Capacidade Transportadoras Veículos …" at bounding box center [354, 175] width 708 height 351
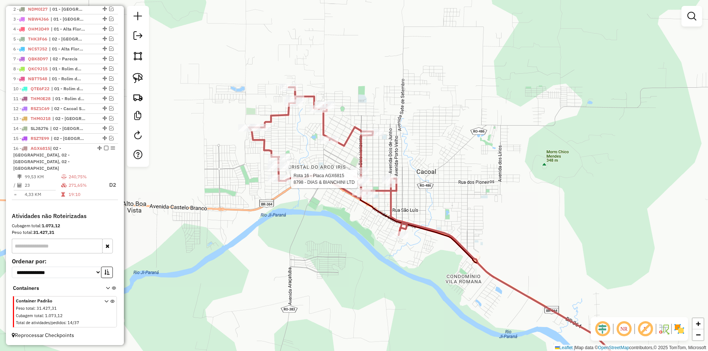
select select "*********"
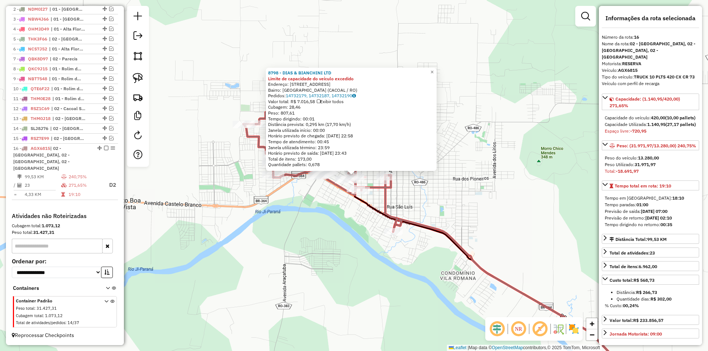
drag, startPoint x: 308, startPoint y: 218, endPoint x: 304, endPoint y: 218, distance: 4.1
click at [308, 218] on div "8798 - DIAS & BIANCHINI LTD Limite de capacidade do veículo excedido Endereço: …" at bounding box center [354, 175] width 708 height 351
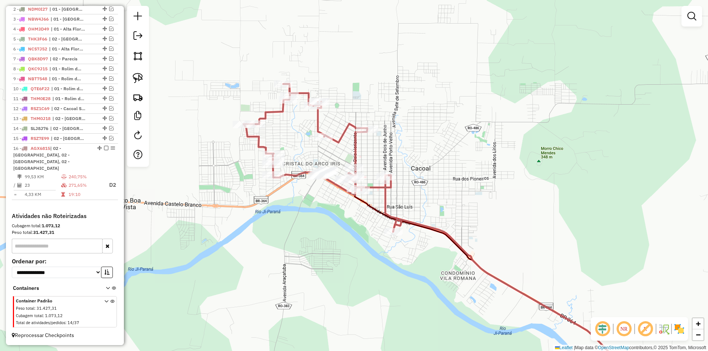
click at [306, 213] on div "Janela de atendimento Grade de atendimento Capacidade Transportadoras Veículos …" at bounding box center [354, 175] width 708 height 351
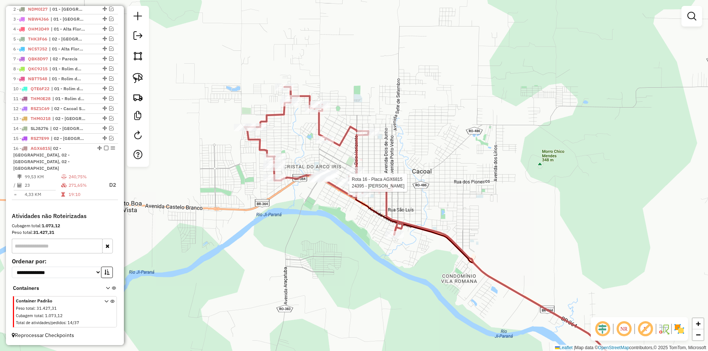
select select "*********"
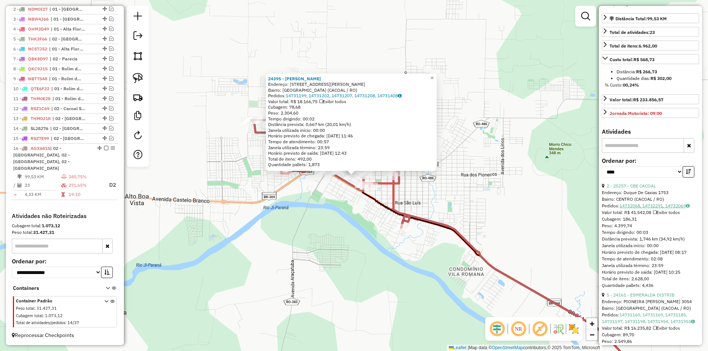
scroll to position [221, 0]
drag, startPoint x: 636, startPoint y: 200, endPoint x: 556, endPoint y: 168, distance: 85.5
click at [523, 174] on div "24395 - JONATHAN WENER Endereço: RUA PIONEIRO CLOVIS JORDANI 2716 Bairro: VILA …" at bounding box center [354, 175] width 708 height 351
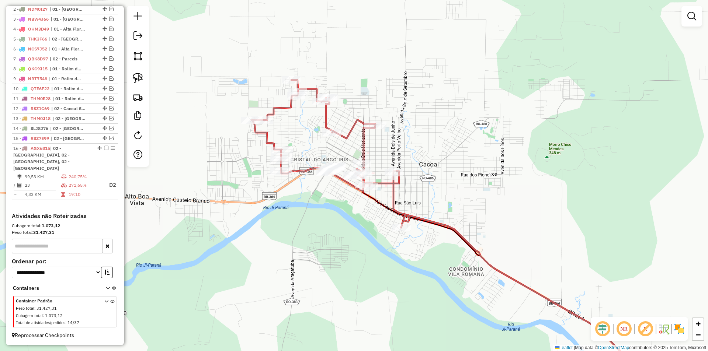
click at [453, 194] on div "Janela de atendimento Grade de atendimento Capacidade Transportadoras Veículos …" at bounding box center [354, 175] width 708 height 351
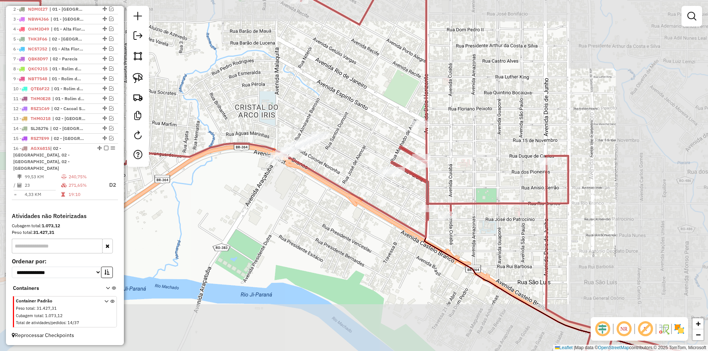
drag, startPoint x: 465, startPoint y: 143, endPoint x: 462, endPoint y: 146, distance: 4.5
click at [463, 146] on div "Janela de atendimento Grade de atendimento Capacidade Transportadoras Veículos …" at bounding box center [354, 175] width 708 height 351
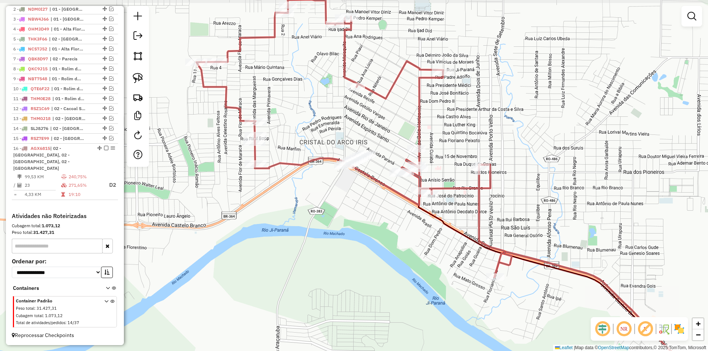
drag, startPoint x: 477, startPoint y: 135, endPoint x: 454, endPoint y: 148, distance: 26.9
click at [454, 148] on div "Janela de atendimento Grade de atendimento Capacidade Transportadoras Veículos …" at bounding box center [354, 175] width 708 height 351
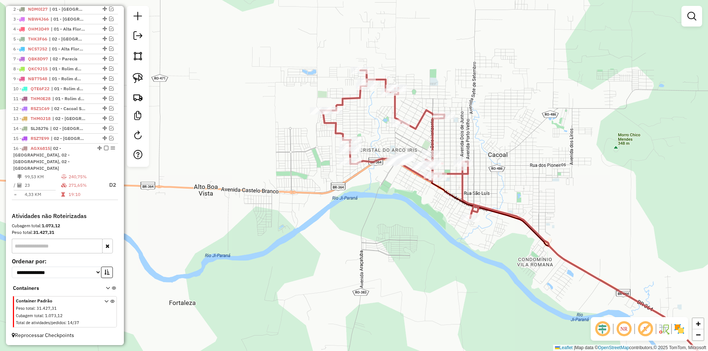
click at [457, 141] on div "Janela de atendimento Grade de atendimento Capacidade Transportadoras Veículos …" at bounding box center [354, 175] width 708 height 351
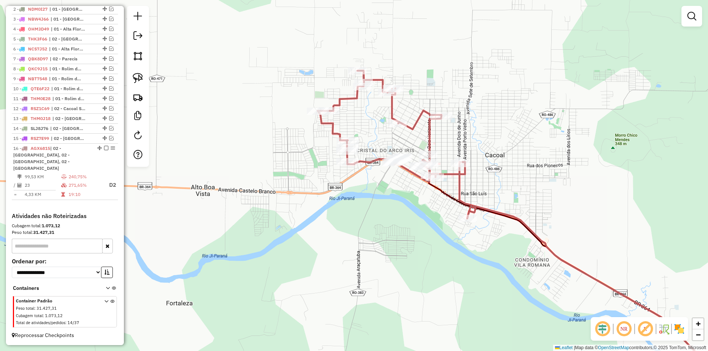
drag, startPoint x: 456, startPoint y: 141, endPoint x: 452, endPoint y: 140, distance: 3.8
click at [452, 140] on div "Janela de atendimento Grade de atendimento Capacidade Transportadoras Veículos …" at bounding box center [354, 175] width 708 height 351
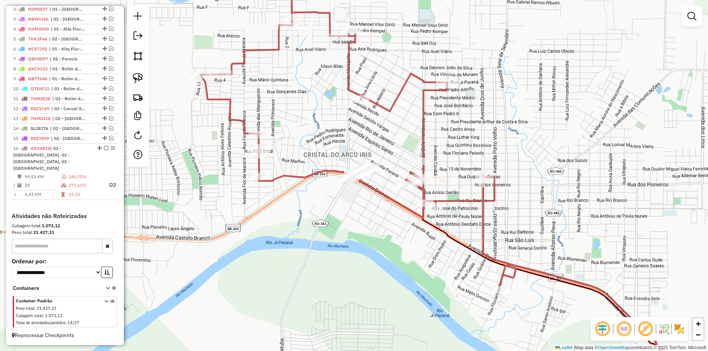
click at [445, 149] on div "Janela de atendimento Grade de atendimento Capacidade Transportadoras Veículos …" at bounding box center [354, 175] width 708 height 351
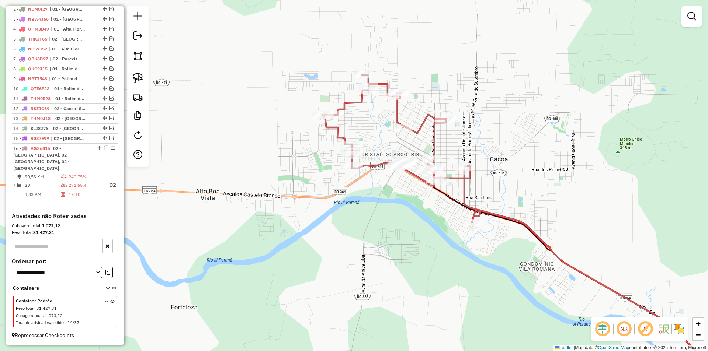
click at [452, 146] on div "Janela de atendimento Grade de atendimento Capacidade Transportadoras Veículos …" at bounding box center [354, 175] width 708 height 351
click at [490, 153] on div "Janela de atendimento Grade de atendimento Capacidade Transportadoras Veículos …" at bounding box center [354, 175] width 708 height 351
drag, startPoint x: 440, startPoint y: 145, endPoint x: 433, endPoint y: 137, distance: 10.7
click at [442, 145] on div "Janela de atendimento Grade de atendimento Capacidade Transportadoras Veículos …" at bounding box center [354, 175] width 708 height 351
select select "*********"
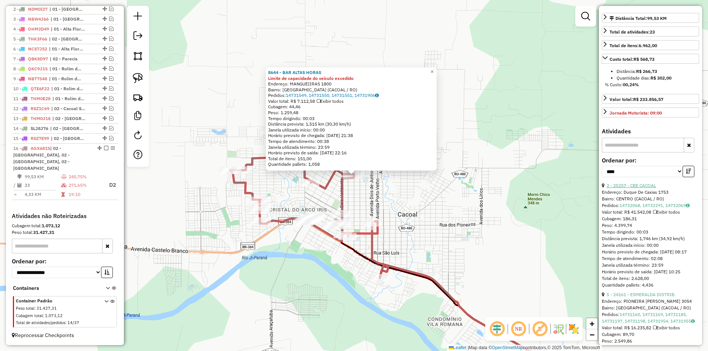
click at [636, 188] on link "2 - 25257 - CBE CACOAL" at bounding box center [631, 186] width 49 height 6
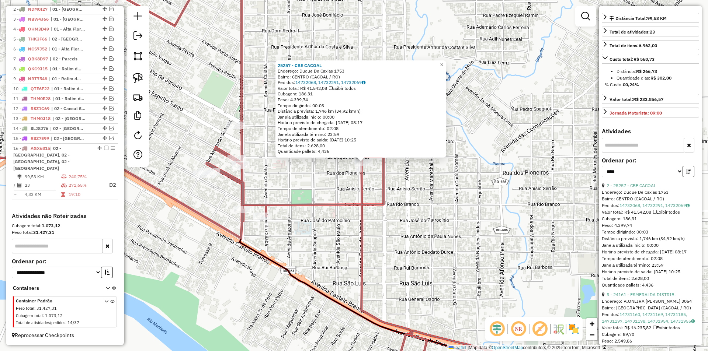
click at [347, 174] on div "25257 - CBE CACOAL Endereço: Duque De Caxias 1753 Bairro: CENTRO (CACOAL / RO) …" at bounding box center [354, 175] width 708 height 351
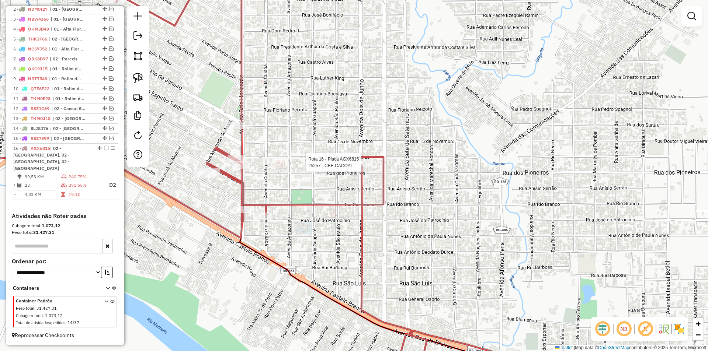
select select "*********"
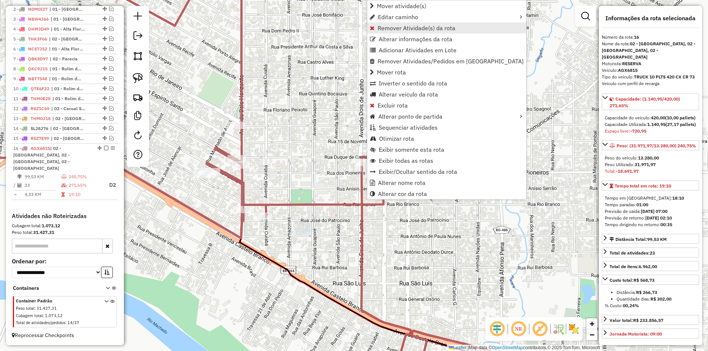
click at [395, 30] on span "Remover Atividade(s) da rota" at bounding box center [417, 28] width 78 height 6
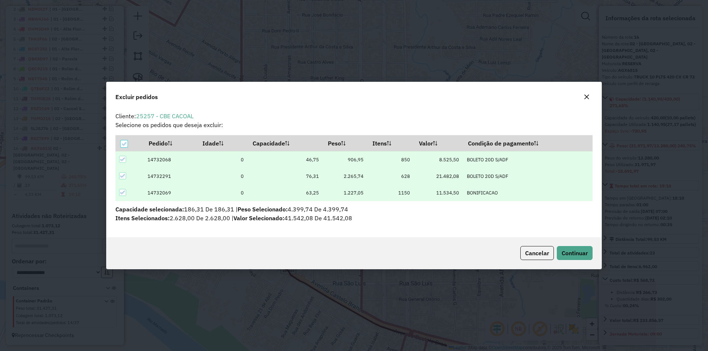
scroll to position [0, 0]
click at [124, 142] on icon at bounding box center [123, 144] width 5 height 5
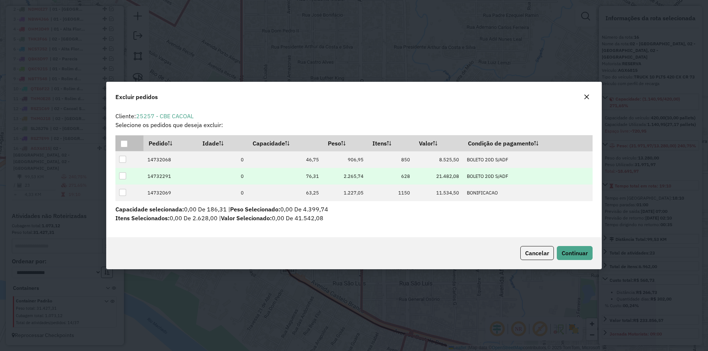
click at [125, 175] on div at bounding box center [122, 176] width 7 height 7
click at [574, 253] on span "Continuar" at bounding box center [575, 253] width 26 height 7
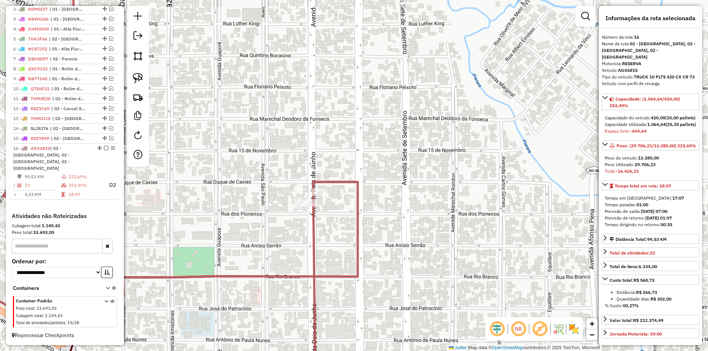
drag, startPoint x: 295, startPoint y: 143, endPoint x: 286, endPoint y: 114, distance: 30.8
click at [289, 115] on div "Janela de atendimento Grade de atendimento Capacidade Transportadoras Veículos …" at bounding box center [354, 175] width 708 height 351
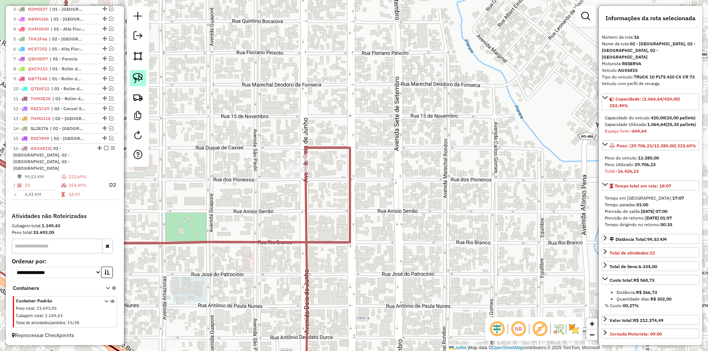
click at [136, 80] on img at bounding box center [138, 78] width 10 height 10
drag, startPoint x: 326, startPoint y: 135, endPoint x: 339, endPoint y: 166, distance: 33.1
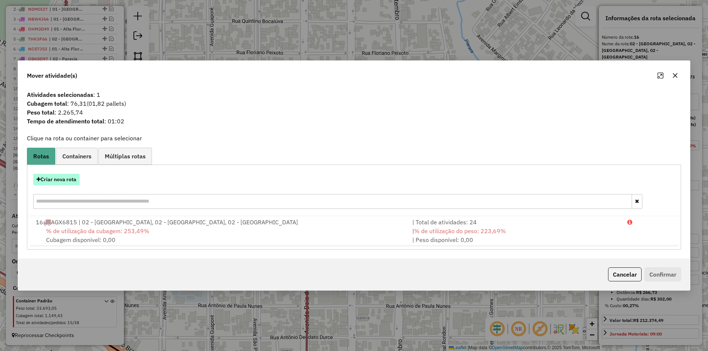
click at [48, 179] on button "Criar nova rota" at bounding box center [56, 179] width 46 height 11
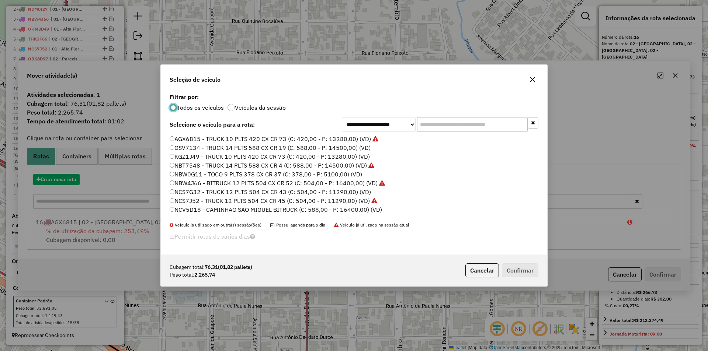
scroll to position [4, 2]
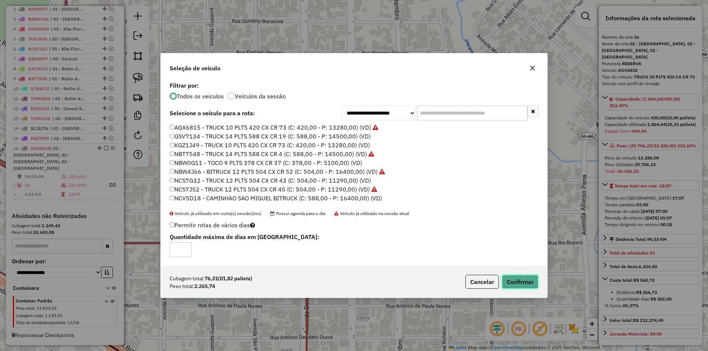
click at [514, 283] on button "Confirmar" at bounding box center [520, 282] width 37 height 14
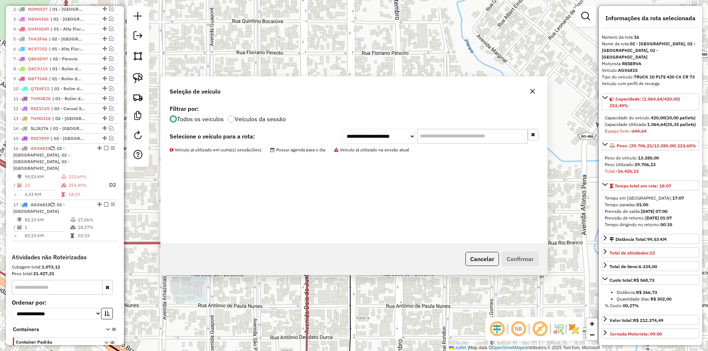
scroll to position [338, 0]
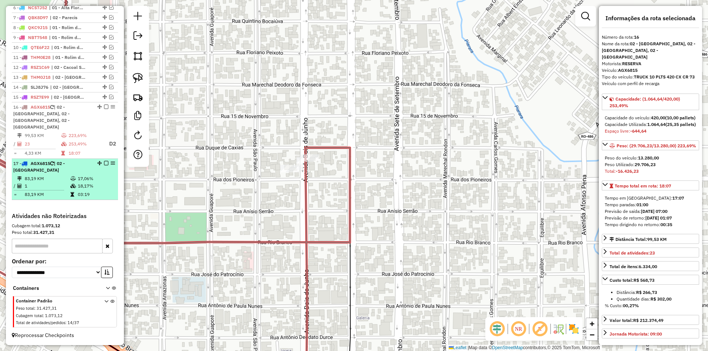
click at [104, 162] on em at bounding box center [106, 163] width 4 height 4
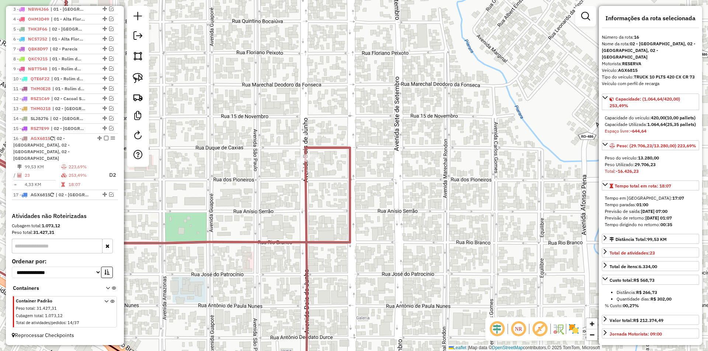
scroll to position [307, 0]
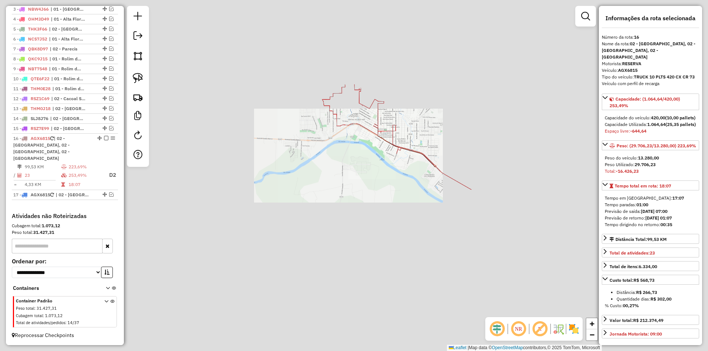
click at [433, 135] on div "Janela de atendimento Grade de atendimento Capacidade Transportadoras Veículos …" at bounding box center [354, 175] width 708 height 351
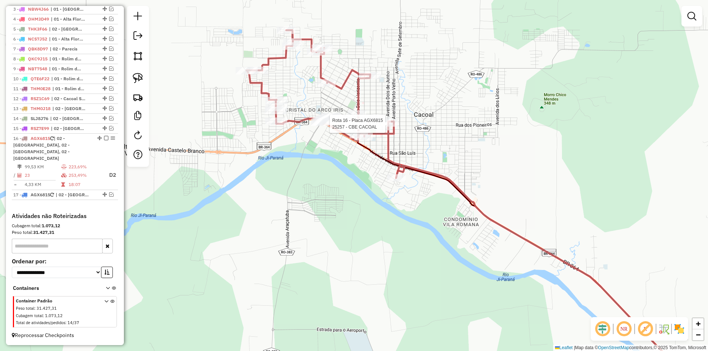
select select "*********"
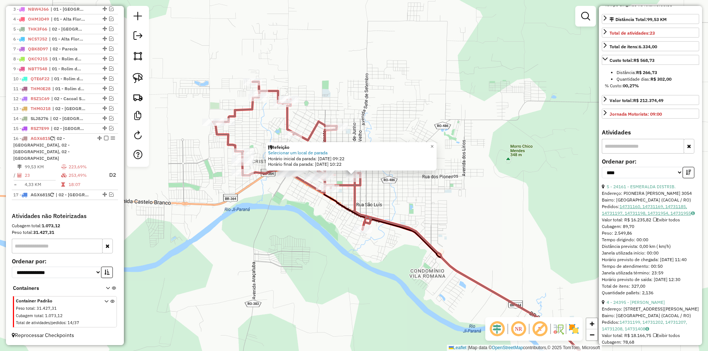
scroll to position [221, 0]
click at [473, 204] on div "Refeição Selecionar um local de parada Horário inicial da parada: 15/08/2025 09…" at bounding box center [354, 175] width 708 height 351
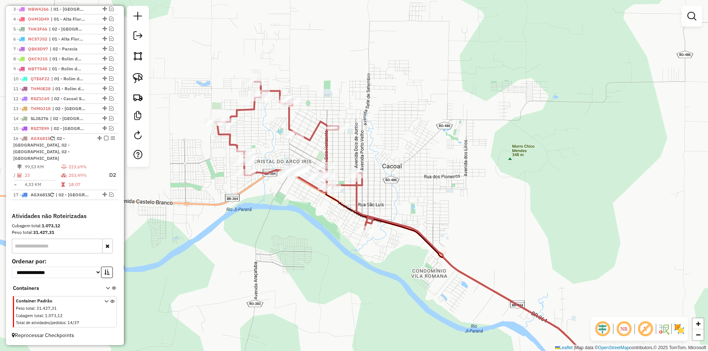
drag, startPoint x: 366, startPoint y: 207, endPoint x: 400, endPoint y: 207, distance: 33.9
click at [400, 207] on div "Janela de atendimento Grade de atendimento Capacidade Transportadoras Veículos …" at bounding box center [354, 175] width 708 height 351
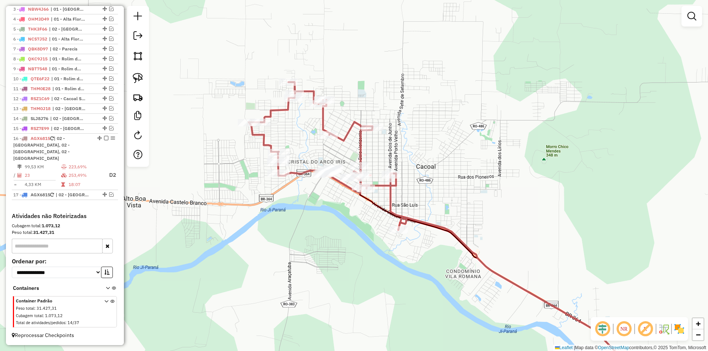
click at [331, 206] on div "Janela de atendimento Grade de atendimento Capacidade Transportadoras Veículos …" at bounding box center [354, 175] width 708 height 351
select select "*********"
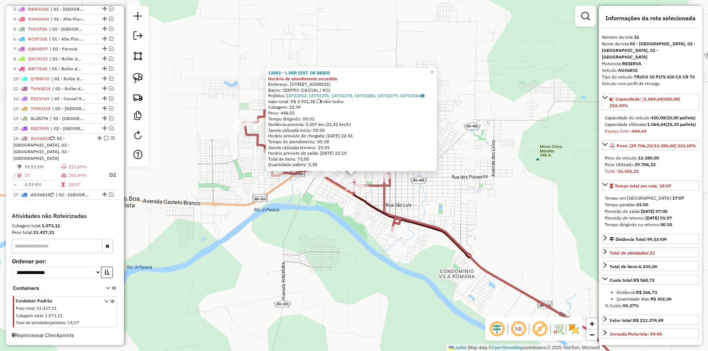
click at [441, 185] on div "13882 - L DER DIST. DE BEBID Horário de atendimento excedido Endereço: AV BELO …" at bounding box center [354, 175] width 708 height 351
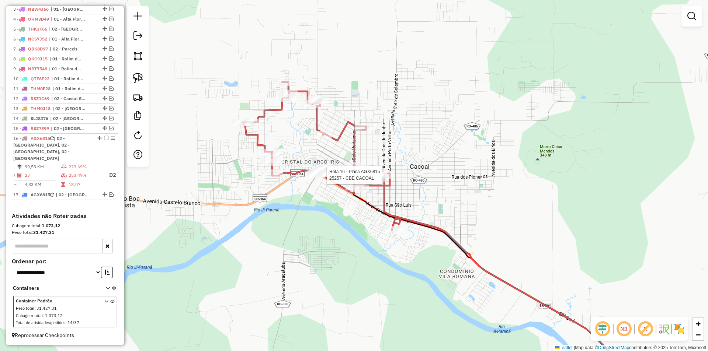
select select "*********"
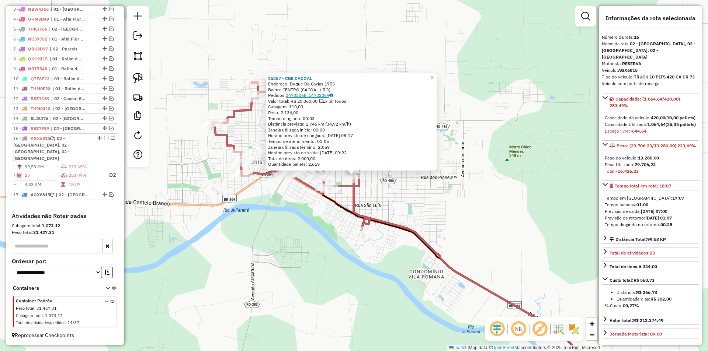
click at [309, 94] on link "14732068, 14732069" at bounding box center [309, 96] width 47 height 6
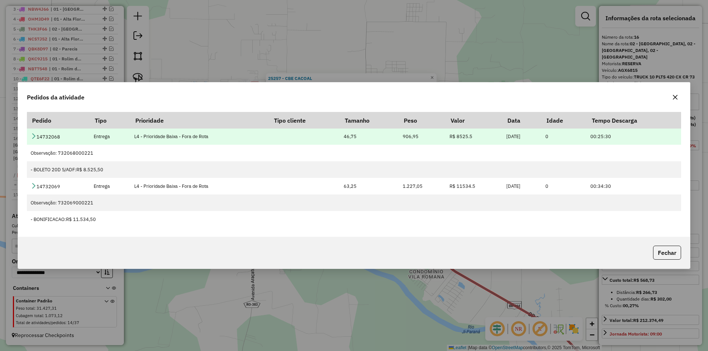
click at [32, 136] on icon at bounding box center [34, 136] width 6 height 6
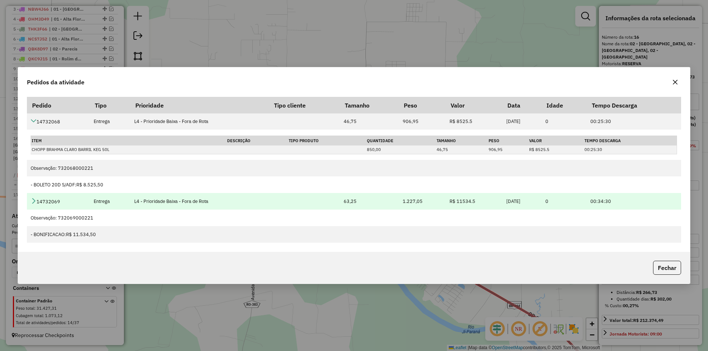
click at [33, 199] on icon at bounding box center [34, 201] width 6 height 6
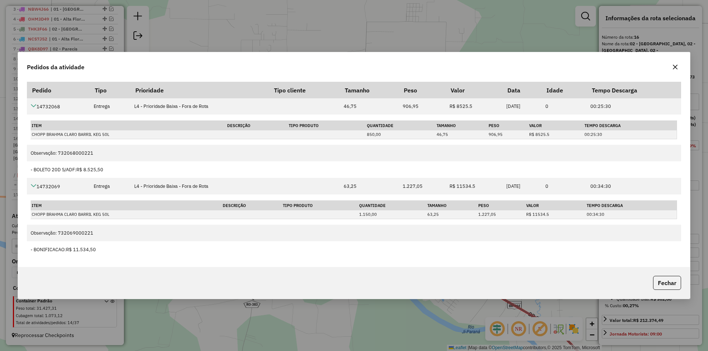
click at [677, 69] on icon "button" at bounding box center [675, 67] width 6 height 6
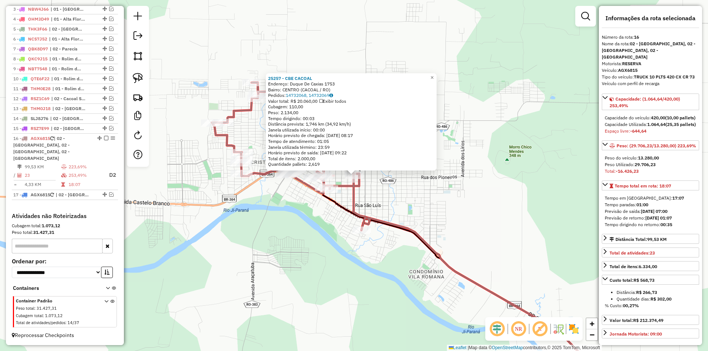
click at [374, 146] on div "Janela utilizada término: 23:59" at bounding box center [351, 148] width 166 height 6
click at [373, 195] on div "25257 - CBE CACOAL Endereço: Duque De Caxias 1753 Bairro: CENTRO (CACOAL / RO) …" at bounding box center [354, 175] width 708 height 351
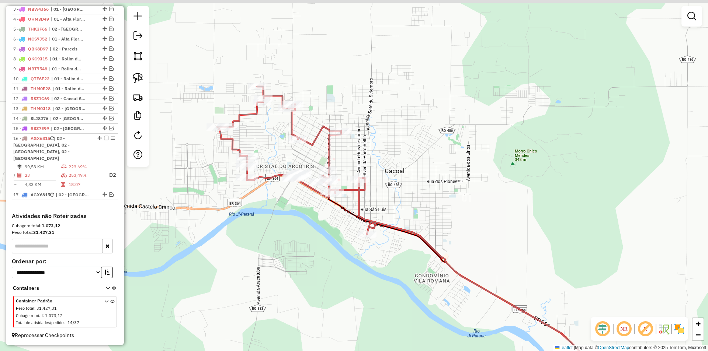
drag, startPoint x: 402, startPoint y: 199, endPoint x: 408, endPoint y: 203, distance: 7.1
click at [408, 203] on div "Janela de atendimento Grade de atendimento Capacidade Transportadoras Veículos …" at bounding box center [354, 175] width 708 height 351
click at [393, 203] on div "Janela de atendimento Grade de atendimento Capacidade Transportadoras Veículos …" at bounding box center [354, 175] width 708 height 351
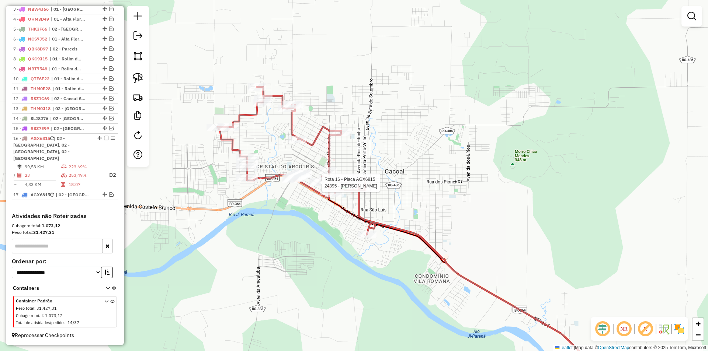
select select "*********"
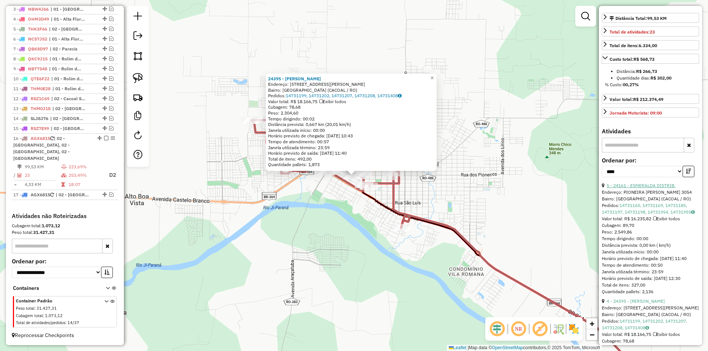
click at [651, 188] on link "5 - 24161 - ESMERALDA DISTRIB." at bounding box center [641, 186] width 69 height 6
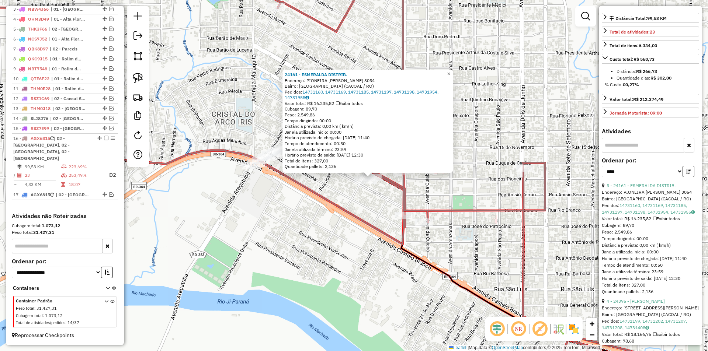
click at [357, 193] on div "24161 - ESMERALDA DISTRIB. Endereço: PIONEIRA VERA TEREZINHA 3054 Bairro: VILA …" at bounding box center [354, 175] width 708 height 351
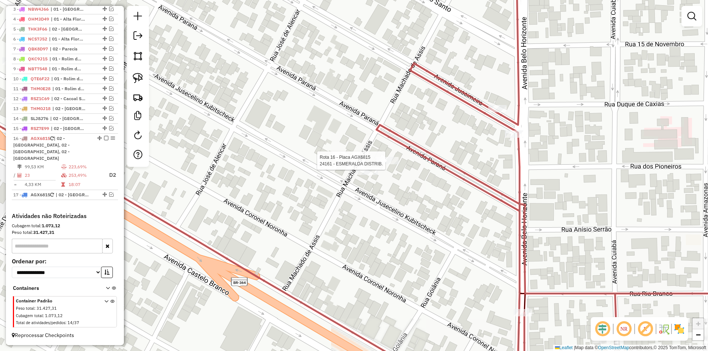
select select "*********"
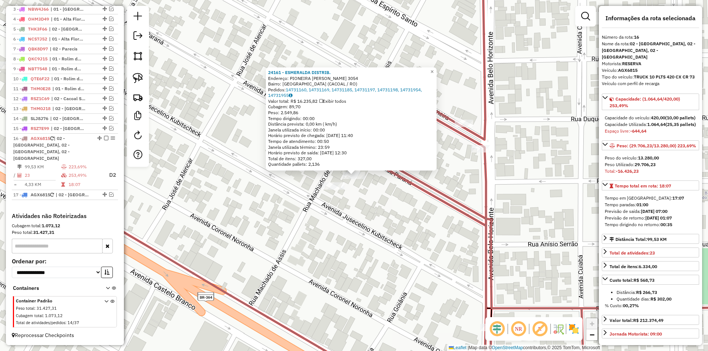
click at [370, 192] on div "24161 - ESMERALDA DISTRIB. Endereço: PIONEIRA VERA TEREZINHA 3054 Bairro: VILA …" at bounding box center [354, 175] width 708 height 351
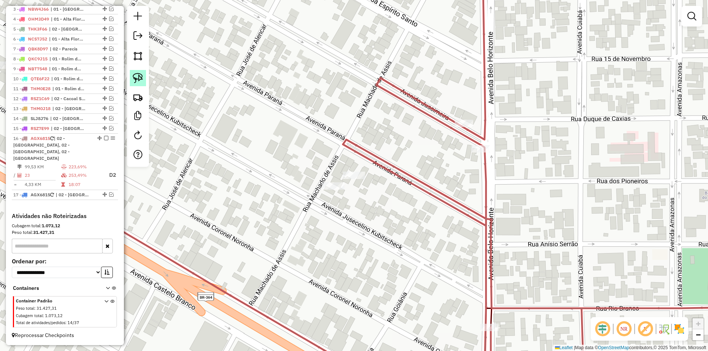
click at [141, 80] on img at bounding box center [138, 78] width 10 height 10
drag, startPoint x: 359, startPoint y: 201, endPoint x: 373, endPoint y: 183, distance: 22.5
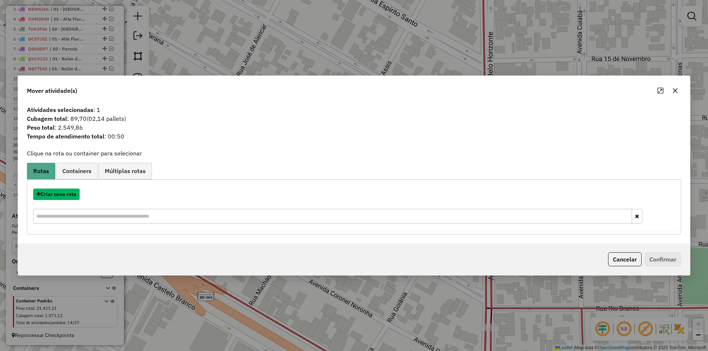
click at [62, 195] on button "Criar nova rota" at bounding box center [56, 194] width 46 height 11
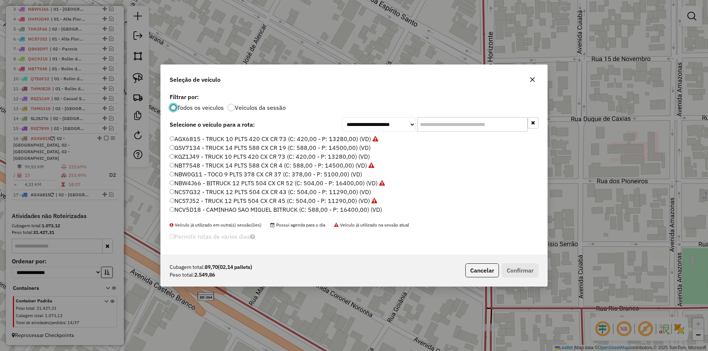
scroll to position [4, 2]
click at [452, 126] on input "text" at bounding box center [472, 124] width 111 height 15
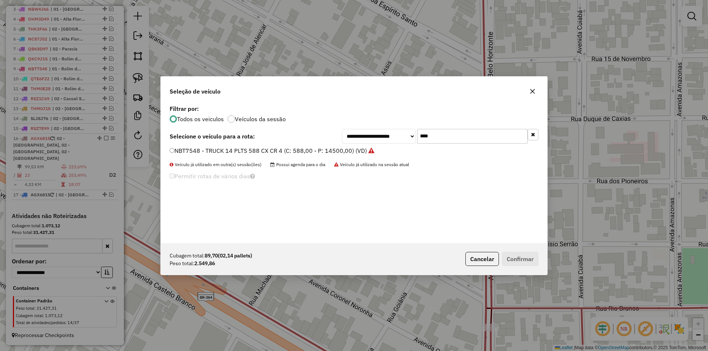
type input "****"
click at [530, 91] on icon "button" at bounding box center [533, 92] width 6 height 6
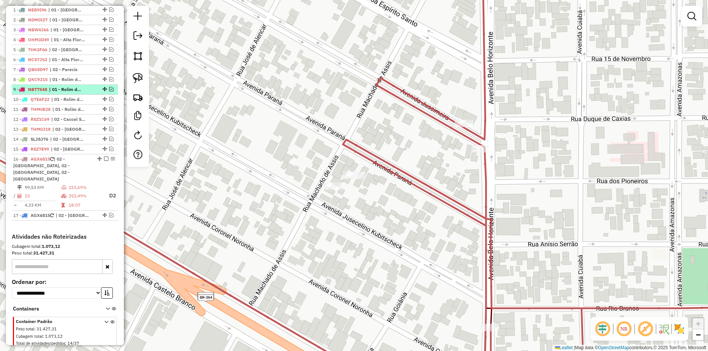
scroll to position [270, 0]
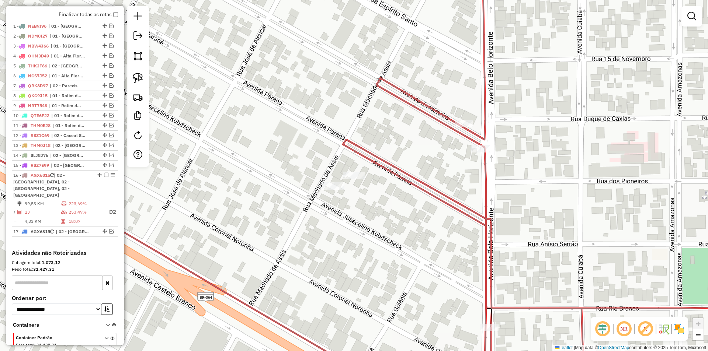
click at [220, 110] on div "Janela de atendimento Grade de atendimento Capacidade Transportadoras Veículos …" at bounding box center [354, 175] width 708 height 351
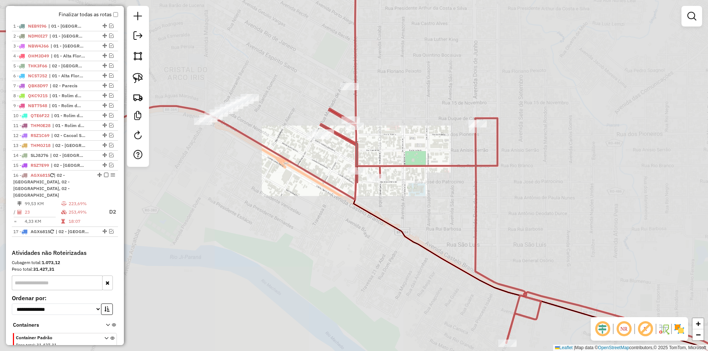
click at [324, 155] on div "Janela de atendimento Grade de atendimento Capacidade Transportadoras Veículos …" at bounding box center [354, 175] width 708 height 351
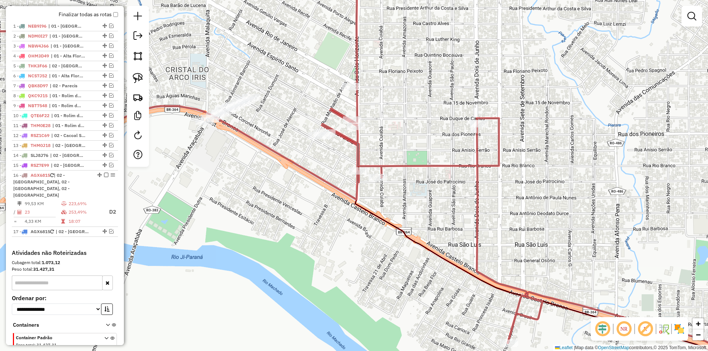
click at [292, 165] on icon at bounding box center [249, 154] width 558 height 378
select select "*********"
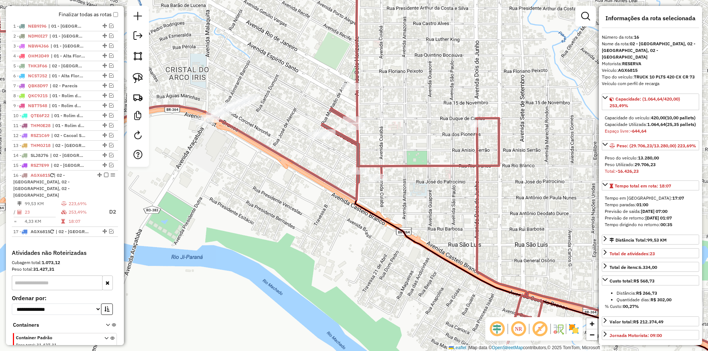
scroll to position [307, 0]
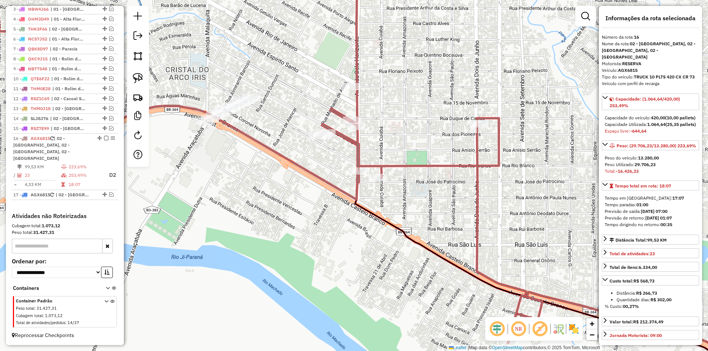
click at [282, 169] on div "Janela de atendimento Grade de atendimento Capacidade Transportadoras Veículos …" at bounding box center [354, 175] width 708 height 351
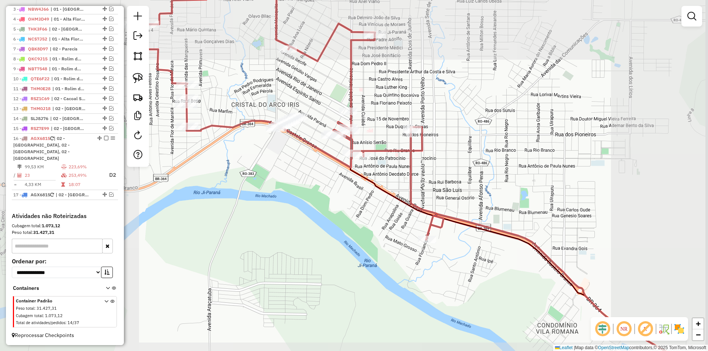
drag, startPoint x: 391, startPoint y: 99, endPoint x: 374, endPoint y: 116, distance: 24.3
click at [375, 116] on div "Janela de atendimento Grade de atendimento Capacidade Transportadoras Veículos …" at bounding box center [354, 175] width 708 height 351
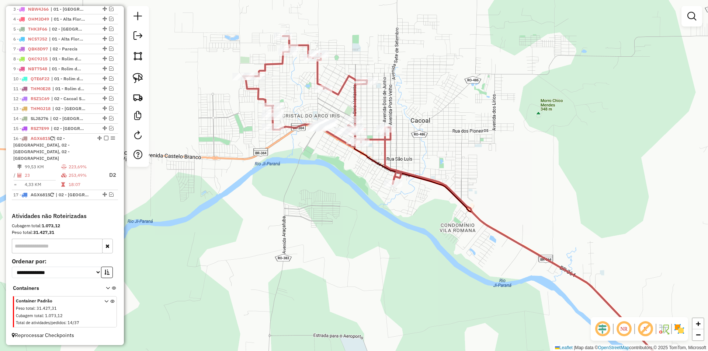
click at [332, 159] on div "Janela de atendimento Grade de atendimento Capacidade Transportadoras Veículos …" at bounding box center [354, 175] width 708 height 351
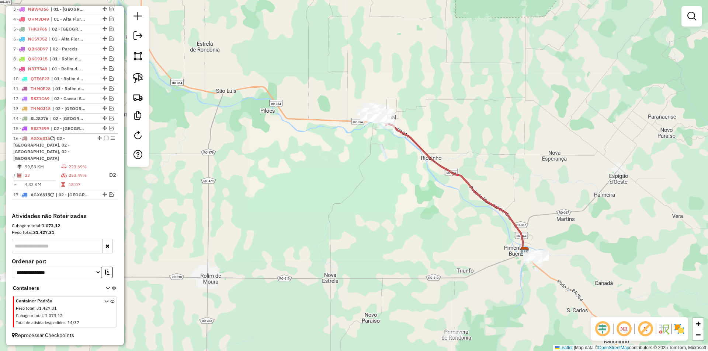
drag, startPoint x: 443, startPoint y: 197, endPoint x: 413, endPoint y: 166, distance: 43.3
click at [413, 166] on div "Janela de atendimento Grade de atendimento Capacidade Transportadoras Veículos …" at bounding box center [354, 175] width 708 height 351
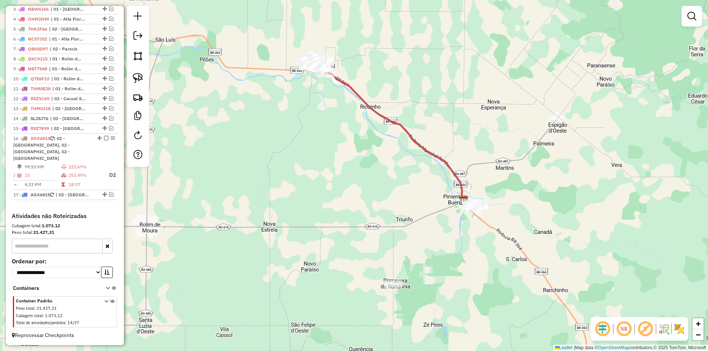
drag, startPoint x: 408, startPoint y: 188, endPoint x: 357, endPoint y: 166, distance: 55.5
click at [399, 172] on div "Janela de atendimento Grade de atendimento Capacidade Transportadoras Veículos …" at bounding box center [354, 175] width 708 height 351
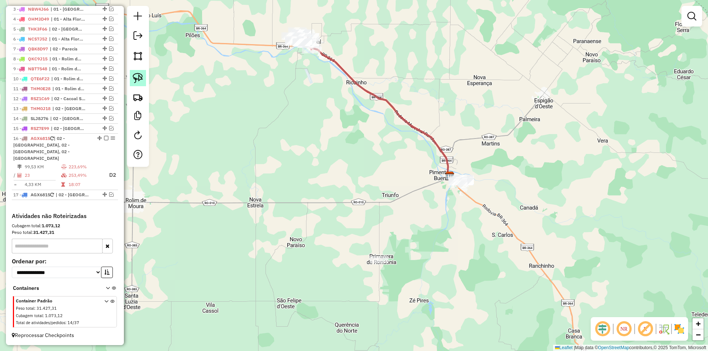
click at [142, 75] on img at bounding box center [138, 78] width 10 height 10
click at [109, 194] on em at bounding box center [111, 194] width 4 height 4
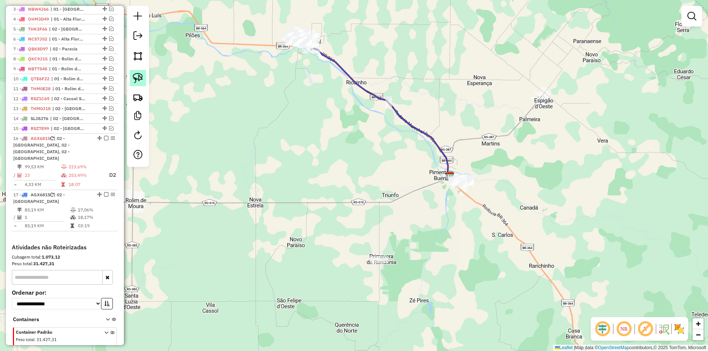
click at [136, 79] on img at bounding box center [138, 78] width 10 height 10
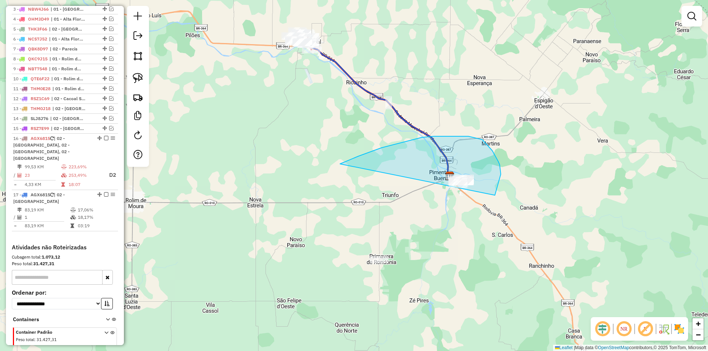
drag, startPoint x: 434, startPoint y: 136, endPoint x: 450, endPoint y: 229, distance: 93.9
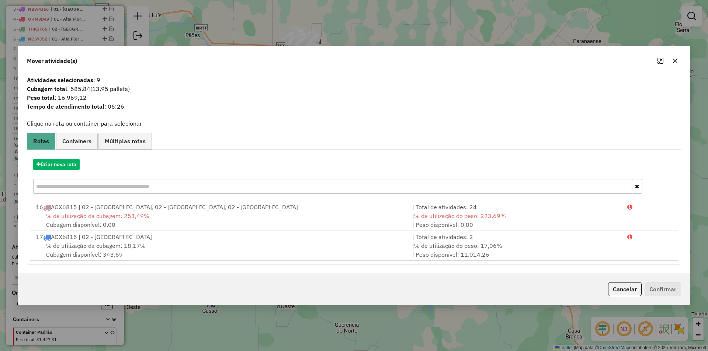
click at [60, 241] on div "17 AGX6815 | 02 - Cacoal Norte" at bounding box center [219, 237] width 377 height 9
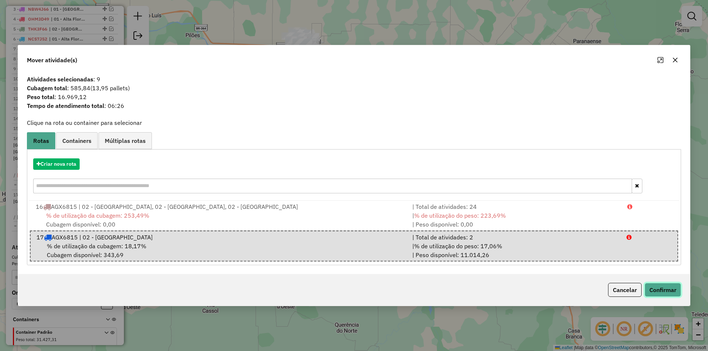
click at [664, 289] on button "Confirmar" at bounding box center [663, 290] width 37 height 14
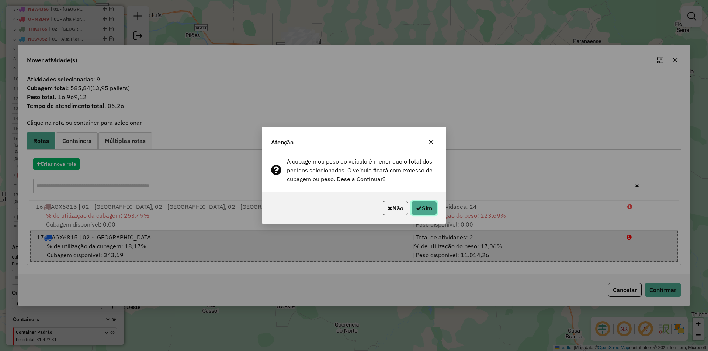
click at [416, 207] on icon "button" at bounding box center [419, 208] width 6 height 6
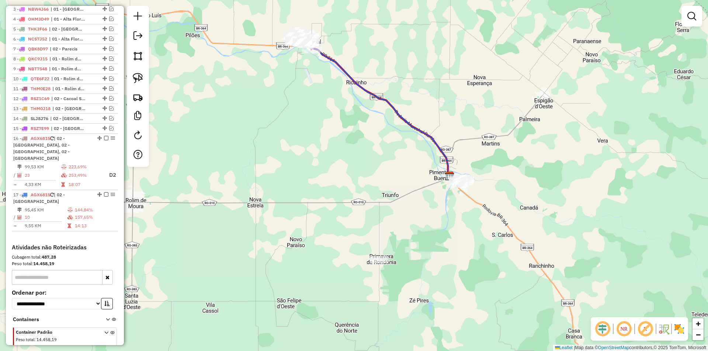
click at [398, 215] on div "Janela de atendimento Grade de atendimento Capacidade Transportadoras Veículos …" at bounding box center [354, 175] width 708 height 351
select select "*********"
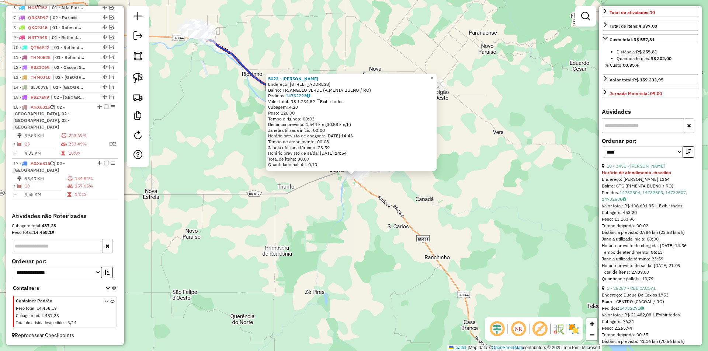
scroll to position [221, 0]
click at [643, 169] on link "10 - 3451 - ATACAREJO OLIVEIRA" at bounding box center [636, 166] width 58 height 6
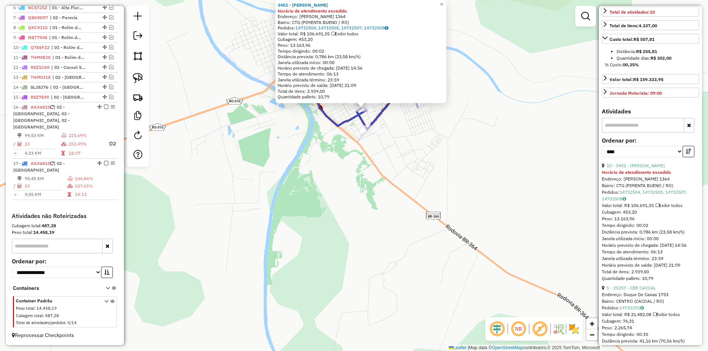
drag, startPoint x: 342, startPoint y: 149, endPoint x: 337, endPoint y: 217, distance: 68.0
click at [337, 217] on div "3451 - ATACAREJO OLIVEIRA Horário de atendimento excedido Endereço: CARLOS DORN…" at bounding box center [354, 175] width 708 height 351
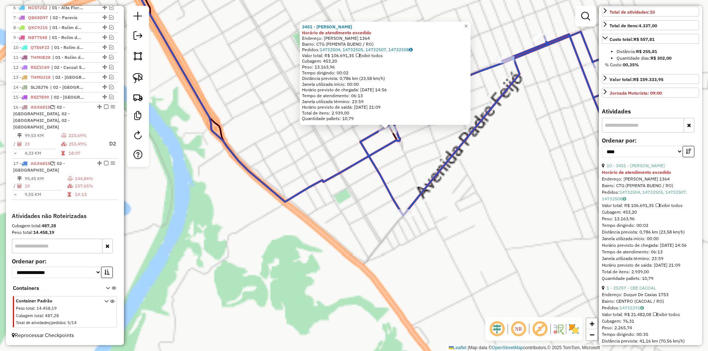
click at [357, 165] on icon at bounding box center [376, 90] width 502 height 251
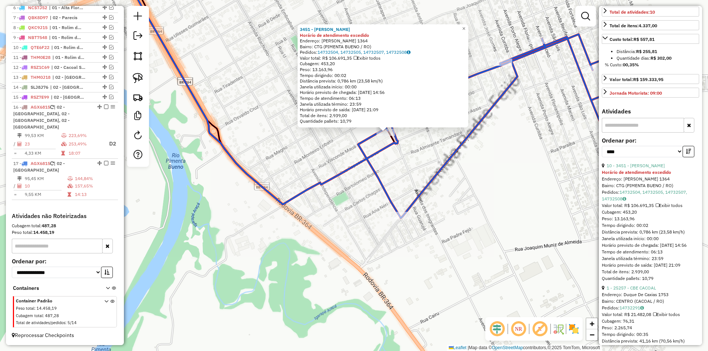
click at [329, 167] on div "3451 - ATACAREJO OLIVEIRA Horário de atendimento excedido Endereço: CARLOS DORN…" at bounding box center [354, 175] width 708 height 351
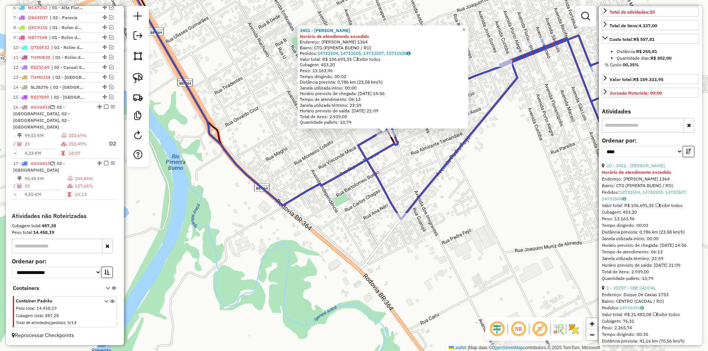
click at [342, 156] on div "3451 - ATACAREJO OLIVEIRA Horário de atendimento excedido Endereço: CARLOS DORN…" at bounding box center [354, 175] width 708 height 351
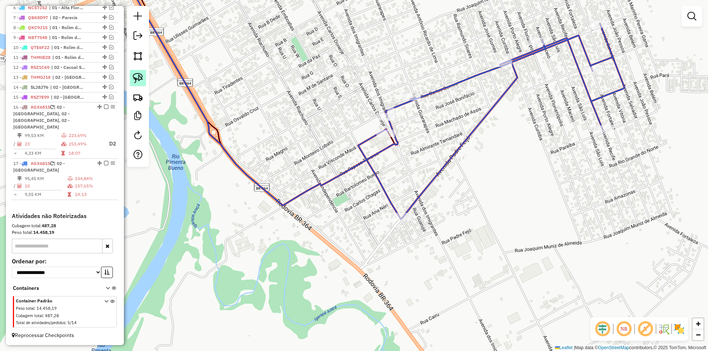
click at [141, 79] on img at bounding box center [138, 78] width 10 height 10
drag, startPoint x: 363, startPoint y: 138, endPoint x: 402, endPoint y: 147, distance: 39.4
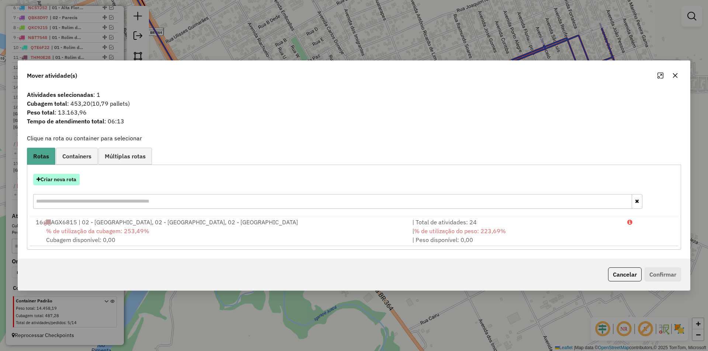
click at [56, 182] on button "Criar nova rota" at bounding box center [56, 179] width 46 height 11
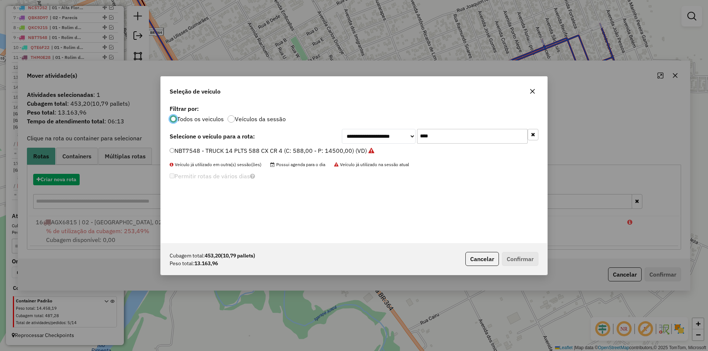
scroll to position [4, 2]
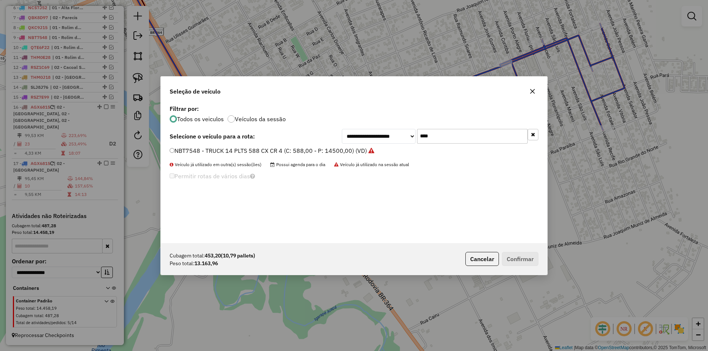
drag, startPoint x: 444, startPoint y: 138, endPoint x: 396, endPoint y: 142, distance: 48.8
click at [396, 142] on div "**********" at bounding box center [440, 136] width 197 height 15
type input "*"
type input "***"
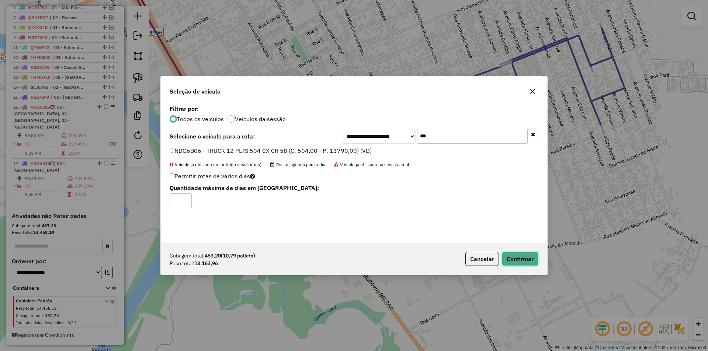
click at [516, 257] on button "Confirmar" at bounding box center [520, 259] width 37 height 14
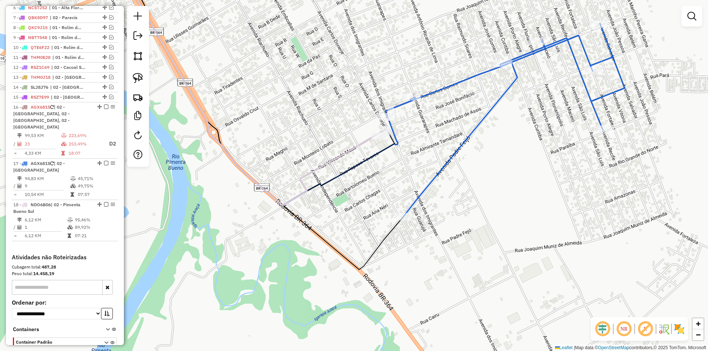
click at [384, 173] on div "Janela de atendimento Grade de atendimento Capacidade Transportadoras Veículos …" at bounding box center [354, 175] width 708 height 351
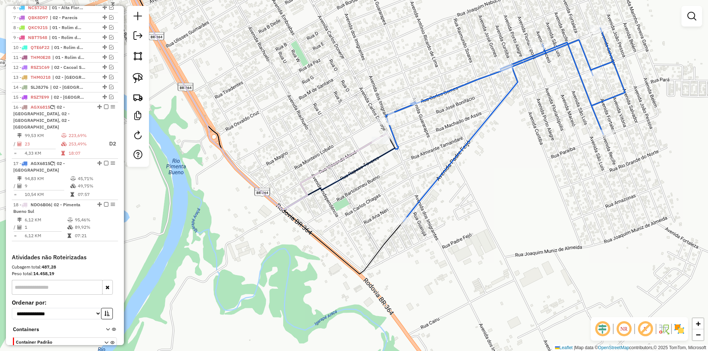
drag, startPoint x: 363, startPoint y: 188, endPoint x: 357, endPoint y: 185, distance: 7.1
click at [357, 193] on div "Janela de atendimento Grade de atendimento Capacidade Transportadoras Veículos …" at bounding box center [354, 175] width 708 height 351
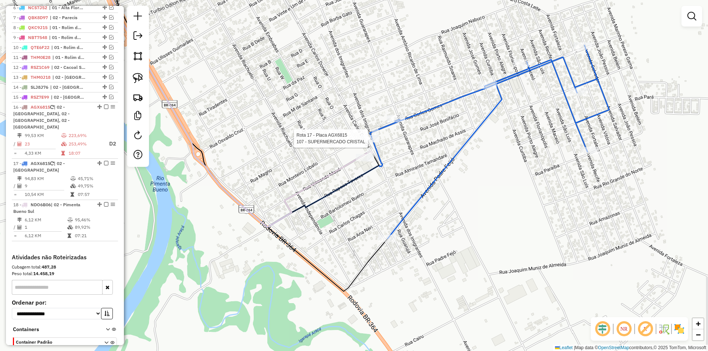
select select "*********"
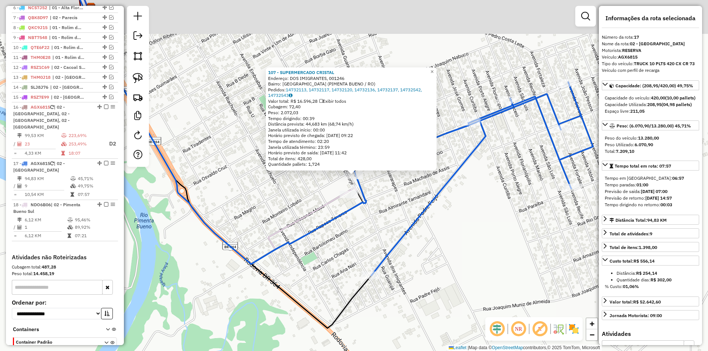
scroll to position [379, 0]
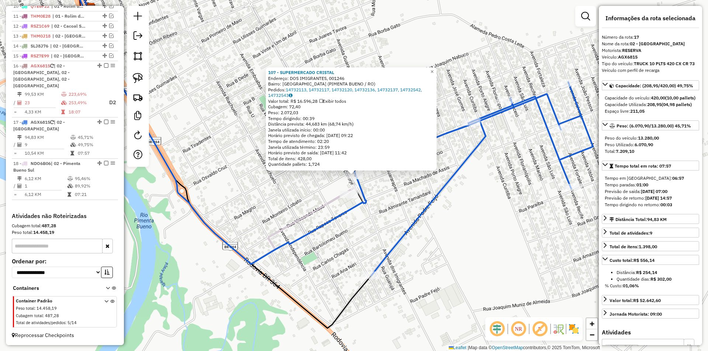
click at [492, 226] on div "107 - SUPERMERCADO CRISTAL Endereço: DOS IMIGRANTES, 001246 Bairro: VILA NOVA (…" at bounding box center [354, 175] width 708 height 351
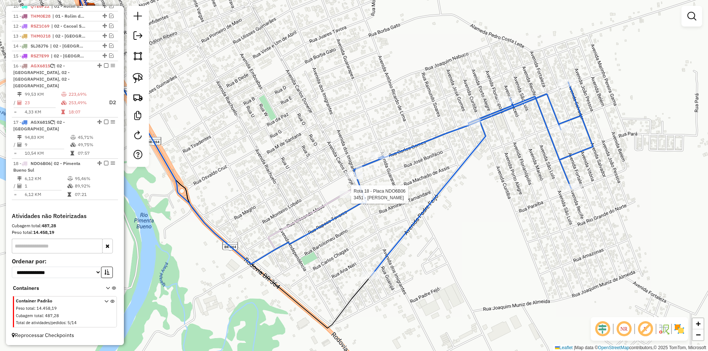
select select "*********"
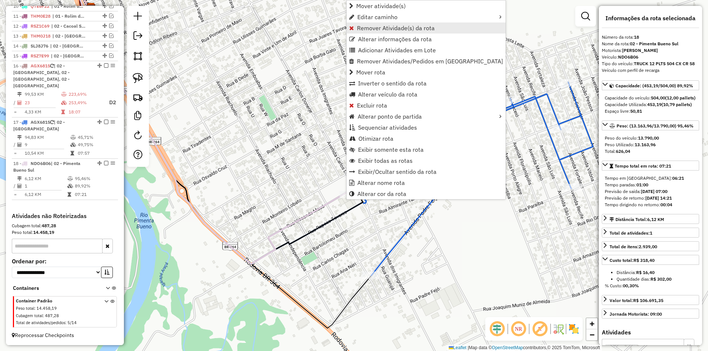
click at [368, 30] on span "Remover Atividade(s) da rota" at bounding box center [396, 28] width 78 height 6
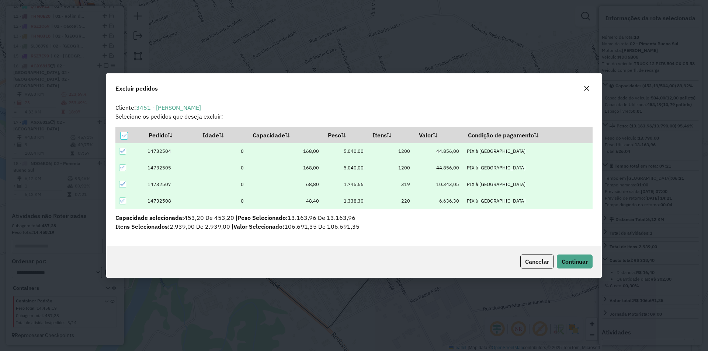
scroll to position [0, 0]
click at [123, 135] on icon at bounding box center [123, 135] width 5 height 5
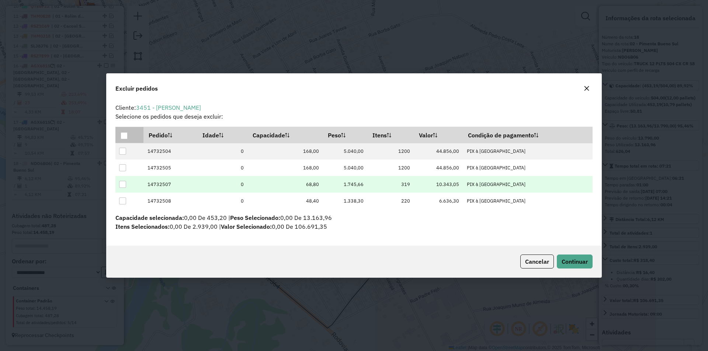
click at [126, 184] on div at bounding box center [122, 184] width 7 height 7
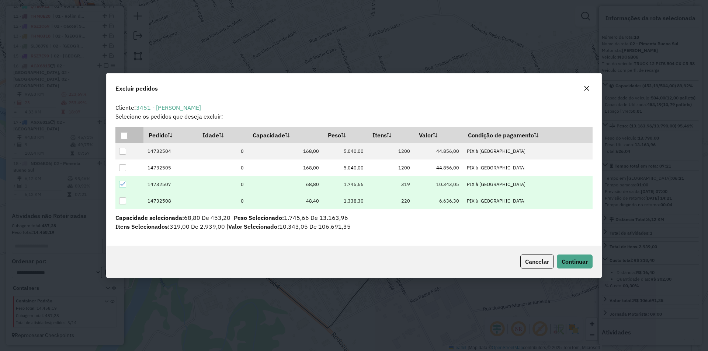
click at [122, 198] on div at bounding box center [122, 201] width 7 height 7
click at [568, 257] on button "Continuar" at bounding box center [575, 262] width 36 height 14
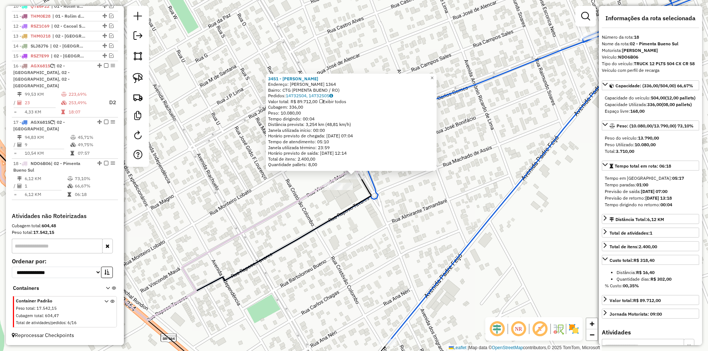
click at [435, 192] on div "3451 - ATACAREJO OLIVEIRA Endereço: CARLOS DORNEJE 1364 Bairro: CTG (PIMENTA BU…" at bounding box center [354, 175] width 708 height 351
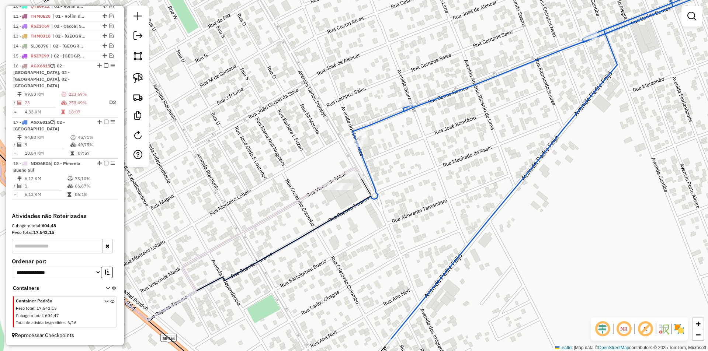
click at [386, 207] on div "3451 - ATACAREJO OLIVEIRA Endereço: CARLOS DORNEJE 1364 Bairro: CTG (PIMENTA BU…" at bounding box center [354, 175] width 708 height 351
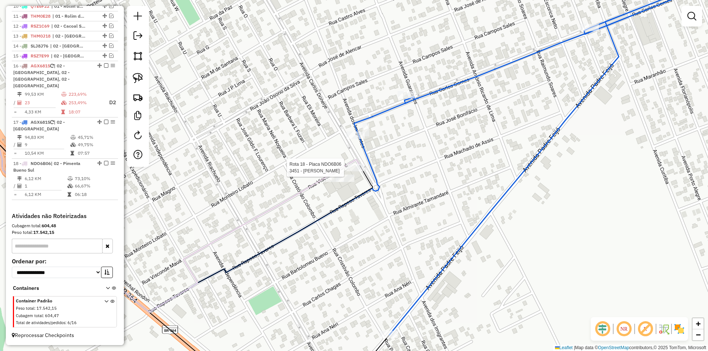
select select "*********"
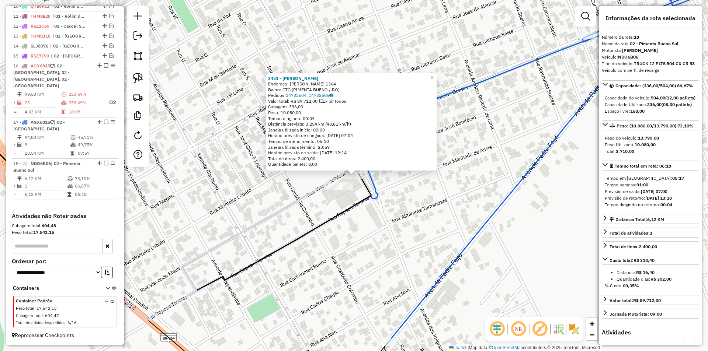
click at [410, 205] on div "3451 - ATACAREJO OLIVEIRA Endereço: CARLOS DORNEJE 1364 Bairro: CTG (PIMENTA BU…" at bounding box center [354, 175] width 708 height 351
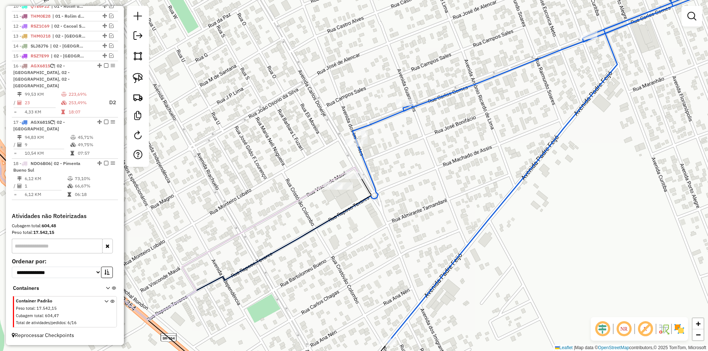
click at [381, 220] on div "Janela de atendimento Grade de atendimento Capacidade Transportadoras Veículos …" at bounding box center [354, 175] width 708 height 351
click at [138, 74] on img at bounding box center [138, 78] width 10 height 10
drag, startPoint x: 299, startPoint y: 200, endPoint x: 354, endPoint y: 190, distance: 55.5
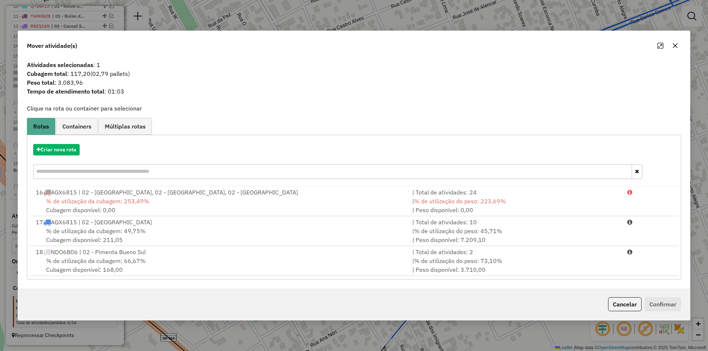
click at [84, 231] on span "% de utilização da cubagem: 49,75%" at bounding box center [96, 231] width 100 height 7
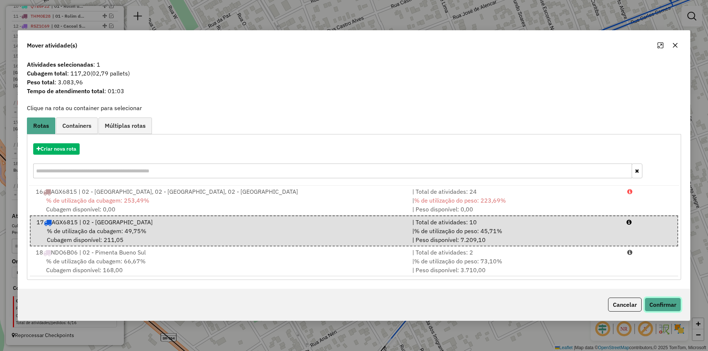
click at [668, 304] on button "Confirmar" at bounding box center [663, 305] width 37 height 14
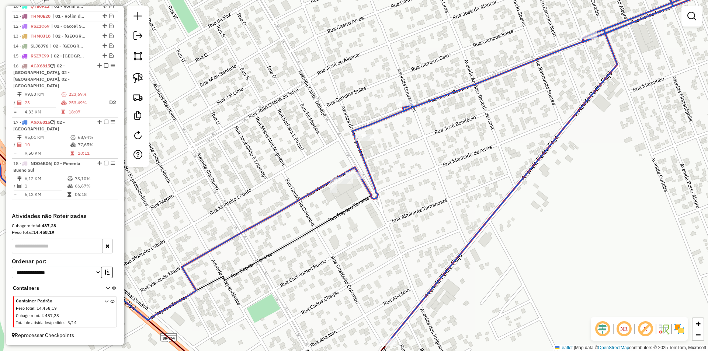
click at [395, 201] on div "Janela de atendimento Grade de atendimento Capacidade Transportadoras Veículos …" at bounding box center [354, 175] width 708 height 351
click at [363, 132] on icon at bounding box center [354, 161] width 850 height 363
select select "*********"
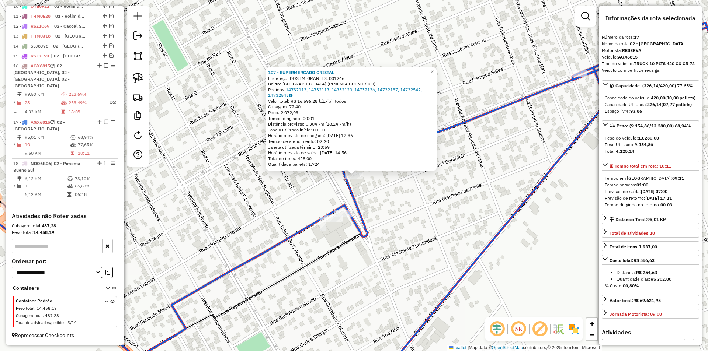
click at [474, 187] on div "107 - SUPERMERCADO CRISTAL Endereço: DOS IMIGRANTES, 001246 Bairro: VILA NOVA (…" at bounding box center [354, 175] width 708 height 351
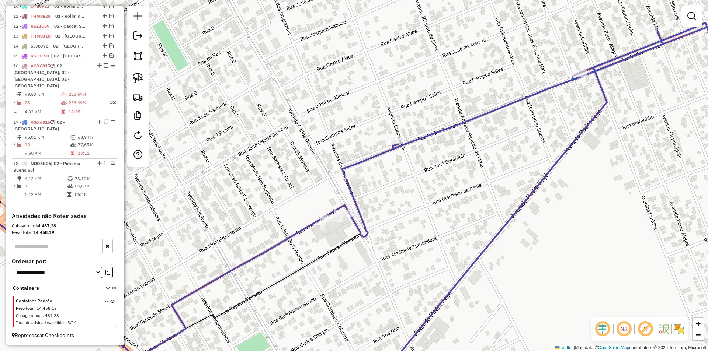
click at [433, 212] on div "107 - SUPERMERCADO CRISTAL Endereço: DOS IMIGRANTES, 001246 Bairro: VILA NOVA (…" at bounding box center [354, 175] width 708 height 351
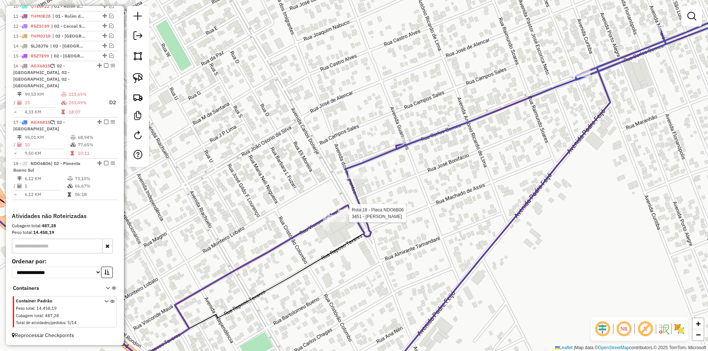
select select "*********"
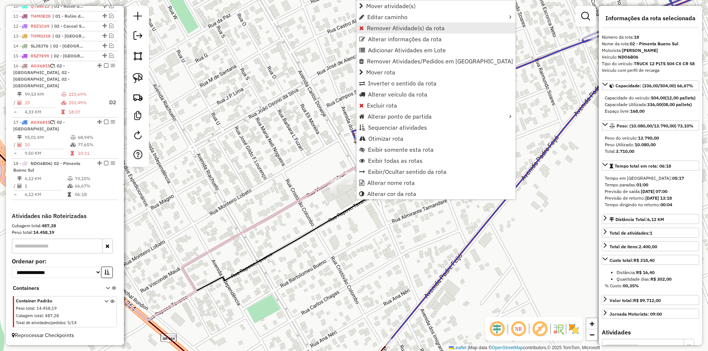
click at [377, 30] on span "Remover Atividade(s) da rota" at bounding box center [406, 28] width 78 height 6
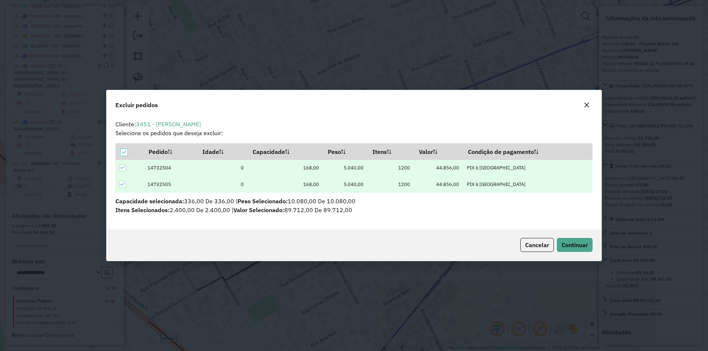
scroll to position [4, 2]
click at [123, 168] on icon at bounding box center [122, 167] width 5 height 5
click at [123, 167] on div at bounding box center [122, 167] width 7 height 7
click at [586, 105] on icon "button" at bounding box center [586, 105] width 5 height 5
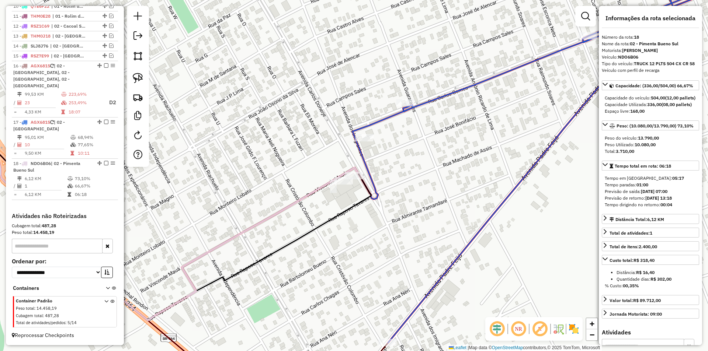
click at [388, 176] on div "Janela de atendimento Grade de atendimento Capacidade Transportadoras Veículos …" at bounding box center [354, 175] width 708 height 351
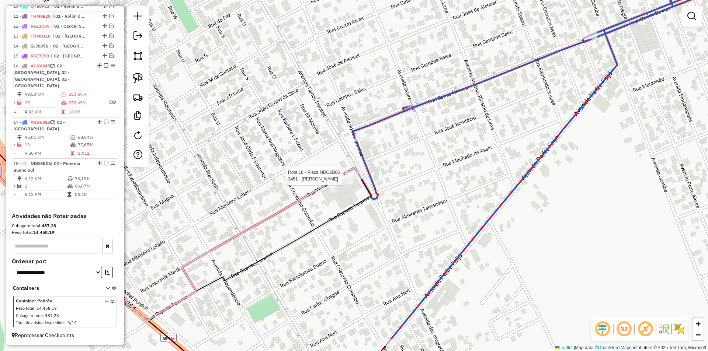
select select "*********"
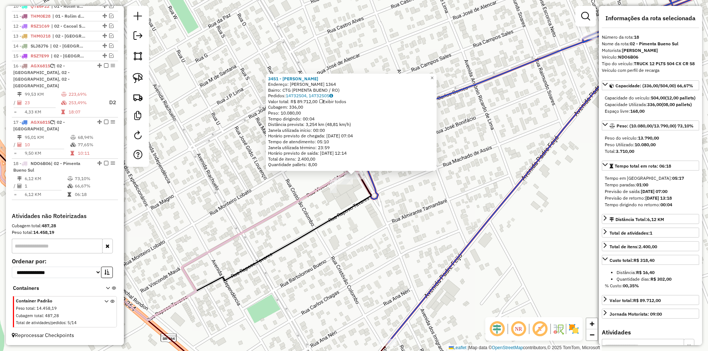
click at [499, 164] on div "3451 - ATACAREJO OLIVEIRA Endereço: CARLOS DORNEJE 1364 Bairro: CTG (PIMENTA BU…" at bounding box center [354, 175] width 708 height 351
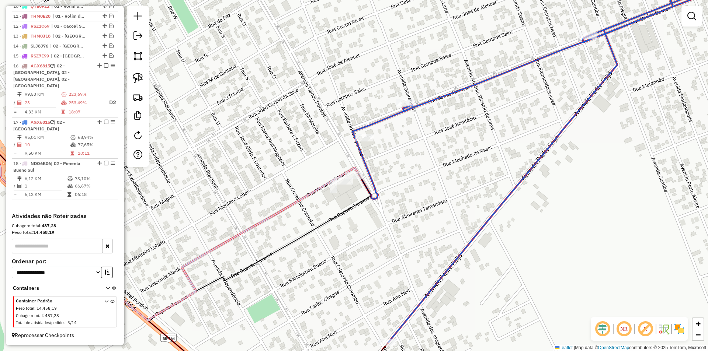
click at [440, 190] on div "Janela de atendimento Grade de atendimento Capacidade Transportadoras Veículos …" at bounding box center [354, 175] width 708 height 351
select select "*********"
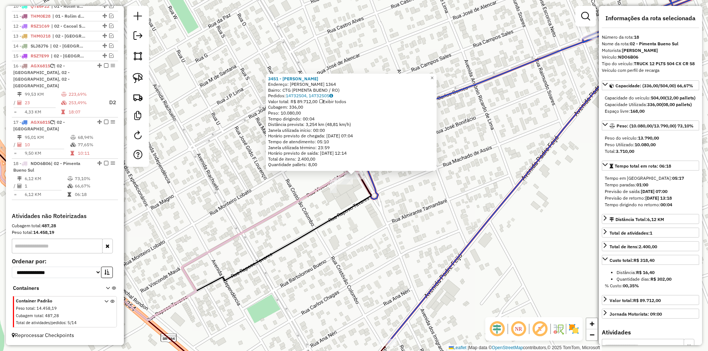
click at [367, 212] on div "3451 - ATACAREJO OLIVEIRA Endereço: CARLOS DORNEJE 1364 Bairro: CTG (PIMENTA BU…" at bounding box center [354, 175] width 708 height 351
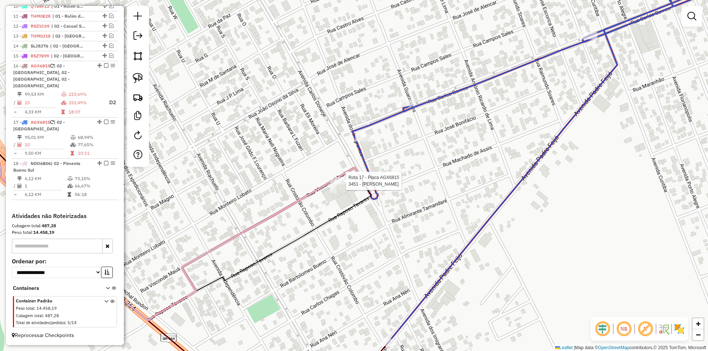
select select "*********"
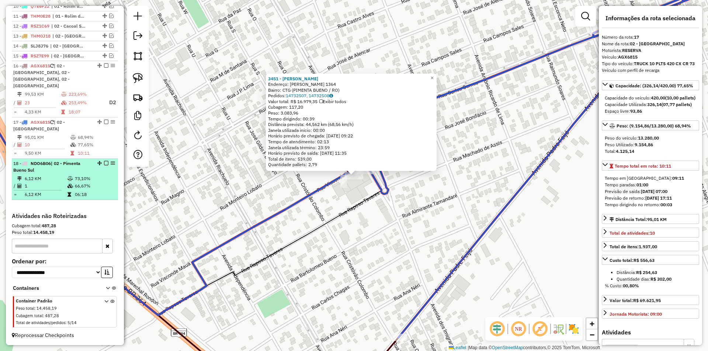
click at [104, 163] on em at bounding box center [106, 163] width 4 height 4
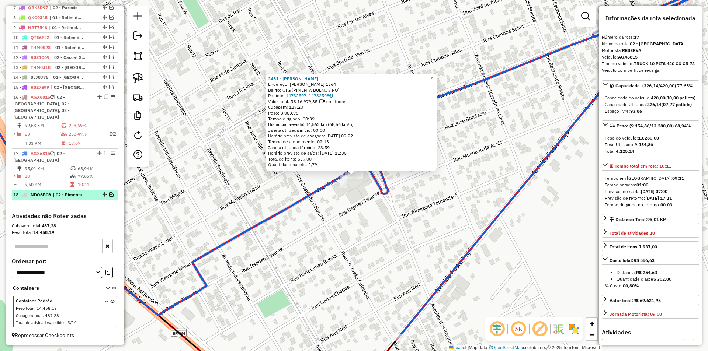
scroll to position [348, 0]
click at [194, 169] on div "3451 - ATACAREJO OLIVEIRA Endereço: CARLOS DORNEJE 1364 Bairro: CTG (PIMENTA BU…" at bounding box center [354, 175] width 708 height 351
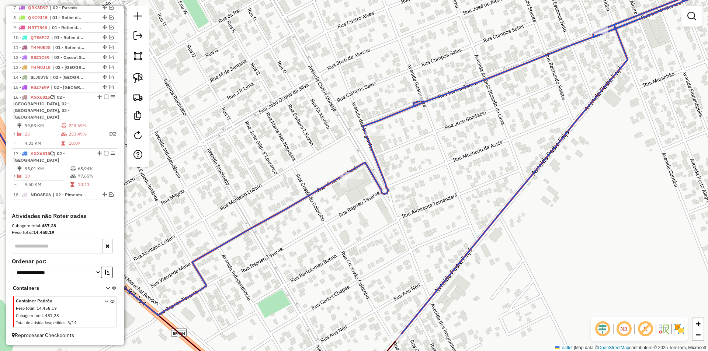
click at [254, 173] on div "Janela de atendimento Grade de atendimento Capacidade Transportadoras Veículos …" at bounding box center [354, 175] width 708 height 351
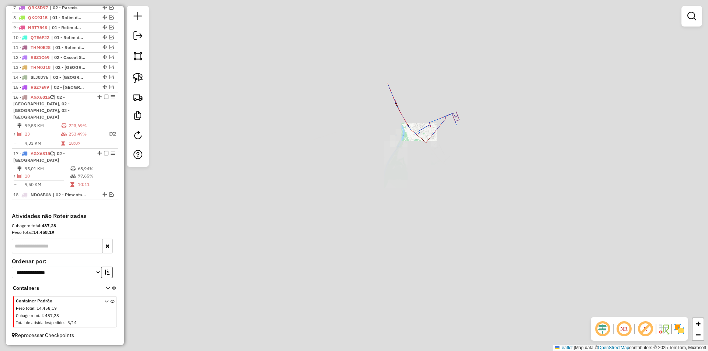
click at [474, 153] on div "Janela de atendimento Grade de atendimento Capacidade Transportadoras Veículos …" at bounding box center [354, 175] width 708 height 351
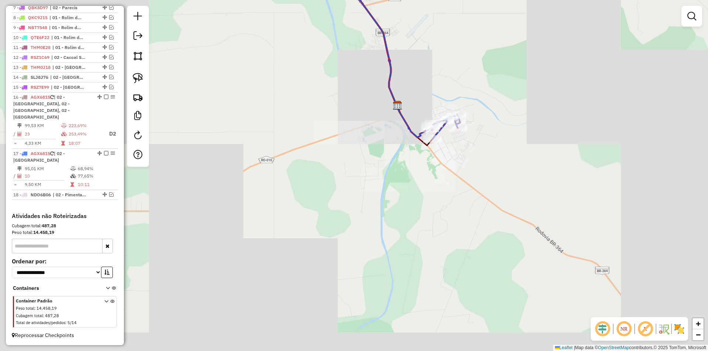
click at [467, 155] on div "Janela de atendimento Grade de atendimento Capacidade Transportadoras Veículos …" at bounding box center [354, 175] width 708 height 351
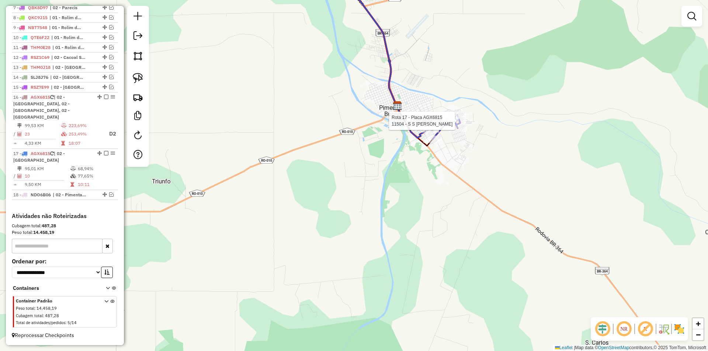
select select "*********"
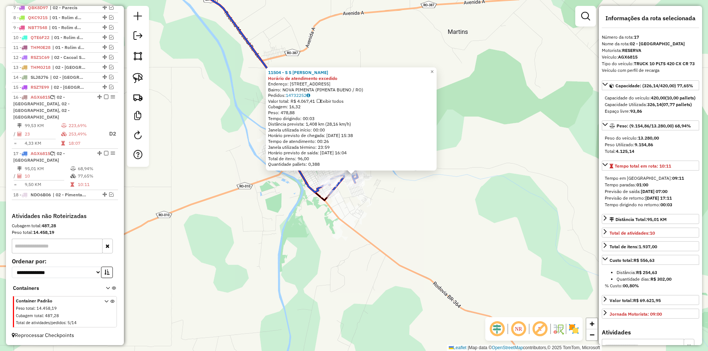
click at [517, 198] on div "11504 - S S Da Silva Machado Horário de atendimento excedido Endereço: AV Av Fo…" at bounding box center [354, 175] width 708 height 351
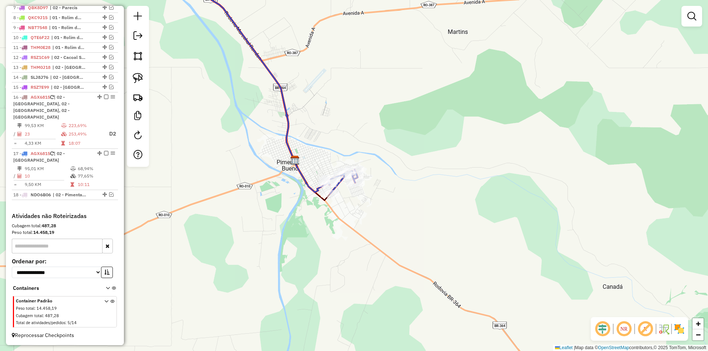
click at [379, 230] on div "11504 - S S Da Silva Machado Horário de atendimento excedido Endereço: AV Av Fo…" at bounding box center [354, 175] width 708 height 351
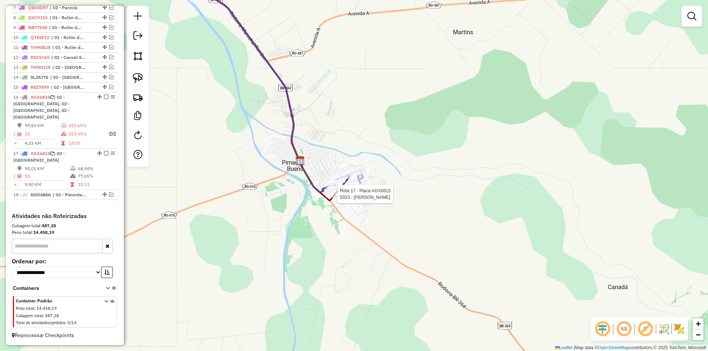
select select "*********"
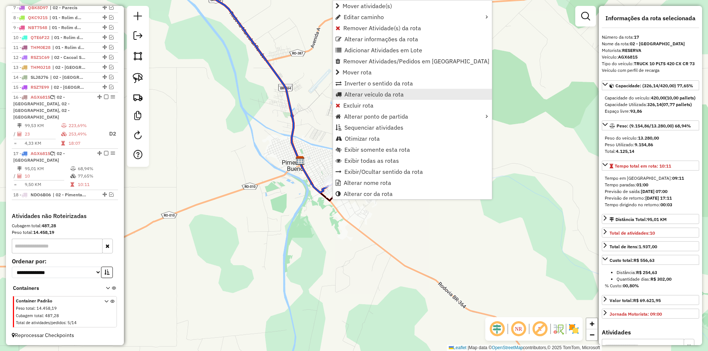
click at [360, 93] on span "Alterar veículo da rota" at bounding box center [373, 94] width 59 height 6
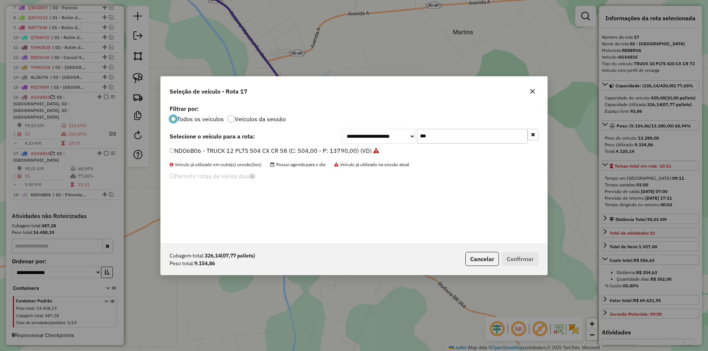
scroll to position [4, 2]
drag, startPoint x: 439, startPoint y: 137, endPoint x: 390, endPoint y: 153, distance: 51.8
click at [391, 154] on div "**********" at bounding box center [354, 173] width 386 height 140
type input "***"
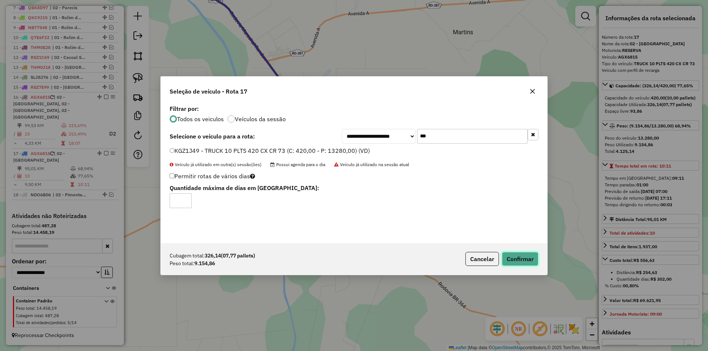
click at [516, 258] on button "Confirmar" at bounding box center [520, 259] width 37 height 14
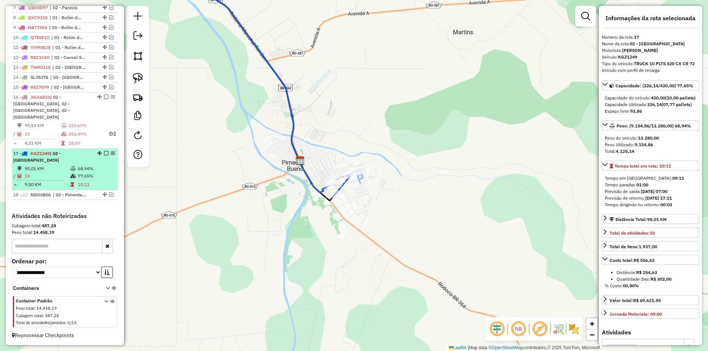
click at [104, 153] on em at bounding box center [106, 153] width 4 height 4
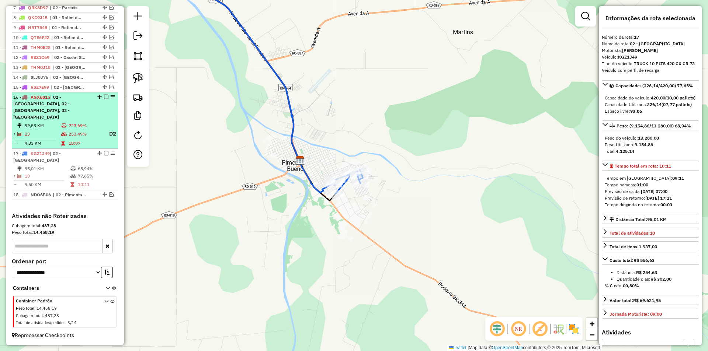
scroll to position [317, 0]
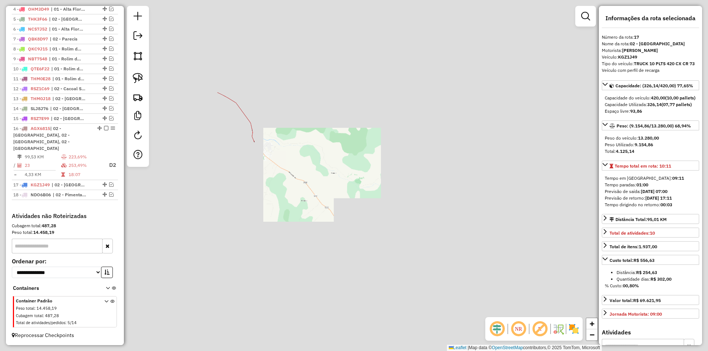
drag, startPoint x: 275, startPoint y: 139, endPoint x: 276, endPoint y: 145, distance: 6.0
click at [277, 145] on div "Janela de atendimento Grade de atendimento Capacidade Transportadoras Veículos …" at bounding box center [354, 175] width 708 height 351
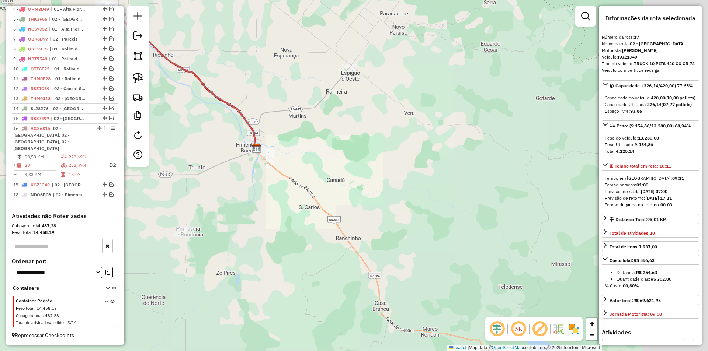
click at [265, 160] on div "Janela de atendimento Grade de atendimento Capacidade Transportadoras Veículos …" at bounding box center [354, 175] width 708 height 351
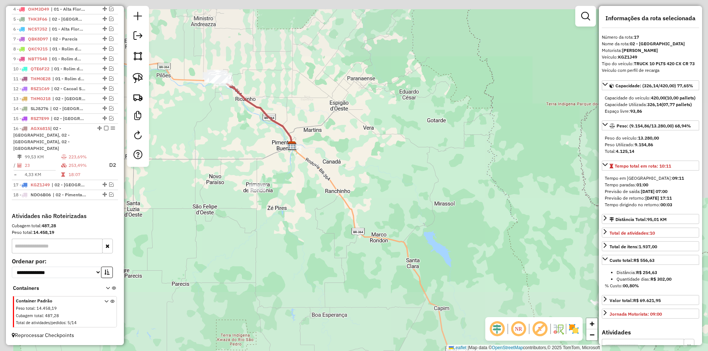
drag, startPoint x: 293, startPoint y: 81, endPoint x: 298, endPoint y: 120, distance: 39.0
click at [318, 114] on div "Janela de atendimento Grade de atendimento Capacidade Transportadoras Veículos …" at bounding box center [354, 175] width 708 height 351
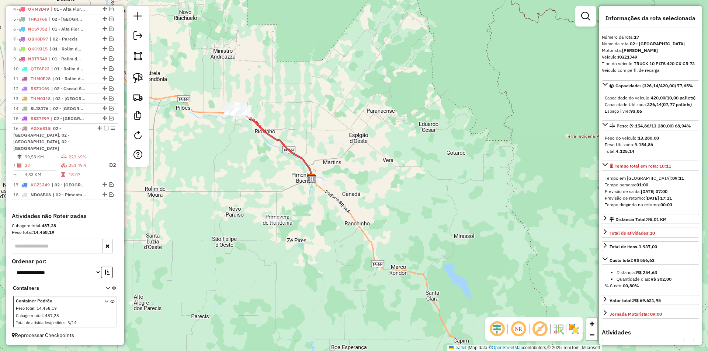
drag, startPoint x: 301, startPoint y: 130, endPoint x: 306, endPoint y: 145, distance: 16.1
click at [306, 145] on div "Janela de atendimento Grade de atendimento Capacidade Transportadoras Veículos …" at bounding box center [354, 175] width 708 height 351
drag, startPoint x: 270, startPoint y: 155, endPoint x: 273, endPoint y: 166, distance: 11.7
click at [273, 165] on div "Janela de atendimento Grade de atendimento Capacidade Transportadoras Veículos …" at bounding box center [354, 175] width 708 height 351
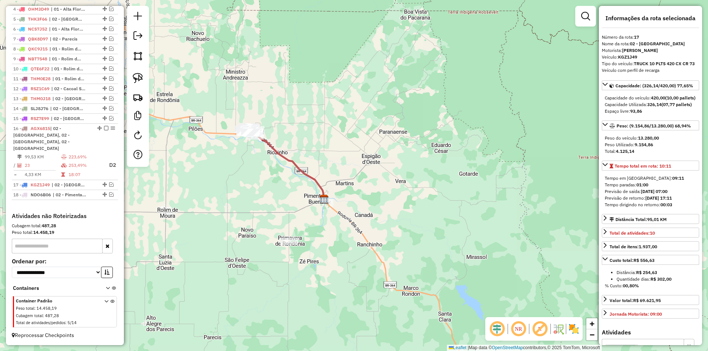
drag, startPoint x: 263, startPoint y: 168, endPoint x: 268, endPoint y: 177, distance: 9.9
click at [272, 181] on div "Janela de atendimento Grade de atendimento Capacidade Transportadoras Veículos …" at bounding box center [354, 175] width 708 height 351
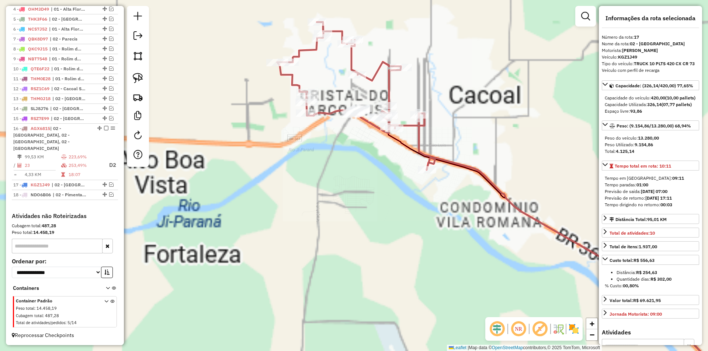
click at [268, 159] on div "Janela de atendimento Grade de atendimento Capacidade Transportadoras Veículos …" at bounding box center [354, 175] width 708 height 351
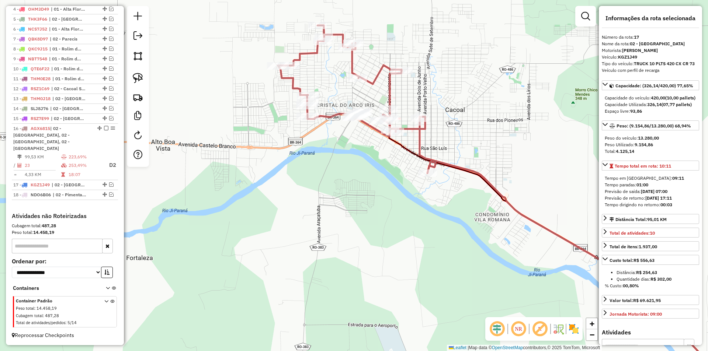
click at [287, 166] on div "Janela de atendimento Grade de atendimento Capacidade Transportadoras Veículos …" at bounding box center [354, 175] width 708 height 351
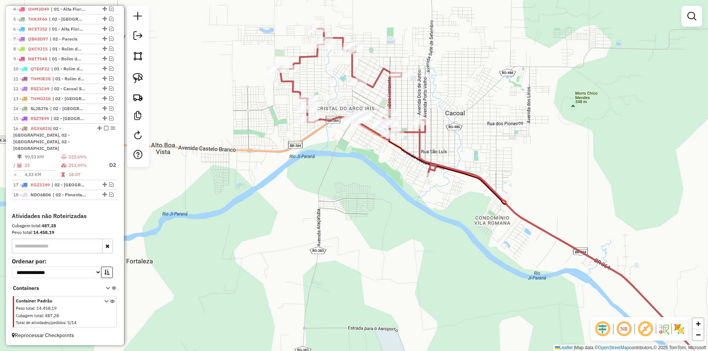
drag, startPoint x: 297, startPoint y: 163, endPoint x: 327, endPoint y: 146, distance: 35.4
click at [297, 164] on div "Janela de atendimento Grade de atendimento Capacidade Transportadoras Veículos …" at bounding box center [354, 175] width 708 height 351
select select "*********"
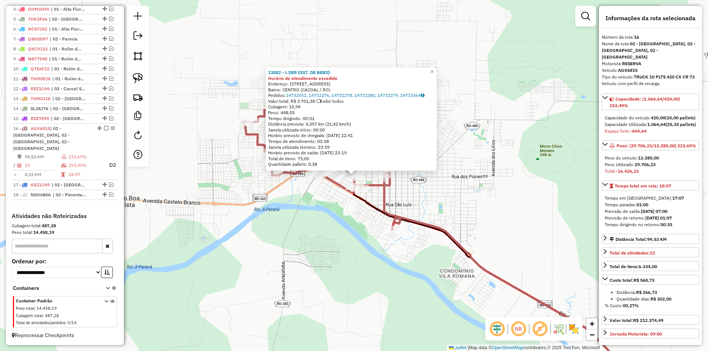
drag, startPoint x: 424, startPoint y: 232, endPoint x: 424, endPoint y: 224, distance: 8.1
click at [424, 224] on div "13882 - L DER DIST. DE BEBID Horário de atendimento excedido Endereço: AV BELO …" at bounding box center [354, 175] width 708 height 351
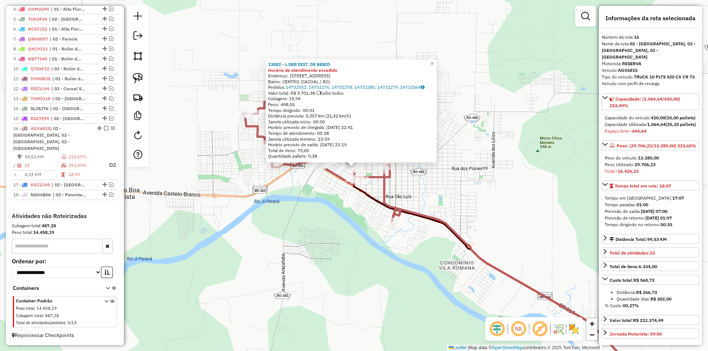
click at [421, 224] on div "13882 - L DER DIST. DE BEBID Horário de atendimento excedido Endereço: AV BELO …" at bounding box center [354, 175] width 708 height 351
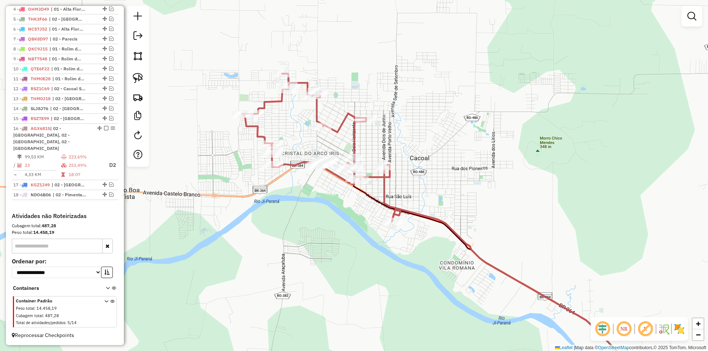
drag, startPoint x: 382, startPoint y: 236, endPoint x: 375, endPoint y: 232, distance: 7.8
click at [378, 233] on div "Janela de atendimento Grade de atendimento Capacidade Transportadoras Veículos …" at bounding box center [354, 175] width 708 height 351
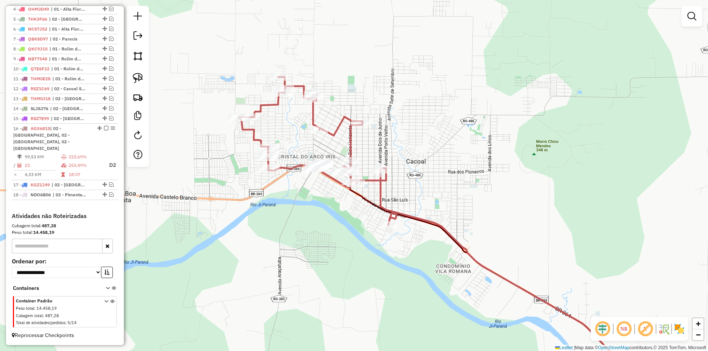
drag, startPoint x: 344, startPoint y: 230, endPoint x: 346, endPoint y: 204, distance: 26.3
click at [344, 233] on div "Janela de atendimento Grade de atendimento Capacidade Transportadoras Veículos …" at bounding box center [354, 175] width 708 height 351
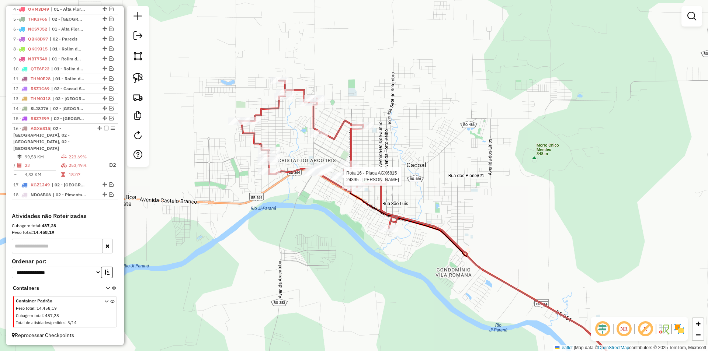
select select "*********"
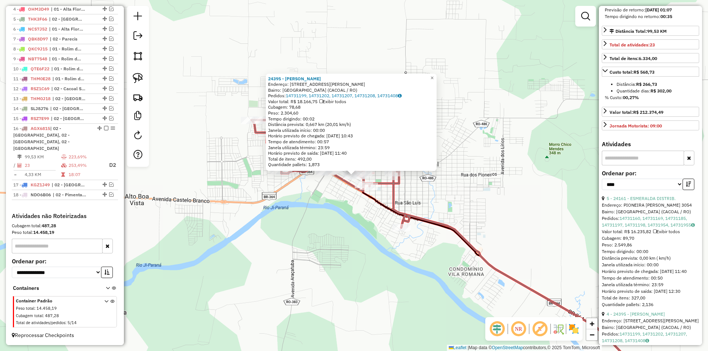
scroll to position [221, 0]
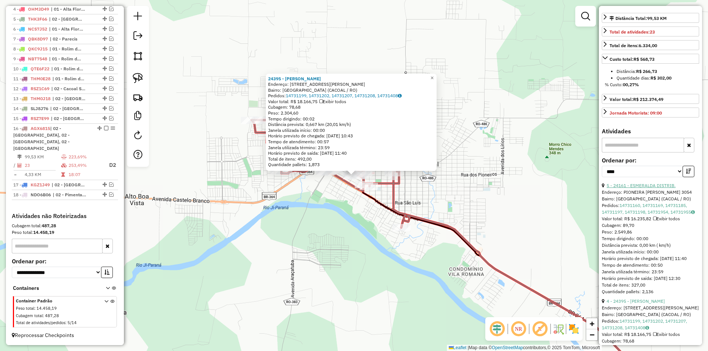
click at [651, 188] on link "5 - 24161 - ESMERALDA DISTRIB." at bounding box center [641, 186] width 69 height 6
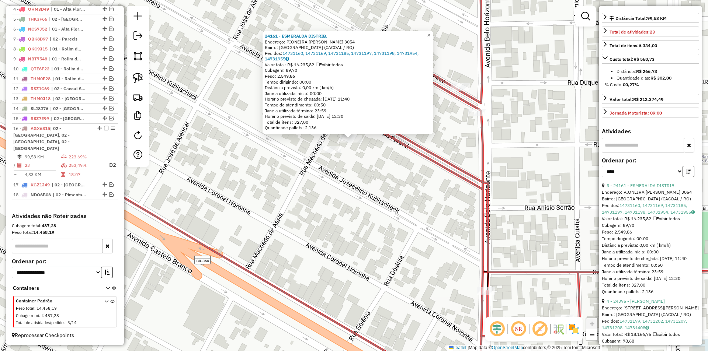
click at [326, 178] on div "Rota 16 - Placa AGX6815 24161 - ESMERALDA DISTRIB. Rota 16 - Placa AGX6815 2439…" at bounding box center [354, 175] width 708 height 351
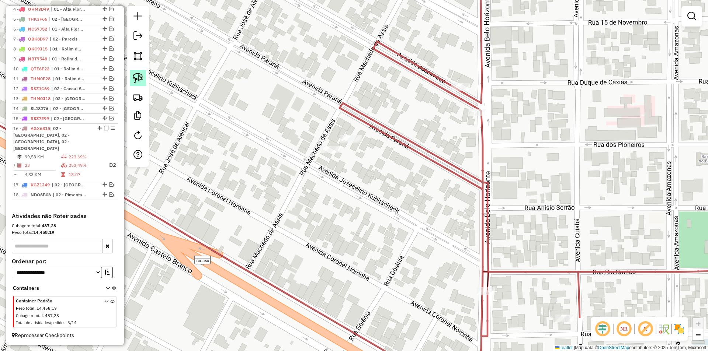
click at [137, 76] on img at bounding box center [138, 78] width 10 height 10
select select "*********"
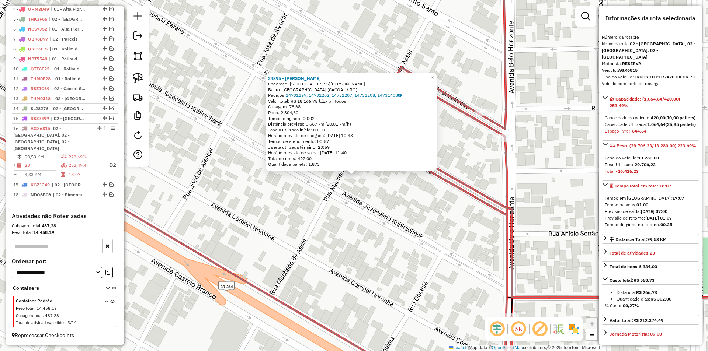
drag, startPoint x: 371, startPoint y: 202, endPoint x: 343, endPoint y: 194, distance: 28.6
click at [371, 202] on div "24395 - JONATHAN WENER Endereço: RUA PIONEIRO CLOVIS JORDANI 2716 Bairro: VILA …" at bounding box center [354, 175] width 708 height 351
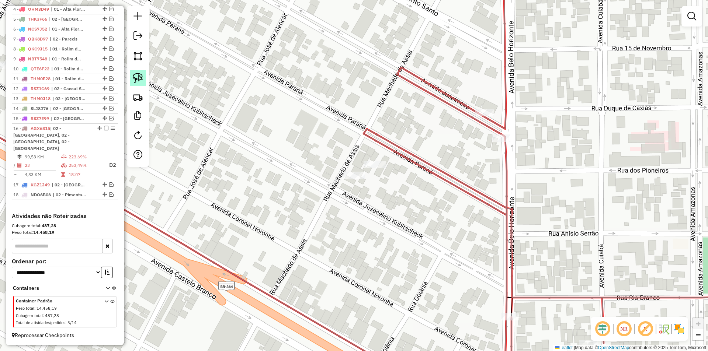
click at [139, 71] on link at bounding box center [138, 78] width 16 height 16
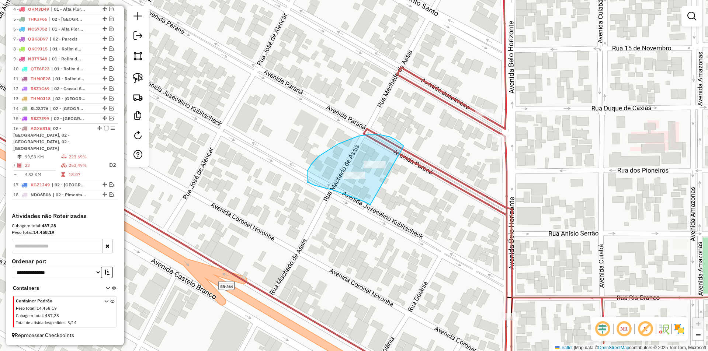
drag, startPoint x: 315, startPoint y: 185, endPoint x: 403, endPoint y: 181, distance: 88.6
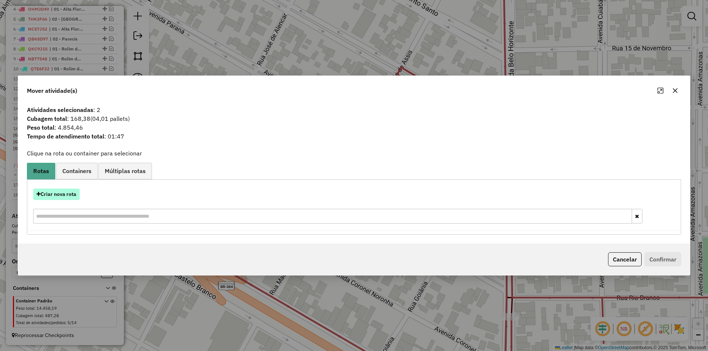
click at [61, 195] on button "Criar nova rota" at bounding box center [56, 194] width 46 height 11
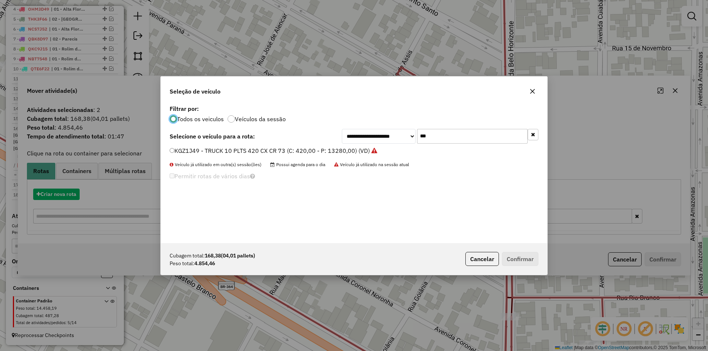
scroll to position [4, 2]
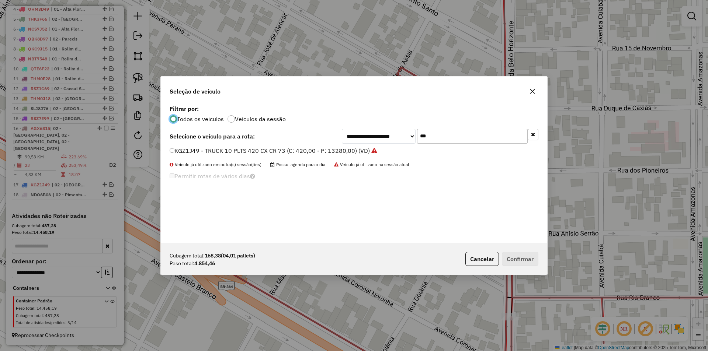
drag, startPoint x: 424, startPoint y: 139, endPoint x: 384, endPoint y: 148, distance: 40.7
click at [384, 148] on div "**********" at bounding box center [354, 173] width 386 height 140
type input "****"
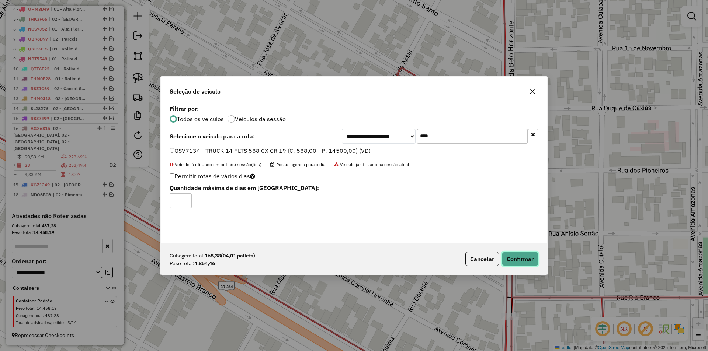
click at [520, 256] on button "Confirmar" at bounding box center [520, 259] width 37 height 14
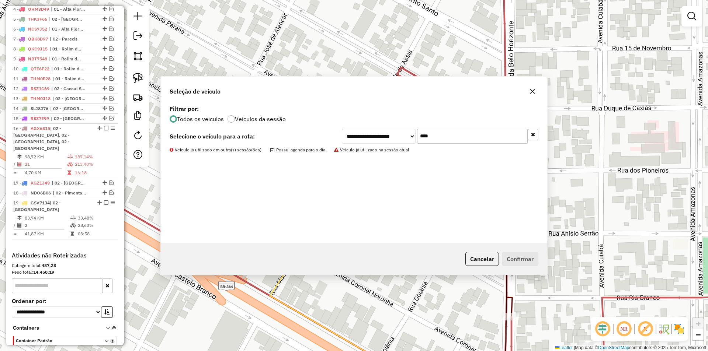
scroll to position [356, 0]
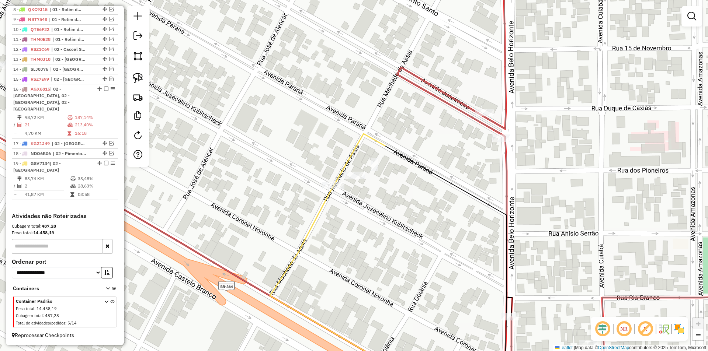
drag, startPoint x: 373, startPoint y: 204, endPoint x: 345, endPoint y: 192, distance: 30.2
click at [371, 203] on div "Janela de atendimento Grade de atendimento Capacidade Transportadoras Veículos …" at bounding box center [354, 175] width 708 height 351
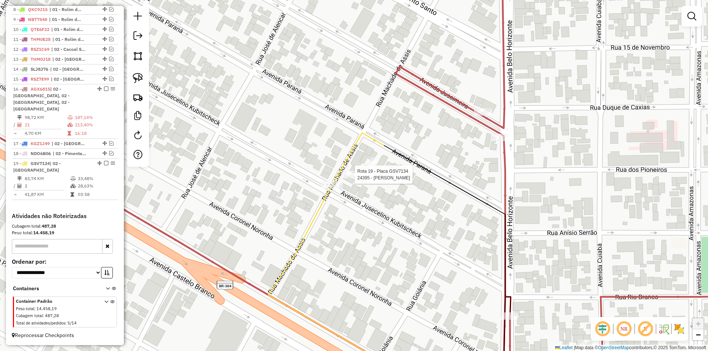
select select "*********"
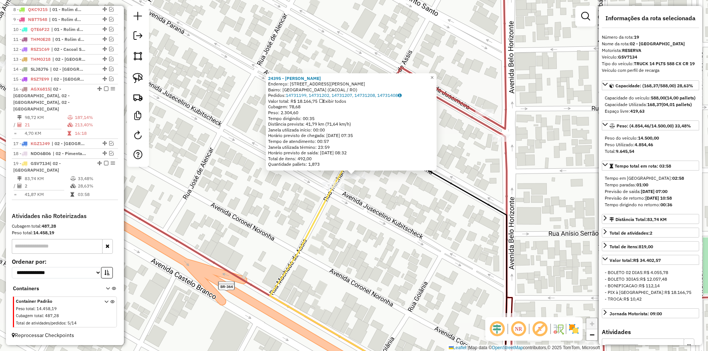
click at [375, 211] on div "24395 - JONATHAN WENER Endereço: RUA PIONEIRO CLOVIS JORDANI 2716 Bairro: VILA …" at bounding box center [354, 175] width 708 height 351
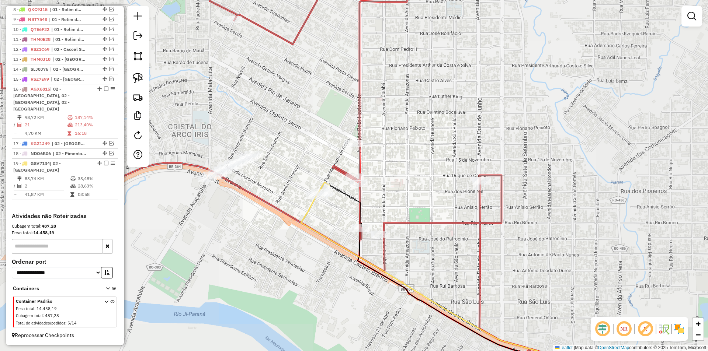
drag, startPoint x: 458, startPoint y: 182, endPoint x: 449, endPoint y: 183, distance: 9.7
click at [457, 183] on div "Janela de atendimento Grade de atendimento Capacidade Transportadoras Veículos …" at bounding box center [354, 175] width 708 height 351
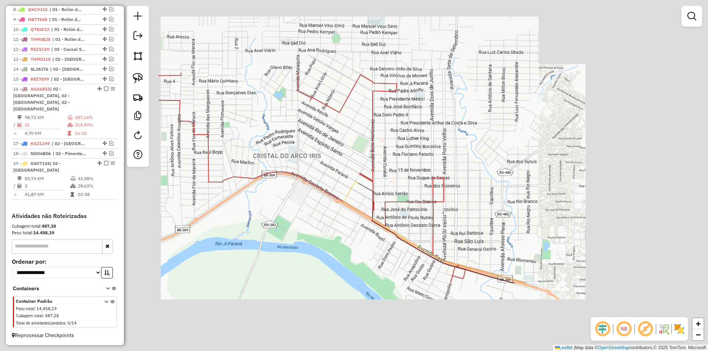
click at [401, 168] on div "Janela de atendimento Grade de atendimento Capacidade Transportadoras Veículos …" at bounding box center [354, 175] width 708 height 351
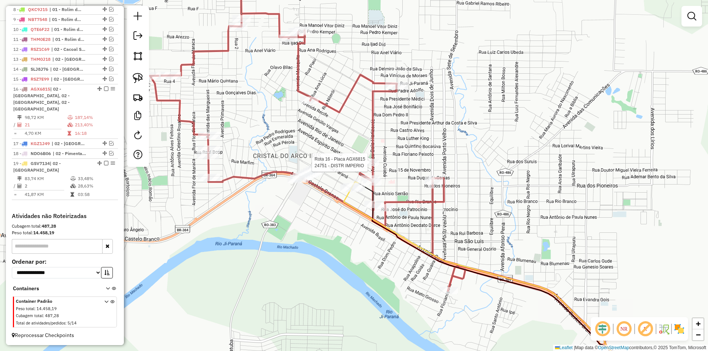
select select "*********"
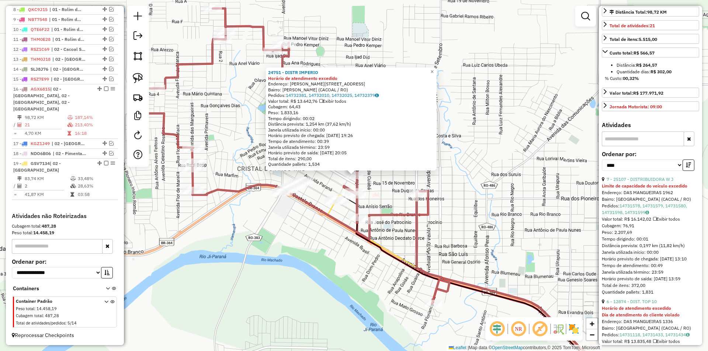
scroll to position [221, 0]
click at [638, 182] on link "7 - 25107 - DISTRIBUIDORA W J" at bounding box center [640, 179] width 67 height 6
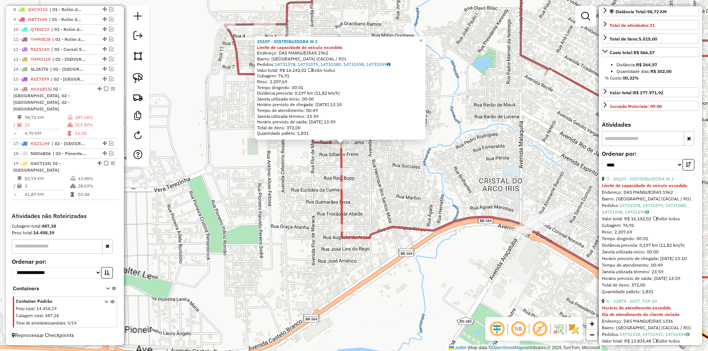
click at [249, 190] on div "25107 - DISTRIBUIDORA W J Limite de capacidade do veículo excedido Endereço: DA…" at bounding box center [354, 175] width 708 height 351
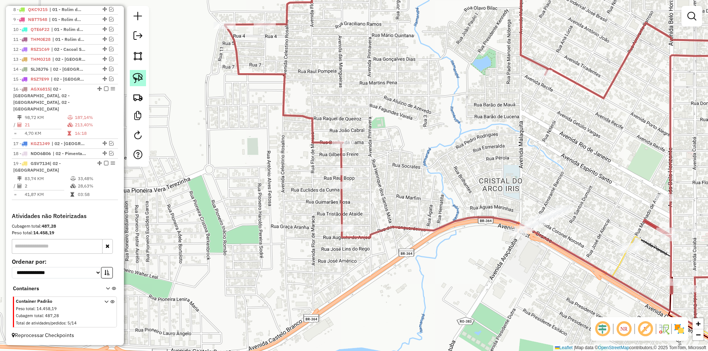
click at [140, 76] on img at bounding box center [138, 78] width 10 height 10
drag, startPoint x: 304, startPoint y: 122, endPoint x: 303, endPoint y: 154, distance: 32.5
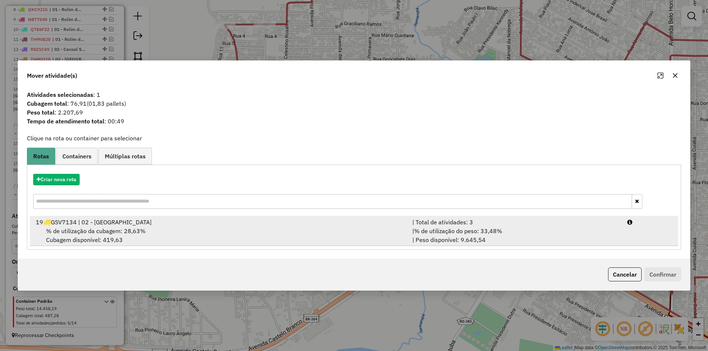
click at [67, 228] on span "% de utilização da cubagem: 28,63%" at bounding box center [96, 231] width 100 height 7
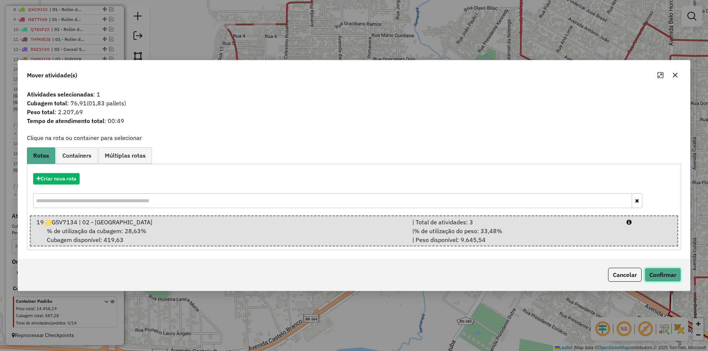
click at [663, 271] on button "Confirmar" at bounding box center [663, 275] width 37 height 14
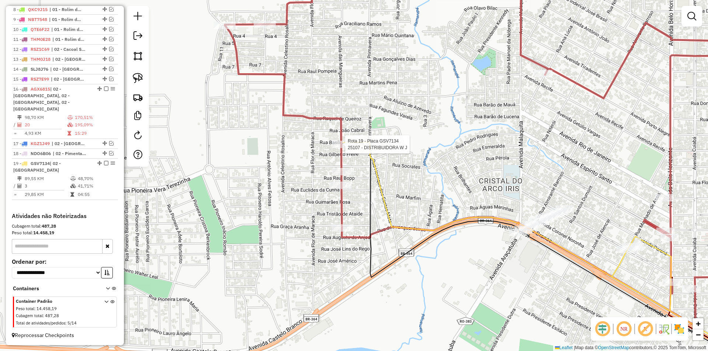
select select "*********"
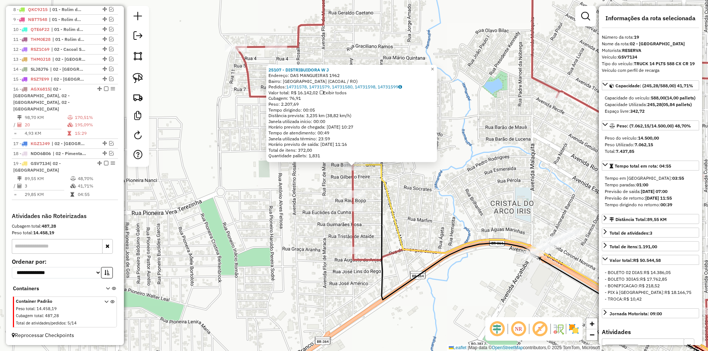
drag, startPoint x: 488, startPoint y: 173, endPoint x: 484, endPoint y: 170, distance: 5.0
click at [485, 170] on div "25107 - DISTRIBUIDORA W J Endereço: DAS MANGUEIRAS 1962 Bairro: VISTA ALEGRE (C…" at bounding box center [354, 175] width 708 height 351
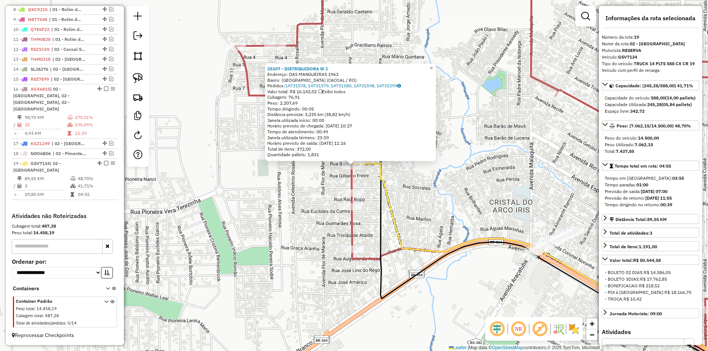
click at [484, 170] on div "25107 - DISTRIBUIDORA W J Endereço: DAS MANGUEIRAS 1962 Bairro: VISTA ALEGRE (C…" at bounding box center [354, 175] width 708 height 351
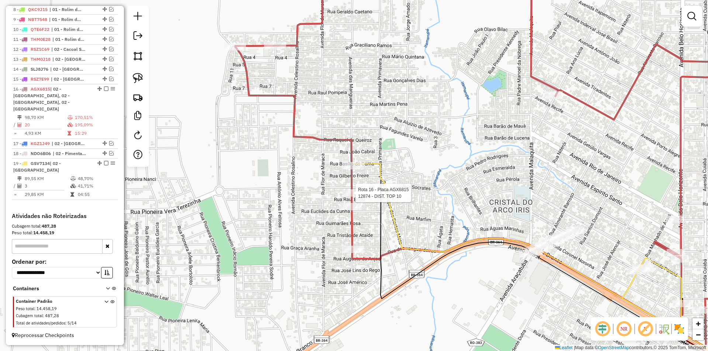
select select "*********"
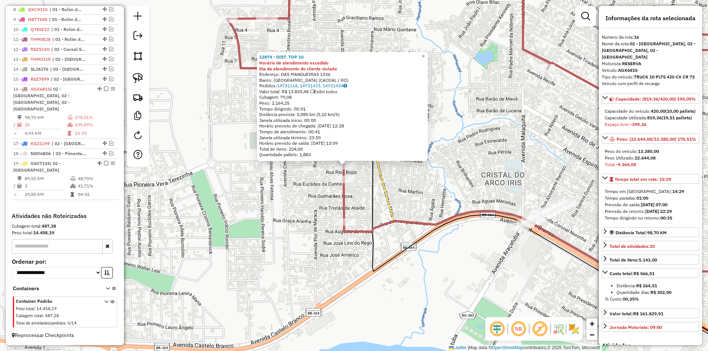
drag, startPoint x: 472, startPoint y: 176, endPoint x: 465, endPoint y: 171, distance: 9.1
click at [465, 171] on div "12874 - DIST. TOP 10 Horário de atendimento excedido Dia de atendimento do clie…" at bounding box center [354, 175] width 708 height 351
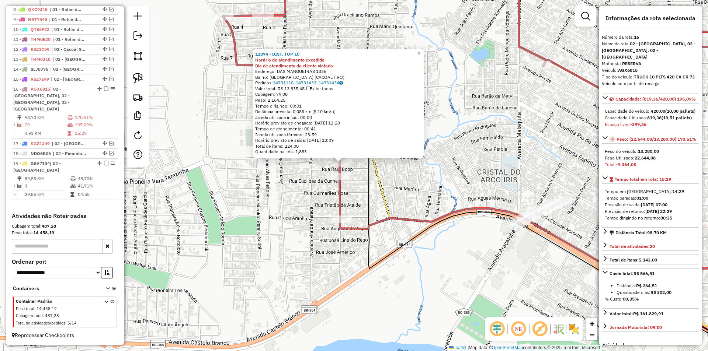
click at [465, 171] on div "12874 - DIST. TOP 10 Horário de atendimento excedido Dia de atendimento do clie…" at bounding box center [354, 175] width 708 height 351
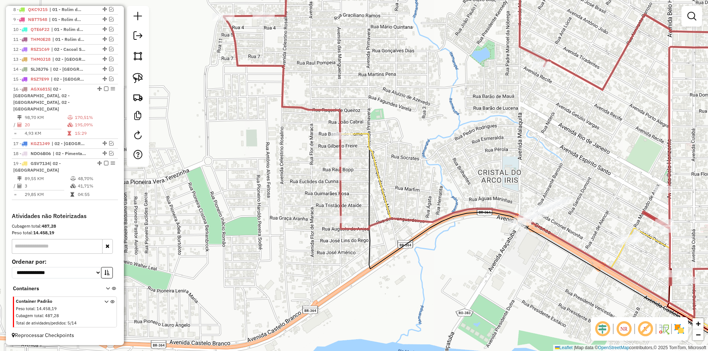
click at [433, 183] on div "Janela de atendimento Grade de atendimento Capacidade Transportadoras Veículos …" at bounding box center [354, 175] width 708 height 351
select select "*********"
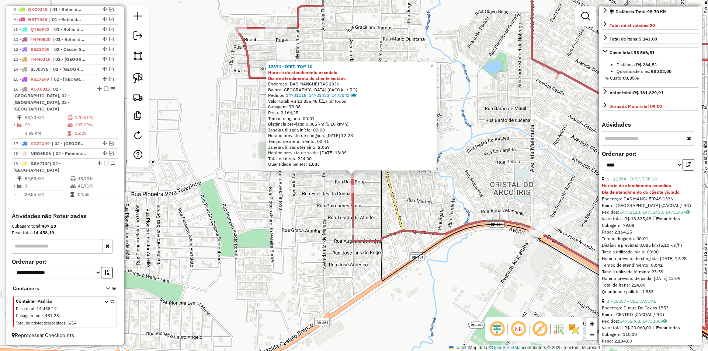
click at [636, 182] on link "6 - 12874 - DIST. TOP 10" at bounding box center [632, 179] width 50 height 6
click at [312, 186] on div "12874 - DIST. TOP 10 Horário de atendimento excedido Dia de atendimento do clie…" at bounding box center [354, 175] width 708 height 351
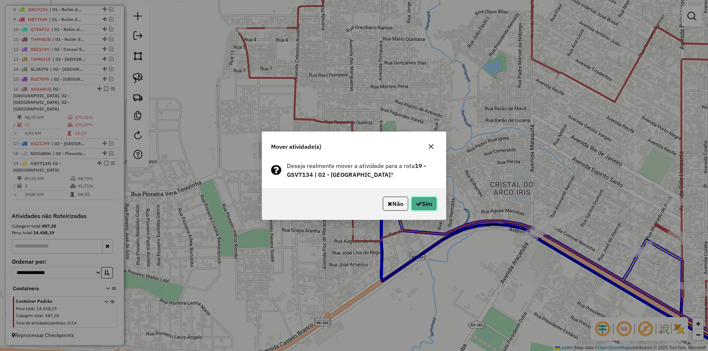
click at [427, 200] on button "Sim" at bounding box center [424, 204] width 26 height 14
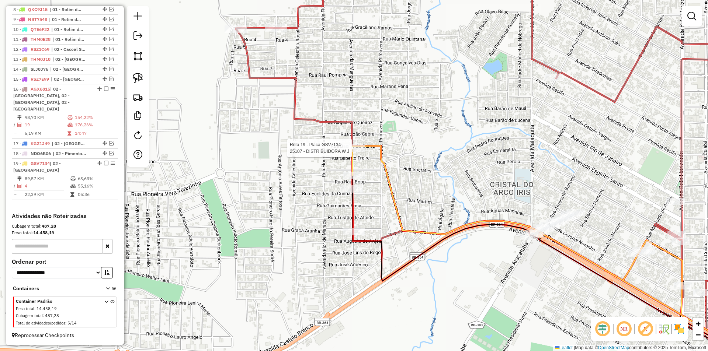
select select "*********"
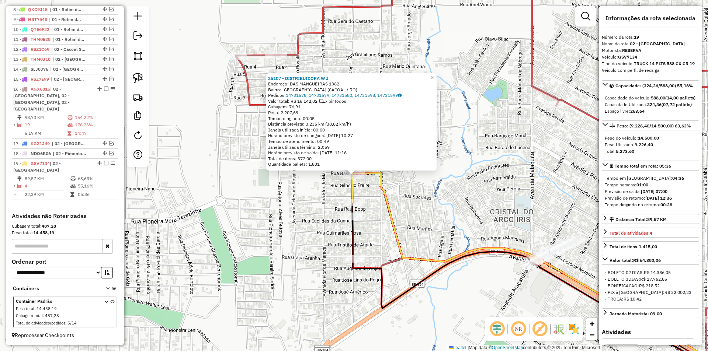
click at [499, 169] on div "25107 - DISTRIBUIDORA W J Endereço: DAS MANGUEIRAS 1962 Bairro: VISTA ALEGRE (C…" at bounding box center [354, 175] width 708 height 351
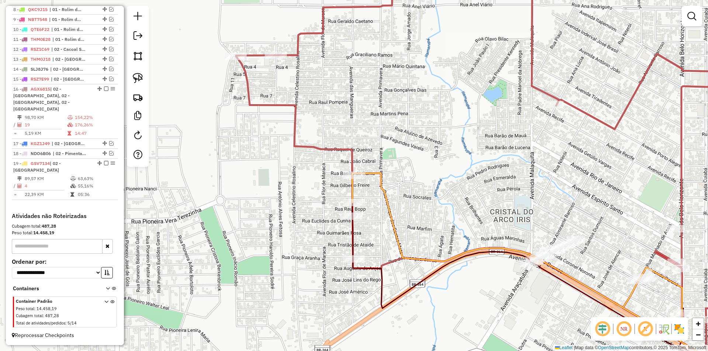
drag, startPoint x: 472, startPoint y: 187, endPoint x: 397, endPoint y: 167, distance: 77.3
click at [465, 180] on div "25107 - DISTRIBUIDORA W J Endereço: DAS MANGUEIRAS 1962 Bairro: VISTA ALEGRE (C…" at bounding box center [354, 175] width 708 height 351
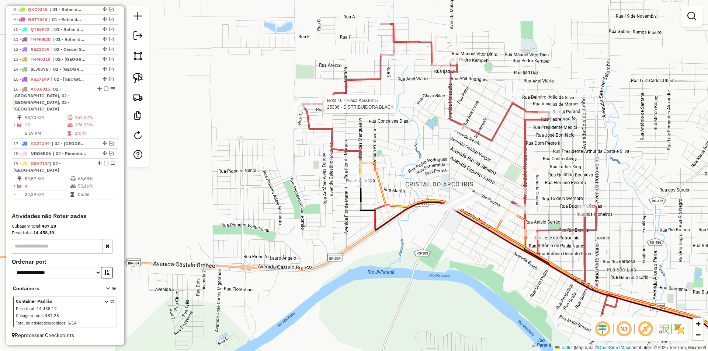
select select "*********"
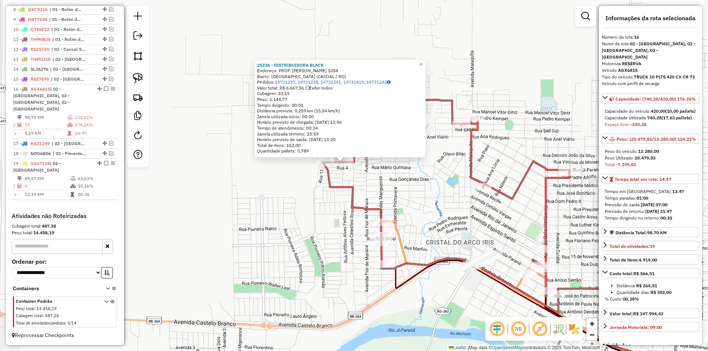
drag, startPoint x: 448, startPoint y: 164, endPoint x: 439, endPoint y: 161, distance: 9.3
click at [440, 161] on div "25336 - DISTRIBUIDORA BLACK Endereço: PROF. ALZIRA SELLERI BARBOSA 1054 Bairro:…" at bounding box center [354, 175] width 708 height 351
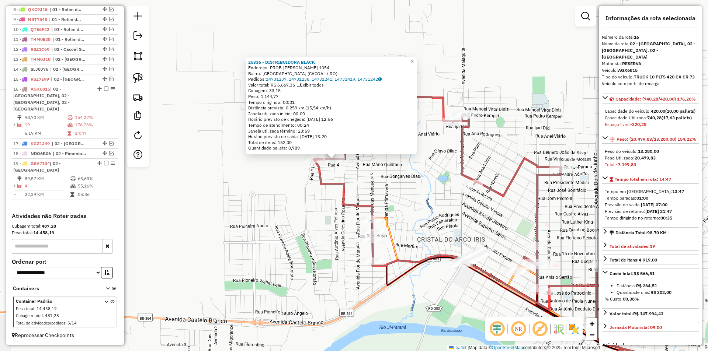
drag, startPoint x: 423, startPoint y: 179, endPoint x: 386, endPoint y: 195, distance: 40.8
click at [422, 179] on div "25336 - DISTRIBUIDORA BLACK Endereço: PROF. ALZIRA SELLERI BARBOSA 1054 Bairro:…" at bounding box center [354, 175] width 708 height 351
click at [386, 195] on div "25336 - DISTRIBUIDORA BLACK Endereço: PROF. ALZIRA SELLERI BARBOSA 1054 Bairro:…" at bounding box center [354, 175] width 708 height 351
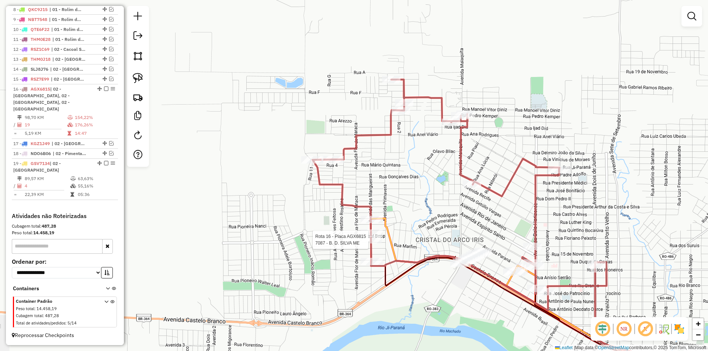
select select "*********"
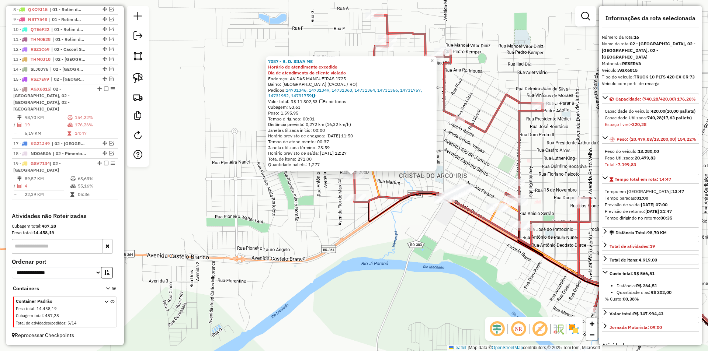
drag, startPoint x: 477, startPoint y: 264, endPoint x: 346, endPoint y: 228, distance: 136.5
click at [346, 229] on div "7087 - B. D. SILVA ME Horário de atendimento excedido Dia de atendimento do cli…" at bounding box center [354, 175] width 708 height 351
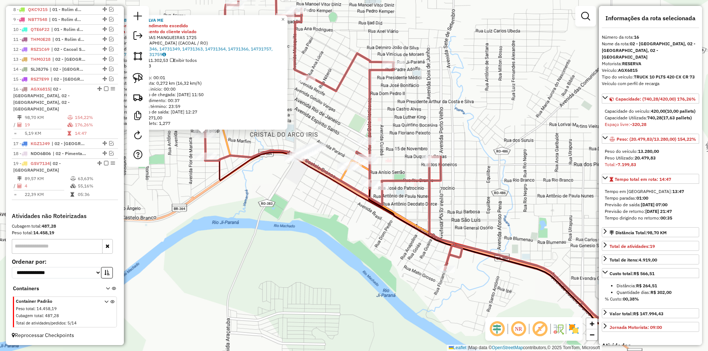
click at [367, 225] on div "7087 - B. D. SILVA ME Horário de atendimento excedido Dia de atendimento do cli…" at bounding box center [354, 175] width 708 height 351
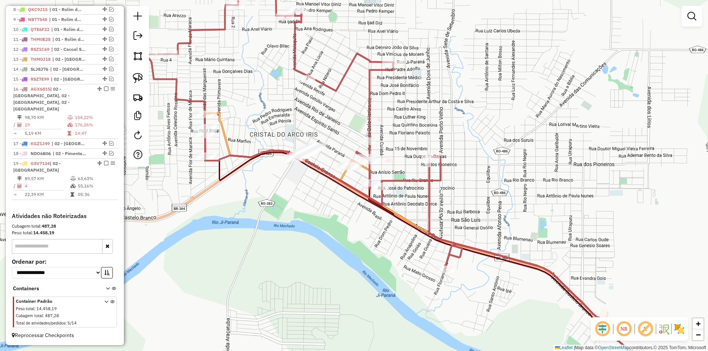
drag, startPoint x: 370, startPoint y: 236, endPoint x: 372, endPoint y: 231, distance: 6.0
click at [366, 230] on div "Janela de atendimento Grade de atendimento Capacidade Transportadoras Veículos …" at bounding box center [354, 175] width 708 height 351
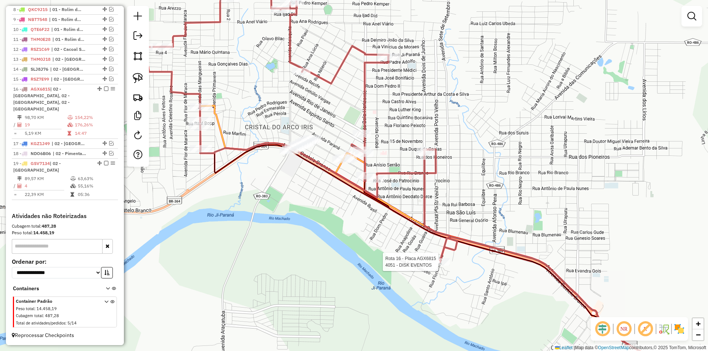
select select "*********"
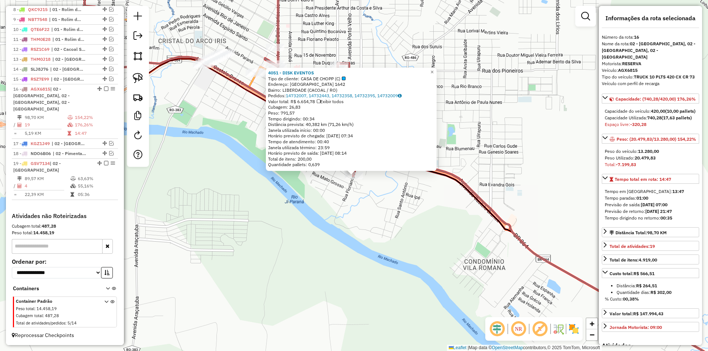
click at [299, 193] on div "4051 - DISK EVENTOS Tipo de cliente: CASA DE CHOPP (C) Endereço: FLORIANOPOLIS …" at bounding box center [354, 175] width 708 height 351
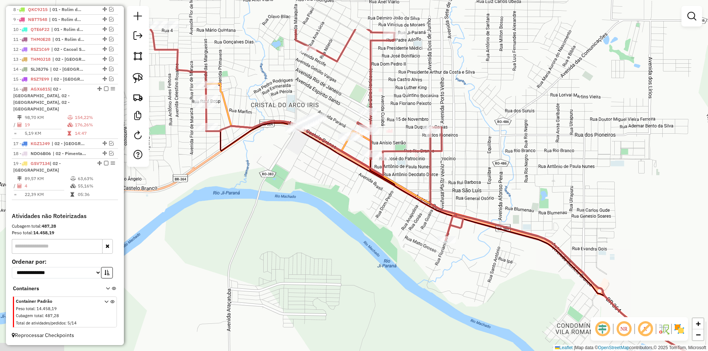
drag, startPoint x: 313, startPoint y: 208, endPoint x: 401, endPoint y: 266, distance: 106.0
click at [403, 270] on div "Janela de atendimento Grade de atendimento Capacidade Transportadoras Veículos …" at bounding box center [354, 175] width 708 height 351
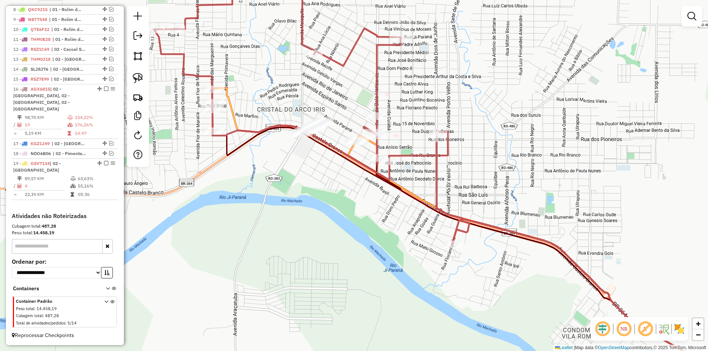
drag, startPoint x: 403, startPoint y: 281, endPoint x: 406, endPoint y: 288, distance: 7.7
click at [406, 288] on div "Janela de atendimento Grade de atendimento Capacidade Transportadoras Veículos …" at bounding box center [354, 175] width 708 height 351
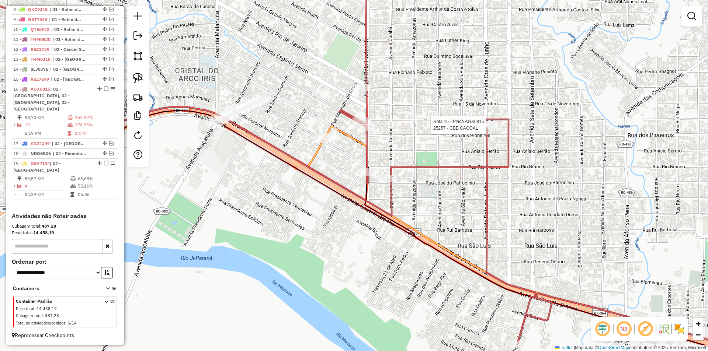
select select "*********"
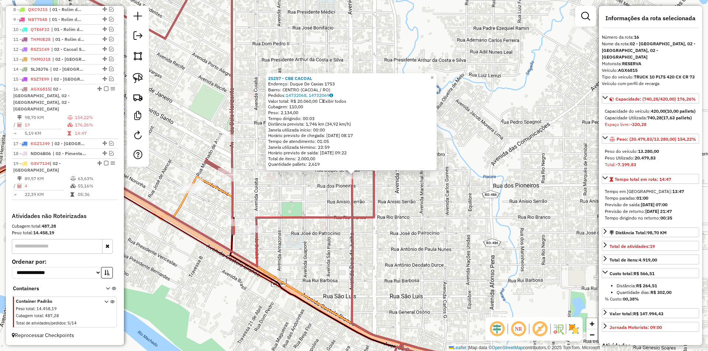
click at [321, 215] on icon at bounding box center [165, 176] width 473 height 422
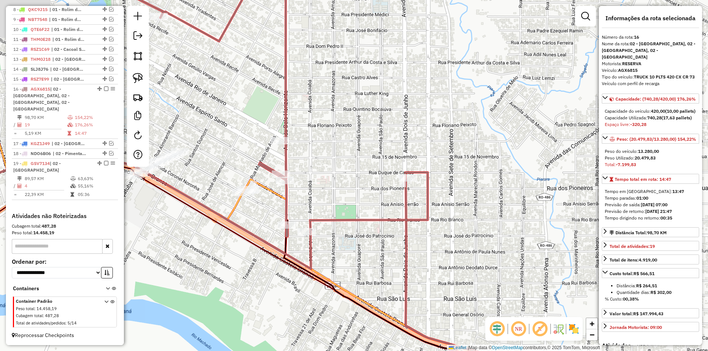
drag, startPoint x: 346, startPoint y: 241, endPoint x: 434, endPoint y: 246, distance: 87.6
click at [415, 248] on div "Janela de atendimento Grade de atendimento Capacidade Transportadoras Veículos …" at bounding box center [354, 175] width 708 height 351
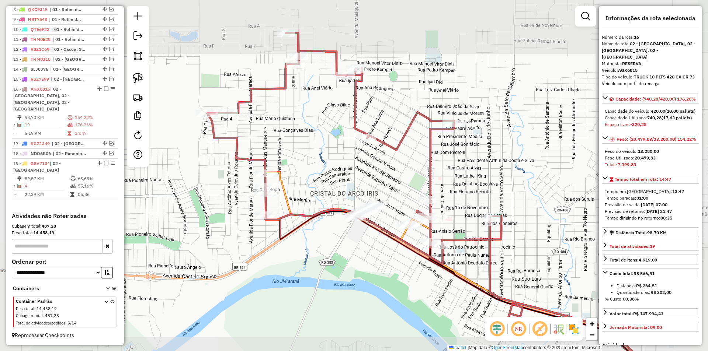
drag, startPoint x: 329, startPoint y: 266, endPoint x: 409, endPoint y: 267, distance: 80.0
click at [409, 267] on div "Janela de atendimento Grade de atendimento Capacidade Transportadoras Veículos …" at bounding box center [354, 175] width 708 height 351
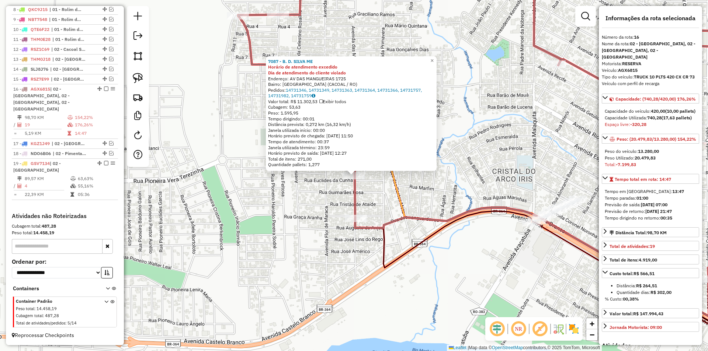
click at [334, 199] on div "7087 - B. D. SILVA ME Horário de atendimento excedido Dia de atendimento do cli…" at bounding box center [354, 175] width 708 height 351
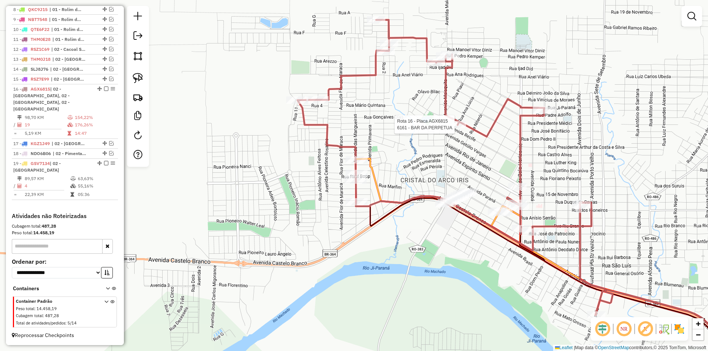
select select "*********"
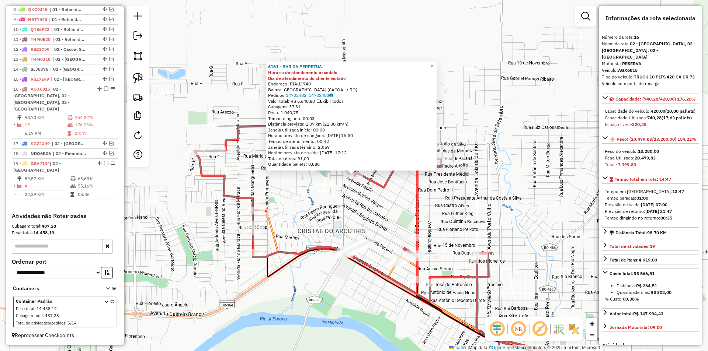
click at [317, 184] on div "6161 - BAR DA PERPETUA Horário de atendimento excedido Dia de atendimento do cl…" at bounding box center [354, 175] width 708 height 351
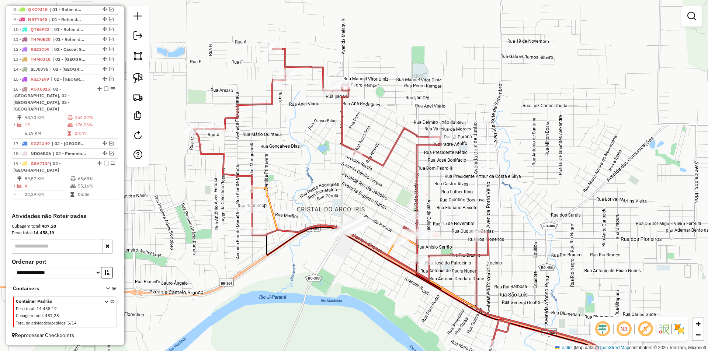
drag, startPoint x: 320, startPoint y: 199, endPoint x: 317, endPoint y: 170, distance: 28.9
click at [317, 170] on div "Janela de atendimento Grade de atendimento Capacidade Transportadoras Veículos …" at bounding box center [354, 175] width 708 height 351
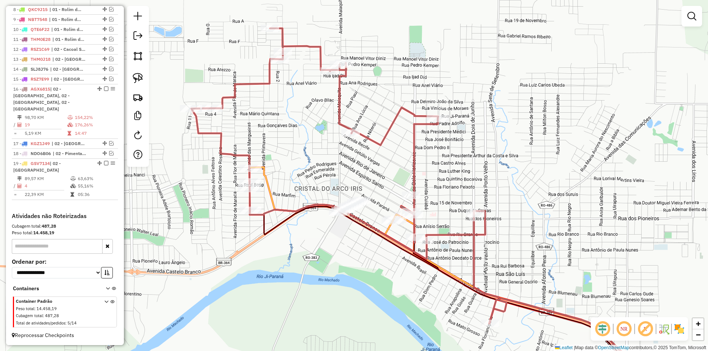
drag, startPoint x: 452, startPoint y: 184, endPoint x: 447, endPoint y: 180, distance: 6.5
click at [452, 180] on div "Janela de atendimento Grade de atendimento Capacidade Transportadoras Veículos …" at bounding box center [354, 175] width 708 height 351
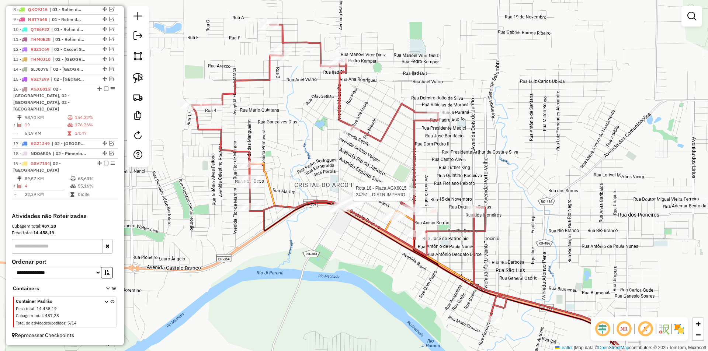
select select "*********"
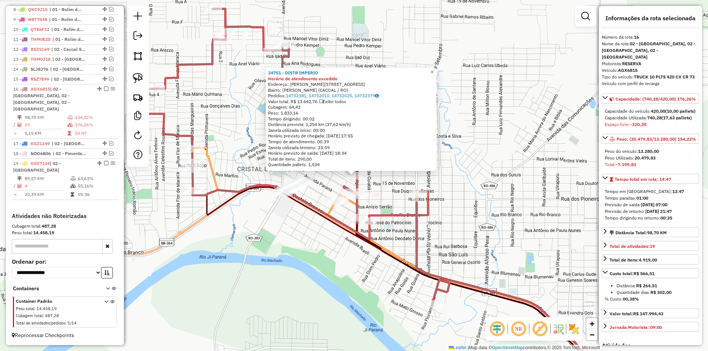
click at [398, 180] on div "24751 - DISTR IMPERIO Horário de atendimento excedido Endereço: ANTONIO EVARIST…" at bounding box center [354, 175] width 708 height 351
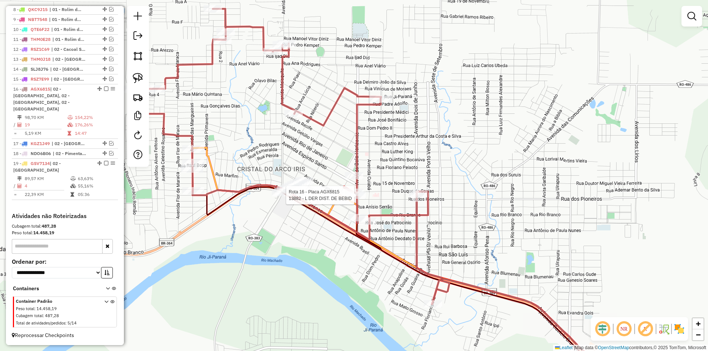
select select "*********"
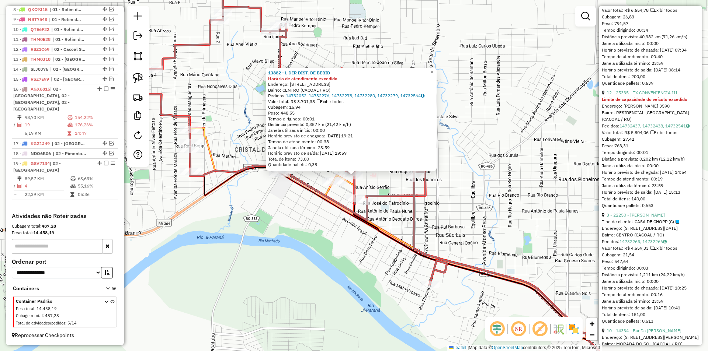
scroll to position [1954, 0]
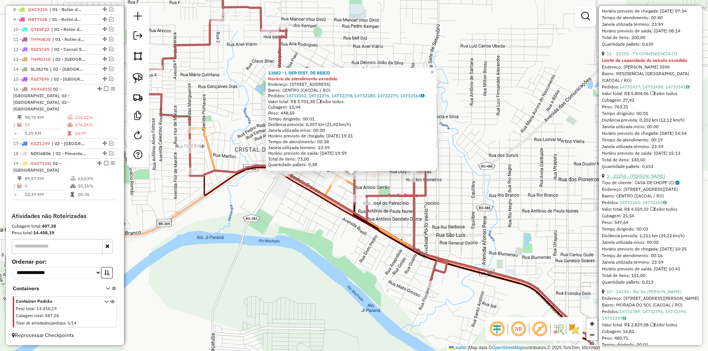
click at [636, 179] on link "3 - 22250 - ERICO RANIT" at bounding box center [636, 176] width 58 height 6
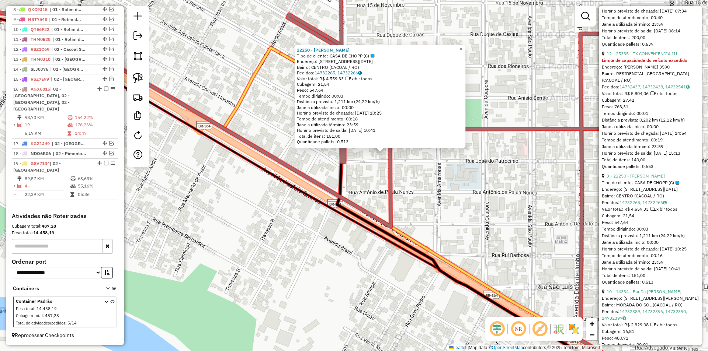
click at [372, 179] on div "22250 - ERICO RANIT Tipo de cliente: CASA DE CHOPP (C) Endereço: RUA 19 DE NOVE…" at bounding box center [354, 175] width 708 height 351
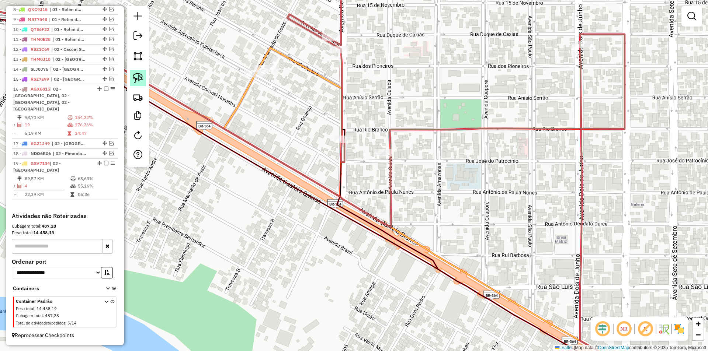
click at [138, 78] on img at bounding box center [138, 78] width 10 height 10
drag, startPoint x: 374, startPoint y: 177, endPoint x: 403, endPoint y: 174, distance: 29.7
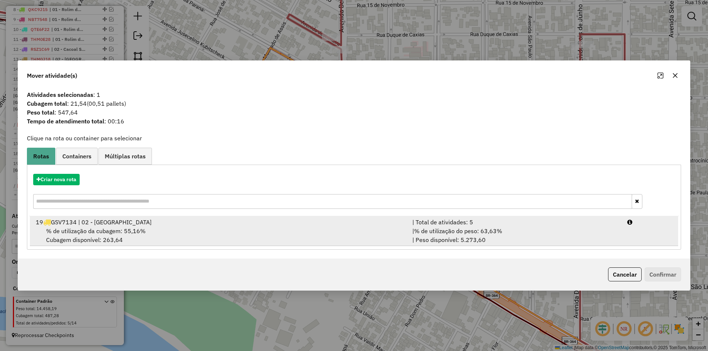
click at [76, 225] on div "19 GSV7134 | 02 - Cacoal Norte" at bounding box center [219, 222] width 377 height 9
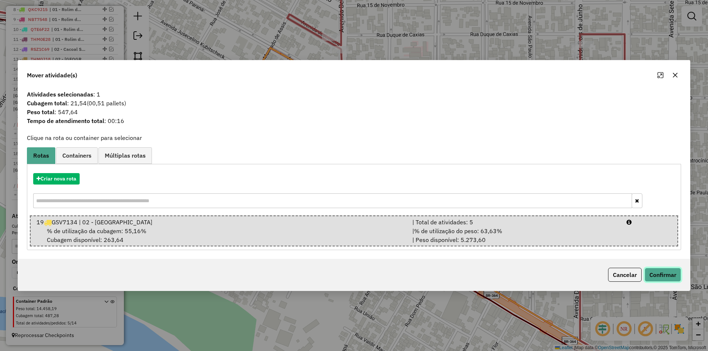
click at [663, 273] on button "Confirmar" at bounding box center [663, 275] width 37 height 14
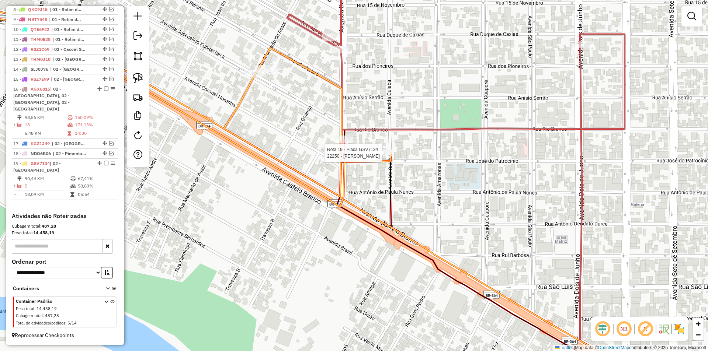
select select "*********"
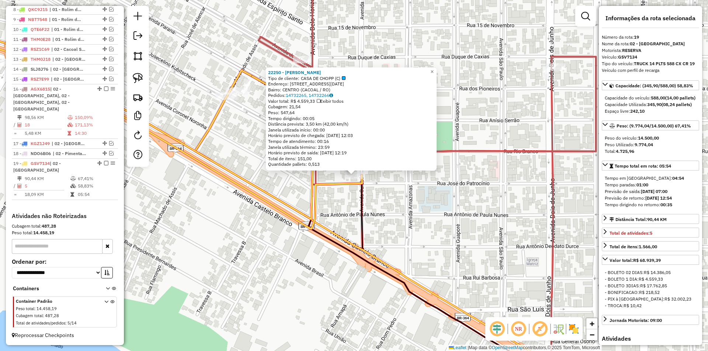
click at [197, 203] on div "22250 - ERICO RANIT Tipo de cliente: CASA DE CHOPP (C) Endereço: RUA 19 DE NOVE…" at bounding box center [354, 175] width 708 height 351
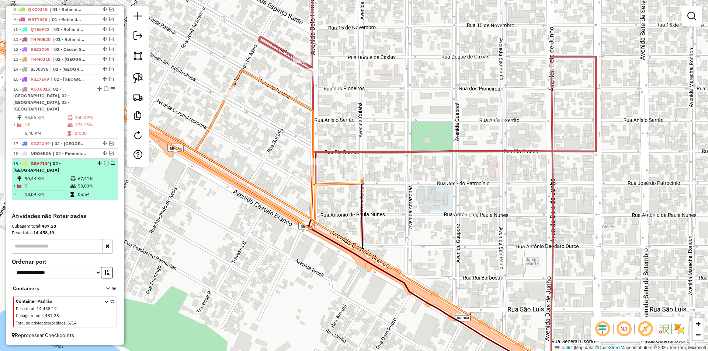
scroll to position [319, 0]
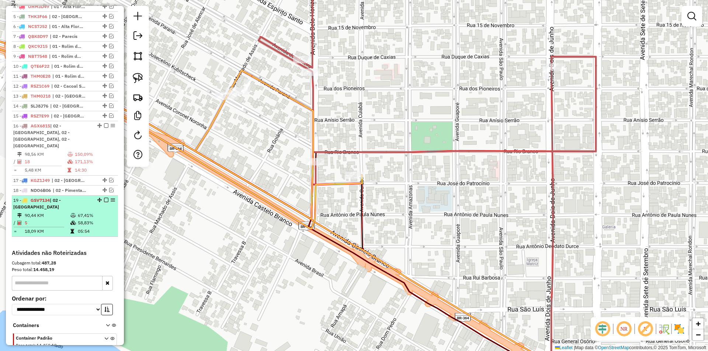
click at [105, 200] on em at bounding box center [106, 200] width 4 height 4
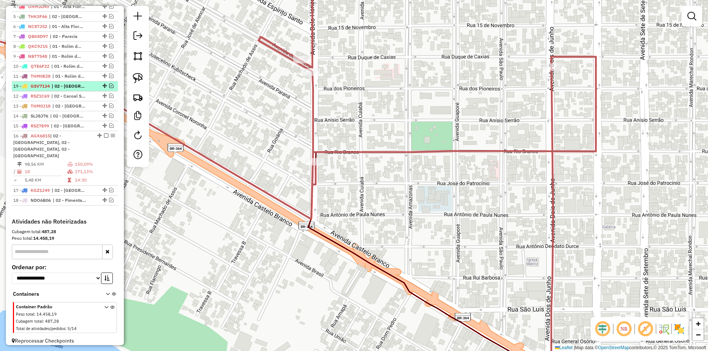
drag, startPoint x: 101, startPoint y: 201, endPoint x: 89, endPoint y: 91, distance: 109.9
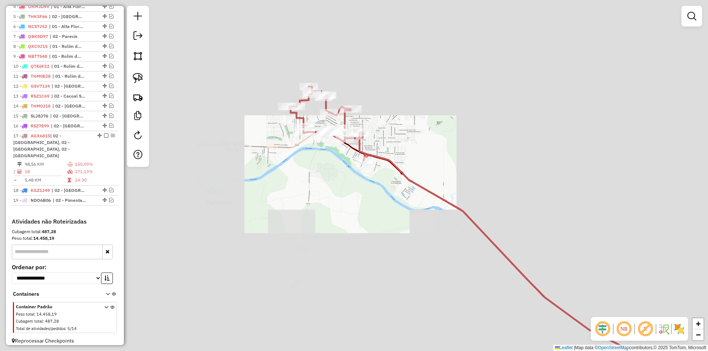
click at [338, 167] on div "Janela de atendimento Grade de atendimento Capacidade Transportadoras Veículos …" at bounding box center [354, 175] width 708 height 351
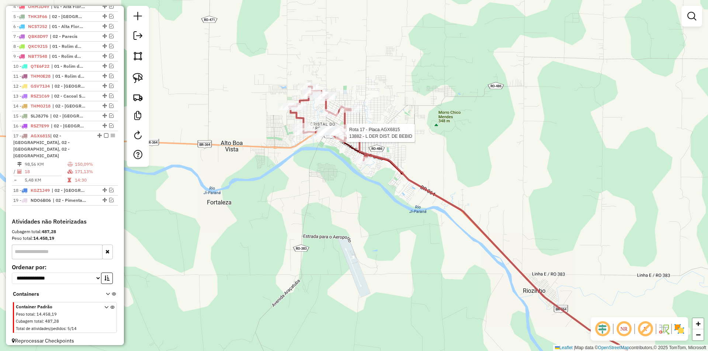
scroll to position [325, 0]
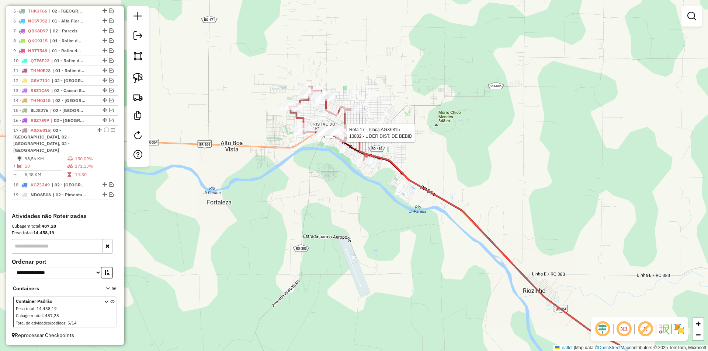
select select "*********"
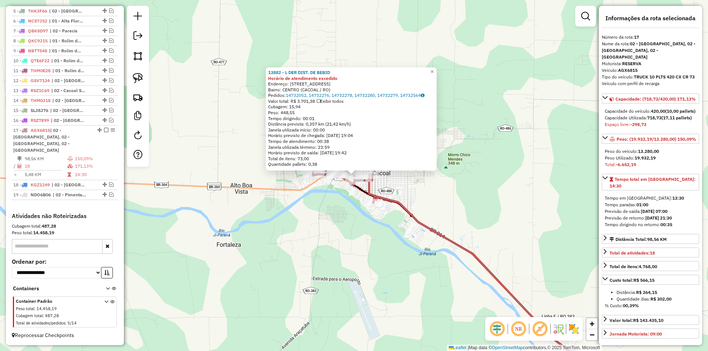
click at [337, 249] on div "13882 - L DER DIST. DE BEBID Horário de atendimento excedido Endereço: AV BELO …" at bounding box center [354, 175] width 708 height 351
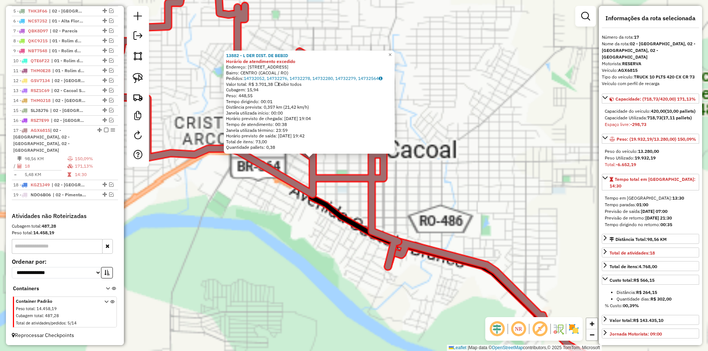
click at [352, 198] on div "13882 - L DER DIST. DE BEBID Horário de atendimento excedido Endereço: AV BELO …" at bounding box center [354, 175] width 708 height 351
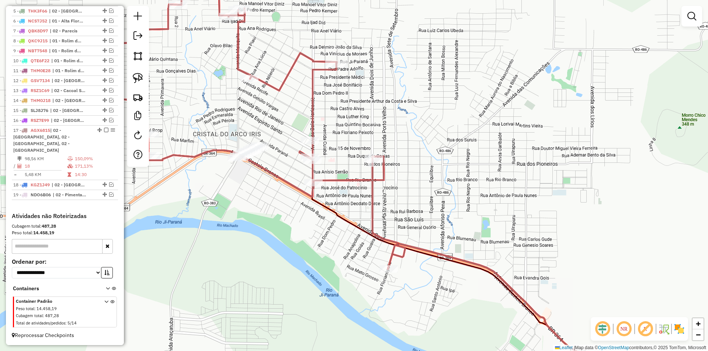
drag, startPoint x: 311, startPoint y: 223, endPoint x: 305, endPoint y: 226, distance: 6.8
click at [314, 230] on div "Janela de atendimento Grade de atendimento Capacidade Transportadoras Veículos …" at bounding box center [354, 175] width 708 height 351
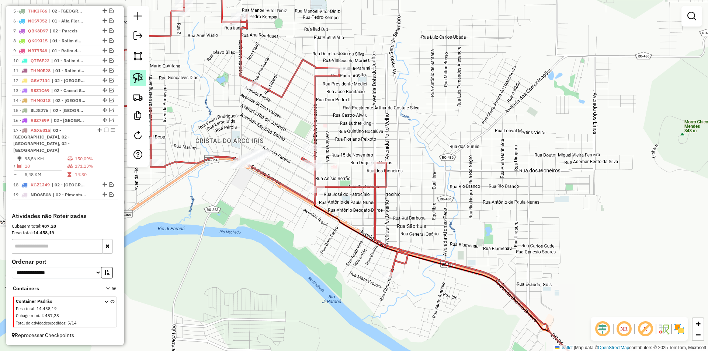
click at [133, 76] on img at bounding box center [138, 78] width 10 height 10
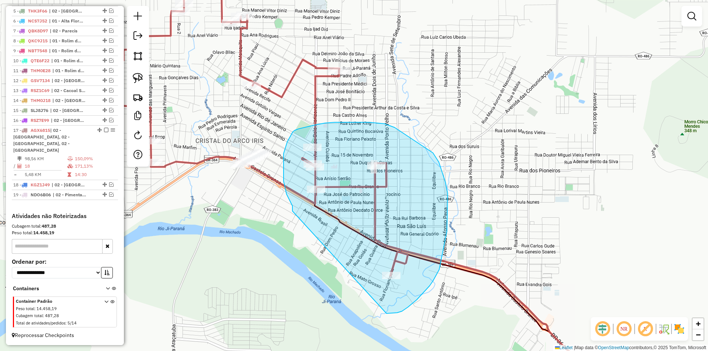
drag, startPoint x: 292, startPoint y: 206, endPoint x: 393, endPoint y: 285, distance: 128.1
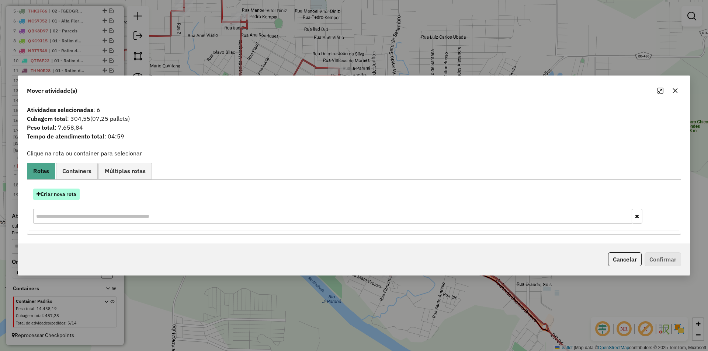
click at [61, 195] on button "Criar nova rota" at bounding box center [56, 194] width 46 height 11
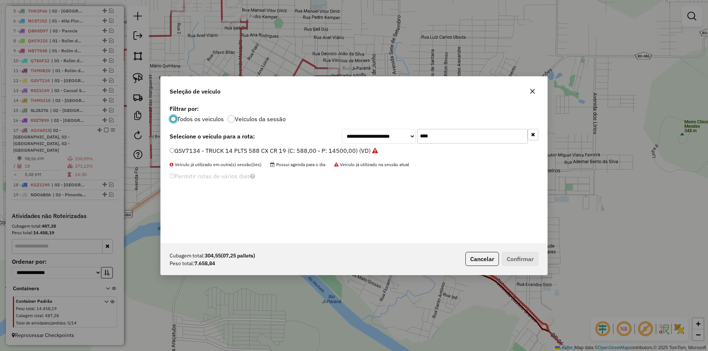
scroll to position [4, 2]
drag, startPoint x: 417, startPoint y: 138, endPoint x: 409, endPoint y: 145, distance: 9.9
click at [409, 144] on div "**********" at bounding box center [354, 173] width 386 height 140
type input "****"
click at [175, 150] on label "PJT2977 - TRUCK 10 PLTS 420 CX CR 30 (C: 420,00 - P: 12800,00) (VD)" at bounding box center [270, 150] width 200 height 9
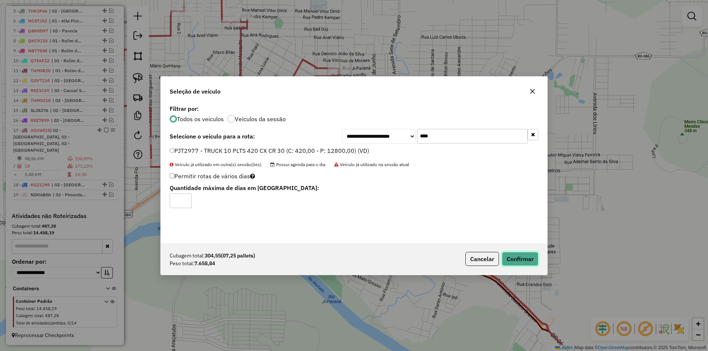
click at [520, 259] on button "Confirmar" at bounding box center [520, 259] width 37 height 14
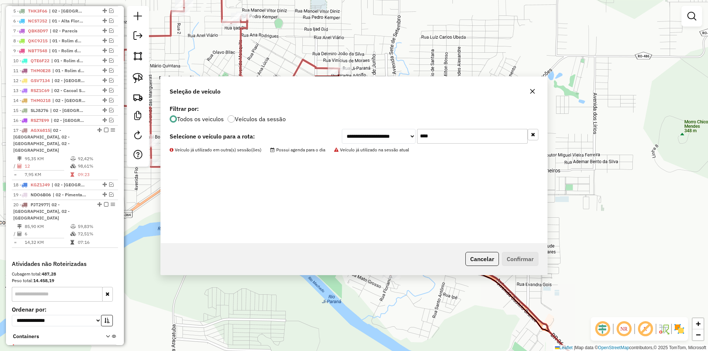
scroll to position [98, 0]
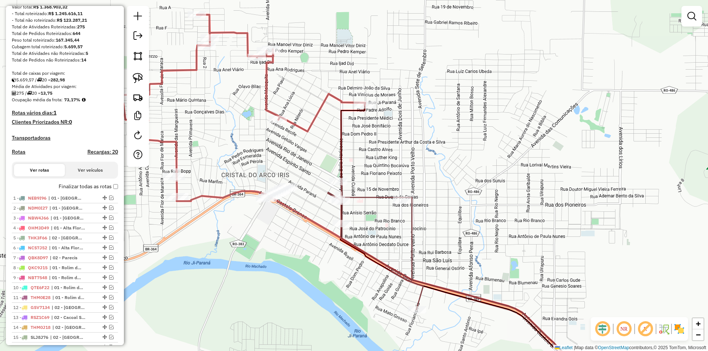
drag, startPoint x: 343, startPoint y: 245, endPoint x: 348, endPoint y: 246, distance: 5.3
click at [348, 247] on icon at bounding box center [498, 322] width 313 height 197
select select "*********"
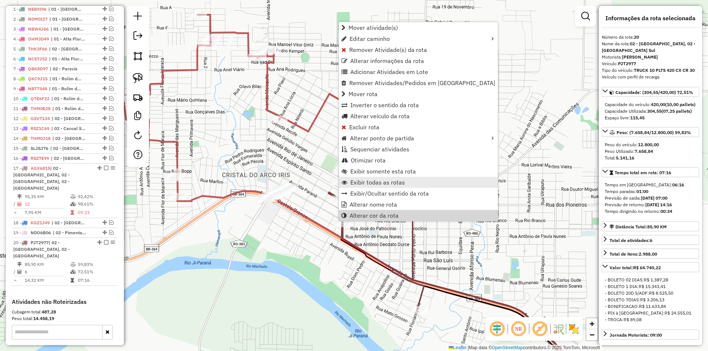
scroll to position [366, 0]
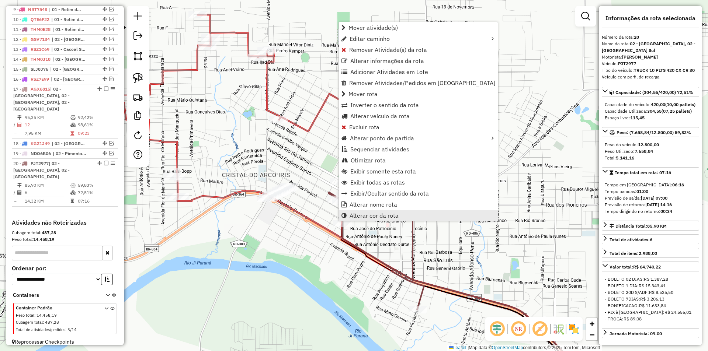
click at [354, 216] on span "Alterar cor da rota" at bounding box center [374, 216] width 49 height 6
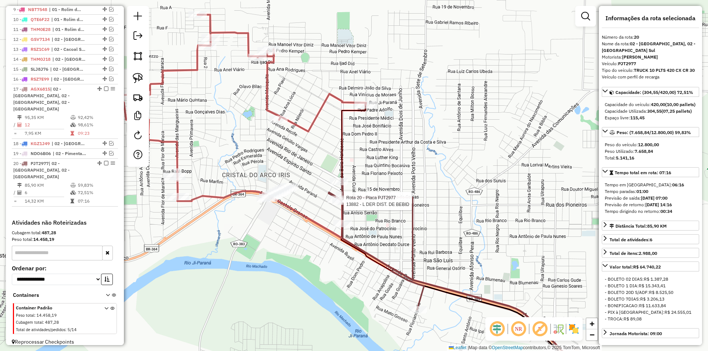
select select "*********"
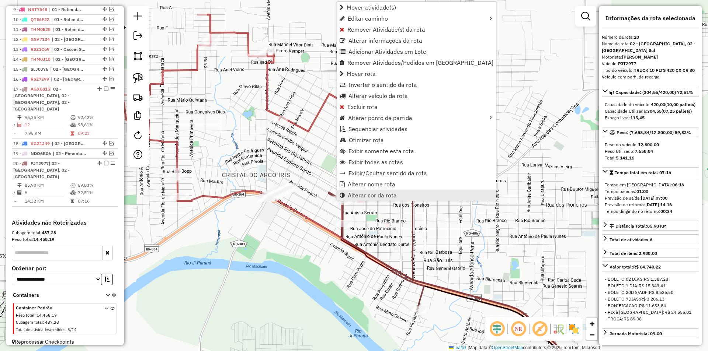
click at [367, 197] on span "Alterar cor da rota" at bounding box center [372, 195] width 49 height 6
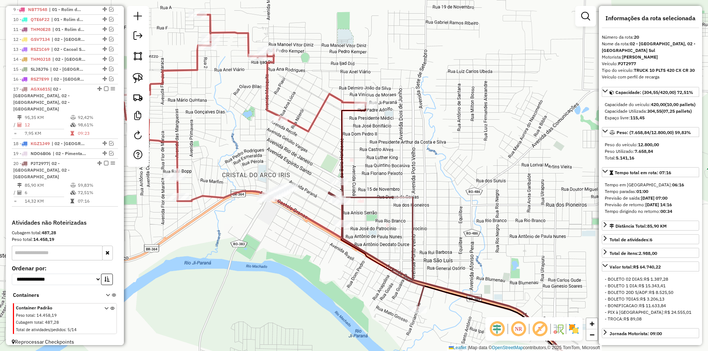
scroll to position [160, 0]
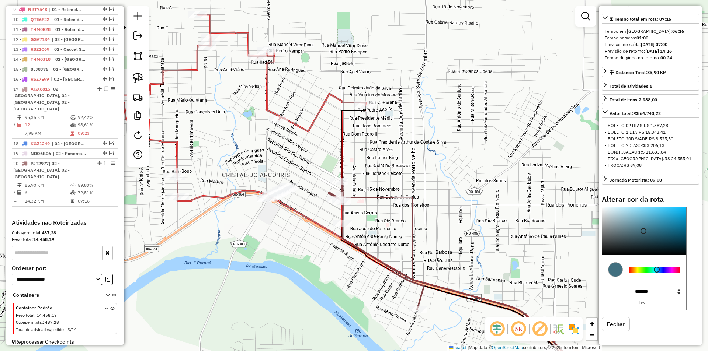
drag, startPoint x: 662, startPoint y: 270, endPoint x: 655, endPoint y: 262, distance: 10.8
click at [656, 268] on div at bounding box center [655, 270] width 52 height 6
type input "*******"
drag, startPoint x: 649, startPoint y: 224, endPoint x: 635, endPoint y: 211, distance: 19.6
click at [635, 211] on div at bounding box center [644, 231] width 84 height 48
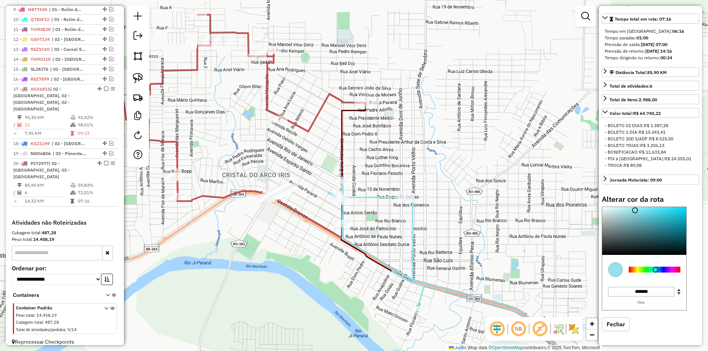
click at [475, 184] on div "Janela de atendimento Grade de atendimento Capacidade Transportadoras Veículos …" at bounding box center [354, 175] width 708 height 351
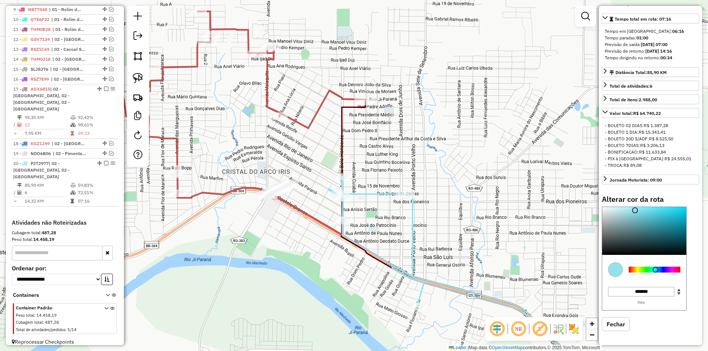
click at [444, 181] on div "Janela de atendimento Grade de atendimento Capacidade Transportadoras Veículos …" at bounding box center [354, 175] width 708 height 351
click at [439, 179] on div "Janela de atendimento Grade de atendimento Capacidade Transportadoras Veículos …" at bounding box center [354, 175] width 708 height 351
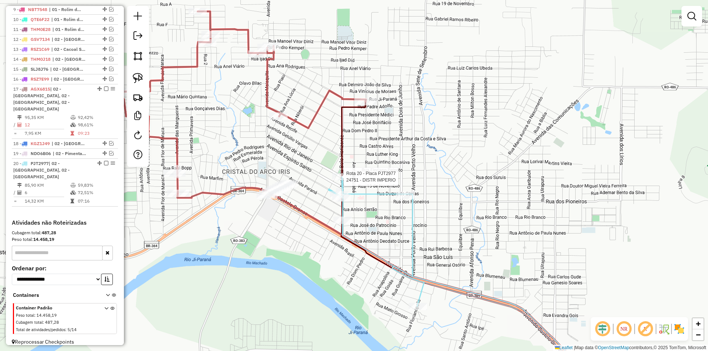
select select "*********"
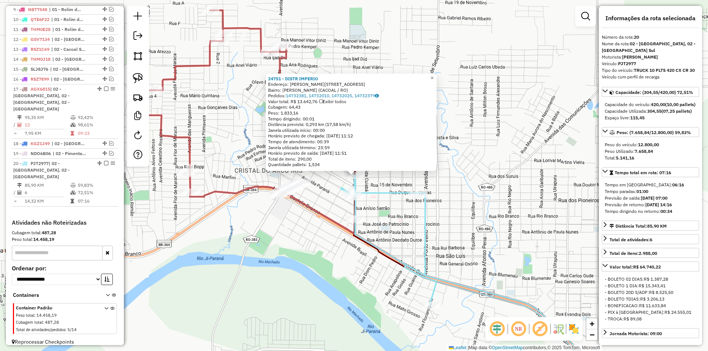
click at [483, 184] on div "24751 - DISTR IMPERIO Endereço: ANTONIO EVARISTO PEREIRA 4030 Bairro: JOSINO BR…" at bounding box center [354, 175] width 708 height 351
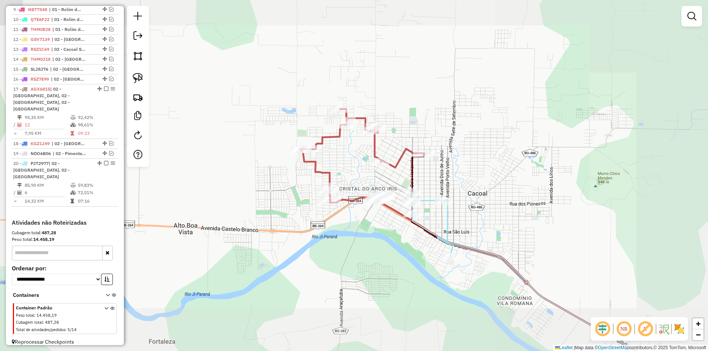
drag, startPoint x: 444, startPoint y: 158, endPoint x: 424, endPoint y: 170, distance: 24.0
click at [445, 165] on div "Janela de atendimento Grade de atendimento Capacidade Transportadoras Veículos …" at bounding box center [354, 175] width 708 height 351
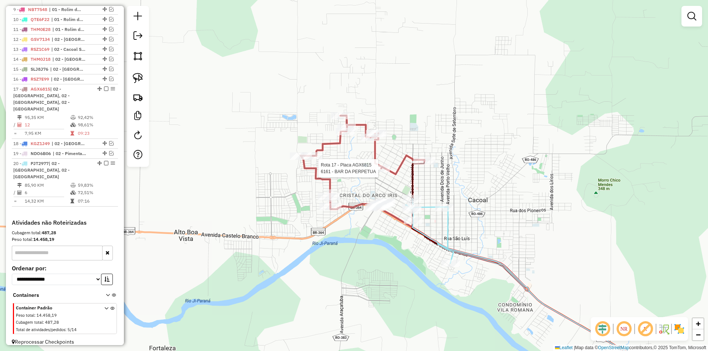
select select "*********"
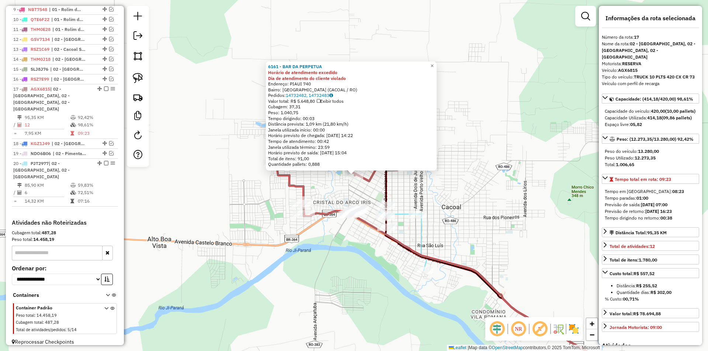
click at [485, 184] on div "6161 - BAR DA PERPETUA Horário de atendimento excedido Dia de atendimento do cl…" at bounding box center [354, 175] width 708 height 351
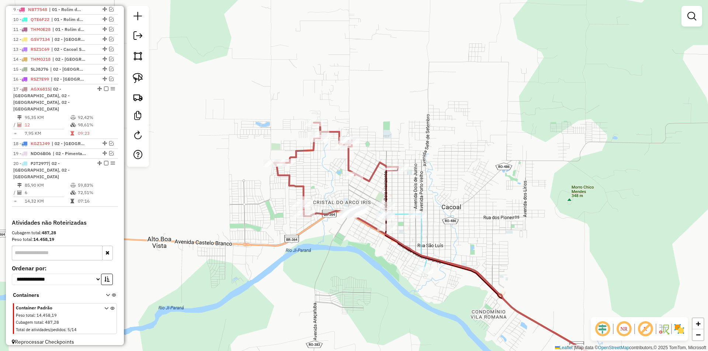
click at [414, 211] on icon at bounding box center [403, 238] width 48 height 65
select select "*********"
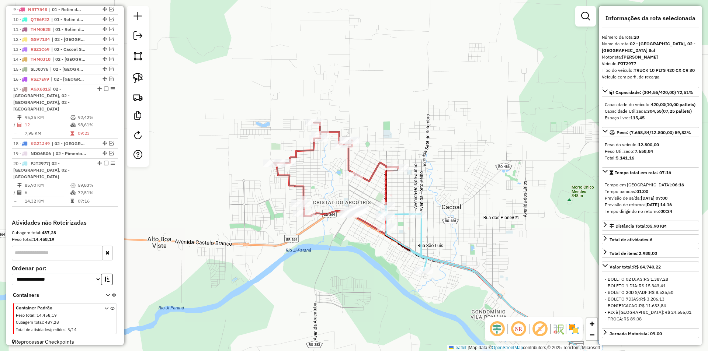
click at [473, 196] on div "Janela de atendimento Grade de atendimento Capacidade Transportadoras Veículos …" at bounding box center [354, 175] width 708 height 351
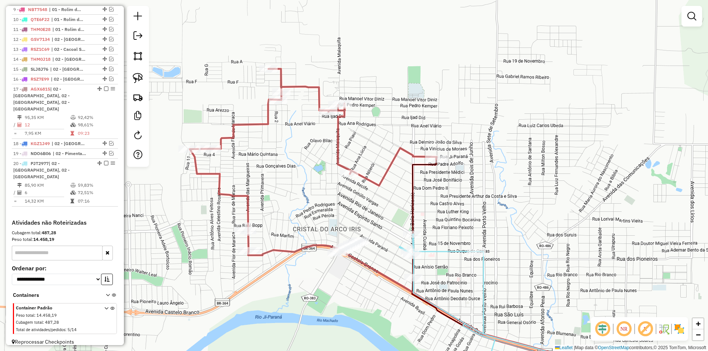
click at [319, 215] on div "Janela de atendimento Grade de atendimento Capacidade Transportadoras Veículos …" at bounding box center [354, 175] width 708 height 351
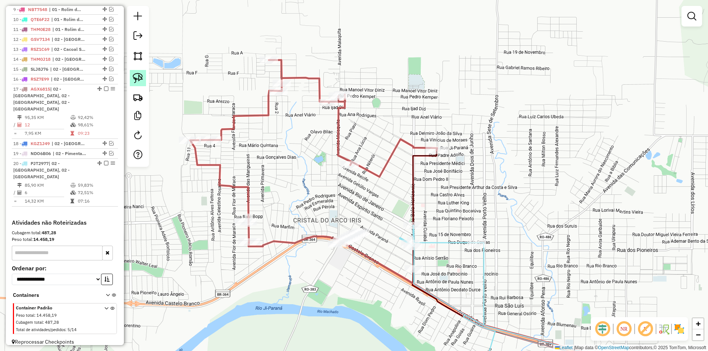
click at [143, 74] on img at bounding box center [138, 78] width 10 height 10
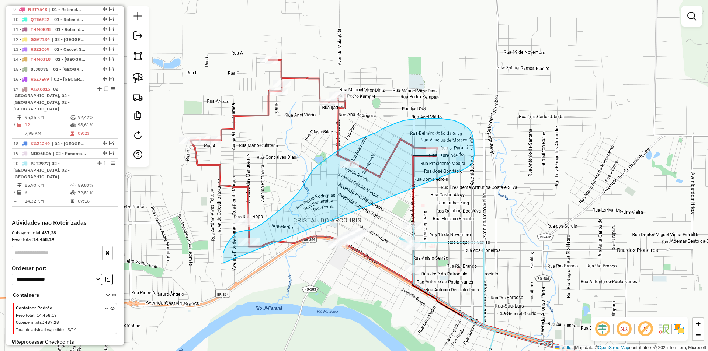
drag, startPoint x: 223, startPoint y: 254, endPoint x: 450, endPoint y: 173, distance: 241.1
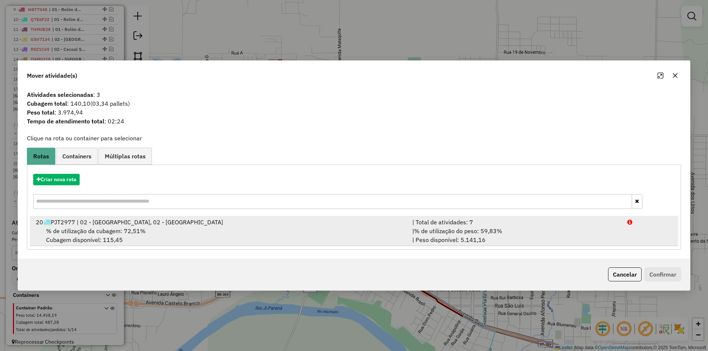
click at [93, 233] on span "% de utilização da cubagem: 72,51%" at bounding box center [96, 231] width 100 height 7
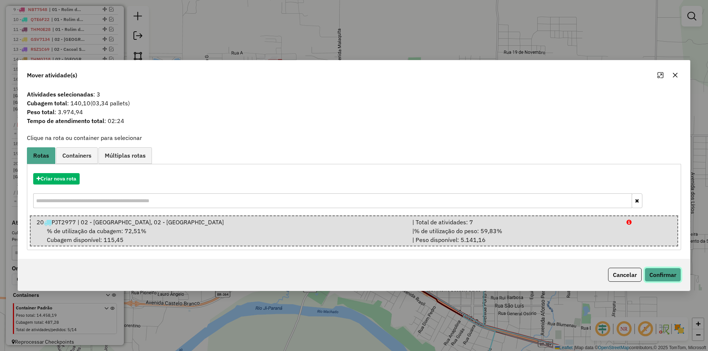
click at [670, 278] on button "Confirmar" at bounding box center [663, 275] width 37 height 14
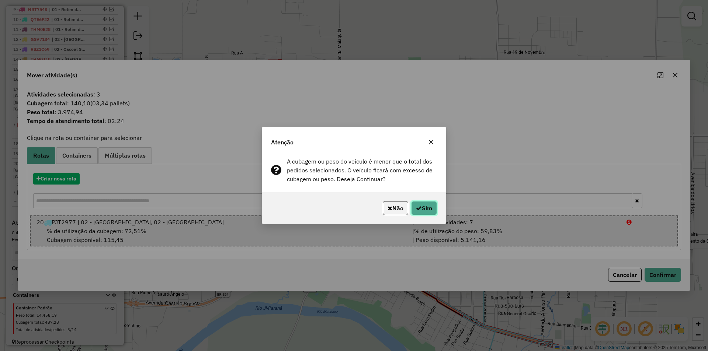
click at [421, 210] on button "Sim" at bounding box center [424, 208] width 26 height 14
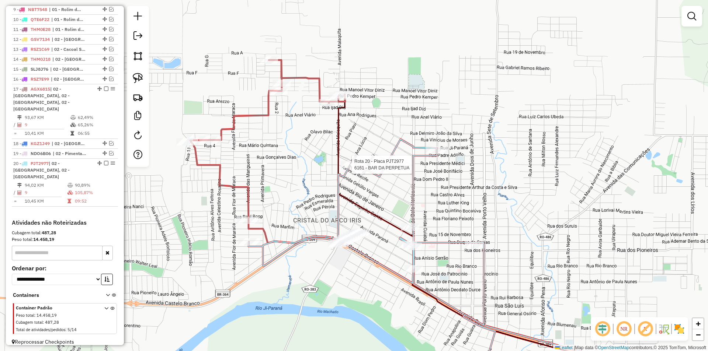
select select "*********"
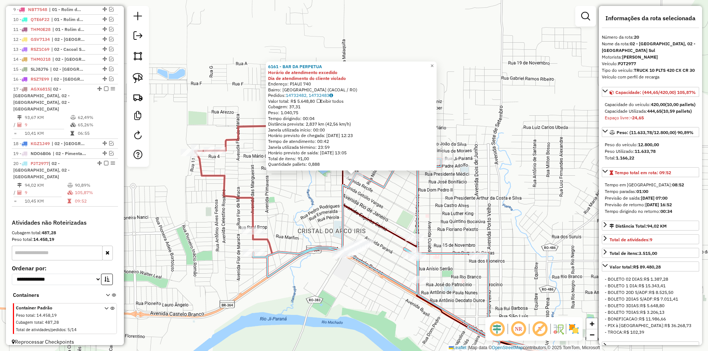
click at [318, 197] on div "6161 - BAR DA PERPETUA Horário de atendimento excedido Dia de atendimento do cl…" at bounding box center [354, 175] width 708 height 351
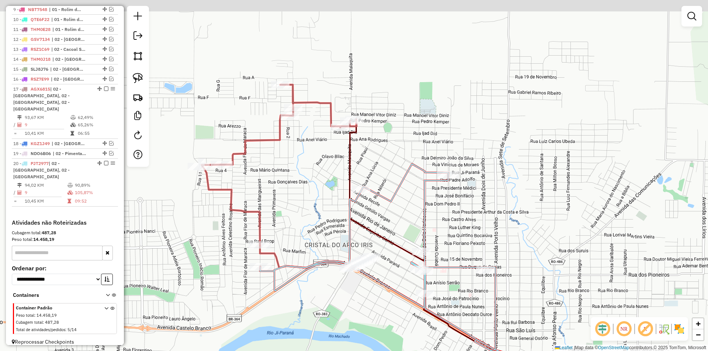
drag, startPoint x: 324, startPoint y: 209, endPoint x: 325, endPoint y: 183, distance: 26.6
click at [329, 221] on div "Janela de atendimento Grade de atendimento Capacidade Transportadoras Veículos …" at bounding box center [354, 175] width 708 height 351
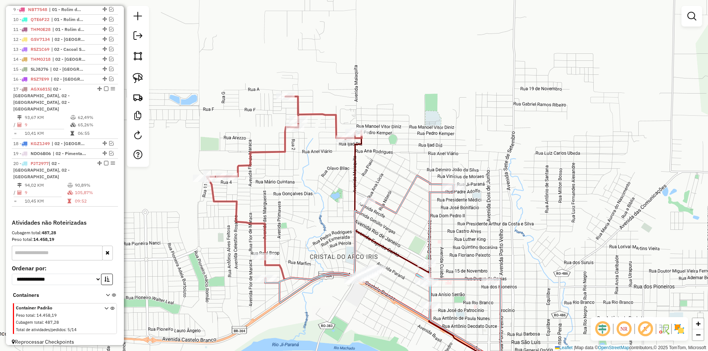
select select "*********"
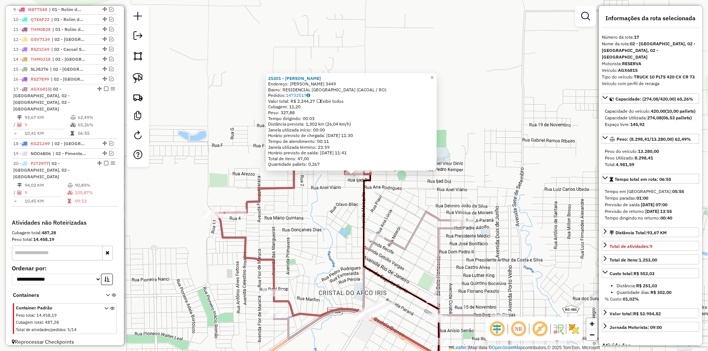
click at [484, 164] on div "25301 - MARIA LUZIA Endereço: Pedro Kemper 3449 Bairro: RESIDENCIAL PARQUE ALVO…" at bounding box center [354, 175] width 708 height 351
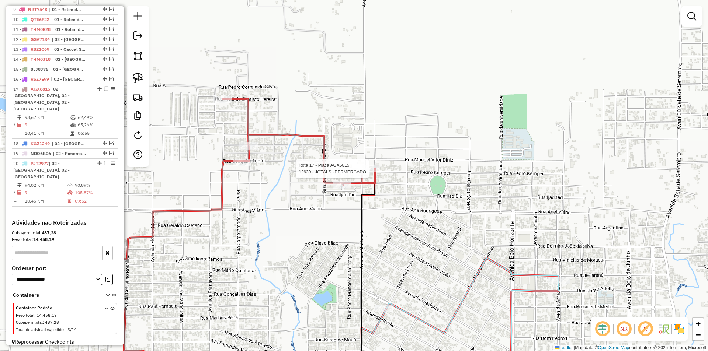
select select "*********"
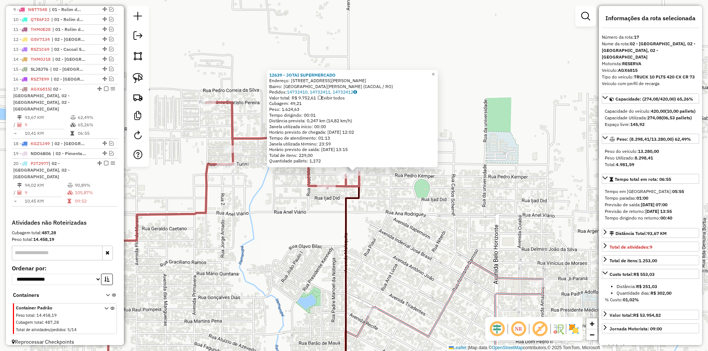
drag, startPoint x: 380, startPoint y: 208, endPoint x: 382, endPoint y: 189, distance: 18.9
click at [382, 189] on div "12639 - JOTAI SUPERMERCADO Endereço: Rua Pedro Kemper 3300 Bairro: JARDIM SAO P…" at bounding box center [354, 175] width 708 height 351
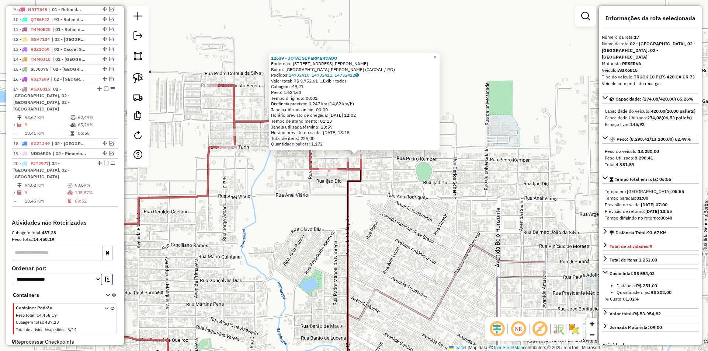
drag, startPoint x: 382, startPoint y: 188, endPoint x: 364, endPoint y: 173, distance: 23.8
click at [382, 188] on div "12639 - JOTAI SUPERMERCADO Endereço: Rua Pedro Kemper 3300 Bairro: JARDIM SAO P…" at bounding box center [354, 175] width 708 height 351
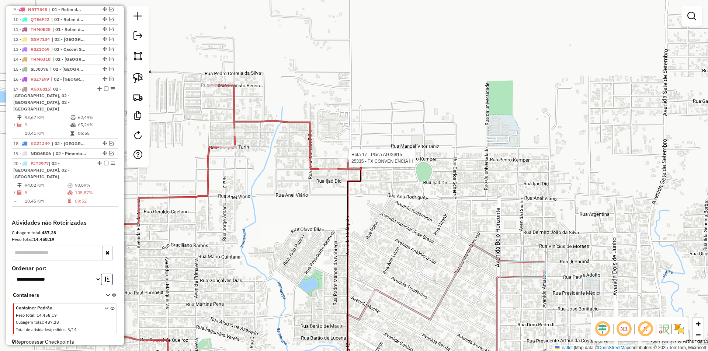
select select "*********"
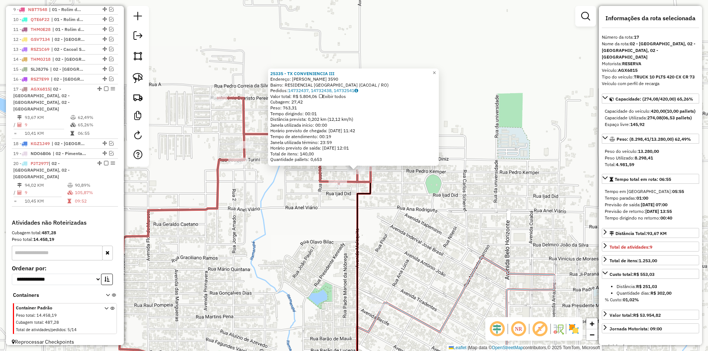
drag, startPoint x: 347, startPoint y: 209, endPoint x: 348, endPoint y: 198, distance: 10.8
click at [348, 198] on div "25335 - TX CONVENIENCIA III Endereço: PEDRO KEMPER 3590 Bairro: RESIDENCIAL PAR…" at bounding box center [354, 175] width 708 height 351
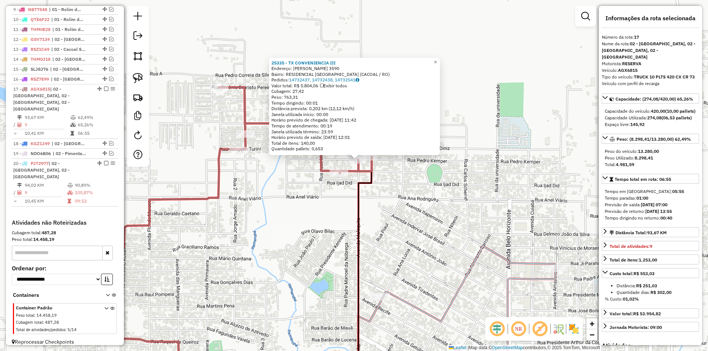
click at [348, 198] on div "25335 - TX CONVENIENCIA III Endereço: PEDRO KEMPER 3590 Bairro: RESIDENCIAL PAR…" at bounding box center [354, 175] width 708 height 351
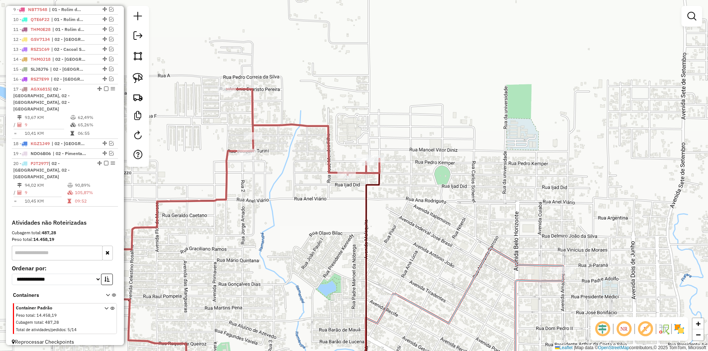
drag, startPoint x: 348, startPoint y: 163, endPoint x: 354, endPoint y: 166, distance: 6.6
click at [354, 166] on div "Janela de atendimento Grade de atendimento Capacidade Transportadoras Veículos …" at bounding box center [354, 175] width 708 height 351
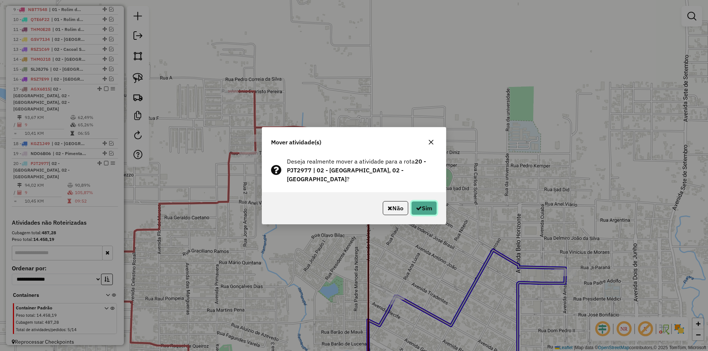
click at [420, 204] on button "Sim" at bounding box center [424, 208] width 26 height 14
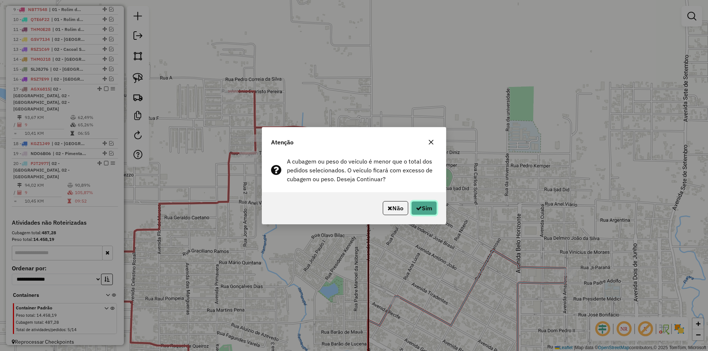
click at [419, 207] on icon "button" at bounding box center [419, 208] width 6 height 6
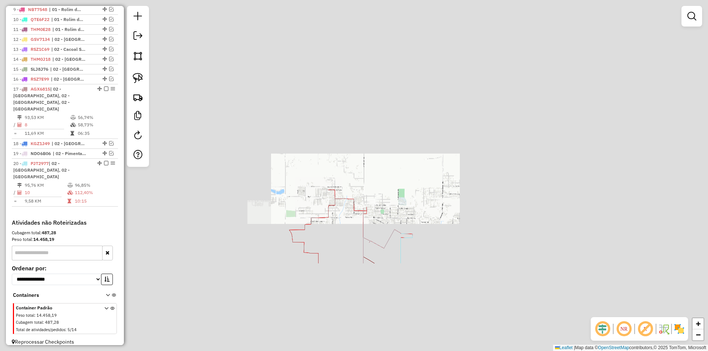
click at [416, 216] on div "Janela de atendimento Grade de atendimento Capacidade Transportadoras Veículos …" at bounding box center [354, 175] width 708 height 351
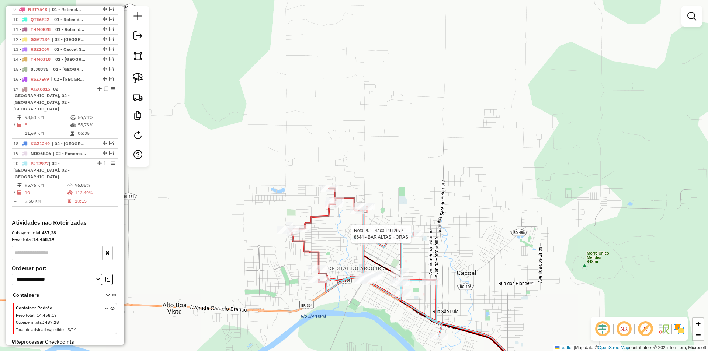
select select "*********"
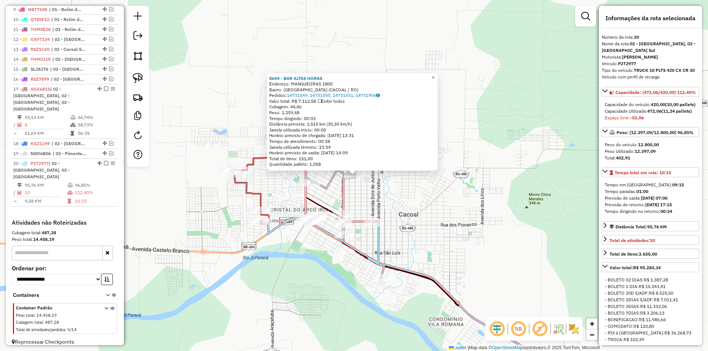
drag, startPoint x: 479, startPoint y: 218, endPoint x: 488, endPoint y: 208, distance: 13.6
click at [488, 208] on div "8644 - BAR ALTAS HORAS Endereço: MANGUEIIRAS 1800 Bairro: VISTA ALEGRE (CACOAL …" at bounding box center [354, 175] width 708 height 351
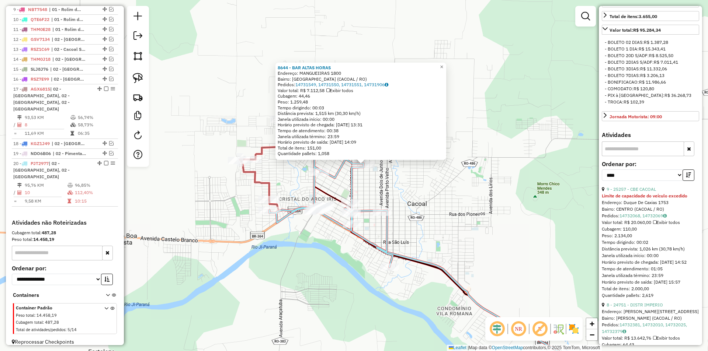
scroll to position [258, 0]
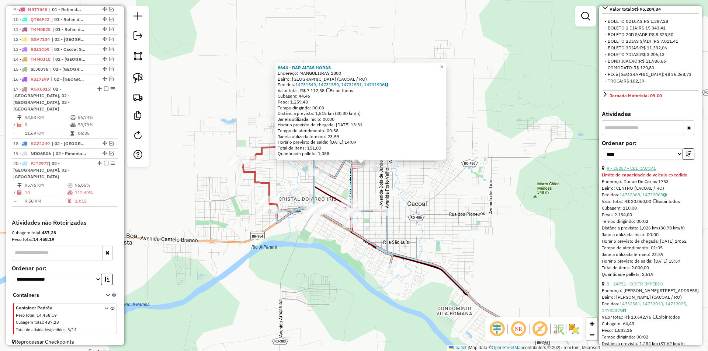
click at [632, 171] on link "9 - 25257 - CBE CACOAL" at bounding box center [631, 169] width 49 height 6
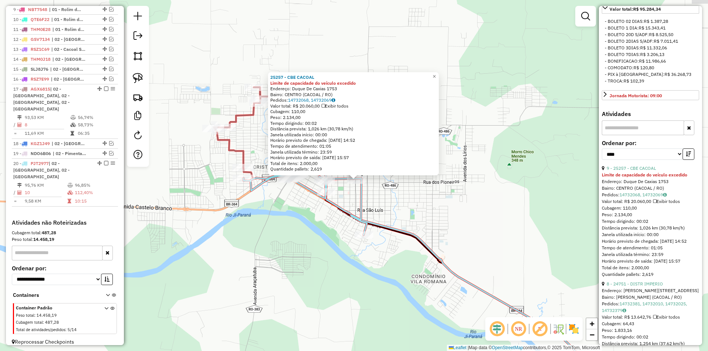
drag, startPoint x: 396, startPoint y: 197, endPoint x: 460, endPoint y: 214, distance: 66.4
click at [460, 214] on div "25257 - CBE CACOAL Limite de capacidade do veículo excedido Endereço: Duque De …" at bounding box center [354, 175] width 708 height 351
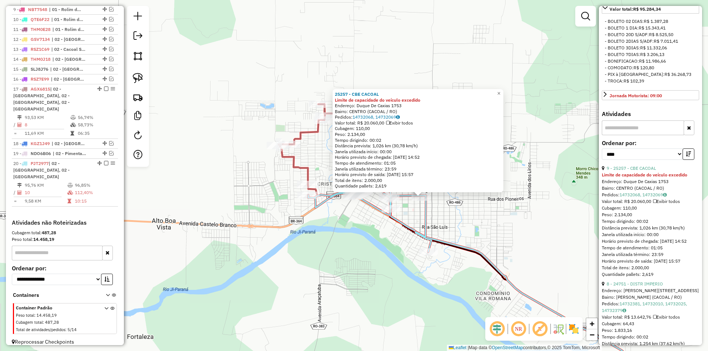
click at [460, 214] on div "25257 - CBE CACOAL Limite de capacidade do veículo excedido Endereço: Duque De …" at bounding box center [354, 175] width 708 height 351
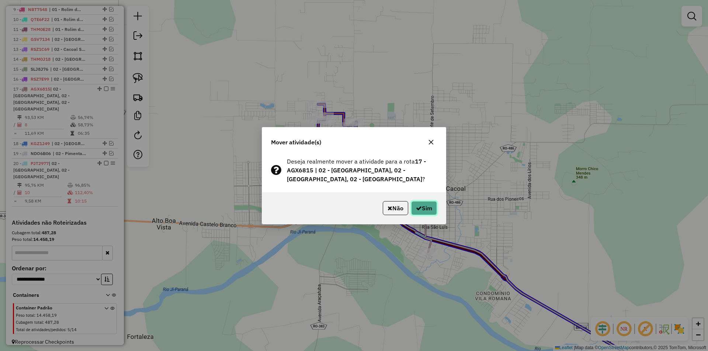
click at [419, 204] on button "Sim" at bounding box center [424, 208] width 26 height 14
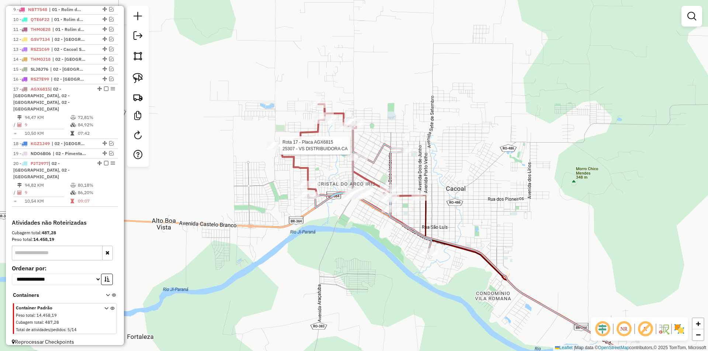
select select "*********"
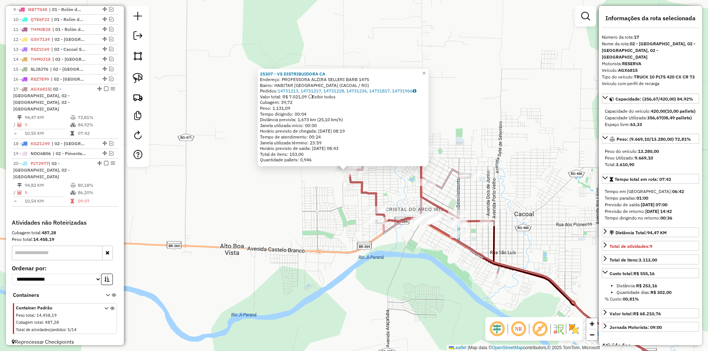
drag, startPoint x: 559, startPoint y: 128, endPoint x: 481, endPoint y: 115, distance: 79.3
click at [481, 115] on div "25307 - VS DISTRIBUIDORA CA Endereço: PROFESSORA ALZIRA SELLERI BARB 1475 Bairr…" at bounding box center [354, 175] width 708 height 351
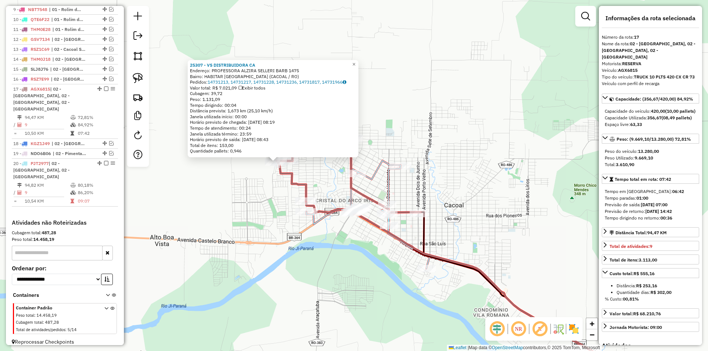
click at [481, 115] on div "25307 - VS DISTRIBUIDORA CA Endereço: PROFESSORA ALZIRA SELLERI BARB 1475 Bairr…" at bounding box center [354, 175] width 708 height 351
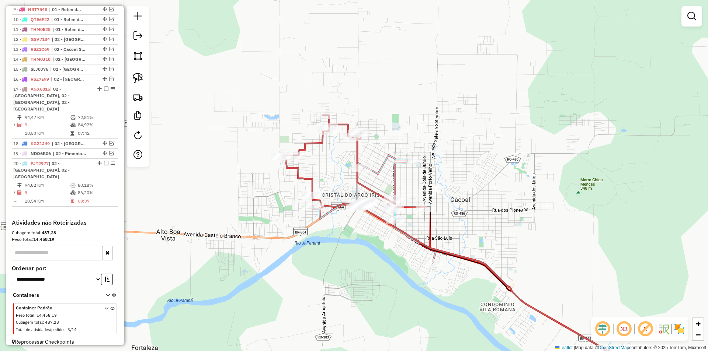
drag, startPoint x: 473, startPoint y: 159, endPoint x: 461, endPoint y: 161, distance: 11.6
click at [474, 156] on div "Janela de atendimento Grade de atendimento Capacidade Transportadoras Veículos …" at bounding box center [354, 175] width 708 height 351
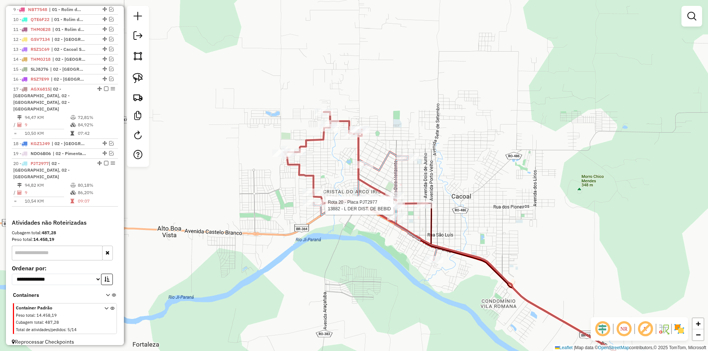
select select "*********"
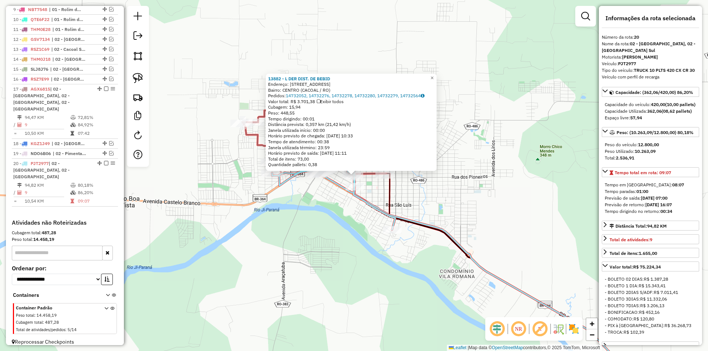
click at [506, 206] on div "13882 - L DER DIST. DE BEBID Endereço: AV BELO HORIZONTE 2442 Bairro: CENTRO (C…" at bounding box center [354, 175] width 708 height 351
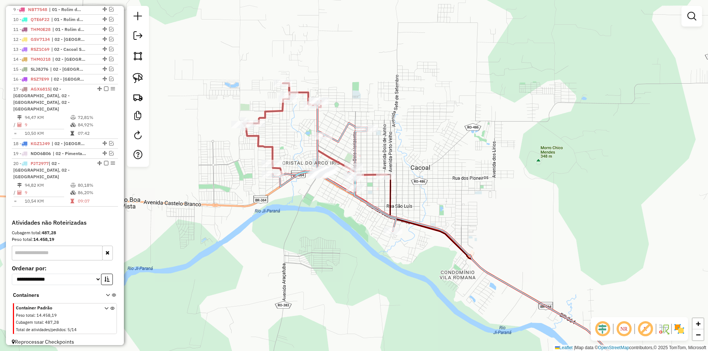
drag, startPoint x: 472, startPoint y: 218, endPoint x: 456, endPoint y: 204, distance: 21.1
click at [492, 231] on div "Janela de atendimento Grade de atendimento Capacidade Transportadoras Veículos …" at bounding box center [354, 175] width 708 height 351
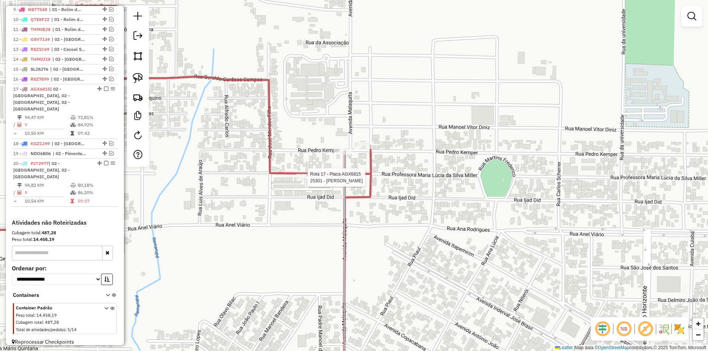
select select "*********"
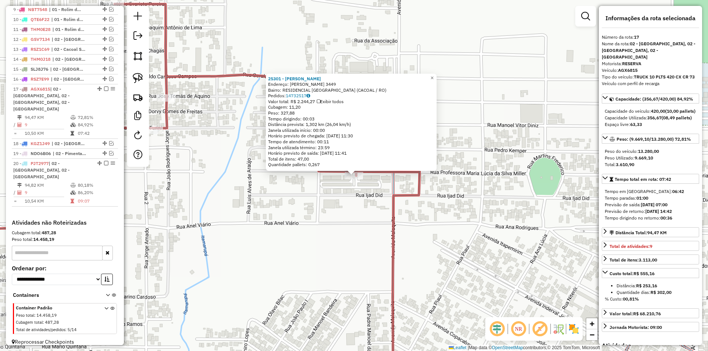
click at [334, 200] on div "25301 - MARIA LUZIA Endereço: Pedro Kemper 3449 Bairro: RESIDENCIAL PARQUE ALVO…" at bounding box center [354, 175] width 708 height 351
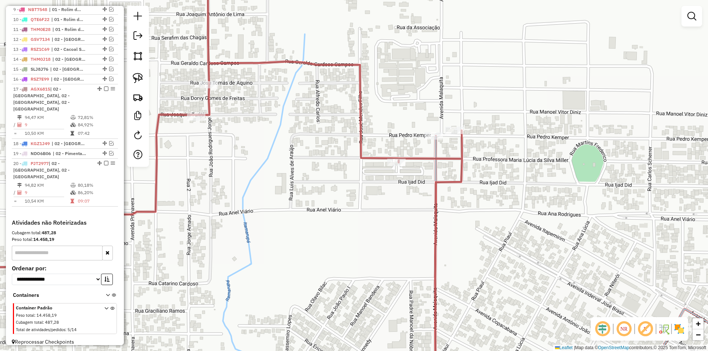
drag, startPoint x: 357, startPoint y: 173, endPoint x: 393, endPoint y: 158, distance: 38.9
click at [393, 158] on icon at bounding box center [217, 182] width 490 height 383
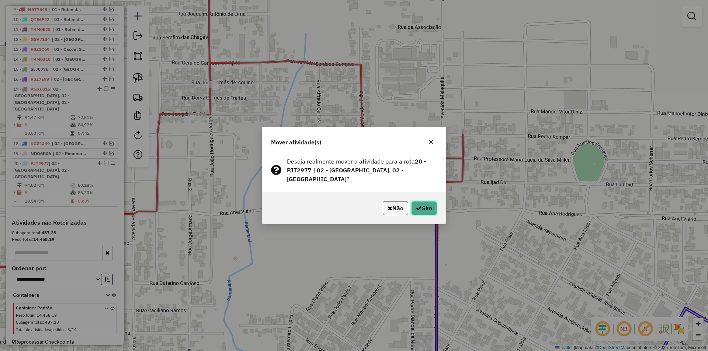
click at [423, 204] on button "Sim" at bounding box center [424, 208] width 26 height 14
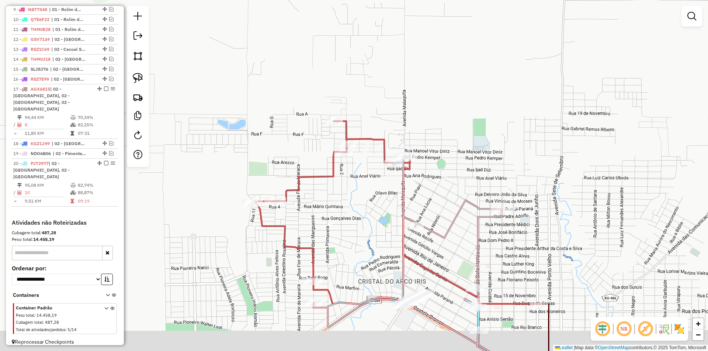
drag, startPoint x: 365, startPoint y: 227, endPoint x: 352, endPoint y: 185, distance: 44.5
click at [355, 190] on div "Janela de atendimento Grade de atendimento Capacidade Transportadoras Veículos …" at bounding box center [354, 175] width 708 height 351
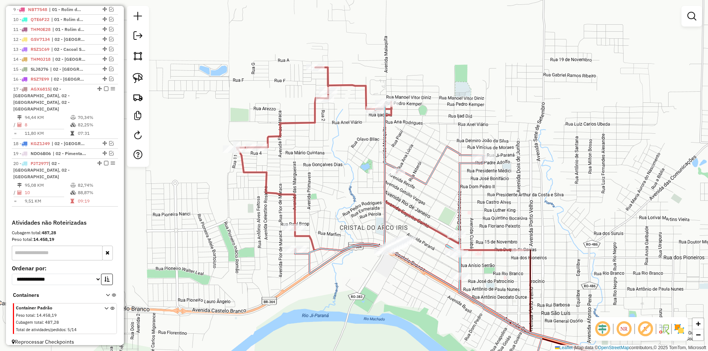
drag, startPoint x: 341, startPoint y: 161, endPoint x: 339, endPoint y: 156, distance: 6.0
click at [339, 156] on div "Janela de atendimento Grade de atendimento Capacidade Transportadoras Veículos …" at bounding box center [354, 175] width 708 height 351
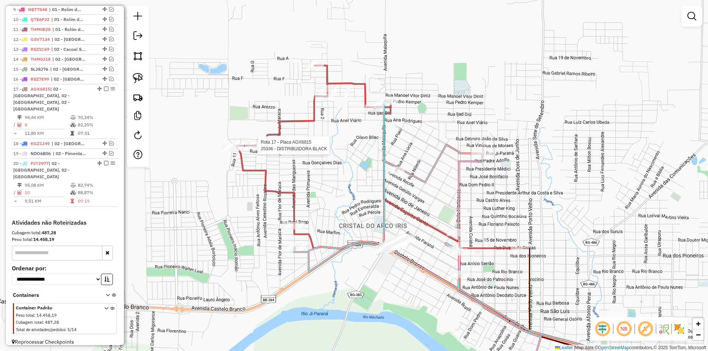
click at [257, 149] on div at bounding box center [256, 145] width 22 height 7
select select "*********"
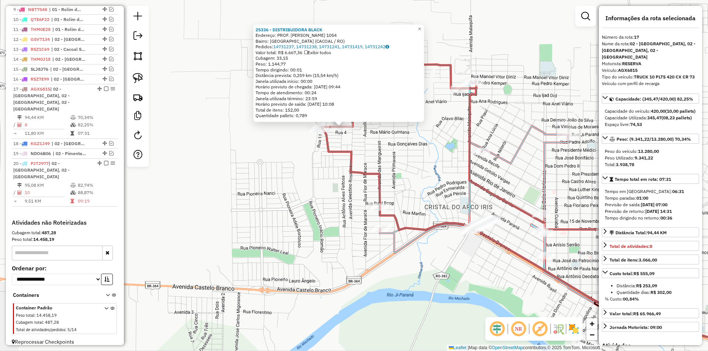
drag, startPoint x: 362, startPoint y: 205, endPoint x: 349, endPoint y: 156, distance: 50.6
click at [349, 156] on icon at bounding box center [465, 138] width 287 height 183
click at [388, 161] on div "25336 - DISTRIBUIDORA BLACK Endereço: PROF. ALZIRA SELLERI BARBOSA 1054 Bairro:…" at bounding box center [354, 175] width 708 height 351
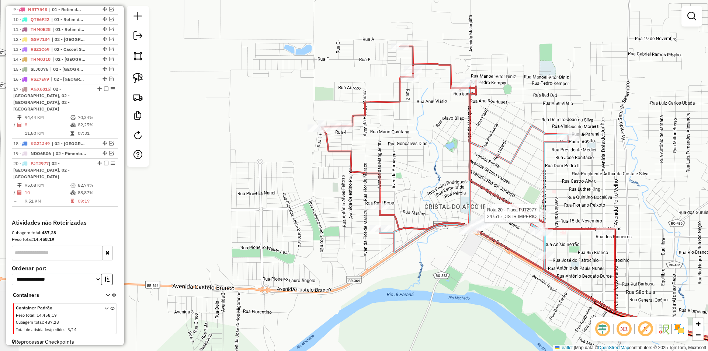
select select "*********"
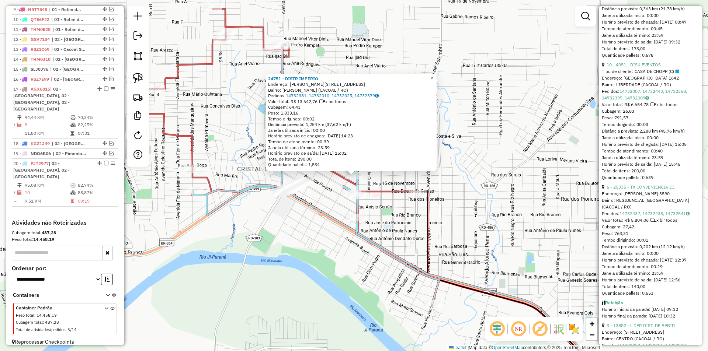
scroll to position [1069, 0]
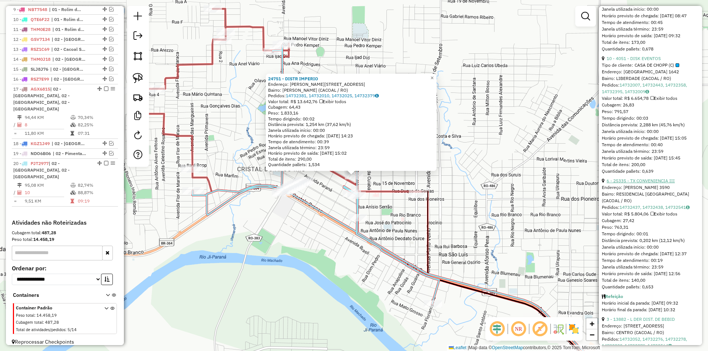
click at [649, 184] on link "6 - 25335 - TX CONVENIENCIA III" at bounding box center [641, 181] width 68 height 6
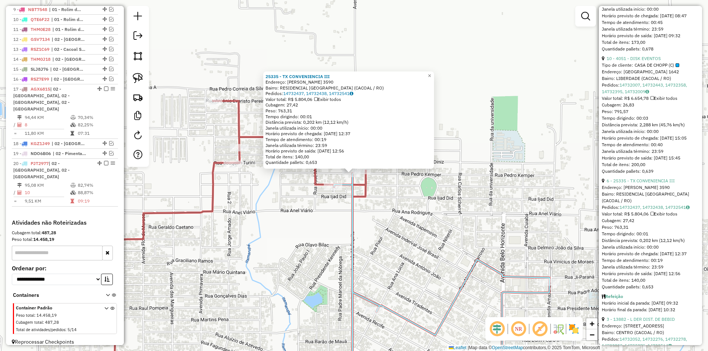
click at [385, 213] on div "25335 - TX CONVENIENCIA III Endereço: PEDRO KEMPER 3590 Bairro: RESIDENCIAL PAR…" at bounding box center [354, 175] width 708 height 351
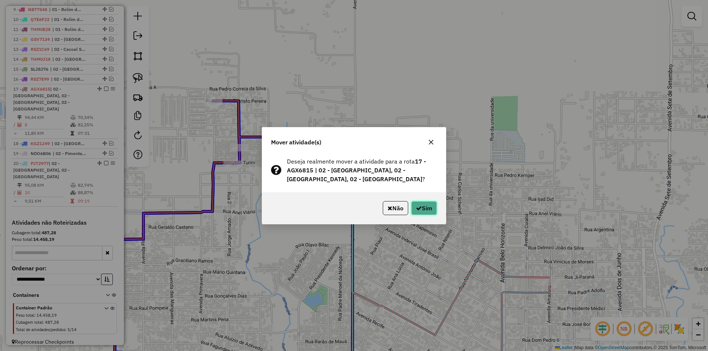
drag, startPoint x: 422, startPoint y: 206, endPoint x: 417, endPoint y: 206, distance: 5.2
click at [422, 206] on button "Sim" at bounding box center [424, 208] width 26 height 14
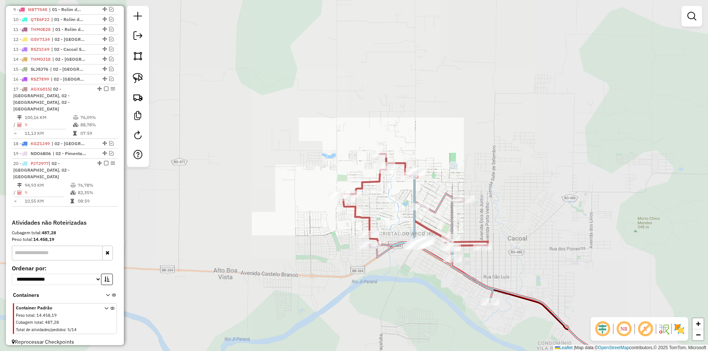
click at [444, 136] on div "Janela de atendimento Grade de atendimento Capacidade Transportadoras Veículos …" at bounding box center [354, 175] width 708 height 351
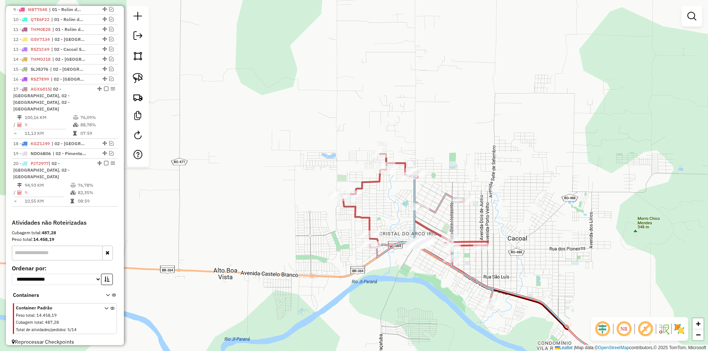
click at [370, 156] on div "Rota 17 - Placa AGX6815 14334 - Bar Da Maria Janela de atendimento Grade de ate…" at bounding box center [354, 175] width 708 height 351
select select "*********"
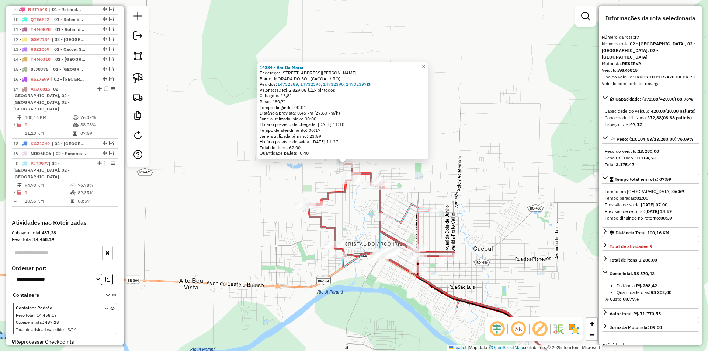
drag, startPoint x: 447, startPoint y: 166, endPoint x: 440, endPoint y: 154, distance: 13.4
click at [440, 154] on div "14334 - Bar Da Maria Endereço: Rua Ant nio Evaristo Pereira 4275 Bairro: MORADA…" at bounding box center [354, 175] width 708 height 351
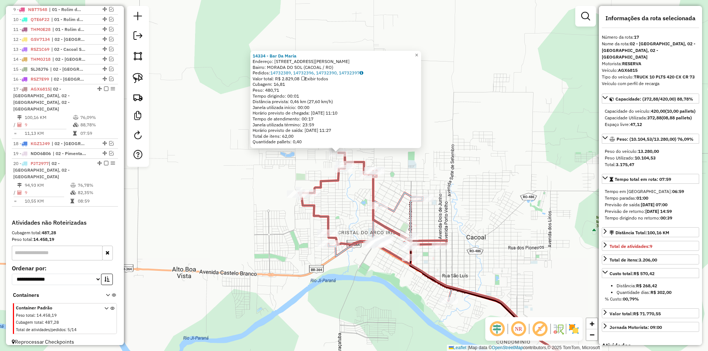
click at [476, 185] on div "14334 - Bar Da Maria Endereço: Rua Ant nio Evaristo Pereira 4275 Bairro: MORADA…" at bounding box center [354, 175] width 708 height 351
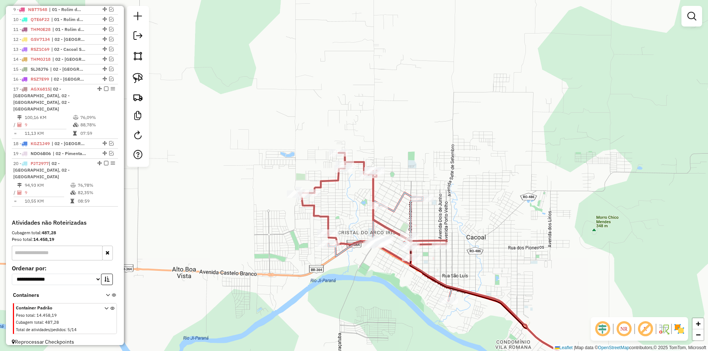
drag, startPoint x: 460, startPoint y: 206, endPoint x: 450, endPoint y: 192, distance: 17.3
click at [450, 192] on div "14334 - Bar Da Maria Endereço: Rua Ant nio Evaristo Pereira 4275 Bairro: MORADA…" at bounding box center [354, 175] width 708 height 351
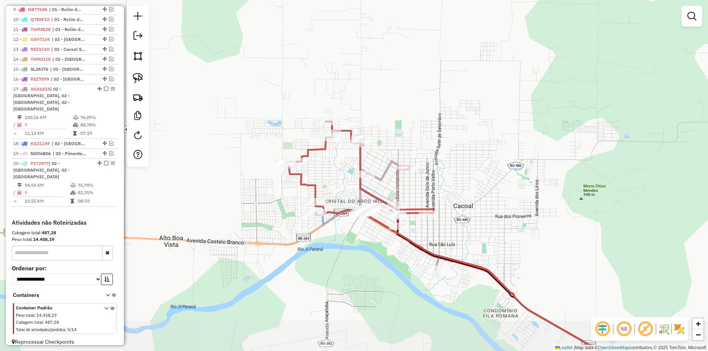
click at [446, 195] on div "Janela de atendimento Grade de atendimento Capacidade Transportadoras Veículos …" at bounding box center [354, 175] width 708 height 351
select select "*********"
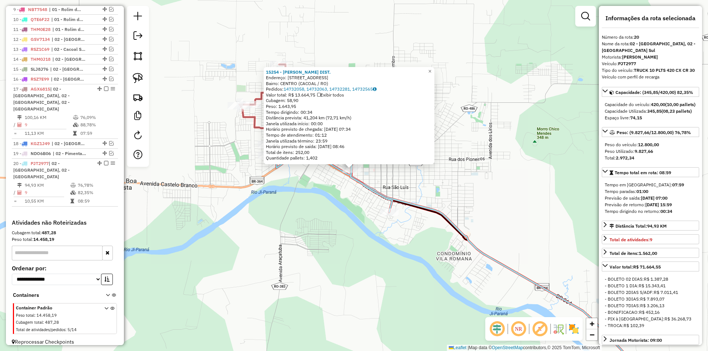
drag, startPoint x: 510, startPoint y: 217, endPoint x: 501, endPoint y: 203, distance: 16.4
click at [501, 203] on div "15254 - PAULINHO DIST. Endereço: Avenida Belo Horizonte 2218 Bairro: CENTRO (CA…" at bounding box center [354, 175] width 708 height 351
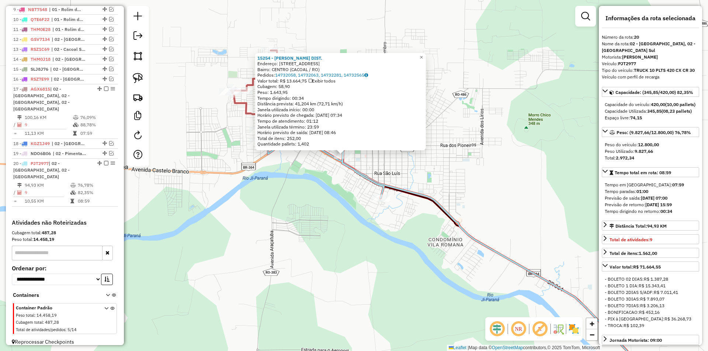
click at [501, 203] on div "15254 - PAULINHO DIST. Endereço: Avenida Belo Horizonte 2218 Bairro: CENTRO (CA…" at bounding box center [354, 175] width 708 height 351
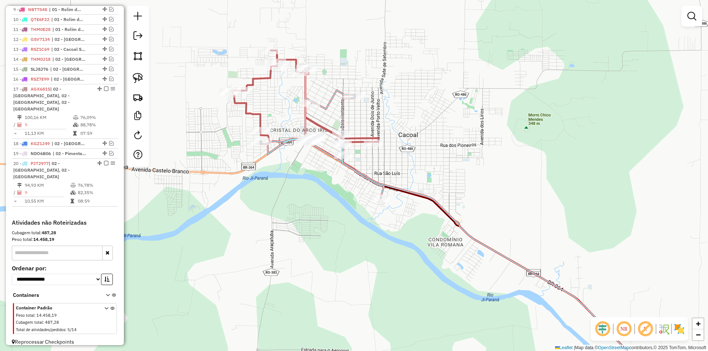
drag, startPoint x: 376, startPoint y: 247, endPoint x: 384, endPoint y: 249, distance: 8.1
click at [391, 250] on div "Janela de atendimento Grade de atendimento Capacidade Transportadoras Veículos …" at bounding box center [354, 175] width 708 height 351
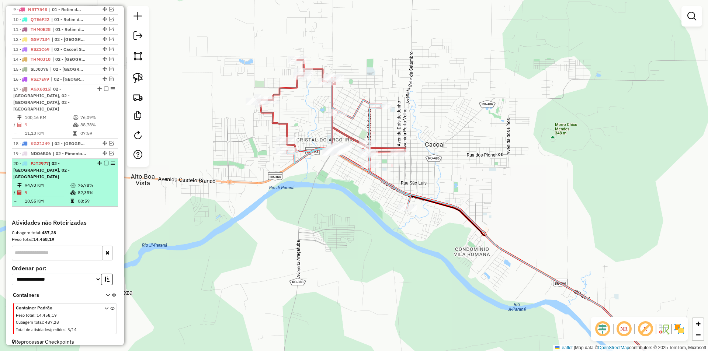
click at [104, 162] on em at bounding box center [106, 163] width 4 height 4
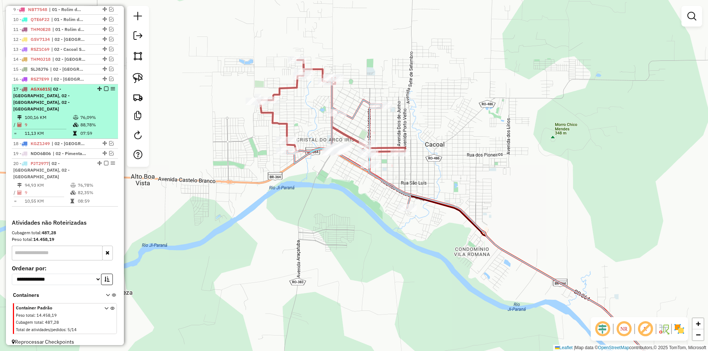
scroll to position [335, 0]
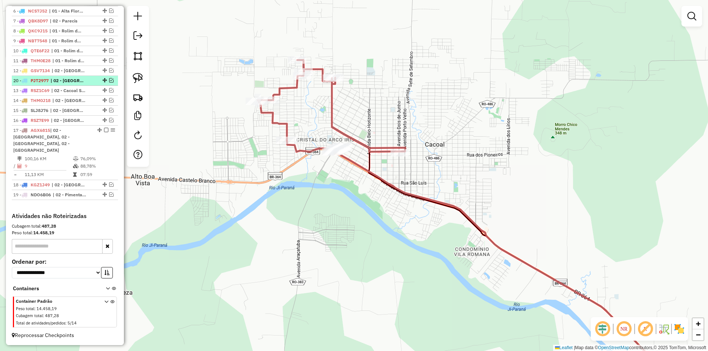
drag, startPoint x: 101, startPoint y: 194, endPoint x: 74, endPoint y: 85, distance: 113.0
select select "*********"
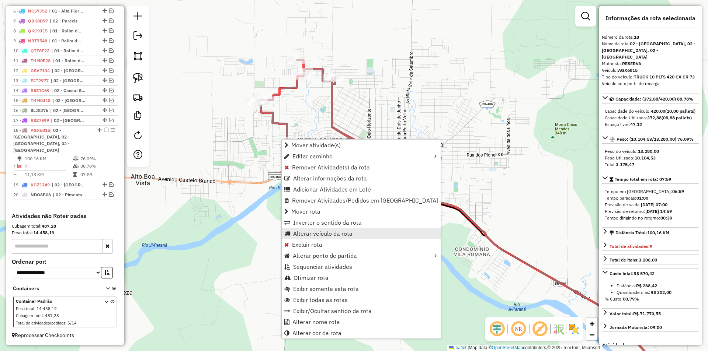
click at [298, 234] on span "Alterar veículo da rota" at bounding box center [322, 234] width 59 height 6
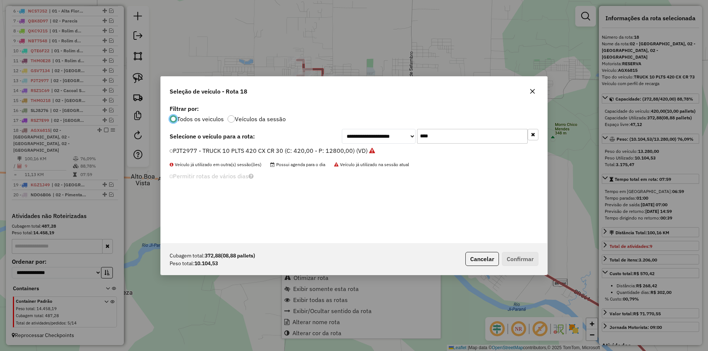
scroll to position [4, 2]
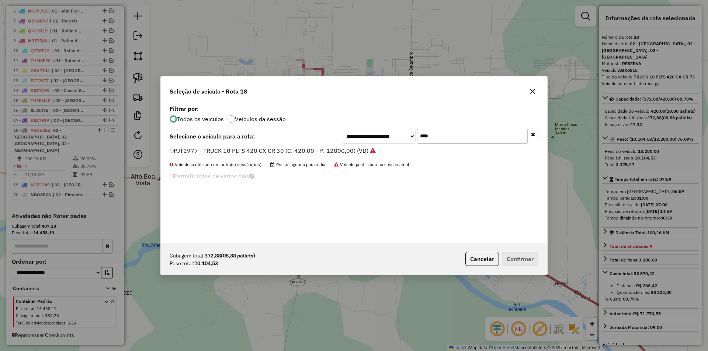
drag, startPoint x: 436, startPoint y: 138, endPoint x: 386, endPoint y: 154, distance: 53.1
click at [386, 154] on div "**********" at bounding box center [354, 173] width 386 height 140
type input "***"
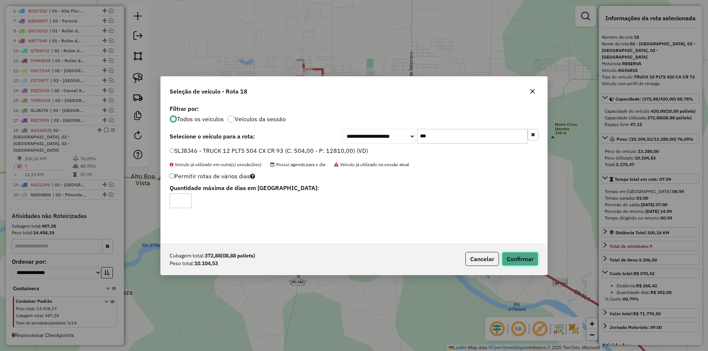
click at [520, 255] on button "Confirmar" at bounding box center [520, 259] width 37 height 14
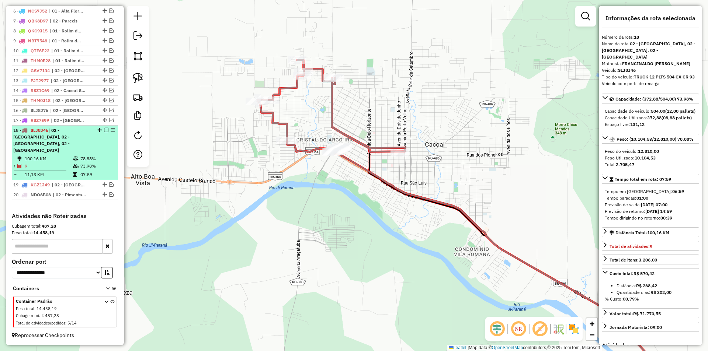
click at [104, 132] on em at bounding box center [106, 130] width 4 height 4
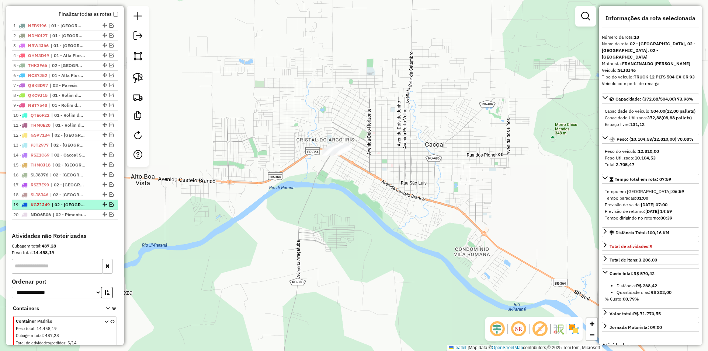
scroll to position [260, 0]
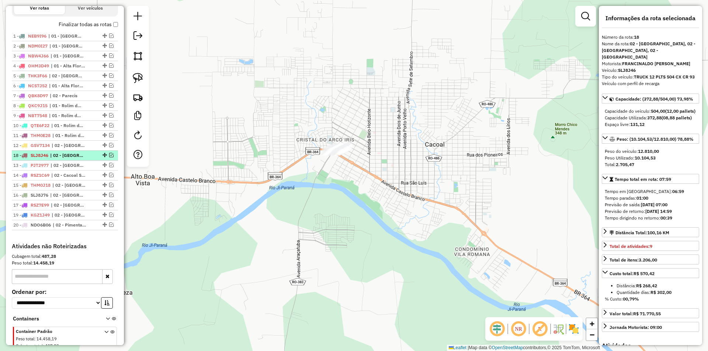
drag, startPoint x: 103, startPoint y: 212, endPoint x: 82, endPoint y: 167, distance: 49.3
click at [313, 252] on div "Janela de atendimento Grade de atendimento Capacidade Transportadoras Veículos …" at bounding box center [354, 175] width 708 height 351
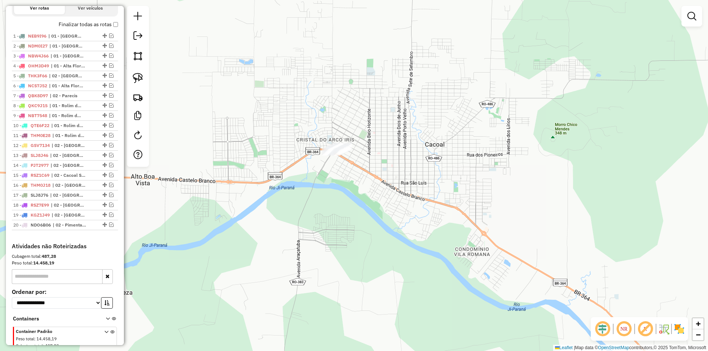
click at [267, 234] on div "Janela de atendimento Grade de atendimento Capacidade Transportadoras Veículos …" at bounding box center [354, 175] width 708 height 351
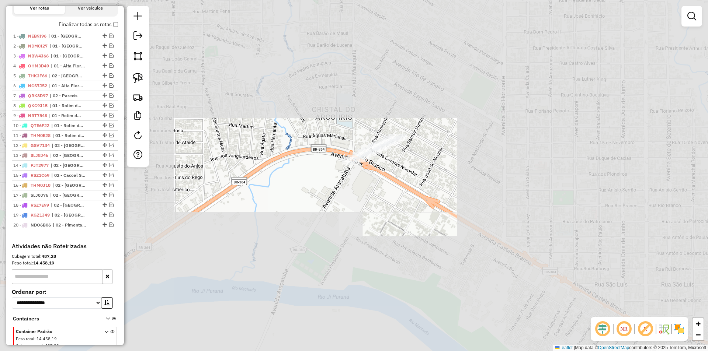
click at [353, 196] on div "Janela de atendimento Grade de atendimento Capacidade Transportadoras Veículos …" at bounding box center [354, 175] width 708 height 351
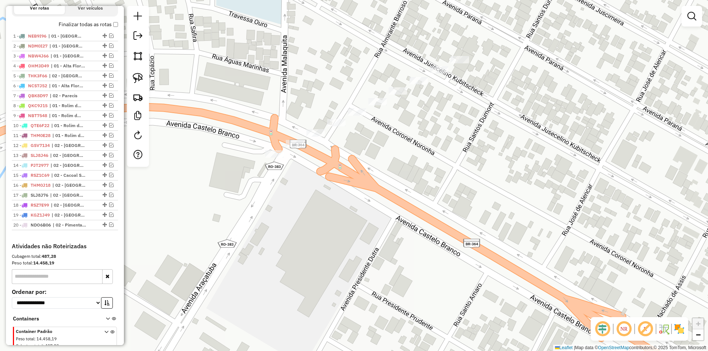
drag, startPoint x: 377, startPoint y: 141, endPoint x: 360, endPoint y: 148, distance: 17.9
click at [377, 142] on div "Janela de atendimento Grade de atendimento Capacidade Transportadoras Veículos …" at bounding box center [354, 175] width 708 height 351
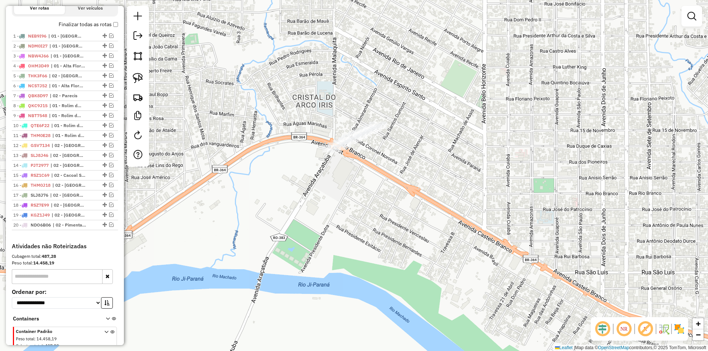
drag, startPoint x: 321, startPoint y: 177, endPoint x: 317, endPoint y: 176, distance: 4.2
click at [317, 176] on div "Janela de atendimento Grade de atendimento Capacidade Transportadoras Veículos …" at bounding box center [354, 175] width 708 height 351
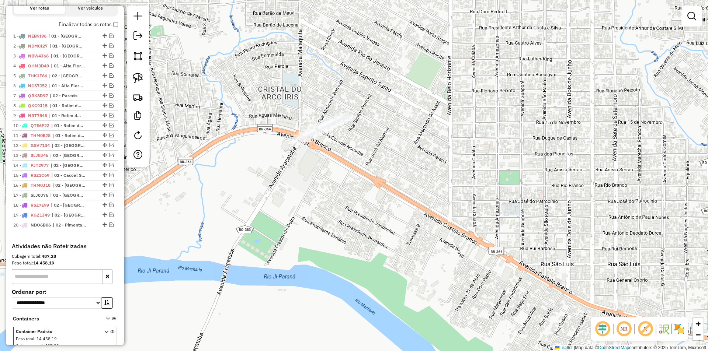
click at [233, 111] on div "Janela de atendimento Grade de atendimento Capacidade Transportadoras Veículos …" at bounding box center [354, 175] width 708 height 351
click at [315, 93] on div "Janela de atendimento Grade de atendimento Capacidade Transportadoras Veículos …" at bounding box center [354, 175] width 708 height 351
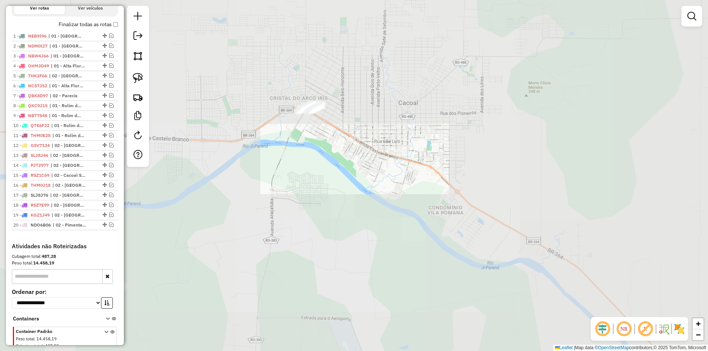
drag, startPoint x: 348, startPoint y: 173, endPoint x: 343, endPoint y: 172, distance: 5.2
click at [349, 173] on div "Janela de atendimento Grade de atendimento Capacidade Transportadoras Veículos …" at bounding box center [354, 175] width 708 height 351
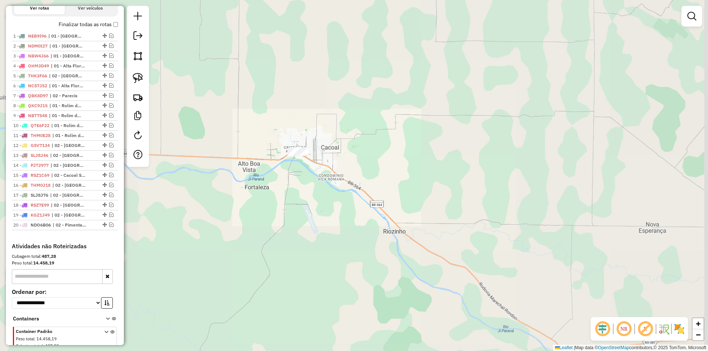
drag, startPoint x: 349, startPoint y: 196, endPoint x: 288, endPoint y: 202, distance: 61.2
click at [305, 191] on div "Janela de atendimento Grade de atendimento Capacidade Transportadoras Veículos …" at bounding box center [354, 175] width 708 height 351
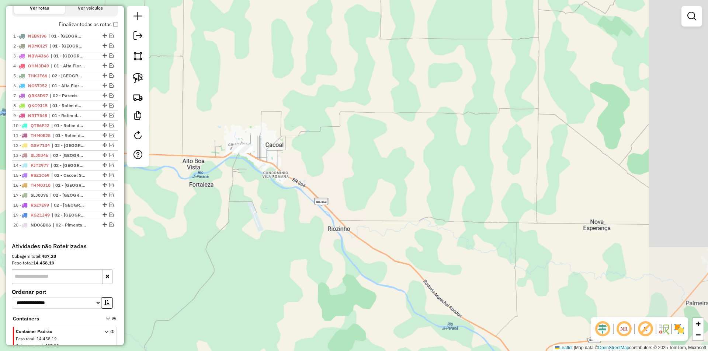
drag, startPoint x: 295, startPoint y: 211, endPoint x: 286, endPoint y: 183, distance: 29.4
click at [287, 187] on div "Janela de atendimento Grade de atendimento Capacidade Transportadoras Veículos …" at bounding box center [354, 175] width 708 height 351
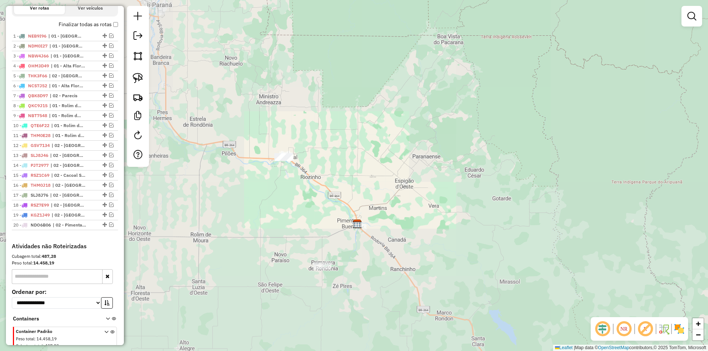
drag, startPoint x: 318, startPoint y: 230, endPoint x: 319, endPoint y: 221, distance: 10.0
click at [319, 221] on div "Janela de atendimento Grade de atendimento Capacidade Transportadoras Veículos …" at bounding box center [354, 175] width 708 height 351
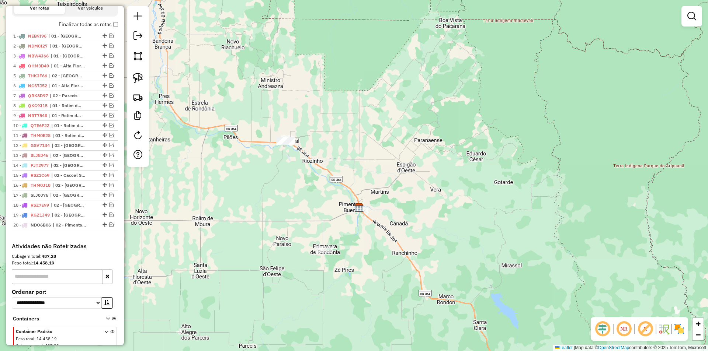
drag, startPoint x: 309, startPoint y: 243, endPoint x: 306, endPoint y: 236, distance: 7.8
click at [309, 234] on div "Janela de atendimento Grade de atendimento Capacidade Transportadoras Veículos …" at bounding box center [354, 175] width 708 height 351
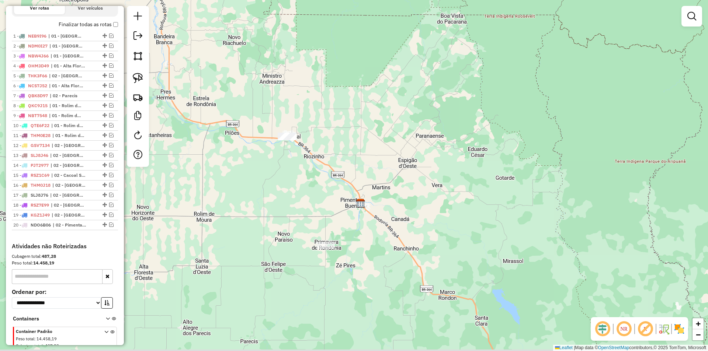
drag, startPoint x: 305, startPoint y: 241, endPoint x: 307, endPoint y: 232, distance: 9.4
click at [307, 232] on div "Janela de atendimento Grade de atendimento Capacidade Transportadoras Veículos …" at bounding box center [354, 175] width 708 height 351
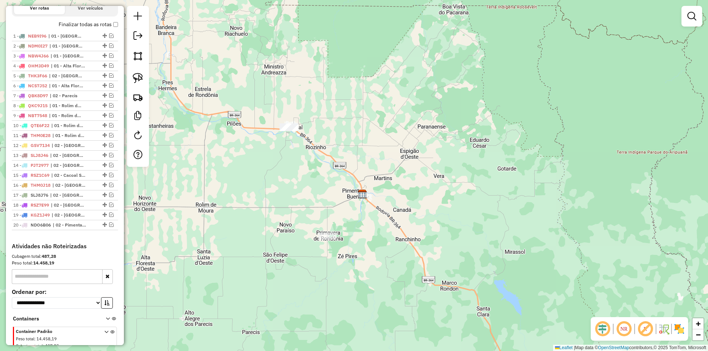
click at [286, 68] on div "Janela de atendimento Grade de atendimento Capacidade Transportadoras Veículos …" at bounding box center [354, 175] width 708 height 351
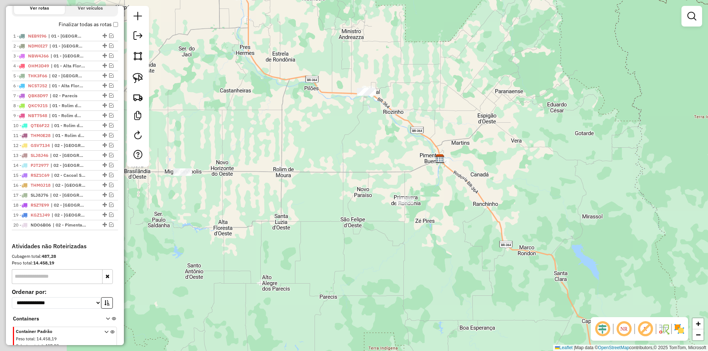
drag, startPoint x: 245, startPoint y: 194, endPoint x: 368, endPoint y: 148, distance: 131.8
click at [378, 136] on div "Janela de atendimento Grade de atendimento Capacidade Transportadoras Veículos …" at bounding box center [354, 175] width 708 height 351
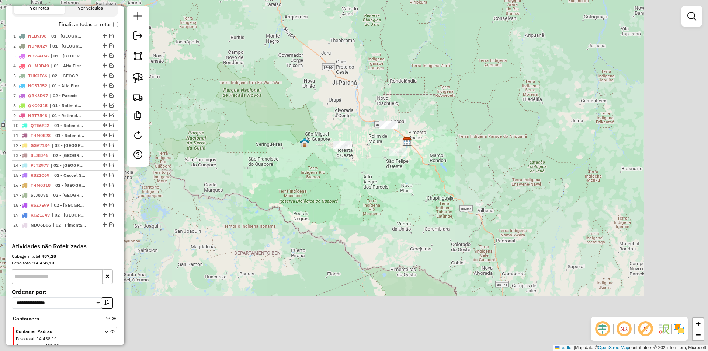
click at [349, 172] on div "Janela de atendimento Grade de atendimento Capacidade Transportadoras Veículos …" at bounding box center [354, 175] width 708 height 351
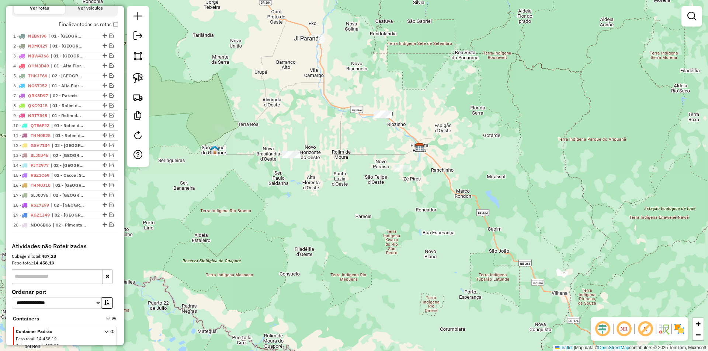
click at [389, 131] on div "Janela de atendimento Grade de atendimento Capacidade Transportadoras Veículos …" at bounding box center [354, 175] width 708 height 351
drag, startPoint x: 378, startPoint y: 157, endPoint x: 360, endPoint y: 148, distance: 20.6
click at [360, 148] on div "Janela de atendimento Grade de atendimento Capacidade Transportadoras Veículos …" at bounding box center [354, 175] width 708 height 351
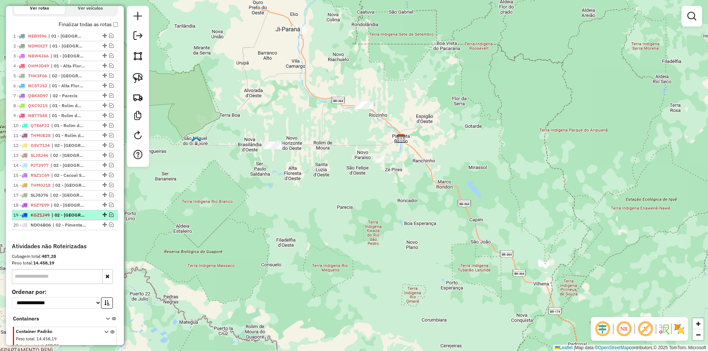
click at [110, 217] on em at bounding box center [111, 215] width 4 height 4
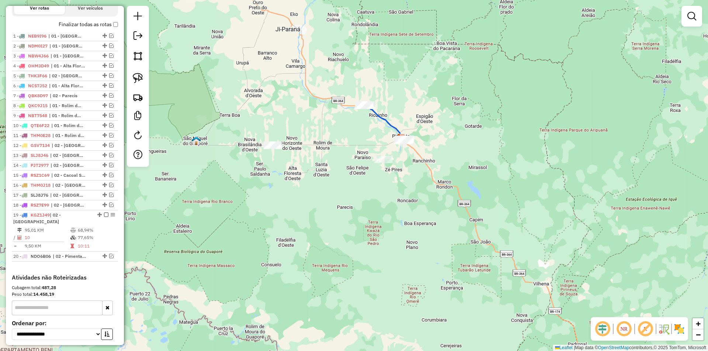
click at [403, 172] on div "Janela de atendimento Grade de atendimento Capacidade Transportadoras Veículos …" at bounding box center [354, 175] width 708 height 351
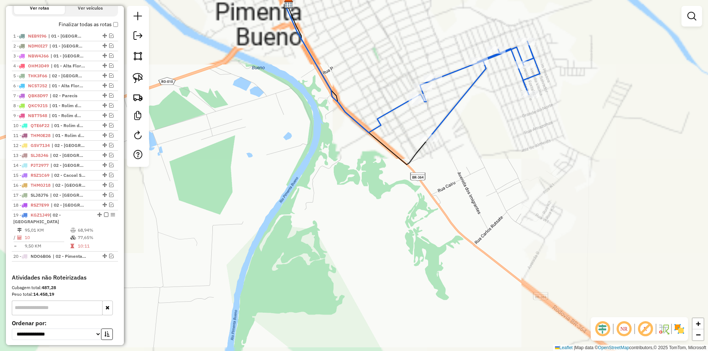
drag, startPoint x: 451, startPoint y: 159, endPoint x: 427, endPoint y: 200, distance: 47.8
click at [427, 198] on div "Janela de atendimento Grade de atendimento Capacidade Transportadoras Veículos …" at bounding box center [354, 175] width 708 height 351
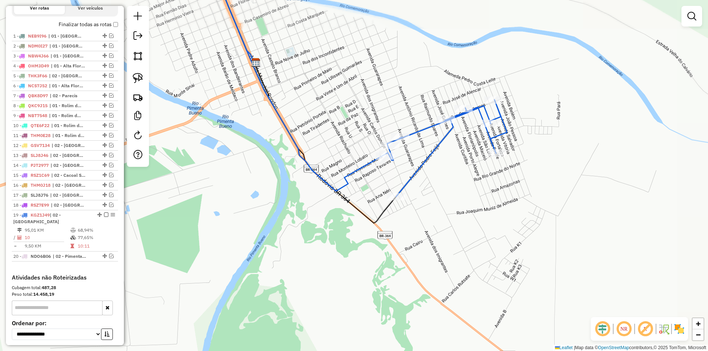
drag, startPoint x: 437, startPoint y: 176, endPoint x: 422, endPoint y: 201, distance: 29.5
click at [422, 200] on div "Janela de atendimento Grade de atendimento Capacidade Transportadoras Veículos …" at bounding box center [354, 175] width 708 height 351
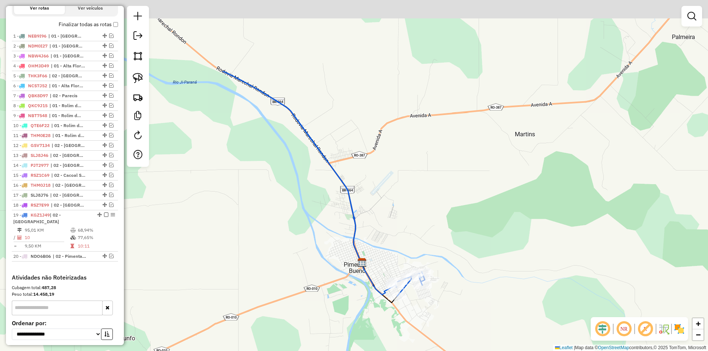
drag, startPoint x: 370, startPoint y: 198, endPoint x: 388, endPoint y: 242, distance: 46.5
click at [388, 241] on div "Janela de atendimento Grade de atendimento Capacidade Transportadoras Veículos …" at bounding box center [354, 175] width 708 height 351
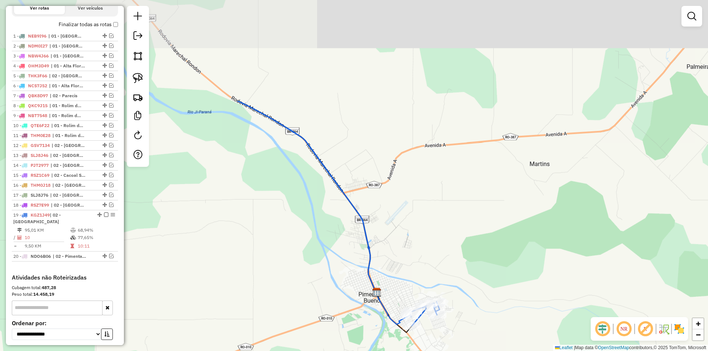
drag, startPoint x: 323, startPoint y: 229, endPoint x: 364, endPoint y: 245, distance: 43.4
click at [363, 245] on div "Janela de atendimento Grade de atendimento Capacidade Transportadoras Veículos …" at bounding box center [354, 175] width 708 height 351
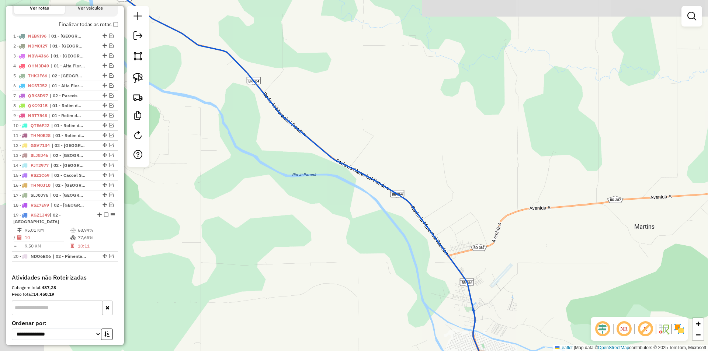
drag, startPoint x: 351, startPoint y: 221, endPoint x: 406, endPoint y: 252, distance: 63.1
click at [402, 253] on div "Janela de atendimento Grade de atendimento Capacidade Transportadoras Veículos …" at bounding box center [354, 175] width 708 height 351
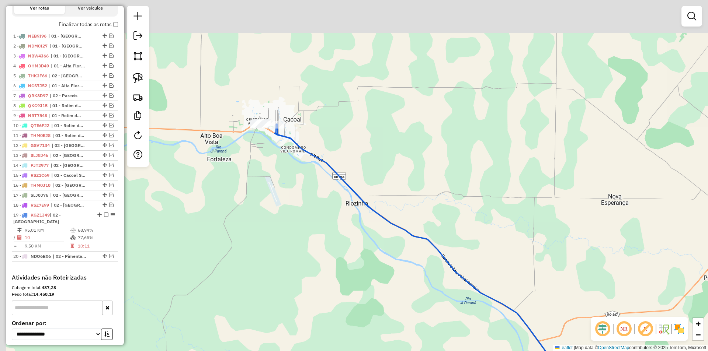
drag, startPoint x: 341, startPoint y: 179, endPoint x: 405, endPoint y: 233, distance: 83.8
click at [402, 233] on div "Janela de atendimento Grade de atendimento Capacidade Transportadoras Veículos …" at bounding box center [354, 175] width 708 height 351
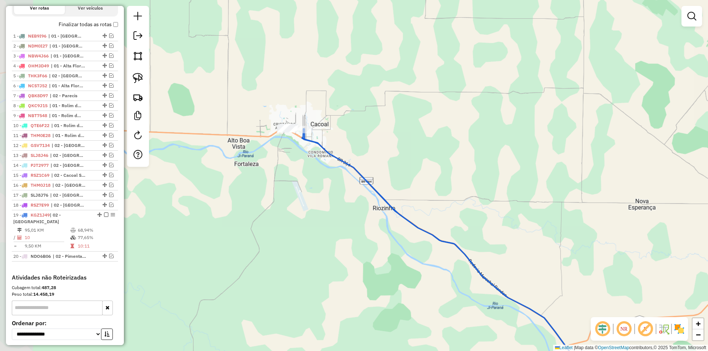
drag, startPoint x: 306, startPoint y: 201, endPoint x: 311, endPoint y: 230, distance: 29.9
click at [311, 232] on div "Janela de atendimento Grade de atendimento Capacidade Transportadoras Veículos …" at bounding box center [354, 175] width 708 height 351
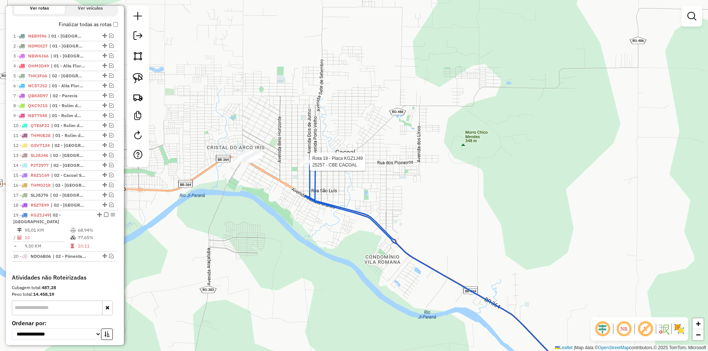
scroll to position [328, 0]
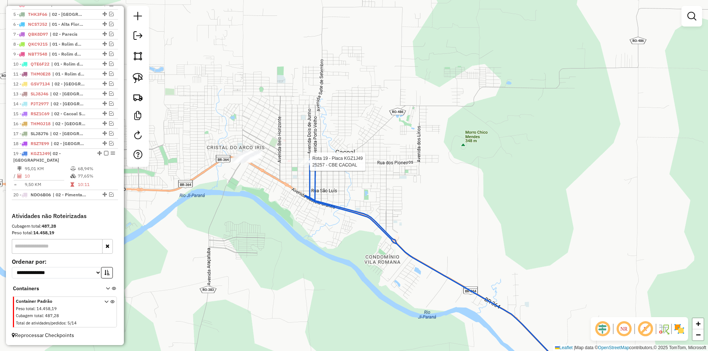
select select "*********"
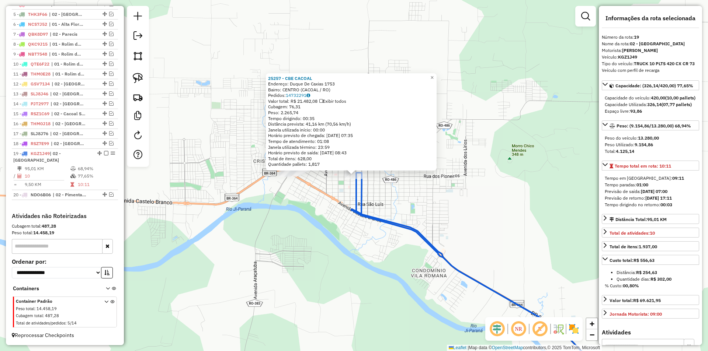
click at [333, 195] on div "25257 - CBE CACOAL Endereço: Duque De Caxias 1753 Bairro: CENTRO (CACOAL / RO) …" at bounding box center [354, 175] width 708 height 351
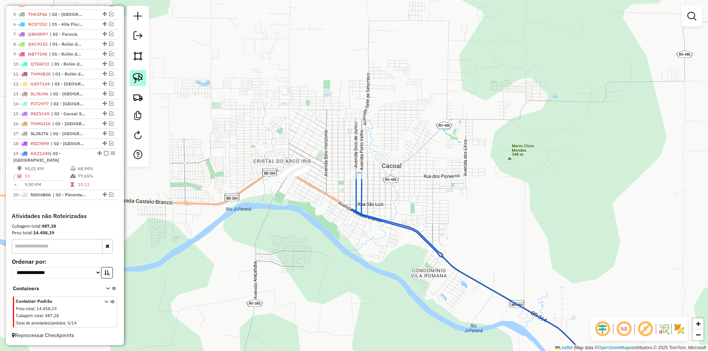
click at [135, 81] on img at bounding box center [138, 78] width 10 height 10
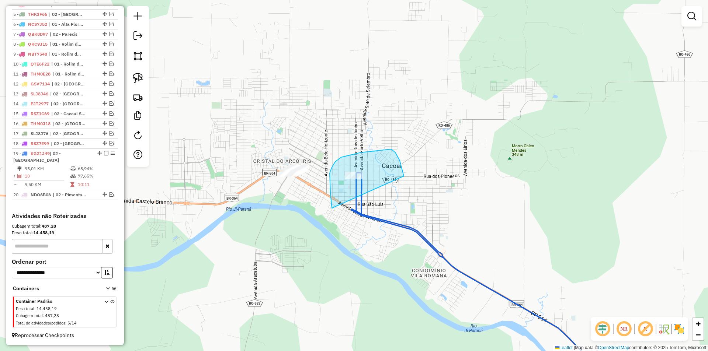
drag, startPoint x: 330, startPoint y: 180, endPoint x: 399, endPoint y: 208, distance: 74.4
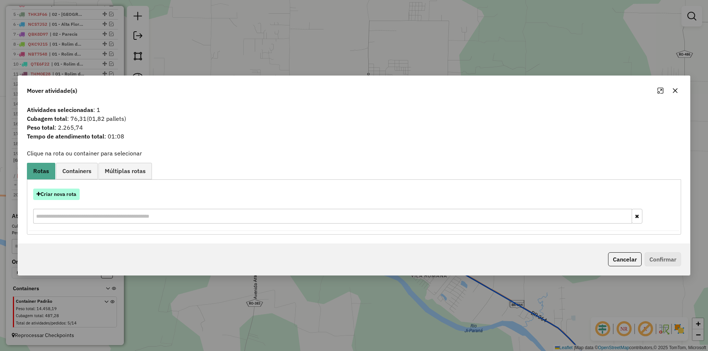
click at [60, 195] on button "Criar nova rota" at bounding box center [56, 194] width 46 height 11
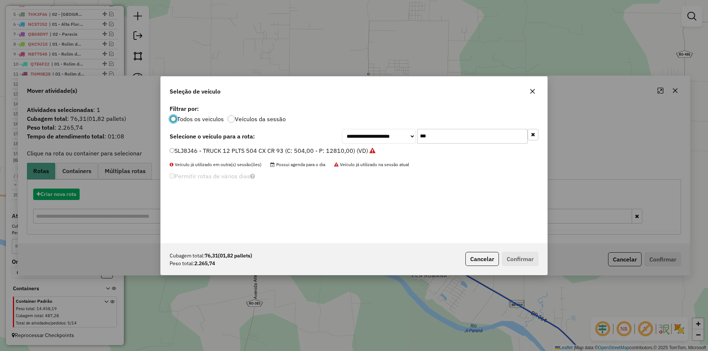
scroll to position [4, 2]
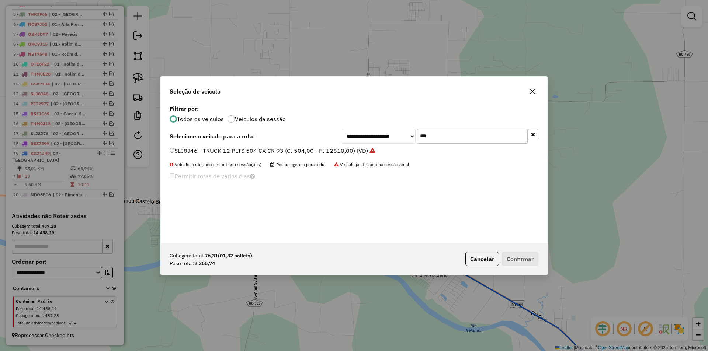
drag, startPoint x: 423, startPoint y: 144, endPoint x: 430, endPoint y: 138, distance: 8.4
click at [423, 144] on div "**********" at bounding box center [354, 173] width 386 height 140
drag, startPoint x: 422, startPoint y: 138, endPoint x: 400, endPoint y: 148, distance: 24.3
click at [407, 146] on div "**********" at bounding box center [354, 173] width 386 height 140
type input "***"
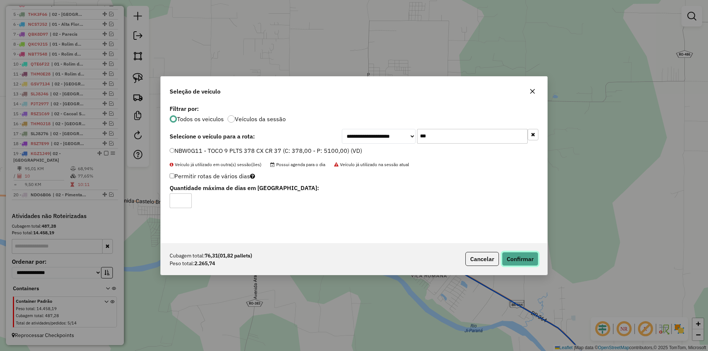
click at [510, 257] on button "Confirmar" at bounding box center [520, 259] width 37 height 14
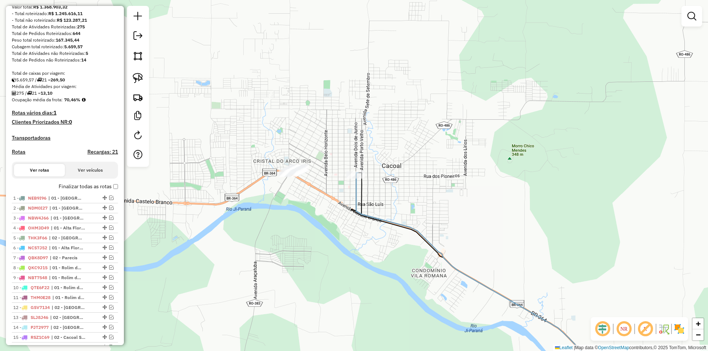
click at [362, 215] on icon at bounding box center [485, 280] width 259 height 214
select select "*********"
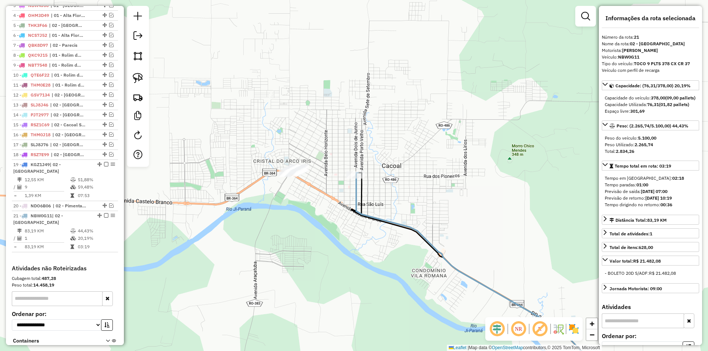
scroll to position [370, 0]
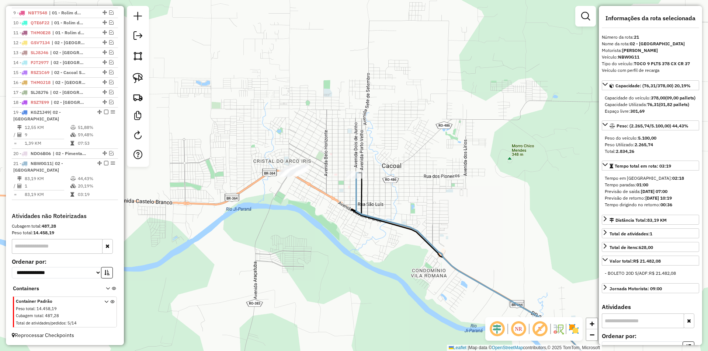
click at [329, 225] on div "Janela de atendimento Grade de atendimento Capacidade Transportadoras Veículos …" at bounding box center [354, 175] width 708 height 351
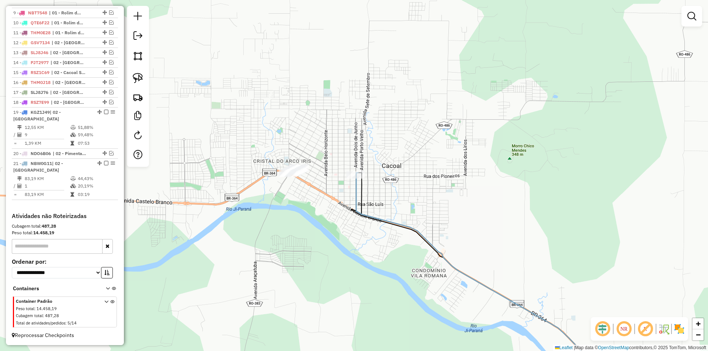
click at [319, 228] on div "Janela de atendimento Grade de atendimento Capacidade Transportadoras Veículos …" at bounding box center [354, 175] width 708 height 351
click at [419, 119] on div "Janela de atendimento Grade de atendimento Capacidade Transportadoras Veículos …" at bounding box center [354, 175] width 708 height 351
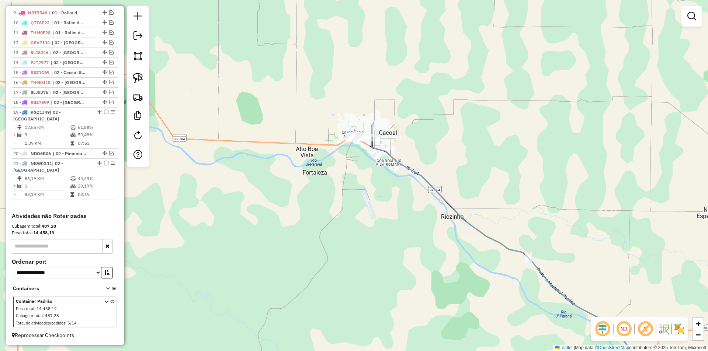
click at [412, 203] on div "Janela de atendimento Grade de atendimento Capacidade Transportadoras Veículos …" at bounding box center [354, 175] width 708 height 351
drag, startPoint x: 410, startPoint y: 207, endPoint x: 303, endPoint y: 151, distance: 120.6
click at [331, 166] on div "Janela de atendimento Grade de atendimento Capacidade Transportadoras Veículos …" at bounding box center [354, 175] width 708 height 351
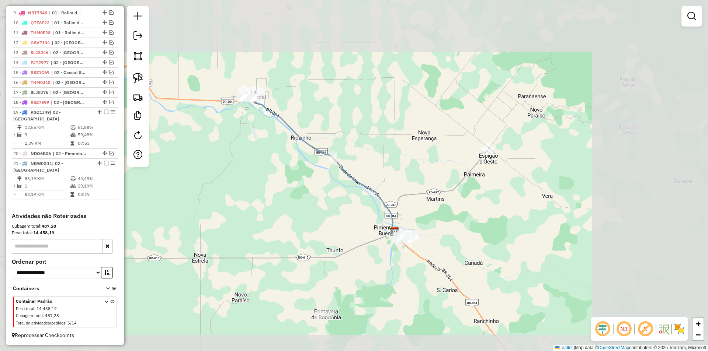
click at [389, 158] on div "Janela de atendimento Grade de atendimento Capacidade Transportadoras Veículos …" at bounding box center [354, 175] width 708 height 351
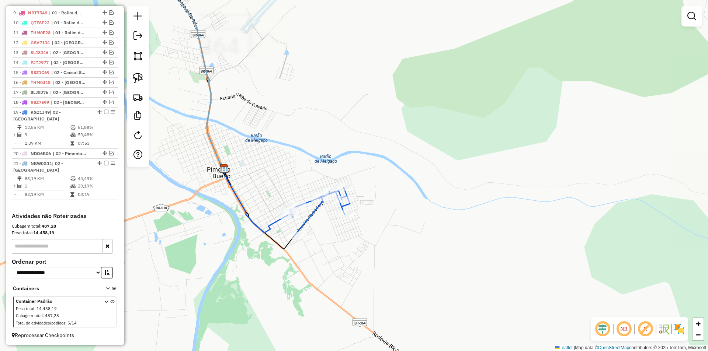
drag, startPoint x: 322, startPoint y: 228, endPoint x: 329, endPoint y: 236, distance: 10.2
click at [329, 235] on div "Janela de atendimento Grade de atendimento Capacidade Transportadoras Veículos …" at bounding box center [354, 175] width 708 height 351
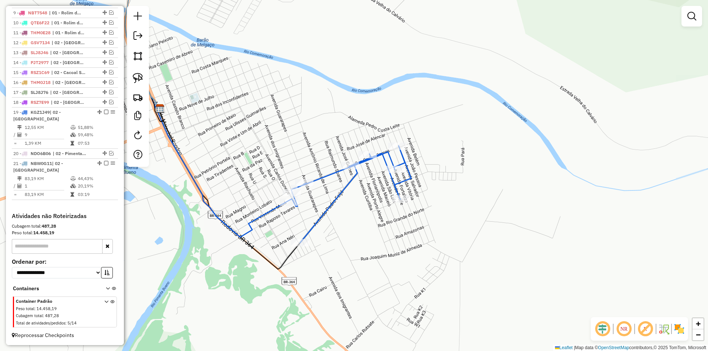
drag, startPoint x: 265, startPoint y: 224, endPoint x: 267, endPoint y: 220, distance: 4.3
click at [267, 225] on div "Janela de atendimento Grade de atendimento Capacidade Transportadoras Veículos …" at bounding box center [354, 175] width 708 height 351
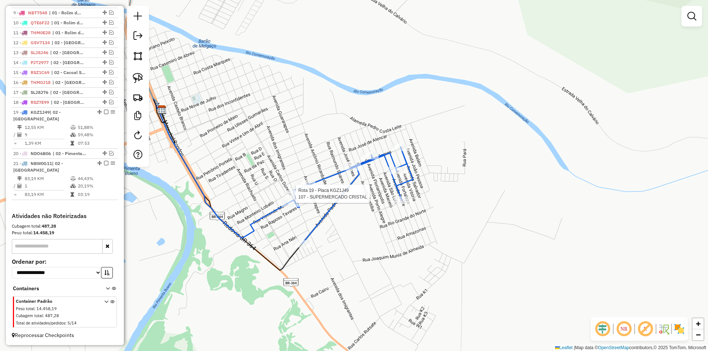
select select "*********"
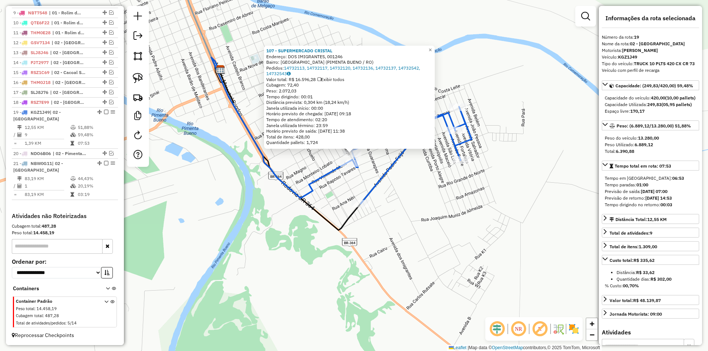
drag, startPoint x: 434, startPoint y: 242, endPoint x: 433, endPoint y: 220, distance: 21.8
click at [433, 220] on div "107 - SUPERMERCADO CRISTAL Endereço: DOS IMIGRANTES, 001246 Bairro: VILA NOVA (…" at bounding box center [354, 175] width 708 height 351
click at [428, 223] on div "107 - SUPERMERCADO CRISTAL Endereço: DOS IMIGRANTES, 001246 Bairro: VILA NOVA (…" at bounding box center [354, 175] width 708 height 351
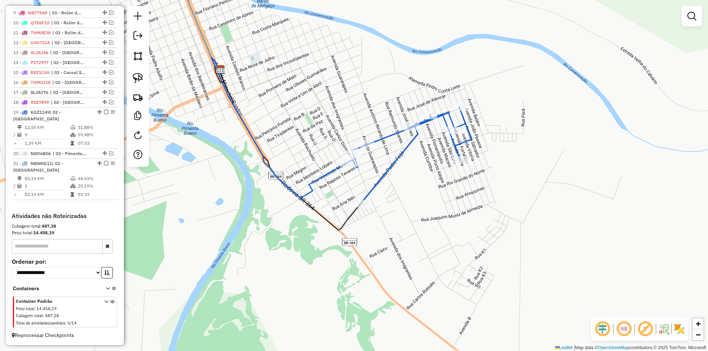
click at [420, 221] on div "Janela de atendimento Grade de atendimento Capacidade Transportadoras Veículos …" at bounding box center [354, 175] width 708 height 351
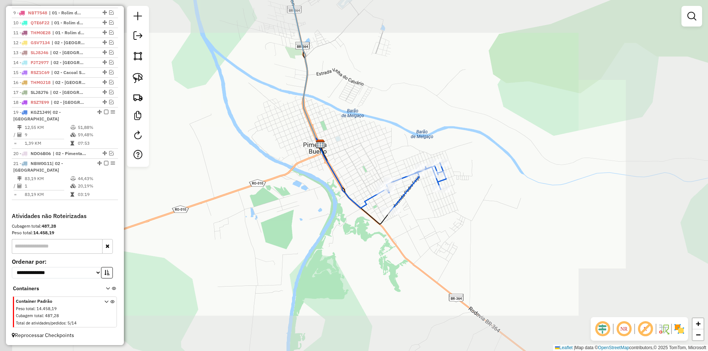
click at [424, 224] on div "Janela de atendimento Grade de atendimento Capacidade Transportadoras Veículos …" at bounding box center [354, 175] width 708 height 351
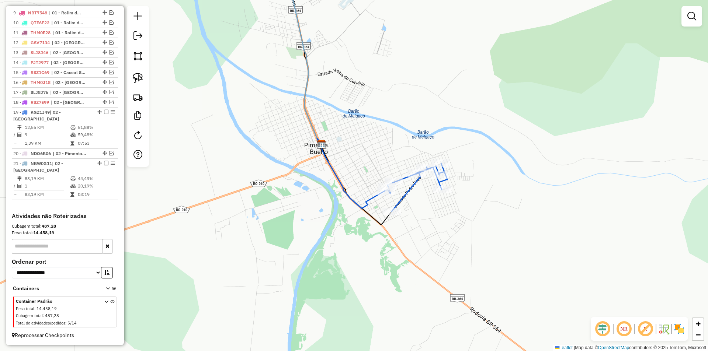
click at [424, 224] on div "Janela de atendimento Grade de atendimento Capacidade Transportadoras Veículos …" at bounding box center [354, 175] width 708 height 351
drag, startPoint x: 307, startPoint y: 150, endPoint x: 295, endPoint y: 136, distance: 18.3
click at [295, 136] on div "Janela de atendimento Grade de atendimento Capacidade Transportadoras Veículos …" at bounding box center [354, 175] width 708 height 351
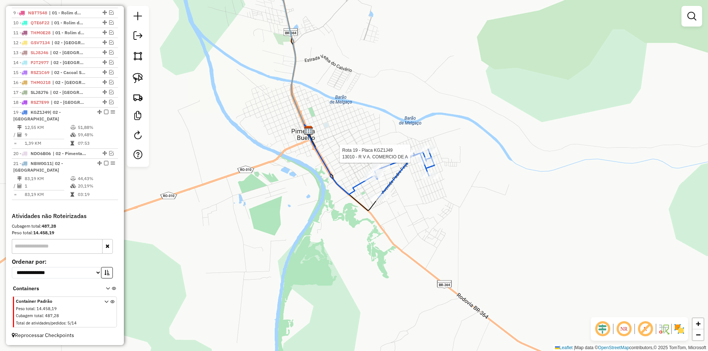
select select "*********"
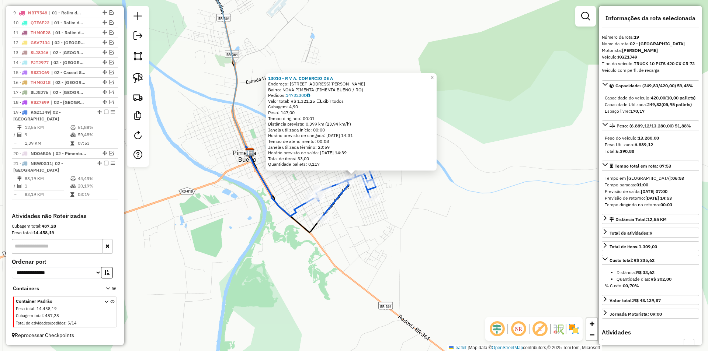
click at [359, 233] on div "13010 - R V A. COMERCIO DE A Endereço: AV AV.CARLOS GOMES 1176 1176 Bairro: NOV…" at bounding box center [354, 175] width 708 height 351
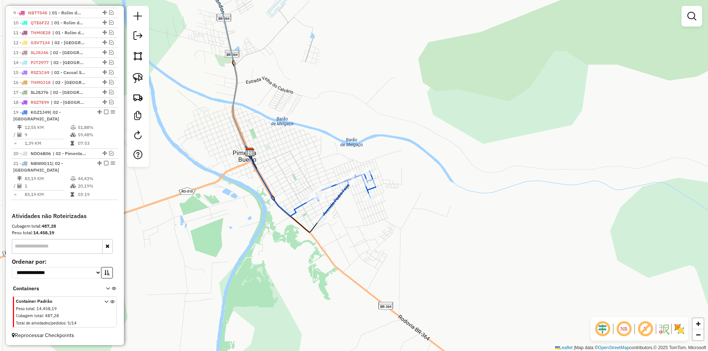
click at [312, 246] on div "Janela de atendimento Grade de atendimento Capacidade Transportadoras Veículos …" at bounding box center [354, 175] width 708 height 351
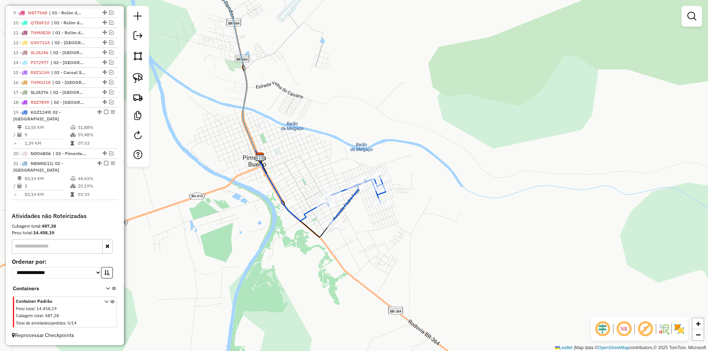
drag, startPoint x: 355, startPoint y: 228, endPoint x: 368, endPoint y: 236, distance: 14.9
click at [368, 236] on div "Janela de atendimento Grade de atendimento Capacidade Transportadoras Veículos …" at bounding box center [354, 175] width 708 height 351
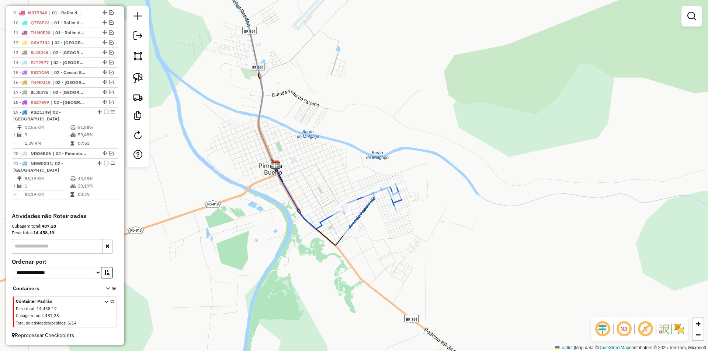
click at [371, 236] on div "Janela de atendimento Grade de atendimento Capacidade Transportadoras Veículos …" at bounding box center [354, 175] width 708 height 351
click at [388, 150] on div "Janela de atendimento Grade de atendimento Capacidade Transportadoras Veículos …" at bounding box center [354, 175] width 708 height 351
select select "*********"
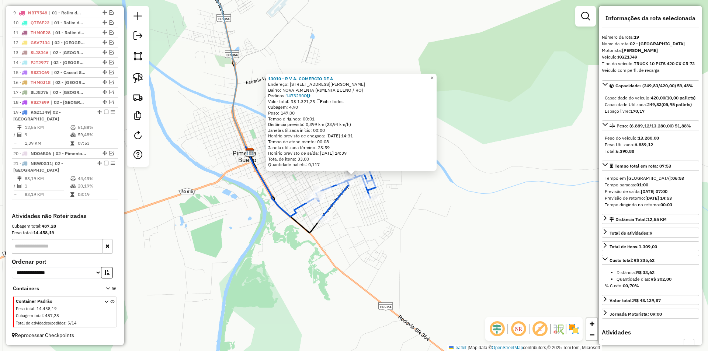
click at [458, 243] on div "13010 - R V A. COMERCIO DE A Endereço: AV AV.CARLOS GOMES 1176 1176 Bairro: NOV…" at bounding box center [354, 175] width 708 height 351
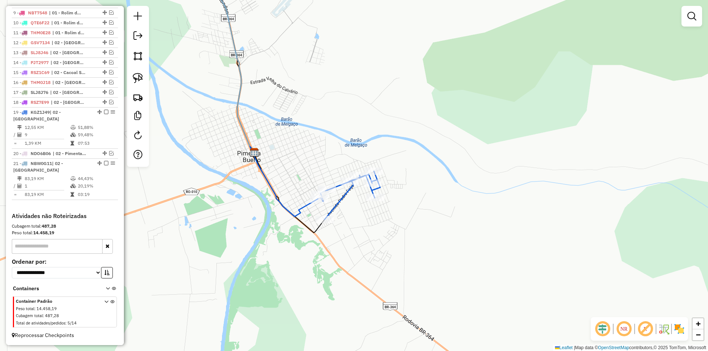
drag, startPoint x: 399, startPoint y: 242, endPoint x: 452, endPoint y: 235, distance: 54.3
click at [452, 235] on div "Janela de atendimento Grade de atendimento Capacidade Transportadoras Veículos …" at bounding box center [354, 175] width 708 height 351
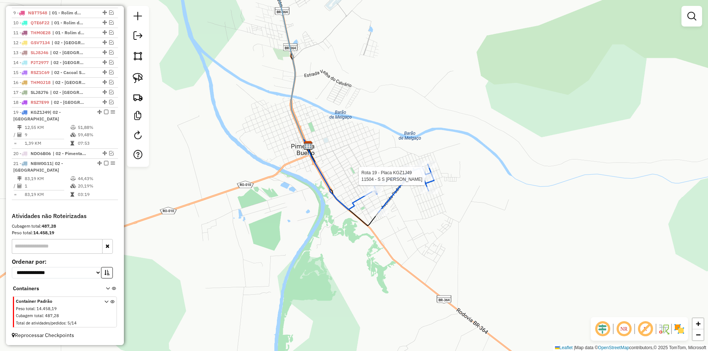
select select "*********"
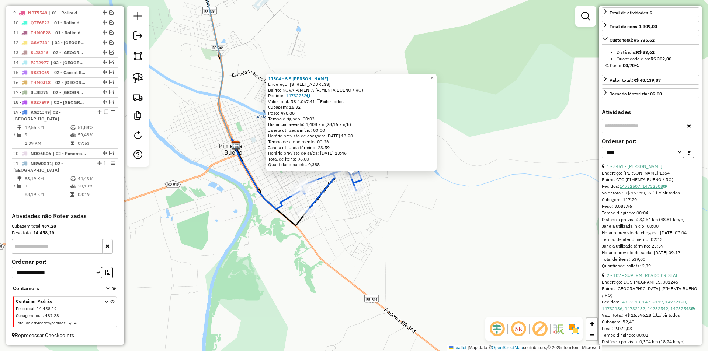
scroll to position [221, 0]
click at [406, 227] on div "11504 - S S Da Silva Machado Endereço: AV Av Fortaleza 999 Bairro: NOVA PIMENTA…" at bounding box center [354, 175] width 708 height 351
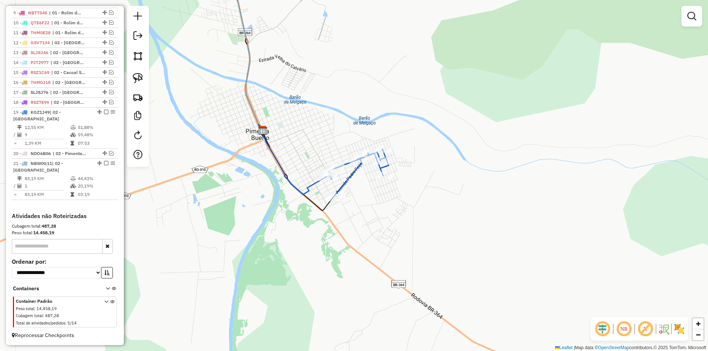
drag, startPoint x: 384, startPoint y: 235, endPoint x: 416, endPoint y: 220, distance: 35.6
click at [416, 220] on div "Janela de atendimento Grade de atendimento Capacidade Transportadoras Veículos …" at bounding box center [354, 175] width 708 height 351
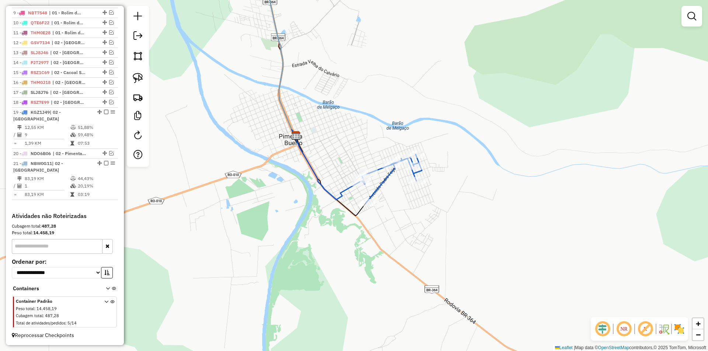
drag, startPoint x: 413, startPoint y: 219, endPoint x: 442, endPoint y: 227, distance: 30.1
click at [442, 227] on div "Janela de atendimento Grade de atendimento Capacidade Transportadoras Veículos …" at bounding box center [354, 175] width 708 height 351
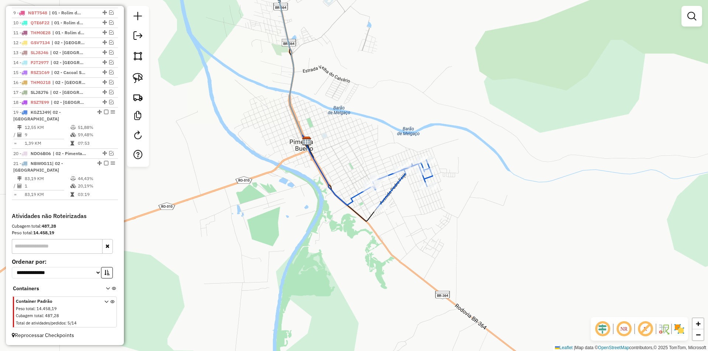
drag, startPoint x: 423, startPoint y: 225, endPoint x: 433, endPoint y: 228, distance: 10.3
click at [433, 228] on div "Janela de atendimento Grade de atendimento Capacidade Transportadoras Veículos …" at bounding box center [354, 175] width 708 height 351
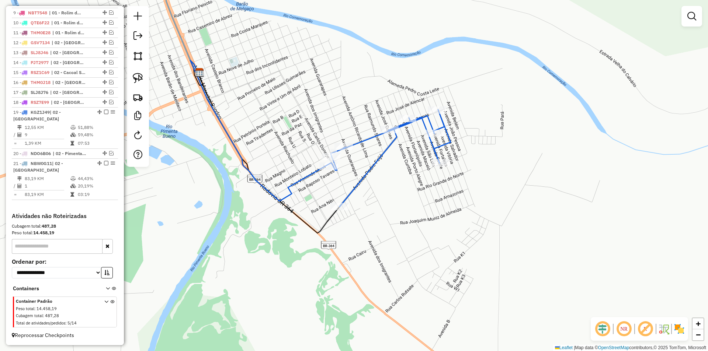
drag, startPoint x: 420, startPoint y: 217, endPoint x: 424, endPoint y: 219, distance: 4.3
click at [424, 219] on div "Janela de atendimento Grade de atendimento Capacidade Transportadoras Veículos …" at bounding box center [354, 175] width 708 height 351
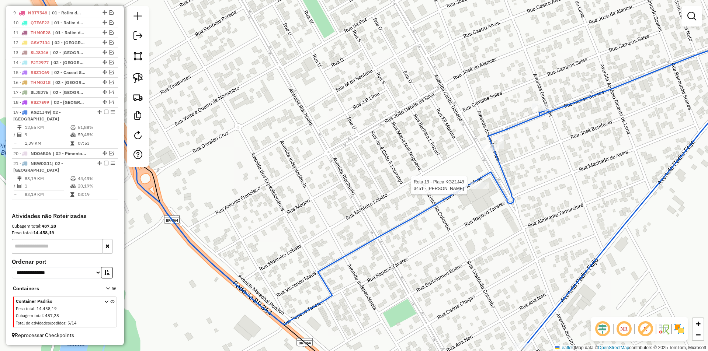
select select "*********"
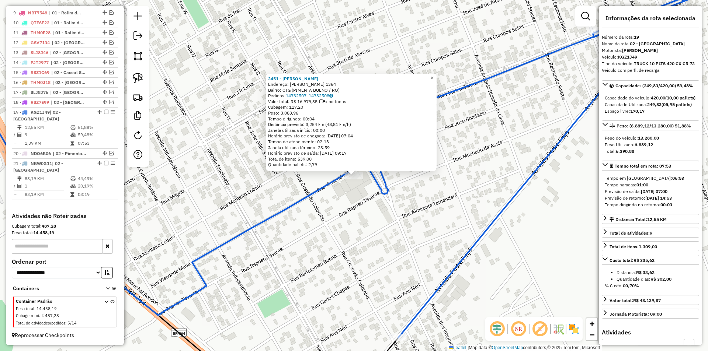
click at [332, 208] on div "3451 - ATACAREJO [PERSON_NAME]: [PERSON_NAME] 1364 Bairro: CTG (PIMENTA BUENO /…" at bounding box center [354, 175] width 708 height 351
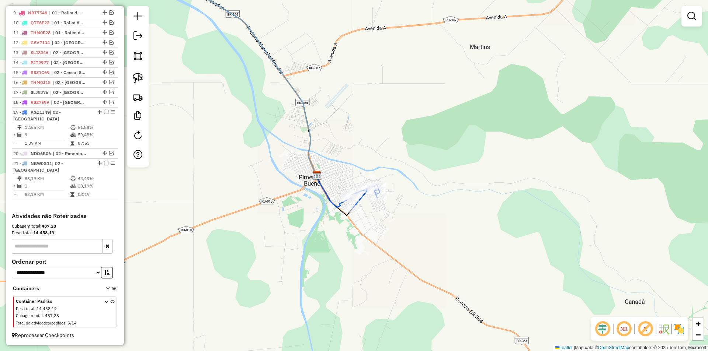
click at [330, 192] on icon at bounding box center [332, 190] width 35 height 35
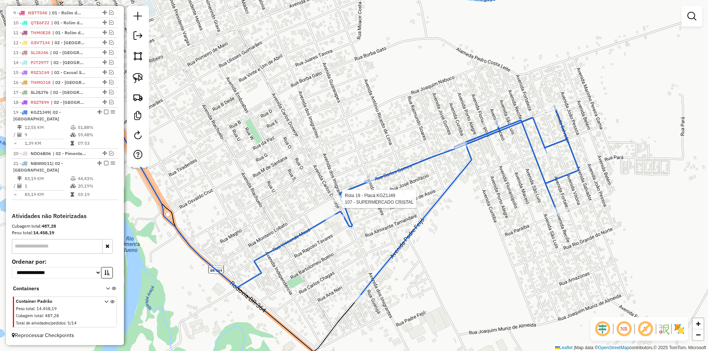
select select "*********"
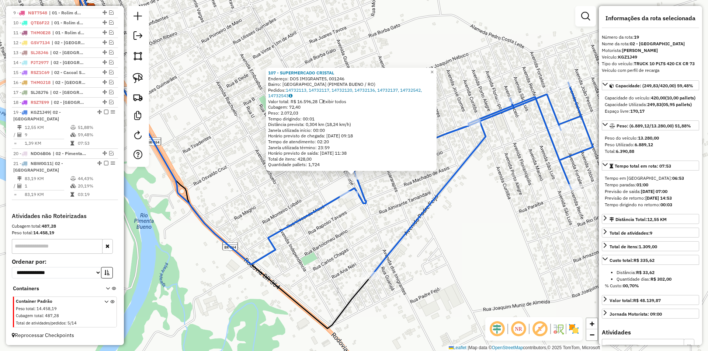
click at [420, 193] on div "107 - SUPERMERCADO CRISTAL Endereço: DOS IMIGRANTES, 001246 Bairro: VILA NOVA (…" at bounding box center [354, 175] width 708 height 351
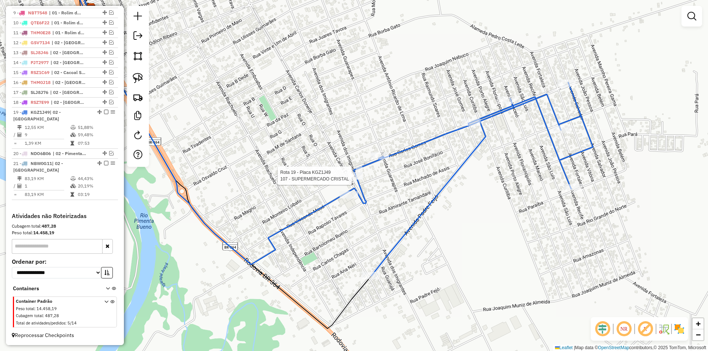
select select "*********"
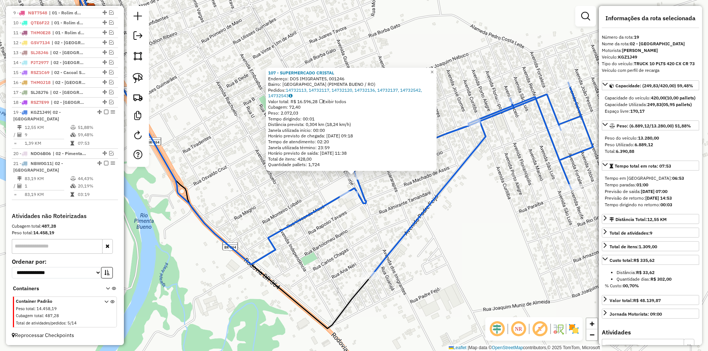
click at [306, 207] on div "107 - SUPERMERCADO CRISTAL Endereço: DOS IMIGRANTES, 001246 Bairro: VILA NOVA (…" at bounding box center [354, 175] width 708 height 351
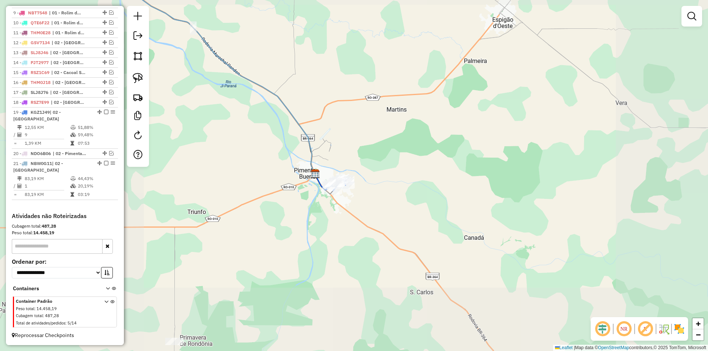
drag, startPoint x: 391, startPoint y: 148, endPoint x: 385, endPoint y: 153, distance: 8.1
click at [392, 148] on div "Janela de atendimento Grade de atendimento Capacidade Transportadoras Veículos …" at bounding box center [354, 175] width 708 height 351
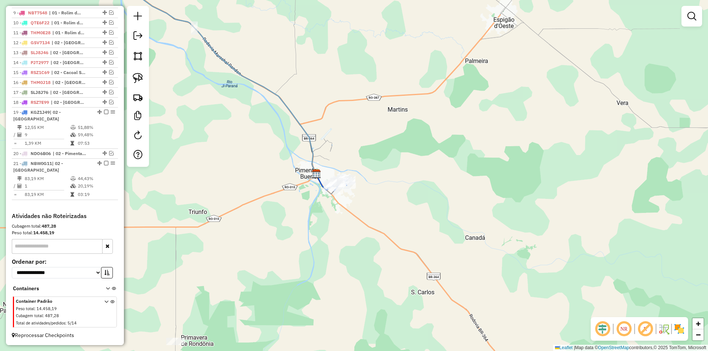
click at [374, 164] on div "Janela de atendimento Grade de atendimento Capacidade Transportadoras Veículos …" at bounding box center [354, 175] width 708 height 351
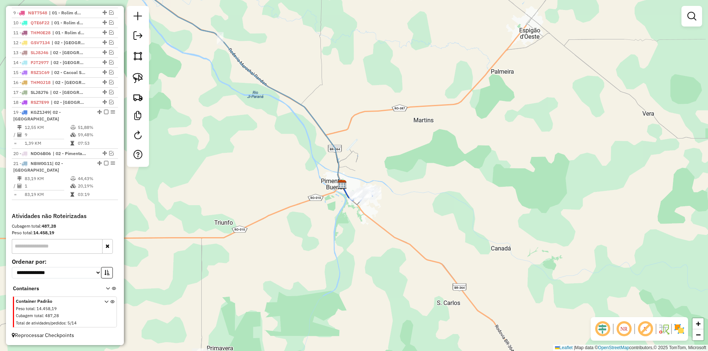
drag, startPoint x: 367, startPoint y: 200, endPoint x: 402, endPoint y: 209, distance: 36.2
click at [397, 207] on div "Rota 19 - Placa KGZ1J49 5023 - [PERSON_NAME] DA PAI Rota 19 - Placa KGZ1J49 242…" at bounding box center [354, 175] width 708 height 351
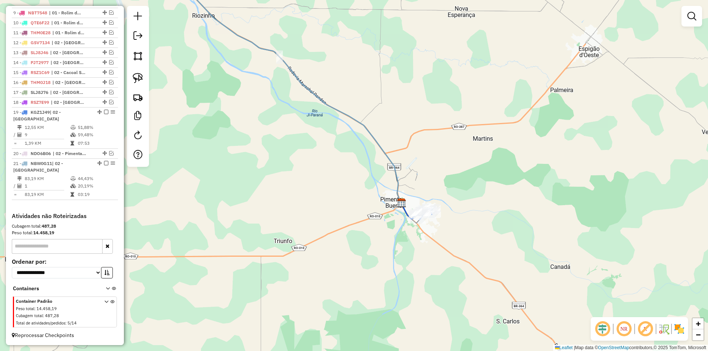
click at [343, 204] on div "Janela de atendimento Grade de atendimento Capacidade Transportadoras Veículos …" at bounding box center [354, 175] width 708 height 351
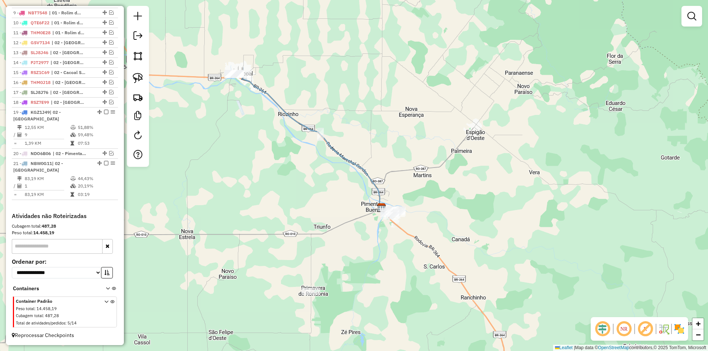
drag, startPoint x: 342, startPoint y: 198, endPoint x: 345, endPoint y: 203, distance: 5.6
click at [345, 203] on div "Janela de atendimento Grade de atendimento Capacidade Transportadoras Veículos …" at bounding box center [354, 175] width 708 height 351
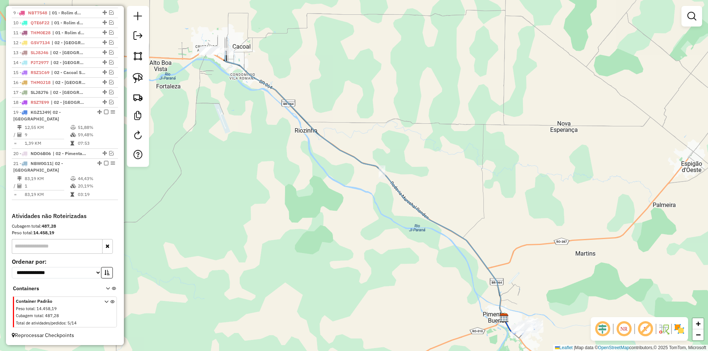
drag, startPoint x: 231, startPoint y: 69, endPoint x: 238, endPoint y: 66, distance: 7.1
click at [238, 66] on icon at bounding box center [364, 185] width 281 height 269
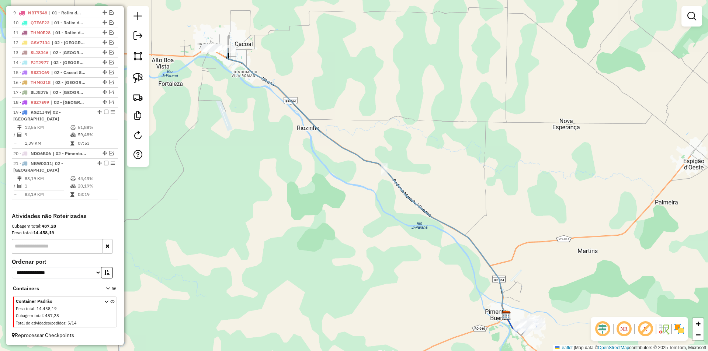
drag, startPoint x: 386, startPoint y: 246, endPoint x: 366, endPoint y: 158, distance: 90.4
click at [367, 159] on div "Janela de atendimento Grade de atendimento Capacidade Transportadoras Veículos …" at bounding box center [354, 175] width 708 height 351
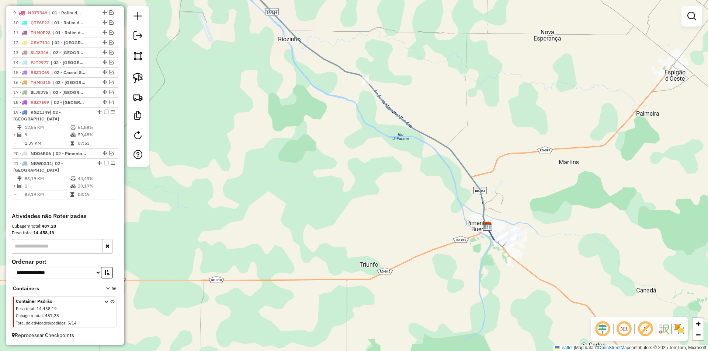
drag, startPoint x: 398, startPoint y: 201, endPoint x: 383, endPoint y: 187, distance: 20.6
click at [384, 188] on div "Janela de atendimento Grade de atendimento Capacidade Transportadoras Veículos …" at bounding box center [354, 175] width 708 height 351
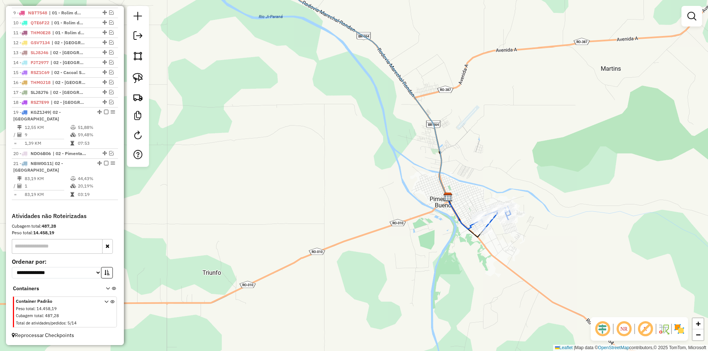
click at [529, 156] on div "Janela de atendimento Grade de atendimento Capacidade Transportadoras Veículos …" at bounding box center [354, 175] width 708 height 351
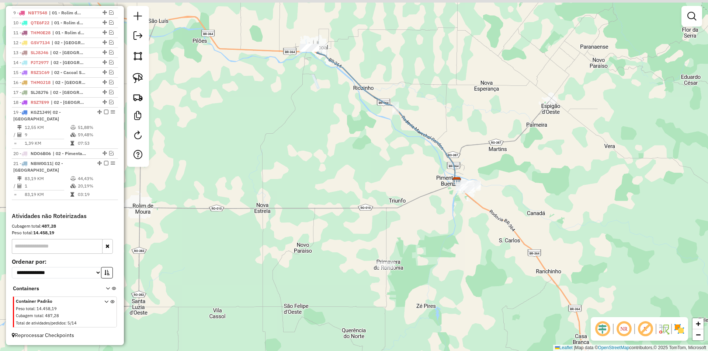
drag, startPoint x: 490, startPoint y: 132, endPoint x: 476, endPoint y: 145, distance: 19.1
click at [489, 149] on div "Janela de atendimento Grade de atendimento Capacidade Transportadoras Veículos …" at bounding box center [354, 175] width 708 height 351
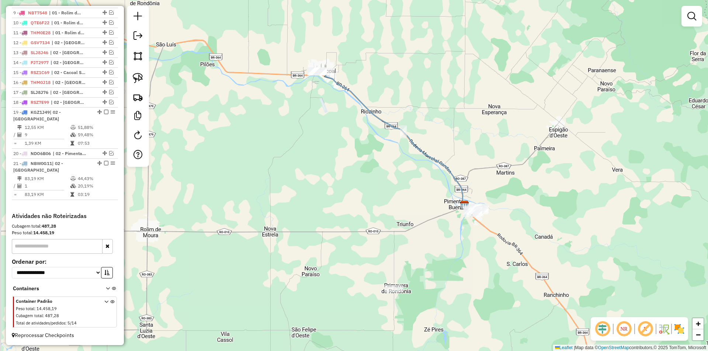
drag, startPoint x: 399, startPoint y: 134, endPoint x: 379, endPoint y: 139, distance: 20.0
click at [413, 166] on div "Rota 21 - Placa NBW0G11 25257 - CBE CACOAL Janela de atendimento Grade de atend…" at bounding box center [354, 175] width 708 height 351
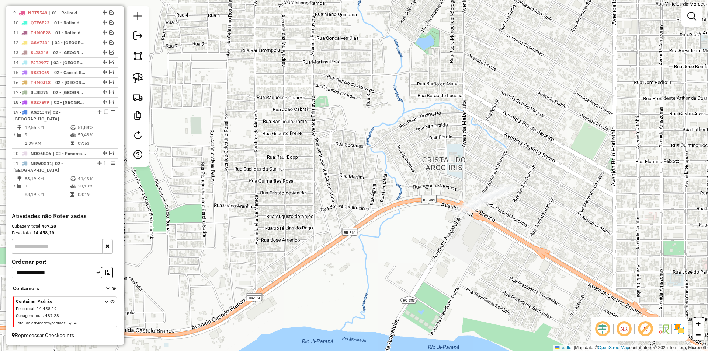
drag, startPoint x: 469, startPoint y: 222, endPoint x: 433, endPoint y: 214, distance: 36.4
click at [435, 219] on div "Rota 21 - Placa NBW0G11 25257 - CBE CACOAL Janela de atendimento Grade de atend…" at bounding box center [354, 175] width 708 height 351
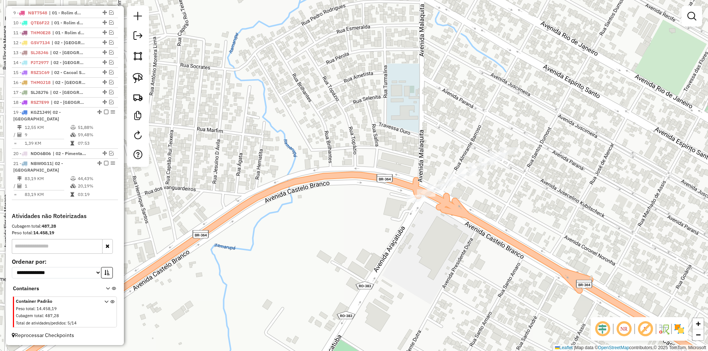
drag, startPoint x: 483, startPoint y: 206, endPoint x: 476, endPoint y: 200, distance: 9.4
click at [476, 200] on div "Rota 21 - Placa NBW0G11 25257 - CBE CACOAL Janela de atendimento Grade de atend…" at bounding box center [354, 175] width 708 height 351
click at [141, 73] on link at bounding box center [138, 78] width 16 height 16
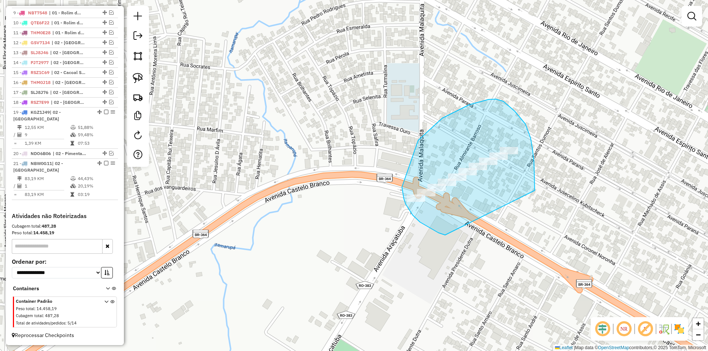
drag, startPoint x: 413, startPoint y: 215, endPoint x: 535, endPoint y: 191, distance: 124.5
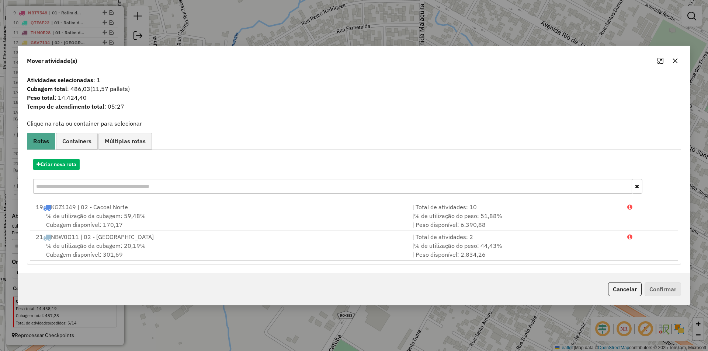
click at [679, 61] on button "button" at bounding box center [675, 61] width 12 height 12
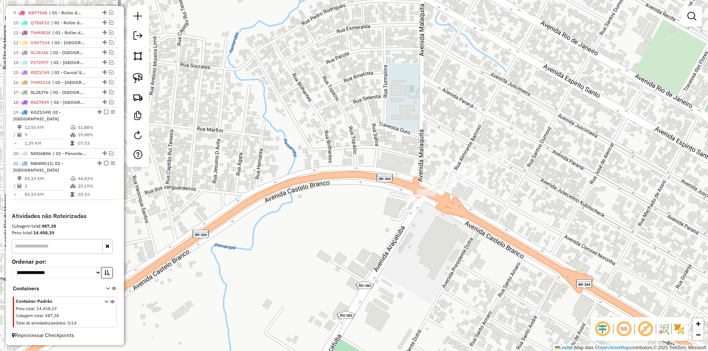
click at [337, 171] on div "Rota 21 - Placa NBW0G11 25257 - CBE CACOAL Janela de atendimento Grade de atend…" at bounding box center [354, 175] width 708 height 351
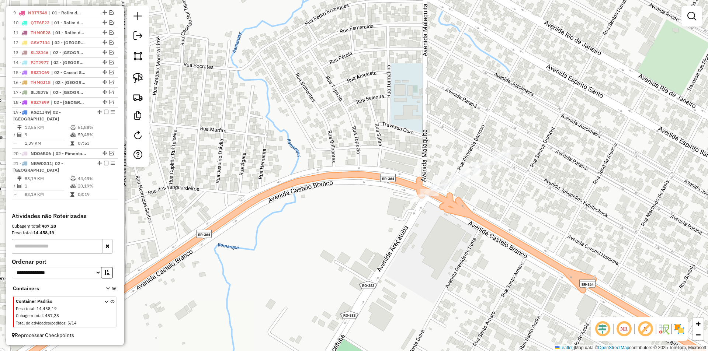
drag, startPoint x: 301, startPoint y: 184, endPoint x: 307, endPoint y: 183, distance: 5.8
click at [307, 183] on div "Rota 21 - Placa NBW0G11 25257 - CBE CACOAL Janela de atendimento Grade de atend…" at bounding box center [354, 175] width 708 height 351
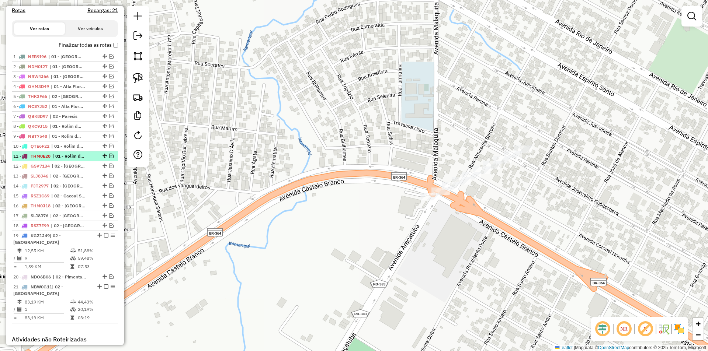
scroll to position [222, 0]
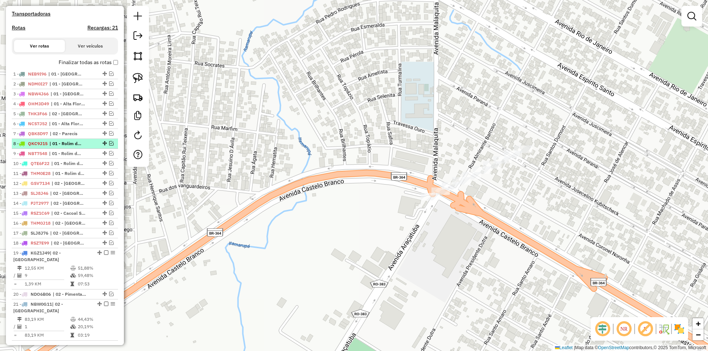
click at [57, 147] on span "| 01 - Rolim de Moura" at bounding box center [66, 144] width 34 height 7
select select "*********"
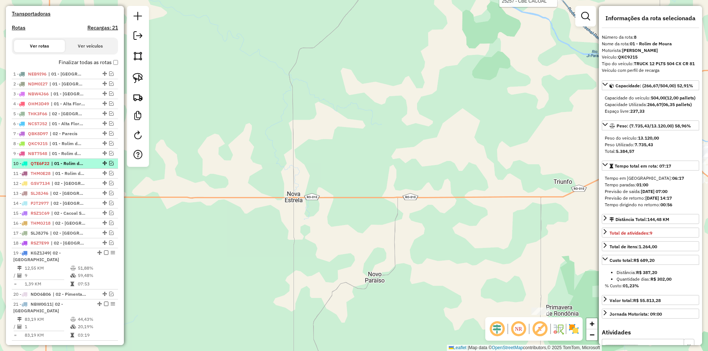
click at [46, 166] on span "QTE6F22" at bounding box center [40, 164] width 19 height 6
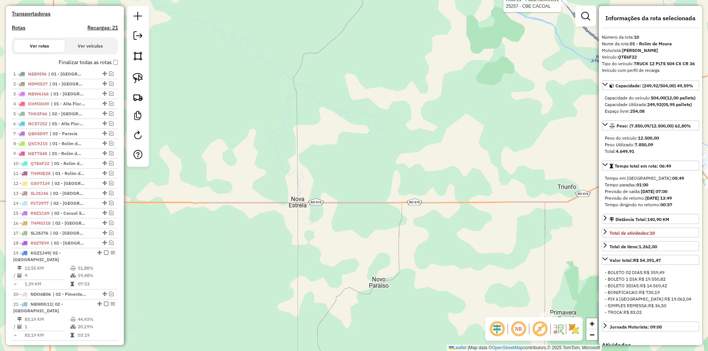
click at [496, 144] on div "Rota 21 - Placa NBW0G11 25257 - CBE CACOAL Janela de atendimento Grade de atend…" at bounding box center [354, 175] width 708 height 351
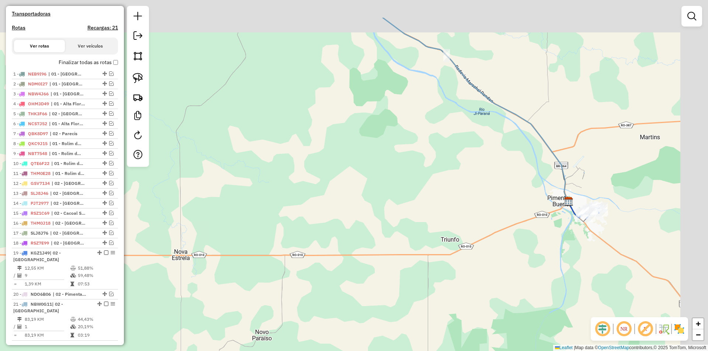
drag, startPoint x: 537, startPoint y: 125, endPoint x: 407, endPoint y: 181, distance: 141.7
click at [411, 179] on div "Janela de atendimento Grade de atendimento Capacidade Transportadoras Veículos …" at bounding box center [354, 175] width 708 height 351
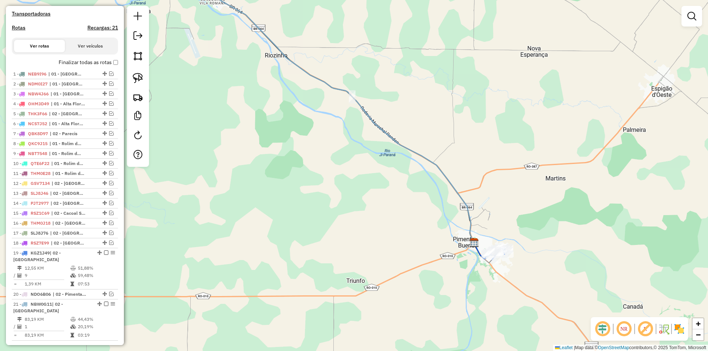
drag, startPoint x: 393, startPoint y: 185, endPoint x: 389, endPoint y: 186, distance: 4.5
click at [390, 186] on div "Janela de atendimento Grade de atendimento Capacidade Transportadoras Veículos …" at bounding box center [354, 175] width 708 height 351
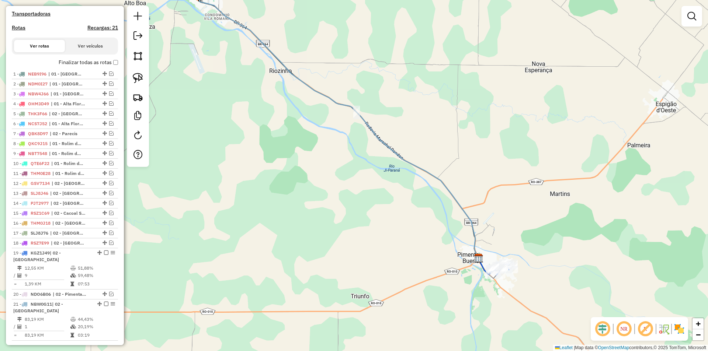
drag, startPoint x: 325, startPoint y: 149, endPoint x: 329, endPoint y: 146, distance: 5.1
click at [336, 157] on div "Janela de atendimento Grade de atendimento Capacidade Transportadoras Veículos …" at bounding box center [354, 175] width 708 height 351
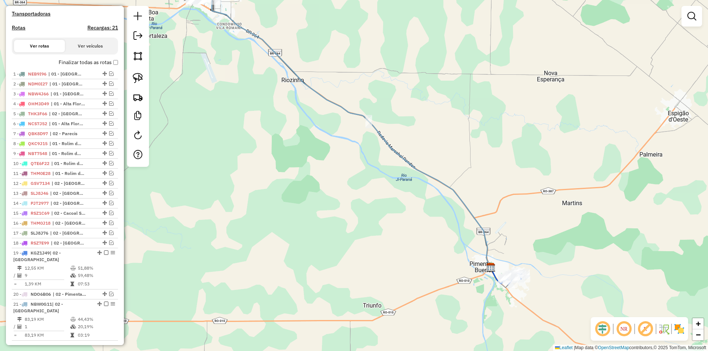
drag, startPoint x: 346, startPoint y: 176, endPoint x: 372, endPoint y: 194, distance: 31.3
click at [367, 191] on div "Janela de atendimento Grade de atendimento Capacidade Transportadoras Veículos …" at bounding box center [354, 175] width 708 height 351
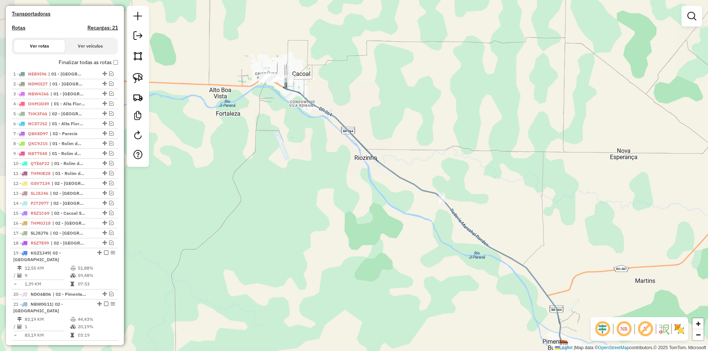
drag, startPoint x: 299, startPoint y: 119, endPoint x: 322, endPoint y: 145, distance: 34.0
click at [322, 145] on div "Janela de atendimento Grade de atendimento Capacidade Transportadoras Veículos …" at bounding box center [354, 175] width 708 height 351
drag, startPoint x: 294, startPoint y: 112, endPoint x: 306, endPoint y: 133, distance: 24.3
click at [306, 133] on div "Janela de atendimento Grade de atendimento Capacidade Transportadoras Veículos …" at bounding box center [354, 175] width 708 height 351
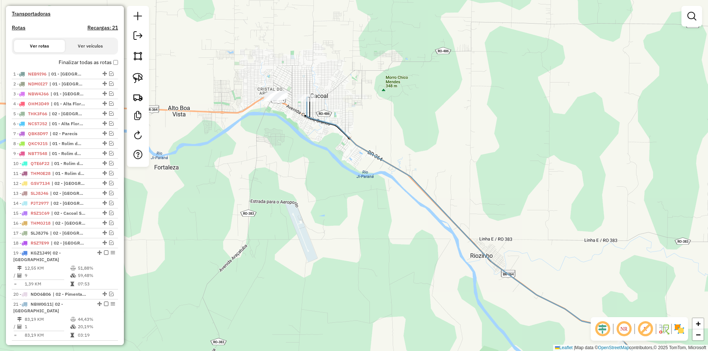
click at [289, 112] on div "Janela de atendimento Grade de atendimento Capacidade Transportadoras Veículos …" at bounding box center [354, 175] width 708 height 351
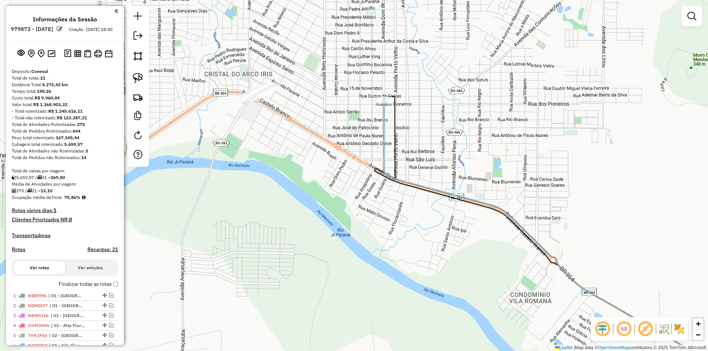
scroll to position [222, 0]
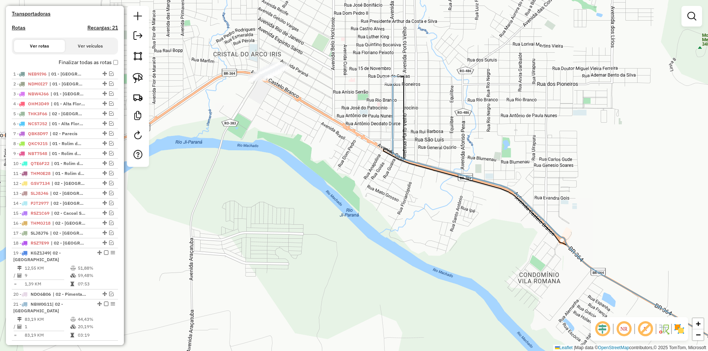
drag, startPoint x: 273, startPoint y: 106, endPoint x: 274, endPoint y: 98, distance: 8.7
click at [274, 98] on div "Janela de atendimento Grade de atendimento Capacidade Transportadoras Veículos …" at bounding box center [354, 175] width 708 height 351
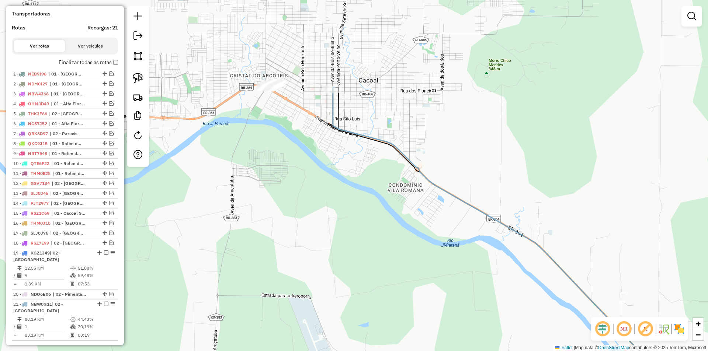
drag, startPoint x: 272, startPoint y: 106, endPoint x: 259, endPoint y: 80, distance: 29.2
click at [259, 80] on div "Janela de atendimento Grade de atendimento Capacidade Transportadoras Veículos …" at bounding box center [354, 175] width 708 height 351
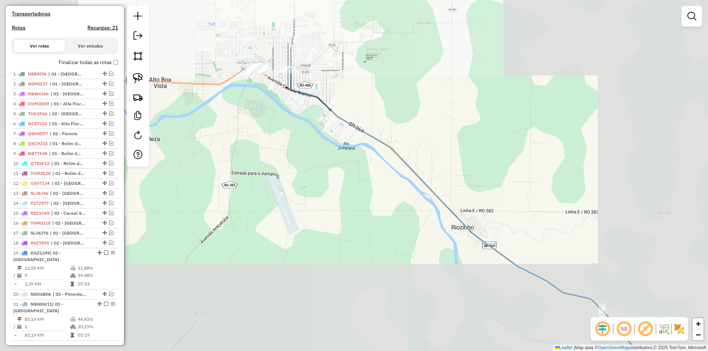
drag, startPoint x: 267, startPoint y: 106, endPoint x: 253, endPoint y: 96, distance: 17.6
click at [253, 96] on div "Janela de atendimento Grade de atendimento Capacidade Transportadoras Veículos …" at bounding box center [354, 175] width 708 height 351
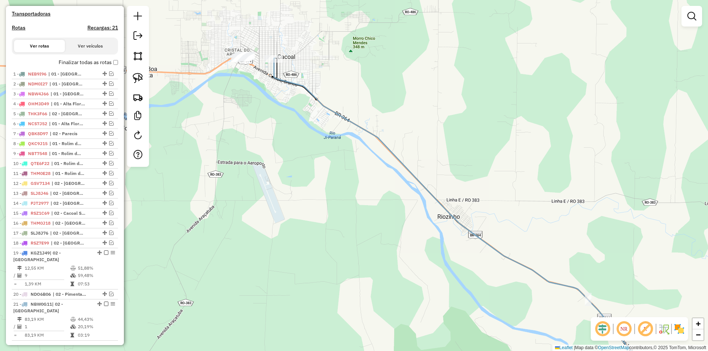
drag, startPoint x: 295, startPoint y: 113, endPoint x: 265, endPoint y: 80, distance: 43.9
click at [266, 81] on div "Janela de atendimento Grade de atendimento Capacidade Transportadoras Veículos …" at bounding box center [354, 175] width 708 height 351
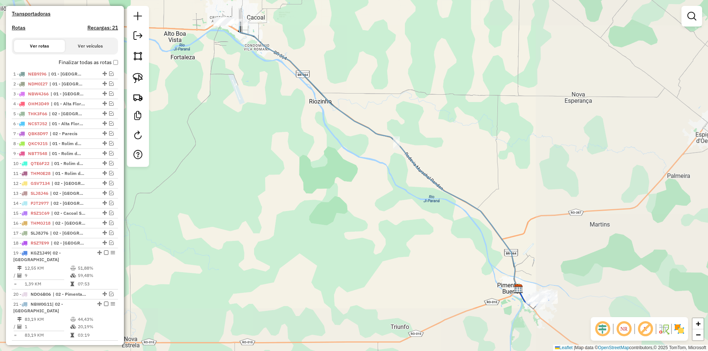
drag, startPoint x: 324, startPoint y: 107, endPoint x: 281, endPoint y: 80, distance: 50.7
click at [281, 80] on div "Janela de atendimento Grade de atendimento Capacidade Transportadoras Veículos …" at bounding box center [354, 175] width 708 height 351
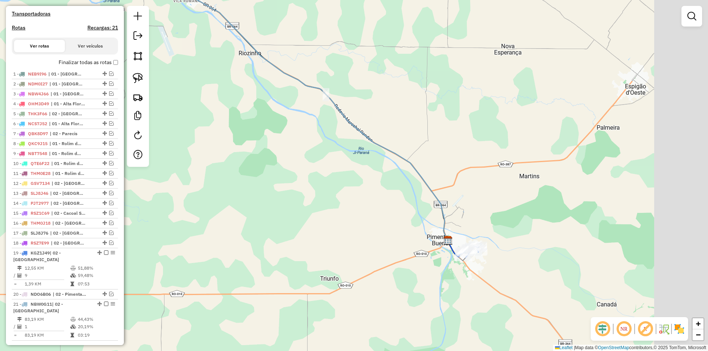
drag, startPoint x: 330, startPoint y: 135, endPoint x: 259, endPoint y: 92, distance: 83.1
click at [260, 92] on div "Janela de atendimento Grade de atendimento Capacidade Transportadoras Veículos …" at bounding box center [354, 175] width 708 height 351
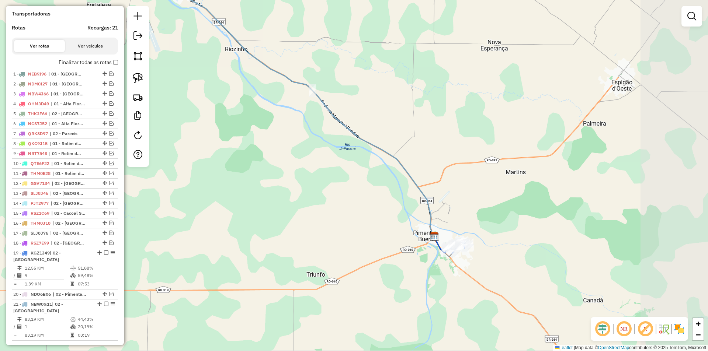
drag, startPoint x: 311, startPoint y: 123, endPoint x: 286, endPoint y: 97, distance: 36.2
click at [286, 97] on div "Janela de atendimento Grade de atendimento Capacidade Transportadoras Veículos …" at bounding box center [354, 175] width 708 height 351
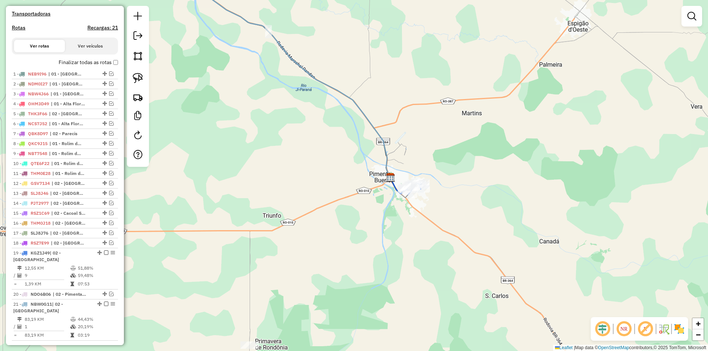
drag, startPoint x: 309, startPoint y: 133, endPoint x: 298, endPoint y: 111, distance: 25.4
click at [298, 111] on div "Janela de atendimento Grade de atendimento Capacidade Transportadoras Veículos …" at bounding box center [354, 175] width 708 height 351
select select "*********"
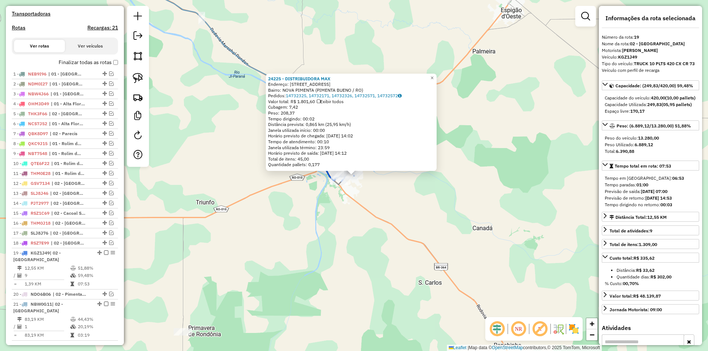
scroll to position [370, 0]
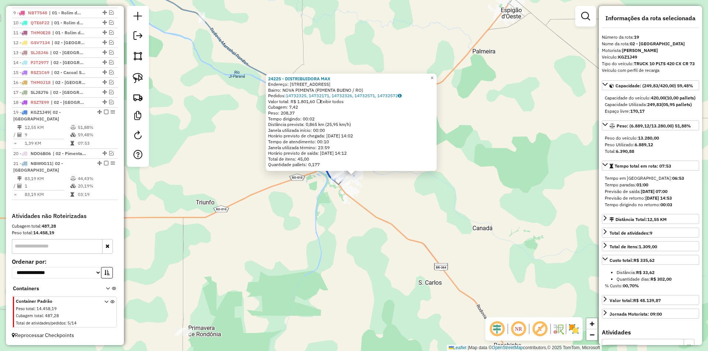
click at [380, 201] on div "24225 - DISTRIBUIDORA [PERSON_NAME]: [STREET_ADDRESS] Bairro: NOVA PIMENTA (PIM…" at bounding box center [354, 175] width 708 height 351
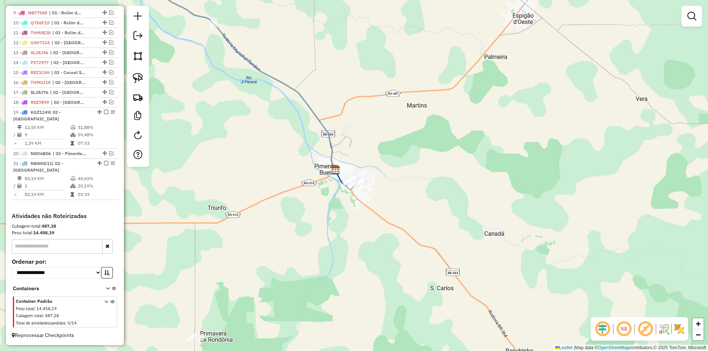
drag, startPoint x: 346, startPoint y: 213, endPoint x: 490, endPoint y: 265, distance: 153.2
click at [488, 266] on div "Janela de atendimento Grade de atendimento Capacidade Transportadoras Veículos …" at bounding box center [354, 175] width 708 height 351
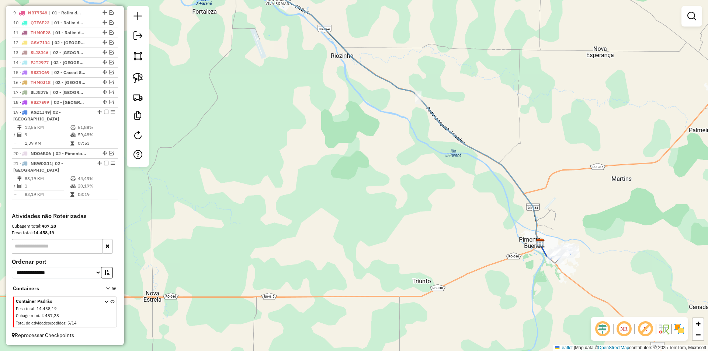
drag, startPoint x: 246, startPoint y: 95, endPoint x: 355, endPoint y: 205, distance: 155.4
click at [344, 205] on div "Janela de atendimento Grade de atendimento Capacidade Transportadoras Veículos …" at bounding box center [354, 175] width 708 height 351
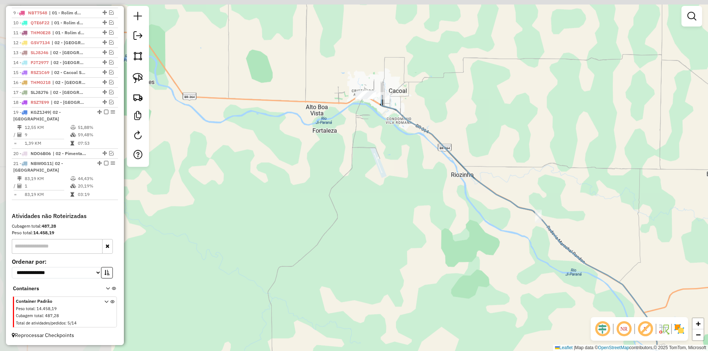
click at [289, 195] on div "Janela de atendimento Grade de atendimento Capacidade Transportadoras Veículos …" at bounding box center [354, 175] width 708 height 351
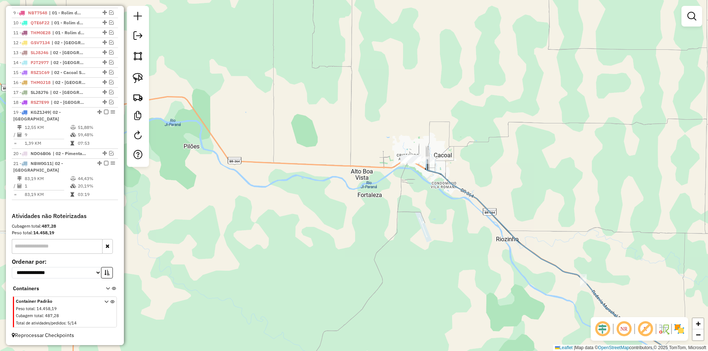
drag, startPoint x: 392, startPoint y: 171, endPoint x: 385, endPoint y: 173, distance: 7.7
click at [385, 173] on div "Janela de atendimento Grade de atendimento Capacidade Transportadoras Veículos …" at bounding box center [354, 175] width 708 height 351
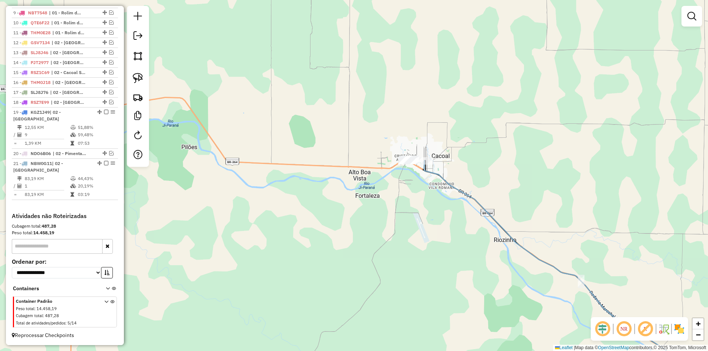
click at [384, 173] on div "Janela de atendimento Grade de atendimento Capacidade Transportadoras Veículos …" at bounding box center [354, 175] width 708 height 351
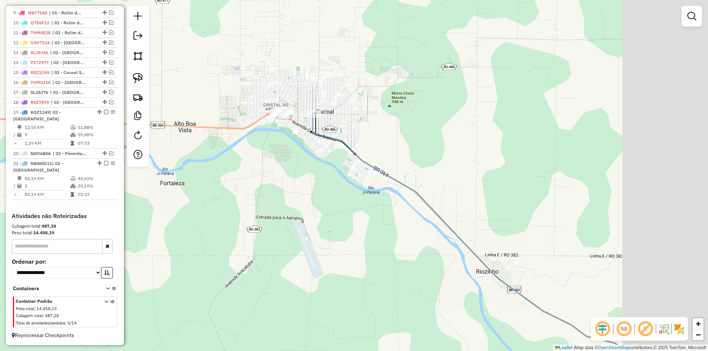
drag, startPoint x: 411, startPoint y: 182, endPoint x: 282, endPoint y: 141, distance: 135.9
click at [283, 141] on div "Janela de atendimento Grade de atendimento Capacidade Transportadoras Veículos …" at bounding box center [354, 175] width 708 height 351
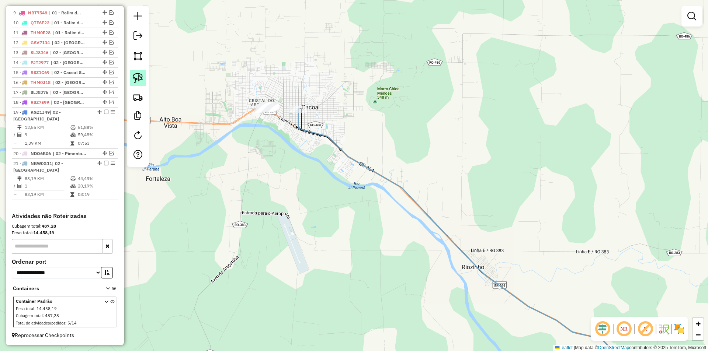
click at [136, 79] on img at bounding box center [138, 78] width 10 height 10
drag, startPoint x: 274, startPoint y: 145, endPoint x: 332, endPoint y: 138, distance: 59.0
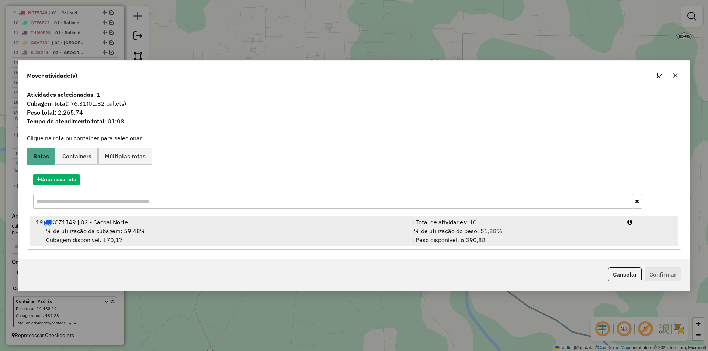
click at [104, 236] on div "% de utilização da cubagem: 59,48% Cubagem disponível: 170,17" at bounding box center [219, 236] width 377 height 18
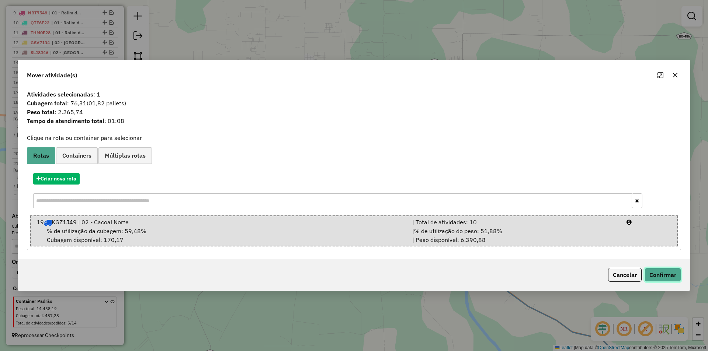
click at [655, 274] on button "Confirmar" at bounding box center [663, 275] width 37 height 14
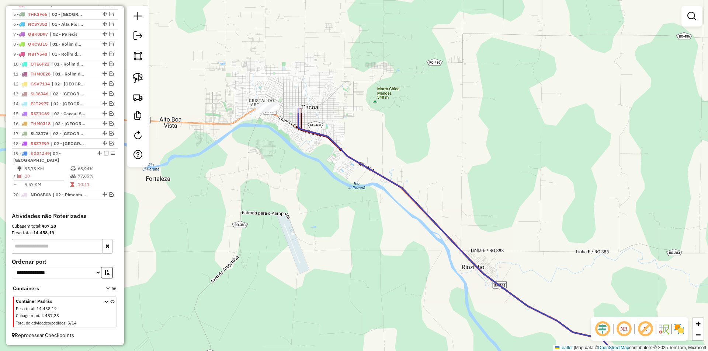
scroll to position [328, 0]
click at [361, 199] on div "Janela de atendimento Grade de atendimento Capacidade Transportadoras Veículos …" at bounding box center [354, 175] width 708 height 351
click at [300, 109] on icon at bounding box center [472, 248] width 345 height 278
select select "*********"
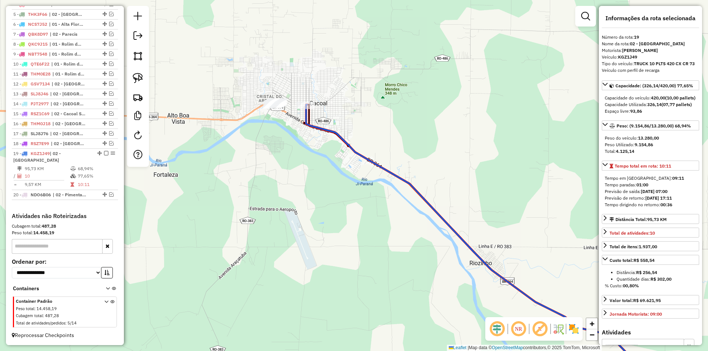
drag, startPoint x: 351, startPoint y: 197, endPoint x: 381, endPoint y: 175, distance: 38.0
click at [381, 175] on div "Janela de atendimento Grade de atendimento Capacidade Transportadoras Veículos …" at bounding box center [354, 175] width 708 height 351
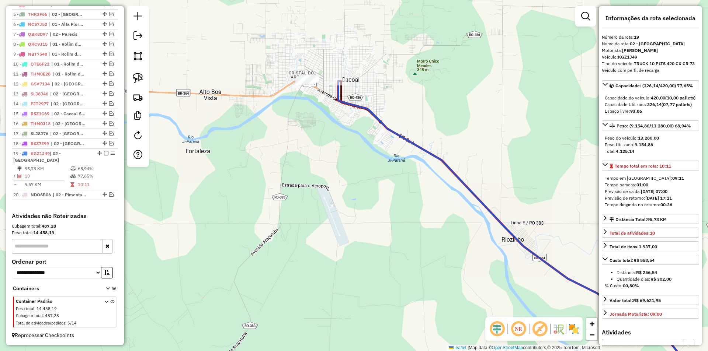
click at [381, 175] on div "Janela de atendimento Grade de atendimento Capacidade Transportadoras Veículos …" at bounding box center [354, 175] width 708 height 351
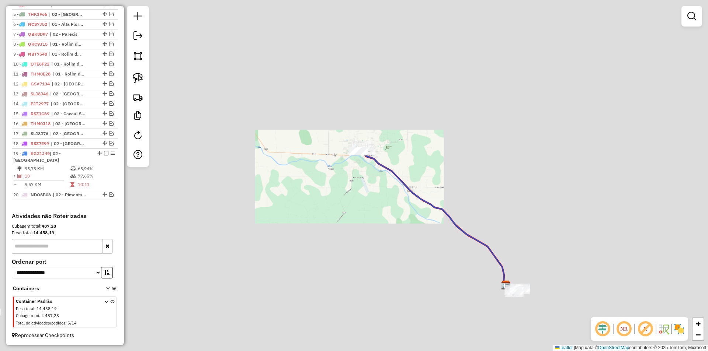
click at [379, 187] on div "Janela de atendimento Grade de atendimento Capacidade Transportadoras Veículos …" at bounding box center [354, 175] width 708 height 351
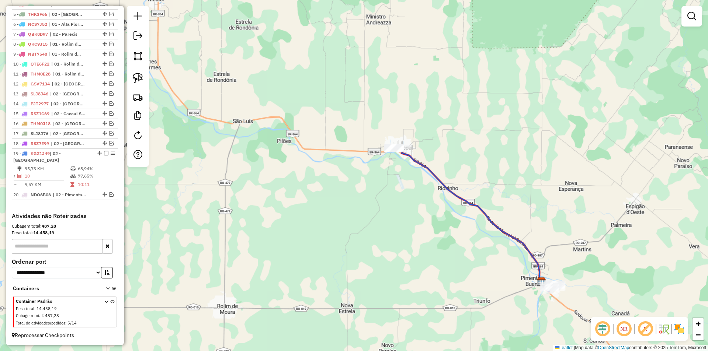
click at [337, 195] on div "Janela de atendimento Grade de atendimento Capacidade Transportadoras Veículos …" at bounding box center [354, 175] width 708 height 351
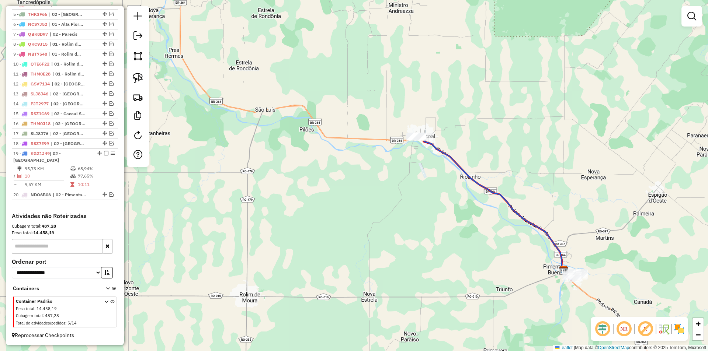
click at [315, 201] on div "Janela de atendimento Grade de atendimento Capacidade Transportadoras Veículos …" at bounding box center [354, 175] width 708 height 351
drag, startPoint x: 323, startPoint y: 194, endPoint x: 330, endPoint y: 191, distance: 8.4
click at [325, 193] on div "Janela de atendimento Grade de atendimento Capacidade Transportadoras Veículos …" at bounding box center [354, 175] width 708 height 351
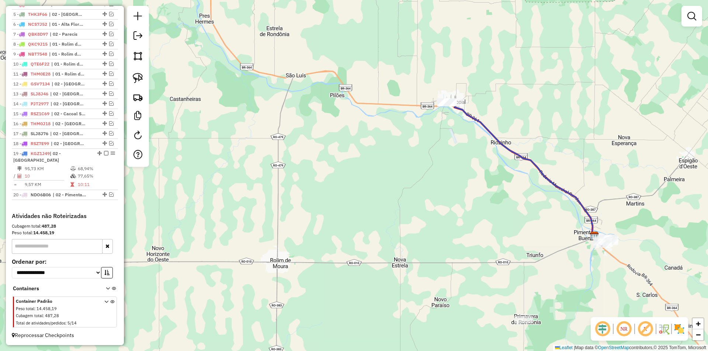
drag, startPoint x: 413, startPoint y: 226, endPoint x: 413, endPoint y: 201, distance: 24.7
click at [413, 202] on div "Janela de atendimento Grade de atendimento Capacidade Transportadoras Veículos …" at bounding box center [354, 175] width 708 height 351
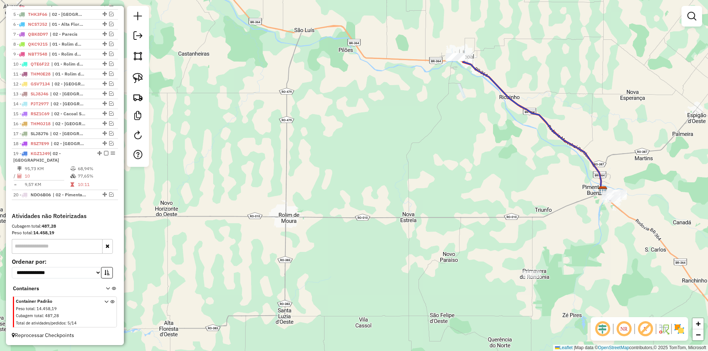
drag, startPoint x: 412, startPoint y: 195, endPoint x: 418, endPoint y: 192, distance: 6.6
click at [418, 192] on div "Janela de atendimento Grade de atendimento Capacidade Transportadoras Veículos …" at bounding box center [354, 175] width 708 height 351
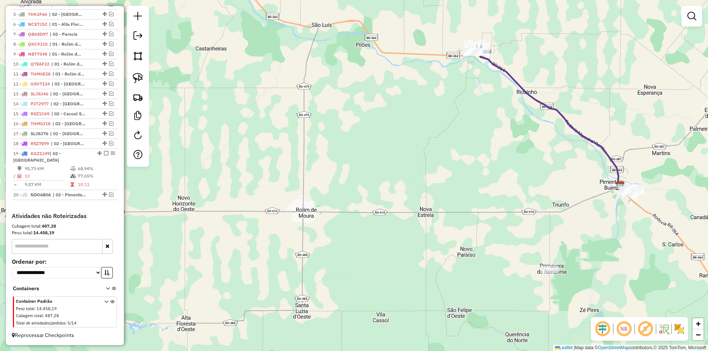
drag, startPoint x: 370, startPoint y: 218, endPoint x: 454, endPoint y: 203, distance: 84.6
click at [448, 204] on div "Janela de atendimento Grade de atendimento Capacidade Transportadoras Veículos …" at bounding box center [354, 175] width 708 height 351
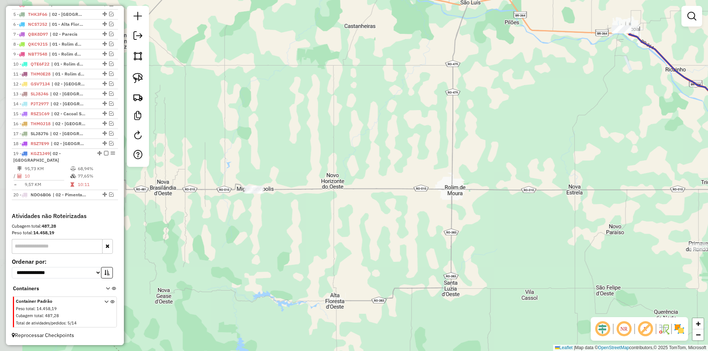
click at [364, 219] on div "Janela de atendimento Grade de atendimento Capacidade Transportadoras Veículos …" at bounding box center [354, 175] width 708 height 351
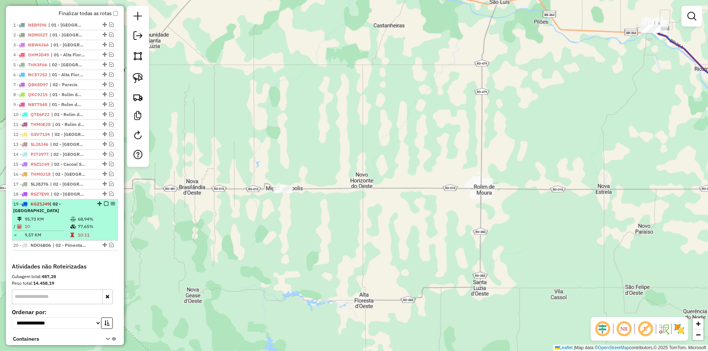
scroll to position [254, 0]
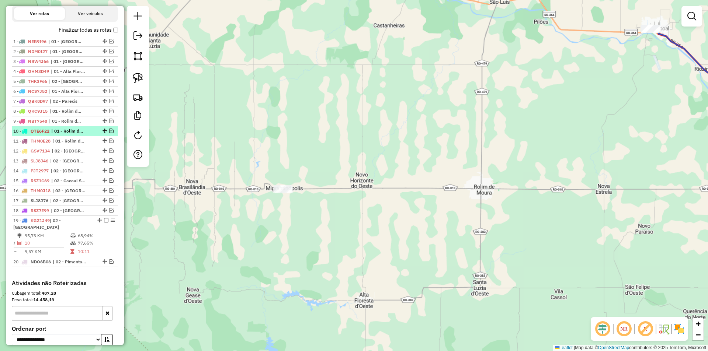
click at [110, 133] on em at bounding box center [111, 131] width 4 height 4
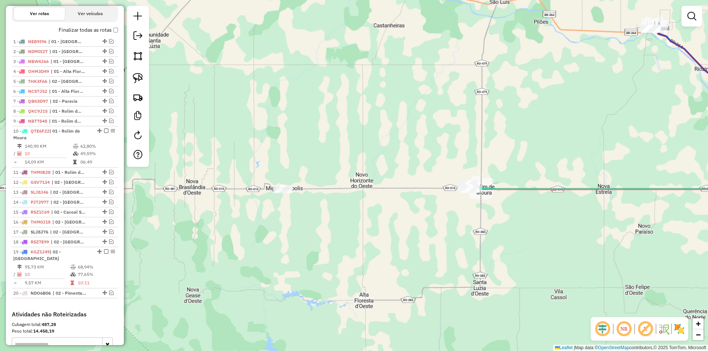
click at [364, 154] on div "Janela de atendimento Grade de atendimento Capacidade Transportadoras Veículos …" at bounding box center [354, 175] width 708 height 351
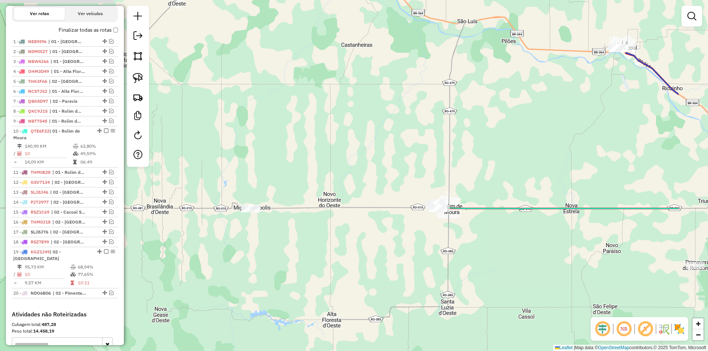
drag, startPoint x: 552, startPoint y: 185, endPoint x: 445, endPoint y: 206, distance: 109.4
click at [445, 208] on icon at bounding box center [558, 208] width 242 height 1
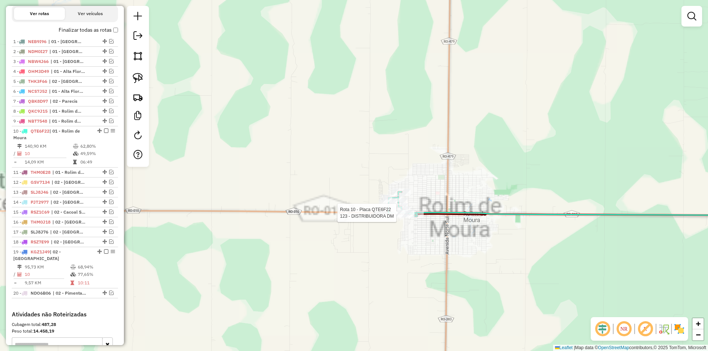
drag, startPoint x: 407, startPoint y: 231, endPoint x: 400, endPoint y: 221, distance: 12.1
click at [406, 231] on div "Rota 10 - Placa QTE6F22 123 - DISTRIBUIDORA DM Janela de atendimento Grade de a…" at bounding box center [354, 175] width 708 height 351
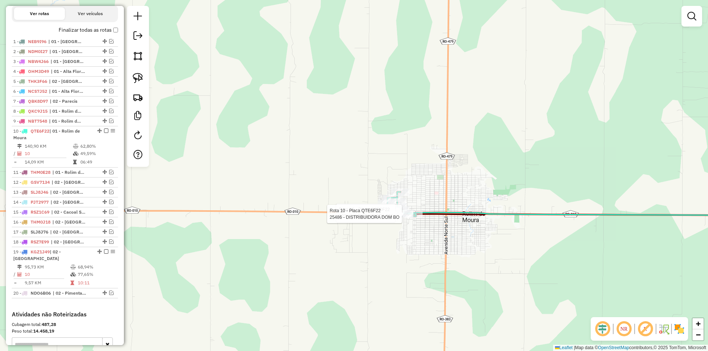
select select "*********"
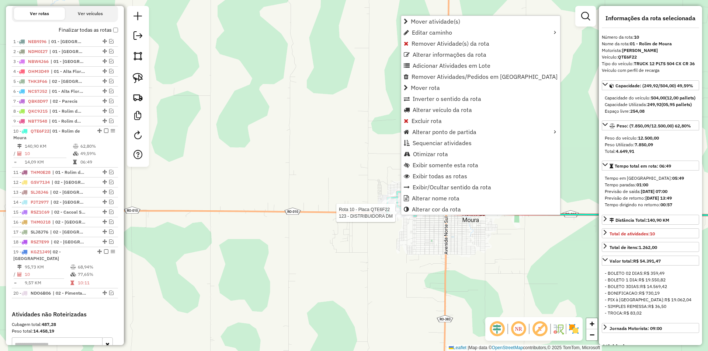
scroll to position [360, 0]
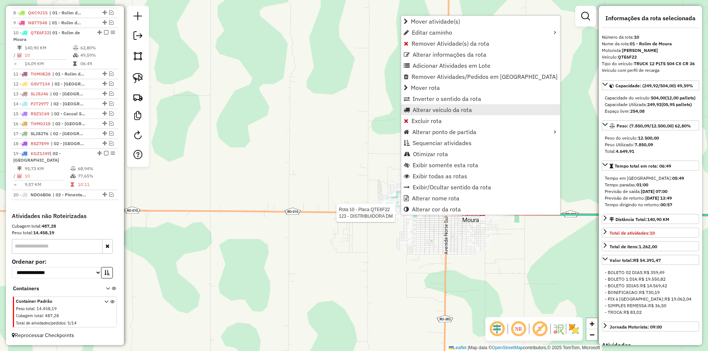
click at [437, 108] on span "Alterar veículo da rota" at bounding box center [442, 110] width 59 height 6
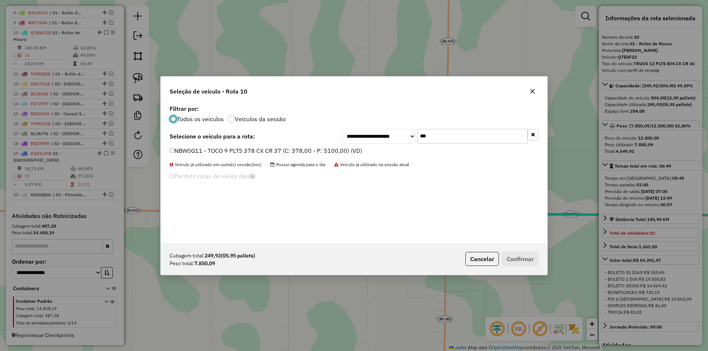
scroll to position [4, 2]
drag, startPoint x: 438, startPoint y: 139, endPoint x: 414, endPoint y: 138, distance: 23.7
click at [414, 138] on div "**********" at bounding box center [440, 136] width 197 height 15
type input "***"
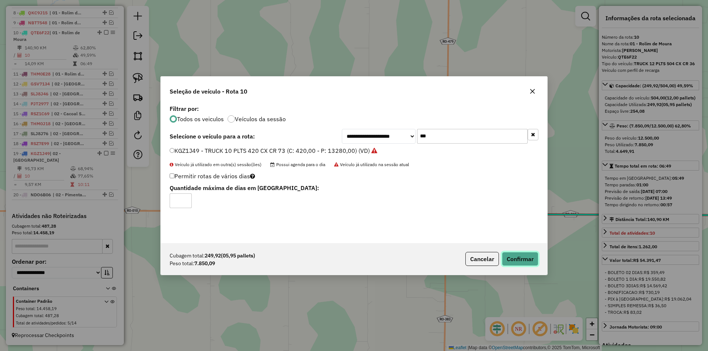
click at [508, 255] on button "Confirmar" at bounding box center [520, 259] width 37 height 14
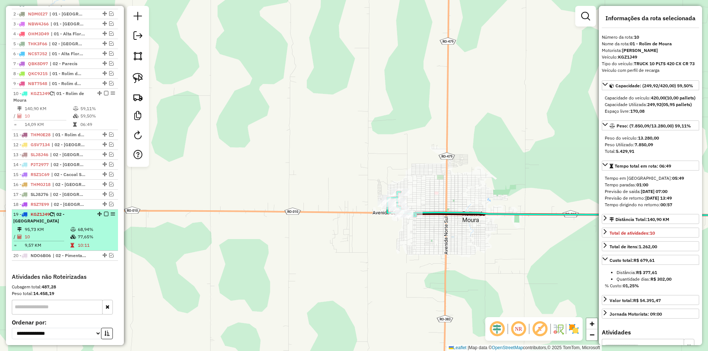
scroll to position [286, 0]
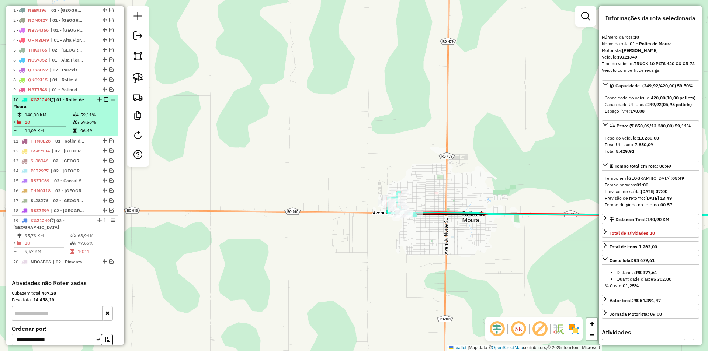
click at [104, 102] on em at bounding box center [106, 99] width 4 height 4
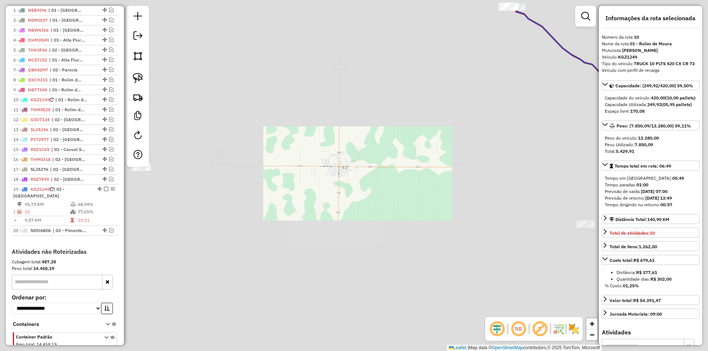
drag, startPoint x: 302, startPoint y: 162, endPoint x: 291, endPoint y: 167, distance: 12.4
click at [294, 165] on div "Janela de atendimento Grade de atendimento Capacidade Transportadoras Veículos …" at bounding box center [354, 175] width 708 height 351
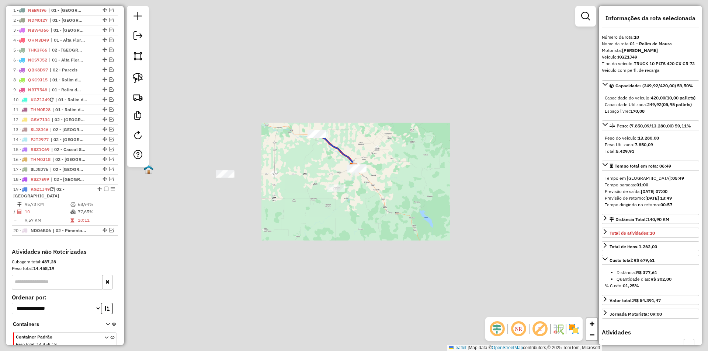
drag, startPoint x: 352, startPoint y: 163, endPoint x: 334, endPoint y: 177, distance: 22.3
click at [349, 172] on img at bounding box center [354, 168] width 10 height 10
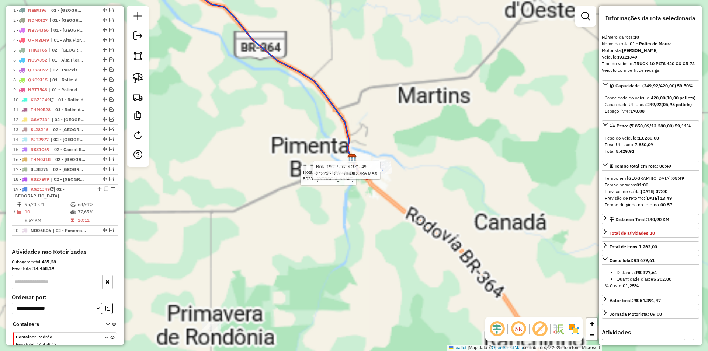
click at [331, 207] on div "Rota 19 - Placa KGZ1J49 5023 - [PERSON_NAME] DA PAI Rota 19 - Placa KGZ1J49 242…" at bounding box center [354, 175] width 708 height 351
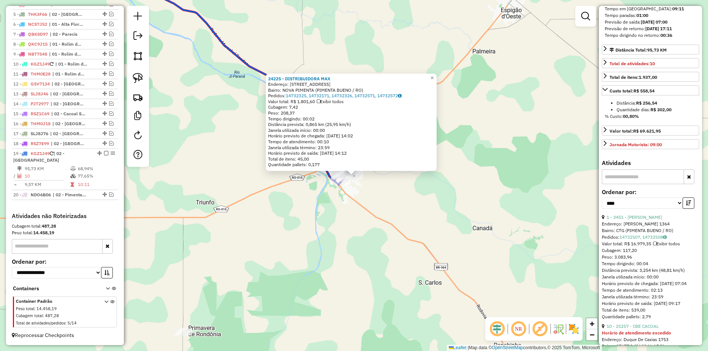
scroll to position [184, 0]
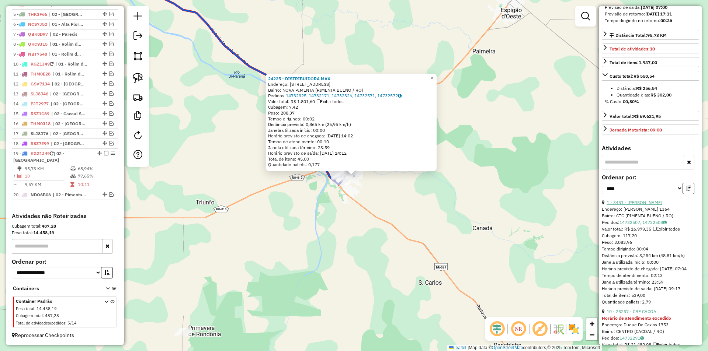
click at [640, 205] on link "1 - 3451 - [PERSON_NAME]" at bounding box center [635, 203] width 56 height 6
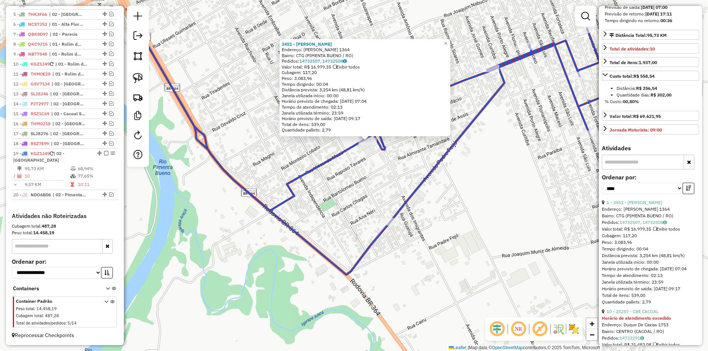
drag, startPoint x: 358, startPoint y: 150, endPoint x: 347, endPoint y: 195, distance: 46.2
click at [347, 195] on div "3451 - ATACAREJO [PERSON_NAME]: [PERSON_NAME] 1364 Bairro: CTG (PIMENTA BUENO /…" at bounding box center [354, 175] width 708 height 351
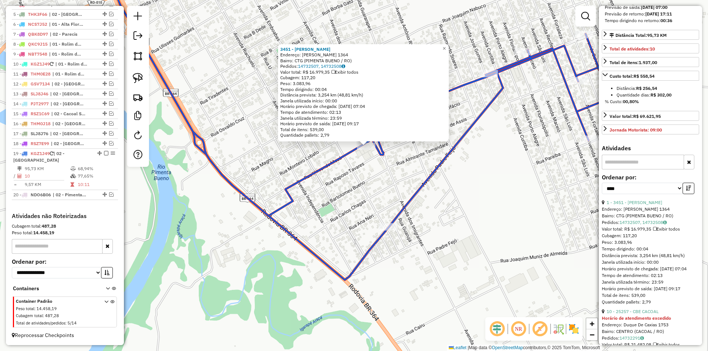
click at [347, 189] on div "3451 - ATACAREJO [PERSON_NAME]: [PERSON_NAME] 1364 Bairro: CTG (PIMENTA BUENO /…" at bounding box center [354, 175] width 708 height 351
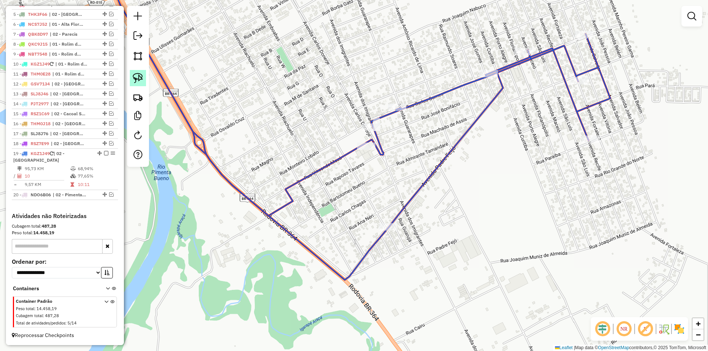
click at [138, 73] on img at bounding box center [138, 78] width 10 height 10
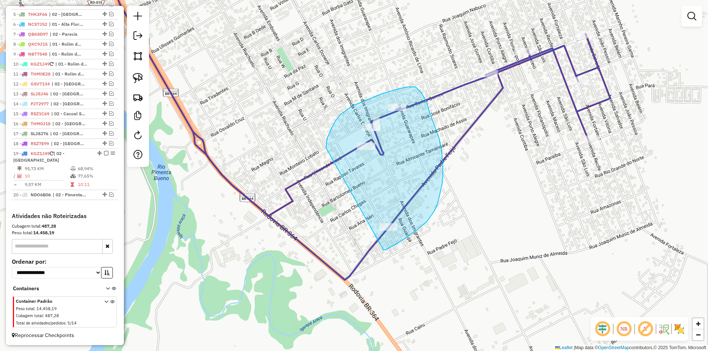
drag, startPoint x: 336, startPoint y: 121, endPoint x: 339, endPoint y: 243, distance: 122.5
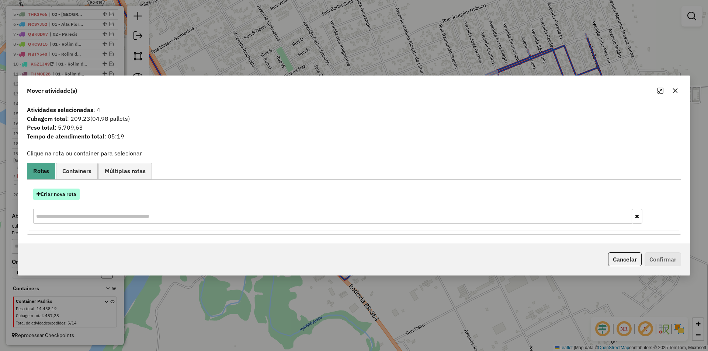
click at [64, 193] on button "Criar nova rota" at bounding box center [56, 194] width 46 height 11
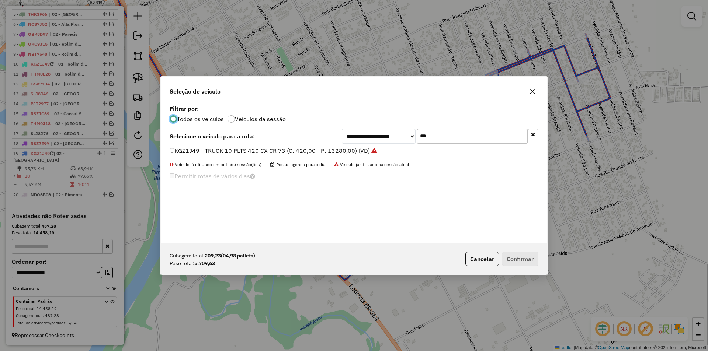
scroll to position [4, 2]
drag, startPoint x: 428, startPoint y: 140, endPoint x: 395, endPoint y: 149, distance: 34.1
click at [399, 149] on div "**********" at bounding box center [354, 173] width 386 height 140
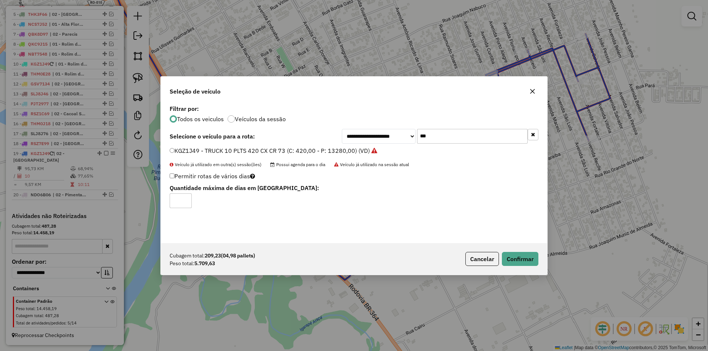
click at [444, 133] on input "***" at bounding box center [472, 136] width 111 height 15
type input "*"
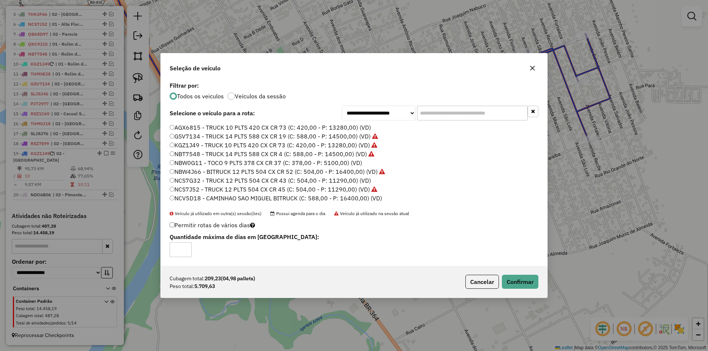
click at [524, 292] on div "Cubagem total: 209,23 (04,98 pallets) Peso total: 5.709,63 Cancelar Confirmar" at bounding box center [354, 282] width 386 height 32
click at [522, 284] on button "Confirmar" at bounding box center [520, 282] width 37 height 14
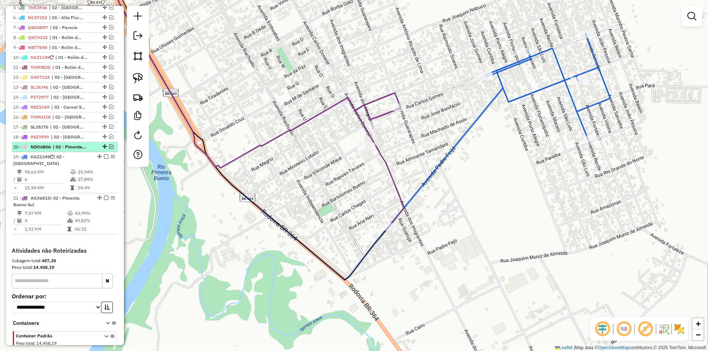
drag, startPoint x: 101, startPoint y: 193, endPoint x: 81, endPoint y: 153, distance: 45.0
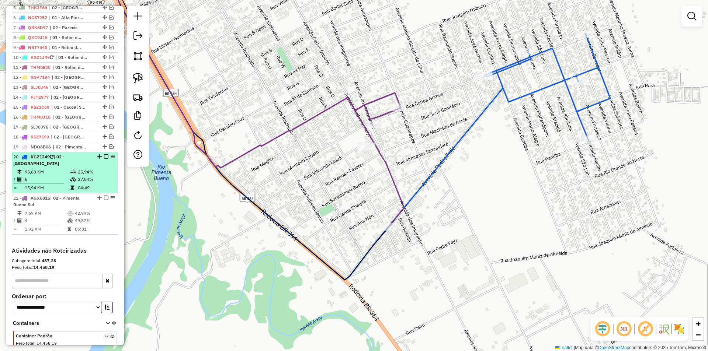
click at [104, 159] on em at bounding box center [106, 157] width 4 height 4
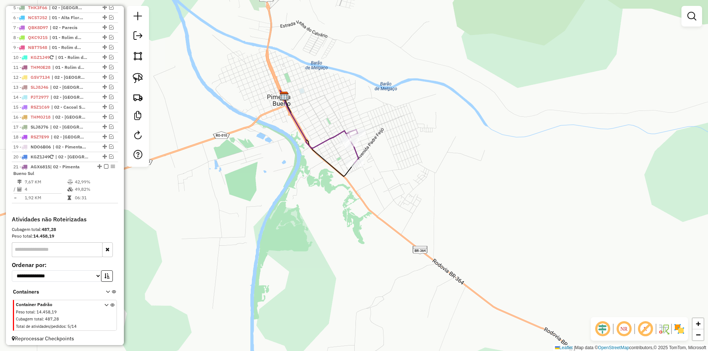
drag, startPoint x: 328, startPoint y: 172, endPoint x: 318, endPoint y: 180, distance: 12.6
click at [318, 180] on div "Janela de atendimento Grade de atendimento Capacidade Transportadoras Veículos …" at bounding box center [354, 175] width 708 height 351
select select "*********"
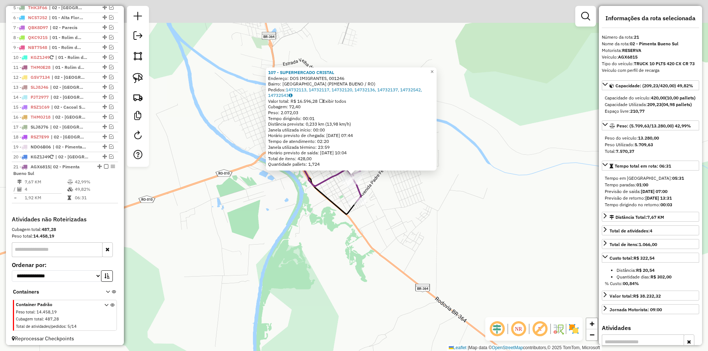
scroll to position [338, 0]
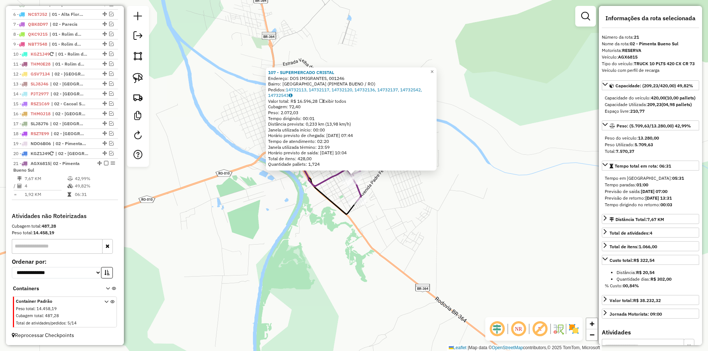
click at [446, 209] on div "107 - SUPERMERCADO CRISTAL Endereço: DOS IMIGRANTES, 001246 Bairro: [GEOGRAPHIC…" at bounding box center [354, 175] width 708 height 351
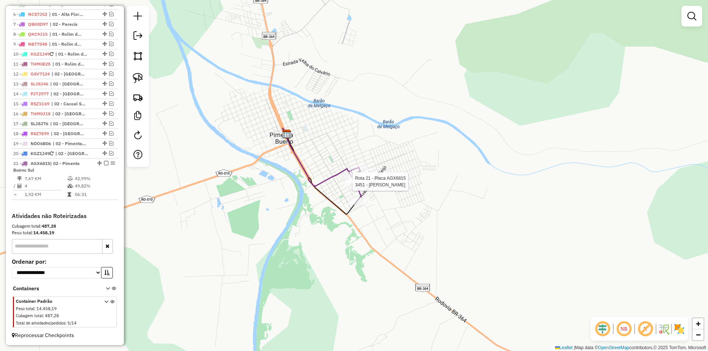
select select "*********"
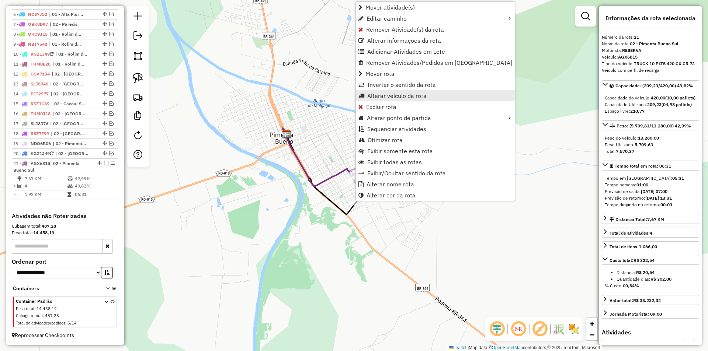
click at [382, 99] on span "Alterar veículo da rota" at bounding box center [396, 96] width 59 height 6
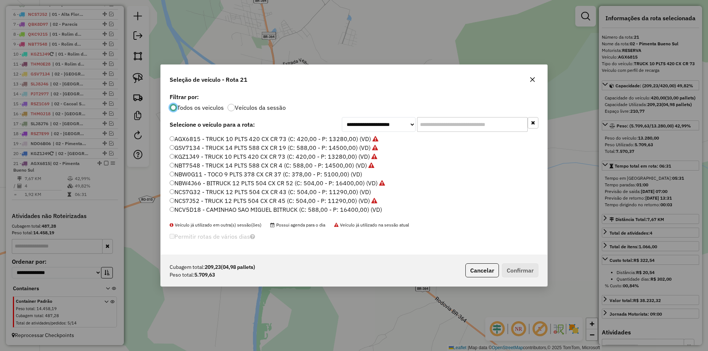
scroll to position [4, 2]
click at [426, 117] on div "**********" at bounding box center [354, 172] width 386 height 163
click at [431, 125] on input "text" at bounding box center [472, 124] width 111 height 15
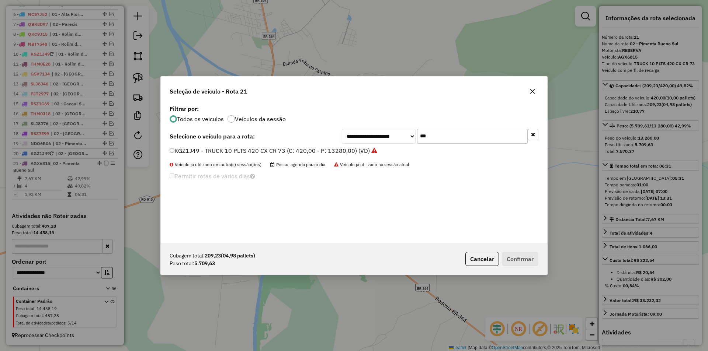
type input "***"
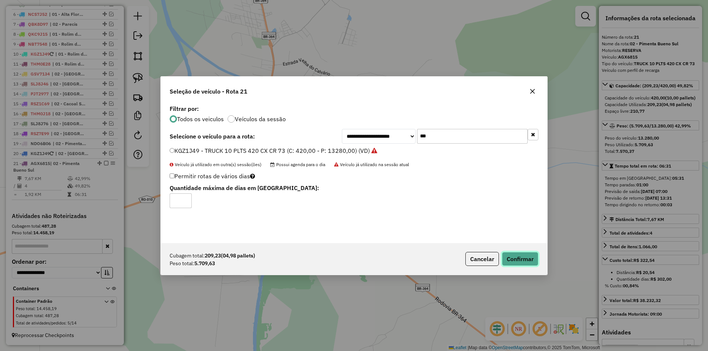
click at [522, 257] on button "Confirmar" at bounding box center [520, 259] width 37 height 14
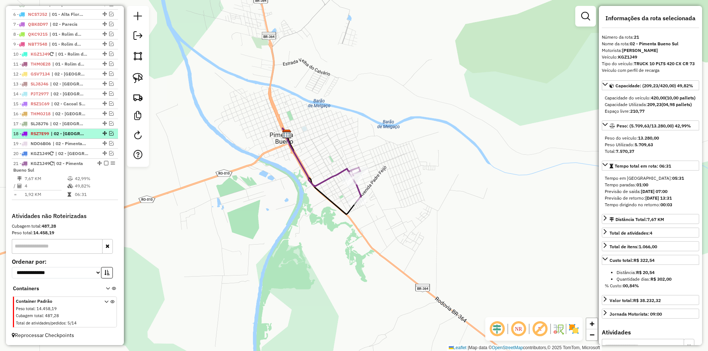
click at [104, 163] on em at bounding box center [106, 163] width 4 height 4
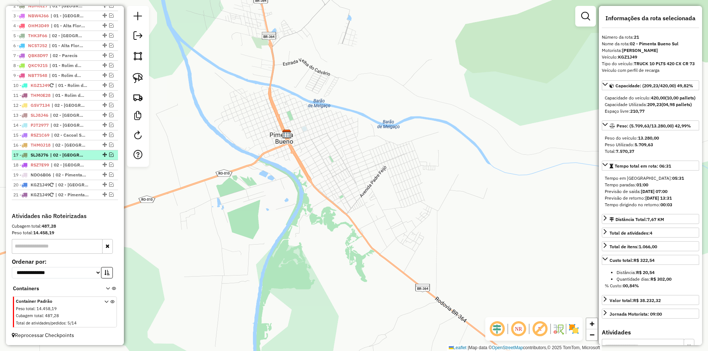
scroll to position [307, 0]
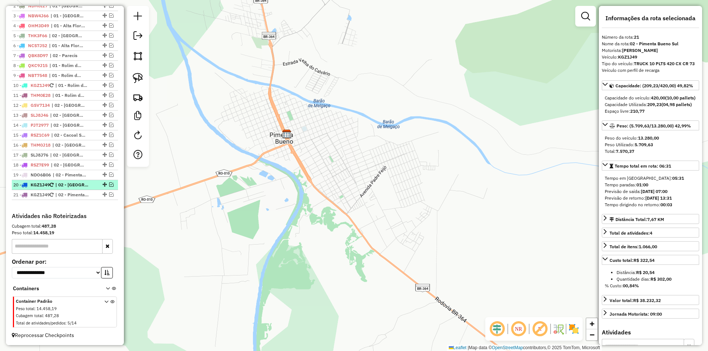
click at [109, 185] on em at bounding box center [111, 185] width 4 height 4
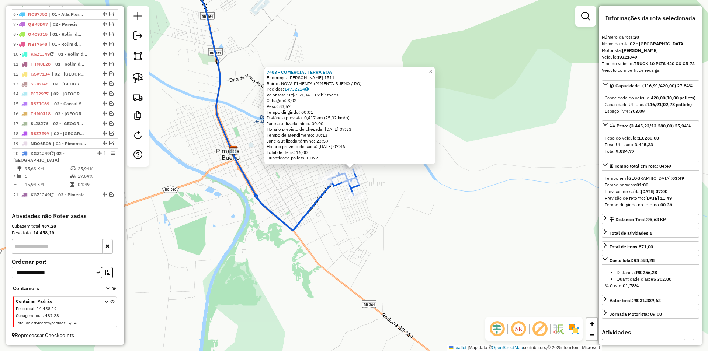
drag, startPoint x: 449, startPoint y: 240, endPoint x: 447, endPoint y: 235, distance: 5.8
click at [447, 235] on div "7483 - COMERCIAL TERRA BOA Endereço: [PERSON_NAME] 1511 Bairro: NOVA PIMENTA (P…" at bounding box center [354, 175] width 708 height 351
click at [446, 235] on div "7483 - COMERCIAL TERRA BOA Endereço: [PERSON_NAME] 1511 Bairro: NOVA PIMENTA (P…" at bounding box center [354, 175] width 708 height 351
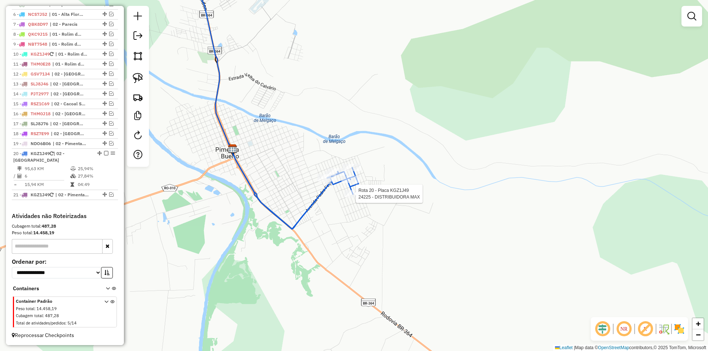
select select "*********"
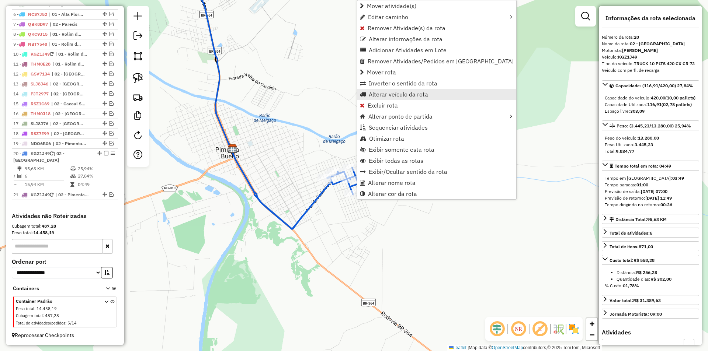
click at [382, 96] on span "Alterar veículo da rota" at bounding box center [398, 94] width 59 height 6
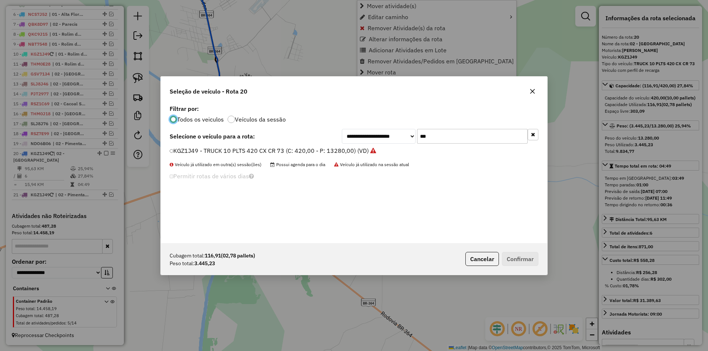
scroll to position [4, 2]
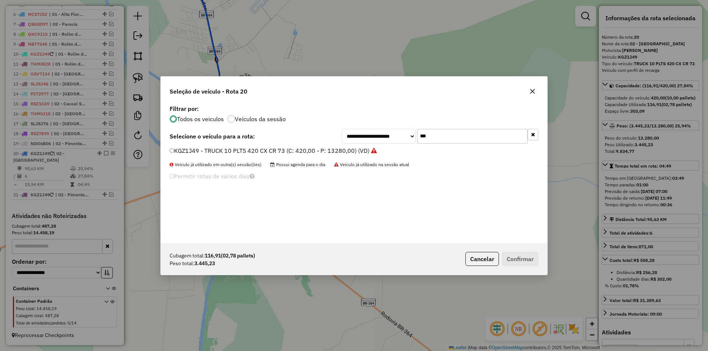
drag, startPoint x: 440, startPoint y: 142, endPoint x: 381, endPoint y: 150, distance: 59.5
click at [381, 149] on div "**********" at bounding box center [354, 173] width 386 height 140
type input "***"
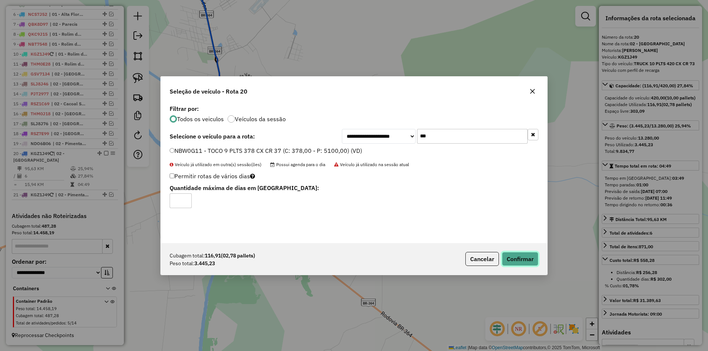
click at [518, 256] on button "Confirmar" at bounding box center [520, 259] width 37 height 14
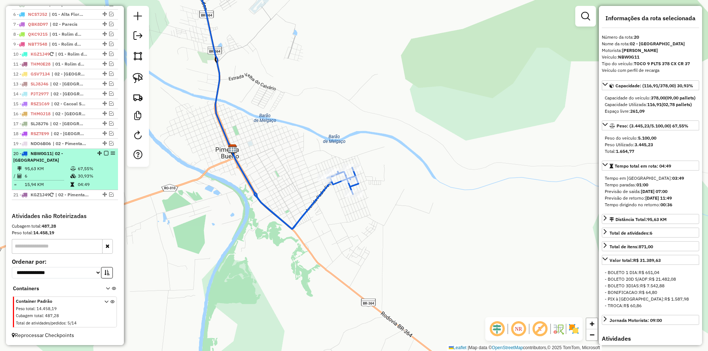
click at [105, 153] on em at bounding box center [106, 153] width 4 height 4
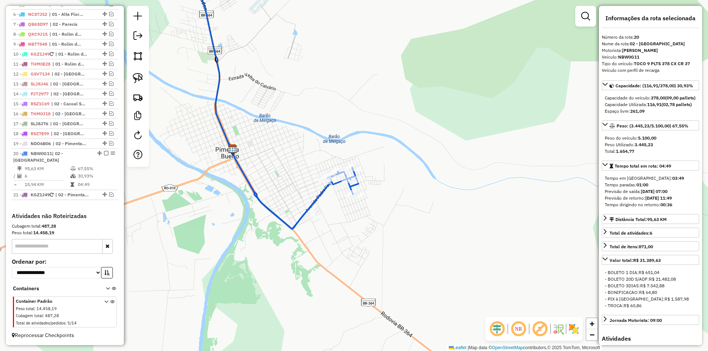
scroll to position [307, 0]
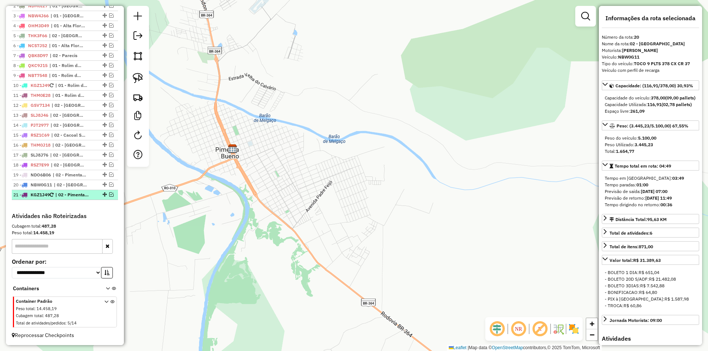
click at [110, 193] on em at bounding box center [111, 194] width 4 height 4
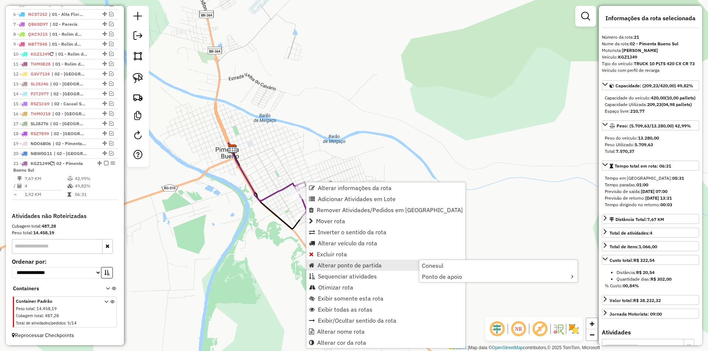
click at [336, 268] on span "Alterar ponto de partida" at bounding box center [350, 266] width 64 height 6
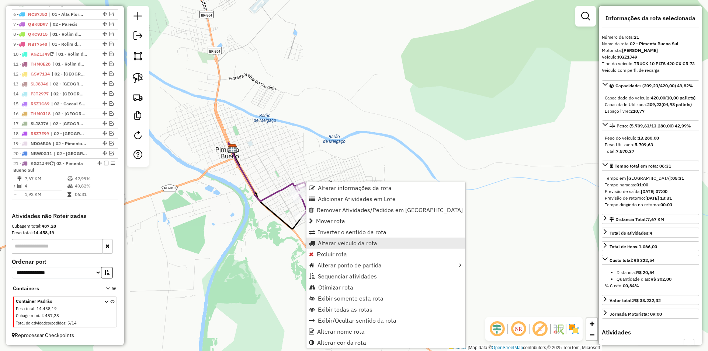
click at [336, 246] on span "Alterar veículo da rota" at bounding box center [347, 243] width 59 height 6
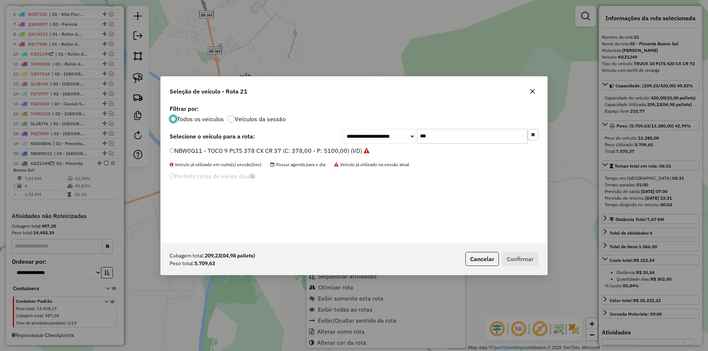
scroll to position [4, 2]
drag, startPoint x: 438, startPoint y: 134, endPoint x: 390, endPoint y: 148, distance: 49.8
click at [390, 148] on div "**********" at bounding box center [354, 173] width 386 height 140
type input "***"
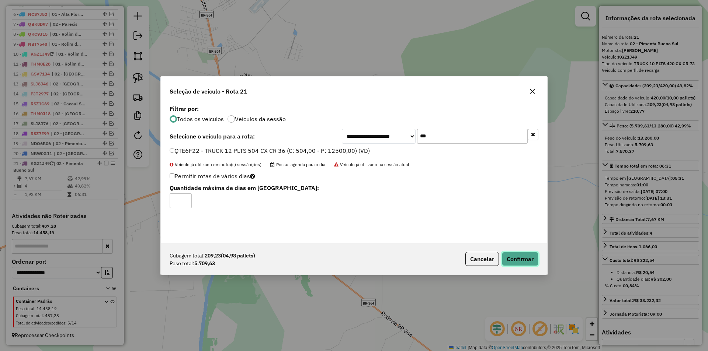
drag, startPoint x: 527, startPoint y: 263, endPoint x: 521, endPoint y: 261, distance: 6.2
click at [527, 263] on button "Confirmar" at bounding box center [520, 259] width 37 height 14
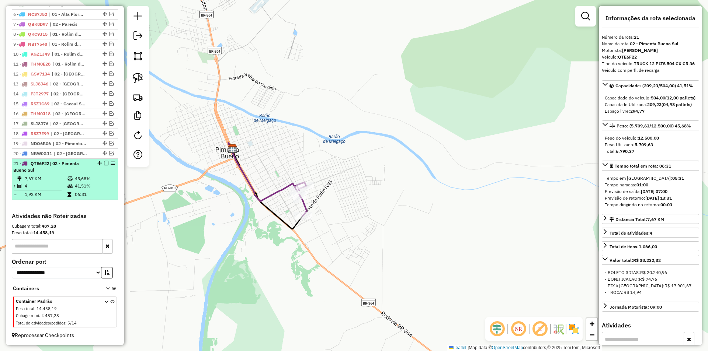
click at [106, 164] on em at bounding box center [106, 163] width 4 height 4
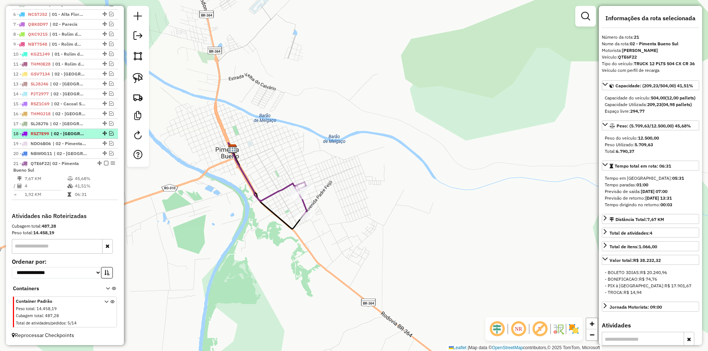
scroll to position [307, 0]
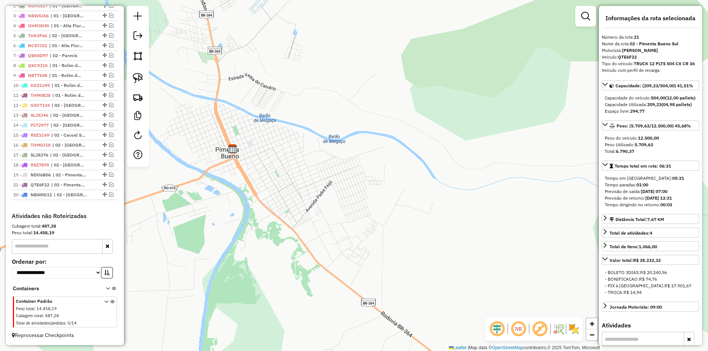
drag, startPoint x: 102, startPoint y: 186, endPoint x: 100, endPoint y: 204, distance: 17.8
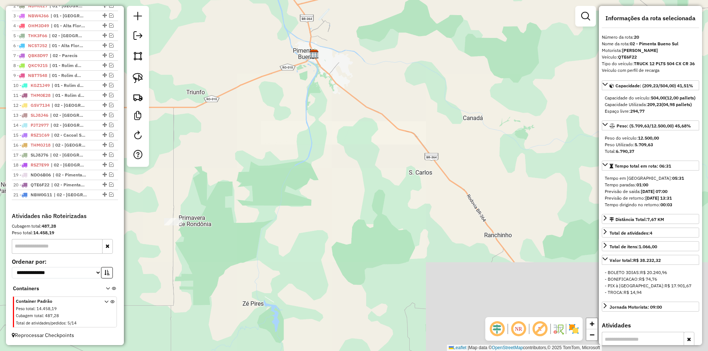
drag, startPoint x: 309, startPoint y: 133, endPoint x: 306, endPoint y: 166, distance: 33.0
click at [306, 165] on div "Janela de atendimento Grade de atendimento Capacidade Transportadoras Veículos …" at bounding box center [354, 175] width 708 height 351
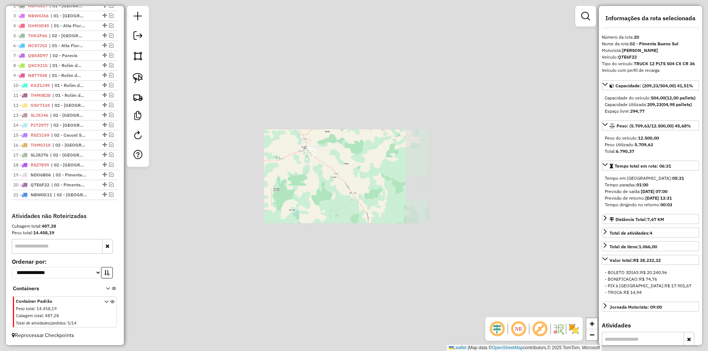
click at [293, 179] on div "Janela de atendimento Grade de atendimento Capacidade Transportadoras Veículos …" at bounding box center [354, 175] width 708 height 351
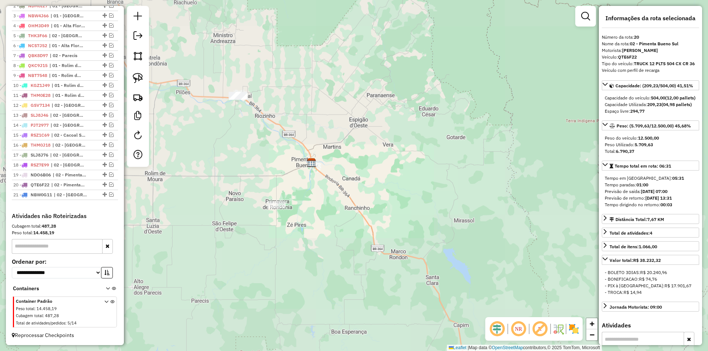
click at [300, 214] on div "Janela de atendimento Grade de atendimento Capacidade Transportadoras Veículos …" at bounding box center [354, 175] width 708 height 351
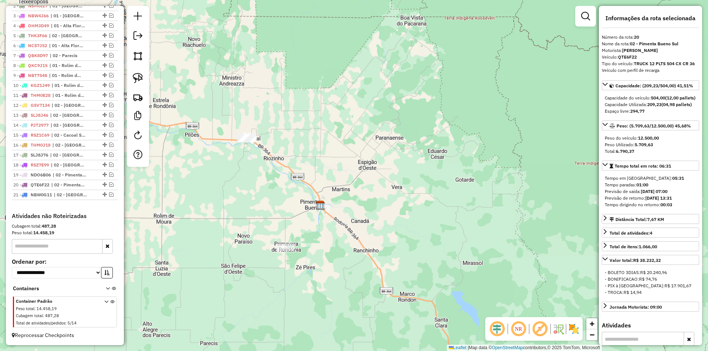
click at [211, 183] on div "Janela de atendimento Grade de atendimento Capacidade Transportadoras Veículos …" at bounding box center [354, 175] width 708 height 351
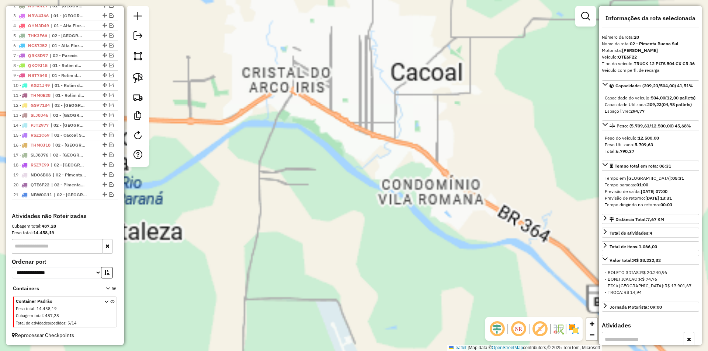
click at [316, 143] on div "Janela de atendimento Grade de atendimento Capacidade Transportadoras Veículos …" at bounding box center [354, 175] width 708 height 351
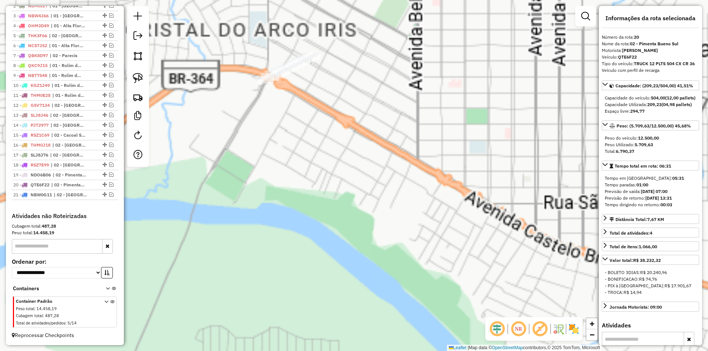
drag, startPoint x: 259, startPoint y: 165, endPoint x: 274, endPoint y: 196, distance: 34.3
click at [274, 196] on div "Janela de atendimento Grade de atendimento Capacidade Transportadoras Veículos …" at bounding box center [354, 175] width 708 height 351
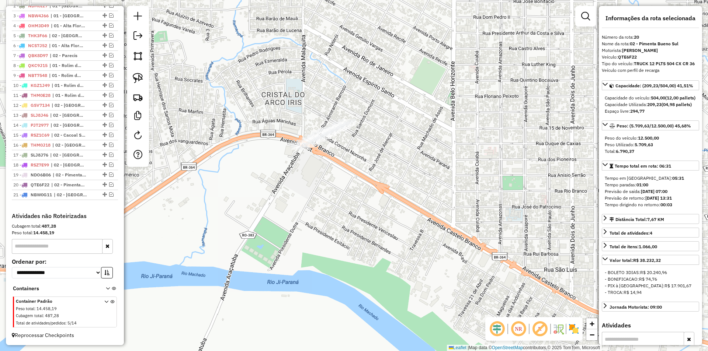
click at [264, 182] on div "Janela de atendimento Grade de atendimento Capacidade Transportadoras Veículos …" at bounding box center [354, 175] width 708 height 351
click at [135, 73] on img at bounding box center [138, 78] width 10 height 10
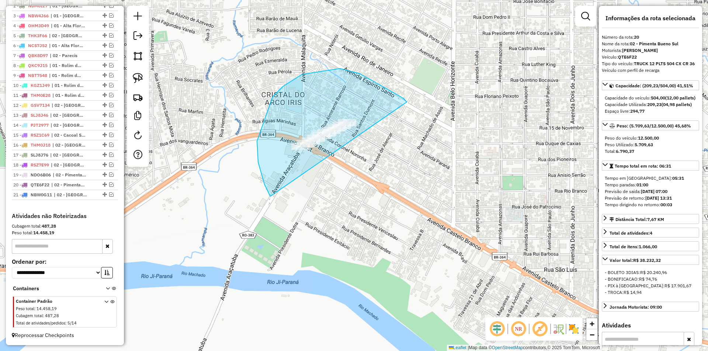
drag, startPoint x: 270, startPoint y: 197, endPoint x: 381, endPoint y: 208, distance: 110.9
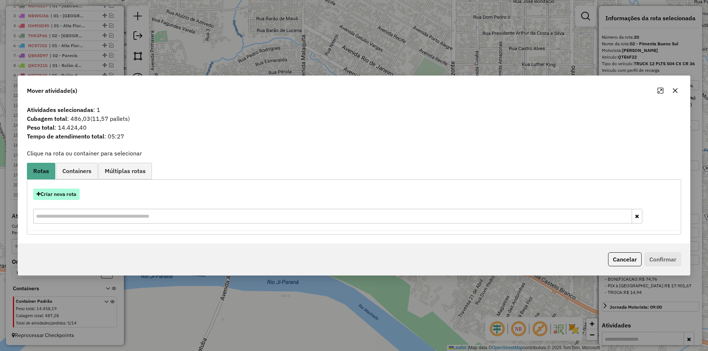
click at [64, 192] on button "Criar nova rota" at bounding box center [56, 194] width 46 height 11
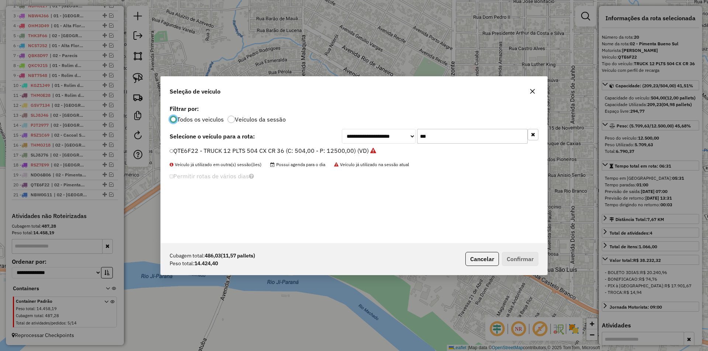
scroll to position [4, 2]
drag, startPoint x: 426, startPoint y: 137, endPoint x: 410, endPoint y: 143, distance: 17.3
click at [406, 145] on div "**********" at bounding box center [354, 173] width 386 height 140
drag, startPoint x: 447, startPoint y: 130, endPoint x: 405, endPoint y: 138, distance: 43.4
click at [405, 138] on div "**********" at bounding box center [440, 136] width 197 height 15
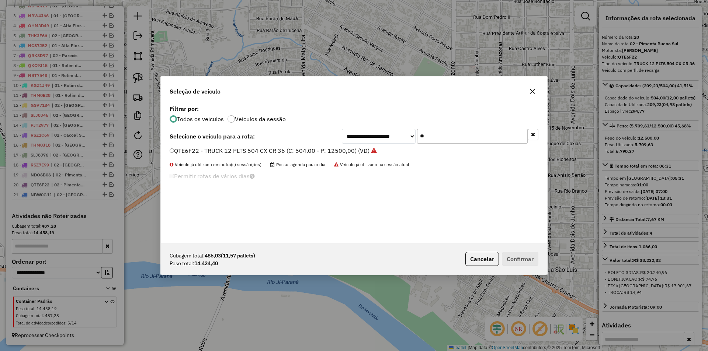
type input "***"
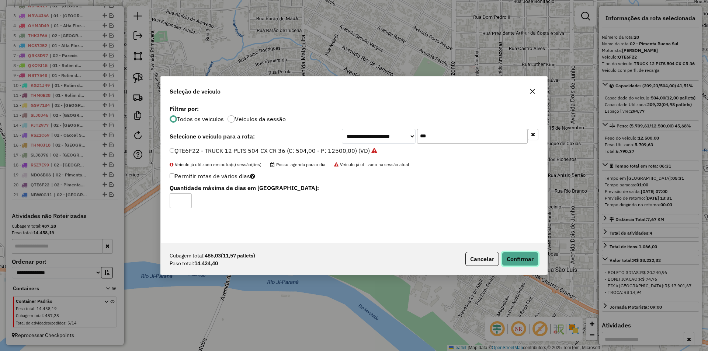
click at [513, 257] on button "Confirmar" at bounding box center [520, 259] width 37 height 14
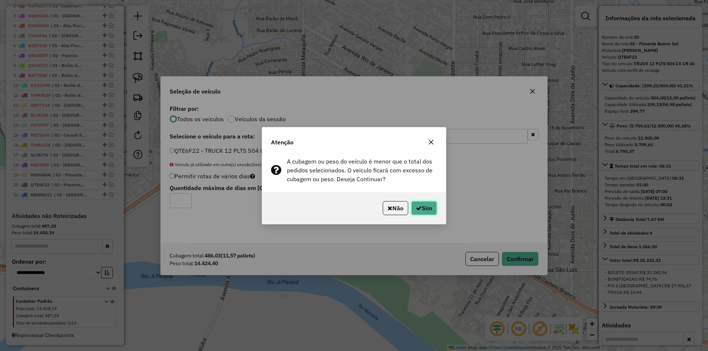
click at [416, 208] on icon "button" at bounding box center [419, 208] width 6 height 6
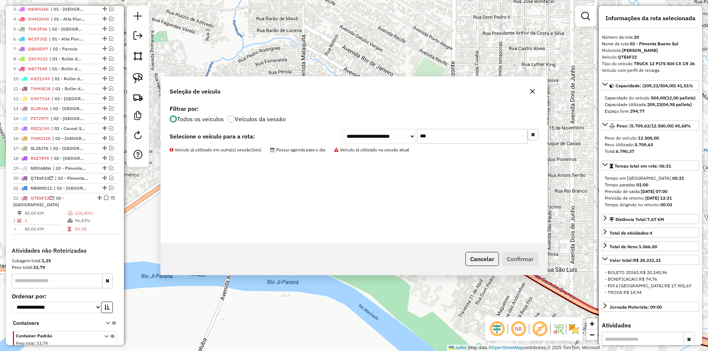
scroll to position [348, 0]
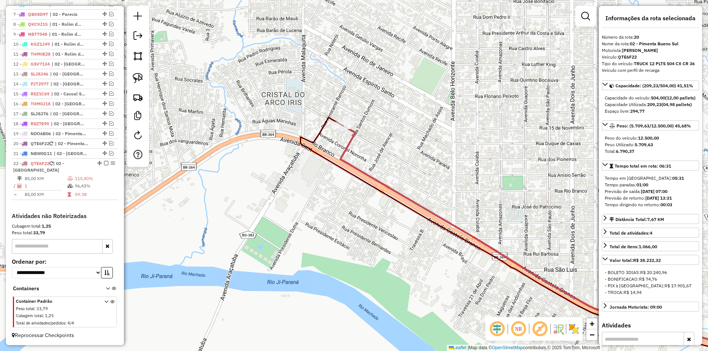
click at [324, 194] on div "Janela de atendimento Grade de atendimento Capacidade Transportadoras Veículos …" at bounding box center [354, 175] width 708 height 351
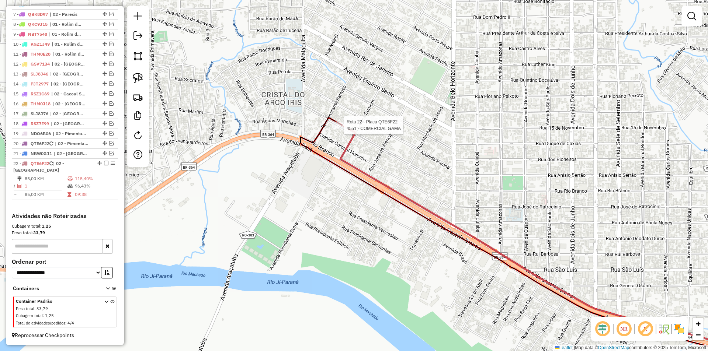
select select "*********"
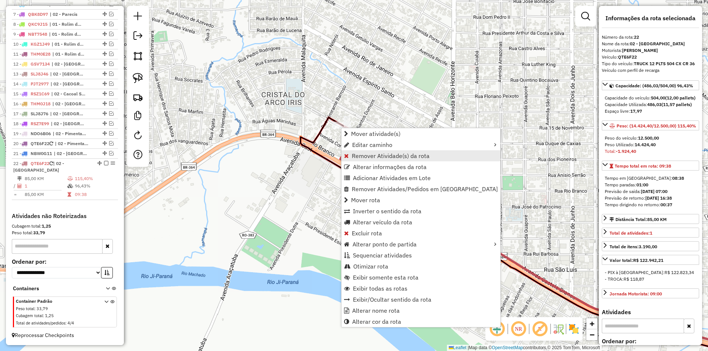
click at [364, 157] on span "Remover Atividade(s) da rota" at bounding box center [391, 156] width 78 height 6
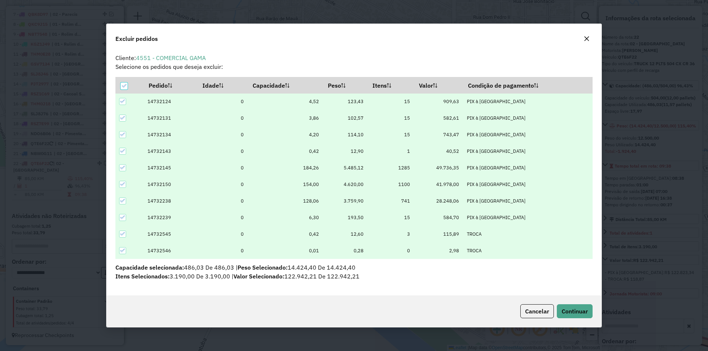
scroll to position [0, 0]
click at [126, 85] on icon at bounding box center [123, 85] width 5 height 5
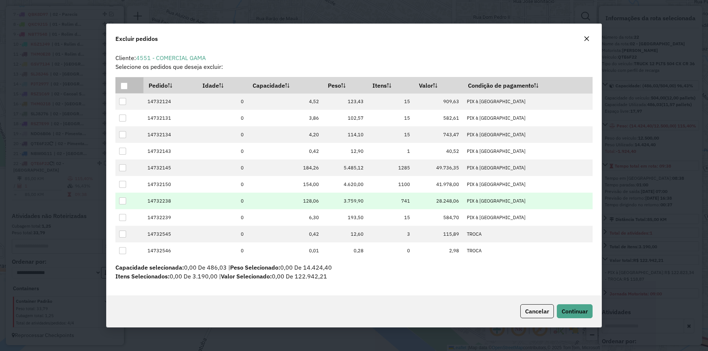
click at [125, 201] on div at bounding box center [122, 201] width 7 height 7
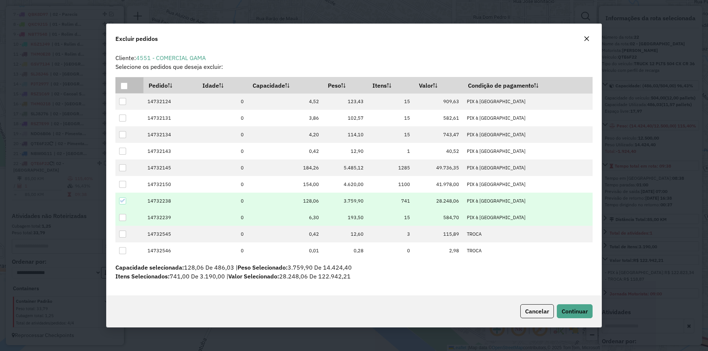
click at [124, 220] on div at bounding box center [122, 217] width 7 height 7
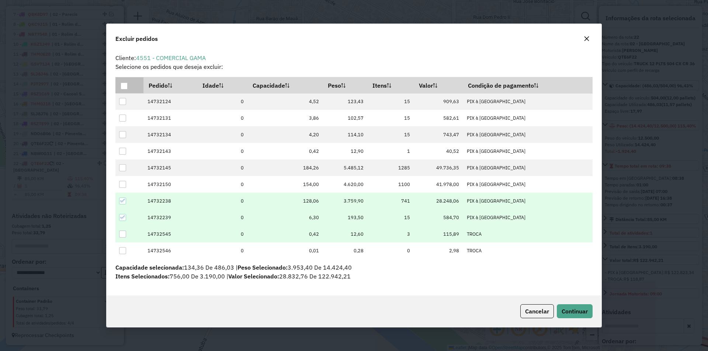
click at [122, 233] on div at bounding box center [122, 234] width 7 height 7
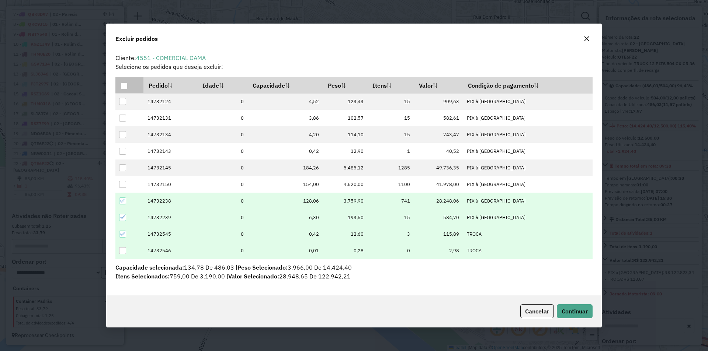
click at [122, 254] on div at bounding box center [122, 250] width 7 height 7
click at [583, 309] on span "Continuar" at bounding box center [575, 311] width 26 height 7
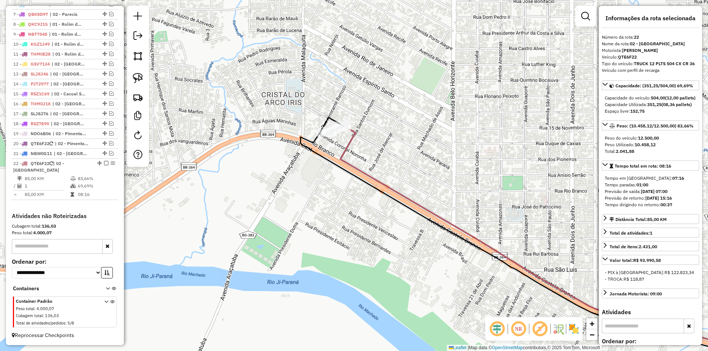
click at [335, 214] on div "Janela de atendimento Grade de atendimento Capacidade Transportadoras Veículos …" at bounding box center [354, 175] width 708 height 351
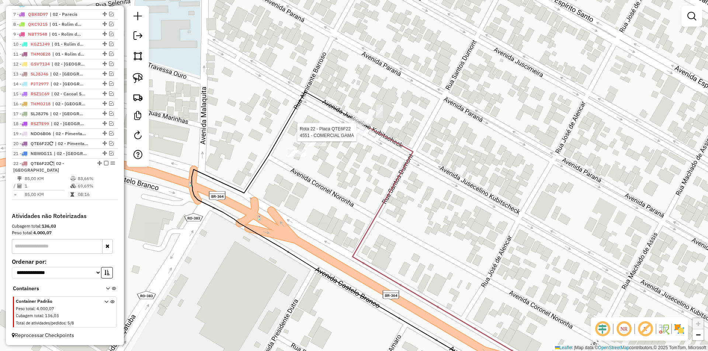
select select "*********"
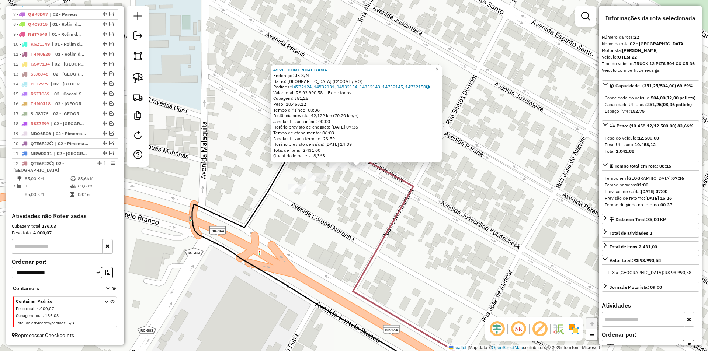
click at [465, 194] on div "4551 - COMERCIAL GAMA Endereço: JK S/N Bairro: [GEOGRAPHIC_DATA] (CACOAL / RO) …" at bounding box center [354, 175] width 708 height 351
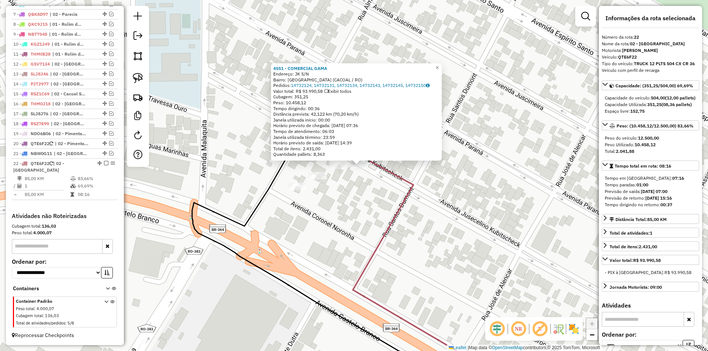
click at [466, 194] on div "4551 - COMERCIAL GAMA Endereço: JK S/N Bairro: [GEOGRAPHIC_DATA] (CACOAL / RO) …" at bounding box center [354, 175] width 708 height 351
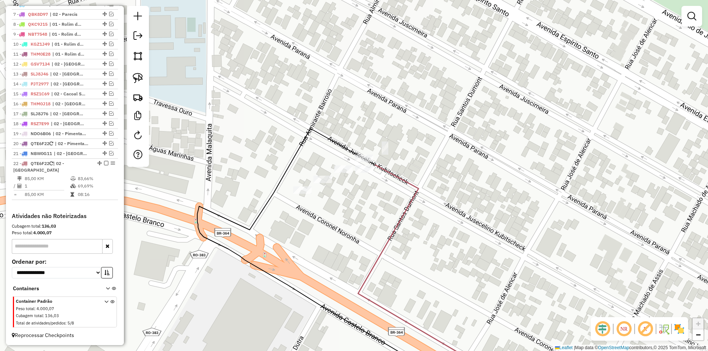
drag, startPoint x: 362, startPoint y: 198, endPoint x: 365, endPoint y: 190, distance: 9.2
click at [363, 201] on div "Janela de atendimento Grade de atendimento Capacidade Transportadoras Veículos …" at bounding box center [354, 175] width 708 height 351
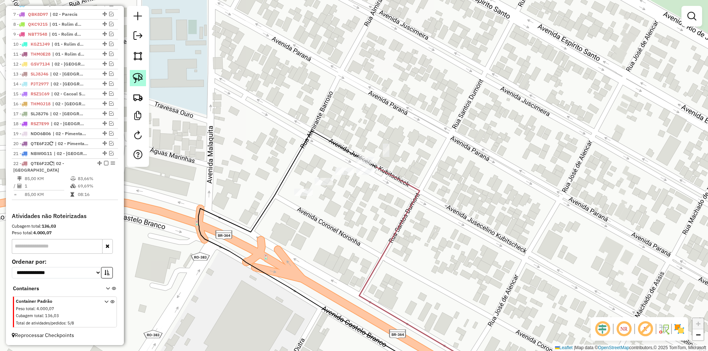
click at [137, 79] on img at bounding box center [138, 78] width 10 height 10
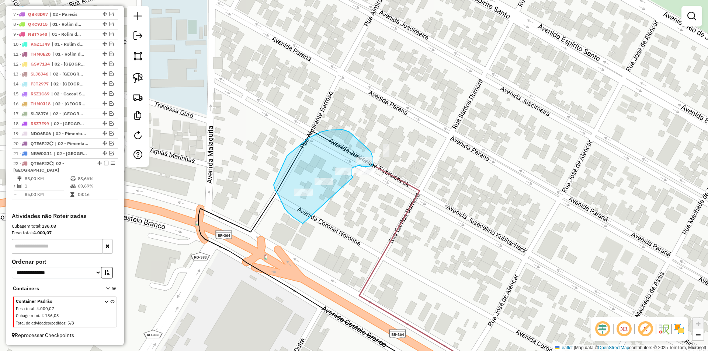
drag, startPoint x: 285, startPoint y: 209, endPoint x: 353, endPoint y: 178, distance: 74.6
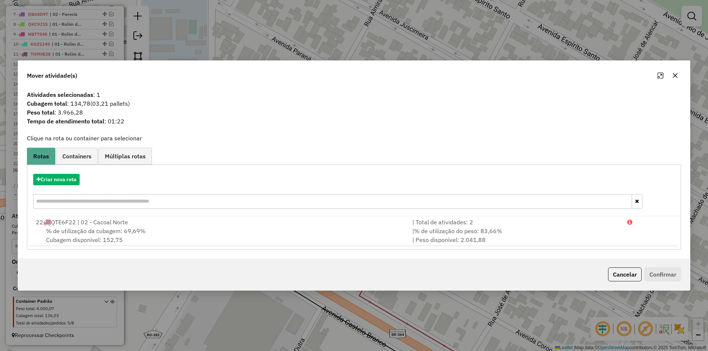
click at [66, 186] on div "Criar nova rota" at bounding box center [354, 193] width 651 height 48
click at [65, 178] on button "Criar nova rota" at bounding box center [56, 179] width 46 height 11
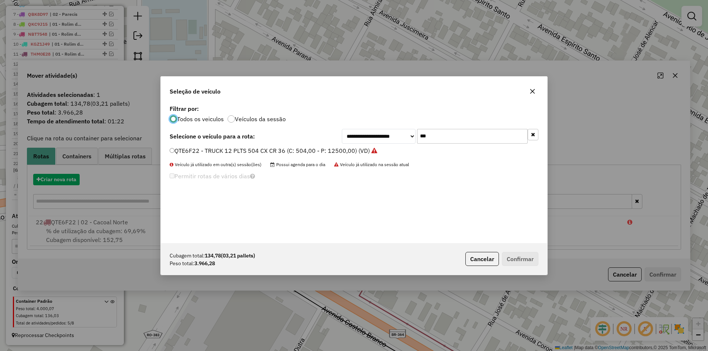
scroll to position [4, 2]
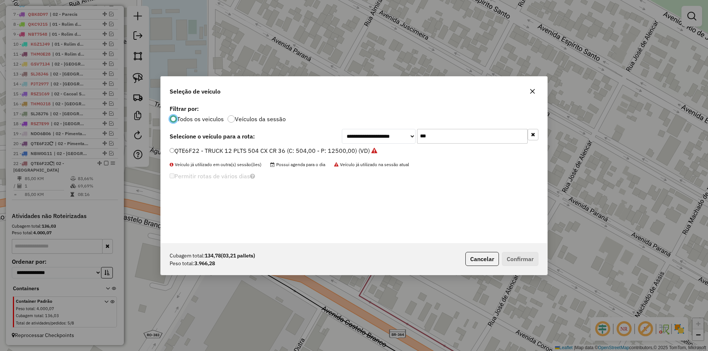
drag, startPoint x: 423, startPoint y: 139, endPoint x: 380, endPoint y: 147, distance: 43.8
click at [380, 147] on div "**********" at bounding box center [354, 173] width 386 height 140
type input "***"
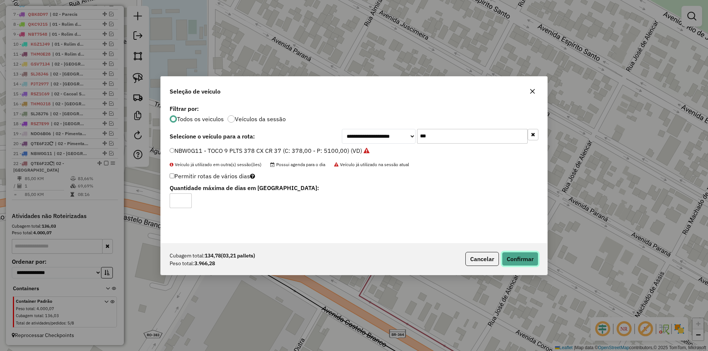
click at [518, 258] on button "Confirmar" at bounding box center [520, 259] width 37 height 14
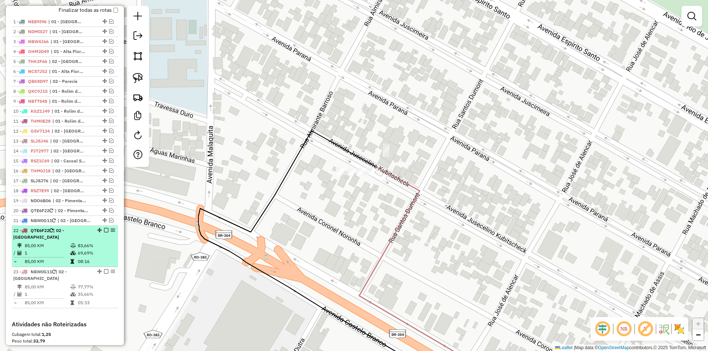
scroll to position [348, 0]
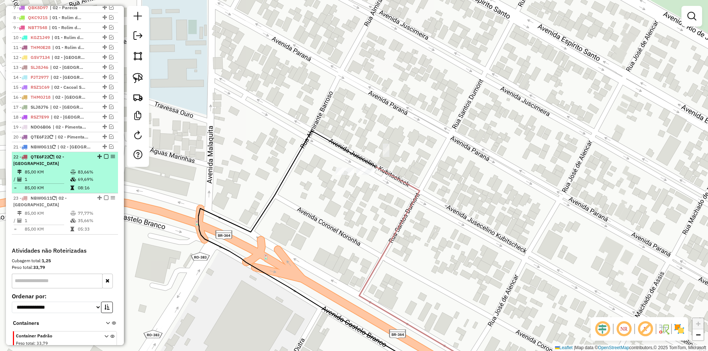
click at [104, 159] on em at bounding box center [106, 157] width 4 height 4
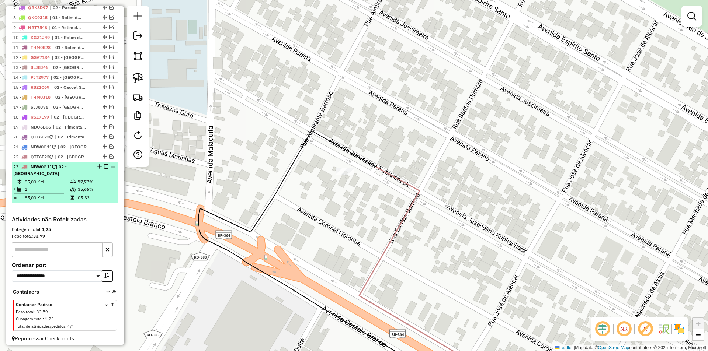
click at [104, 169] on em at bounding box center [106, 166] width 4 height 4
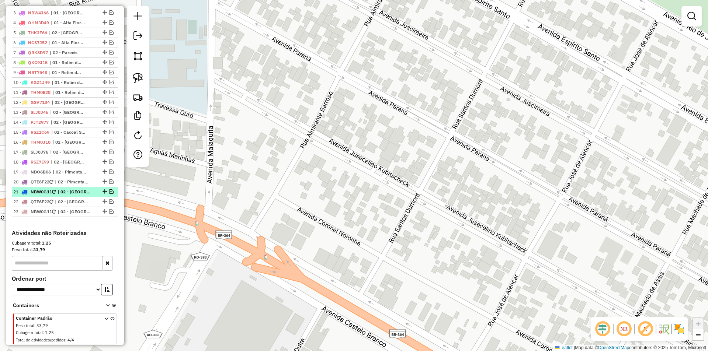
scroll to position [290, 0]
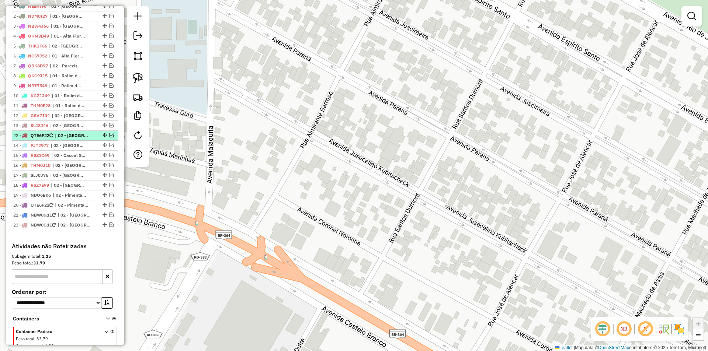
drag, startPoint x: 102, startPoint y: 221, endPoint x: 80, endPoint y: 141, distance: 82.9
drag, startPoint x: 102, startPoint y: 231, endPoint x: 81, endPoint y: 162, distance: 72.0
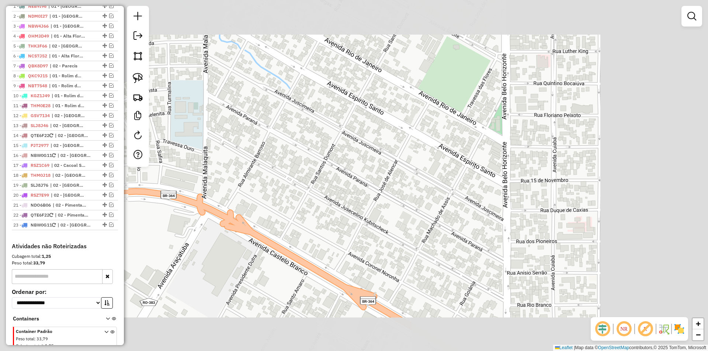
click at [222, 213] on div "Janela de atendimento Grade de atendimento Capacidade Transportadoras Veículos …" at bounding box center [354, 175] width 708 height 351
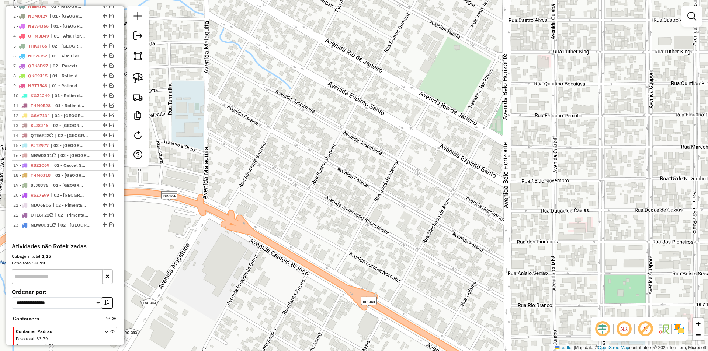
click at [218, 230] on div "Janela de atendimento Grade de atendimento Capacidade Transportadoras Veículos …" at bounding box center [354, 175] width 708 height 351
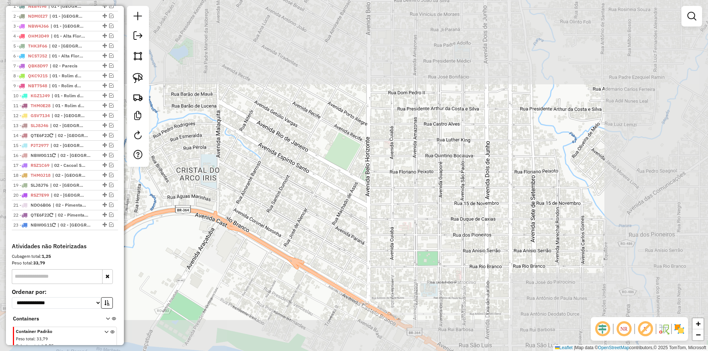
click at [283, 250] on div "Janela de atendimento Grade de atendimento Capacidade Transportadoras Veículos …" at bounding box center [354, 175] width 708 height 351
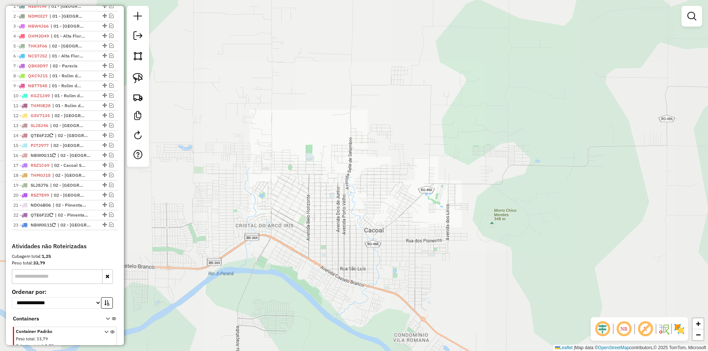
drag, startPoint x: 317, startPoint y: 233, endPoint x: 302, endPoint y: 218, distance: 21.9
click at [317, 229] on div "Janela de atendimento Grade de atendimento Capacidade Transportadoras Veículos …" at bounding box center [354, 175] width 708 height 351
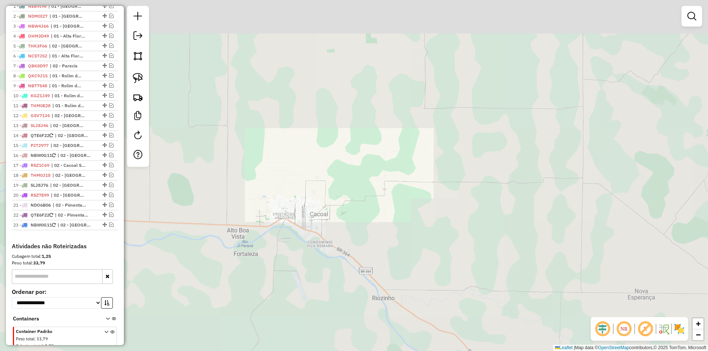
drag, startPoint x: 471, startPoint y: 244, endPoint x: 471, endPoint y: 206, distance: 38.0
click at [471, 210] on div "Janela de atendimento Grade de atendimento Capacidade Transportadoras Veículos …" at bounding box center [354, 175] width 708 height 351
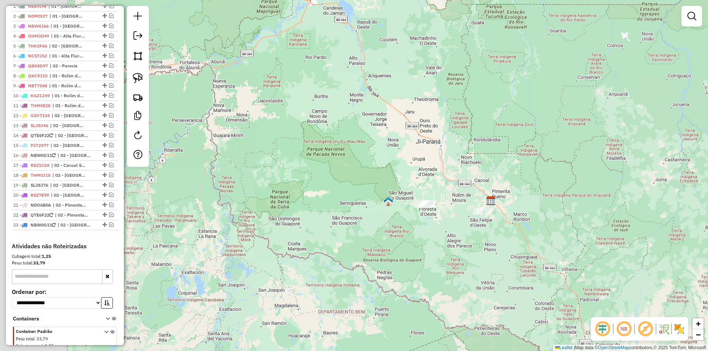
click at [474, 178] on div "Janela de atendimento Grade de atendimento Capacidade Transportadoras Veículos …" at bounding box center [354, 175] width 708 height 351
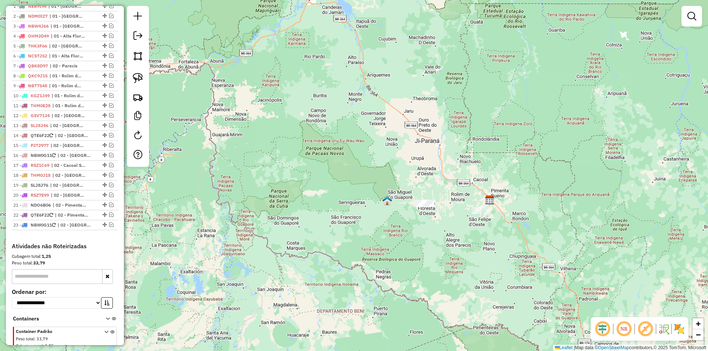
drag, startPoint x: 467, startPoint y: 179, endPoint x: 455, endPoint y: 164, distance: 18.7
click at [456, 164] on div "Janela de atendimento Grade de atendimento Capacidade Transportadoras Veículos …" at bounding box center [354, 175] width 708 height 351
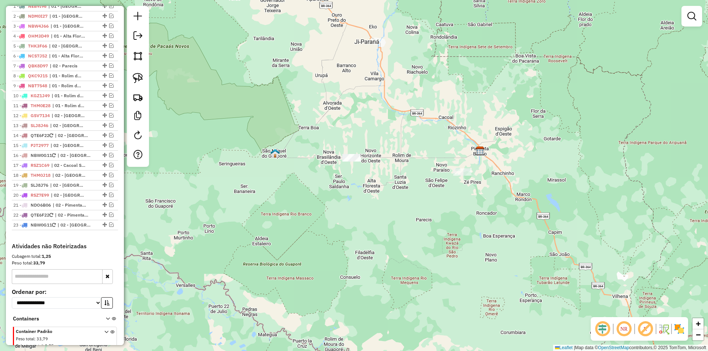
click at [412, 198] on div "Janela de atendimento Grade de atendimento Capacidade Transportadoras Veículos …" at bounding box center [354, 175] width 708 height 351
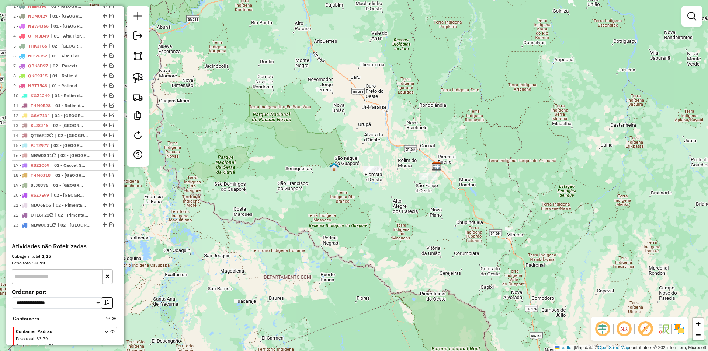
drag, startPoint x: 329, startPoint y: 173, endPoint x: 310, endPoint y: 160, distance: 22.6
click at [310, 160] on div "Janela de atendimento Grade de atendimento Capacidade Transportadoras Veículos …" at bounding box center [354, 175] width 708 height 351
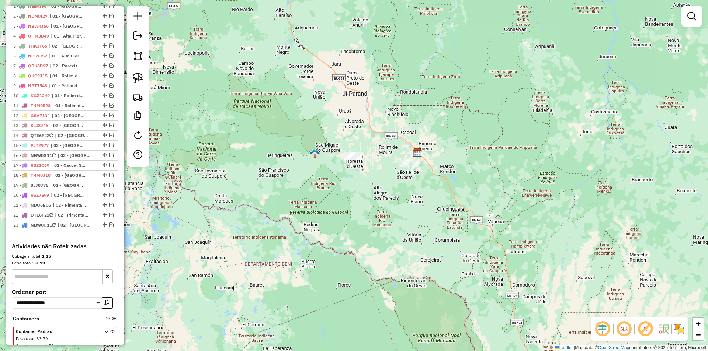
drag, startPoint x: 311, startPoint y: 159, endPoint x: 304, endPoint y: 145, distance: 15.0
click at [310, 149] on img at bounding box center [315, 154] width 10 height 10
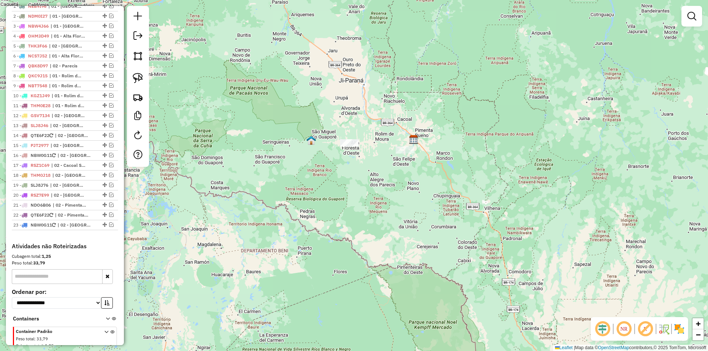
click at [336, 171] on div "Janela de atendimento Grade de atendimento Capacidade Transportadoras Veículos …" at bounding box center [354, 175] width 708 height 351
drag, startPoint x: 334, startPoint y: 171, endPoint x: 336, endPoint y: 183, distance: 11.2
click at [336, 183] on div "Janela de atendimento Grade de atendimento Capacidade Transportadoras Veículos …" at bounding box center [354, 175] width 708 height 351
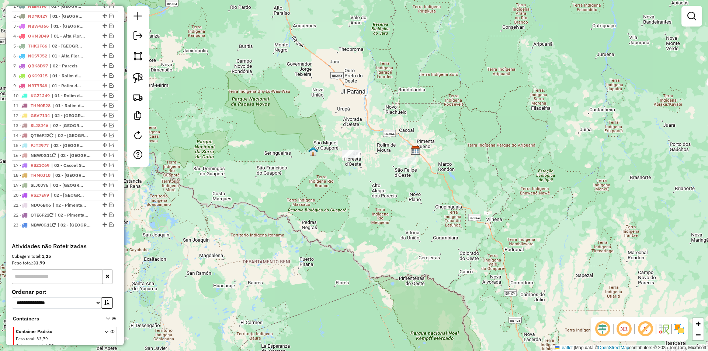
click at [330, 185] on div "Janela de atendimento Grade de atendimento Capacidade Transportadoras Veículos …" at bounding box center [354, 175] width 708 height 351
click at [324, 185] on div "Janela de atendimento Grade de atendimento Capacidade Transportadoras Veículos …" at bounding box center [354, 175] width 708 height 351
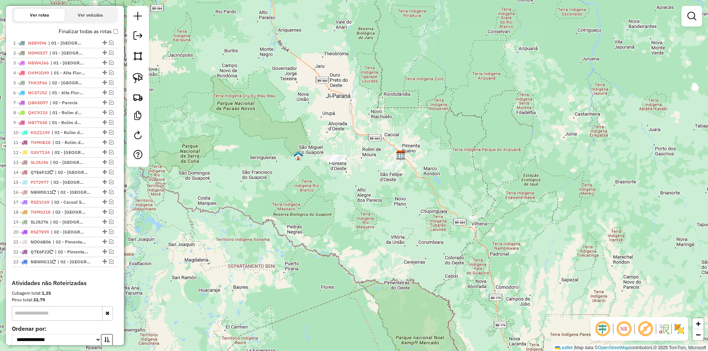
drag, startPoint x: 337, startPoint y: 189, endPoint x: 311, endPoint y: 157, distance: 41.2
click at [311, 159] on div "Janela de atendimento Grade de atendimento Capacidade Transportadoras Veículos …" at bounding box center [354, 175] width 708 height 351
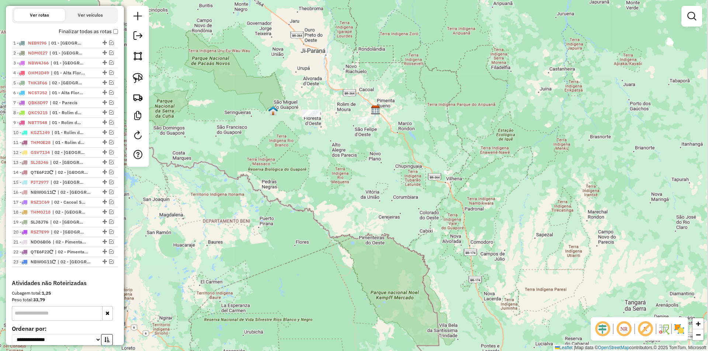
drag, startPoint x: 330, startPoint y: 177, endPoint x: 323, endPoint y: 186, distance: 10.8
click at [323, 186] on div "Janela de atendimento Grade de atendimento Capacidade Transportadoras Veículos …" at bounding box center [354, 175] width 708 height 351
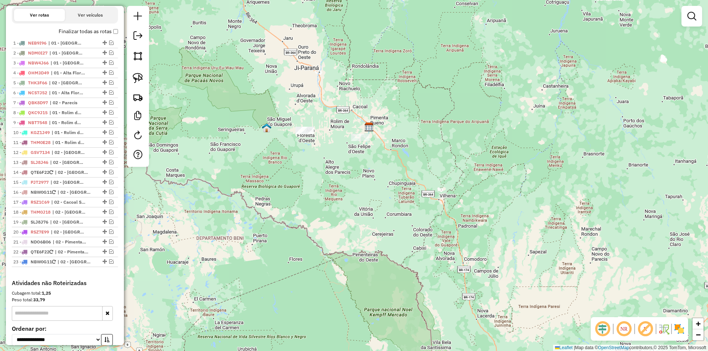
drag, startPoint x: 251, startPoint y: 206, endPoint x: 243, endPoint y: 212, distance: 10.1
click at [251, 211] on div "Janela de atendimento Grade de atendimento Capacidade Transportadoras Veículos …" at bounding box center [354, 175] width 708 height 351
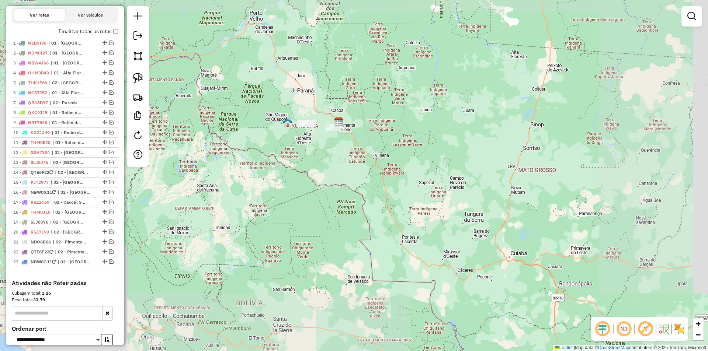
drag, startPoint x: 367, startPoint y: 75, endPoint x: 368, endPoint y: 81, distance: 6.0
click at [368, 81] on div "Janela de atendimento Grade de atendimento Capacidade Transportadoras Veículos …" at bounding box center [354, 175] width 708 height 351
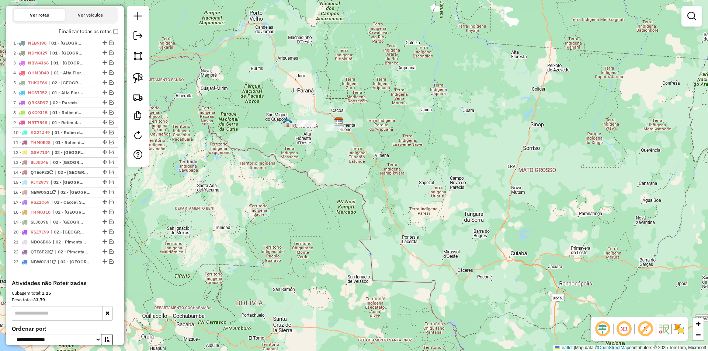
click at [359, 87] on div "Janela de atendimento Grade de atendimento Capacidade Transportadoras Veículos …" at bounding box center [354, 175] width 708 height 351
click at [135, 36] on em at bounding box center [137, 35] width 9 height 9
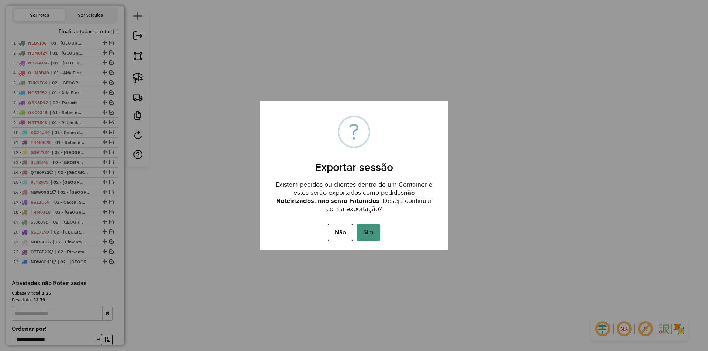
click at [370, 236] on button "Sim" at bounding box center [369, 232] width 24 height 17
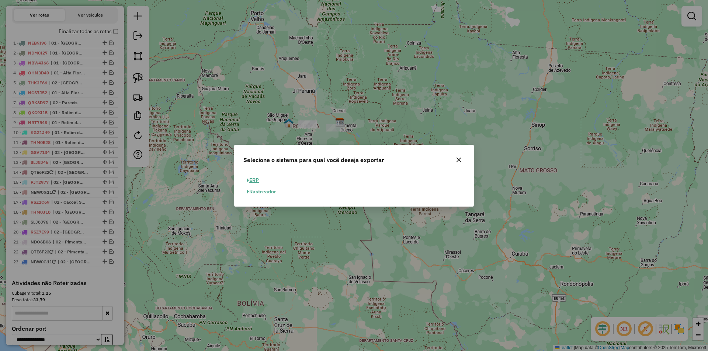
click at [259, 182] on button "ERP" at bounding box center [252, 180] width 19 height 11
select select "**"
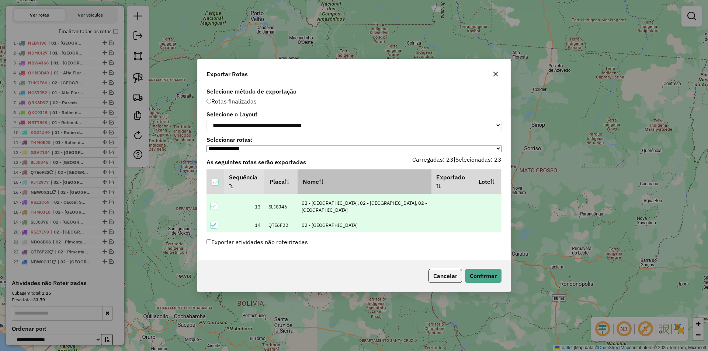
scroll to position [310, 0]
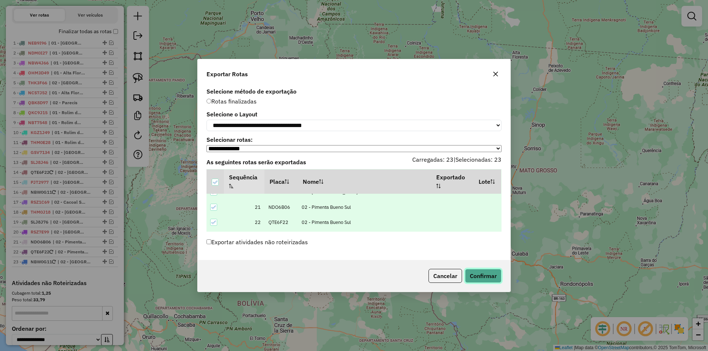
click at [480, 275] on button "Confirmar" at bounding box center [483, 276] width 37 height 14
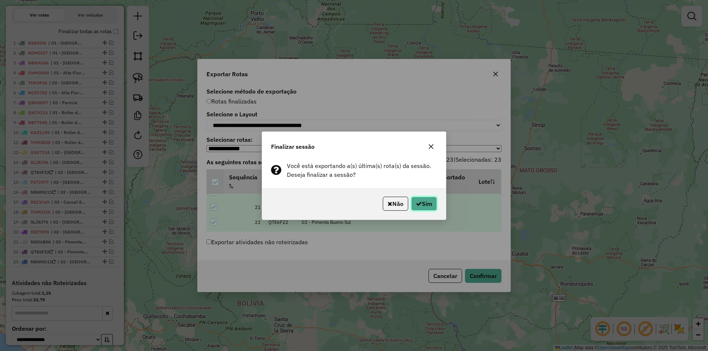
click at [424, 199] on button "Sim" at bounding box center [424, 204] width 26 height 14
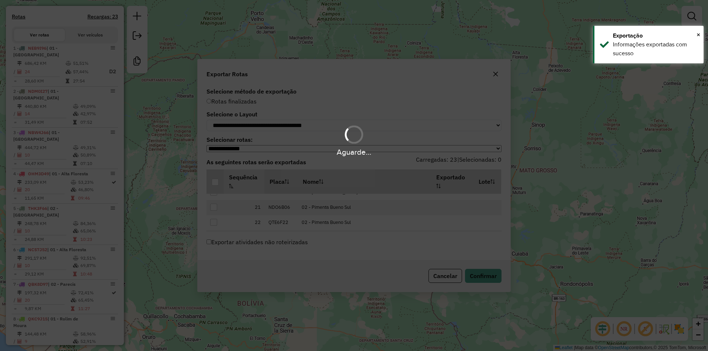
scroll to position [273, 0]
